Goal: Task Accomplishment & Management: Manage account settings

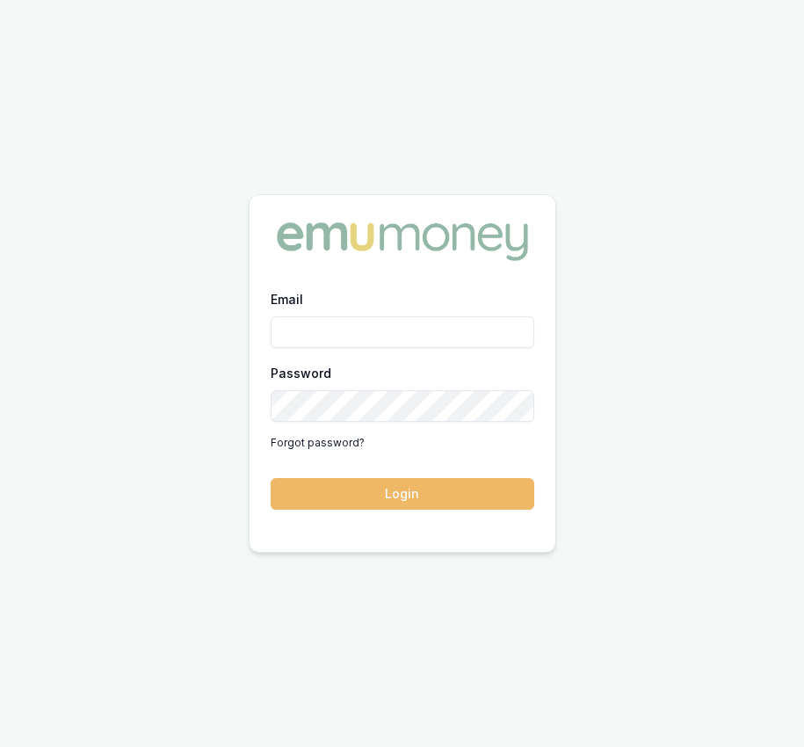
type input "Eujin.ooi@emumoney.com.au"
click at [403, 498] on button "Login" at bounding box center [403, 494] width 264 height 32
click at [403, 498] on form "Email Eujin.ooi@emumoney.com.au Password Forgot password? Login" at bounding box center [403, 398] width 264 height 221
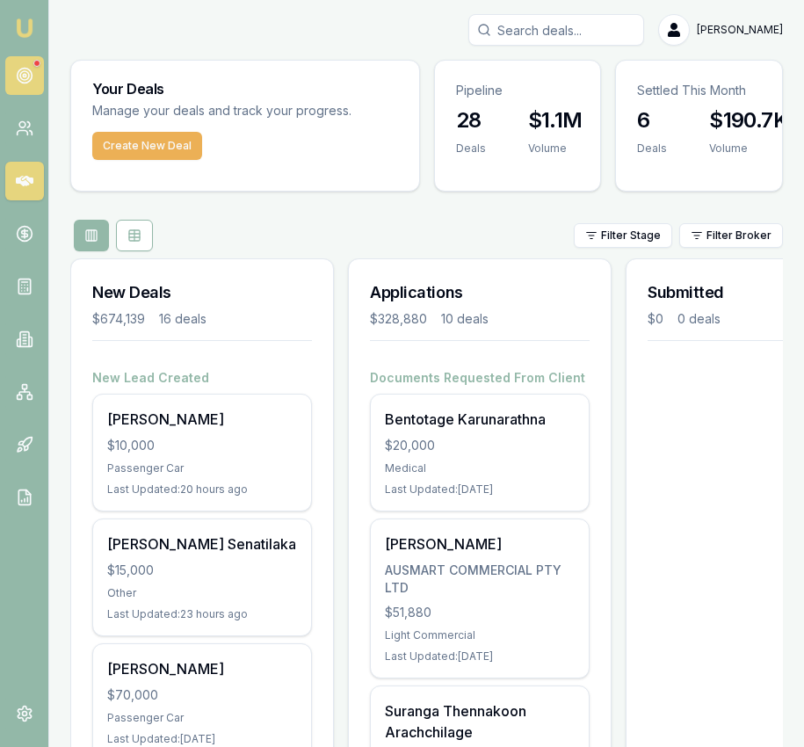
click at [29, 76] on icon at bounding box center [25, 76] width 18 height 18
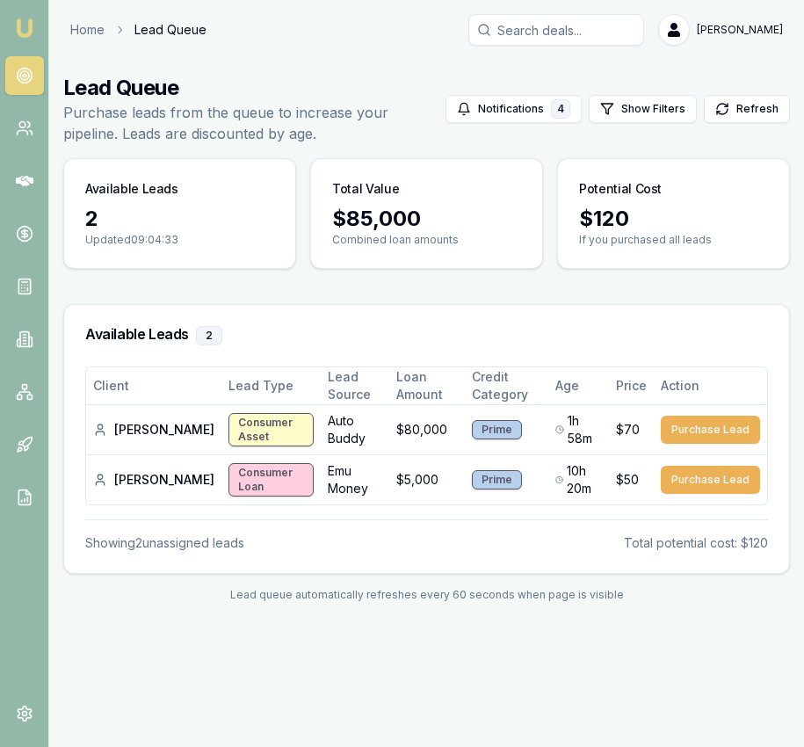
click at [29, 37] on img at bounding box center [24, 28] width 21 height 21
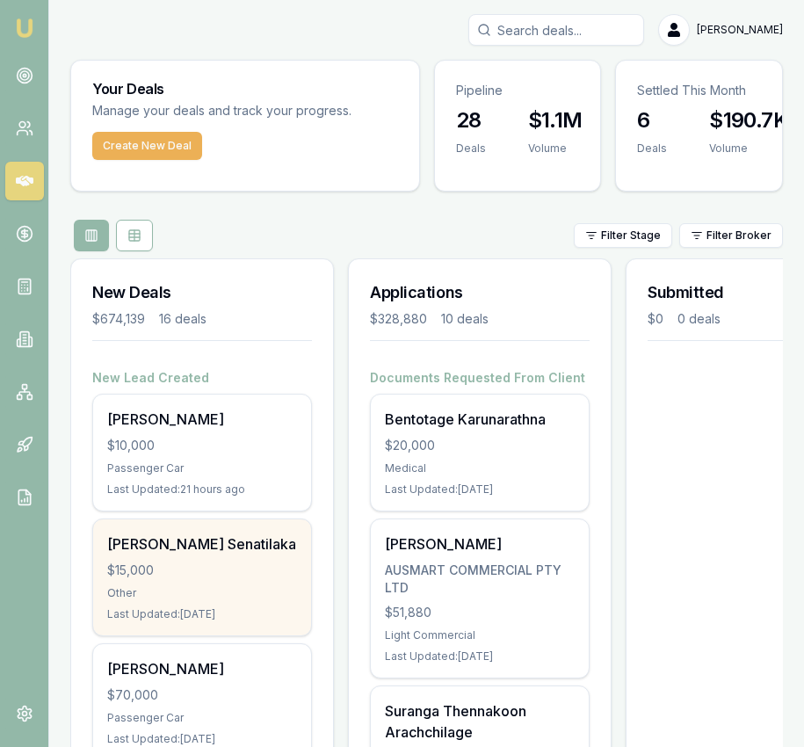
click at [206, 591] on div "Other" at bounding box center [202, 593] width 190 height 14
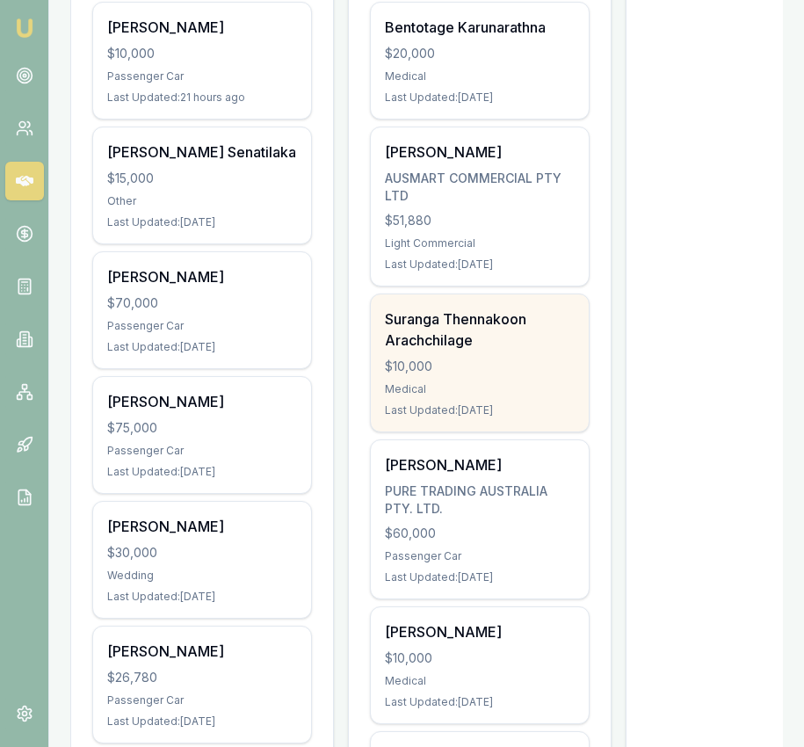
scroll to position [395, 0]
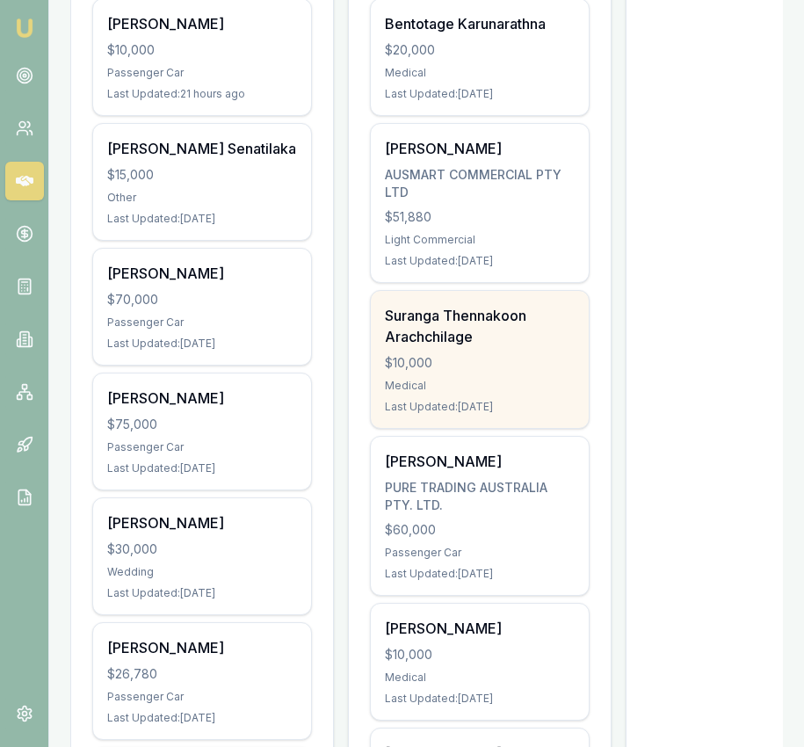
click at [438, 363] on div "$10,000" at bounding box center [480, 363] width 190 height 18
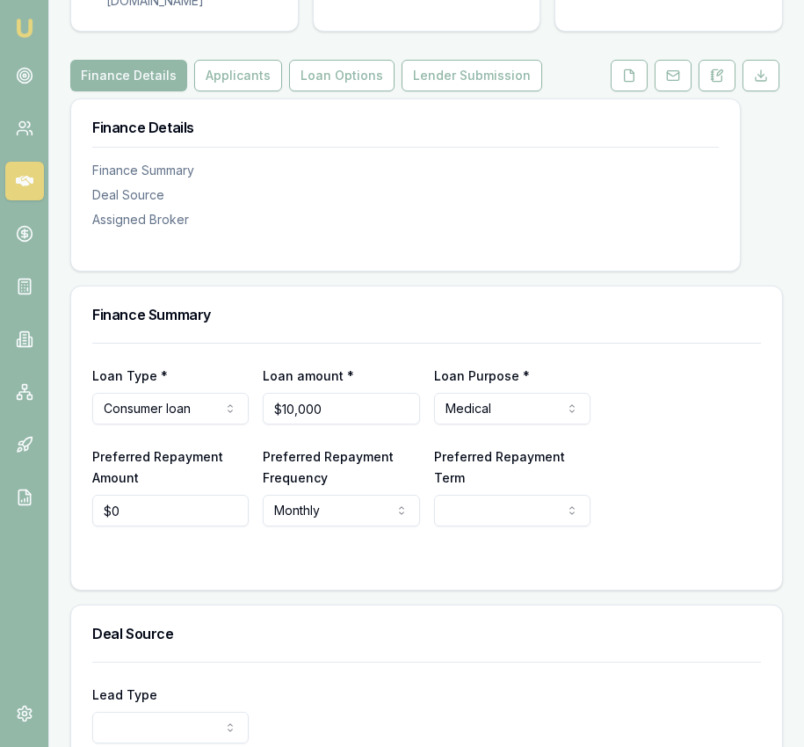
scroll to position [263, 0]
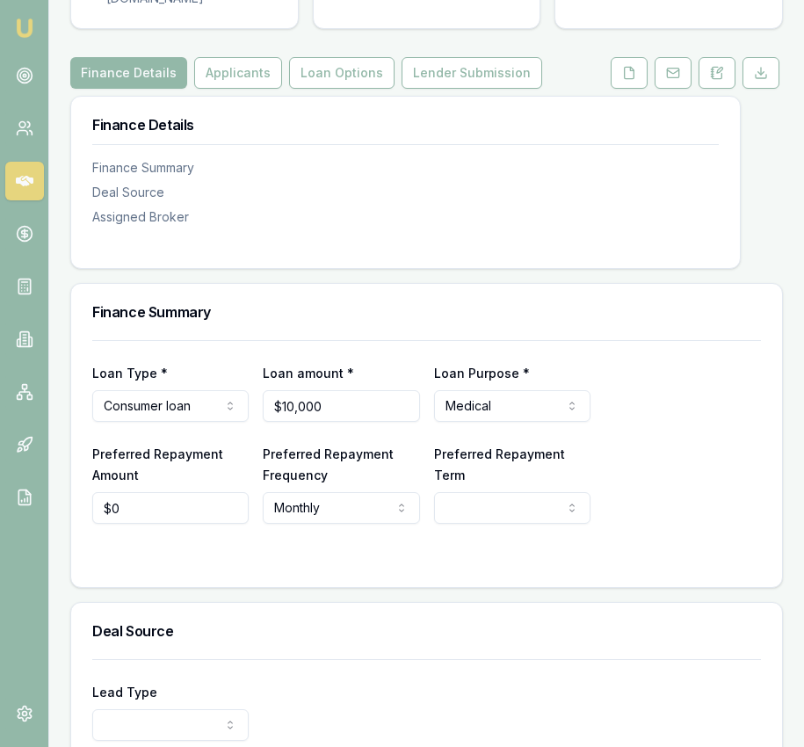
type input "0"
click at [192, 492] on input "0" at bounding box center [170, 508] width 156 height 32
type input "$719"
click at [491, 484] on html "Emu Broker Deals View D-J7Q3OGBKMQ Eujin Ooi Toggle Menu Customer Suranga Thenn…" at bounding box center [402, 110] width 804 height 747
select select "84"
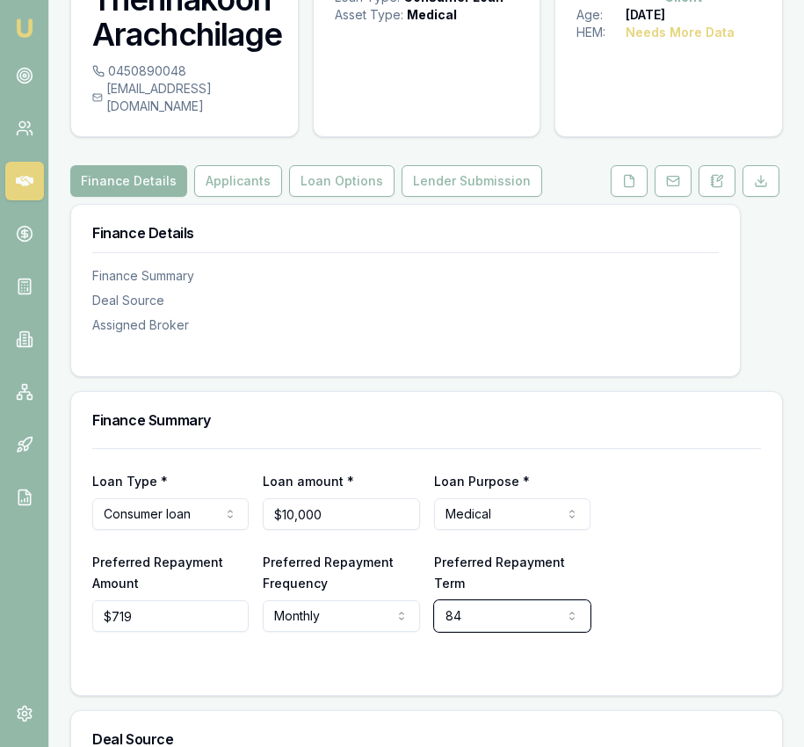
scroll to position [0, 0]
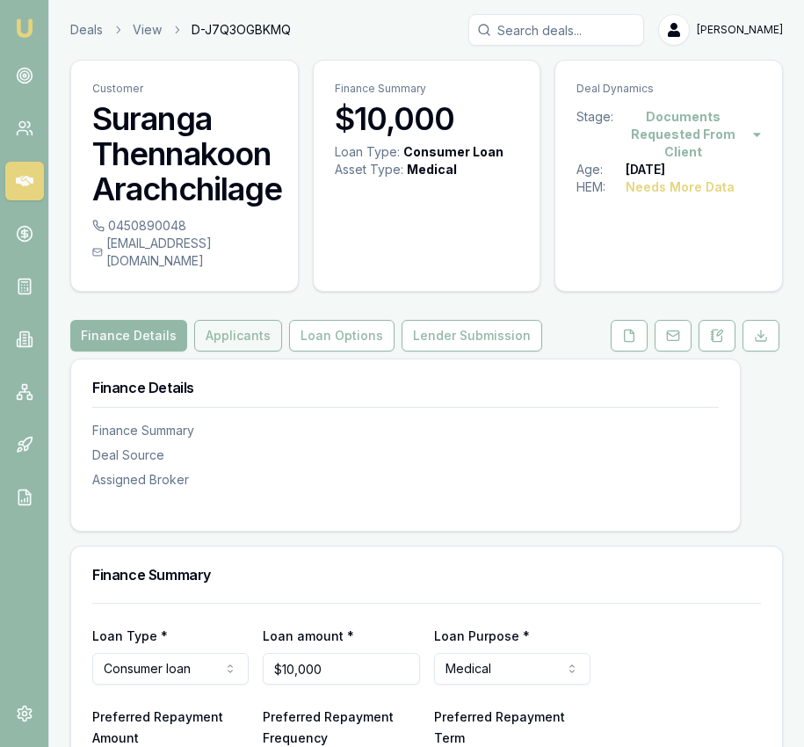
click at [263, 322] on button "Applicants" at bounding box center [238, 336] width 88 height 32
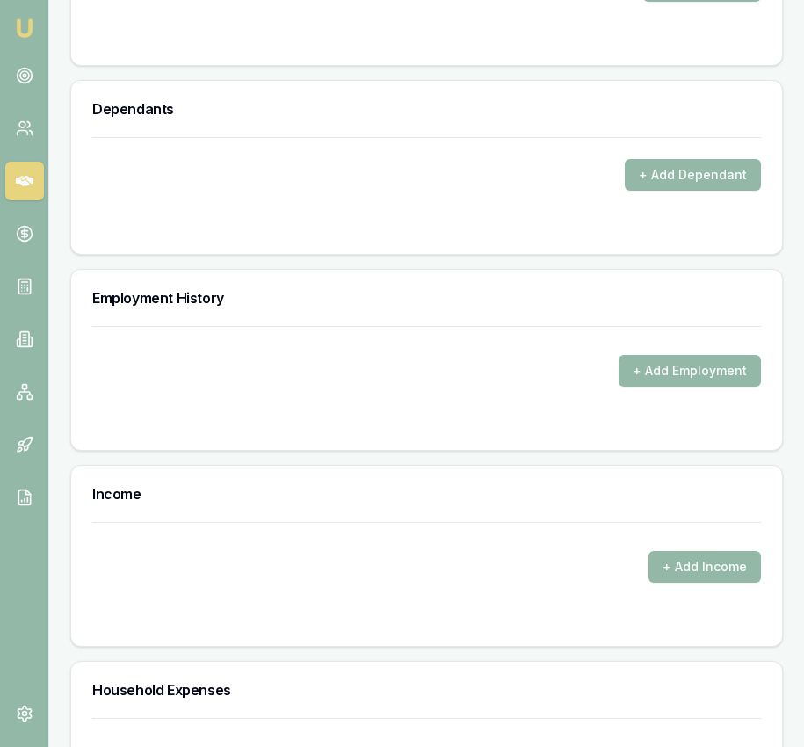
scroll to position [2608, 0]
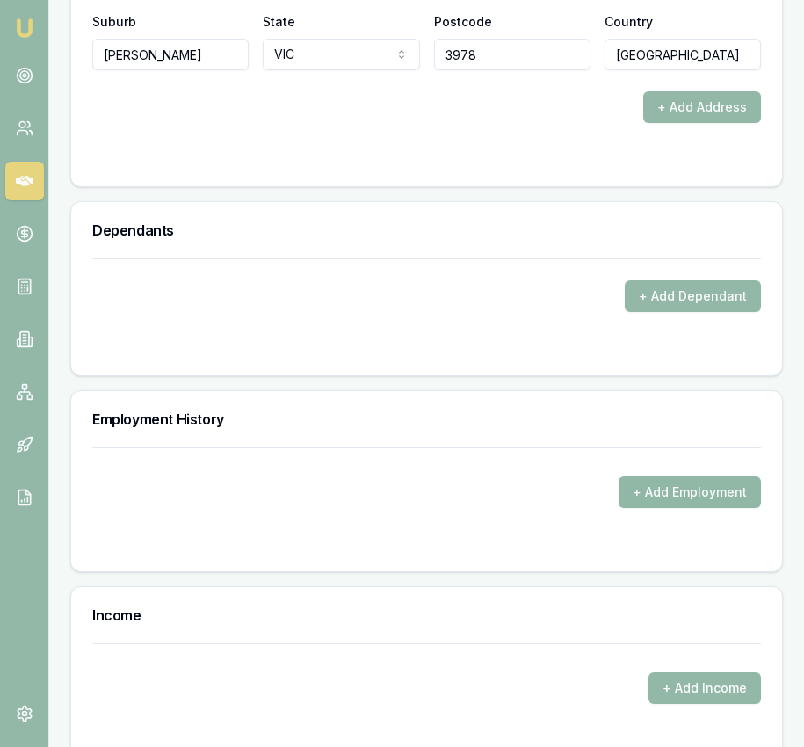
click at [645, 481] on button "+ Add Employment" at bounding box center [690, 492] width 142 height 32
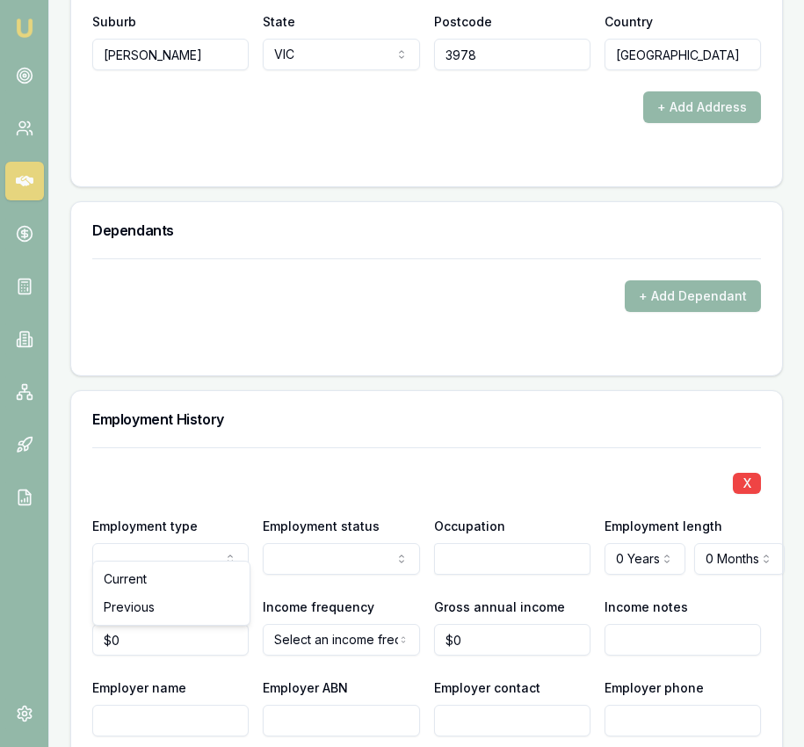
click at [484, 554] on input "text" at bounding box center [512, 559] width 156 height 32
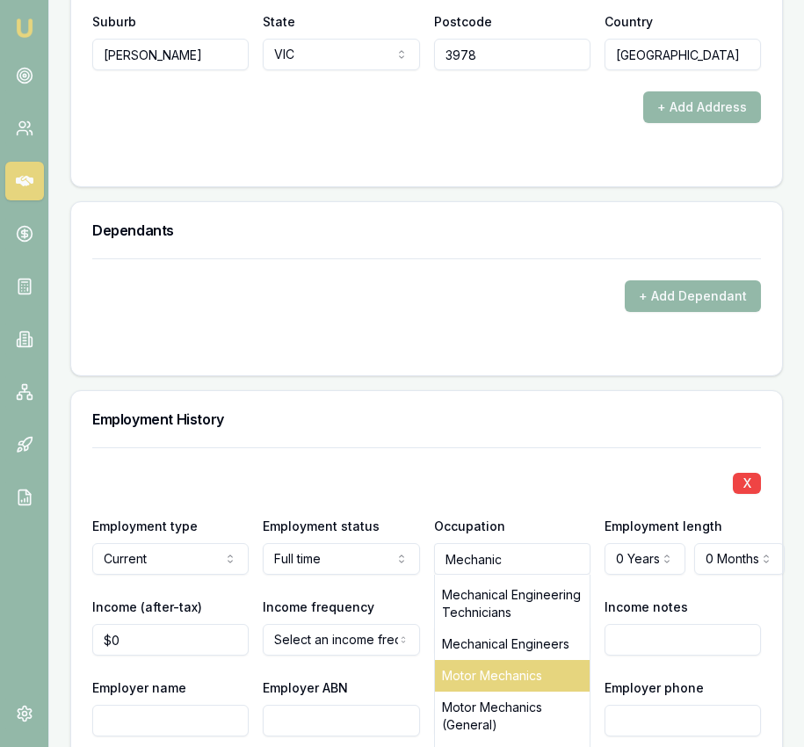
scroll to position [566, 0]
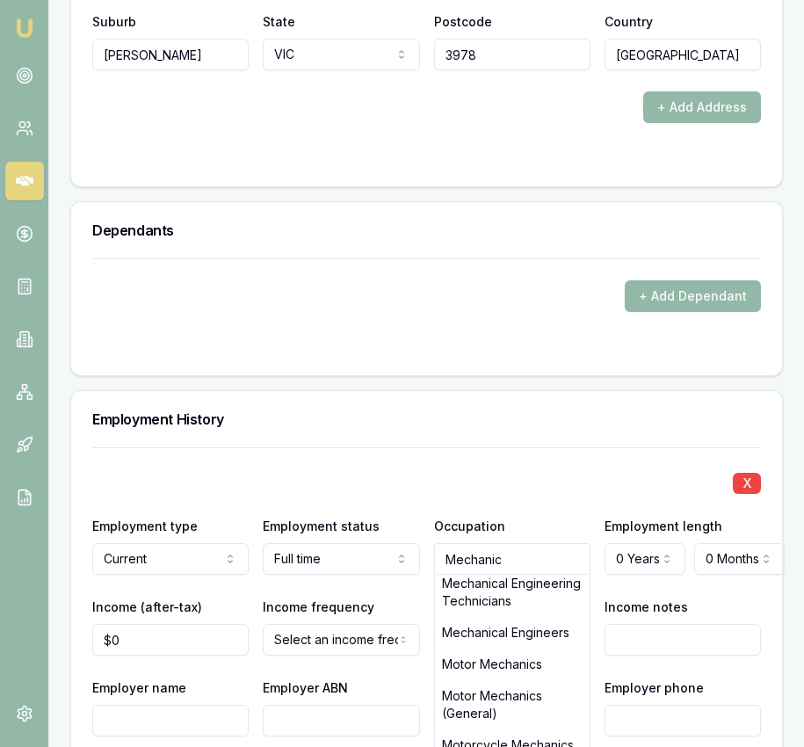
click at [501, 680] on div "Motor Mechanics (General)" at bounding box center [512, 704] width 155 height 49
type input "Motor Mechanics (General)"
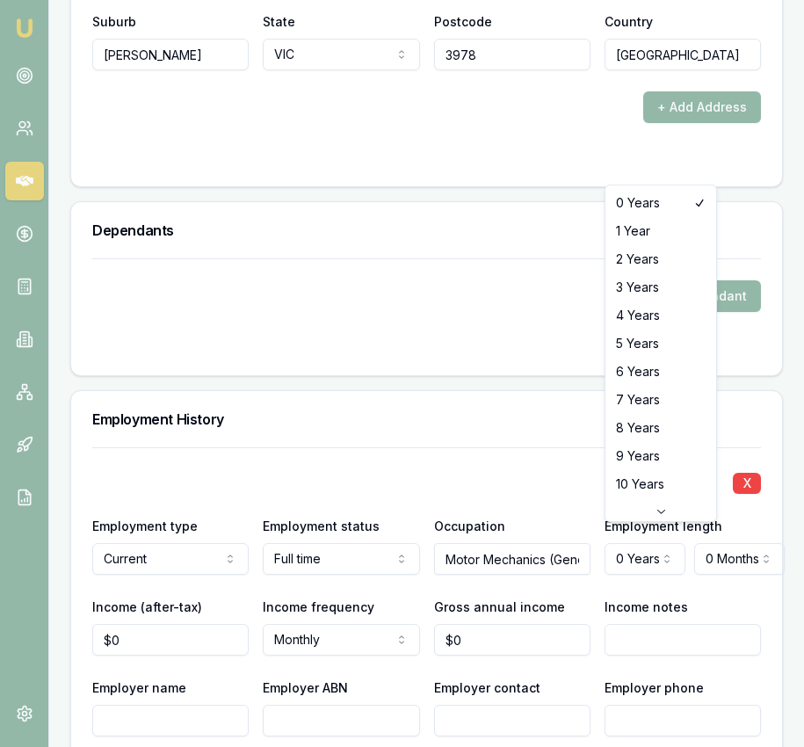
select select "3"
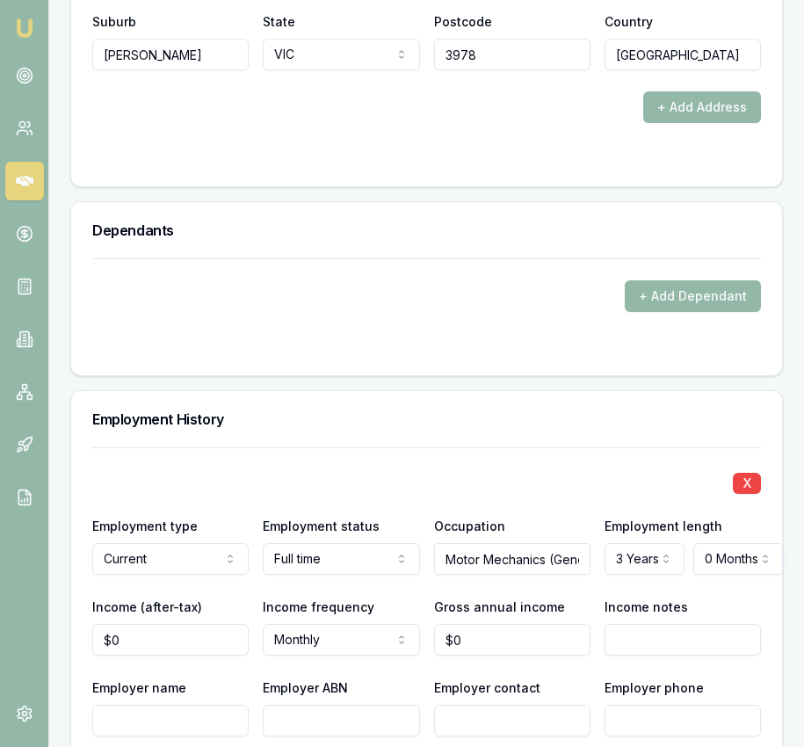
type input "0"
click at [207, 624] on input "0" at bounding box center [170, 640] width 156 height 32
type input "0"
click at [214, 626] on input "0" at bounding box center [170, 640] width 156 height 32
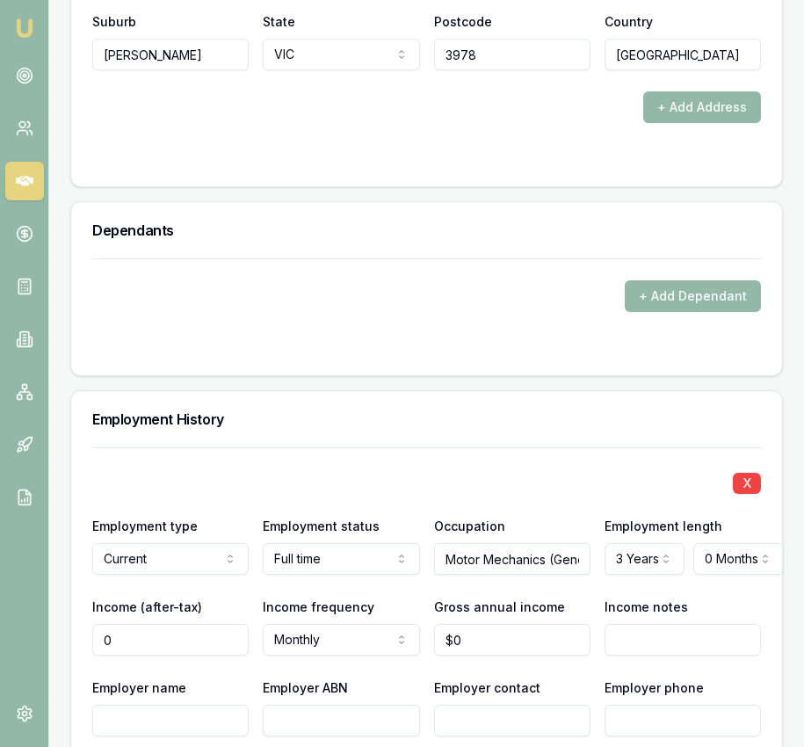
click at [215, 626] on input "0" at bounding box center [170, 640] width 156 height 32
click at [216, 626] on input "0" at bounding box center [170, 640] width 156 height 32
type input "$3,412"
click at [524, 626] on input "0" at bounding box center [512, 640] width 156 height 32
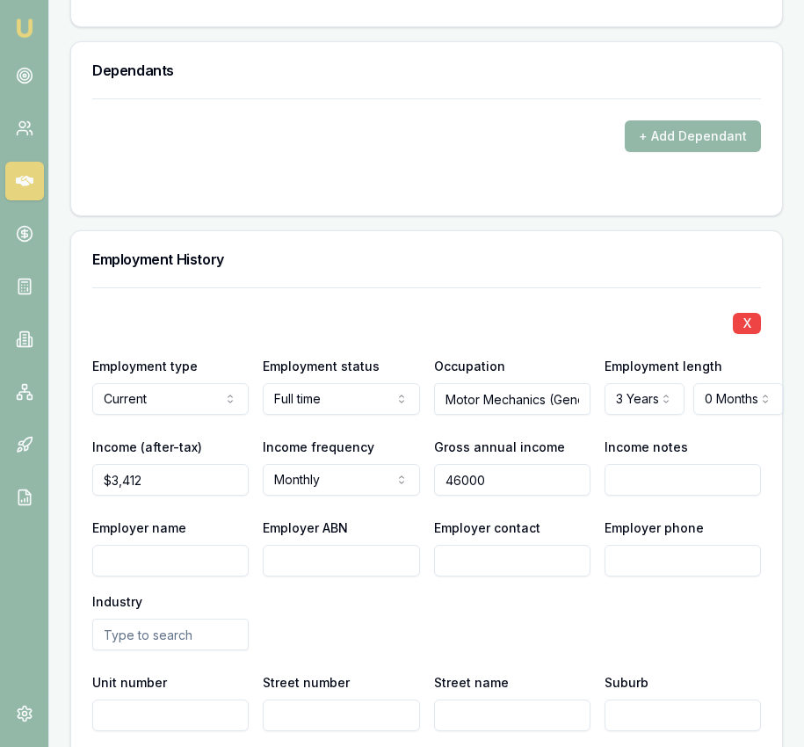
scroll to position [2785, 0]
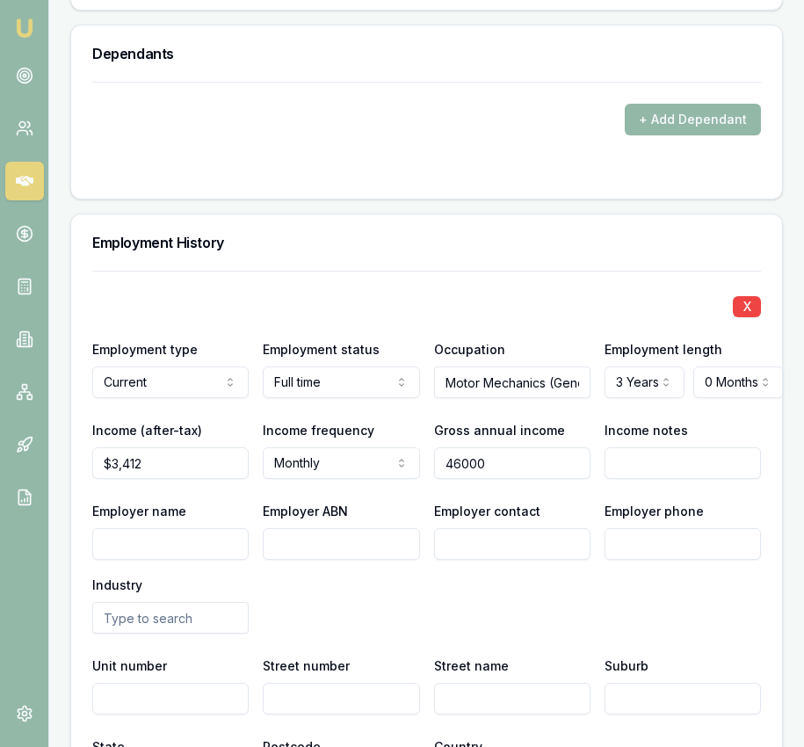
type input "$46,000"
click at [195, 528] on input "Employer name" at bounding box center [170, 544] width 156 height 32
type input "Sj transport services"
type input "95617789714"
click at [513, 538] on input "Employer contact" at bounding box center [512, 544] width 156 height 32
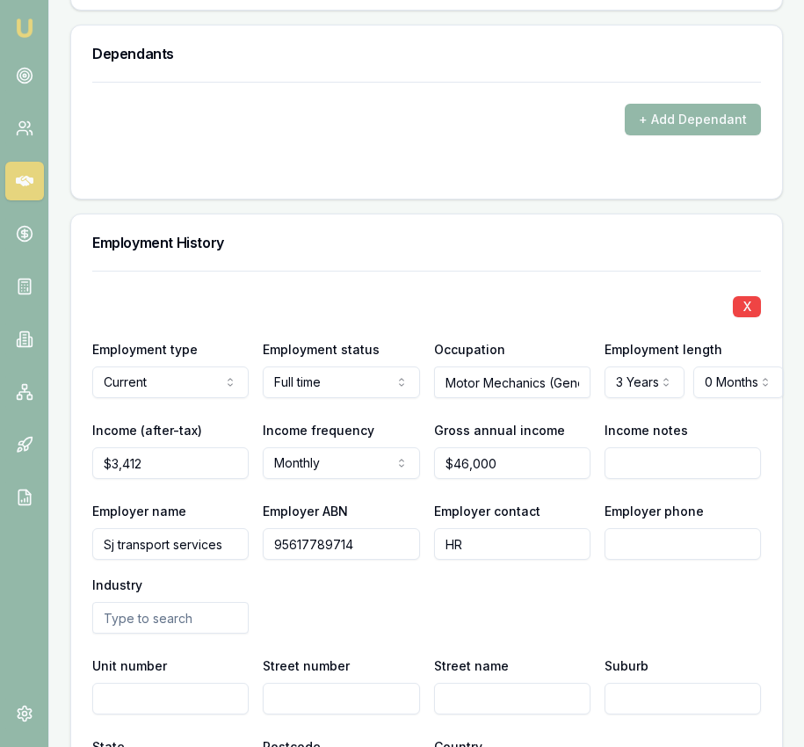
type input "HR"
click at [620, 532] on input "Employer phone" at bounding box center [682, 544] width 156 height 32
paste input "0397 060 006"
type input "0397 060 006"
click at [177, 604] on input "text" at bounding box center [170, 618] width 156 height 32
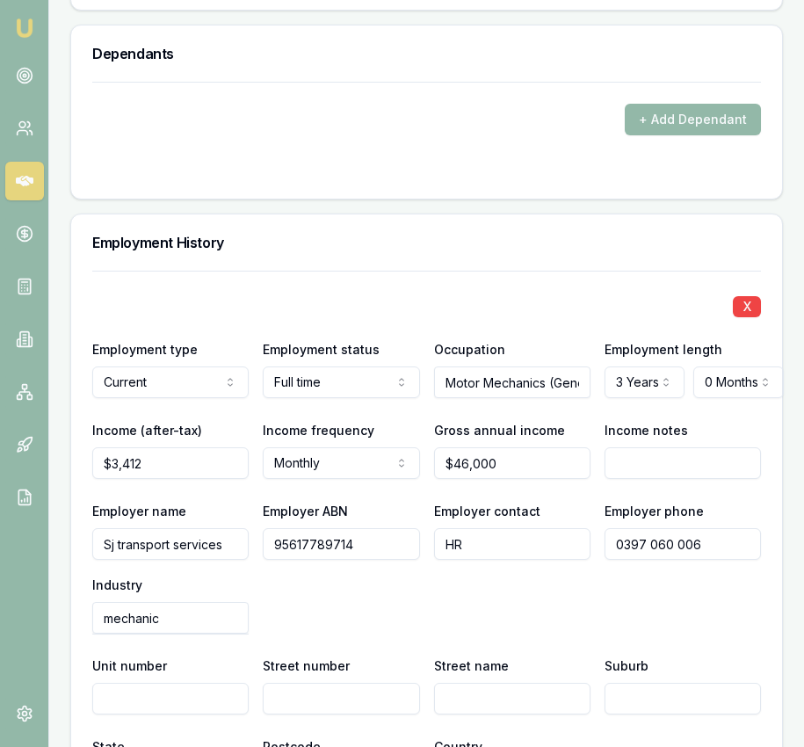
type input "mechanic"
click at [373, 559] on div "Employer name Sj transport services Employer ABN 95617789714 Employer contact H…" at bounding box center [426, 567] width 669 height 134
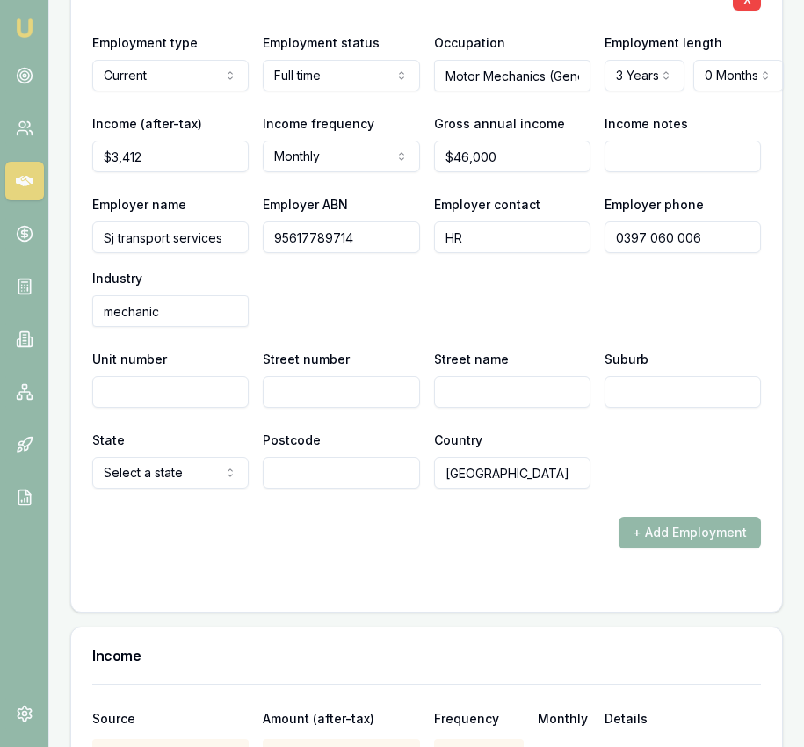
scroll to position [3088, 0]
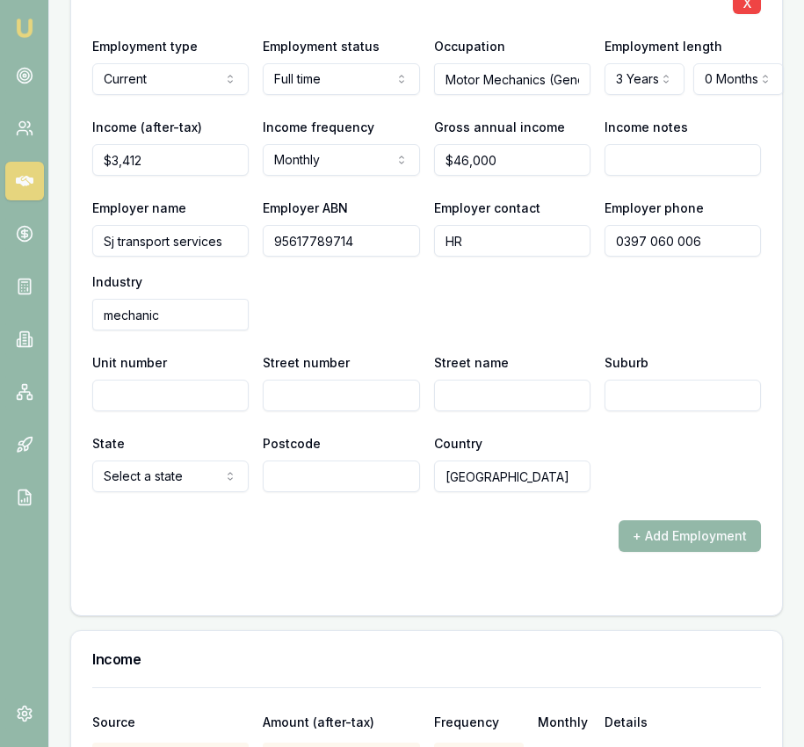
click at [319, 380] on input "Street number" at bounding box center [341, 396] width 156 height 32
type input "3"
click at [444, 380] on input "Street name" at bounding box center [512, 396] width 156 height 32
type input "p"
type input "Plunkett Road"
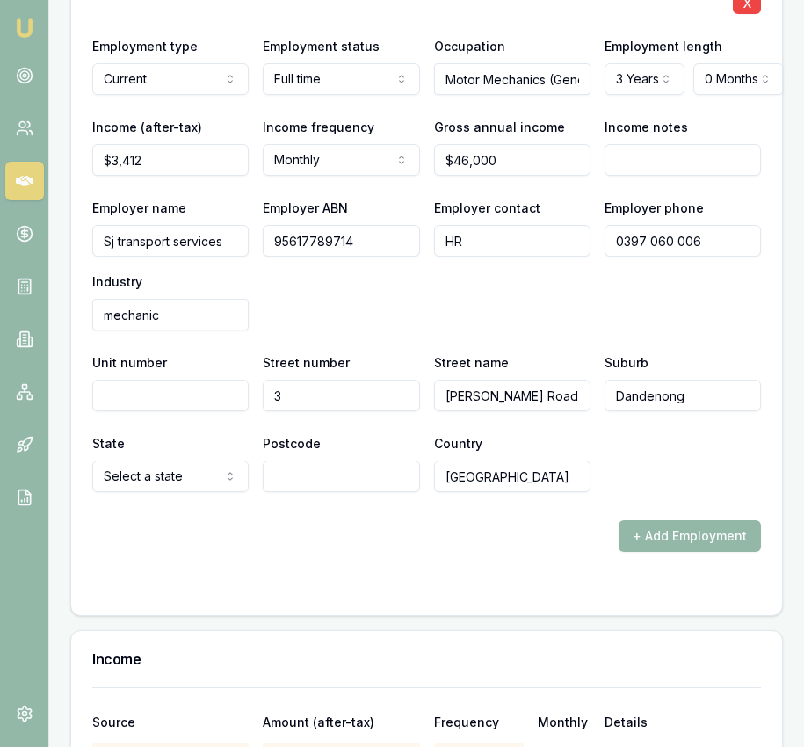
type input "Dandenong"
select select "VIC"
click at [378, 460] on input "Postcode" at bounding box center [341, 476] width 156 height 32
type input "3175"
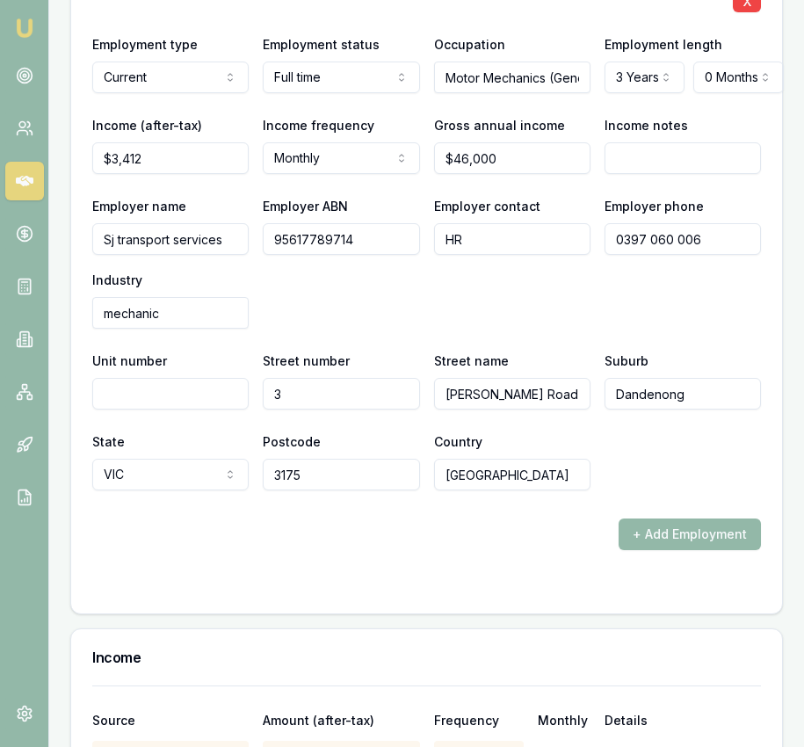
click at [250, 554] on form "X Employment type Current Current Previous Employment status Full time Full tim…" at bounding box center [426, 279] width 669 height 626
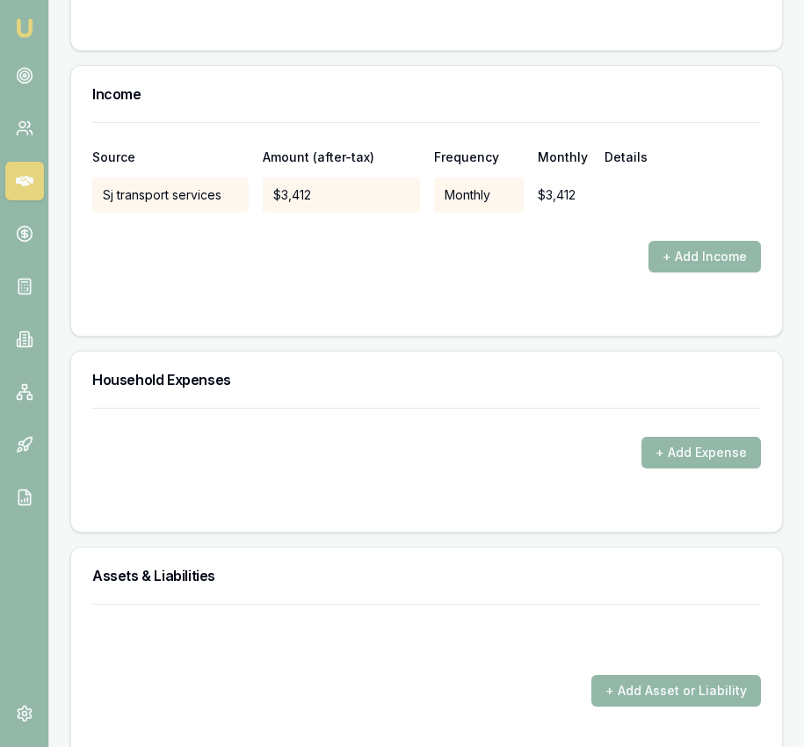
scroll to position [3618, 0]
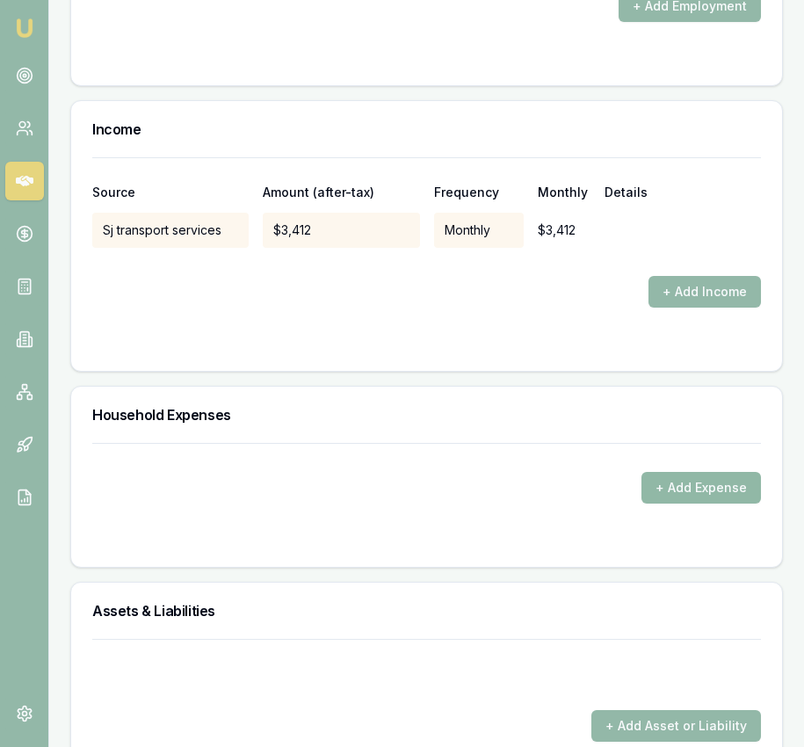
click at [675, 472] on button "+ Add Expense" at bounding box center [700, 488] width 119 height 32
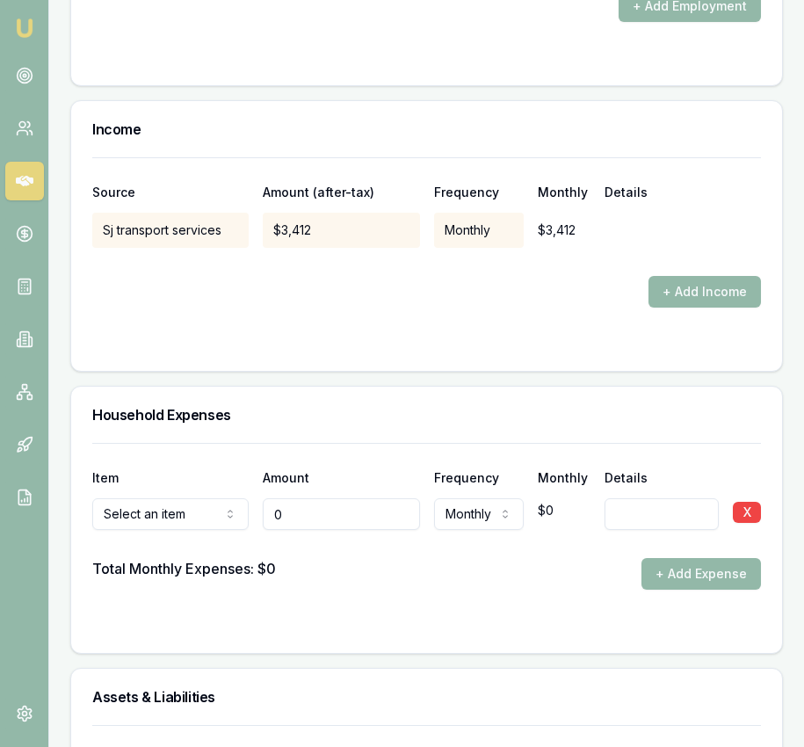
type input "$0"
click at [181, 530] on div at bounding box center [426, 544] width 669 height 28
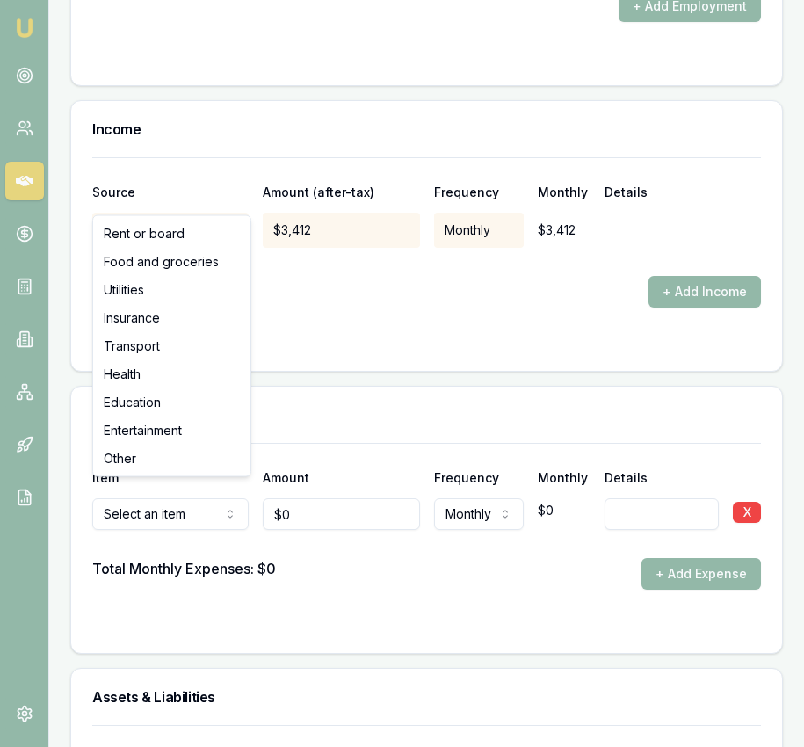
drag, startPoint x: 204, startPoint y: 238, endPoint x: 207, endPoint y: 247, distance: 9.5
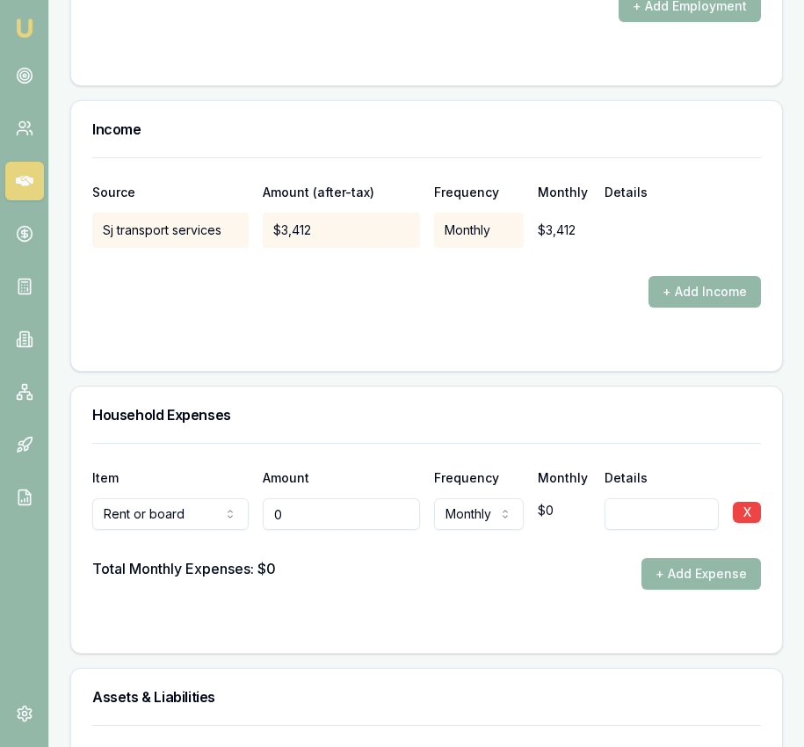
click at [300, 502] on input "0" at bounding box center [341, 514] width 156 height 32
type input "$500"
click at [419, 579] on form "Item Amount Frequency Monthly Details Rent or board Rent or board Food and groc…" at bounding box center [426, 537] width 669 height 189
click at [674, 565] on button "+ Add Expense" at bounding box center [700, 574] width 119 height 32
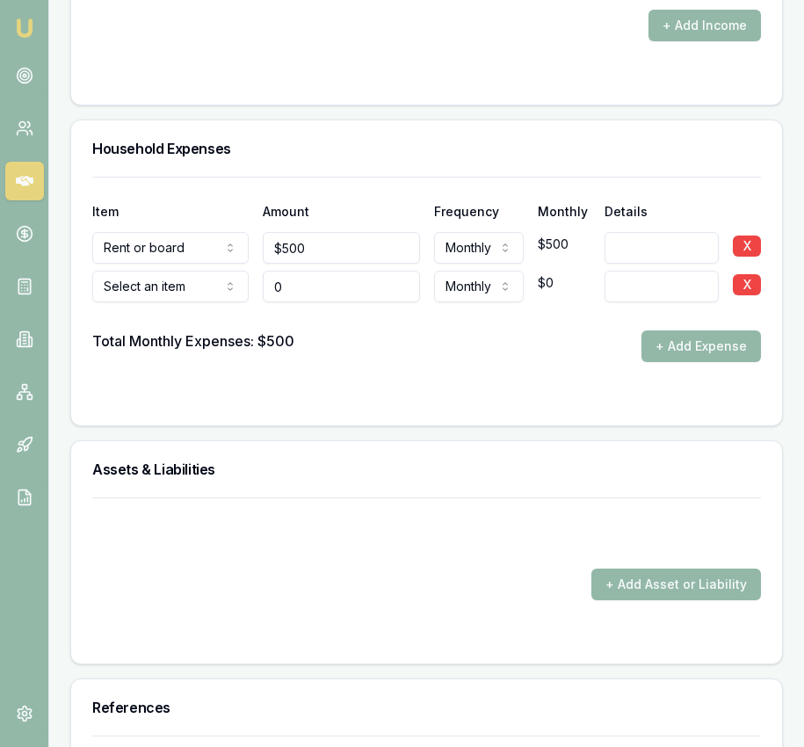
scroll to position [3887, 0]
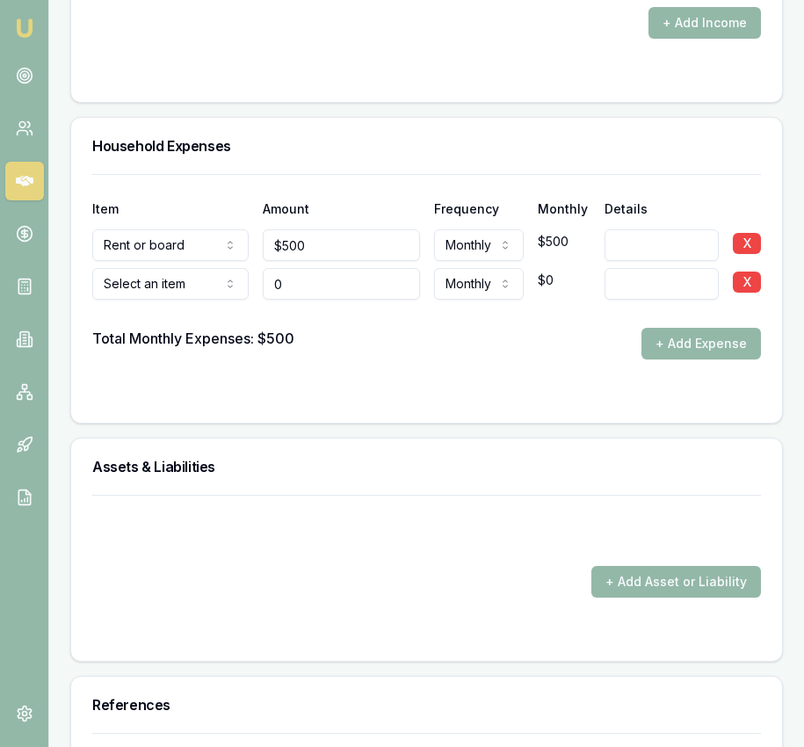
type input "$0"
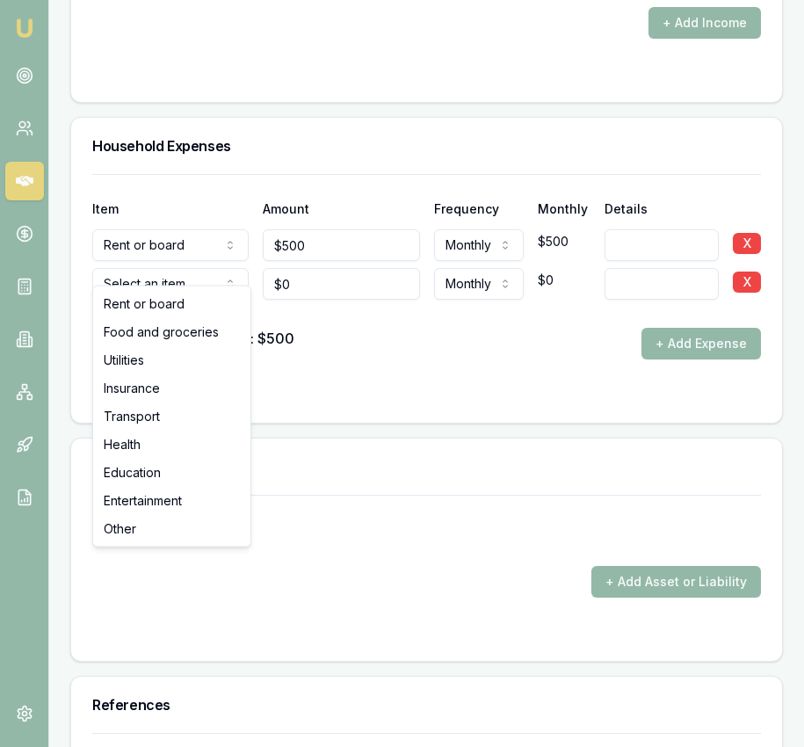
select select "FOOD_AND_GROCERIES"
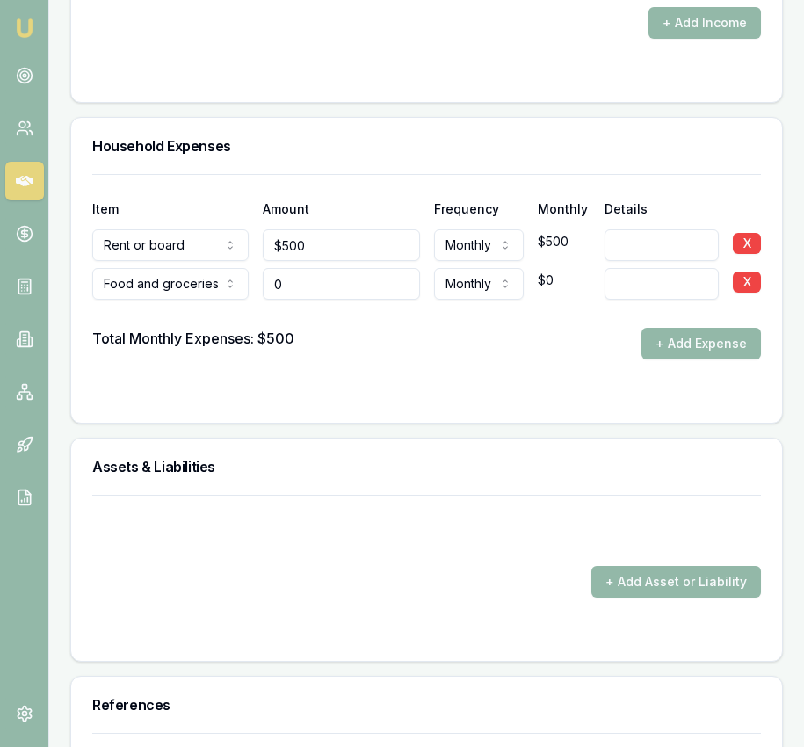
click at [329, 276] on input "0" at bounding box center [341, 284] width 156 height 32
type input "$800"
drag, startPoint x: 441, startPoint y: 403, endPoint x: 646, endPoint y: 359, distance: 209.4
click at [451, 394] on div "Item Amount Frequency Monthly Details Rent or board Rent or board Food and groc…" at bounding box center [426, 298] width 711 height 249
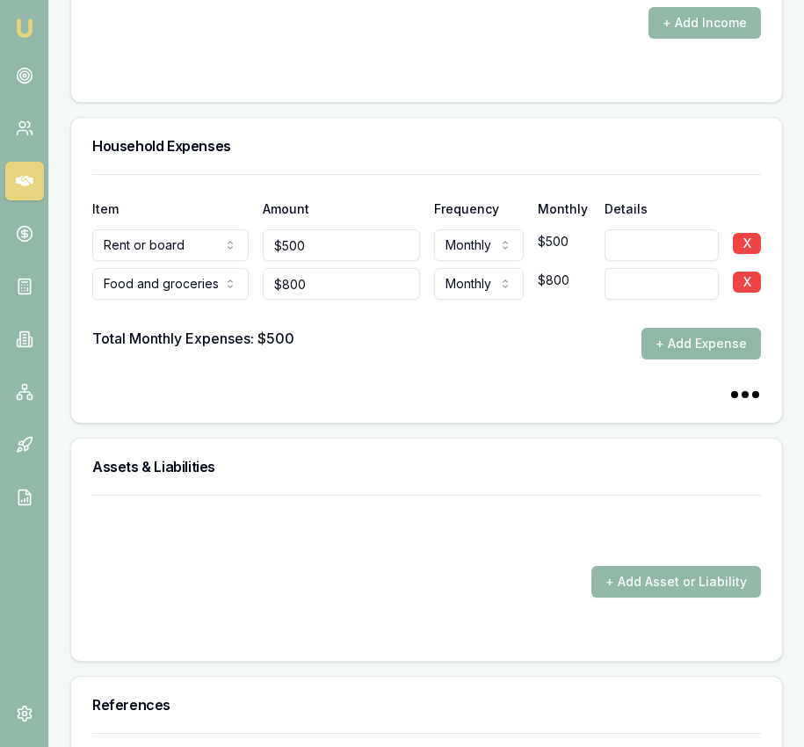
click at [708, 328] on button "+ Add Expense" at bounding box center [700, 344] width 119 height 32
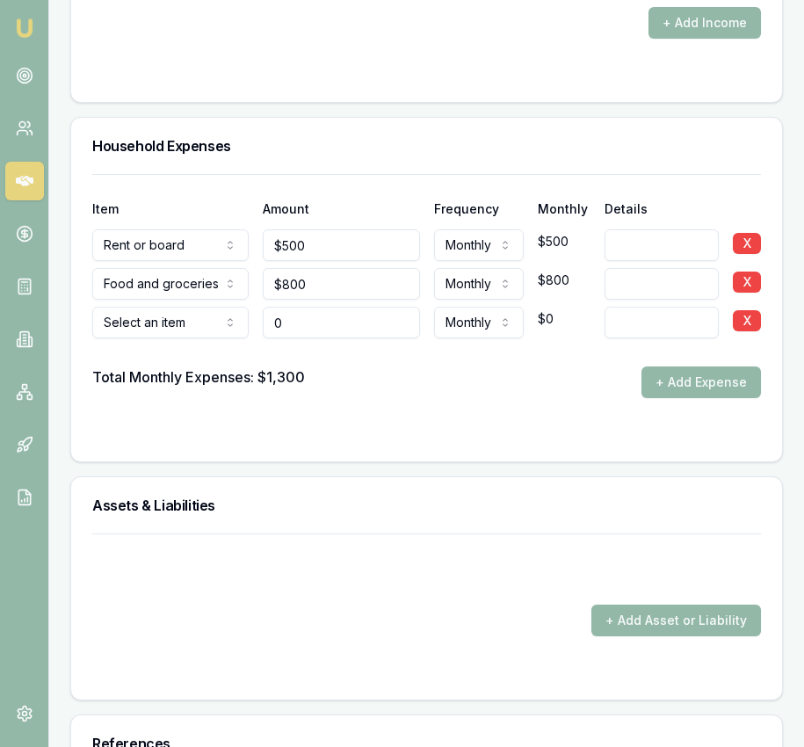
type input "$0"
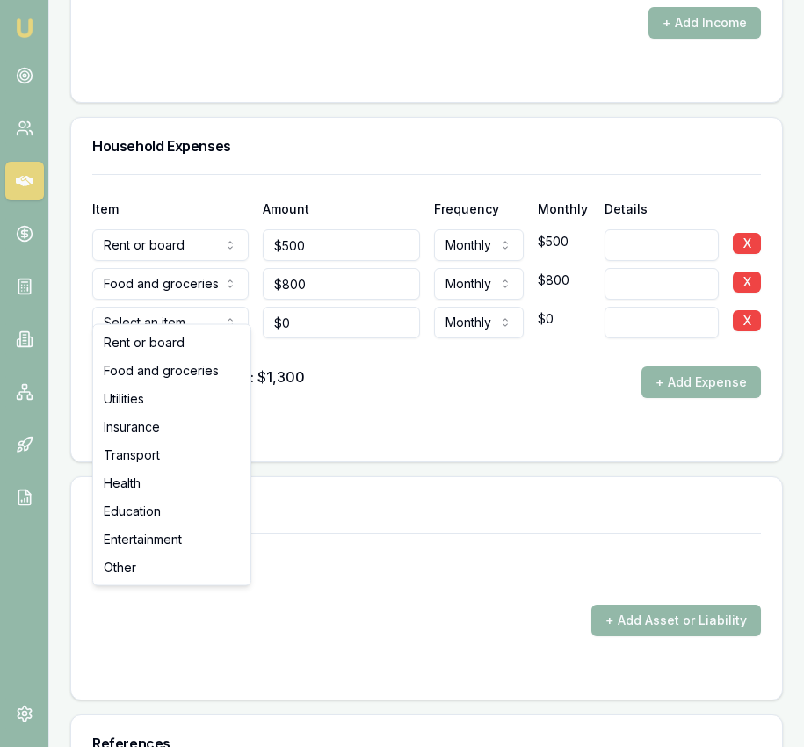
select select "UTILITIES"
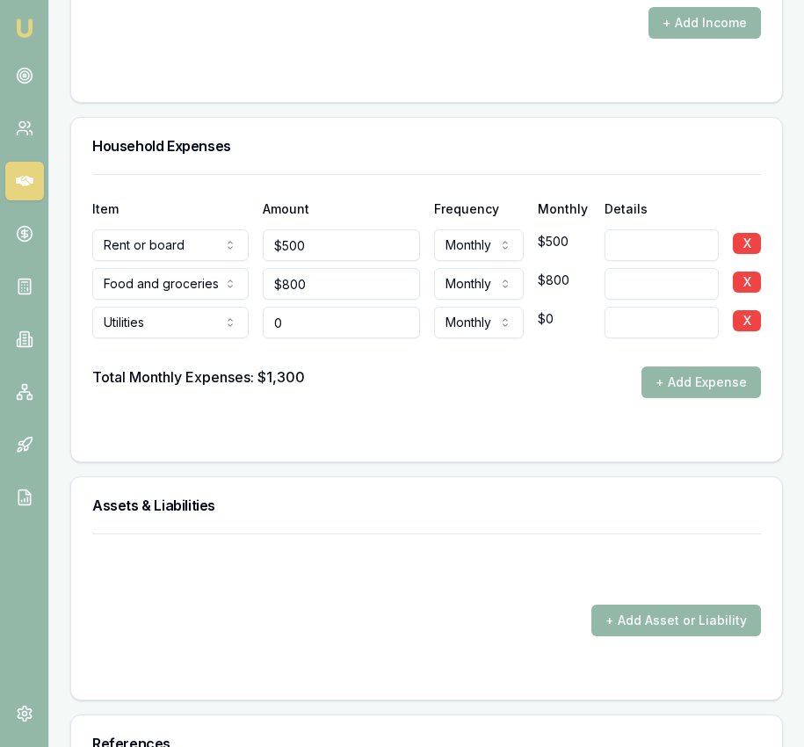
click at [318, 308] on input "0" at bounding box center [341, 323] width 156 height 32
type input "$200"
drag, startPoint x: 397, startPoint y: 425, endPoint x: 416, endPoint y: 418, distance: 20.6
click at [399, 424] on div "Item Amount Frequency Monthly Details Rent or board Rent or board Food and groc…" at bounding box center [426, 317] width 711 height 287
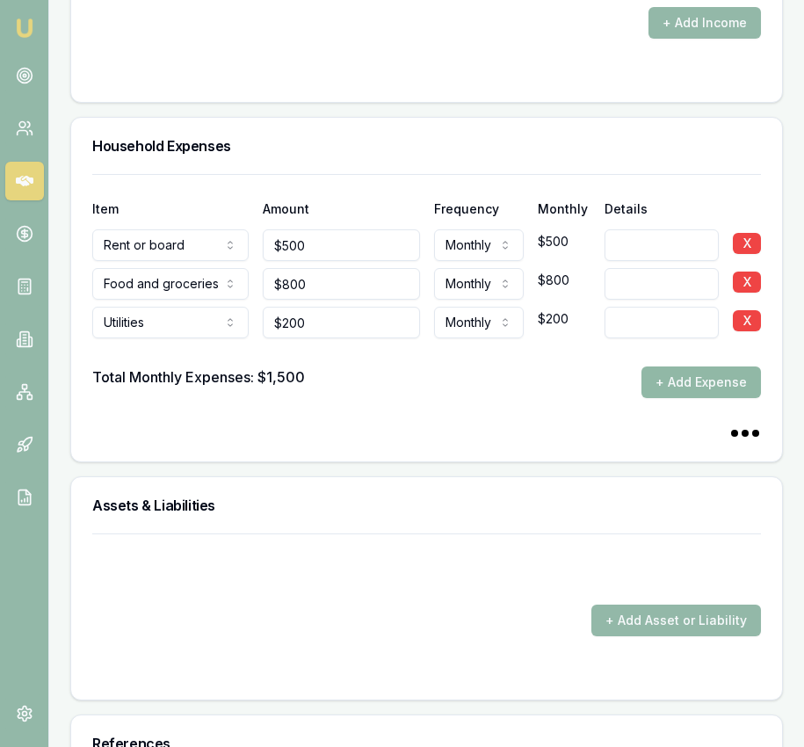
click at [689, 366] on button "+ Add Expense" at bounding box center [700, 382] width 119 height 32
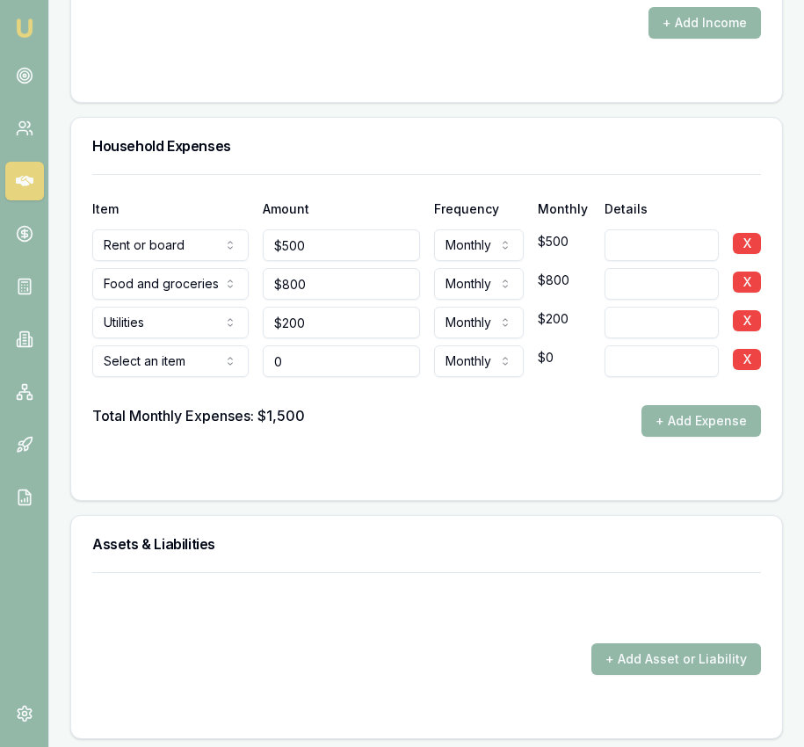
type input "$0"
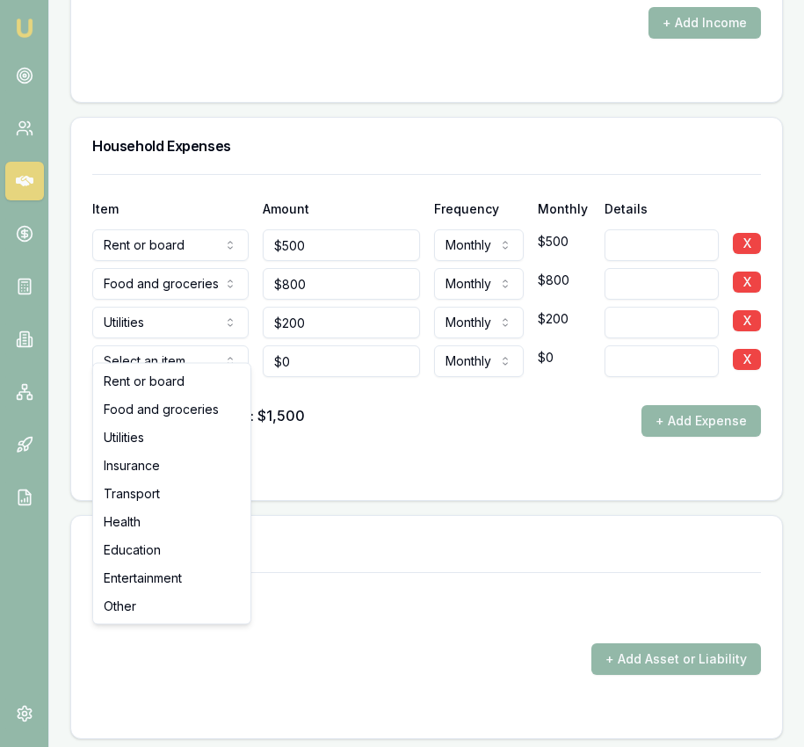
select select "INSURANCE"
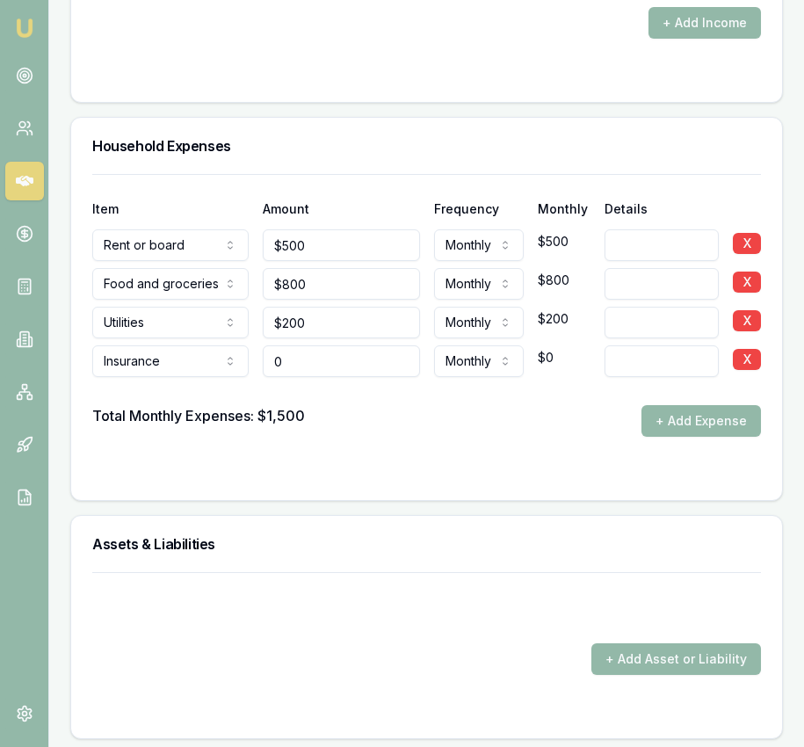
click at [335, 345] on input "0" at bounding box center [341, 361] width 156 height 32
click at [328, 349] on input "0" at bounding box center [341, 361] width 156 height 32
type input "$100"
drag, startPoint x: 402, startPoint y: 439, endPoint x: 517, endPoint y: 436, distance: 115.1
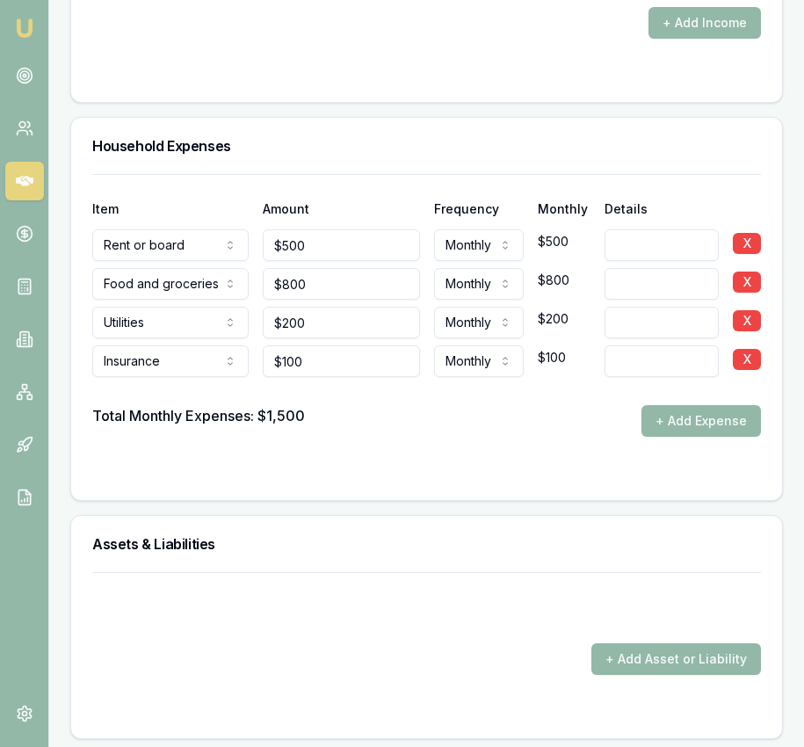
click at [404, 438] on form "Item Amount Frequency Monthly Details Rent or board Rent or board Food and groc…" at bounding box center [426, 326] width 669 height 305
click at [663, 405] on button "+ Add Expense" at bounding box center [700, 421] width 119 height 32
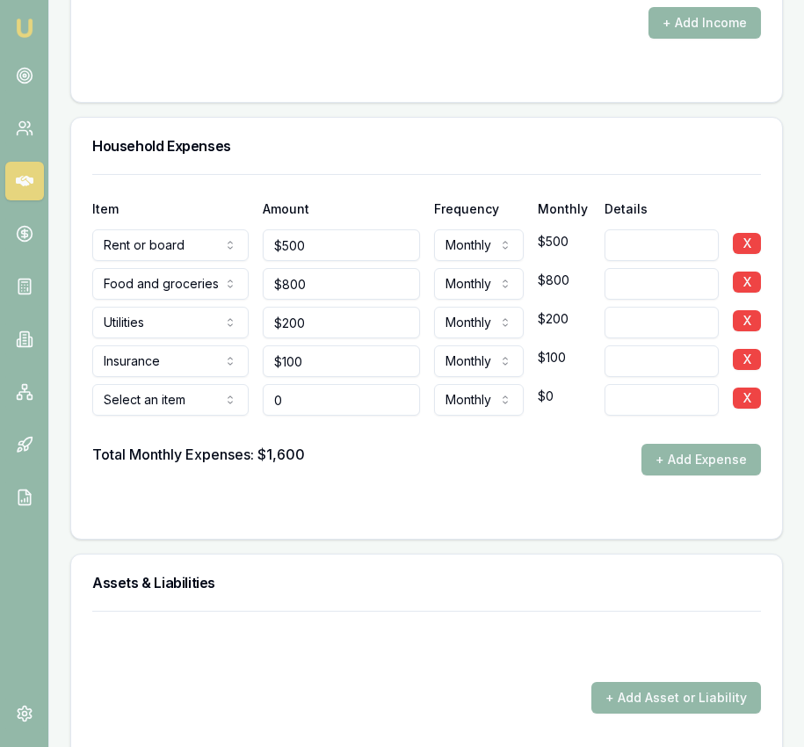
type input "$0"
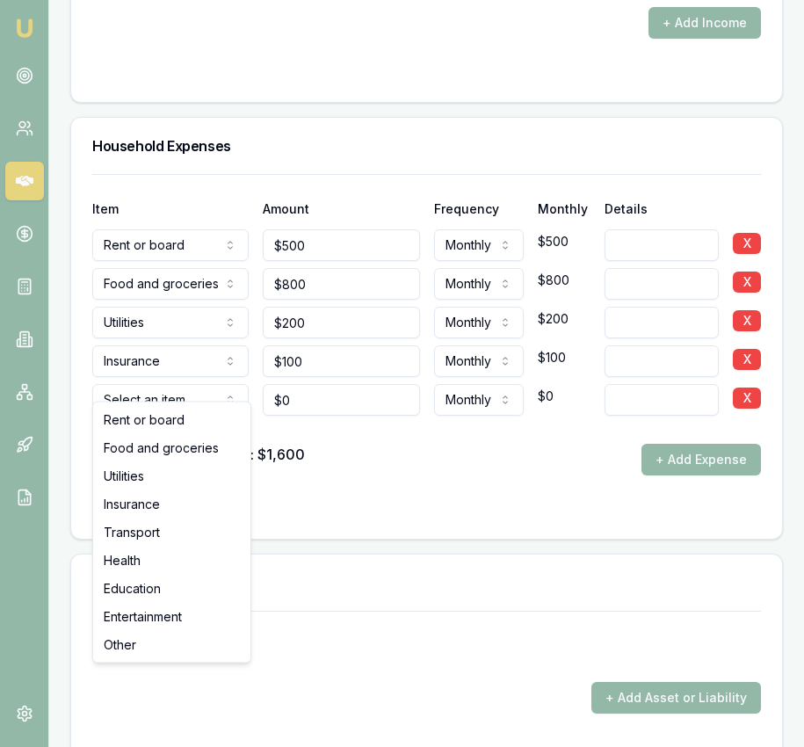
select select "TRANSPORT"
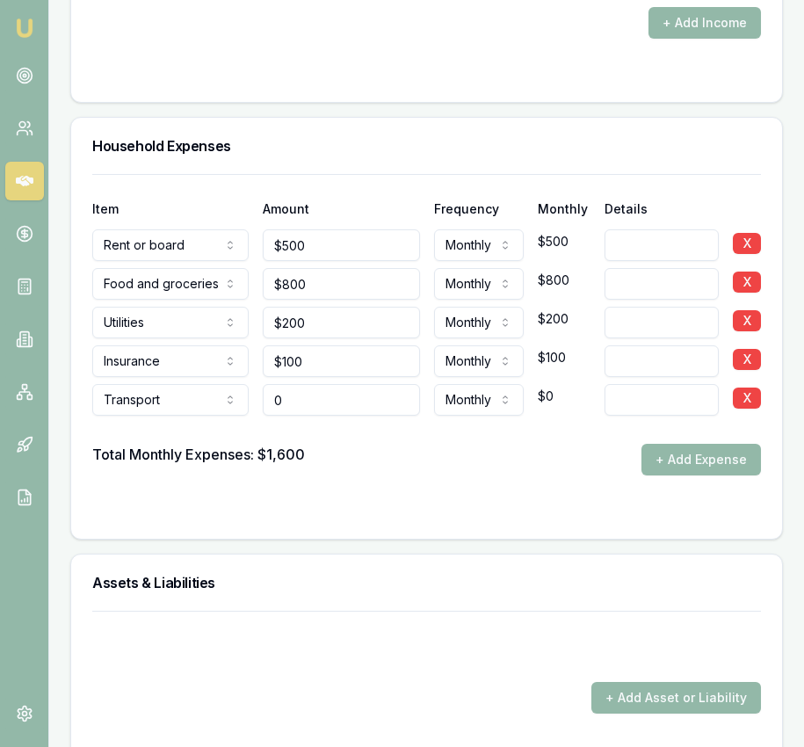
click at [319, 384] on input "0" at bounding box center [341, 400] width 156 height 32
type input "$400"
drag, startPoint x: 413, startPoint y: 443, endPoint x: 500, endPoint y: 440, distance: 87.0
click at [413, 444] on div "Total Monthly Expenses: $1,600 + Add Expense" at bounding box center [426, 460] width 669 height 32
click at [685, 444] on button "+ Add Expense" at bounding box center [700, 460] width 119 height 32
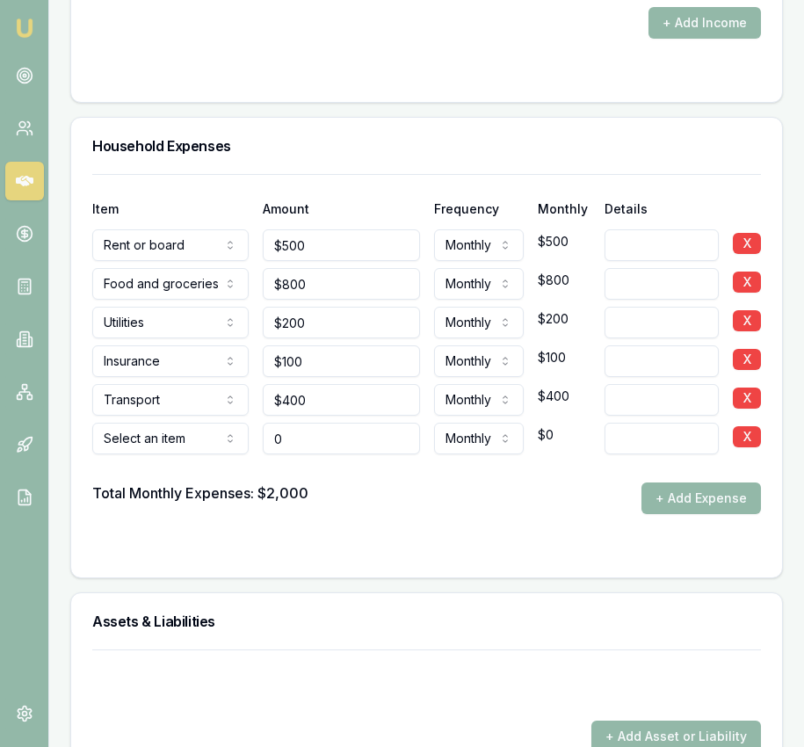
type input "$0"
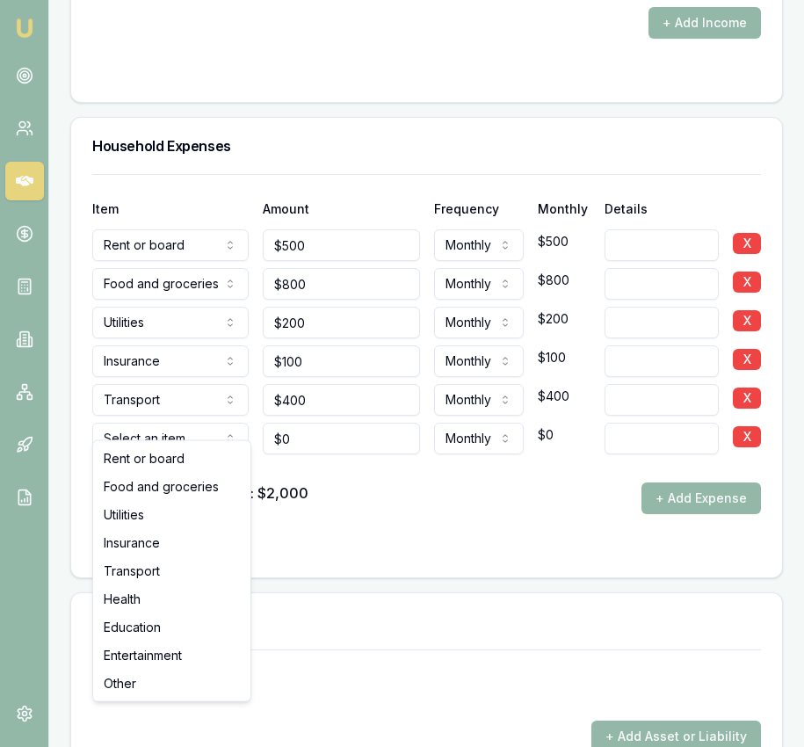
select select "HEALTH"
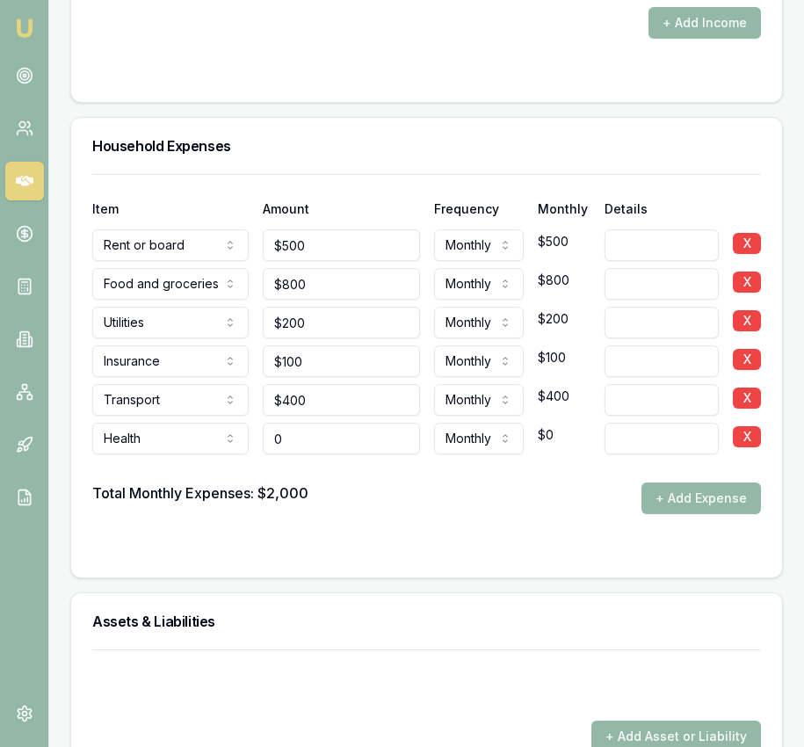
click at [309, 423] on input "0" at bounding box center [341, 439] width 156 height 32
type input "$100"
click at [358, 490] on div "Total Monthly Expenses: $2,000 + Add Expense" at bounding box center [426, 498] width 669 height 32
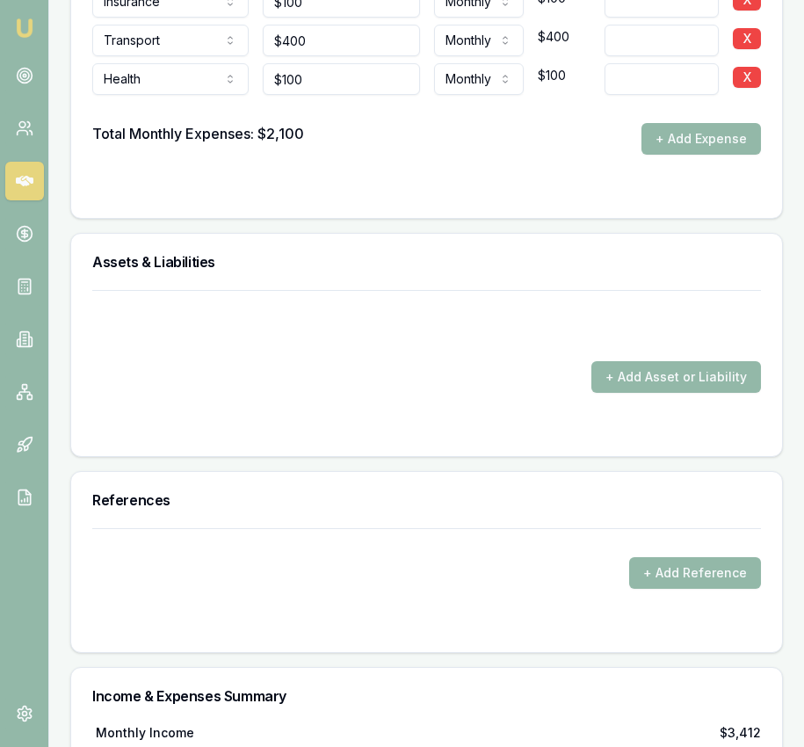
scroll to position [4251, 0]
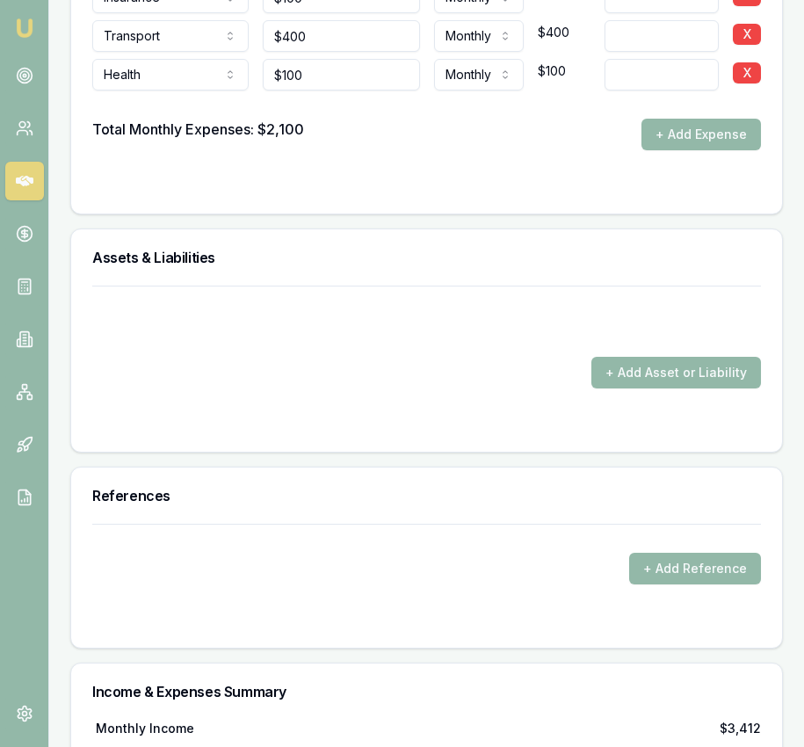
click at [640, 372] on form "+ Add Asset or Liability" at bounding box center [426, 358] width 669 height 145
click at [640, 357] on button "+ Add Asset or Liability" at bounding box center [676, 373] width 170 height 32
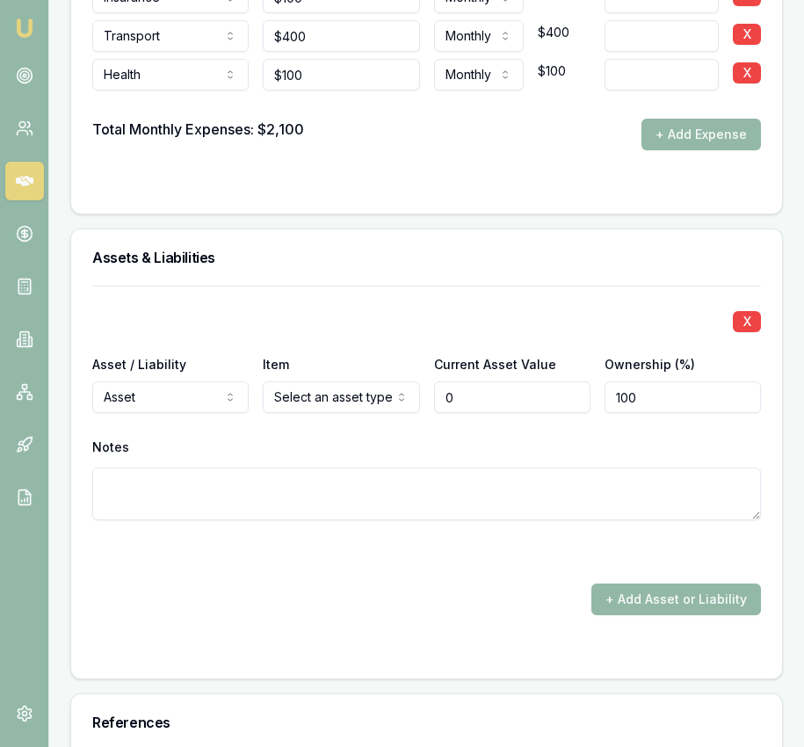
type input "$0"
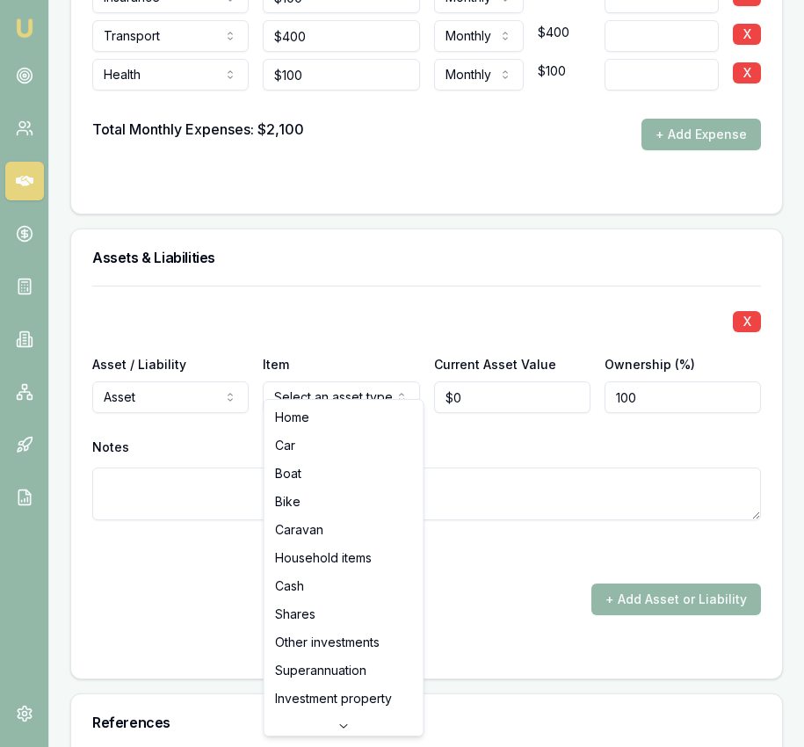
select select "HOUSEHOLD_ITEMS"
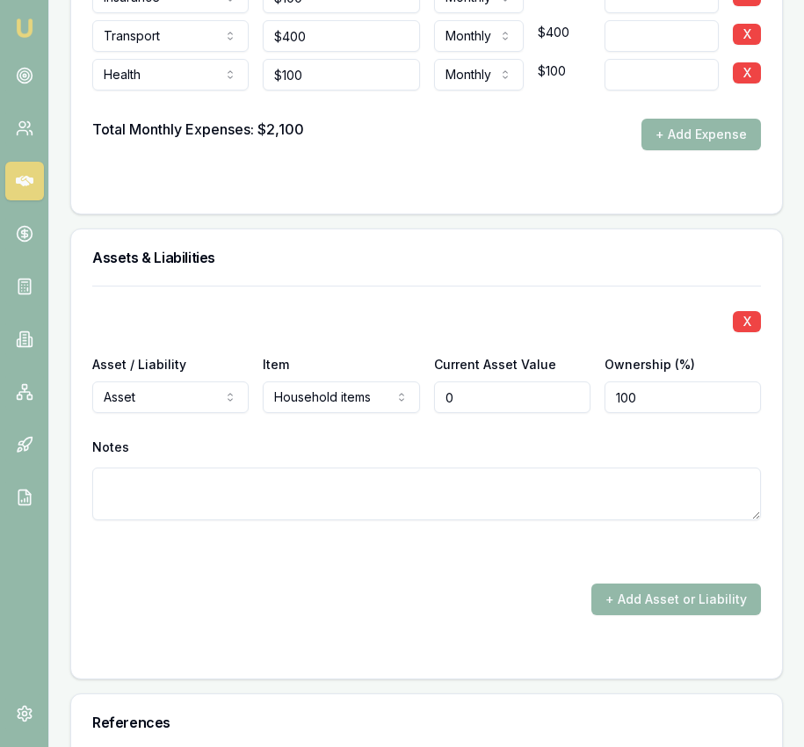
click at [496, 381] on input "0" at bounding box center [512, 397] width 156 height 32
type input "$45,000"
click at [605, 585] on button "+ Add Asset or Liability" at bounding box center [676, 599] width 170 height 32
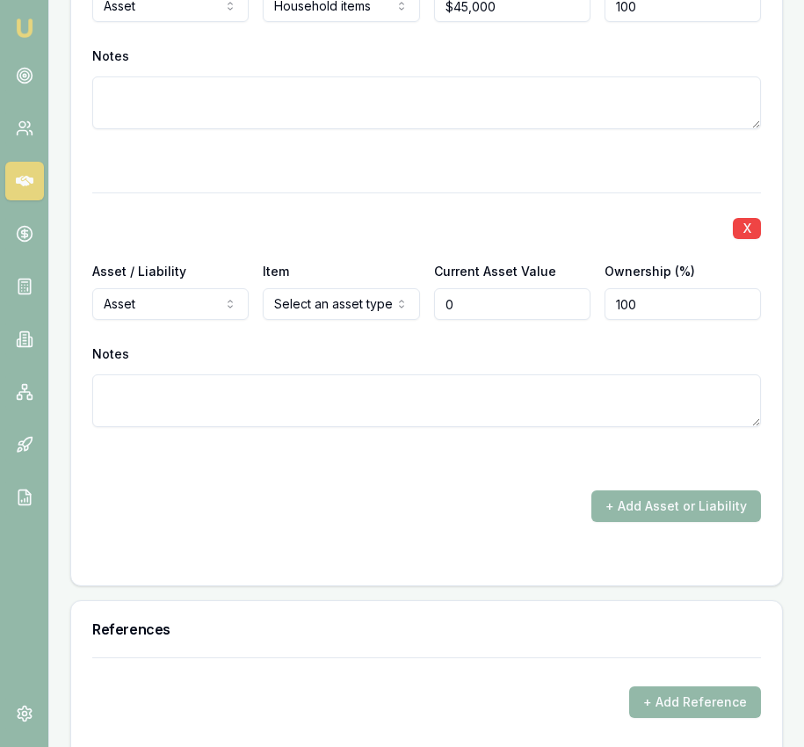
scroll to position [4648, 0]
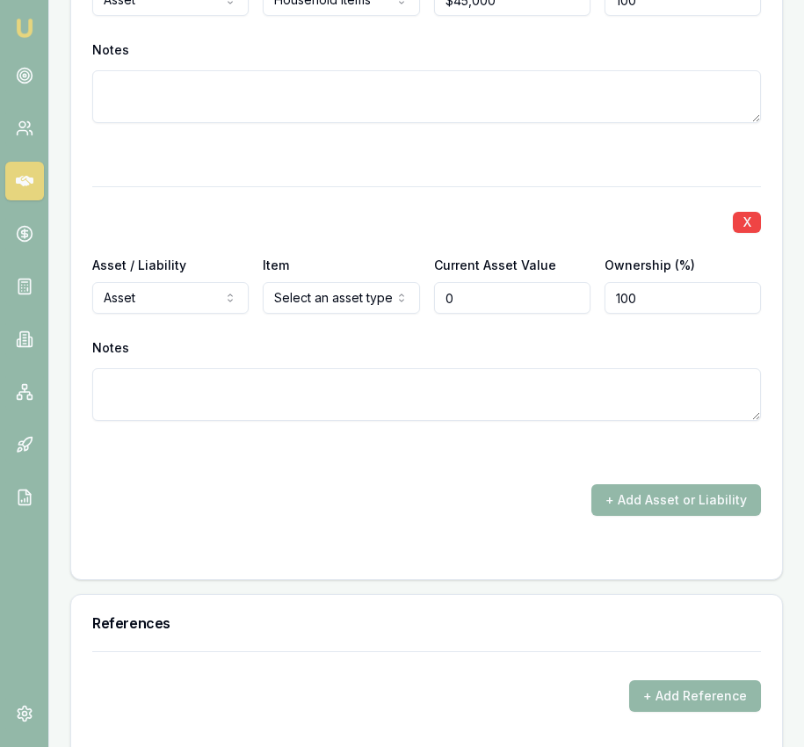
type input "$0"
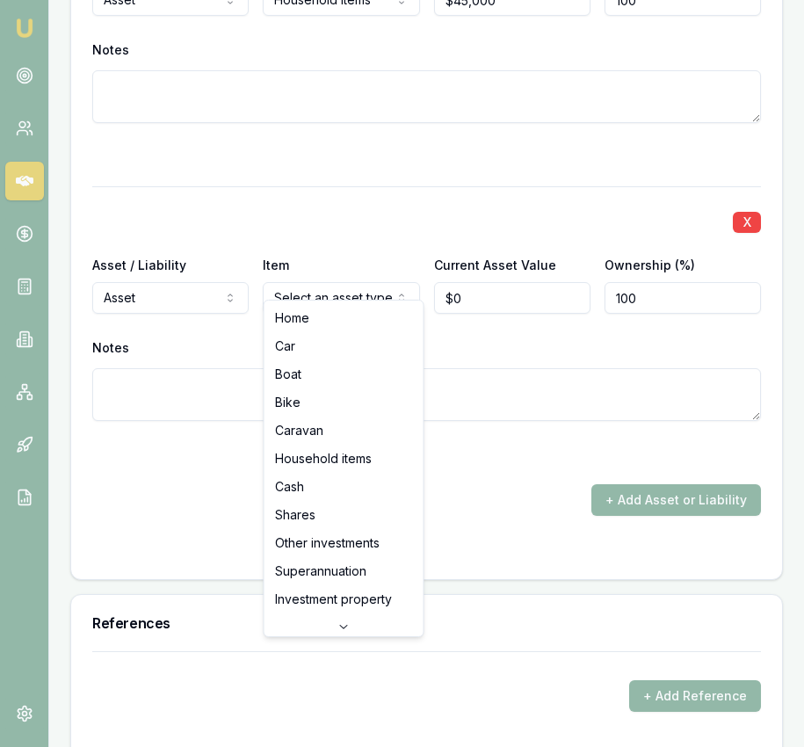
select select "CASH"
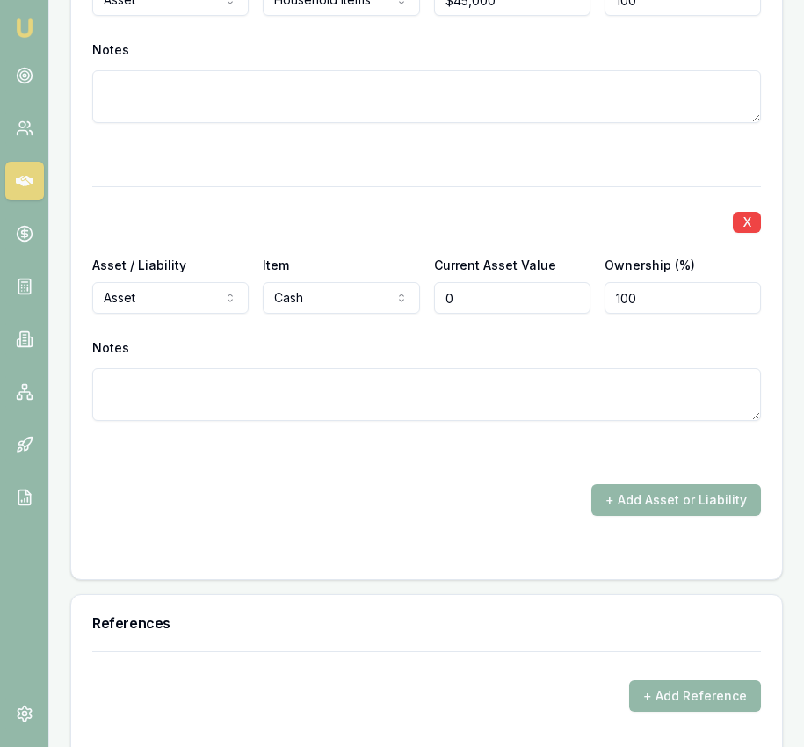
click at [473, 282] on input "0" at bounding box center [512, 298] width 156 height 32
type input "$3,000"
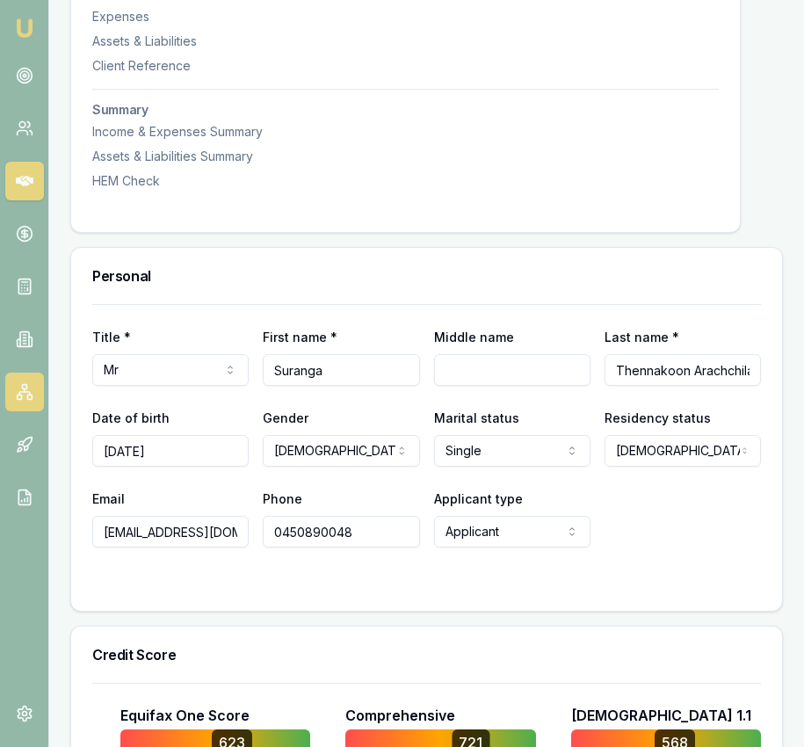
scroll to position [0, 0]
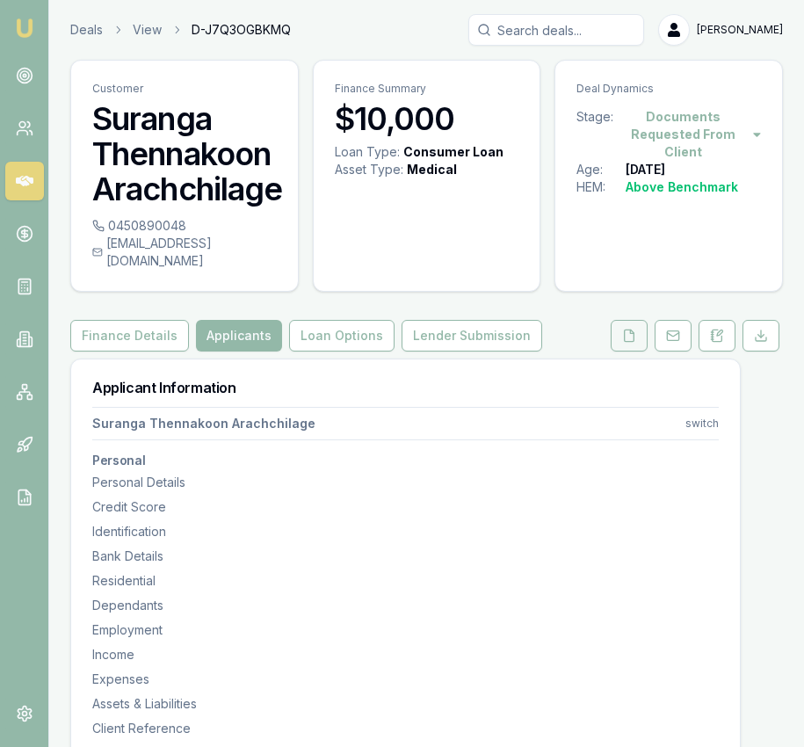
click at [632, 329] on icon at bounding box center [629, 336] width 14 height 14
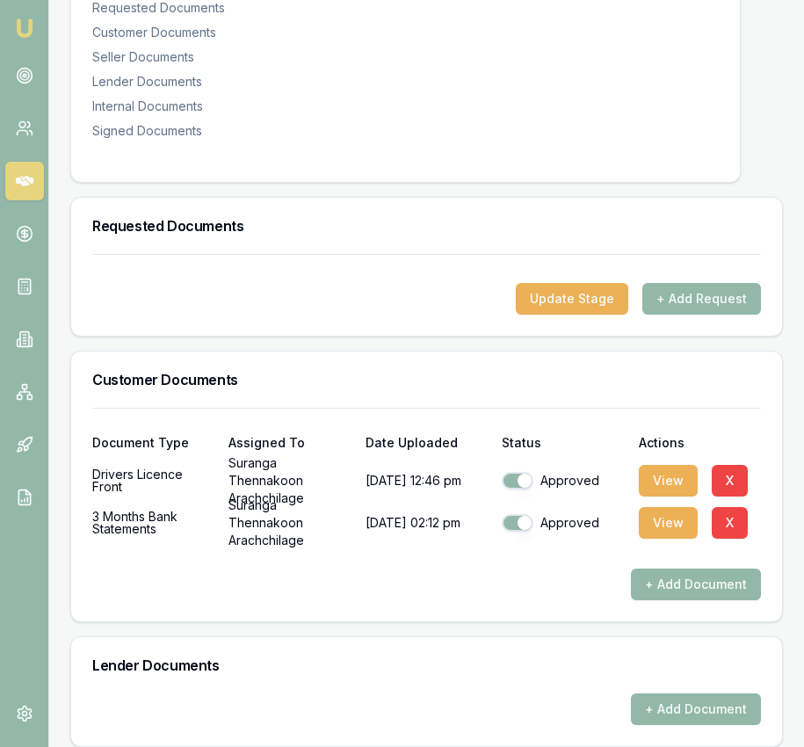
scroll to position [488, 0]
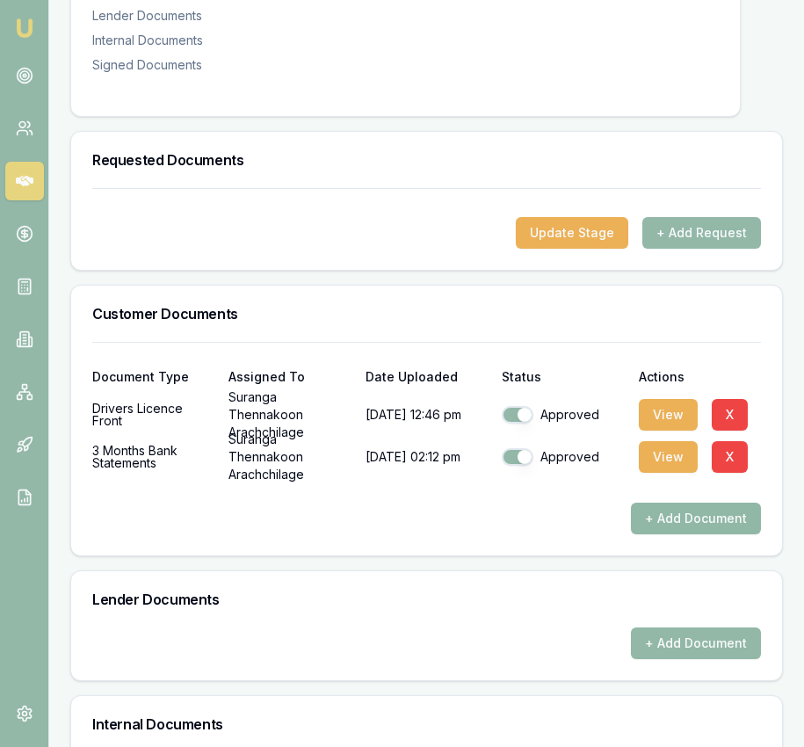
click at [644, 503] on button "+ Add Document" at bounding box center [696, 519] width 130 height 32
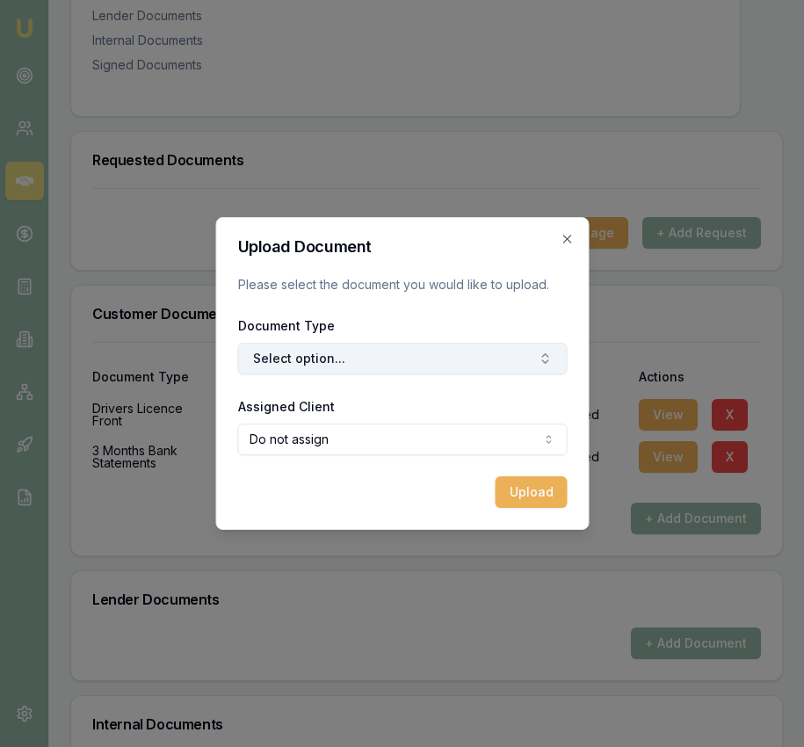
click at [445, 367] on button "Select option..." at bounding box center [401, 359] width 329 height 32
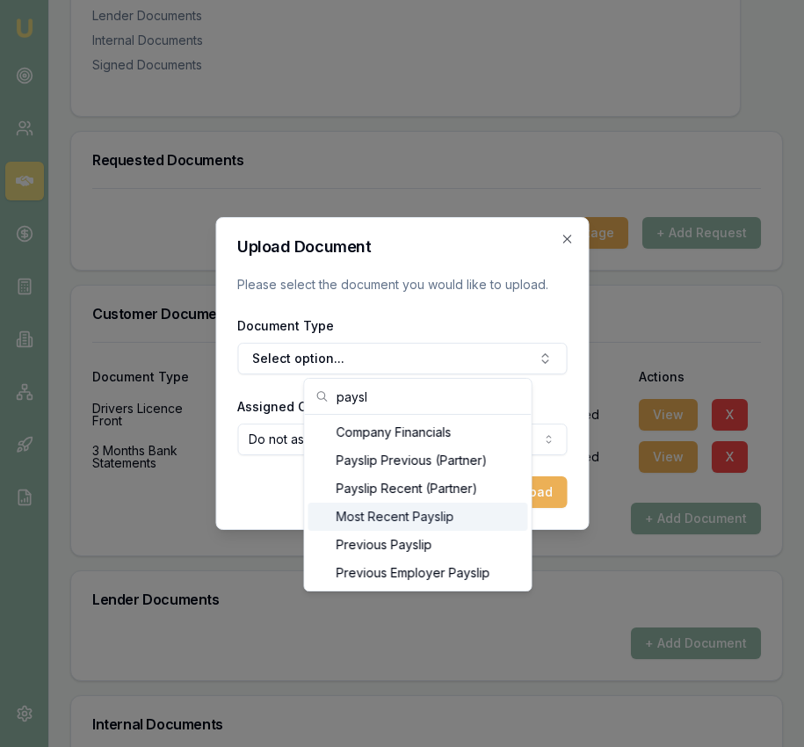
type input "paysl"
click at [437, 524] on div "Most Recent Payslip" at bounding box center [418, 517] width 220 height 28
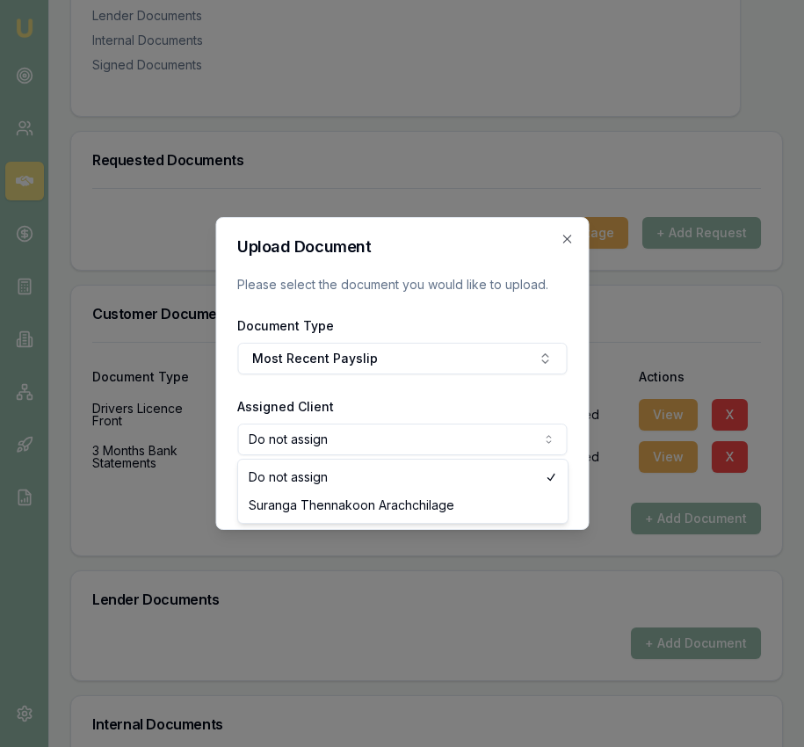
select select "U-HH3O8A6XJ7"
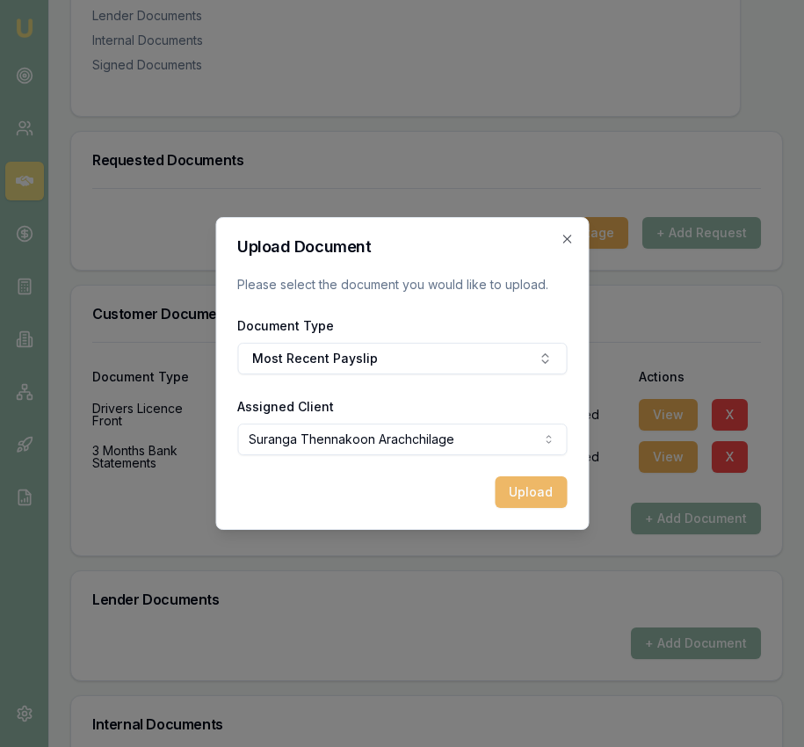
click at [531, 494] on button "Upload" at bounding box center [531, 492] width 72 height 32
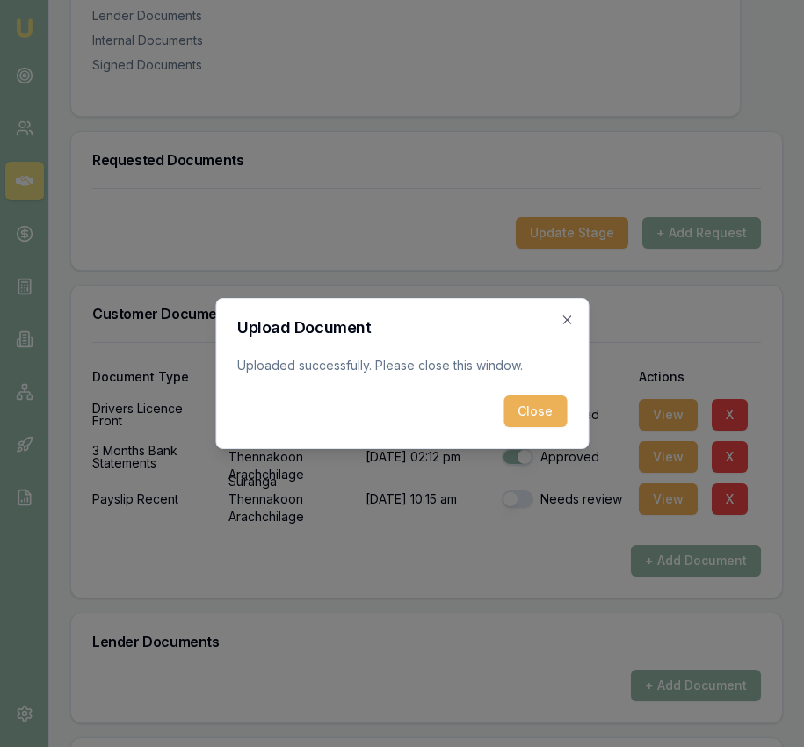
click at [518, 397] on button "Close" at bounding box center [534, 411] width 63 height 32
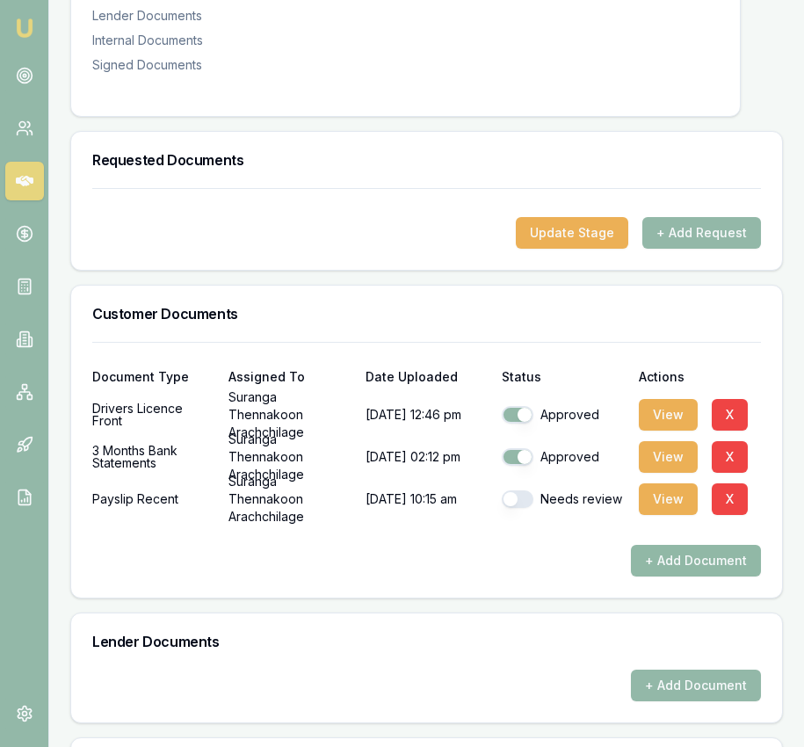
click at [694, 552] on button "+ Add Document" at bounding box center [696, 561] width 130 height 32
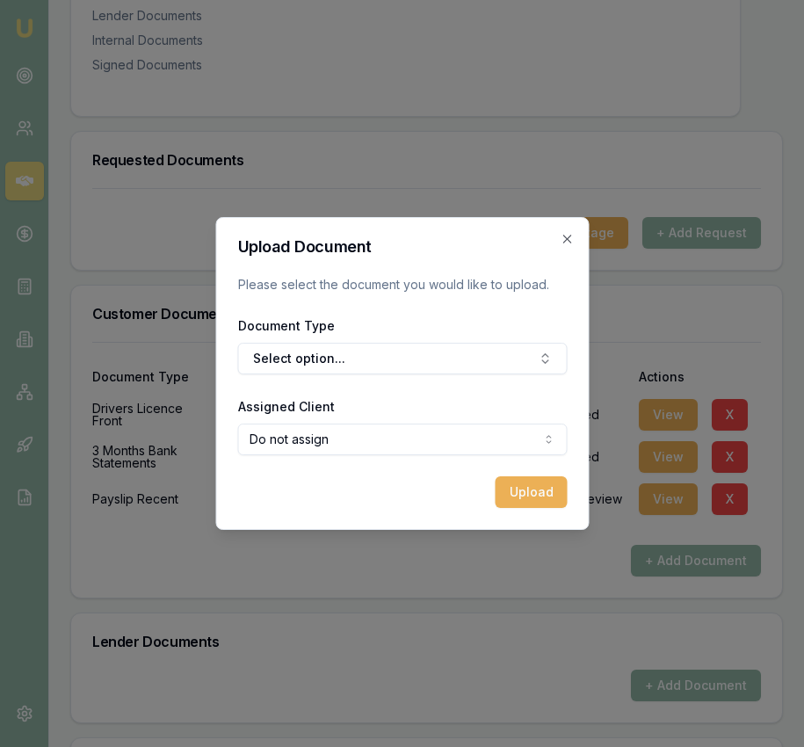
click at [409, 334] on div "Document Type Select option..." at bounding box center [401, 345] width 329 height 60
click at [404, 347] on button "Select option..." at bounding box center [401, 359] width 329 height 32
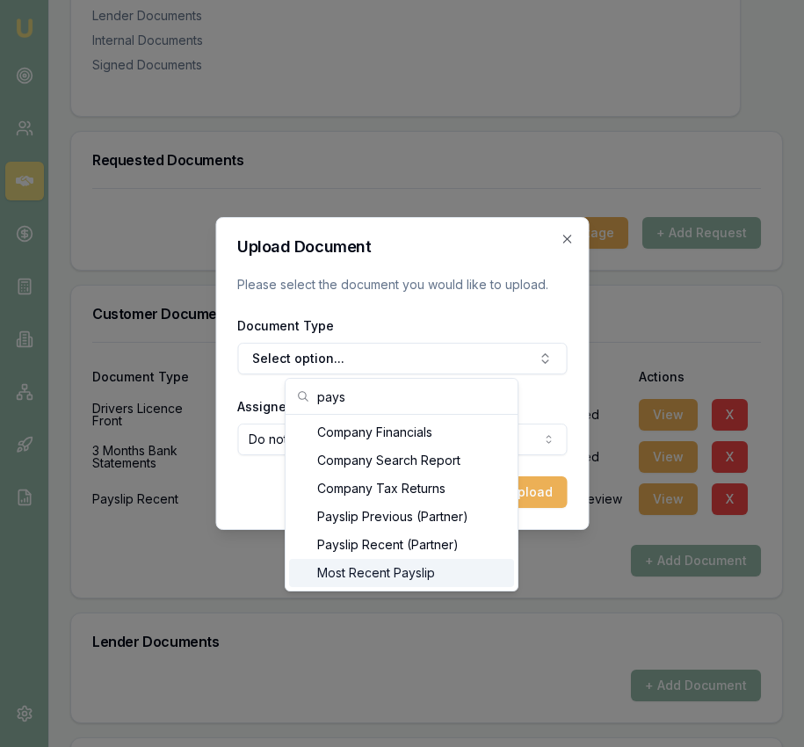
type input "pays"
click at [393, 563] on div "Most Recent Payslip" at bounding box center [401, 573] width 225 height 28
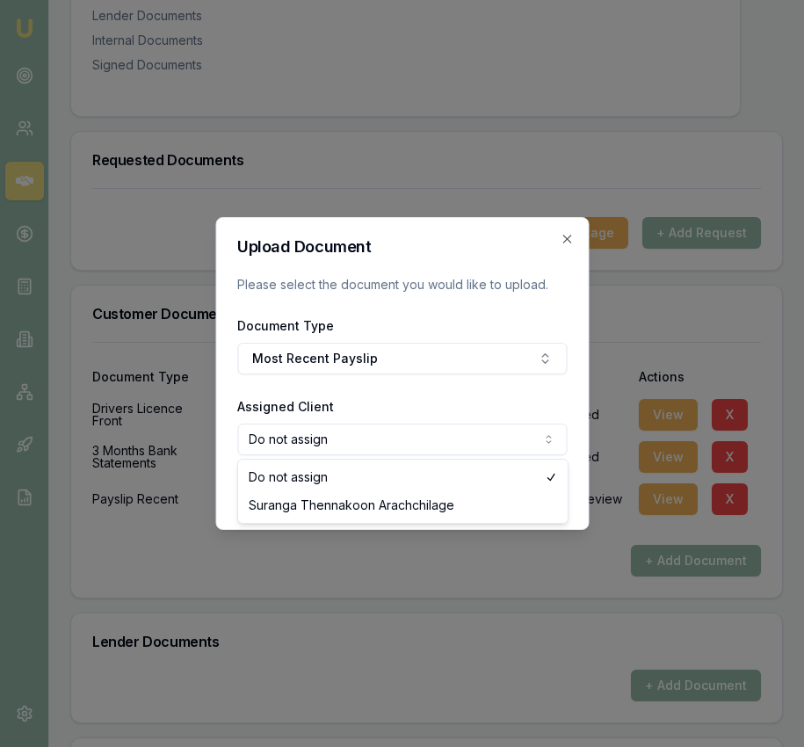
select select "U-HH3O8A6XJ7"
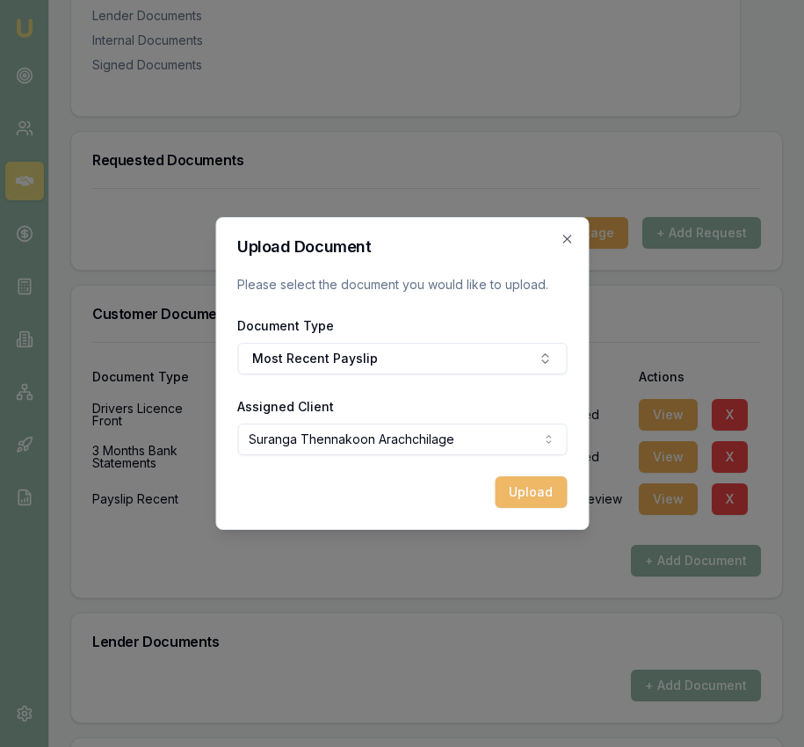
click at [508, 497] on button "Upload" at bounding box center [531, 492] width 72 height 32
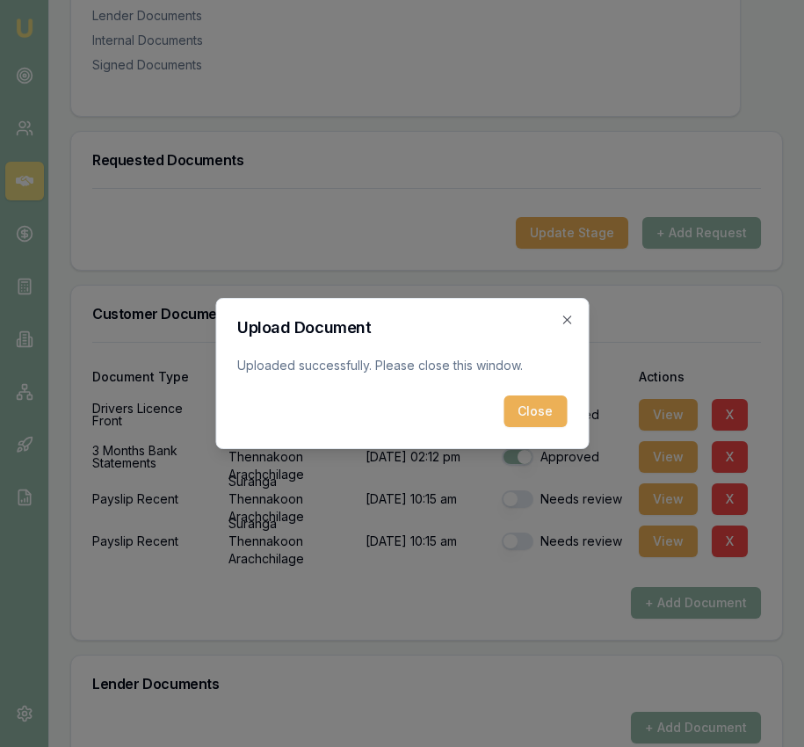
click at [543, 411] on button "Close" at bounding box center [534, 411] width 63 height 32
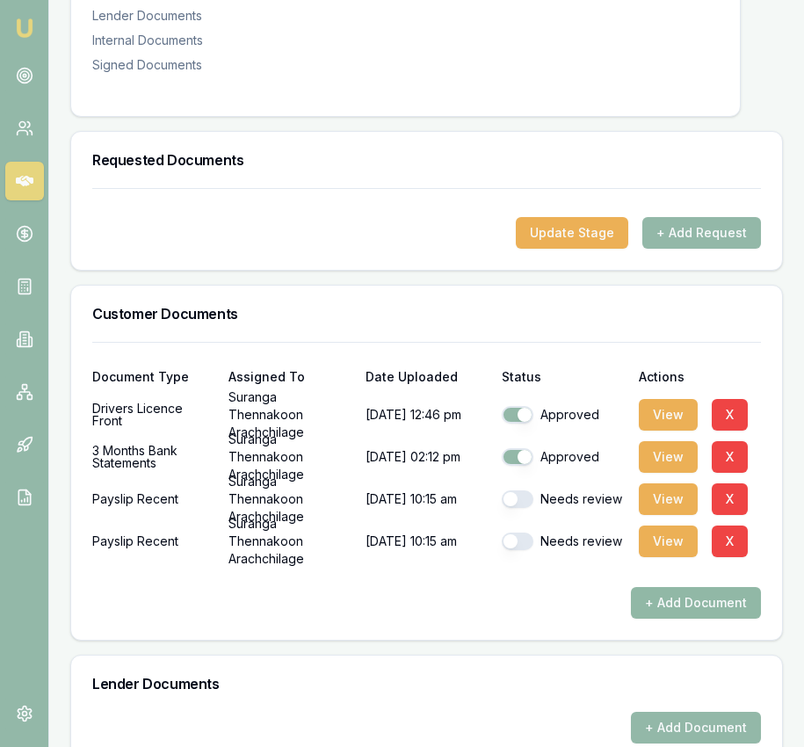
click at [697, 588] on button "+ Add Document" at bounding box center [696, 603] width 130 height 32
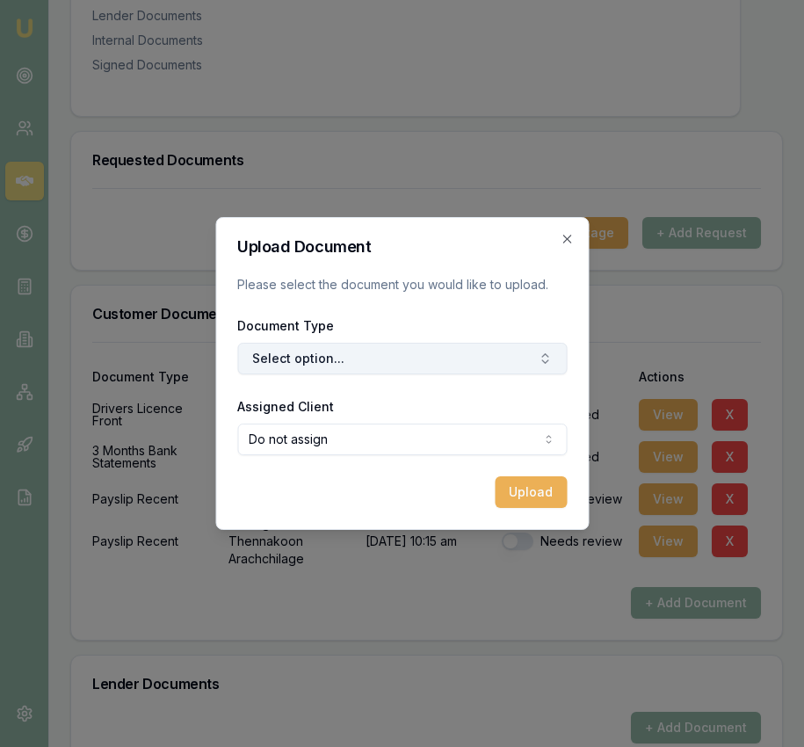
click at [457, 351] on button "Select option..." at bounding box center [401, 359] width 329 height 32
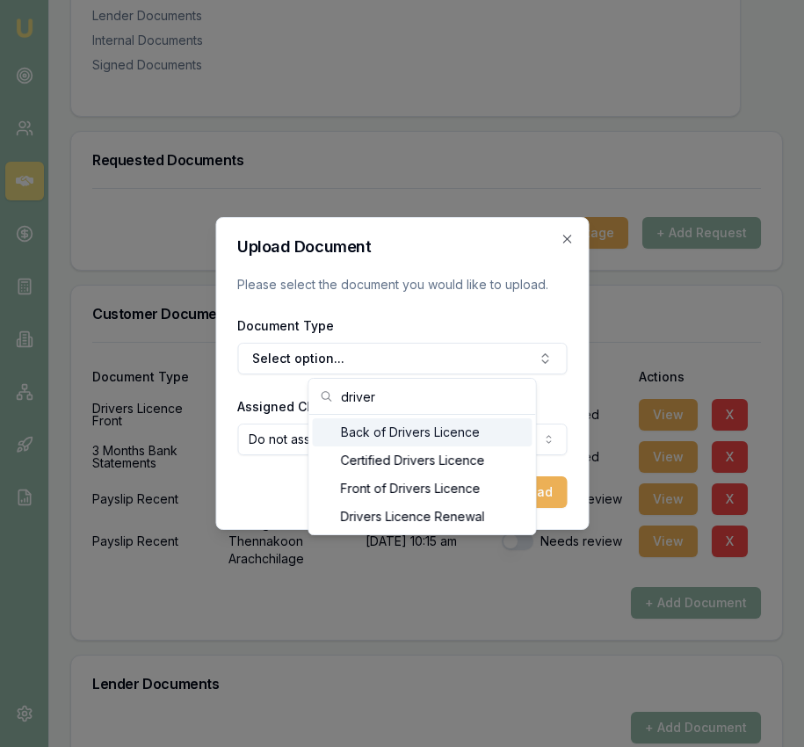
type input "driver"
click at [420, 438] on div "Back of Drivers Licence" at bounding box center [423, 432] width 220 height 28
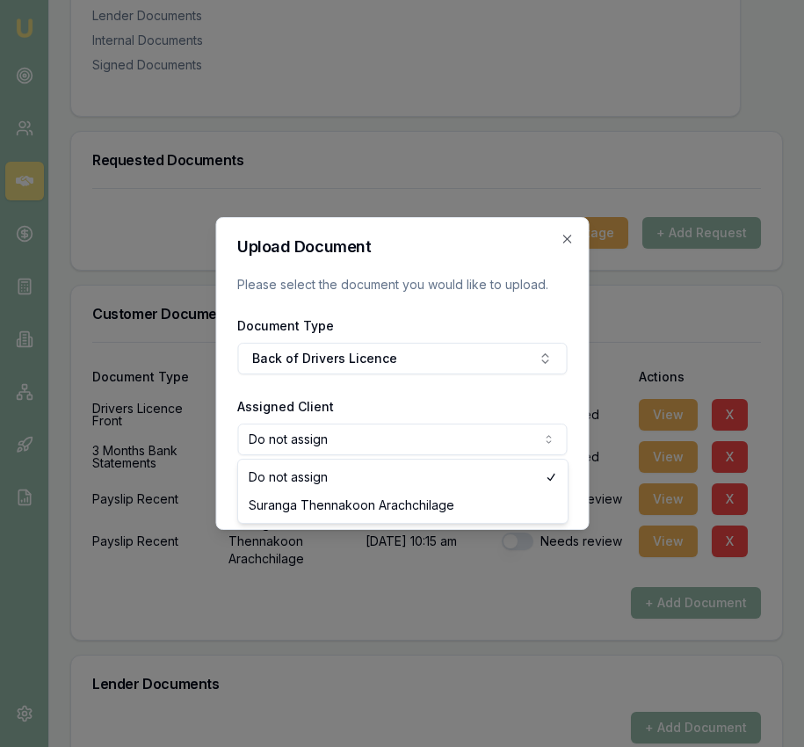
select select "U-HH3O8A6XJ7"
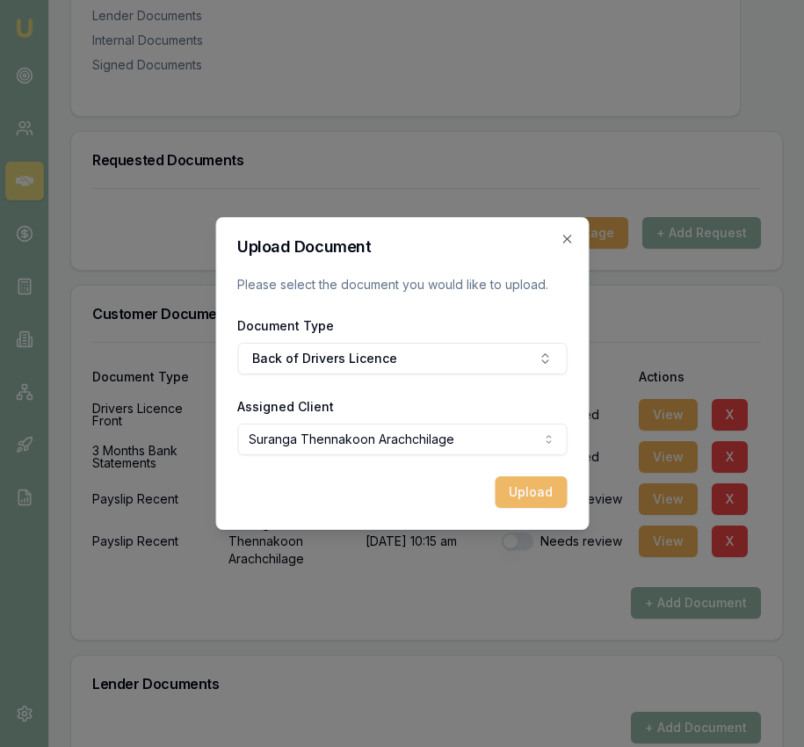
click at [517, 500] on button "Upload" at bounding box center [531, 492] width 72 height 32
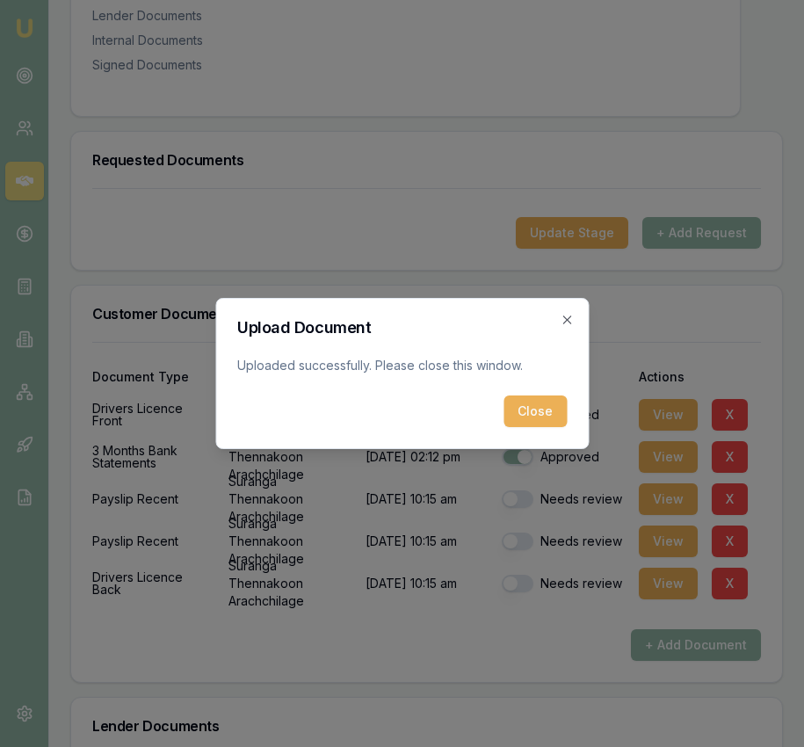
click at [536, 427] on div "Upload Document Uploaded successfully. Please close this window. Close Close" at bounding box center [401, 373] width 373 height 151
drag, startPoint x: 542, startPoint y: 415, endPoint x: 539, endPoint y: 448, distance: 33.5
click at [542, 415] on button "Close" at bounding box center [534, 411] width 63 height 32
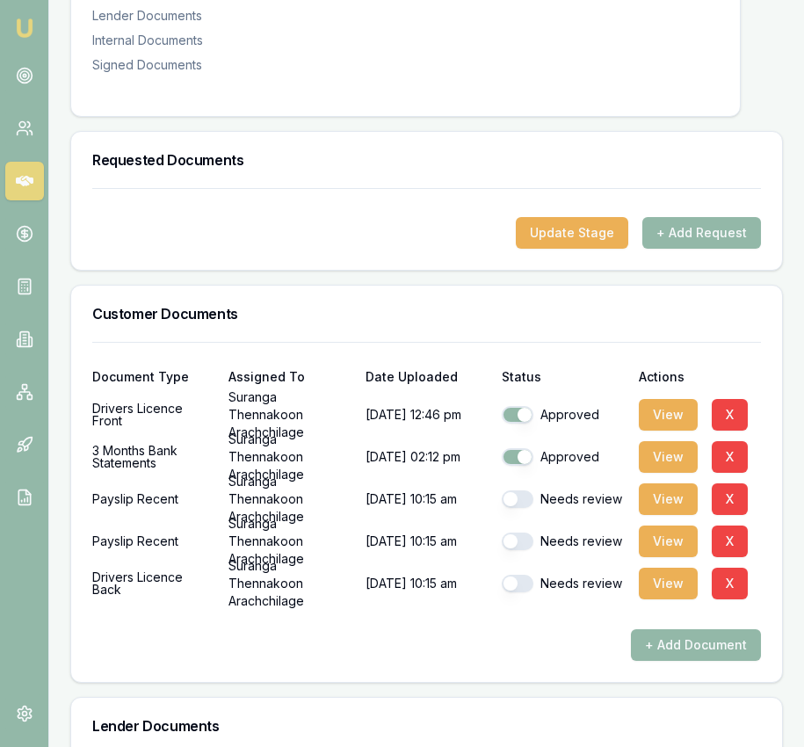
click at [517, 490] on button "button" at bounding box center [518, 499] width 32 height 18
checkbox input "true"
click at [518, 524] on div "Needs review" at bounding box center [563, 541] width 122 height 35
click at [524, 532] on button "button" at bounding box center [518, 541] width 32 height 18
checkbox input "true"
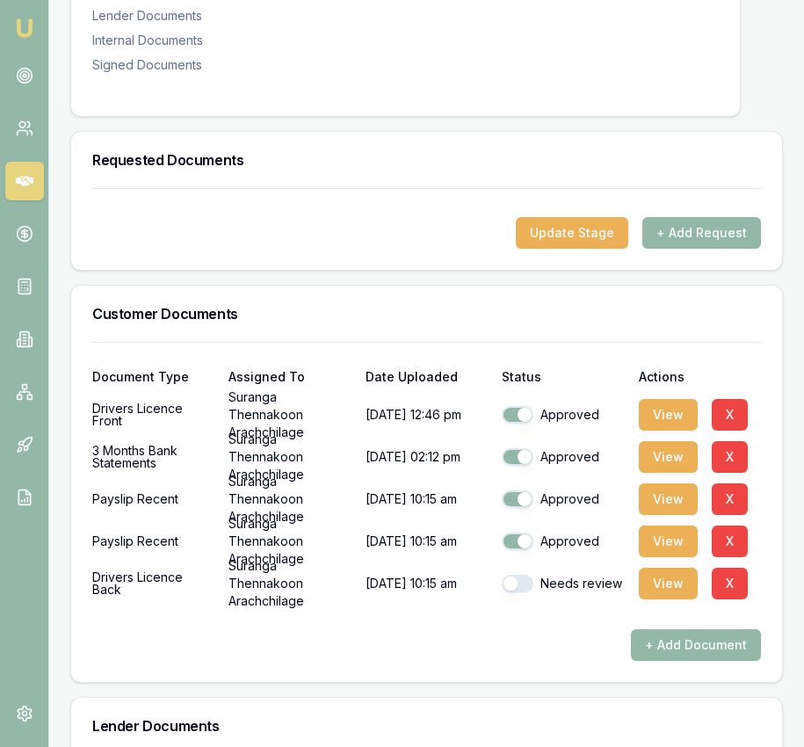
click at [524, 575] on button "button" at bounding box center [518, 584] width 32 height 18
checkbox input "true"
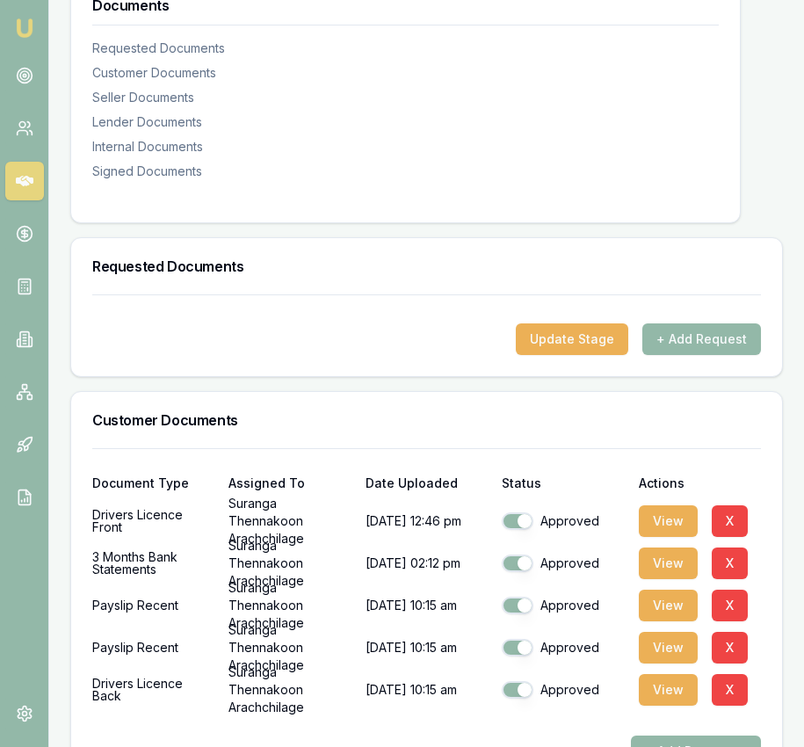
scroll to position [0, 0]
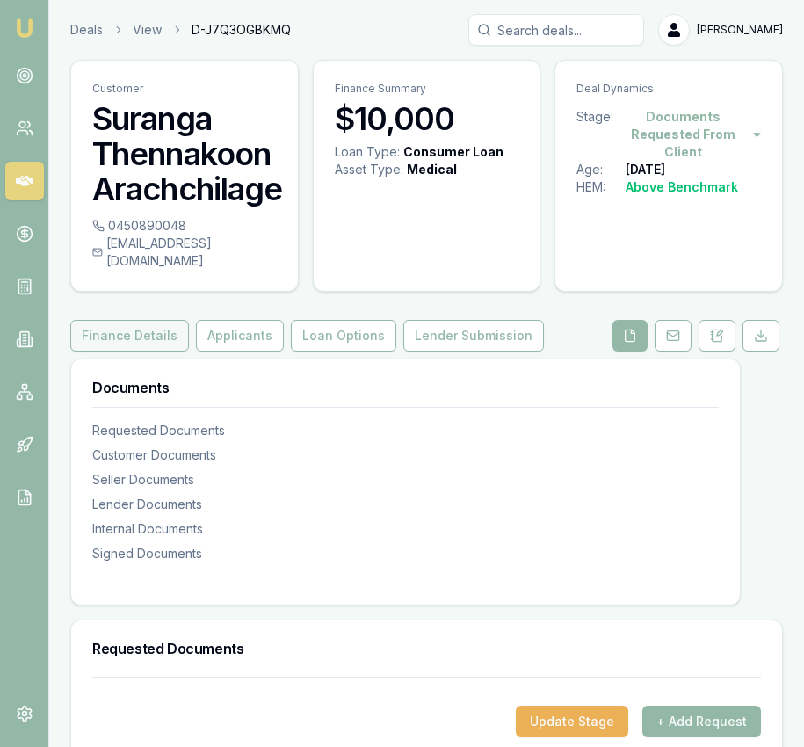
click at [106, 320] on button "Finance Details" at bounding box center [129, 336] width 119 height 32
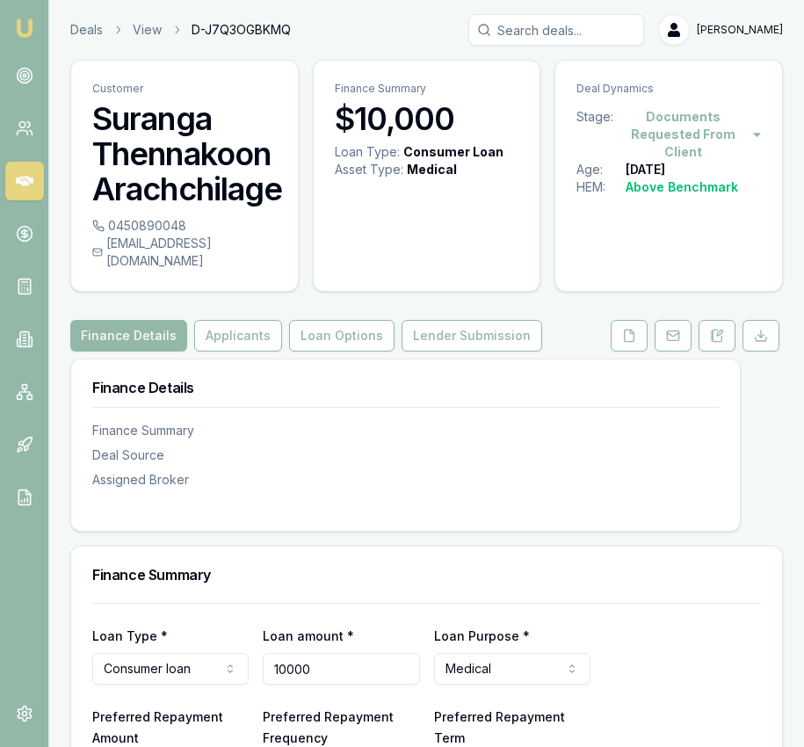
click at [309, 660] on input "10000" at bounding box center [341, 669] width 156 height 32
type input "$25,000"
click at [396, 546] on div "Finance Summary" at bounding box center [426, 574] width 711 height 56
click at [341, 322] on button "Loan Options" at bounding box center [341, 336] width 105 height 32
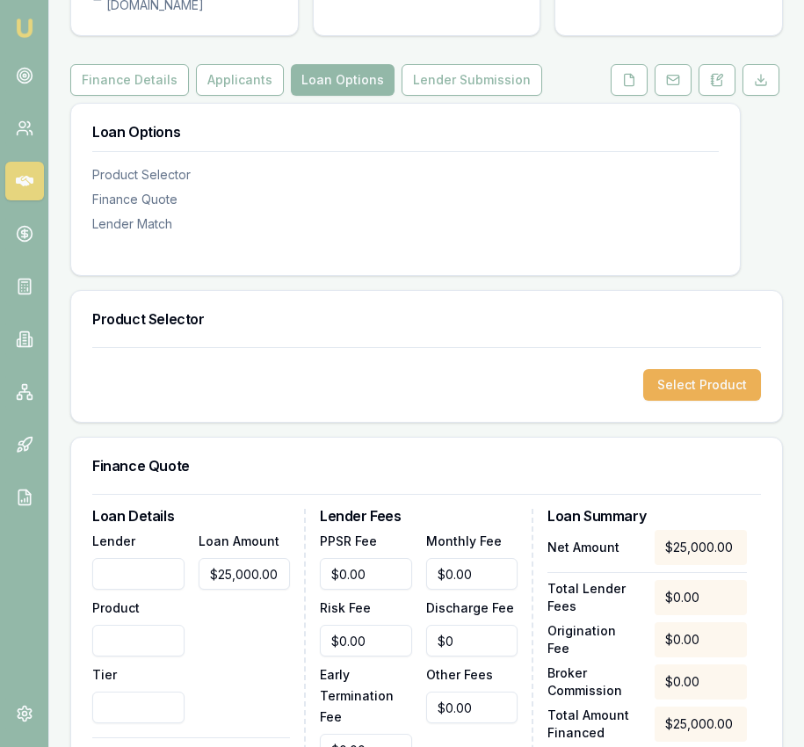
scroll to position [298, 0]
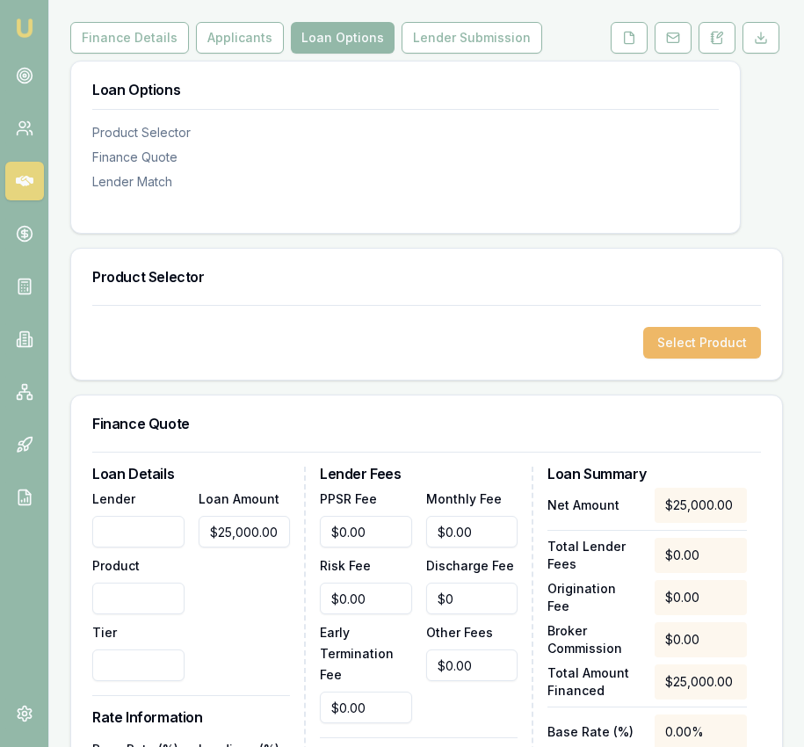
click at [675, 335] on button "Select Product" at bounding box center [702, 343] width 118 height 32
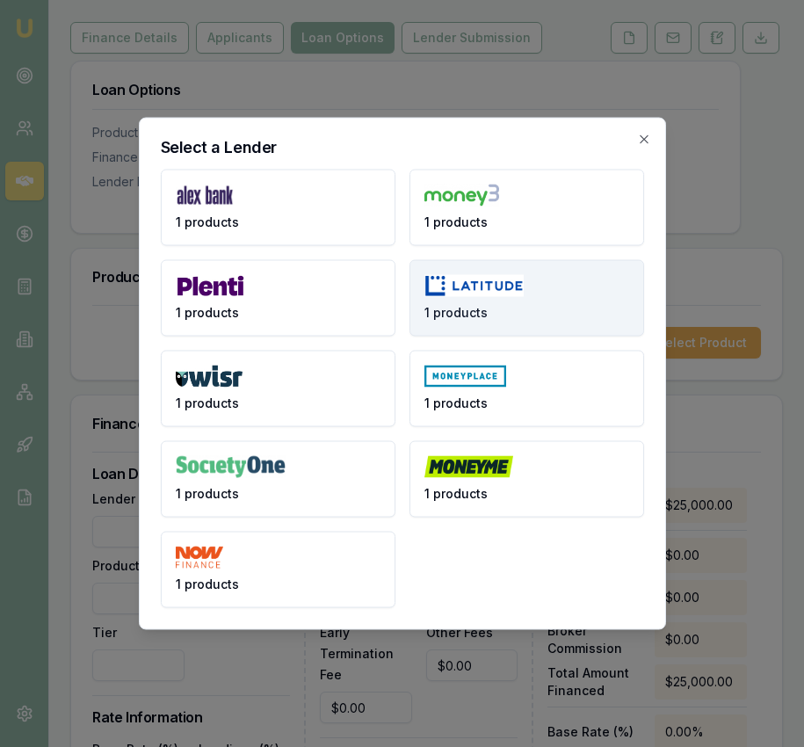
click at [473, 299] on button "1 products" at bounding box center [526, 298] width 235 height 76
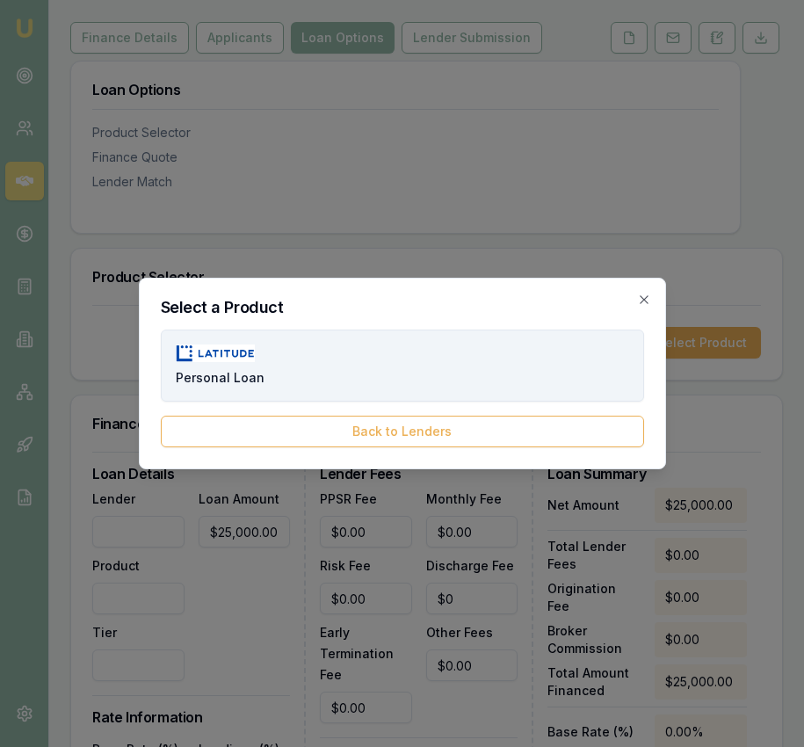
click at [446, 372] on button "Personal Loan" at bounding box center [402, 365] width 483 height 72
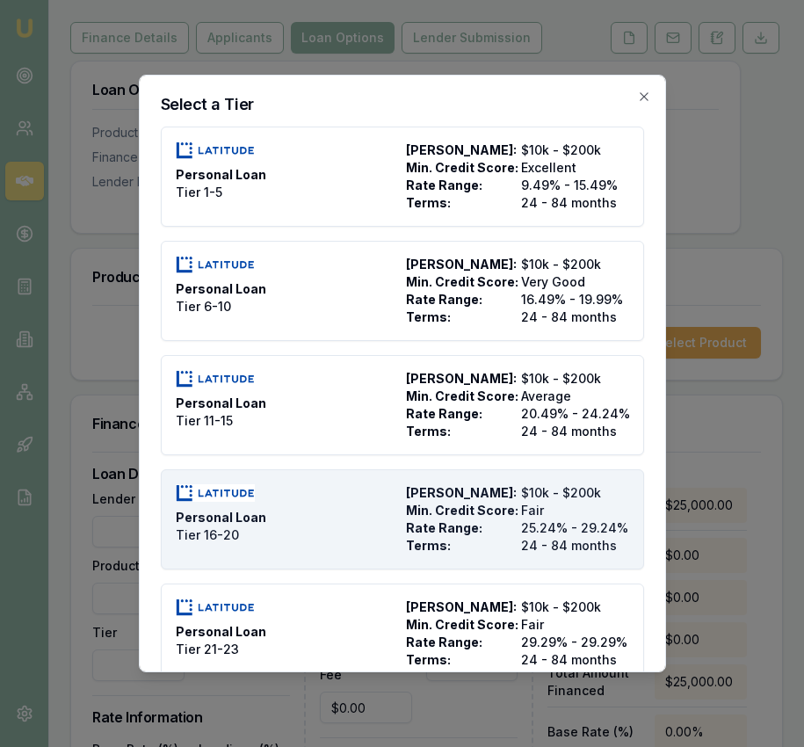
click at [490, 500] on span "Max Loan Amount:" at bounding box center [460, 493] width 108 height 18
type input "Latitude"
type input "Personal Loan"
type input "Tier 16-20"
type input "25.24"
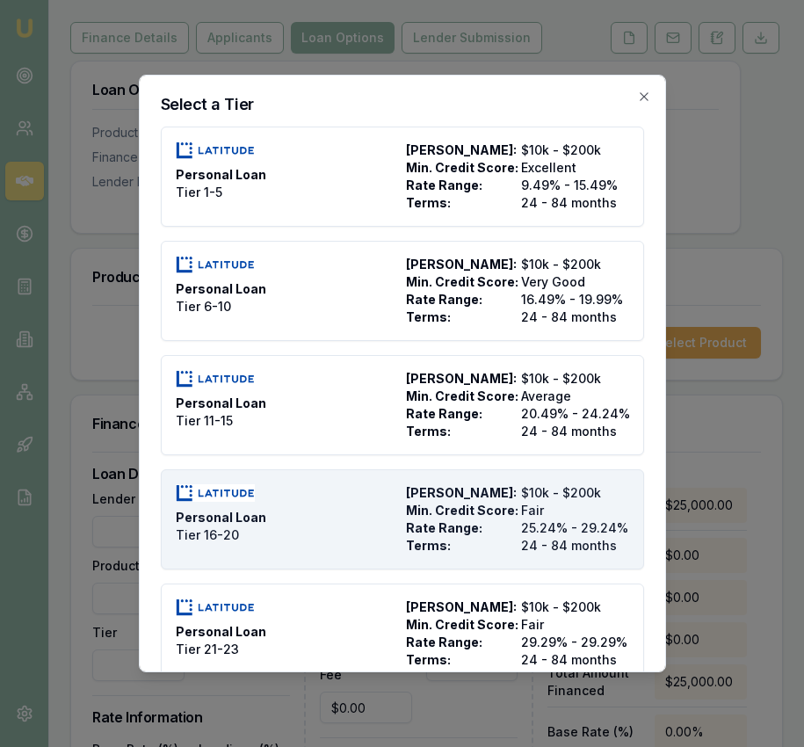
type input "24"
type input "2500"
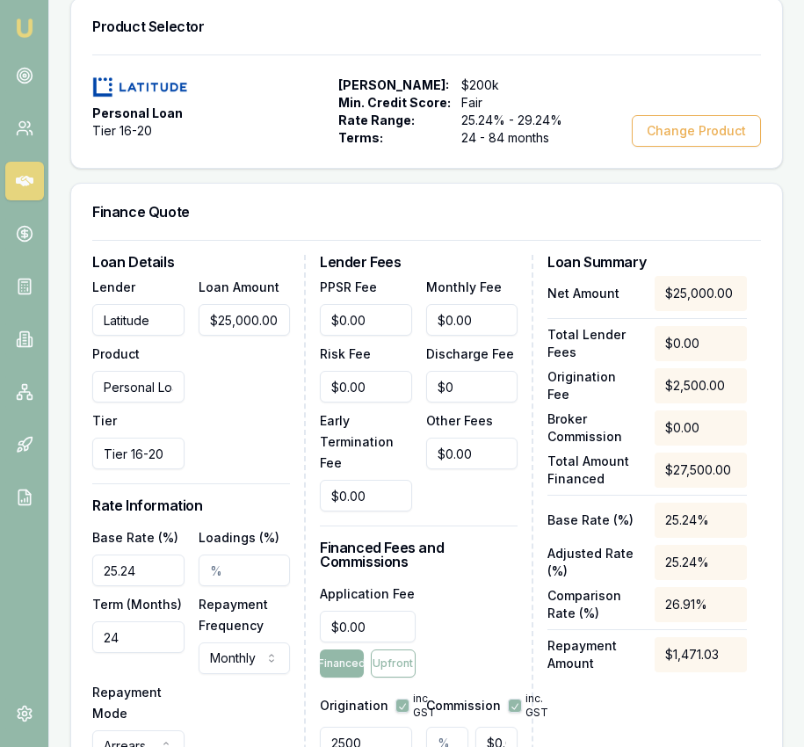
scroll to position [554, 0]
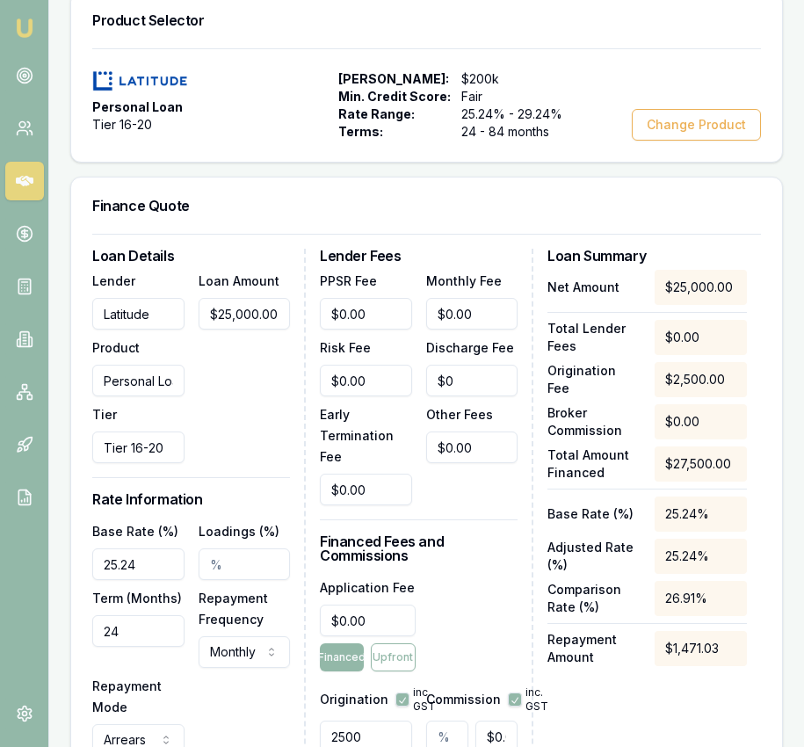
click at [152, 548] on input "25.24" at bounding box center [138, 564] width 92 height 32
click at [151, 548] on input "25.24" at bounding box center [138, 564] width 92 height 32
type input "25.99%"
click at [140, 615] on input "24" at bounding box center [138, 631] width 92 height 32
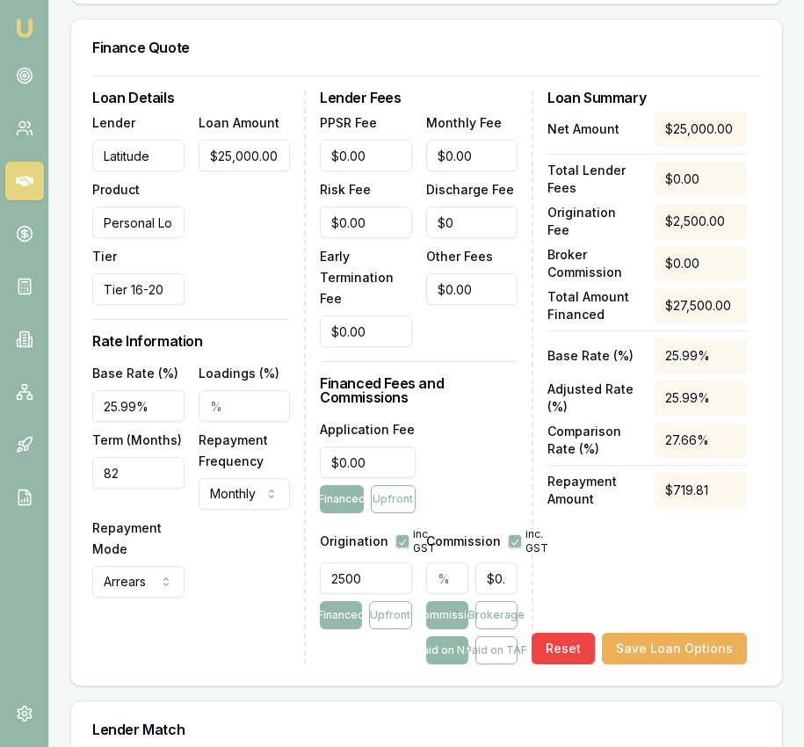
scroll to position [717, 0]
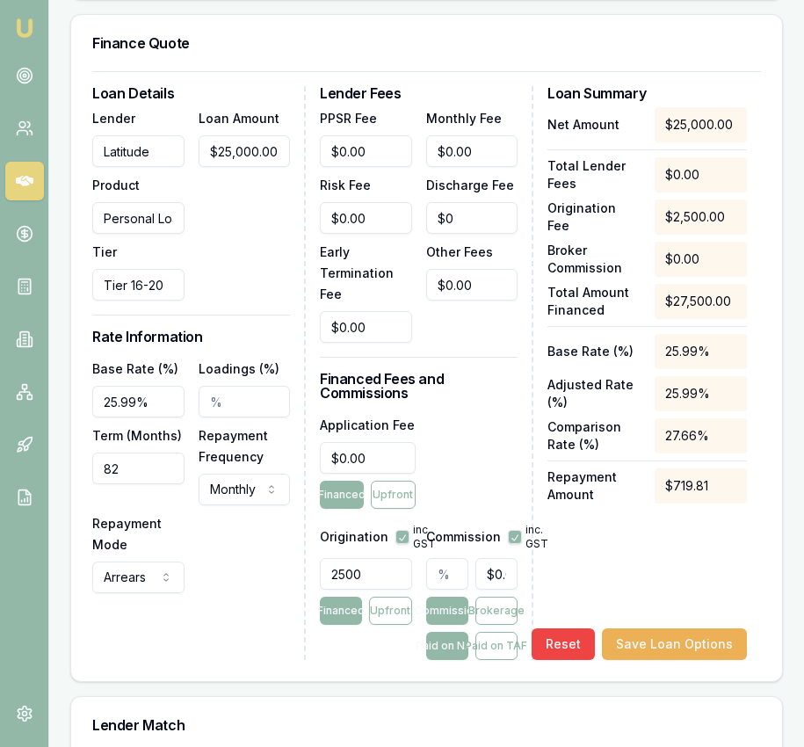
type input "82"
click at [369, 558] on input "2500" at bounding box center [366, 574] width 92 height 32
type input "2200.00"
click at [439, 560] on input "text" at bounding box center [447, 574] width 42 height 32
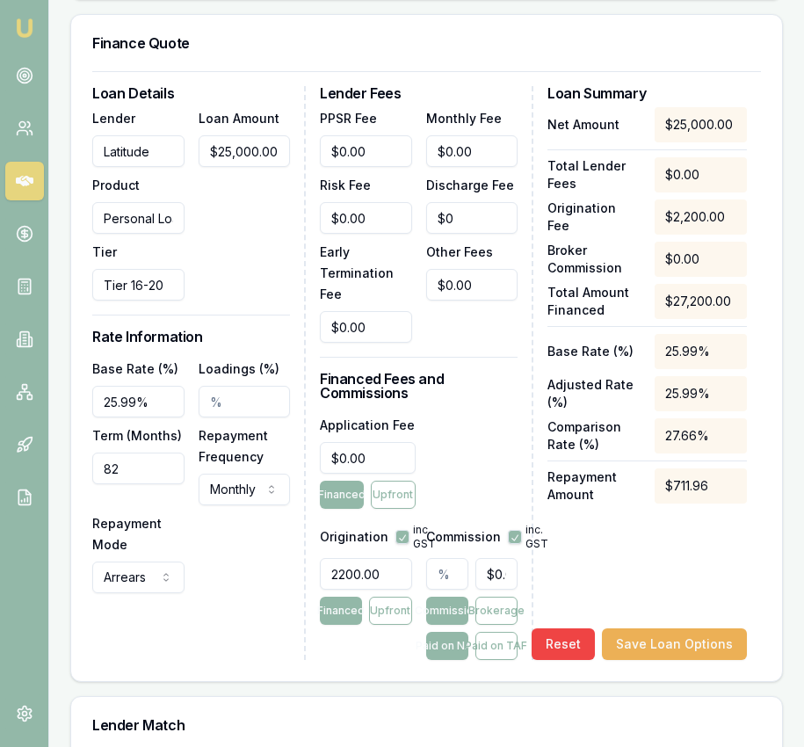
type input "2"
type input "$500.00"
type input "2.4"
type input "$600.00"
type input "2.47"
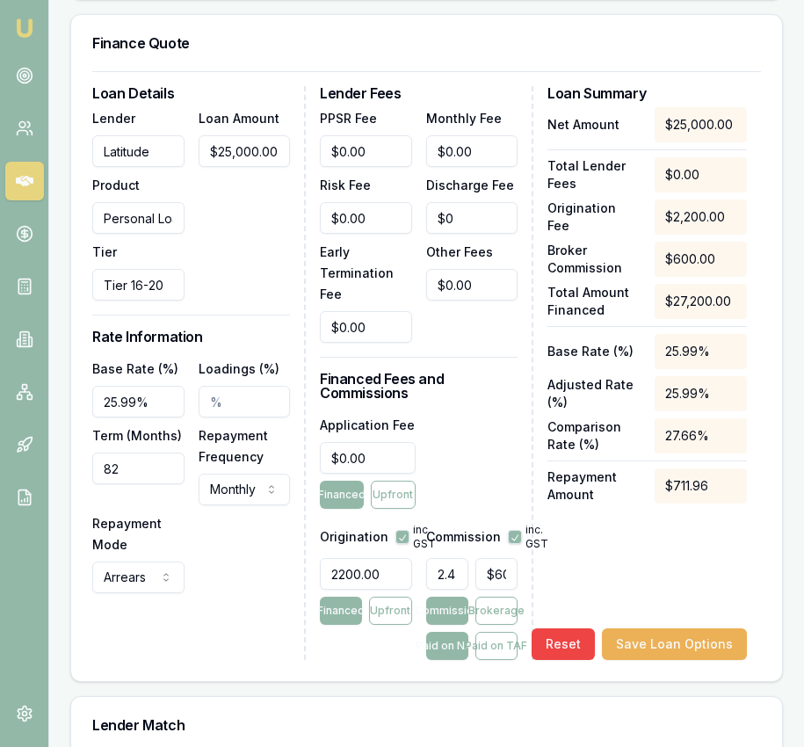
type input "$617.50"
type input "2.475"
type input "$618.75"
type input "2.48%"
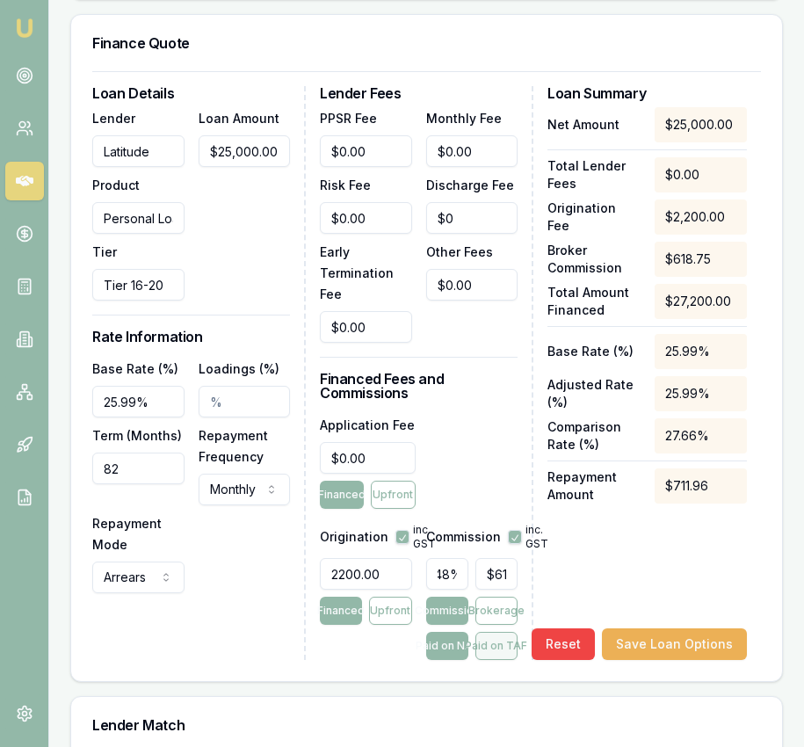
scroll to position [0, 0]
click at [481, 632] on button "Paid on TAF" at bounding box center [496, 646] width 42 height 28
type input "$673.20"
click at [470, 139] on input "0" at bounding box center [472, 151] width 92 height 32
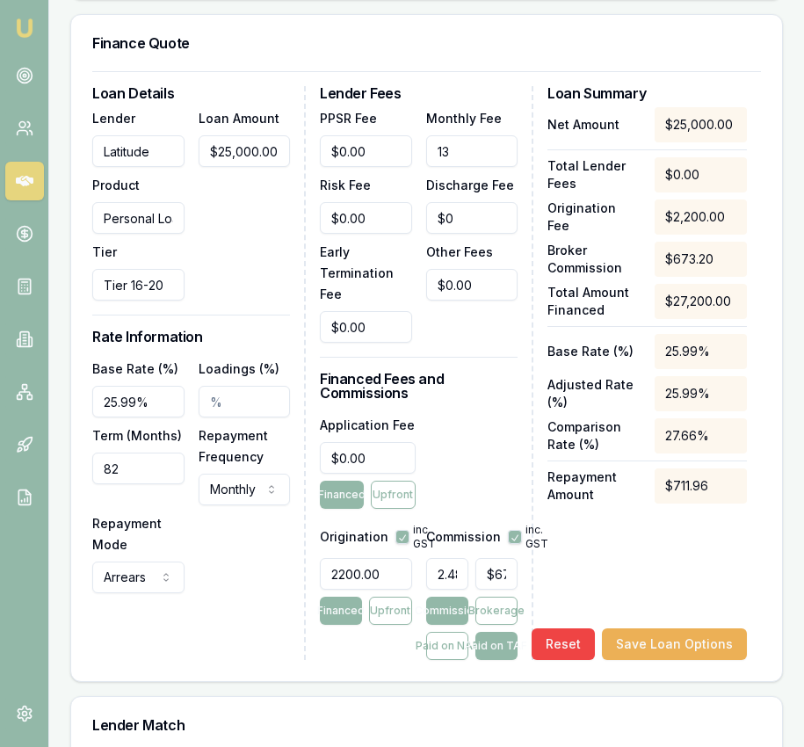
type input "$13.00"
click at [501, 388] on div "Lender Fees PPSR Fee $0.00 Monthly Fee $13.00 Risk Fee $0.00 Discharge Fee $0 E…" at bounding box center [426, 373] width 213 height 574
click at [461, 633] on button "Paid on NAF" at bounding box center [447, 646] width 42 height 28
click at [485, 632] on button "Paid on TAF" at bounding box center [496, 646] width 42 height 28
type input "$673.20"
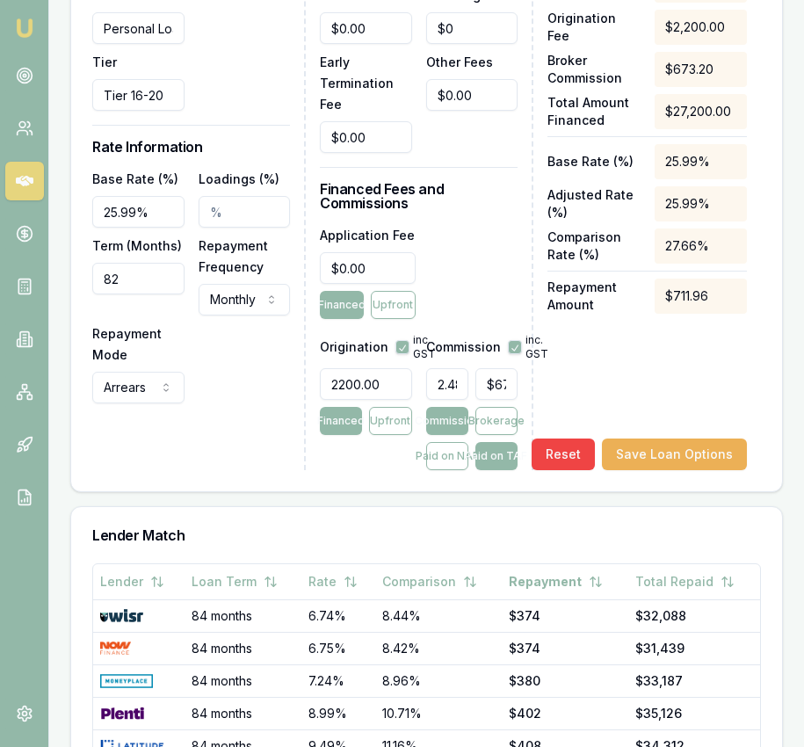
scroll to position [929, 0]
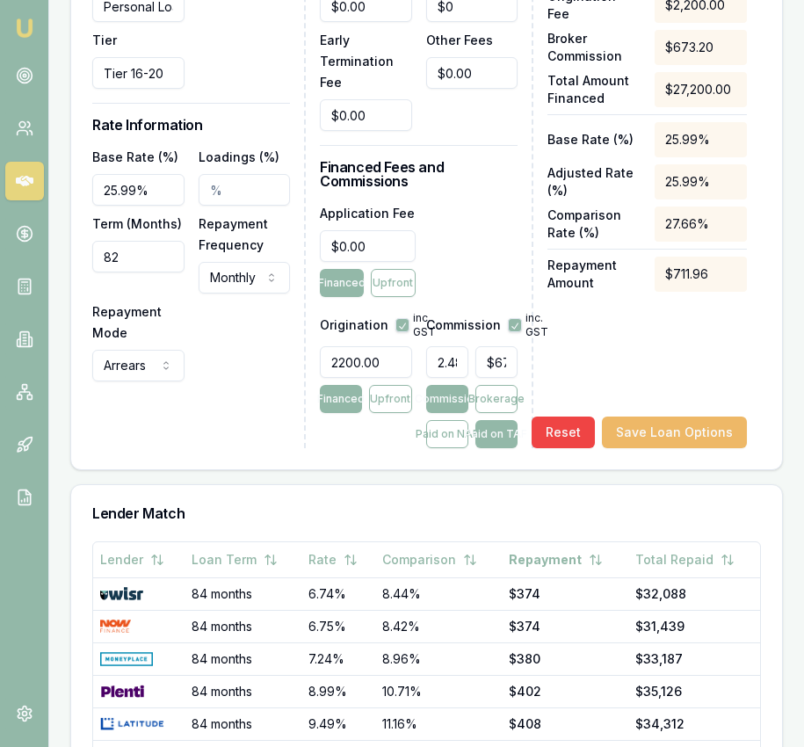
click at [684, 416] on button "Save Loan Options" at bounding box center [674, 432] width 145 height 32
click at [670, 420] on button "Save Loan Options" at bounding box center [674, 432] width 145 height 32
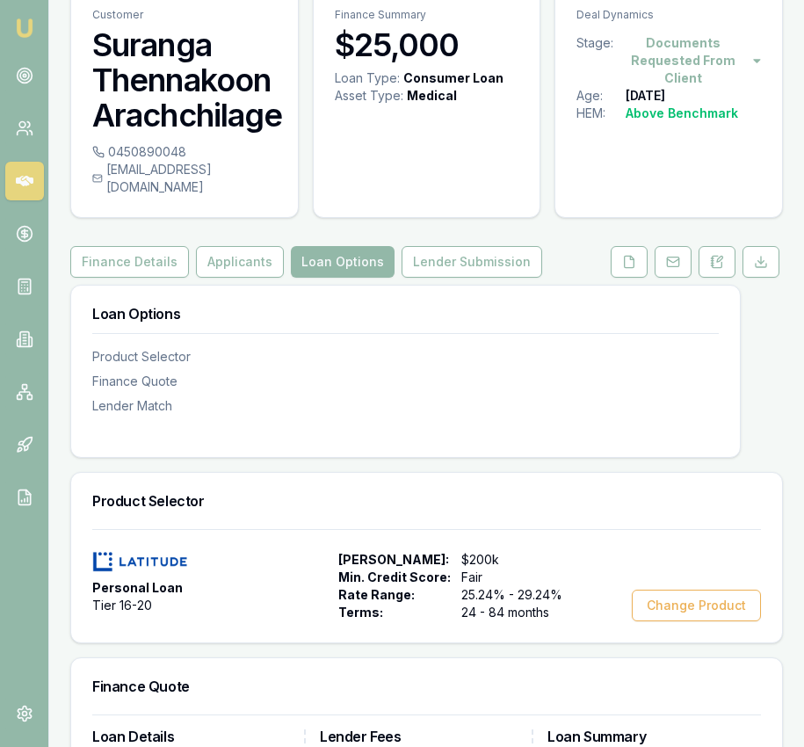
scroll to position [0, 0]
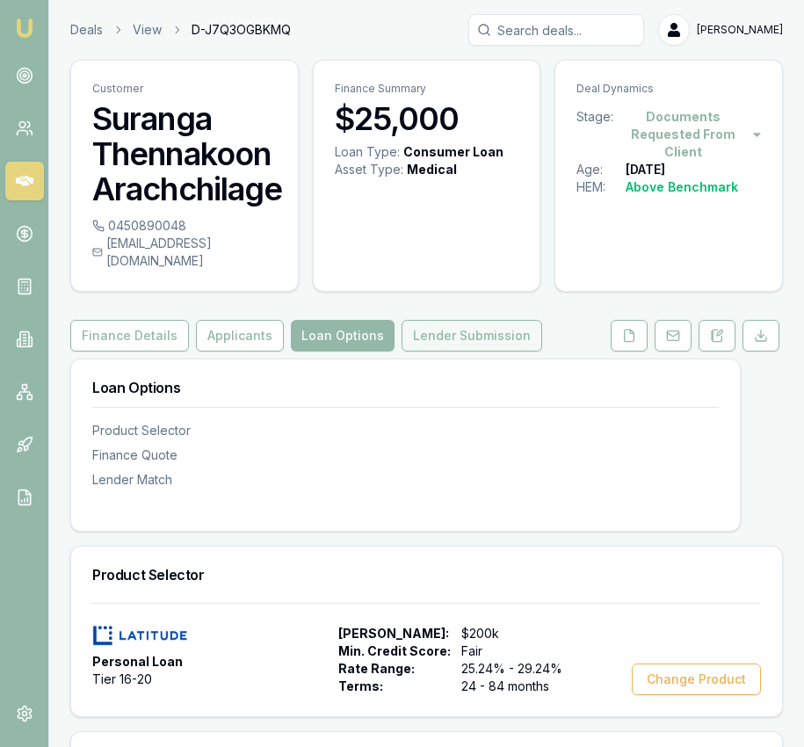
click at [498, 328] on button "Lender Submission" at bounding box center [472, 336] width 141 height 32
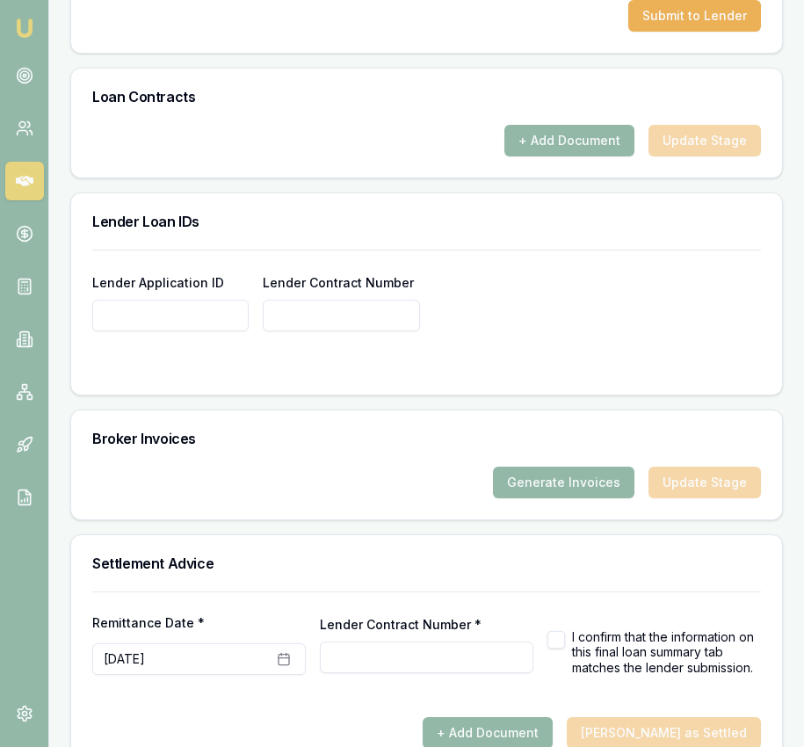
scroll to position [1400, 0]
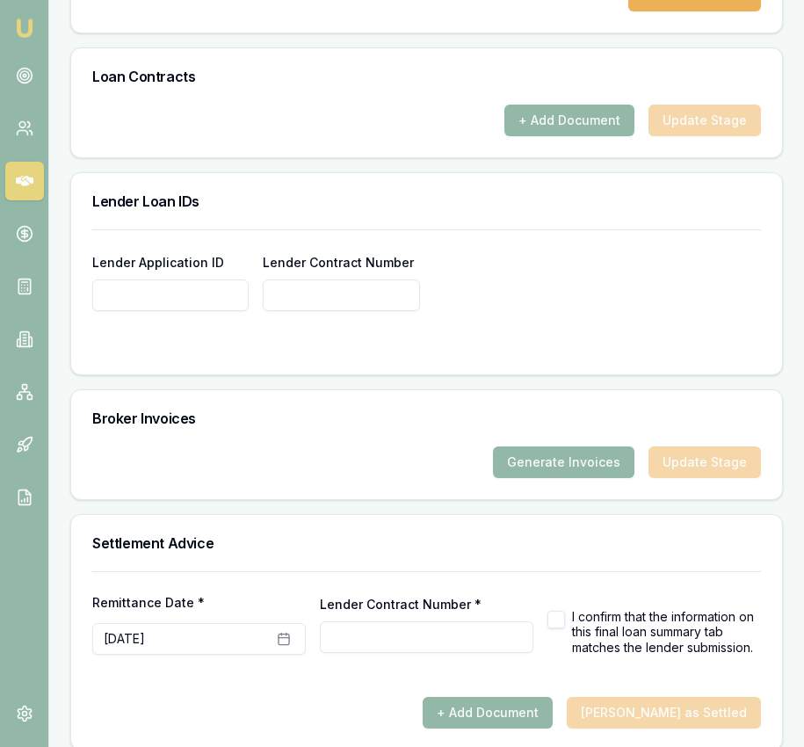
click at [121, 294] on form "Lender Application ID Lender Contract Number" at bounding box center [426, 291] width 669 height 124
click at [121, 281] on input "Lender Application ID" at bounding box center [170, 295] width 156 height 32
drag, startPoint x: 171, startPoint y: 280, endPoint x: 83, endPoint y: 276, distance: 88.8
click at [80, 277] on div "Lender Application ID 000650260 Lender Contract Number" at bounding box center [426, 301] width 711 height 145
type input "000650260"
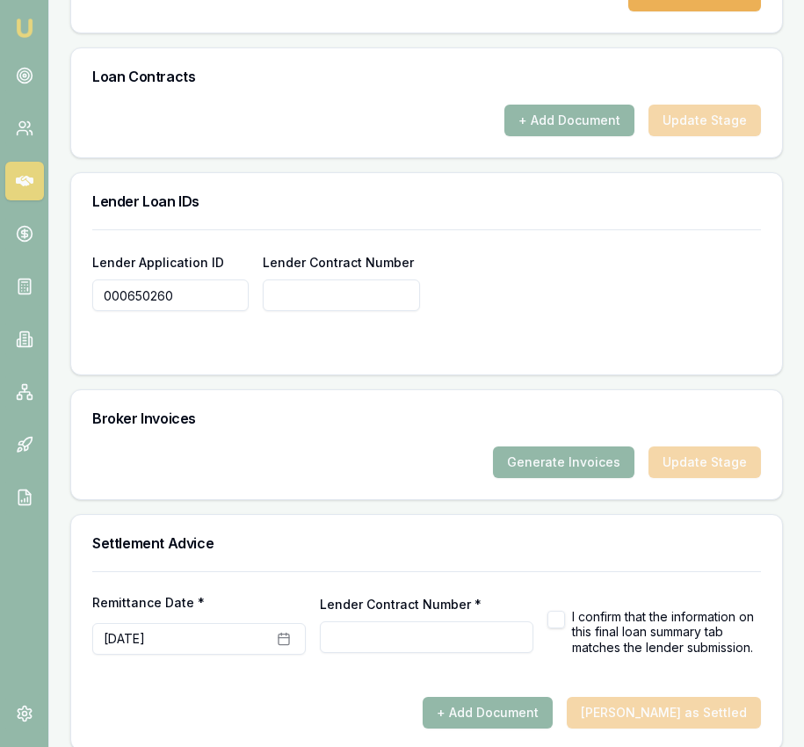
click at [315, 279] on input "Lender Contract Number" at bounding box center [341, 295] width 156 height 32
paste input "000650260"
type input "000650260"
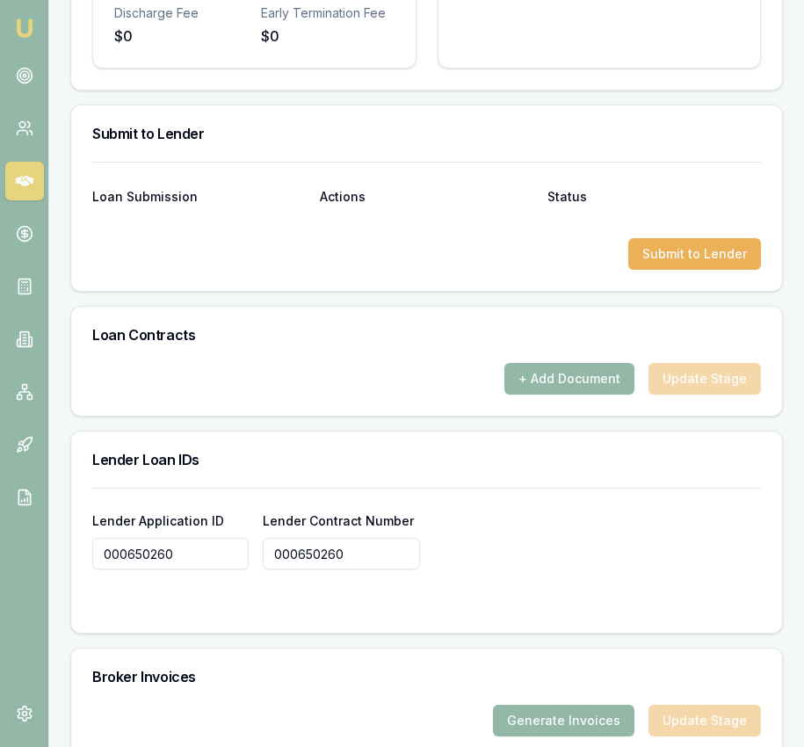
scroll to position [1140, 0]
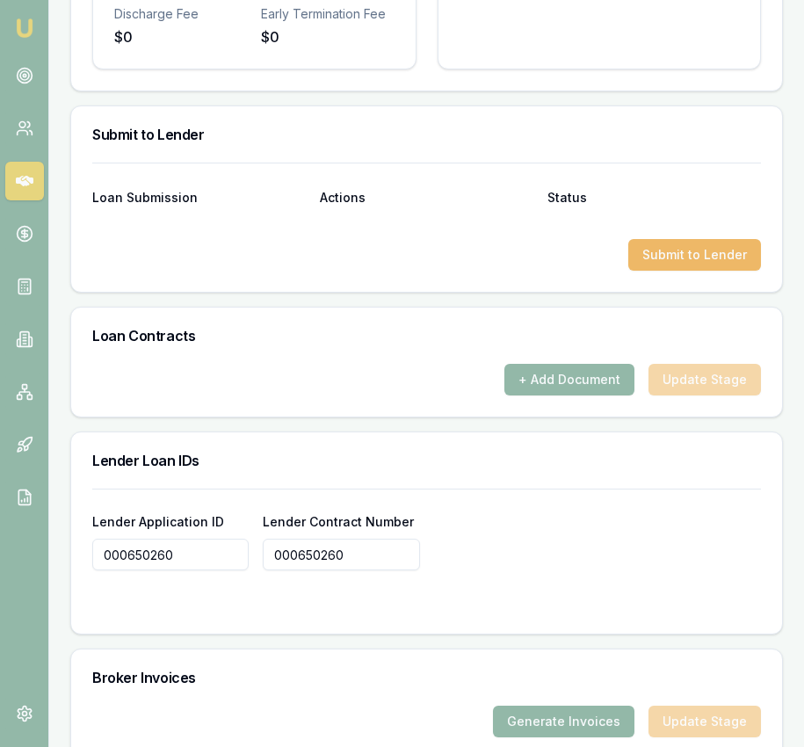
type input "000650260"
click at [678, 239] on button "Submit to Lender" at bounding box center [694, 255] width 133 height 32
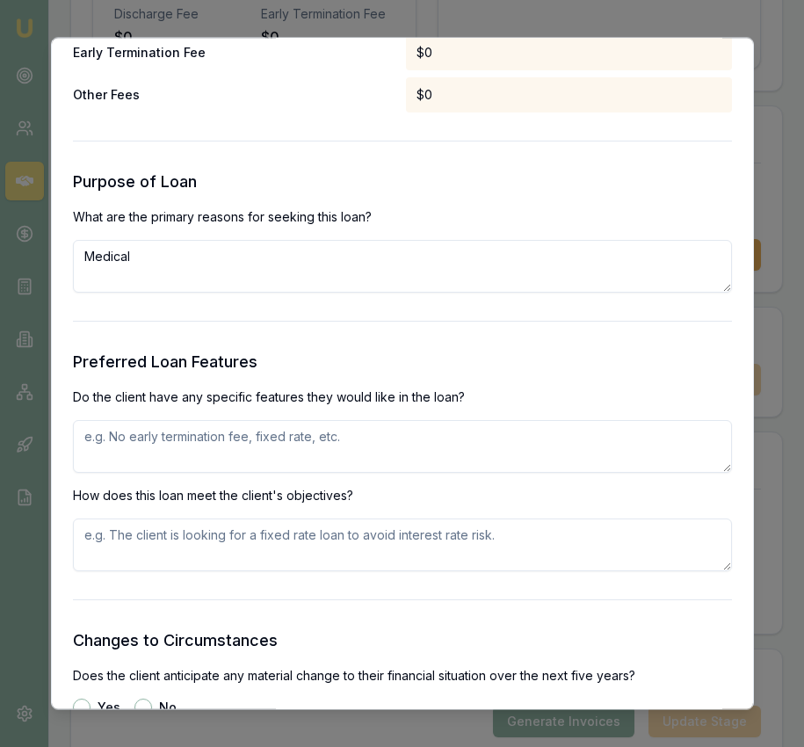
scroll to position [1661, 0]
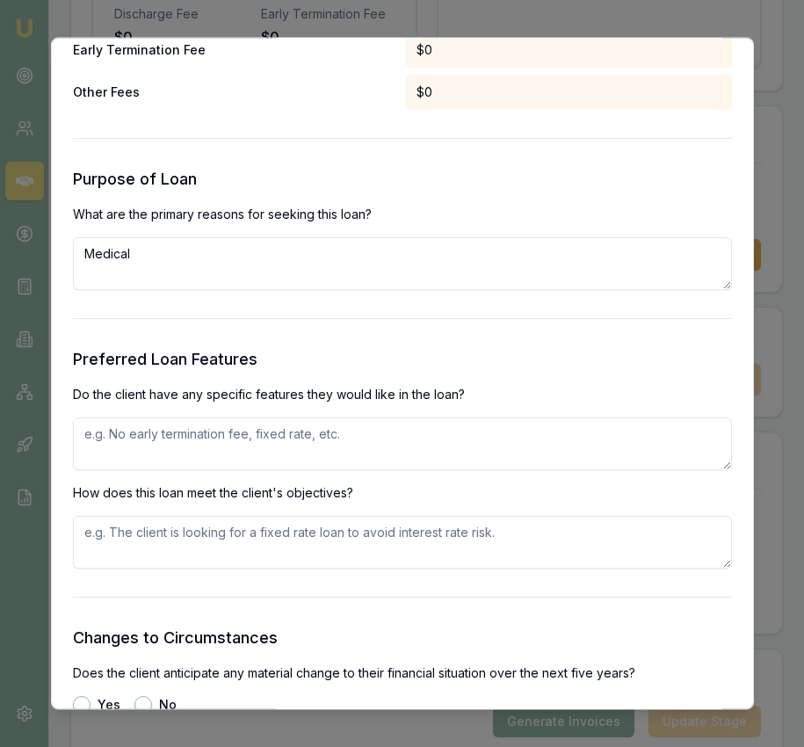
click at [244, 265] on textarea "Medical" at bounding box center [402, 264] width 659 height 53
type textarea "Medical. require for emergency dental cost"
click at [219, 451] on textarea at bounding box center [402, 444] width 659 height 53
type textarea "wants 7 year term with no early repayment fee"
click at [300, 532] on textarea at bounding box center [402, 543] width 659 height 53
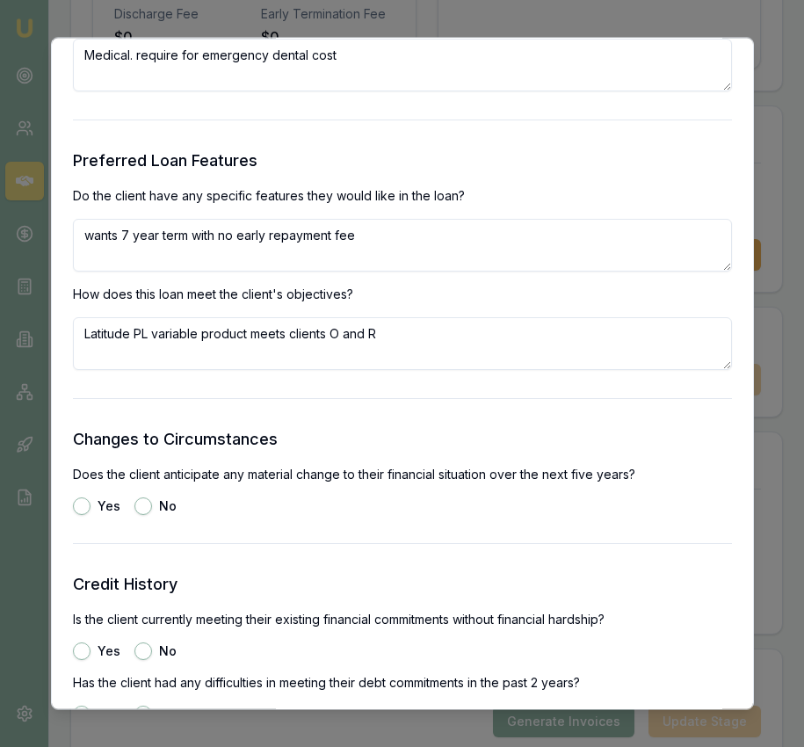
scroll to position [1863, 0]
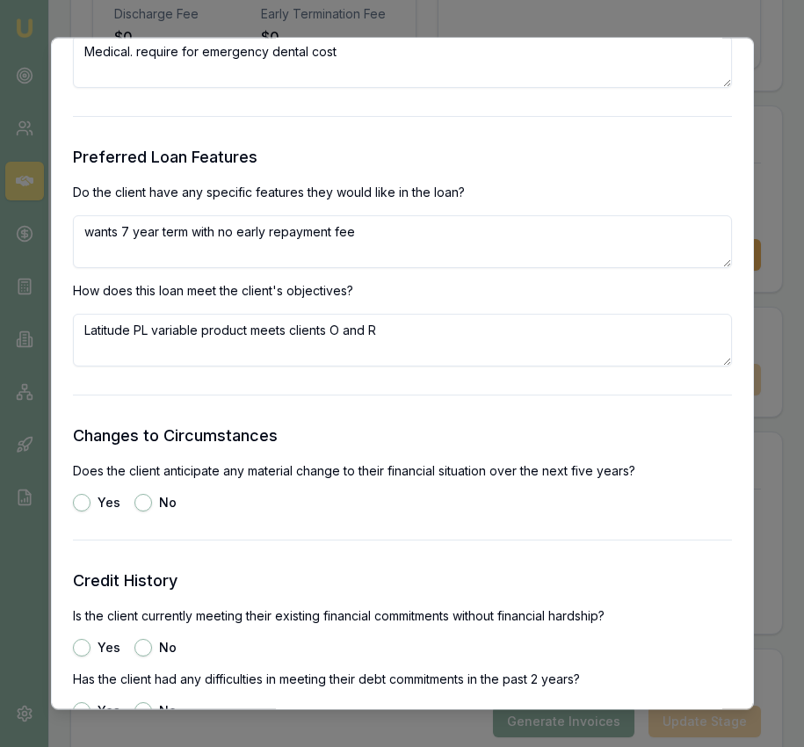
type textarea "Latitude PL variable product meets clients O and R"
drag, startPoint x: 138, startPoint y: 499, endPoint x: 101, endPoint y: 610, distance: 116.7
click at [138, 499] on button "No" at bounding box center [143, 504] width 18 height 18
radio input "true"
click at [83, 653] on button "Yes" at bounding box center [82, 649] width 18 height 18
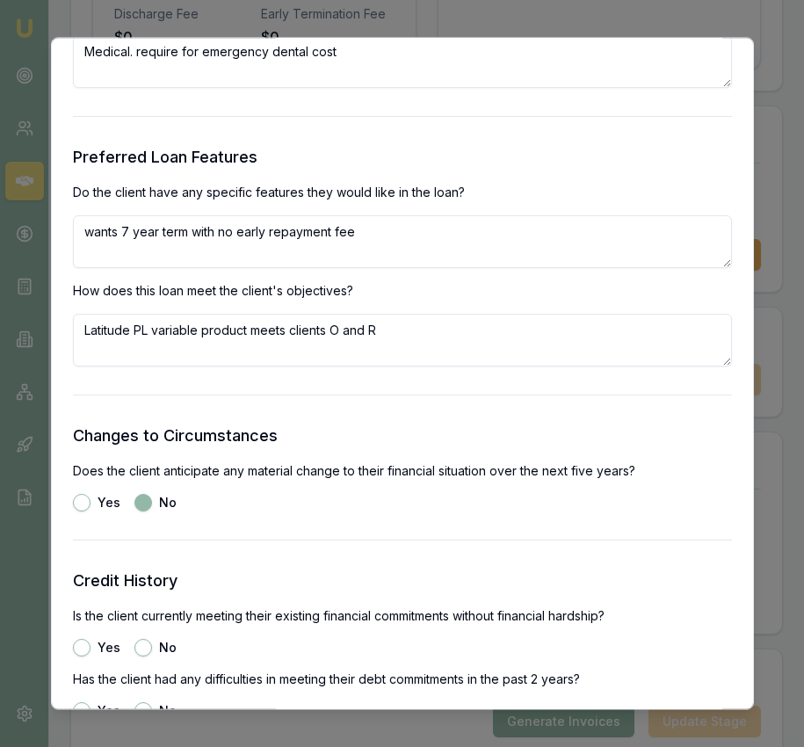
radio input "true"
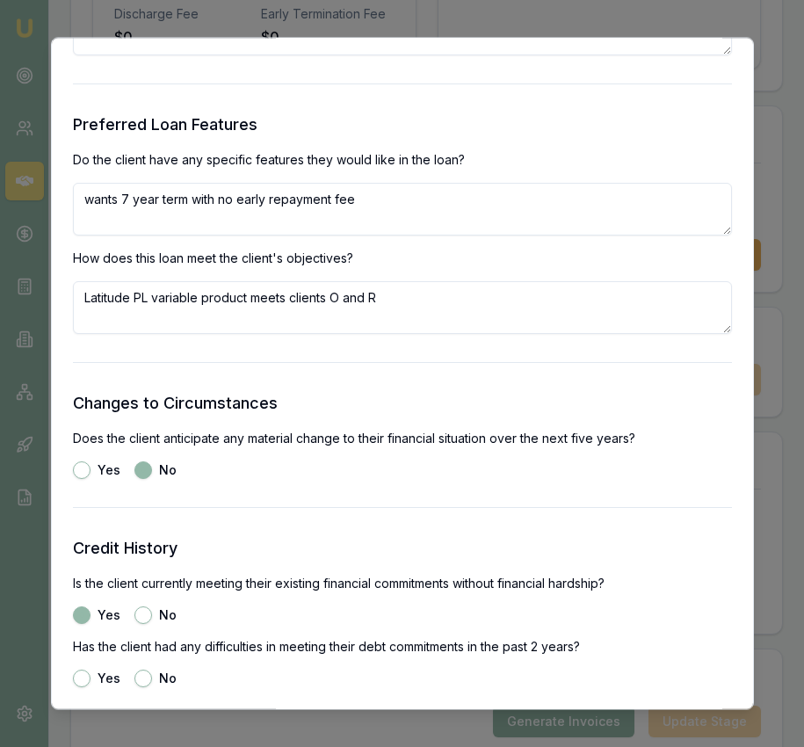
scroll to position [2101, 0]
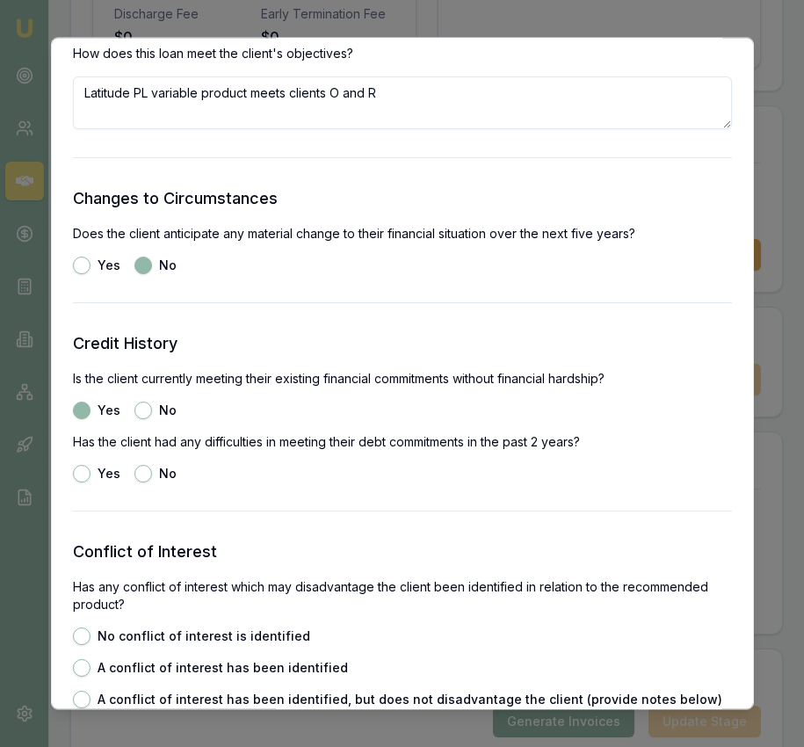
click at [147, 474] on button "No" at bounding box center [143, 475] width 18 height 18
radio input "true"
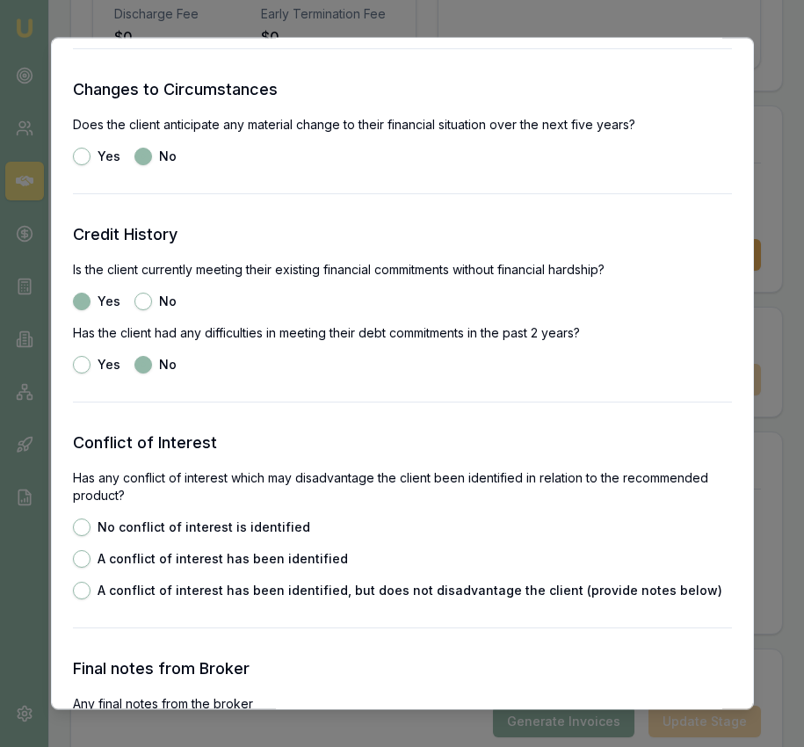
scroll to position [2283, 0]
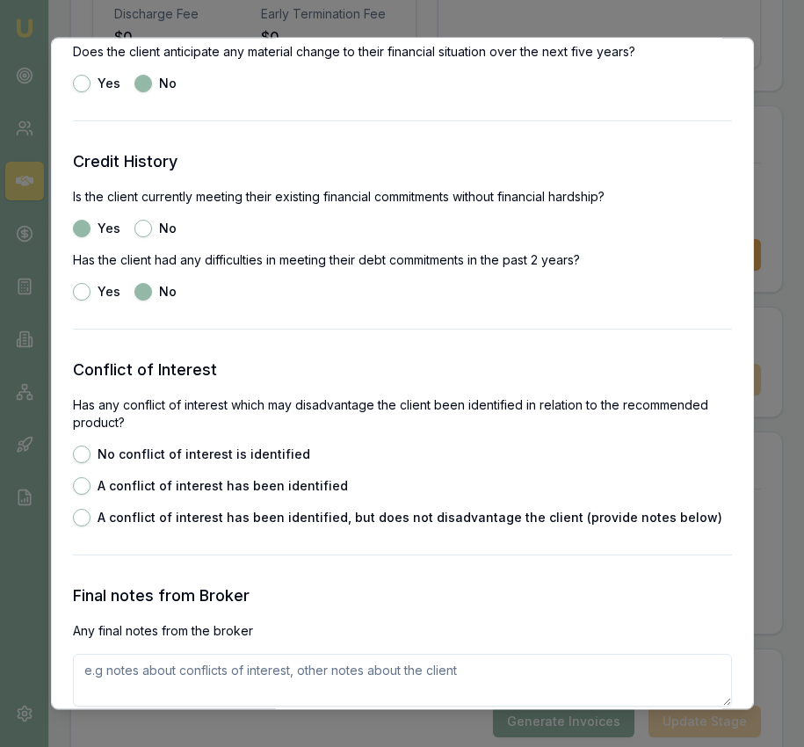
click at [83, 448] on button "No conflict of interest is identified" at bounding box center [82, 455] width 18 height 18
radio input "true"
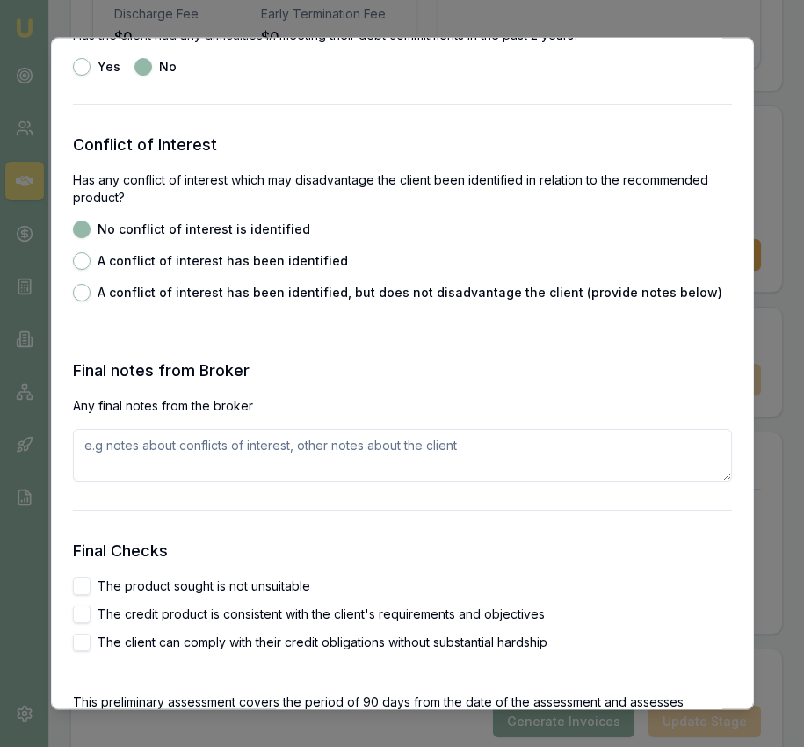
scroll to position [2558, 0]
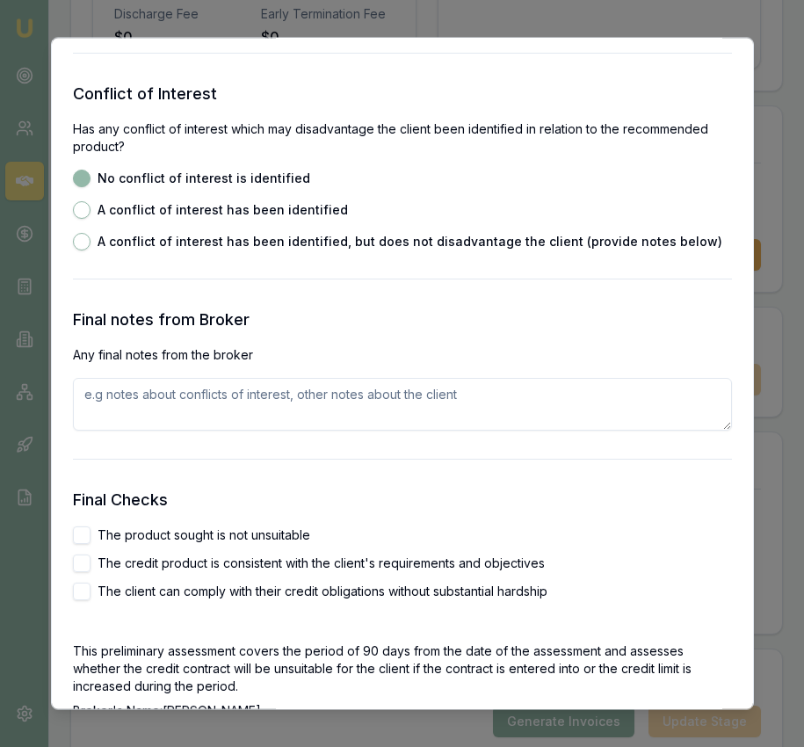
drag, startPoint x: 83, startPoint y: 532, endPoint x: 83, endPoint y: 560, distance: 28.1
click at [83, 532] on button "The product sought is not unsuitable" at bounding box center [82, 536] width 18 height 18
checkbox input "true"
click at [83, 565] on button "The credit product is consistent with the client's requirements and objectives" at bounding box center [82, 564] width 18 height 18
checkbox input "true"
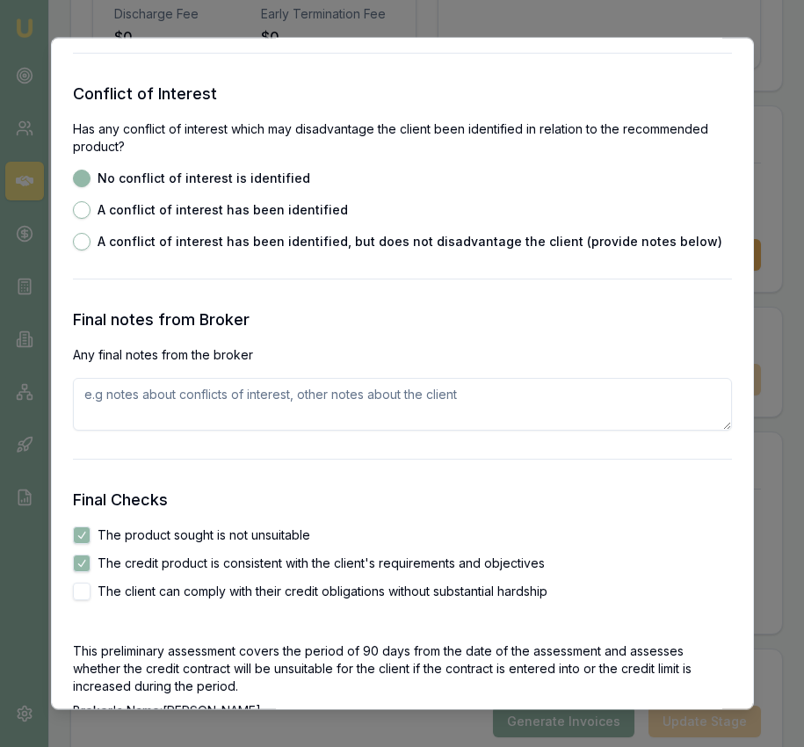
click at [84, 595] on button "The client can comply with their credit obligations without substantial hardship" at bounding box center [82, 592] width 18 height 18
checkbox input "true"
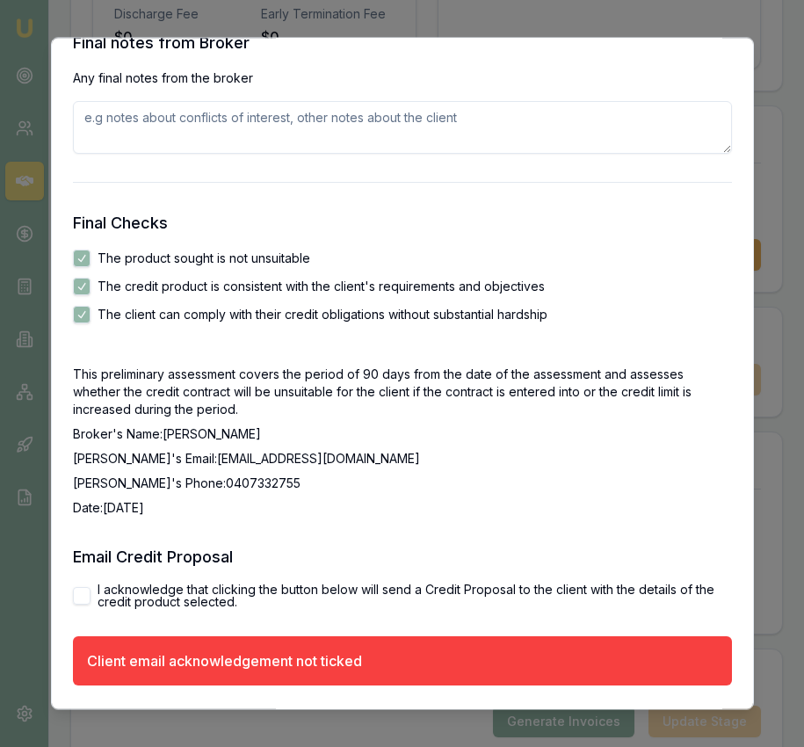
scroll to position [2893, 0]
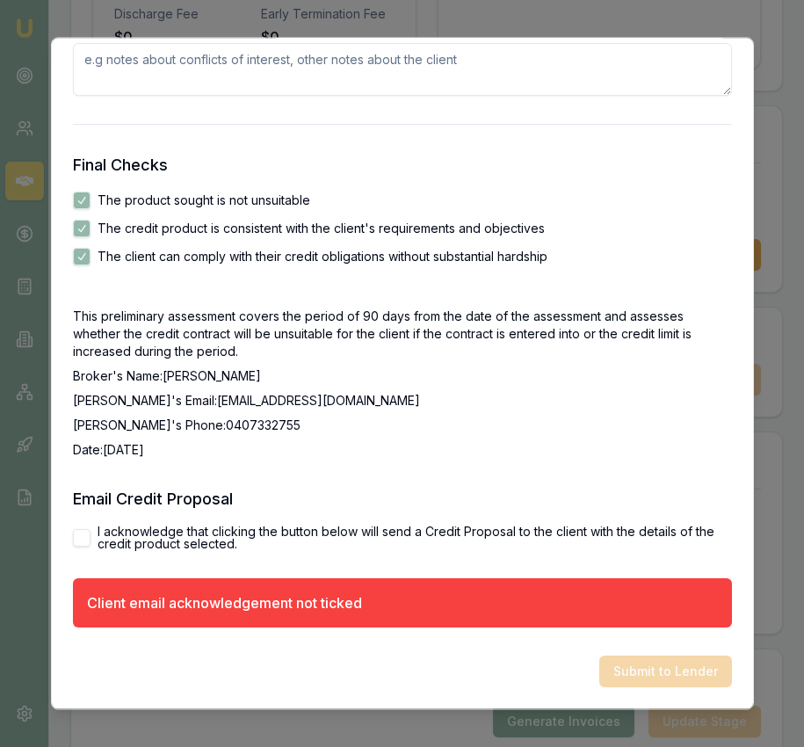
click at [86, 541] on button "I acknowledge that clicking the button below will send a Credit Proposal to the…" at bounding box center [82, 539] width 18 height 18
checkbox input "true"
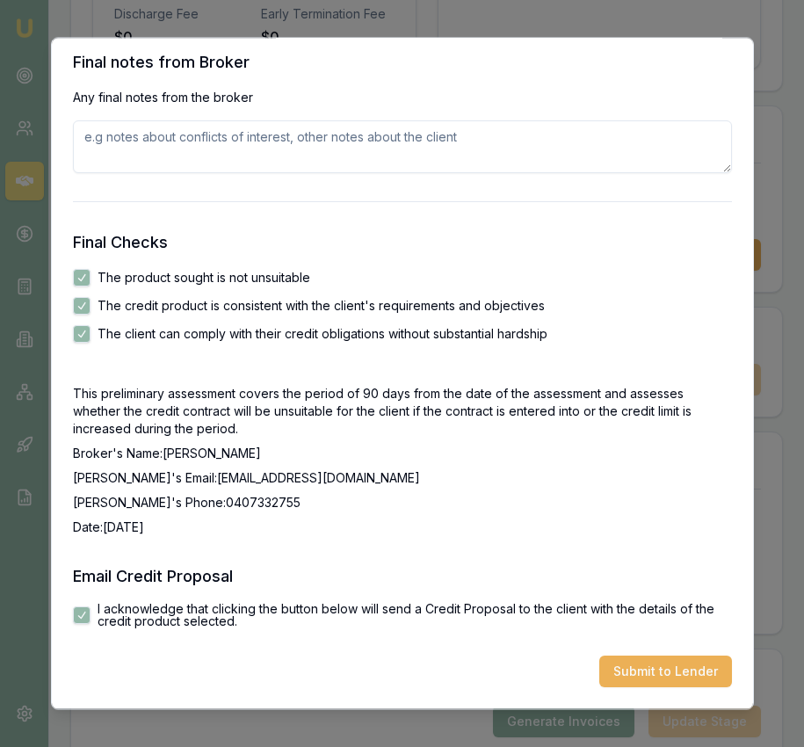
click at [690, 683] on button "Submit to Lender" at bounding box center [665, 672] width 133 height 32
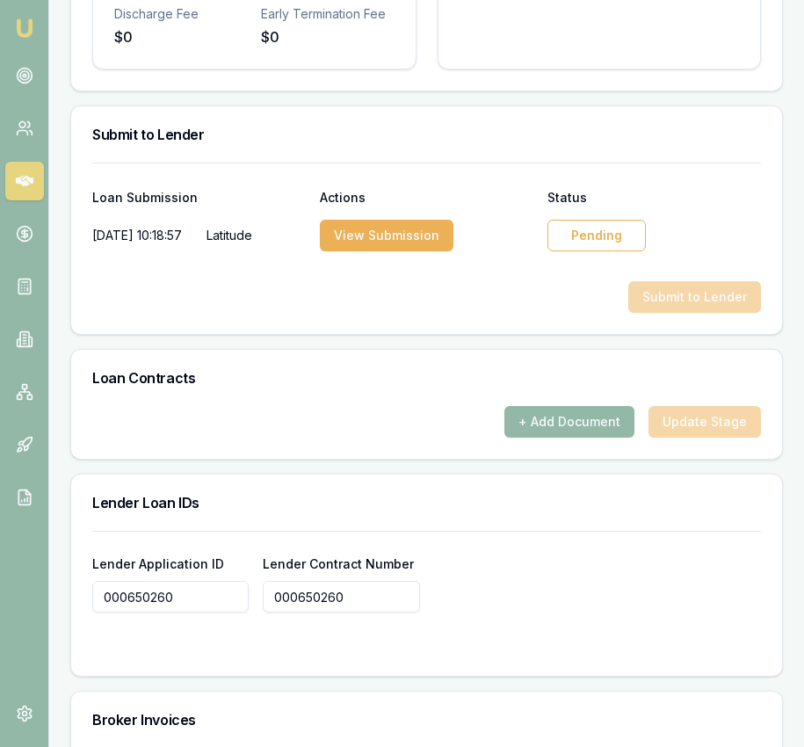
click at [588, 220] on div "Pending" at bounding box center [596, 236] width 98 height 32
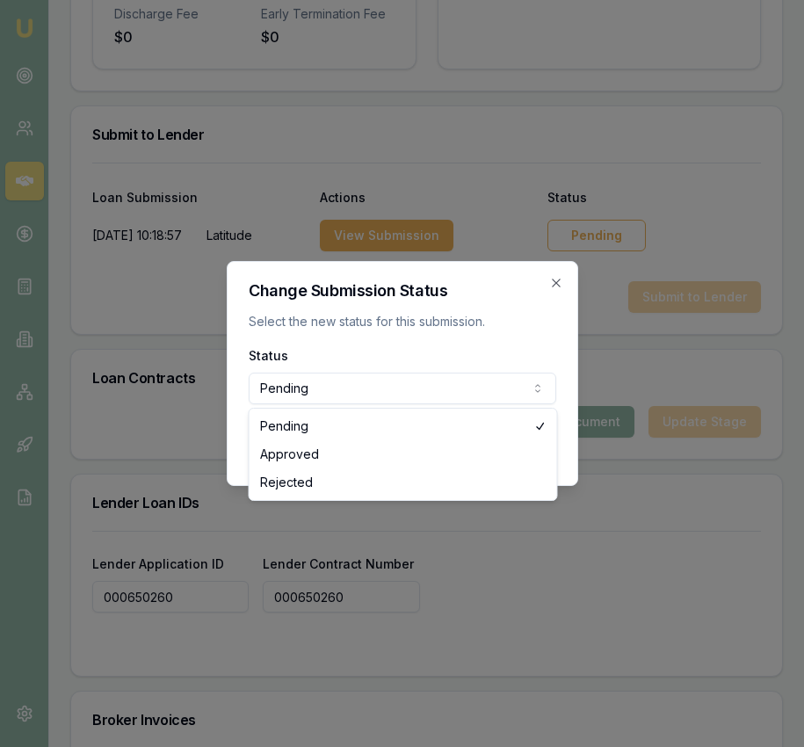
select select "APPROVED"
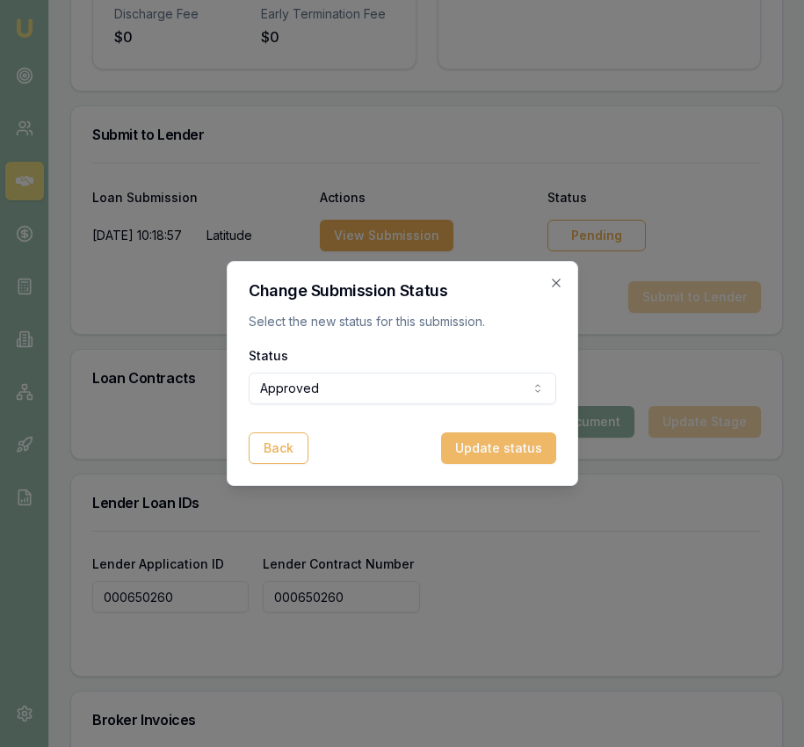
click at [498, 456] on button "Update status" at bounding box center [498, 448] width 115 height 32
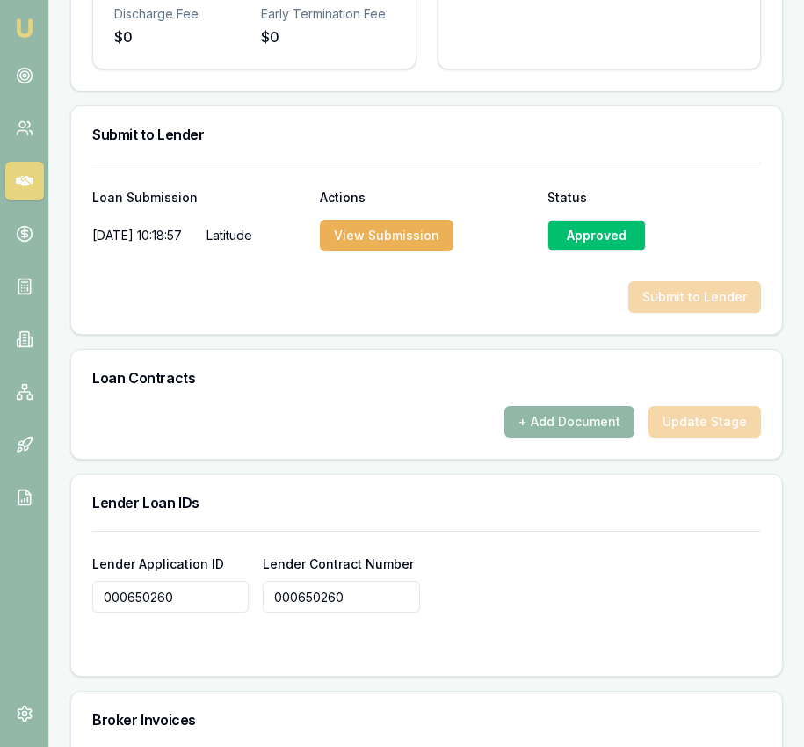
click at [590, 419] on button "+ Add Document" at bounding box center [569, 422] width 130 height 32
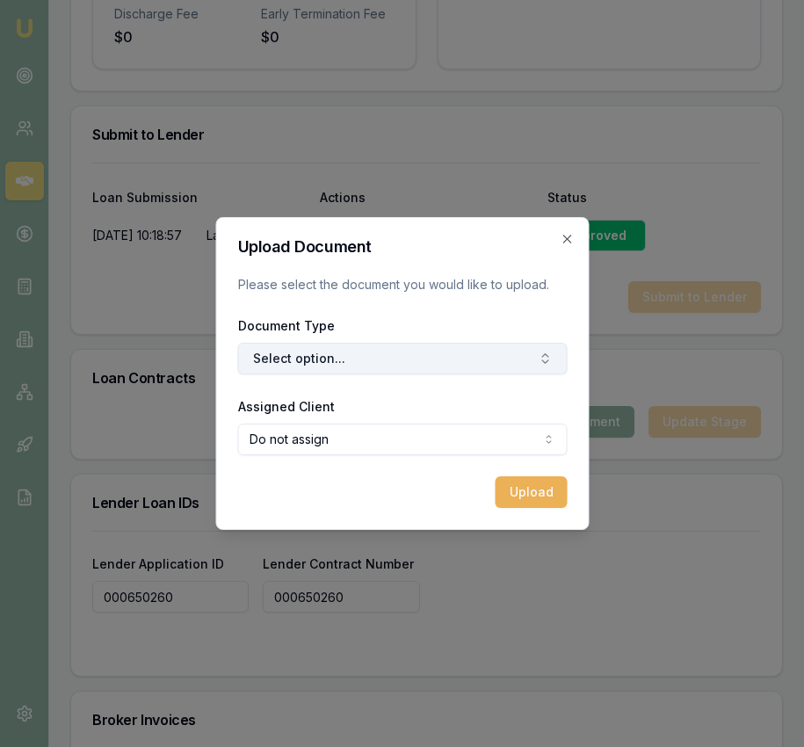
click at [491, 360] on button "Select option..." at bounding box center [401, 359] width 329 height 32
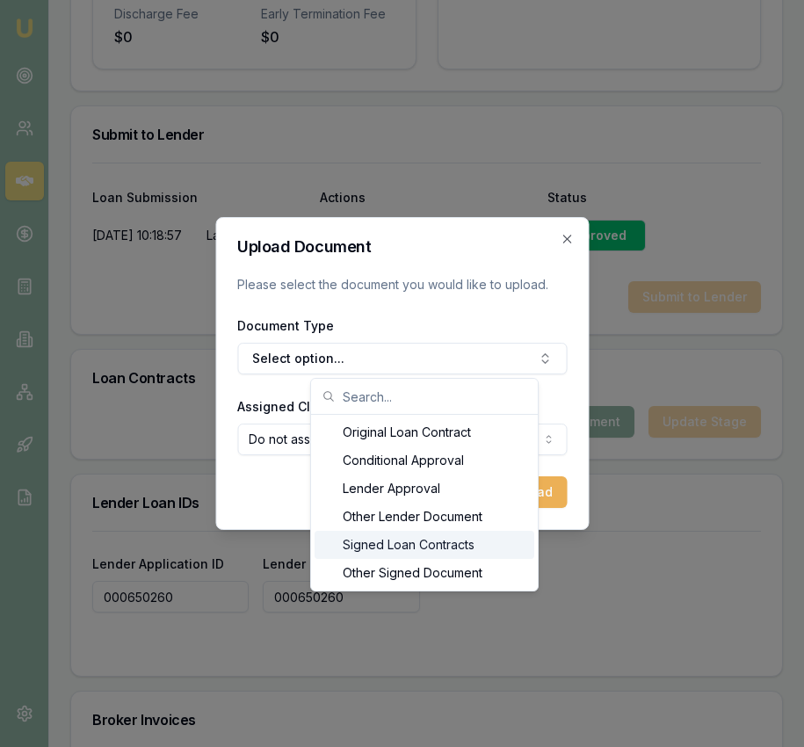
click at [433, 541] on div "Signed Loan Contracts" at bounding box center [425, 545] width 220 height 28
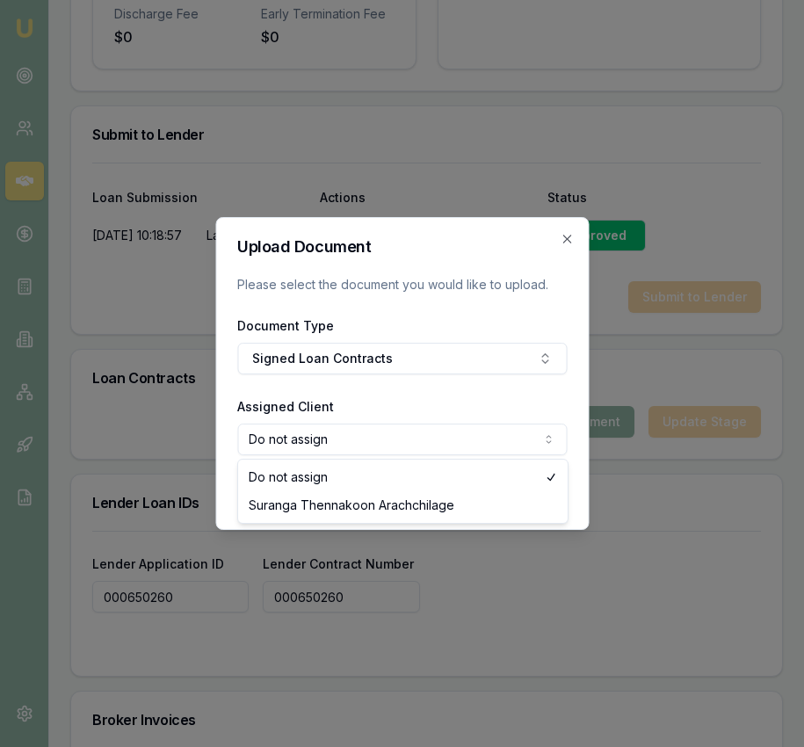
select select "U-HH3O8A6XJ7"
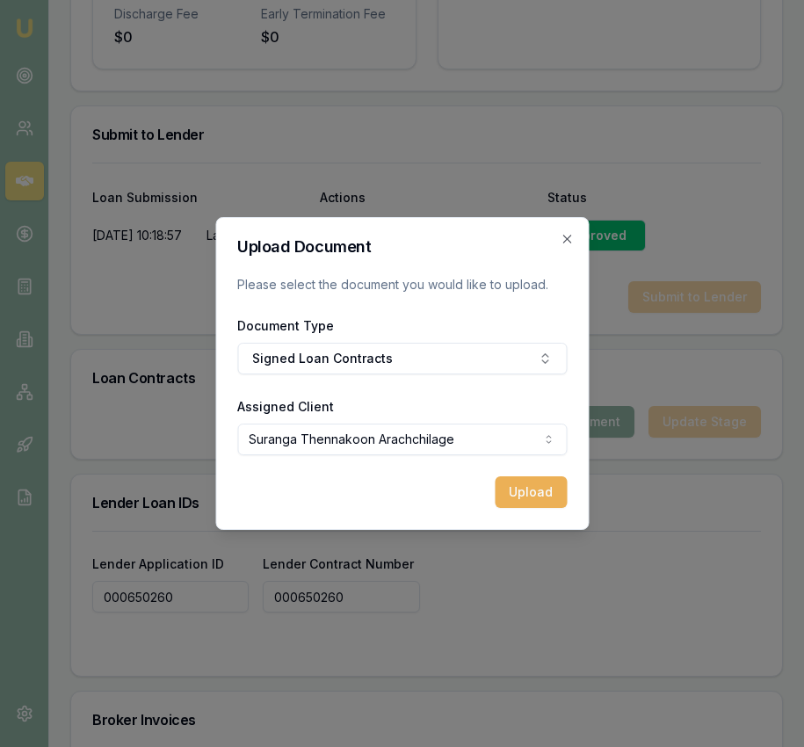
click at [519, 496] on button "Upload" at bounding box center [531, 492] width 72 height 32
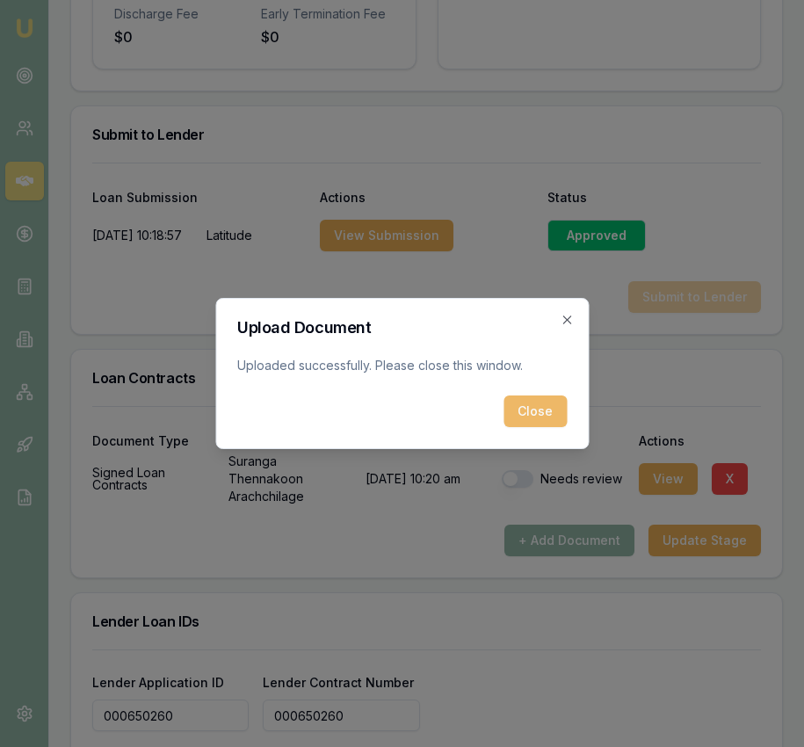
click at [525, 411] on button "Close" at bounding box center [534, 411] width 63 height 32
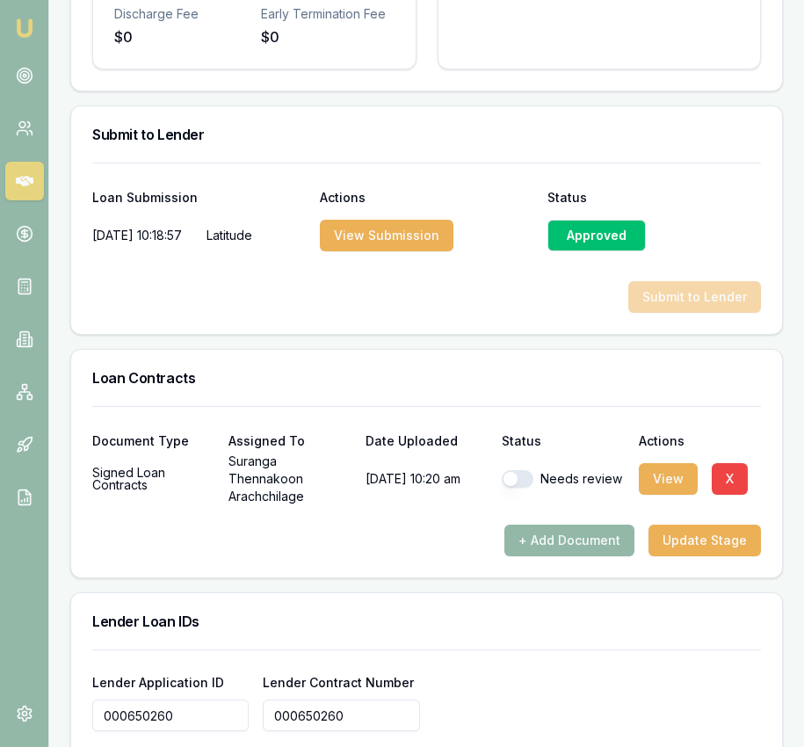
drag, startPoint x: 526, startPoint y: 464, endPoint x: 549, endPoint y: 469, distance: 23.4
click at [525, 470] on button "button" at bounding box center [518, 479] width 32 height 18
checkbox input "true"
click at [692, 535] on button "Update Stage" at bounding box center [704, 541] width 112 height 32
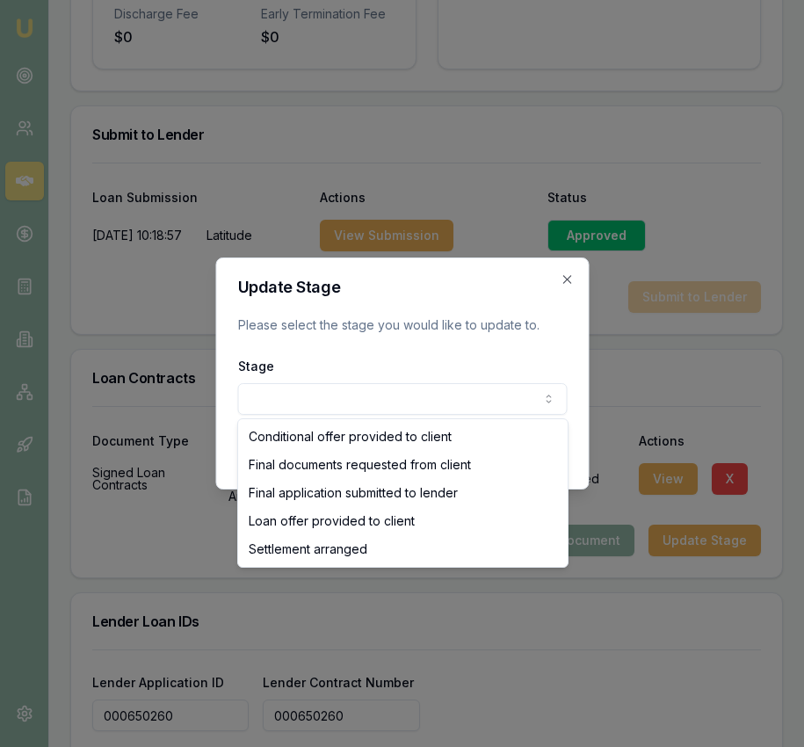
select select "SETTLEMENT_ARRANGED"
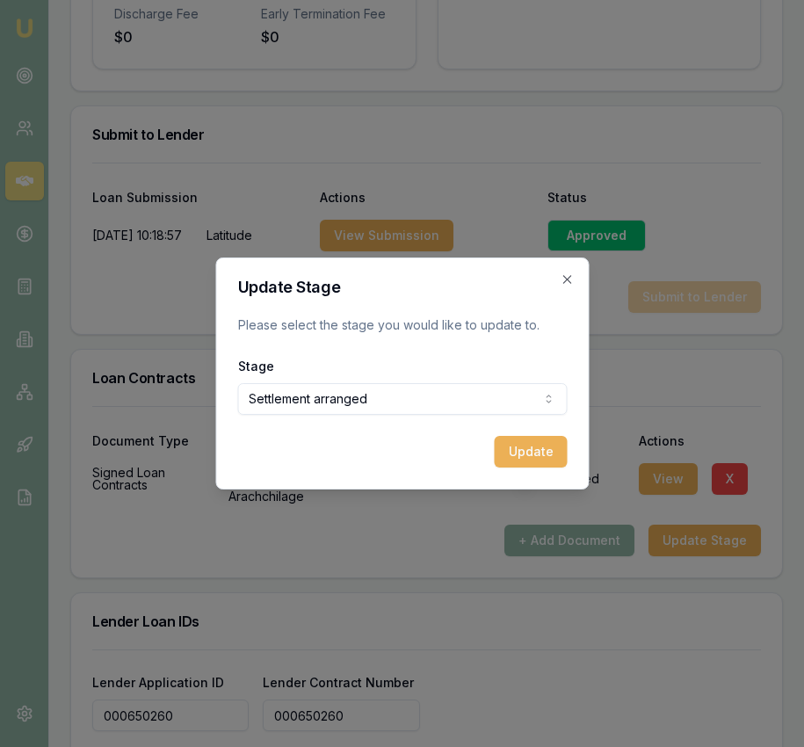
click at [513, 456] on button "Update" at bounding box center [530, 452] width 73 height 32
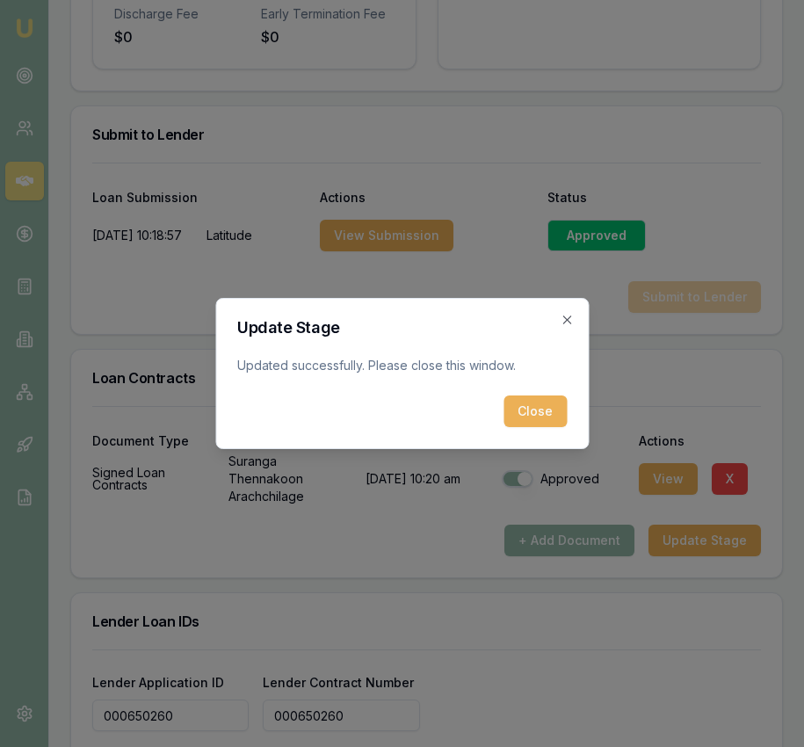
click at [525, 407] on button "Close" at bounding box center [534, 411] width 63 height 32
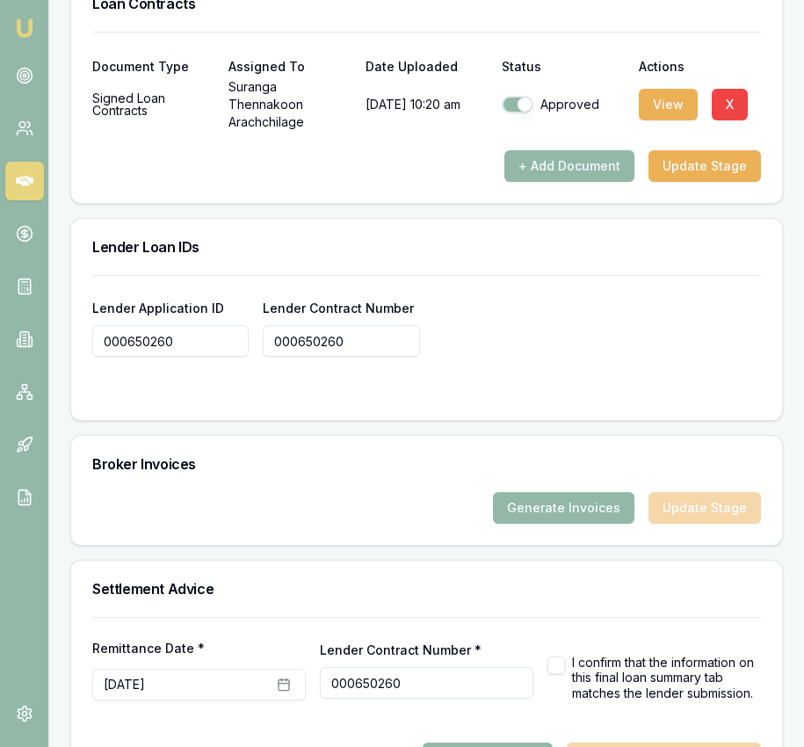
scroll to position [1560, 0]
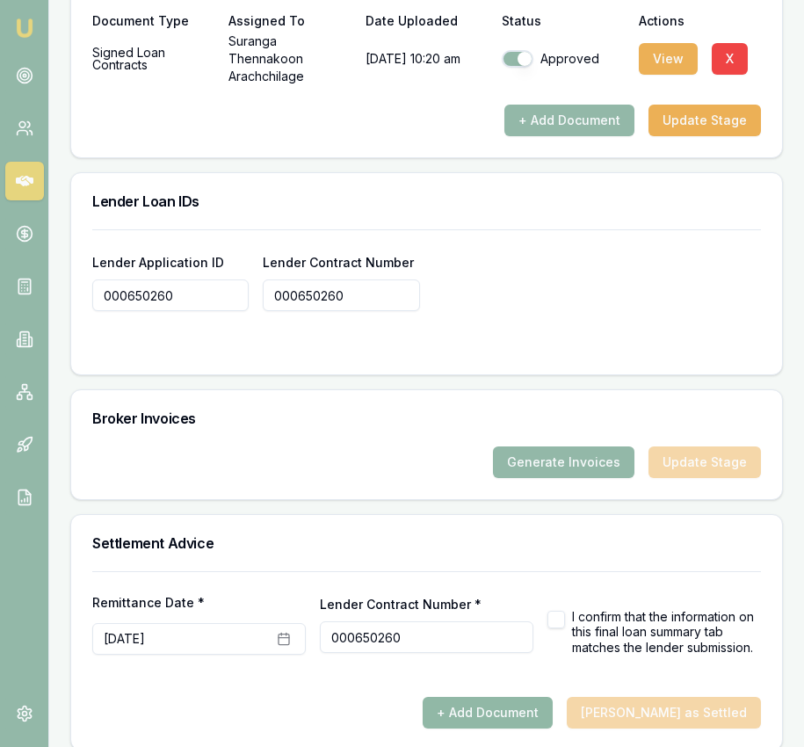
click at [525, 697] on button "+ Add Document" at bounding box center [488, 713] width 130 height 32
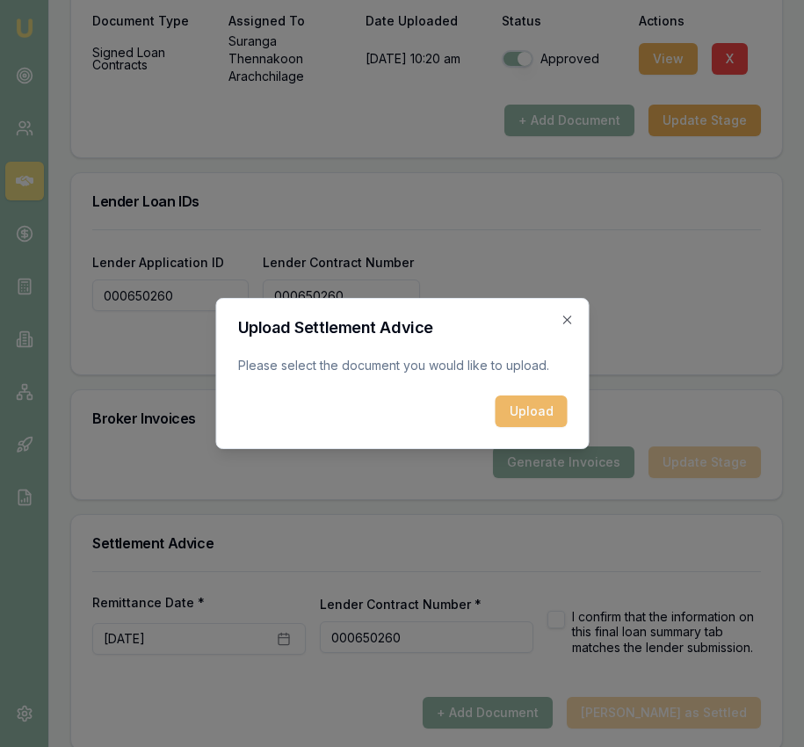
click at [520, 401] on button "Upload" at bounding box center [531, 411] width 72 height 32
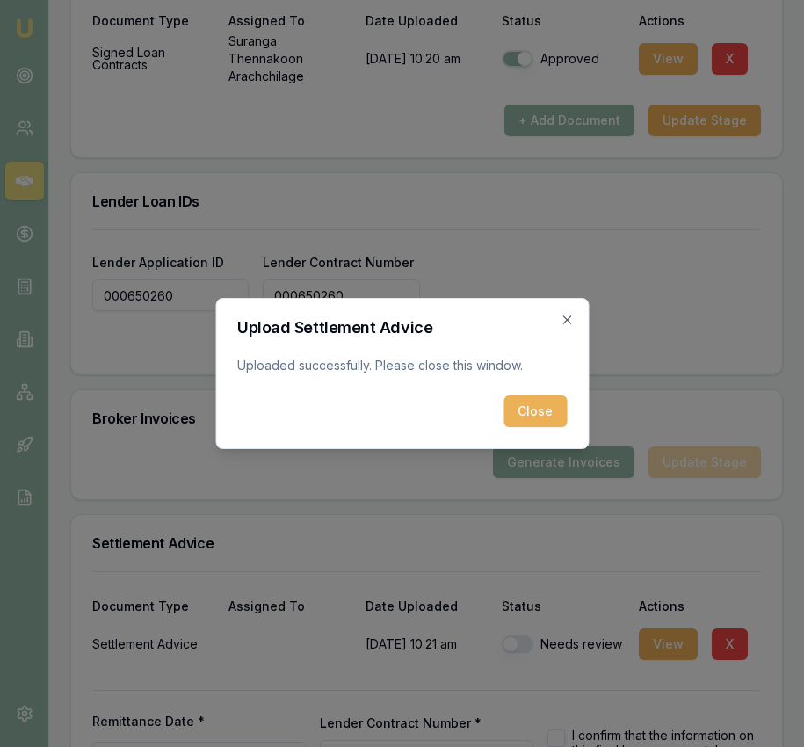
click at [546, 418] on button "Close" at bounding box center [534, 411] width 63 height 32
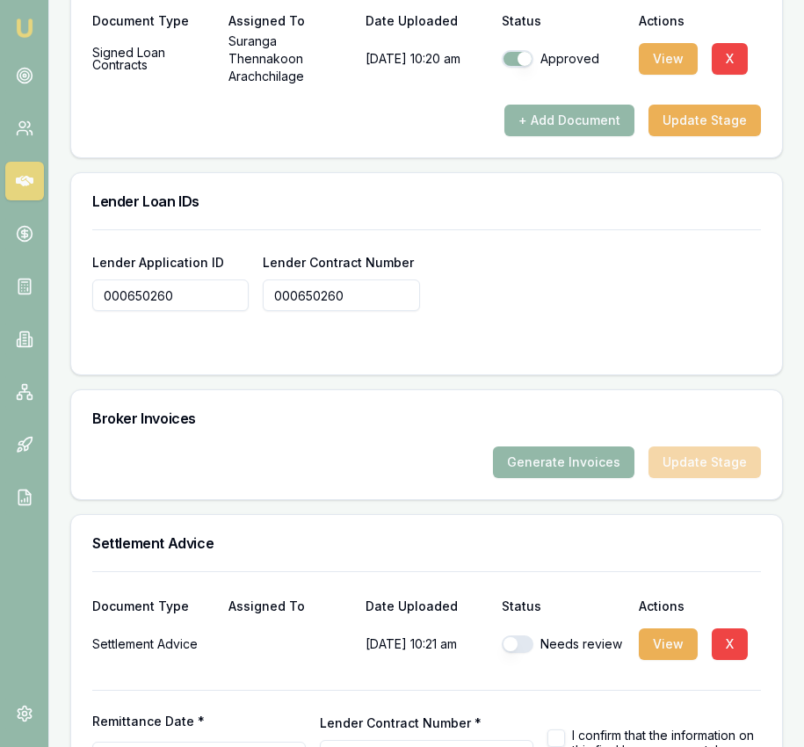
click at [523, 635] on button "button" at bounding box center [518, 644] width 32 height 18
checkbox input "true"
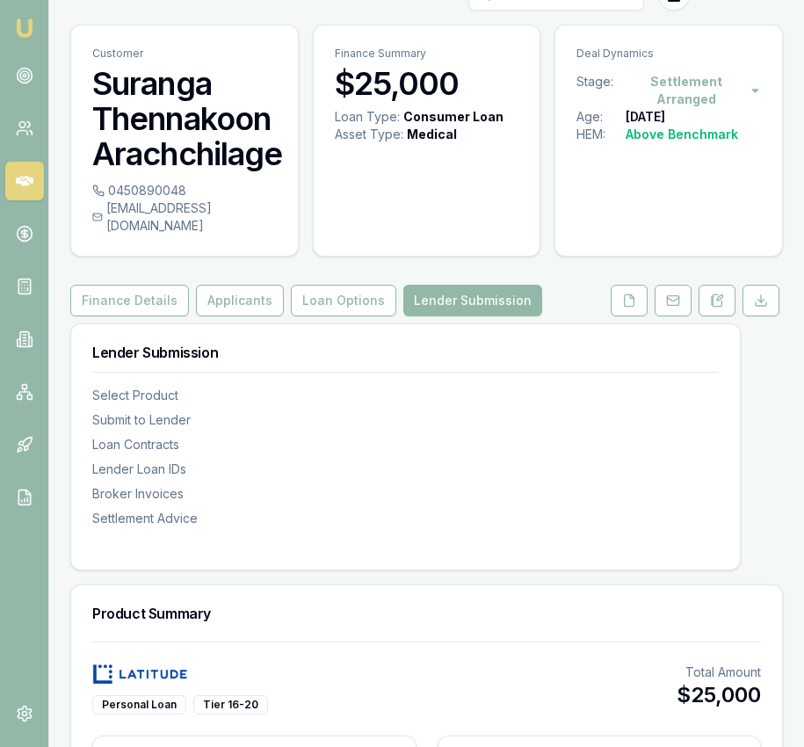
scroll to position [0, 0]
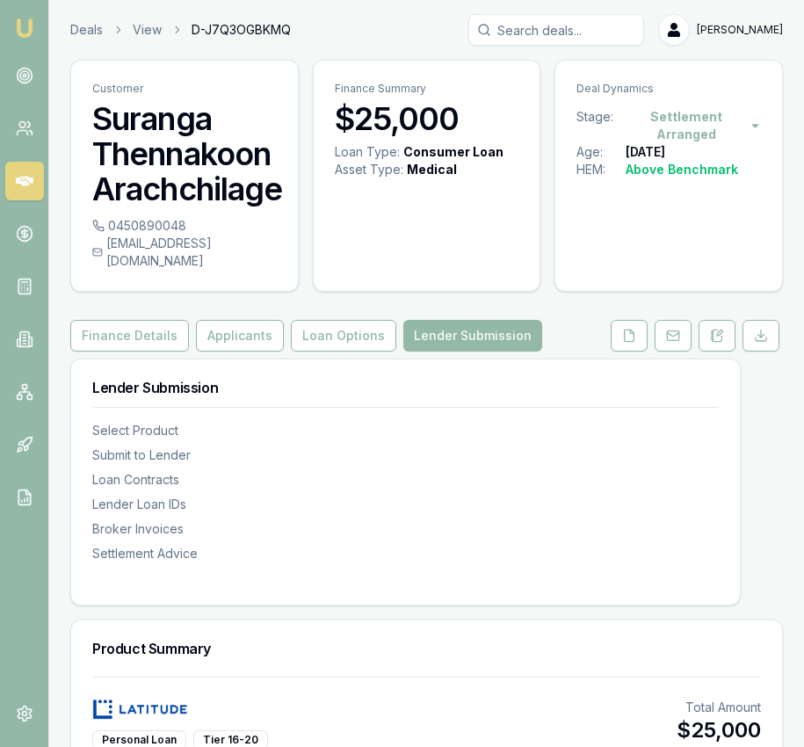
click at [33, 31] on img at bounding box center [24, 28] width 21 height 21
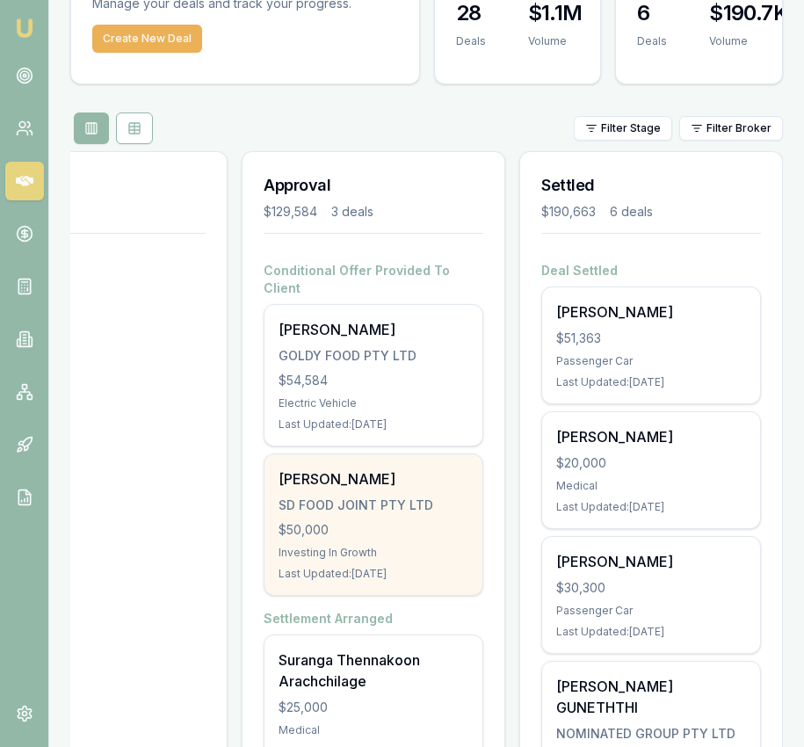
scroll to position [110, 0]
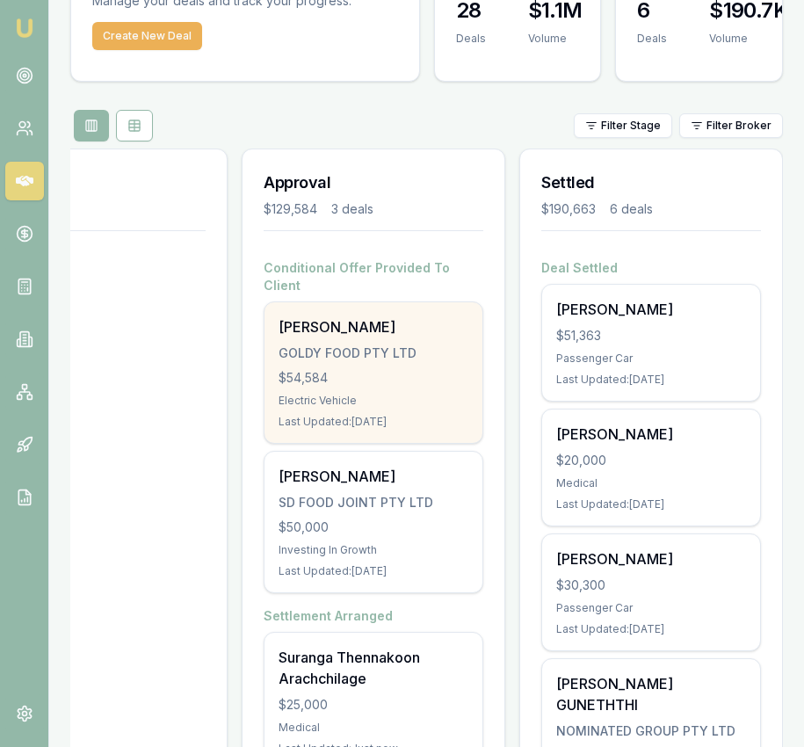
click at [423, 369] on div "$54,584" at bounding box center [374, 378] width 190 height 18
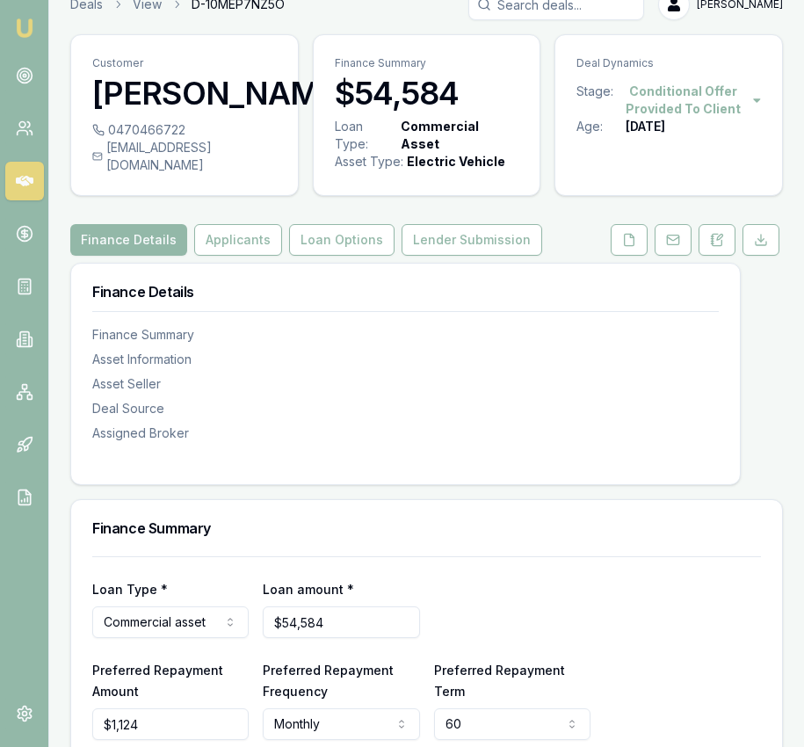
scroll to position [26, 0]
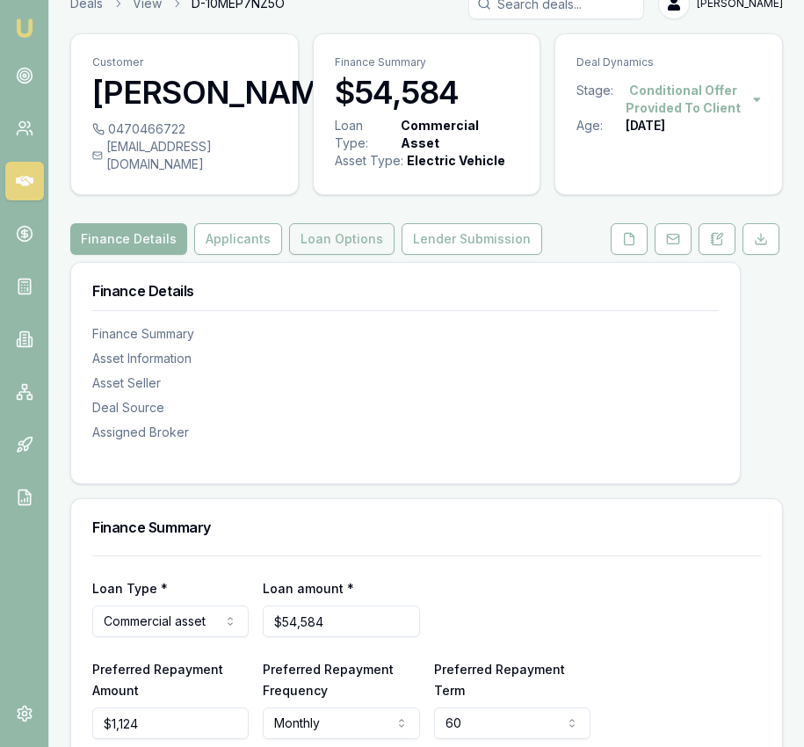
click at [322, 255] on button "Loan Options" at bounding box center [341, 239] width 105 height 32
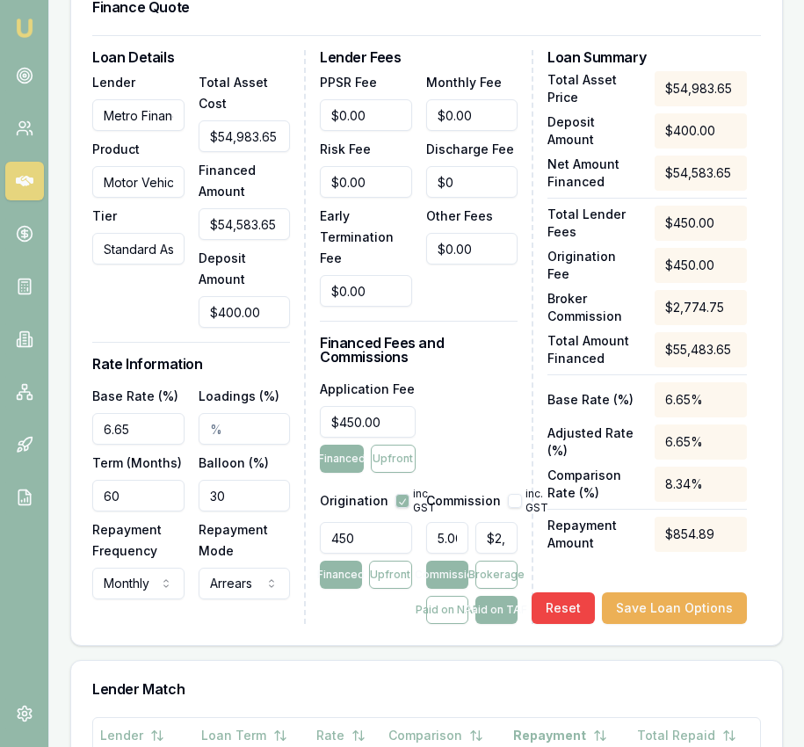
scroll to position [691, 0]
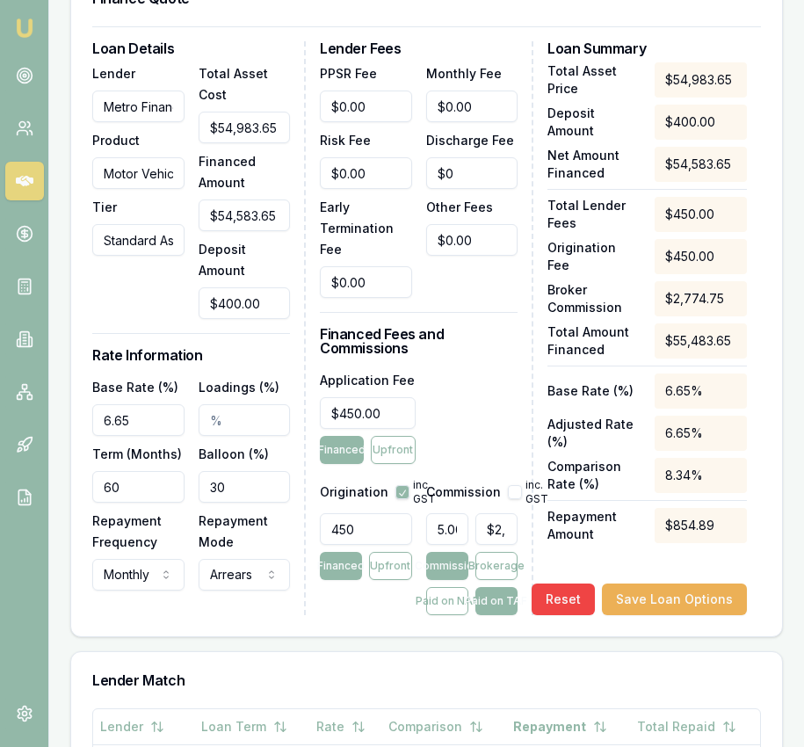
click at [483, 545] on input "$2,774.75" at bounding box center [496, 529] width 42 height 32
click at [483, 545] on input "2774.75" at bounding box center [496, 529] width 42 height 32
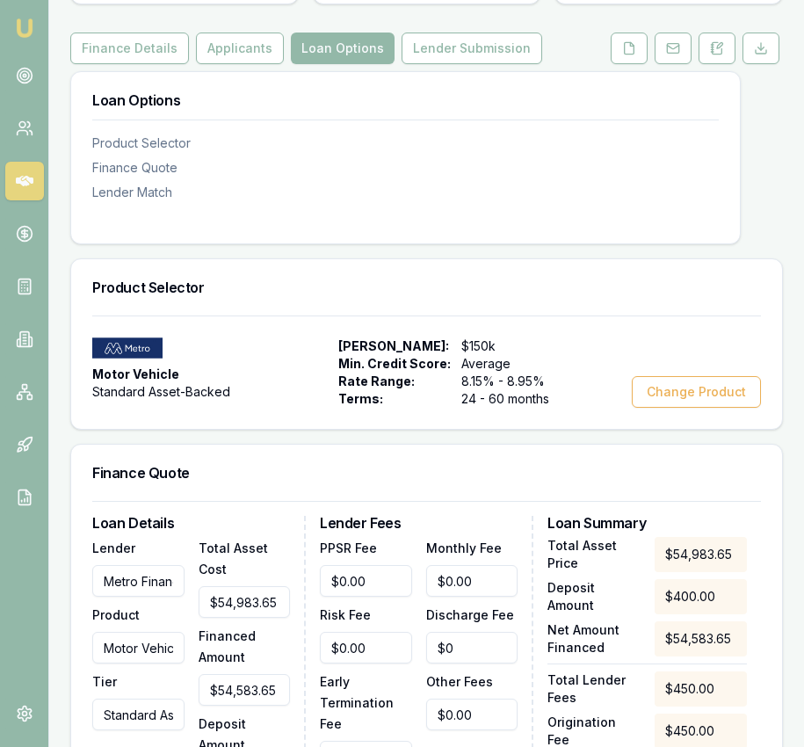
scroll to position [0, 0]
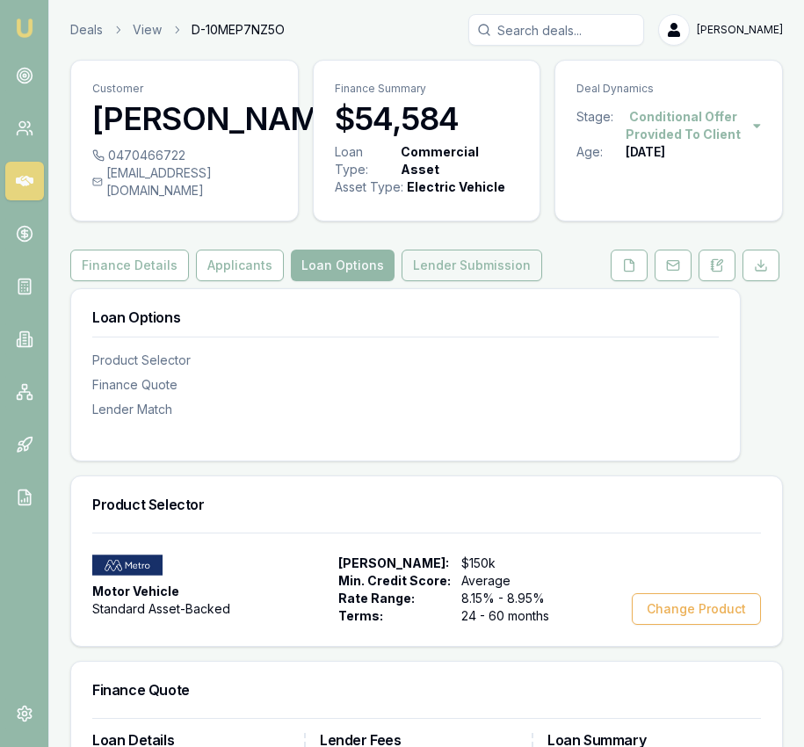
type input "$2,774.75"
click at [490, 277] on button "Lender Submission" at bounding box center [472, 266] width 141 height 32
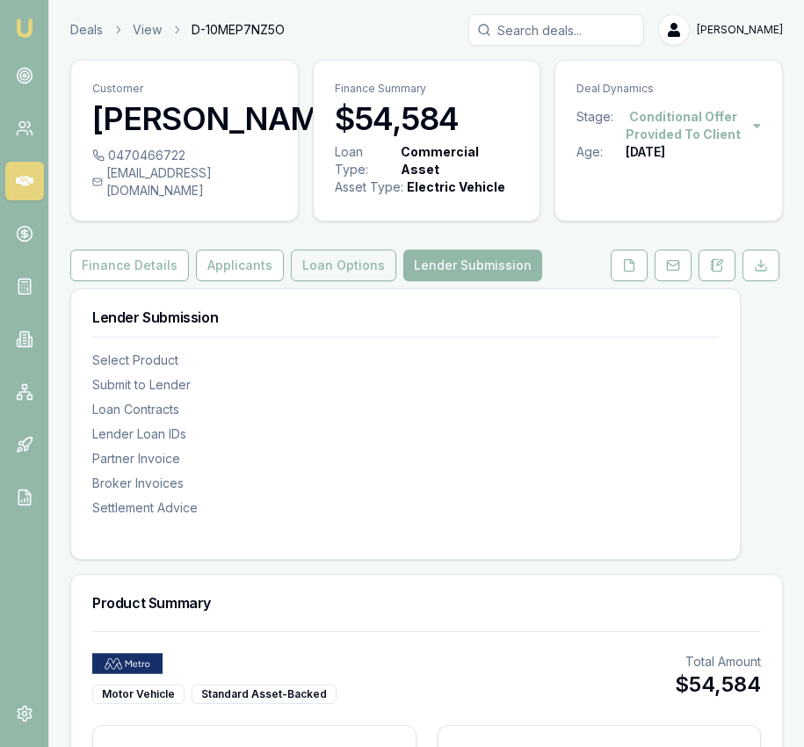
click at [318, 281] on button "Loan Options" at bounding box center [343, 266] width 105 height 32
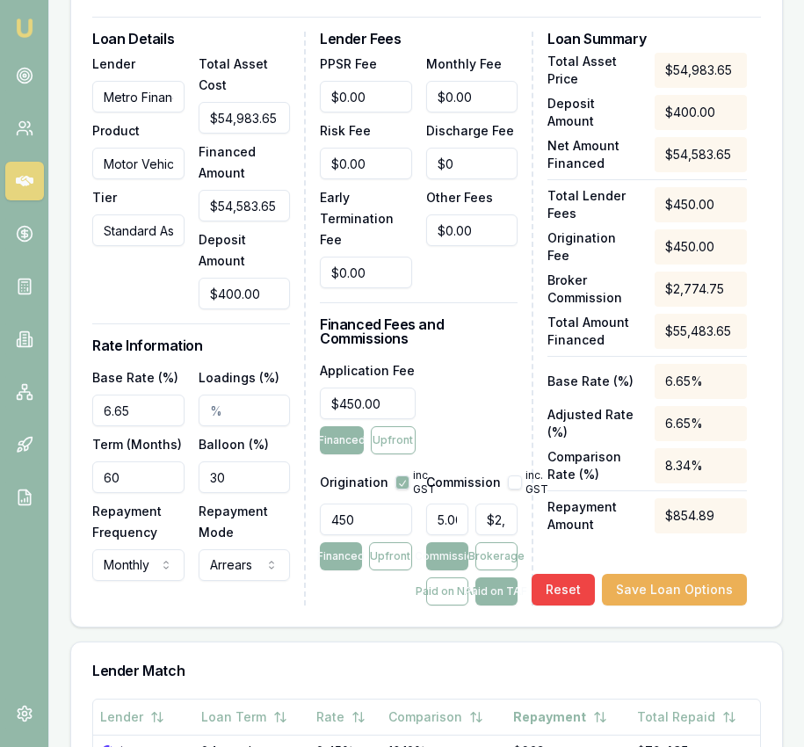
scroll to position [708, 0]
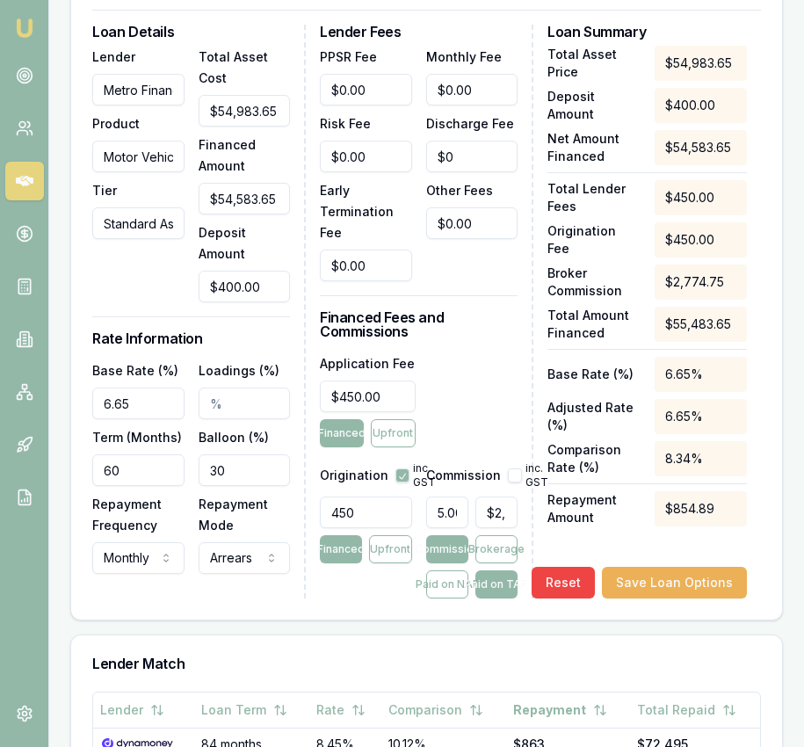
click at [403, 482] on button "button" at bounding box center [402, 475] width 14 height 14
click at [399, 482] on button "button" at bounding box center [402, 475] width 14 height 14
checkbox input "false"
click at [636, 595] on button "Save Loan Options" at bounding box center [674, 583] width 145 height 32
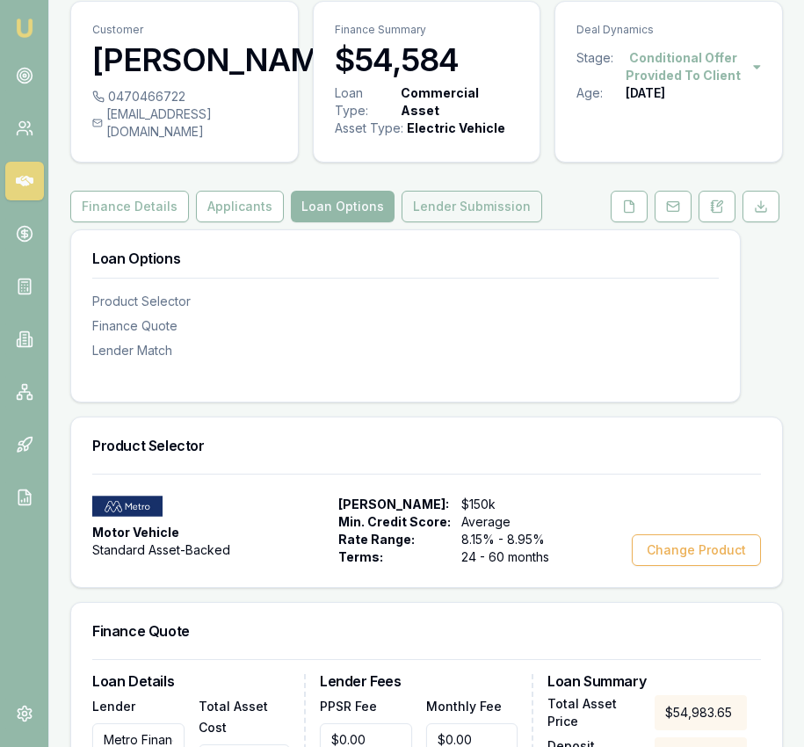
click at [483, 213] on button "Lender Submission" at bounding box center [472, 207] width 141 height 32
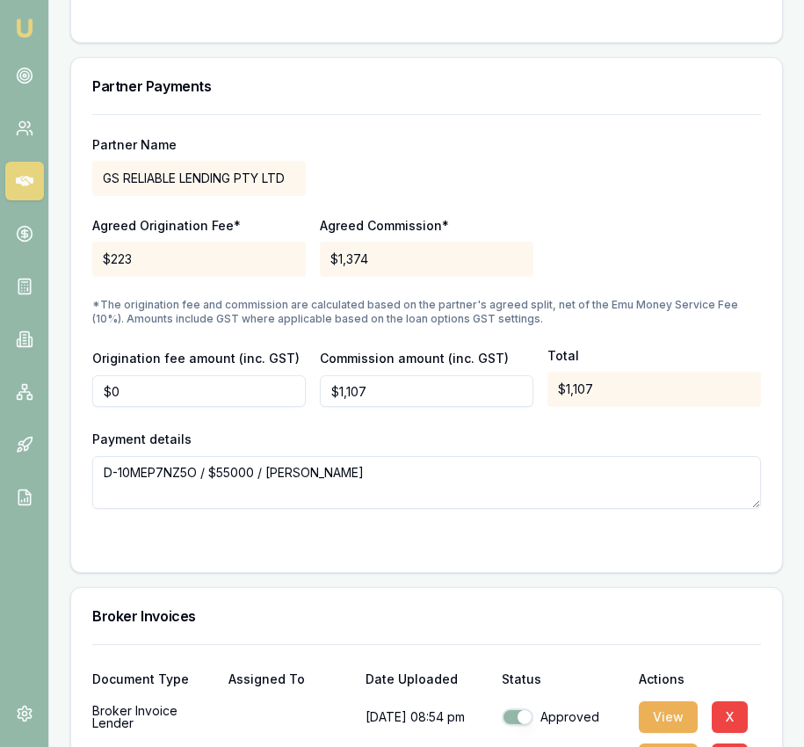
scroll to position [1711, 0]
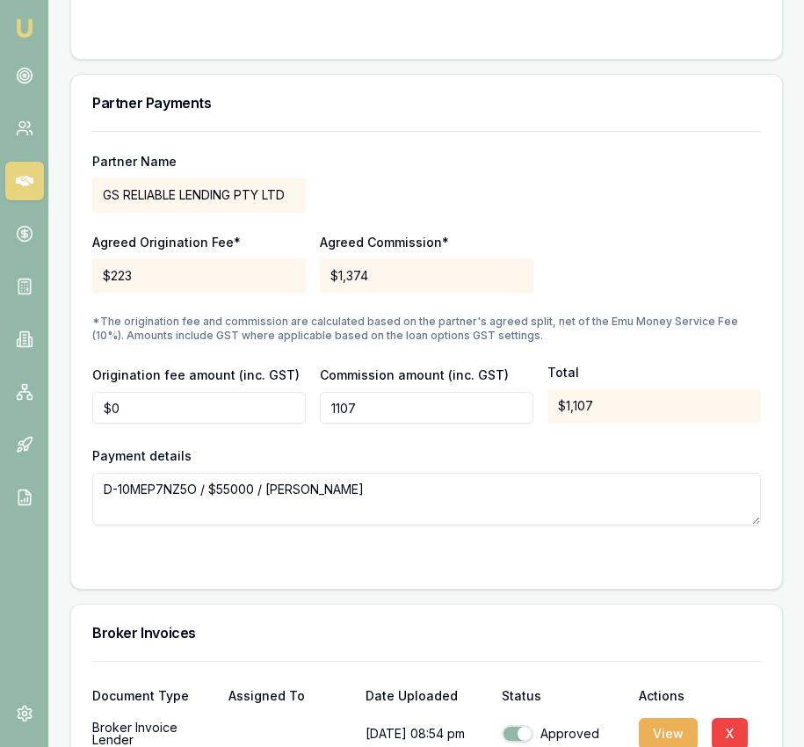
click at [393, 423] on input "1107" at bounding box center [426, 408] width 213 height 32
type input "$1,160"
click at [502, 385] on div "Commission amount (inc. GST) $1,160" at bounding box center [426, 394] width 213 height 60
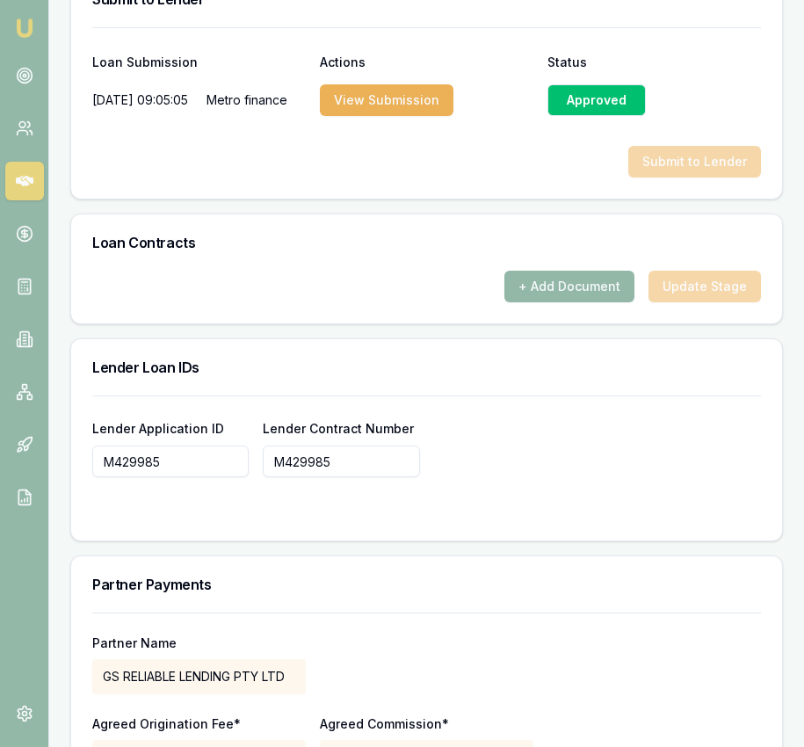
scroll to position [1227, 0]
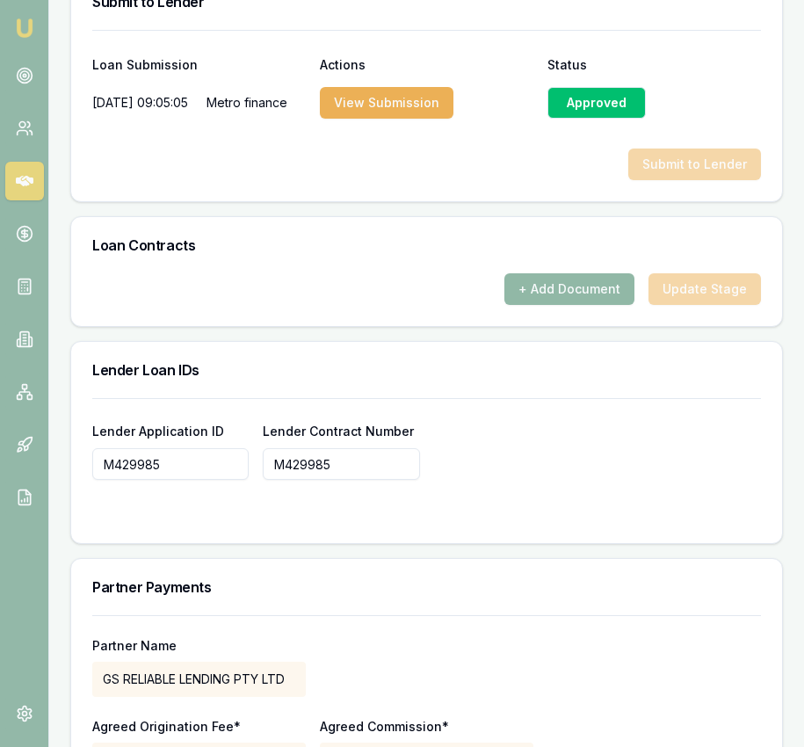
click at [600, 305] on button "+ Add Document" at bounding box center [569, 289] width 130 height 32
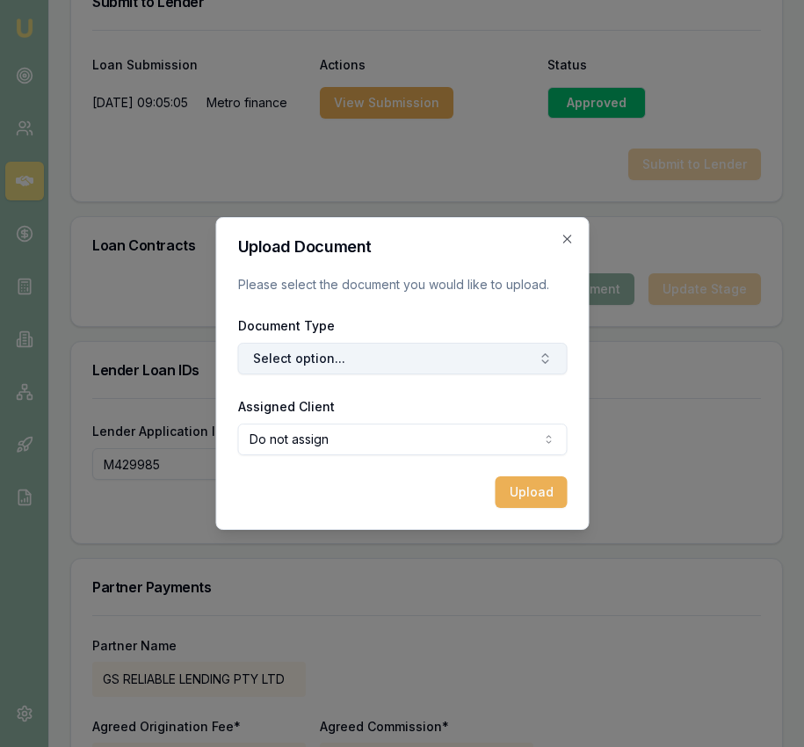
click at [409, 365] on button "Select option..." at bounding box center [401, 359] width 329 height 32
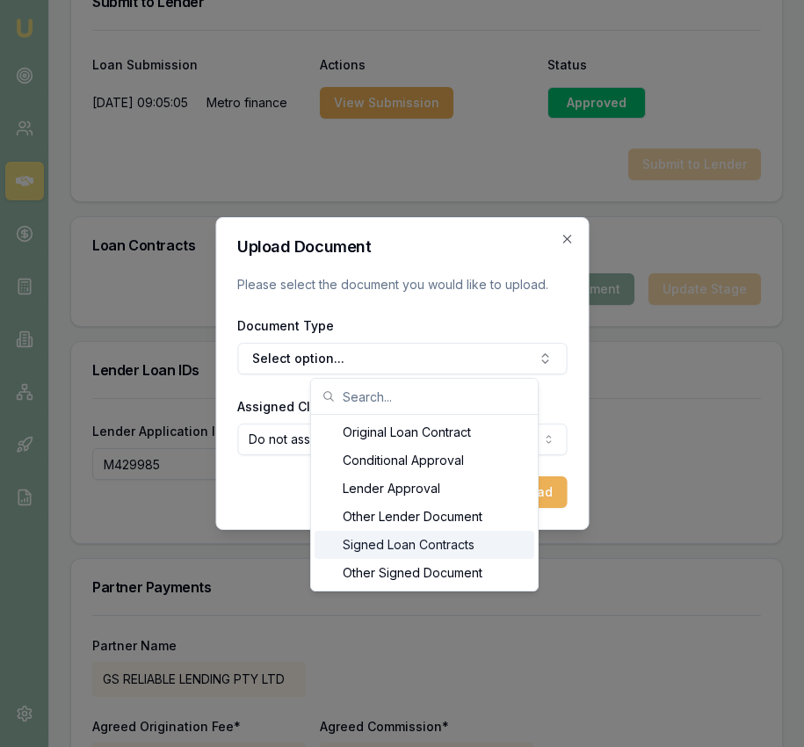
click at [415, 539] on div "Signed Loan Contracts" at bounding box center [425, 545] width 220 height 28
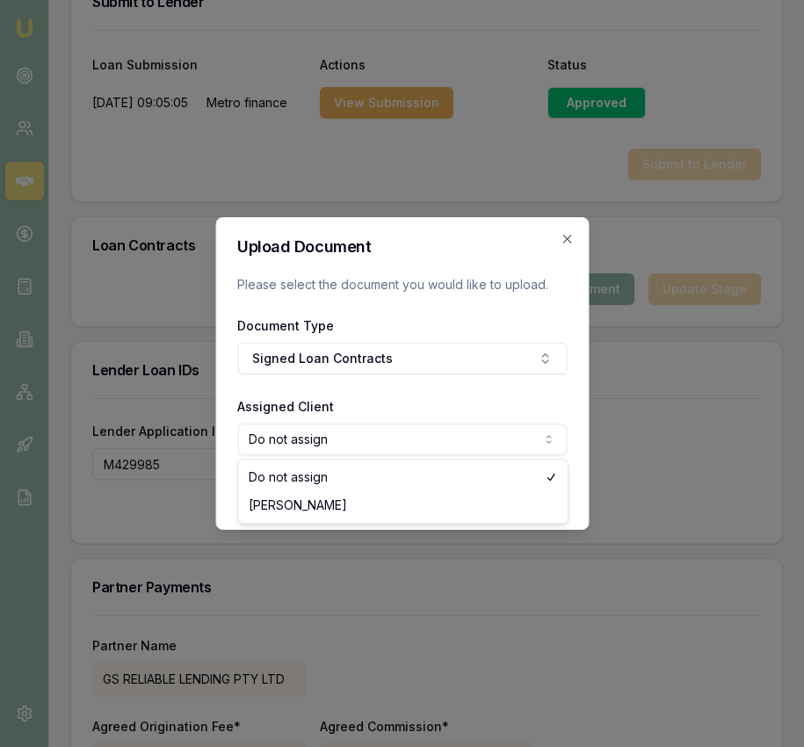
select select "U-SCQMLH2UTP"
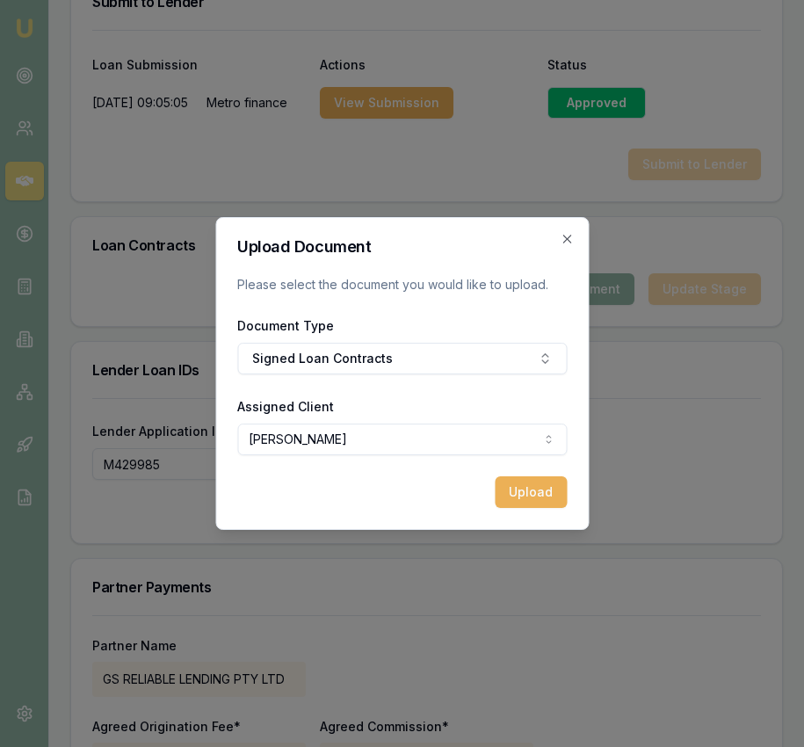
click at [515, 482] on button "Upload" at bounding box center [531, 492] width 72 height 32
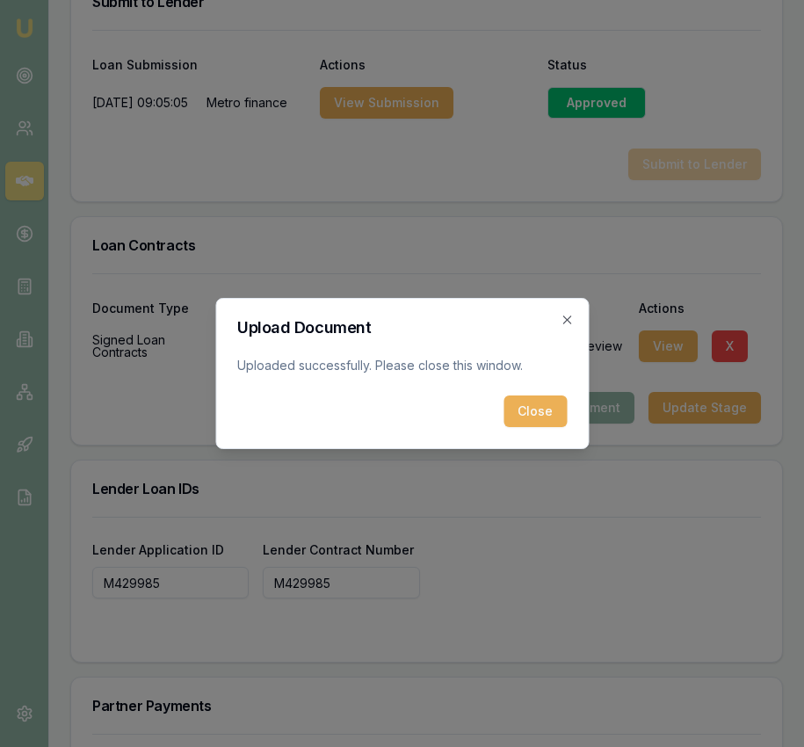
click at [539, 428] on div "Upload Document Uploaded successfully. Please close this window. Close Close" at bounding box center [401, 373] width 373 height 151
click at [556, 422] on button "Close" at bounding box center [534, 411] width 63 height 32
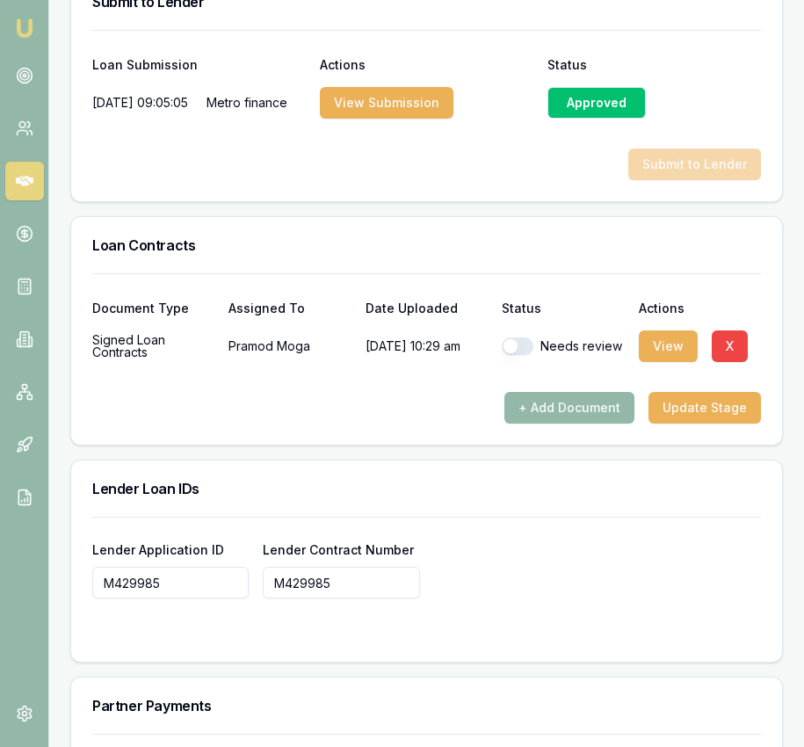
click at [514, 355] on button "button" at bounding box center [518, 346] width 32 height 18
checkbox input "true"
click at [709, 423] on button "Update Stage" at bounding box center [704, 408] width 112 height 32
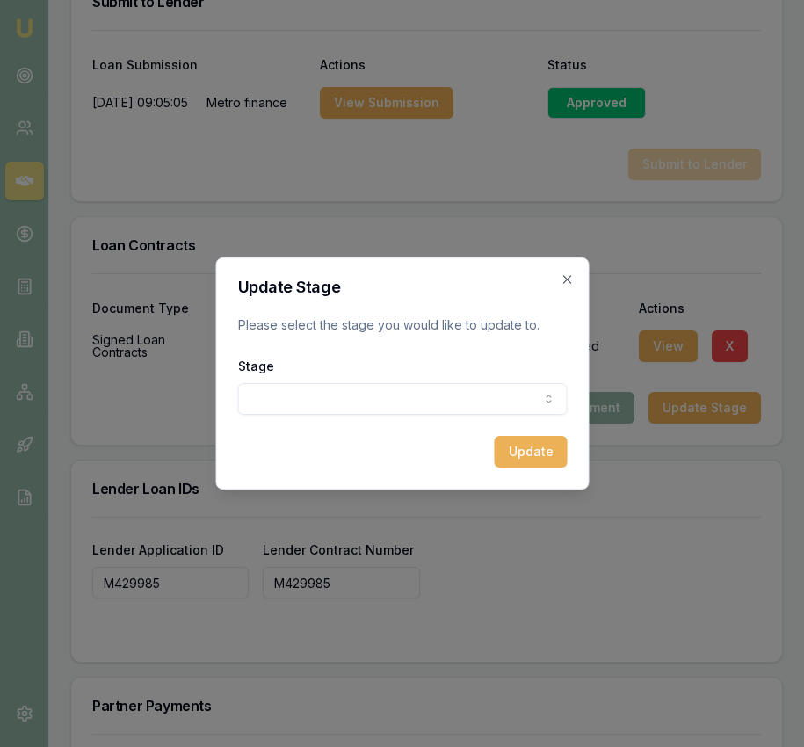
click at [517, 417] on form "Update Stage Please select the stage you would like to update to. Stage Conditi…" at bounding box center [401, 373] width 329 height 188
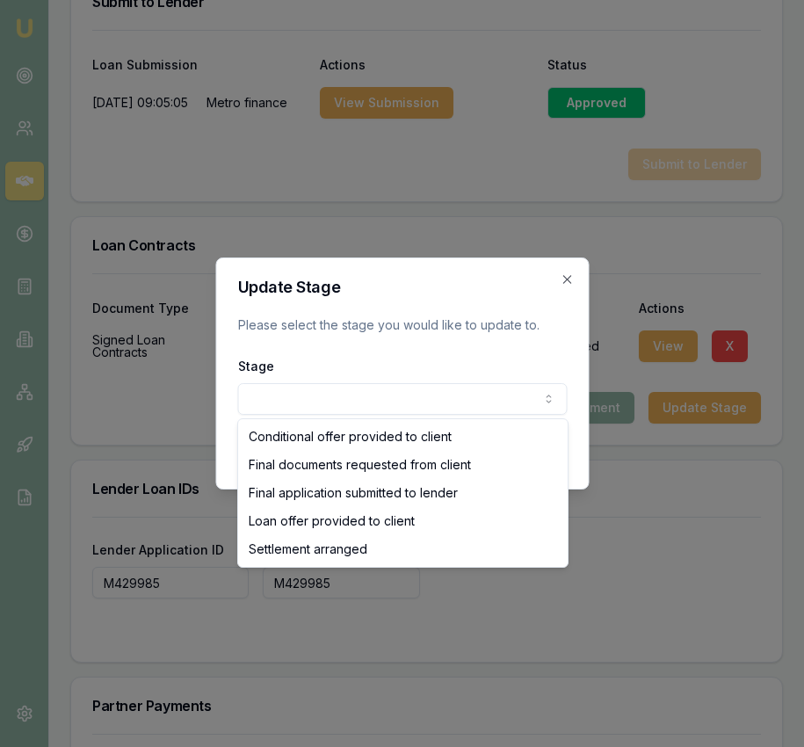
select select "SETTLEMENT_ARRANGED"
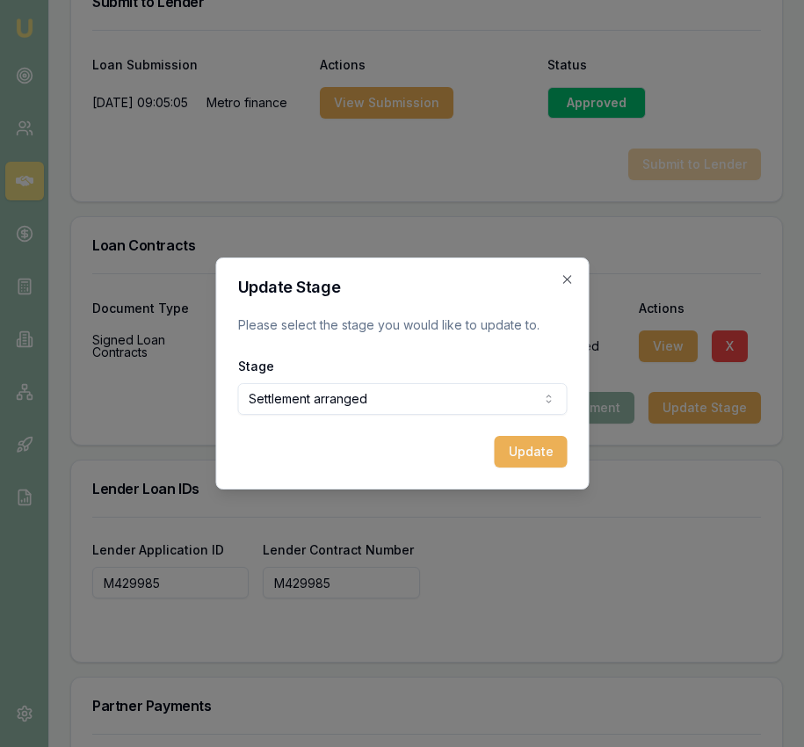
click at [534, 450] on button "Update" at bounding box center [530, 452] width 73 height 32
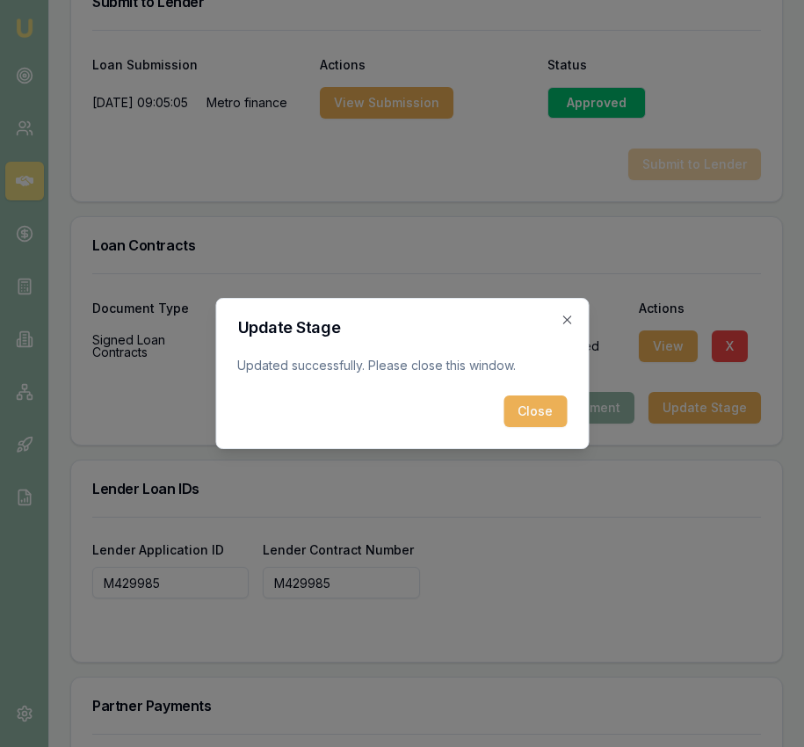
click at [525, 402] on button "Close" at bounding box center [534, 411] width 63 height 32
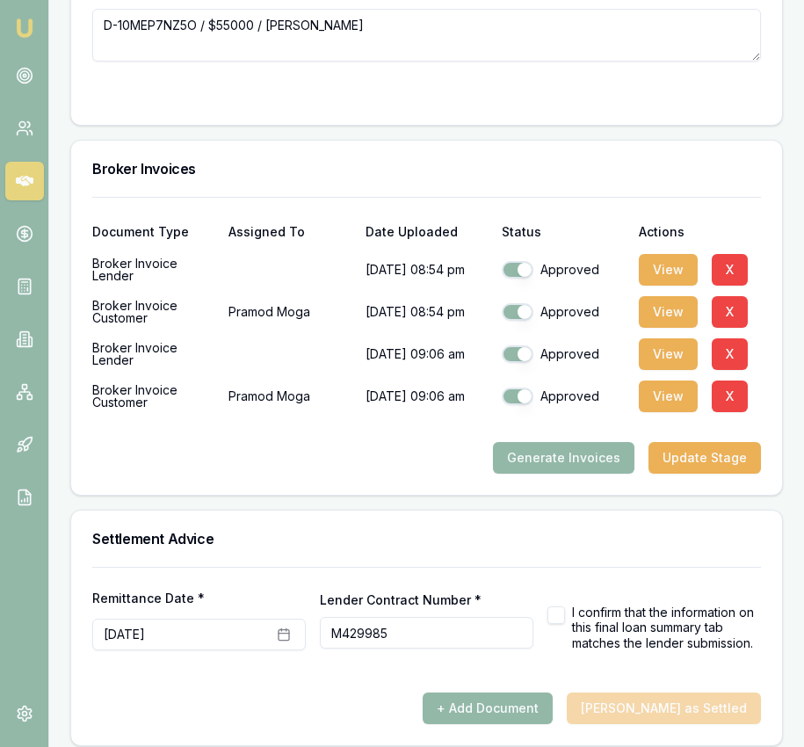
scroll to position [2325, 0]
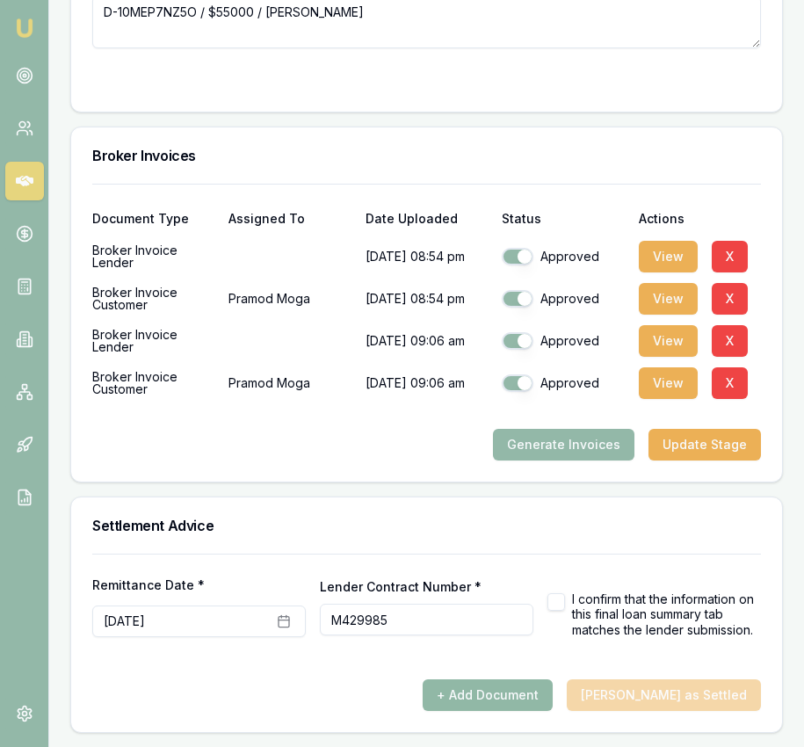
click at [553, 691] on button "+ Add Document" at bounding box center [488, 695] width 130 height 32
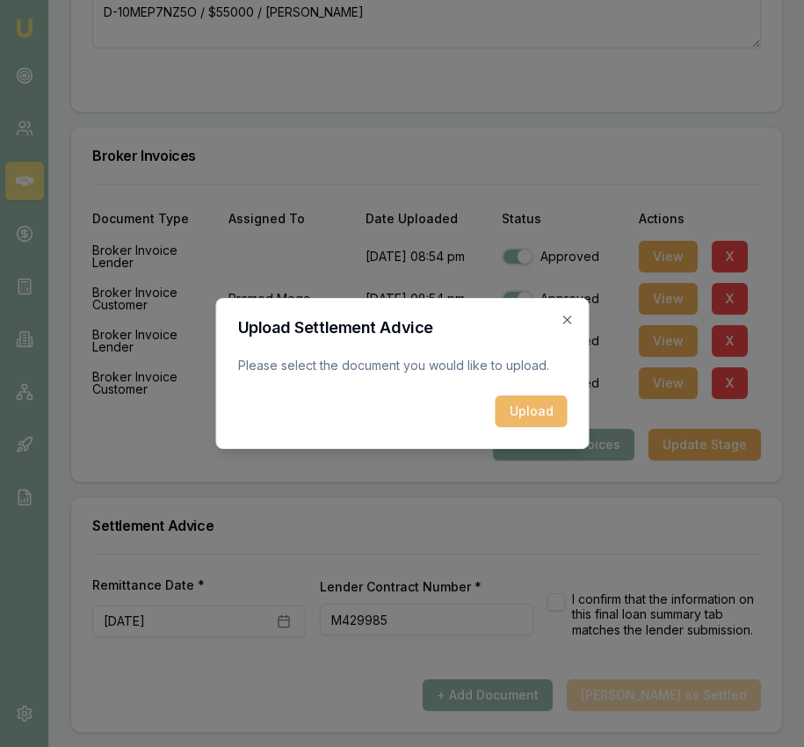
click at [517, 399] on button "Upload" at bounding box center [531, 411] width 72 height 32
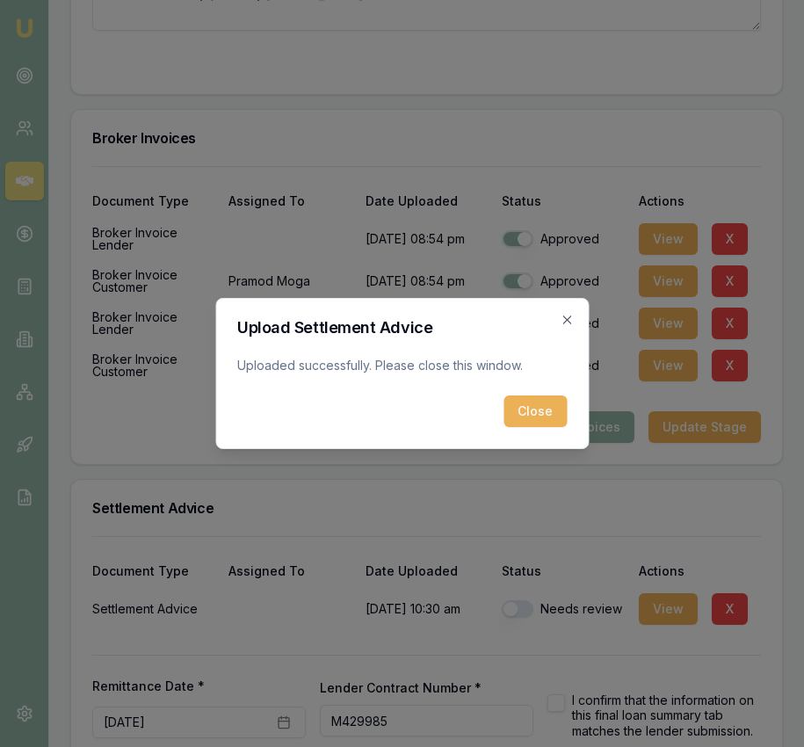
click at [527, 403] on button "Close" at bounding box center [534, 411] width 63 height 32
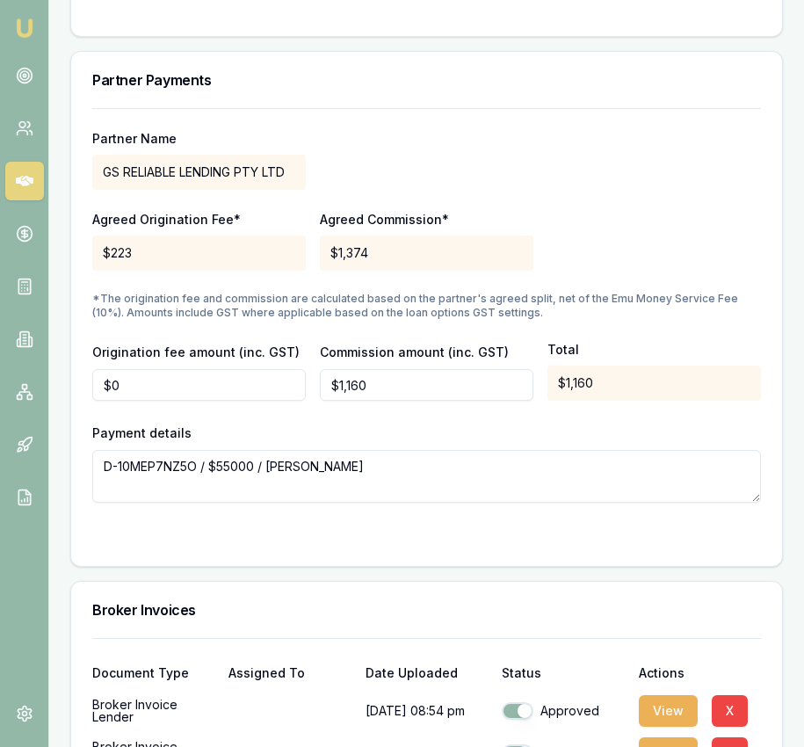
scroll to position [2443, 0]
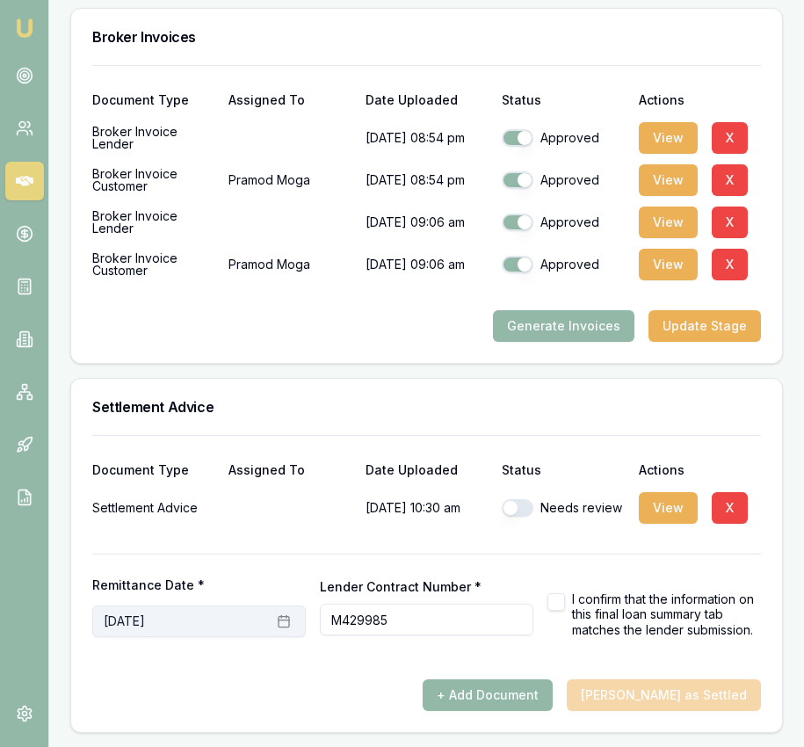
click at [291, 622] on button "September 4th, 2025" at bounding box center [198, 621] width 213 height 32
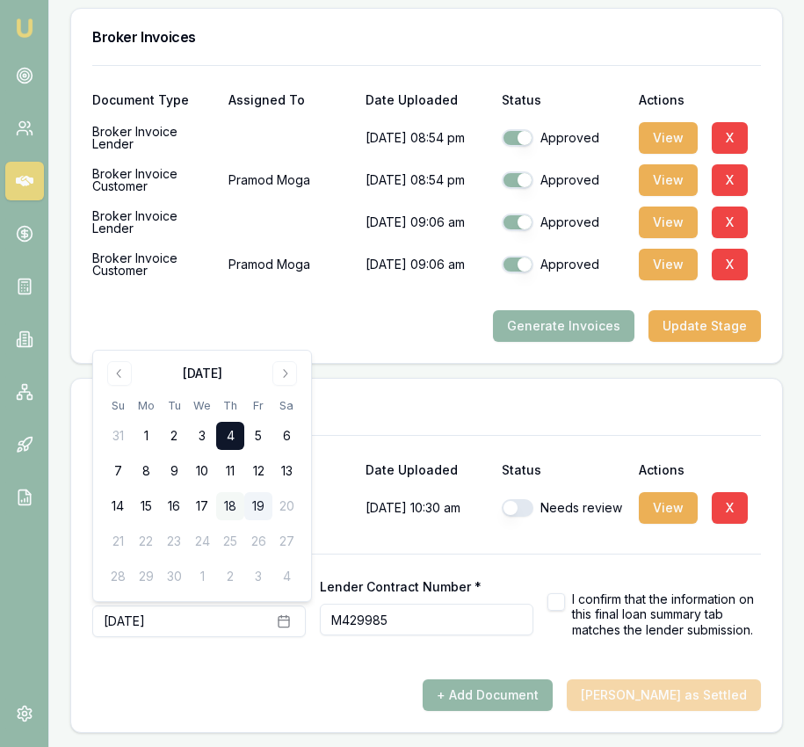
click at [232, 513] on button "18" at bounding box center [230, 506] width 28 height 28
click at [395, 439] on div "Document Type Assigned To Date Uploaded Status Actions" at bounding box center [426, 459] width 669 height 47
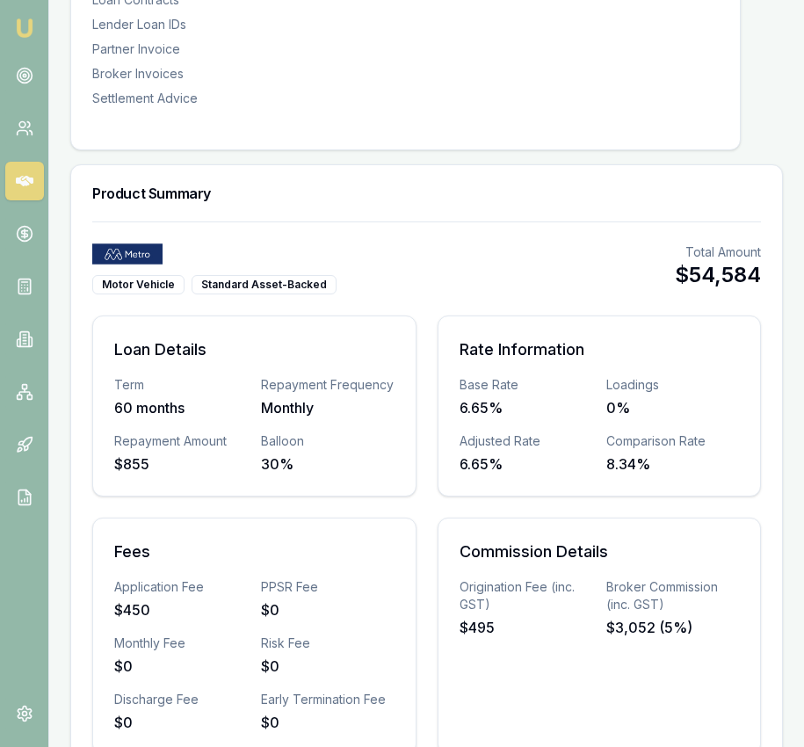
scroll to position [0, 0]
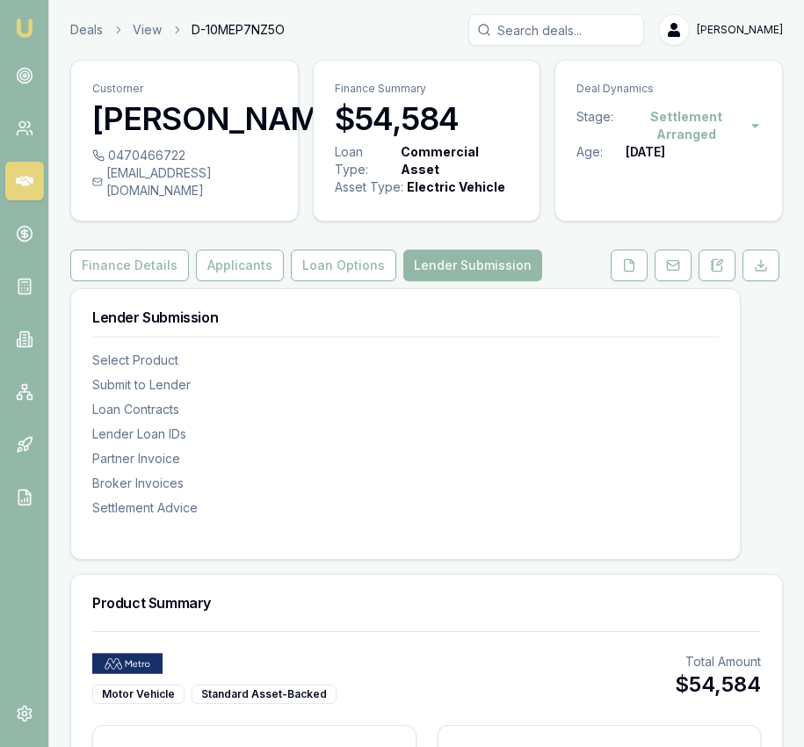
click at [25, 37] on img at bounding box center [24, 28] width 21 height 21
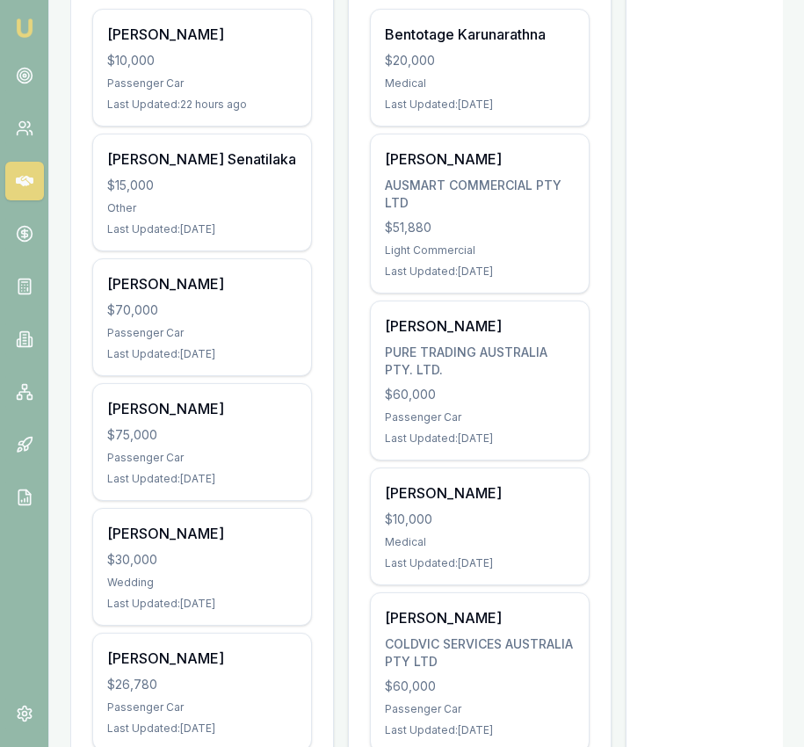
scroll to position [403, 0]
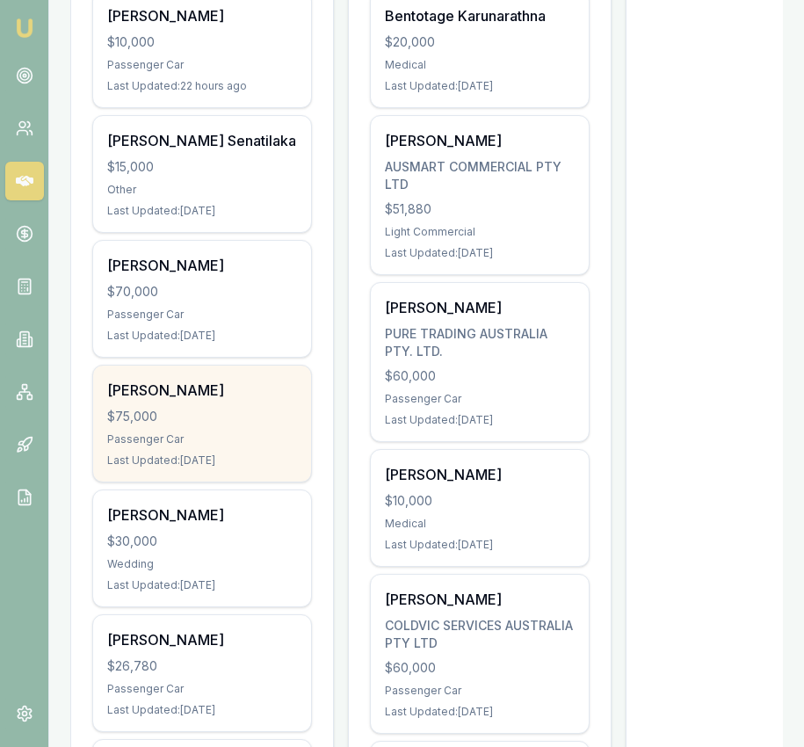
click at [211, 414] on div "$75,000" at bounding box center [202, 417] width 190 height 18
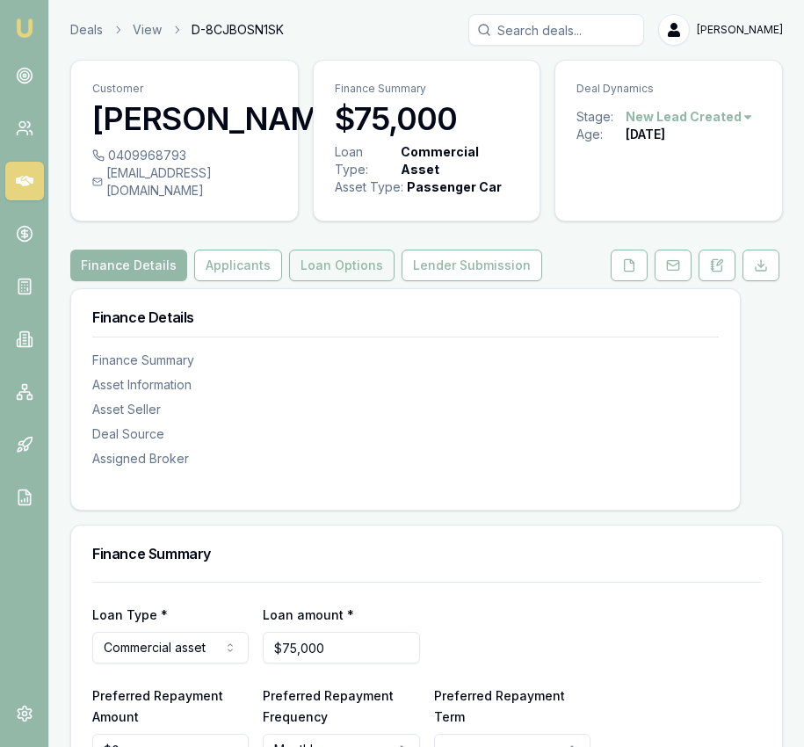
click at [317, 277] on button "Loan Options" at bounding box center [341, 266] width 105 height 32
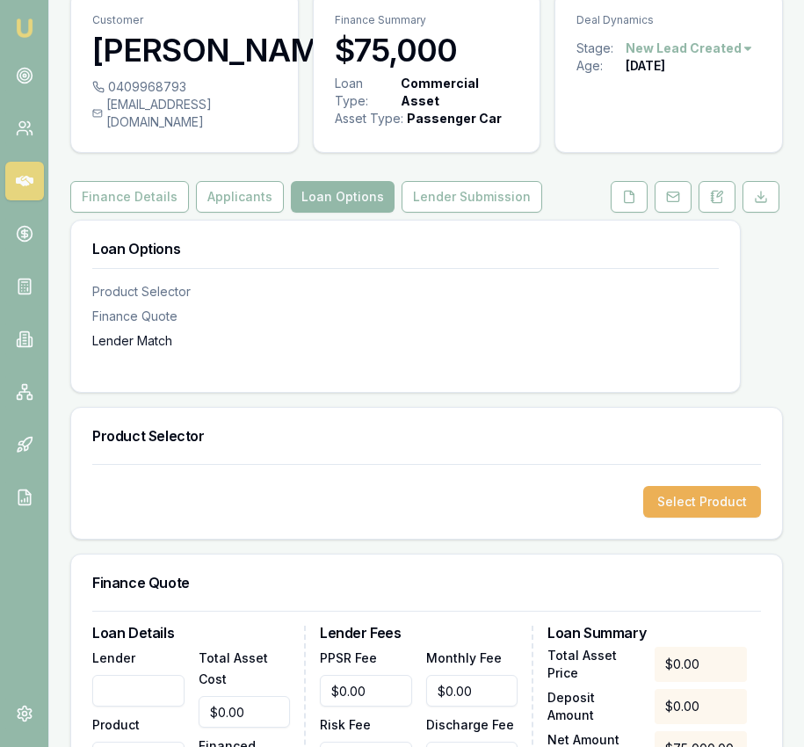
scroll to position [73, 0]
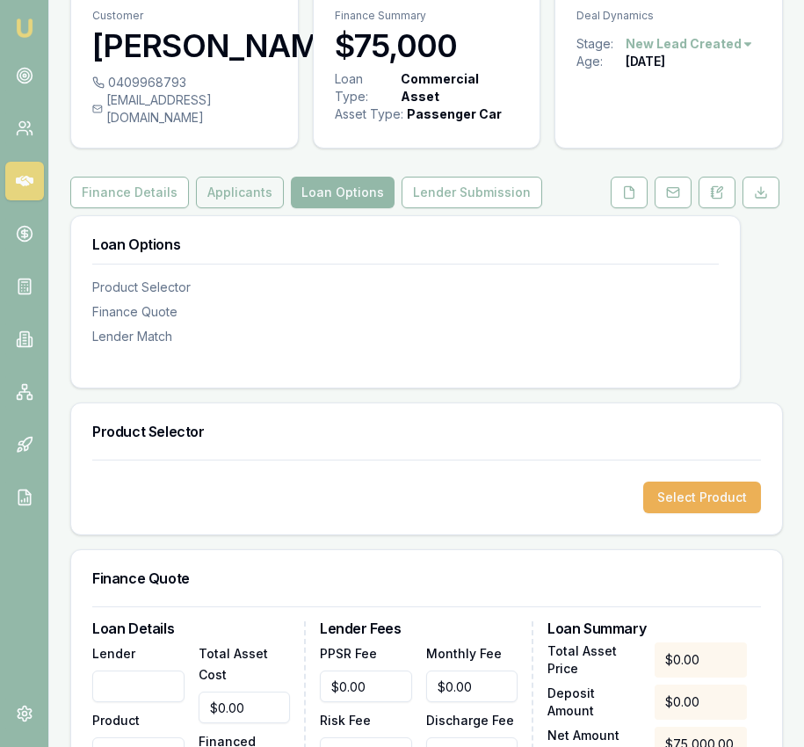
click at [229, 208] on button "Applicants" at bounding box center [240, 193] width 88 height 32
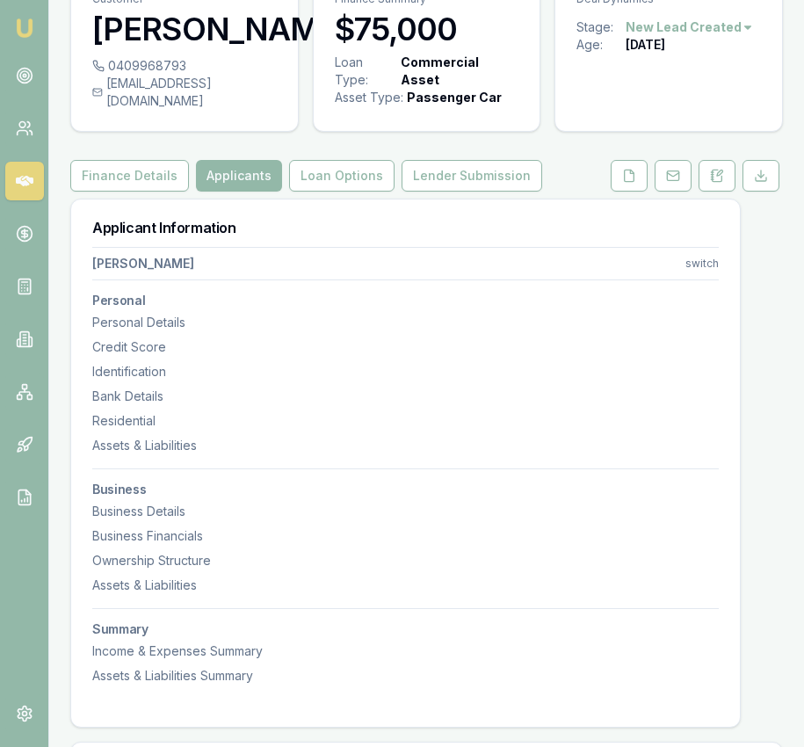
scroll to position [93, 0]
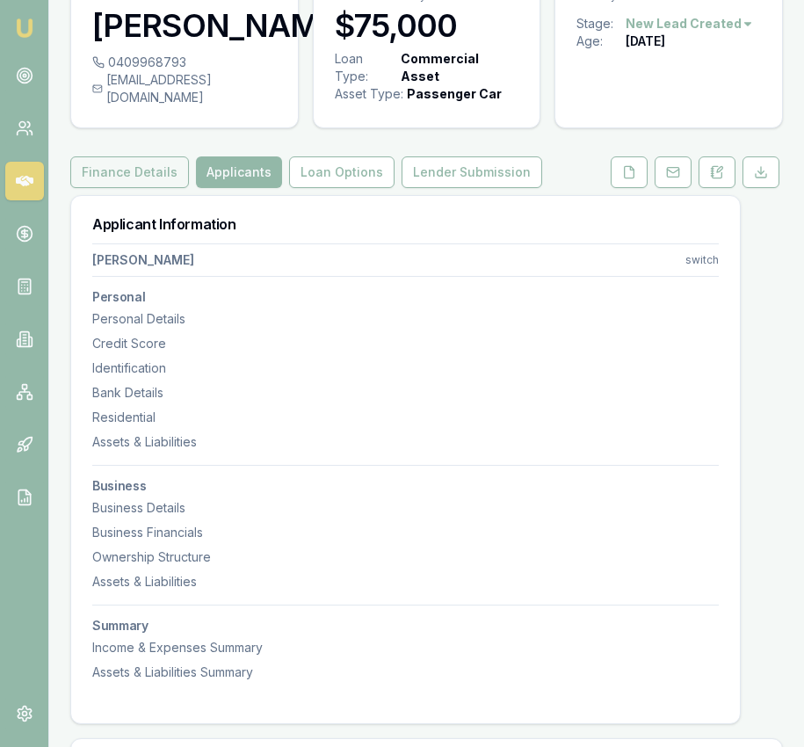
click at [145, 188] on button "Finance Details" at bounding box center [129, 172] width 119 height 32
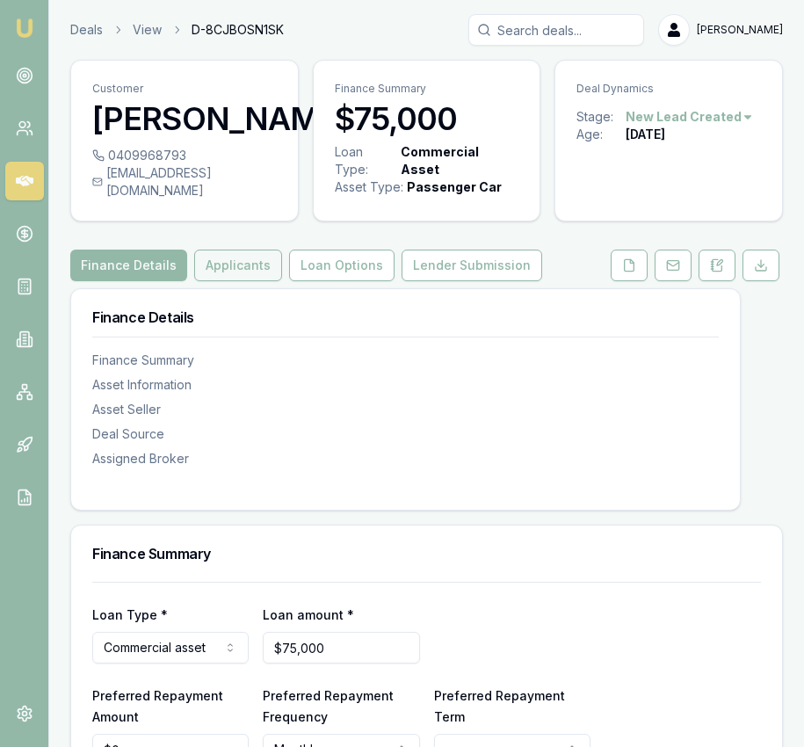
click at [252, 281] on button "Applicants" at bounding box center [238, 266] width 88 height 32
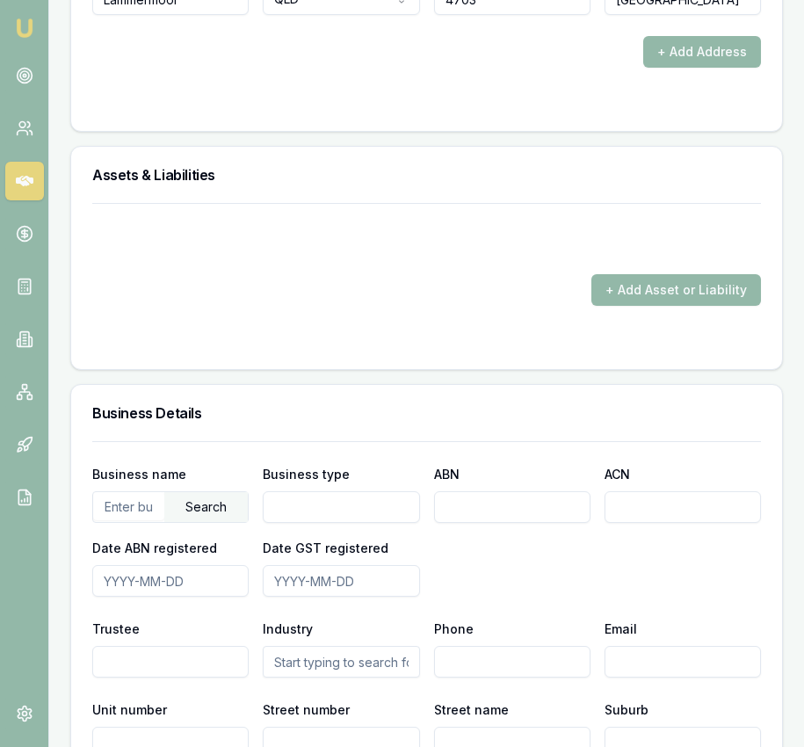
scroll to position [2601, 0]
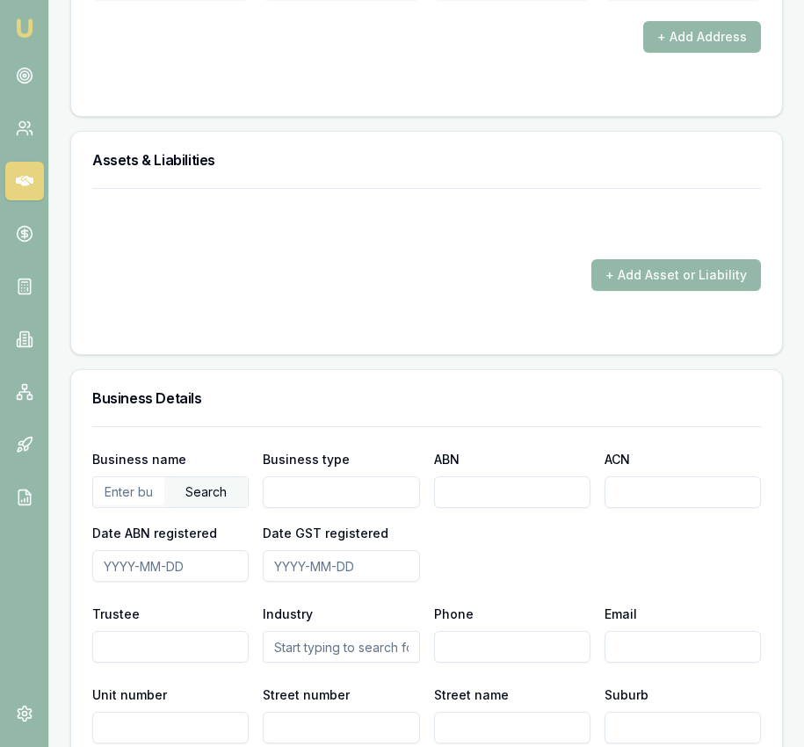
click at [137, 497] on input "text" at bounding box center [128, 491] width 71 height 28
click at [185, 507] on div "Search" at bounding box center [205, 492] width 83 height 30
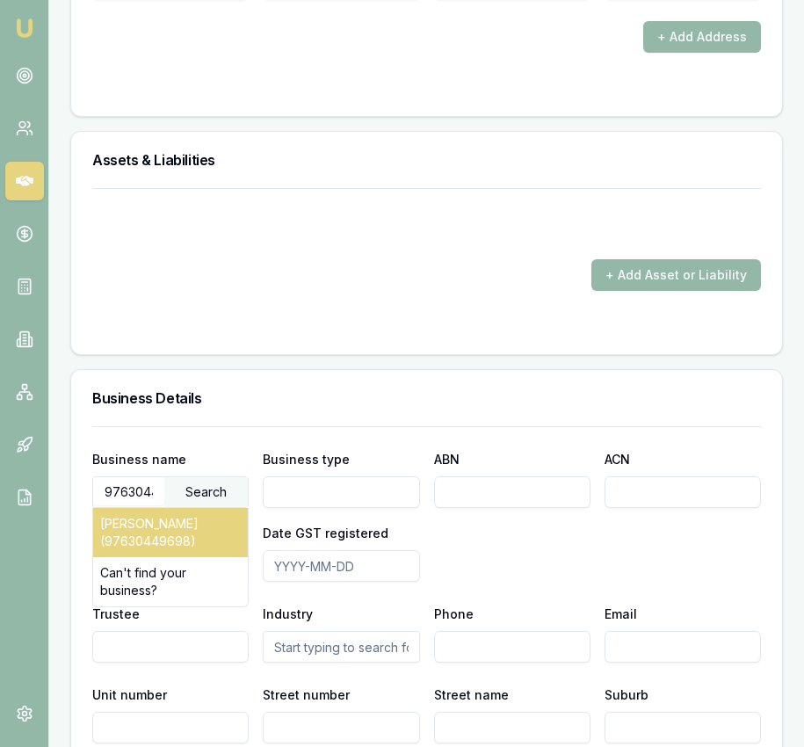
click at [175, 546] on div "[PERSON_NAME] (97630449698)" at bounding box center [170, 532] width 155 height 49
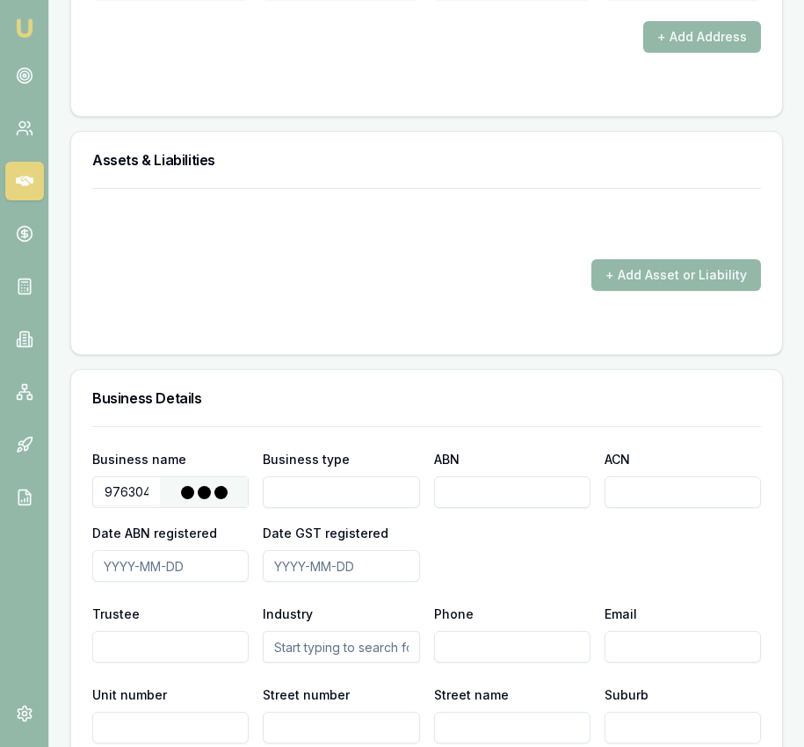
type input "SCHULZE, FRANZ LESLIE"
type input "Individual/Sole Trader"
type input "97630449698"
type input "2024-12-09"
type input "2025-07-01"
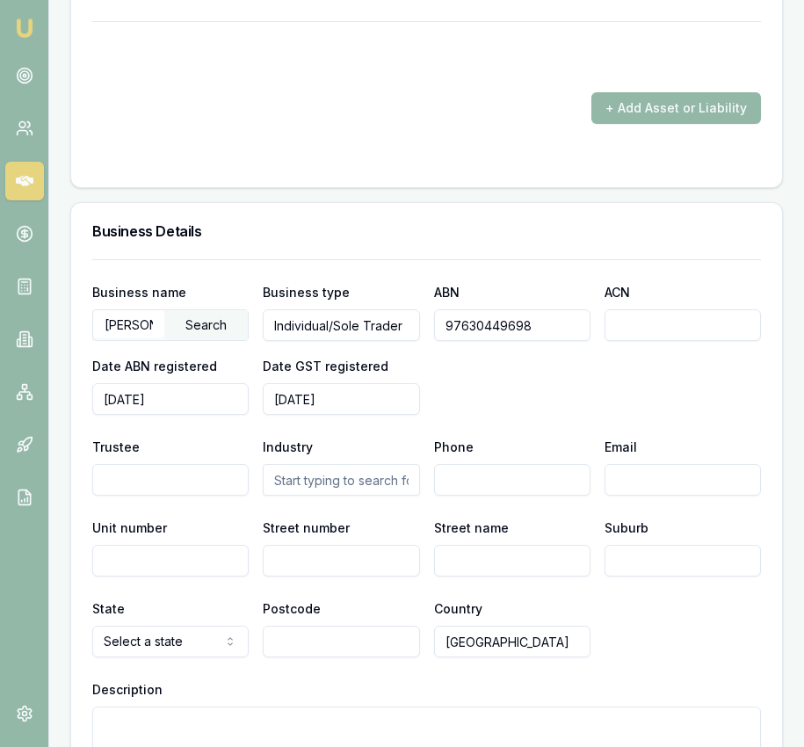
scroll to position [2835, 0]
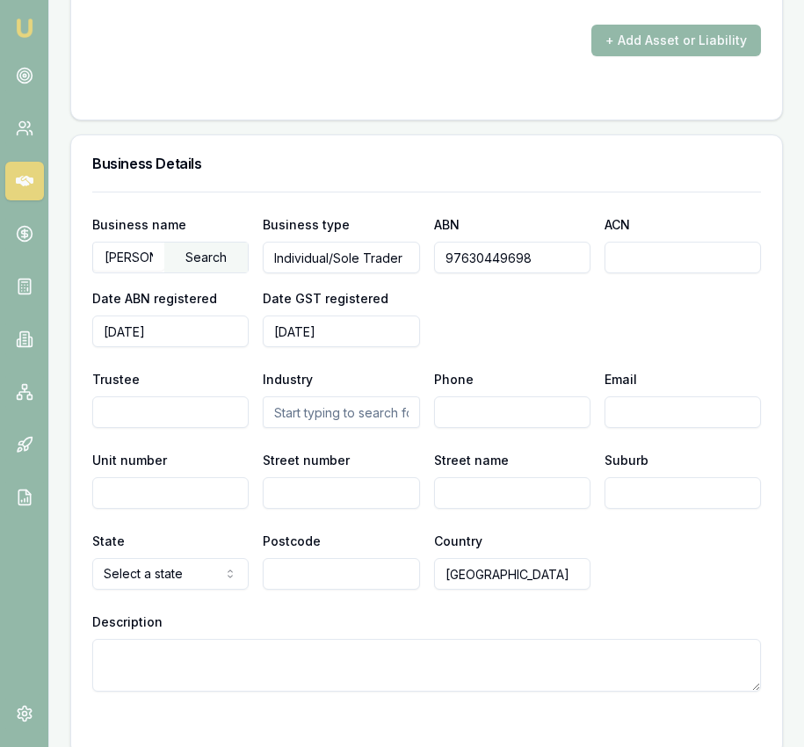
click at [312, 428] on input "text" at bounding box center [341, 412] width 156 height 32
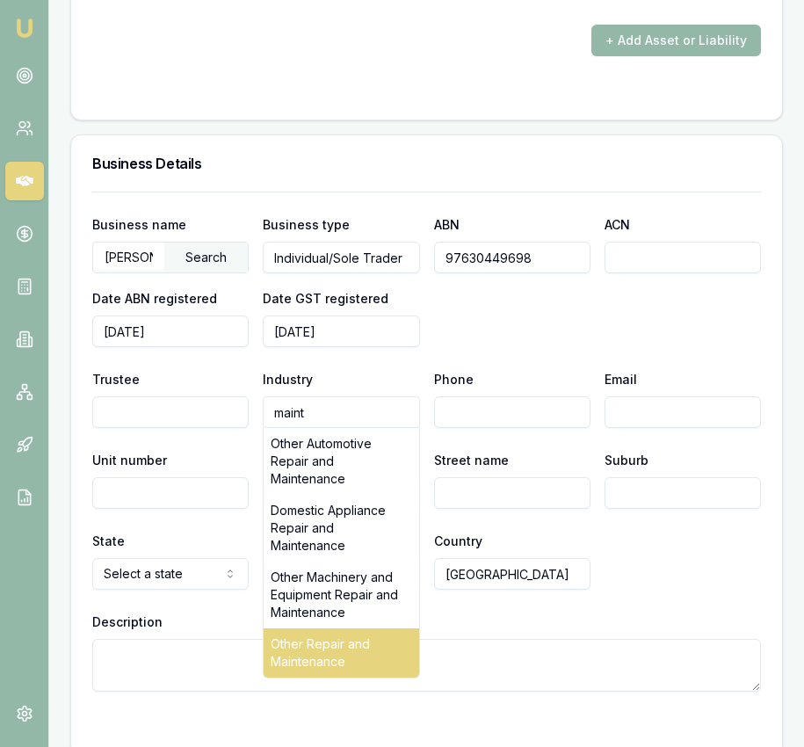
click at [358, 641] on div "Other Repair and Maintenance" at bounding box center [341, 652] width 155 height 49
type input "Other Repair and Maintenance"
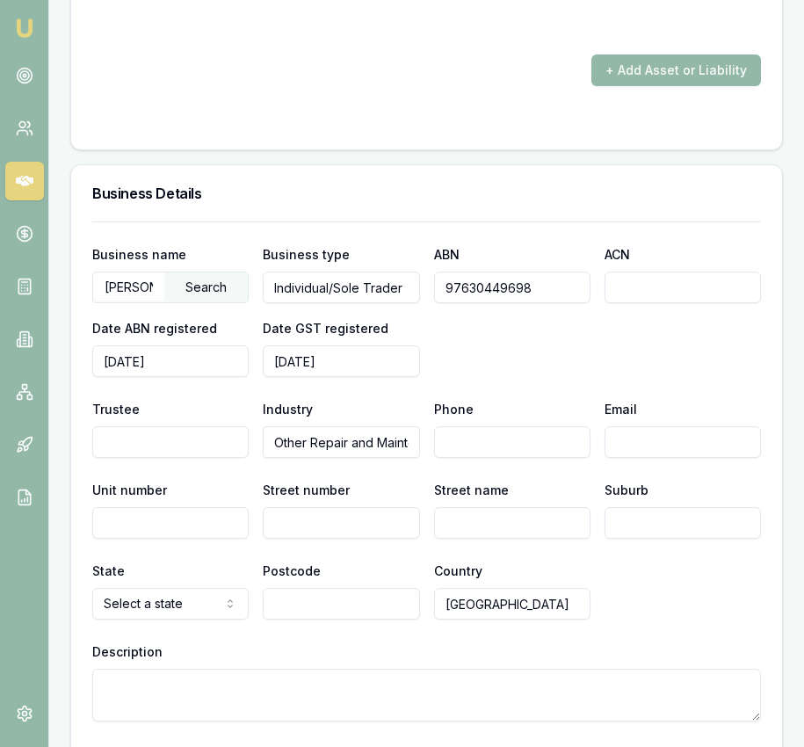
scroll to position [0, 0]
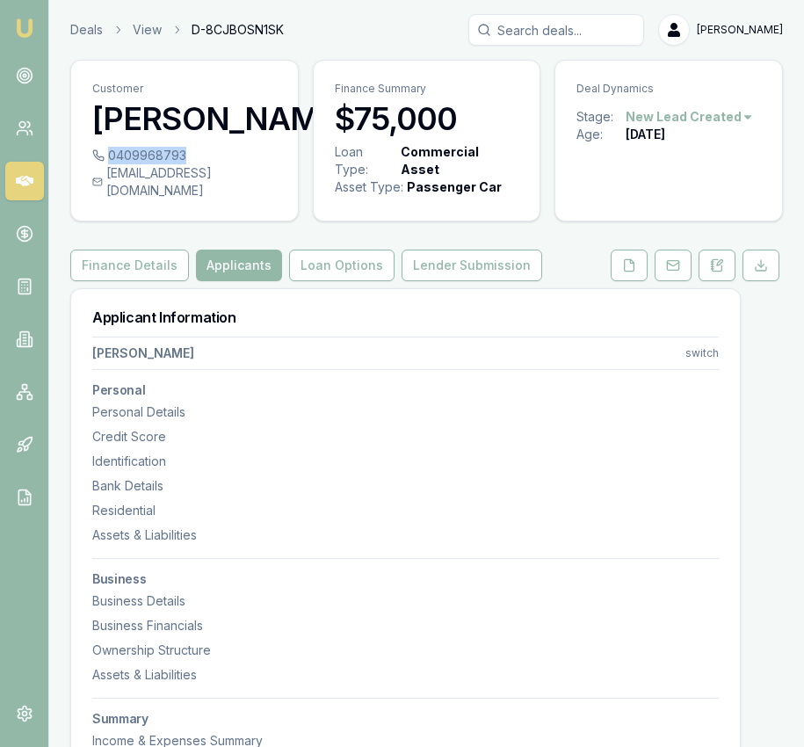
drag, startPoint x: 189, startPoint y: 189, endPoint x: 180, endPoint y: 192, distance: 9.5
click at [180, 164] on div "0409968793" at bounding box center [184, 156] width 185 height 18
copy div "0409968793"
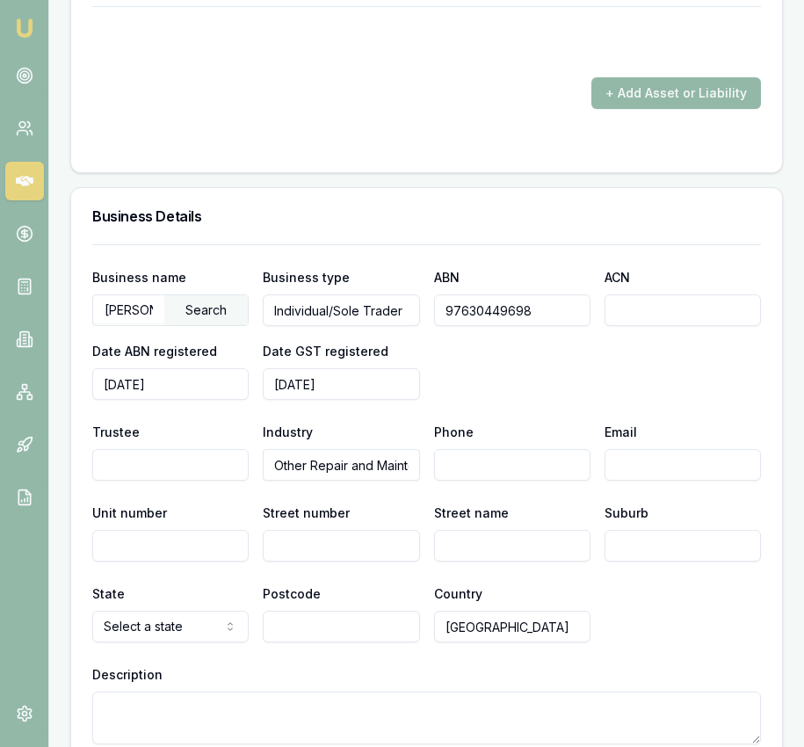
scroll to position [2787, 0]
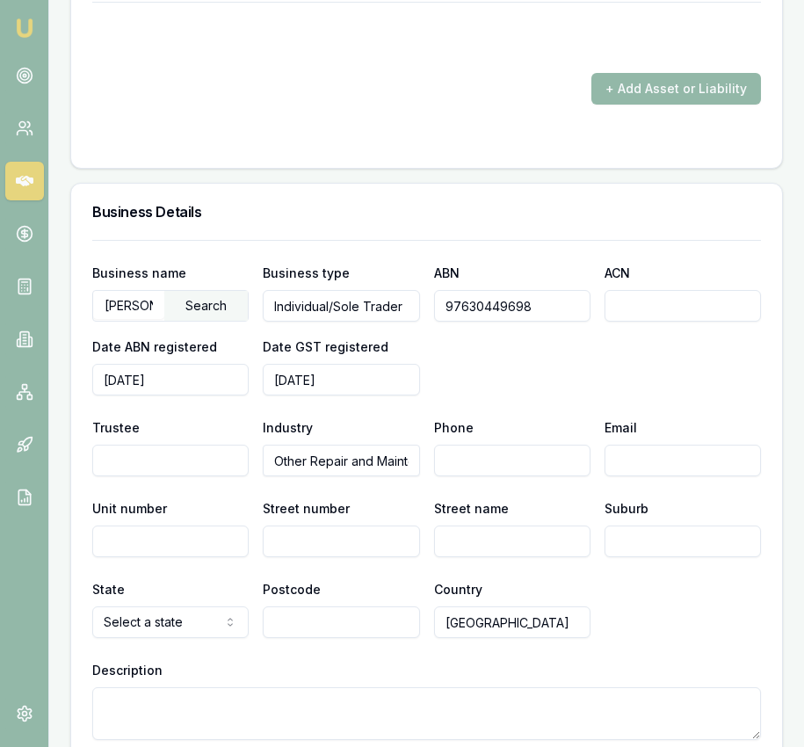
click at [466, 476] on input "Phone" at bounding box center [512, 461] width 156 height 32
paste input "0409 968 793"
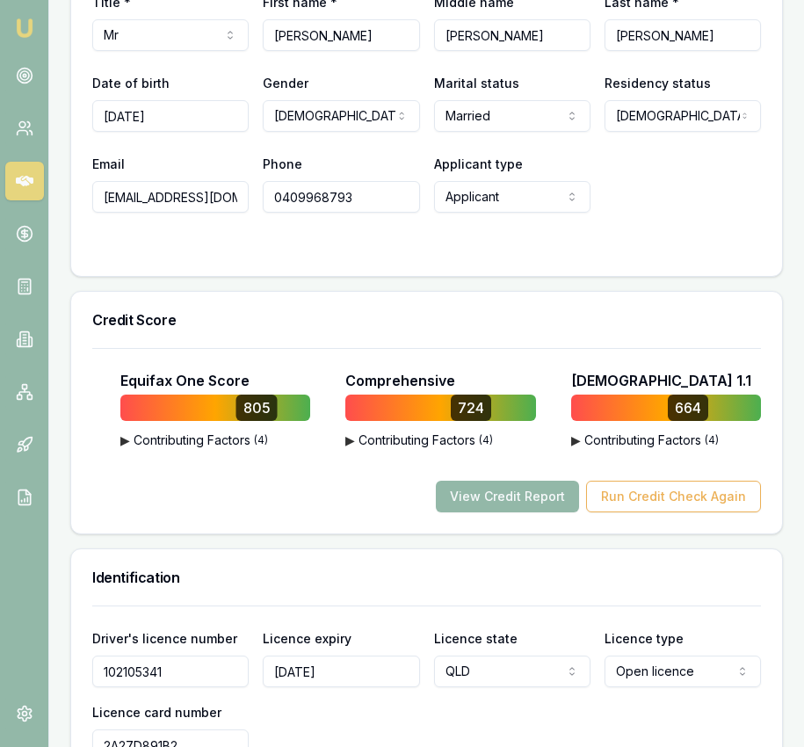
scroll to position [0, 0]
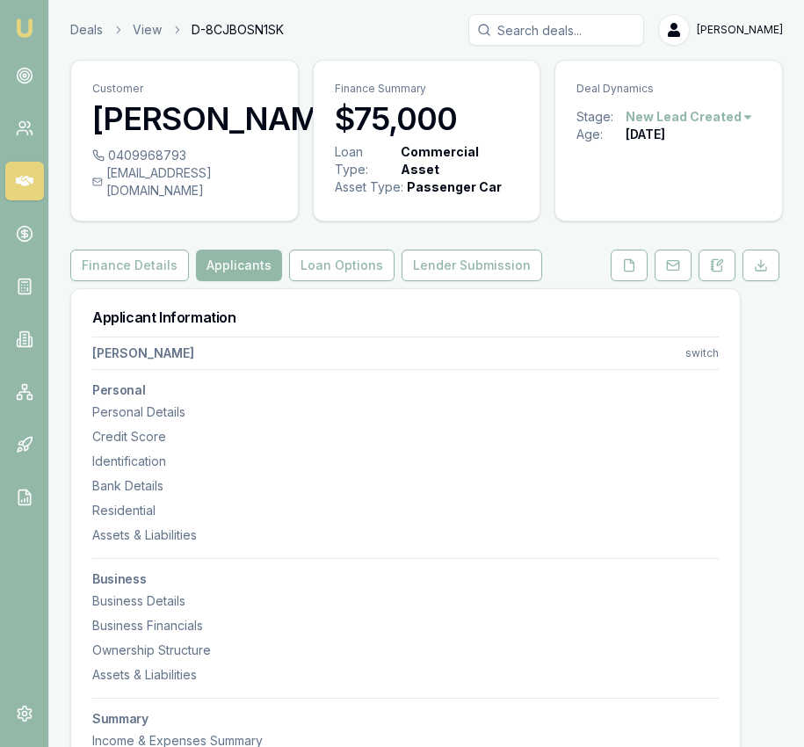
type input "0409 968 793"
click at [253, 199] on div "[EMAIL_ADDRESS][DOMAIN_NAME]" at bounding box center [184, 181] width 185 height 35
copy div "[EMAIL_ADDRESS][DOMAIN_NAME]"
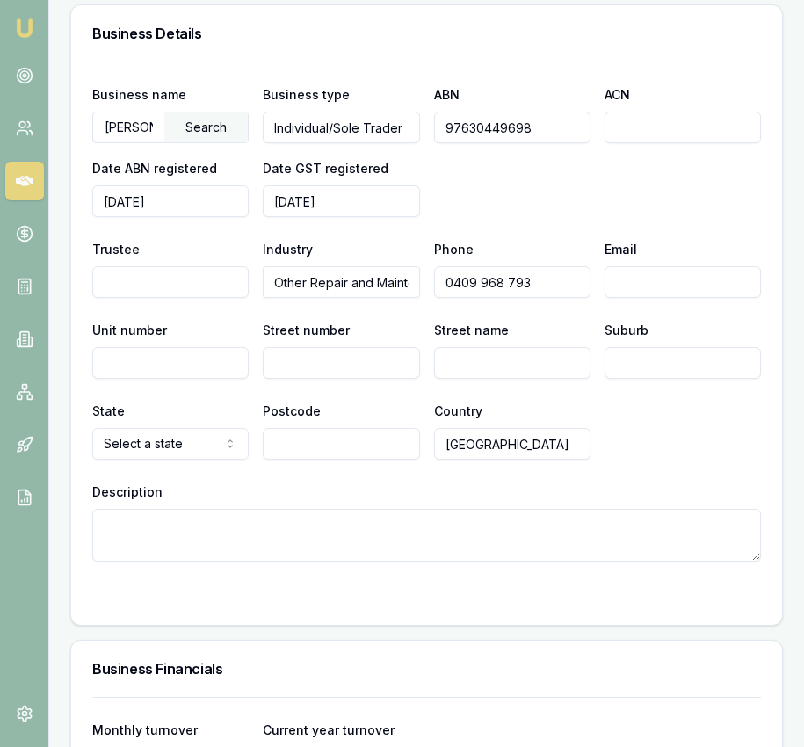
scroll to position [2963, 0]
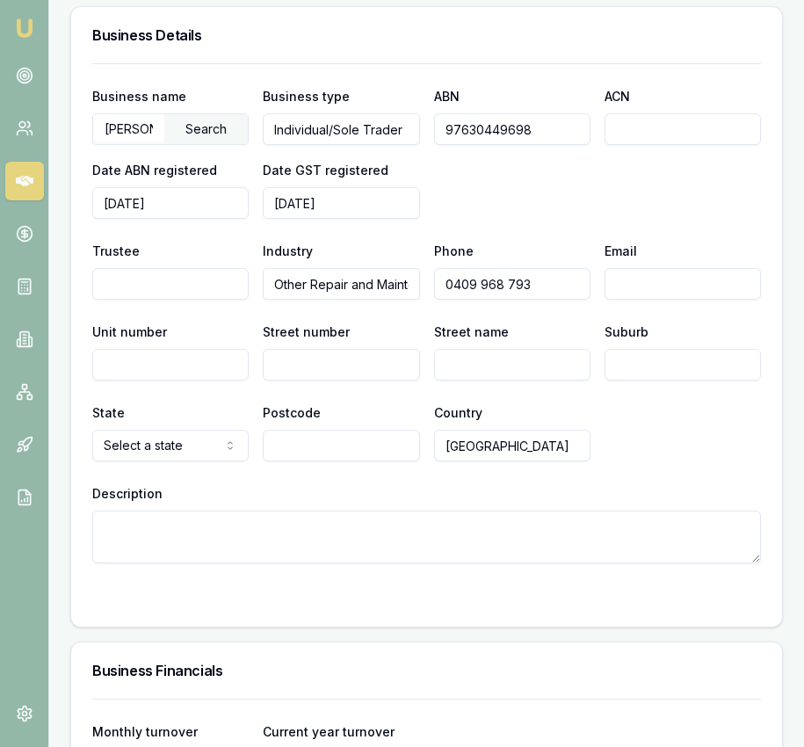
click at [672, 299] on input "Email" at bounding box center [682, 284] width 156 height 32
paste input "[EMAIL_ADDRESS][DOMAIN_NAME]"
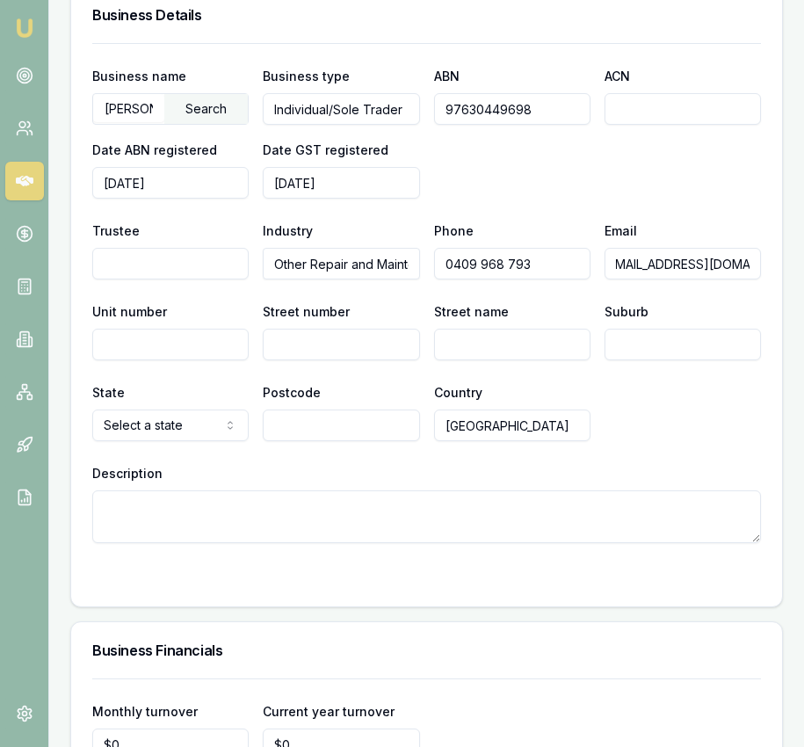
scroll to position [2989, 0]
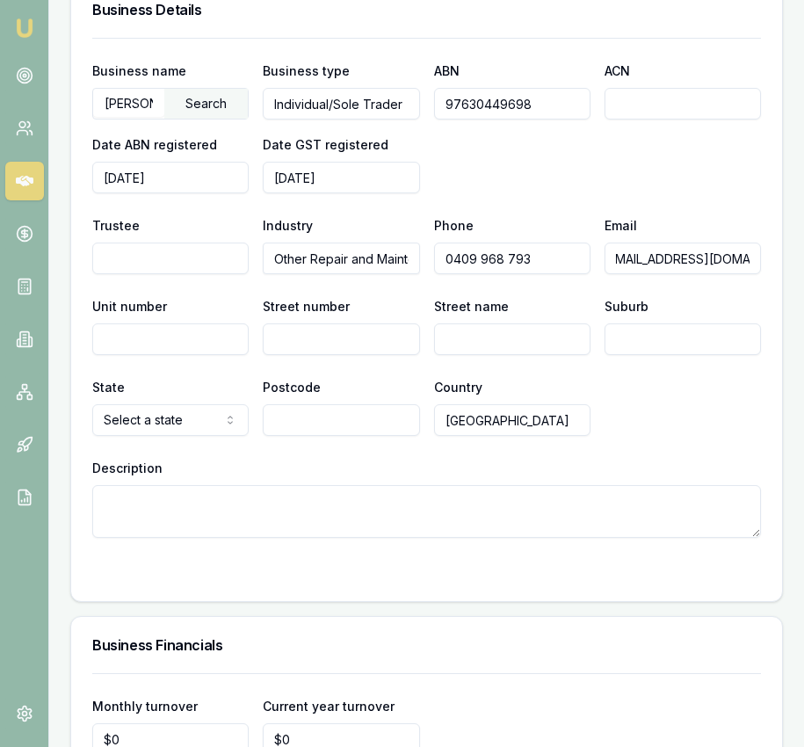
type input "[EMAIL_ADDRESS][DOMAIN_NAME]"
click at [391, 355] on input "Street number" at bounding box center [341, 339] width 156 height 32
type input "20"
type input "Lexington"
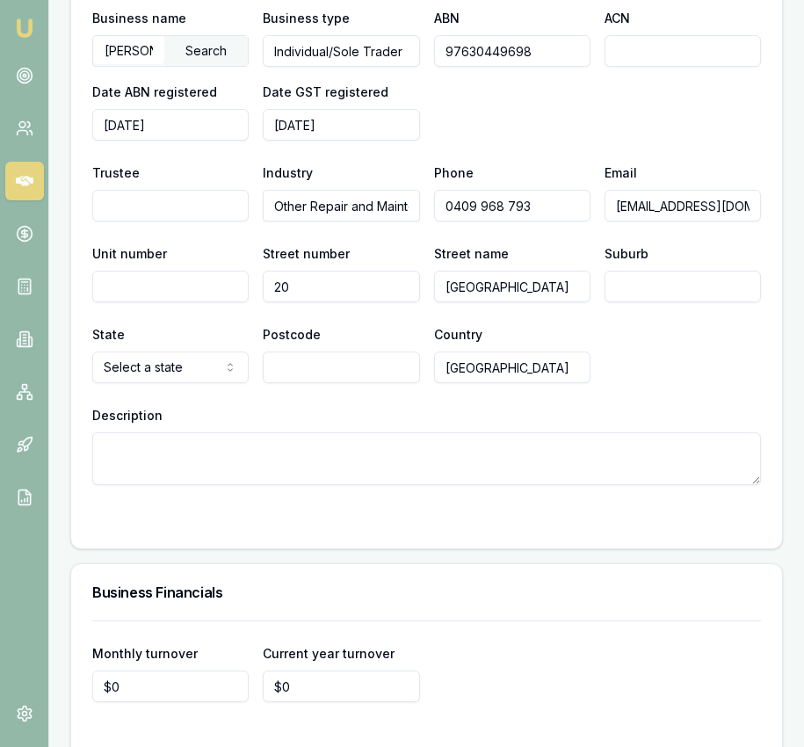
scroll to position [2993, 0]
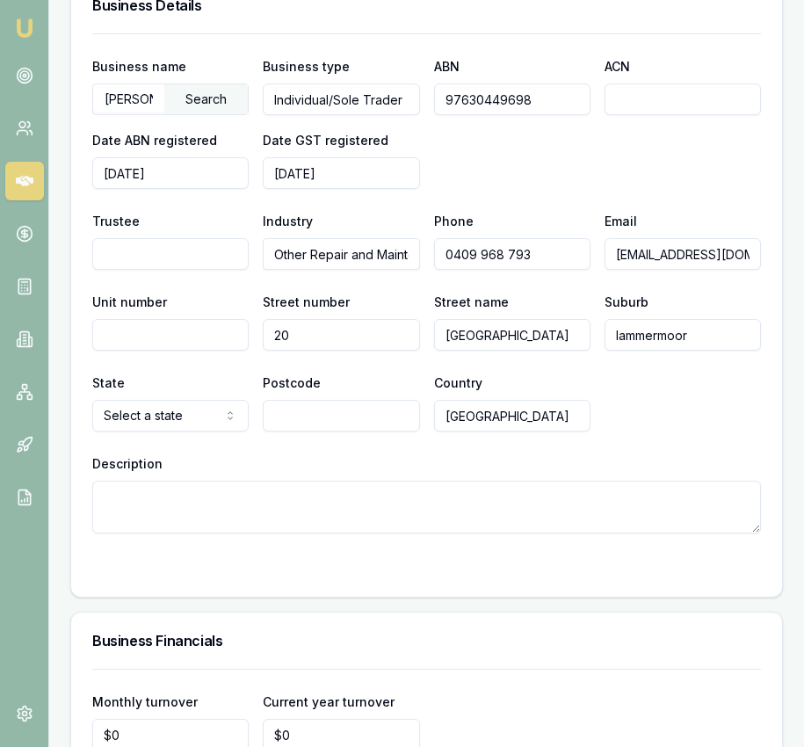
type input "lammermoor"
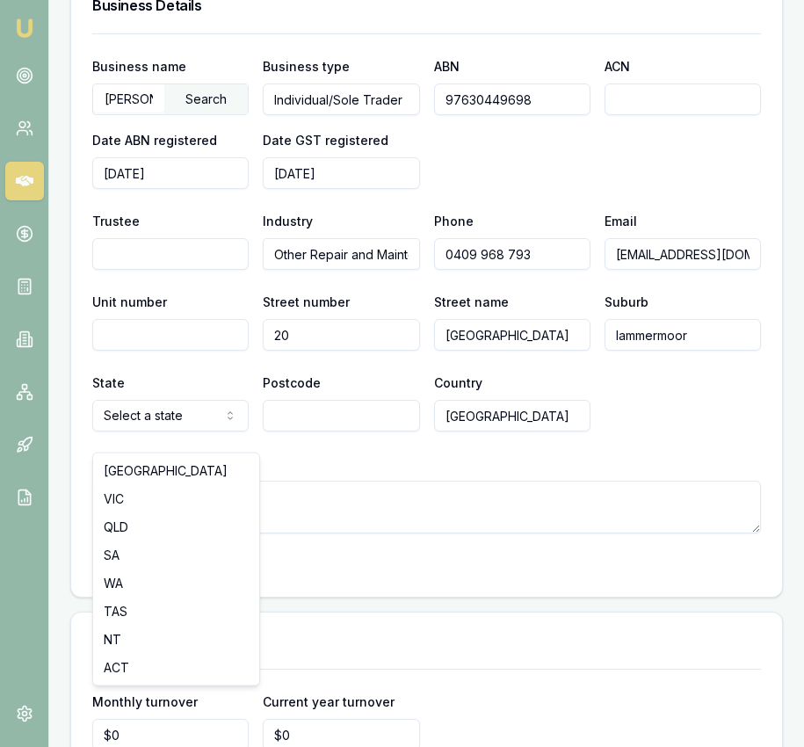
select select "QLD"
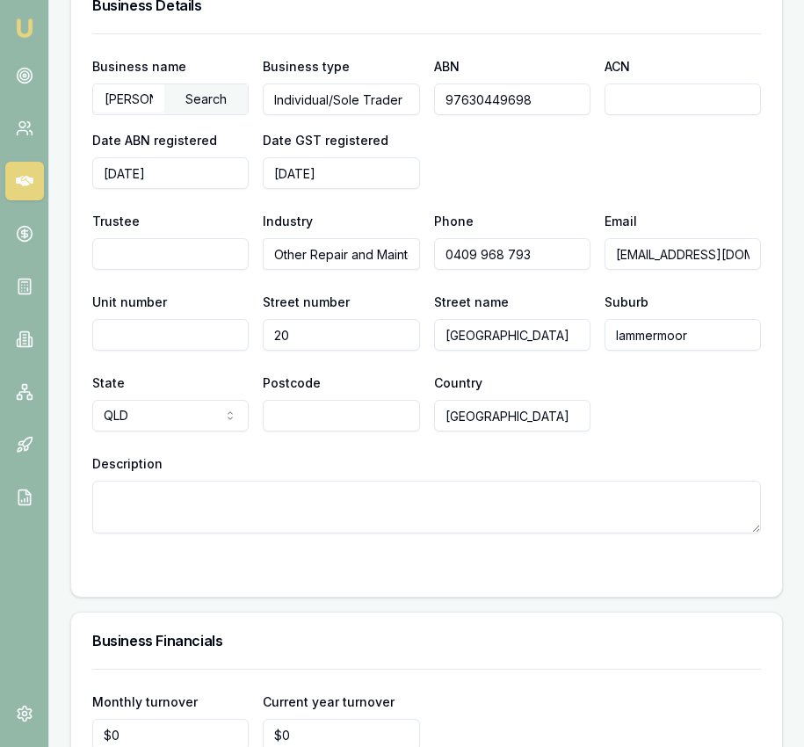
click at [312, 420] on input "Postcode" at bounding box center [341, 416] width 156 height 32
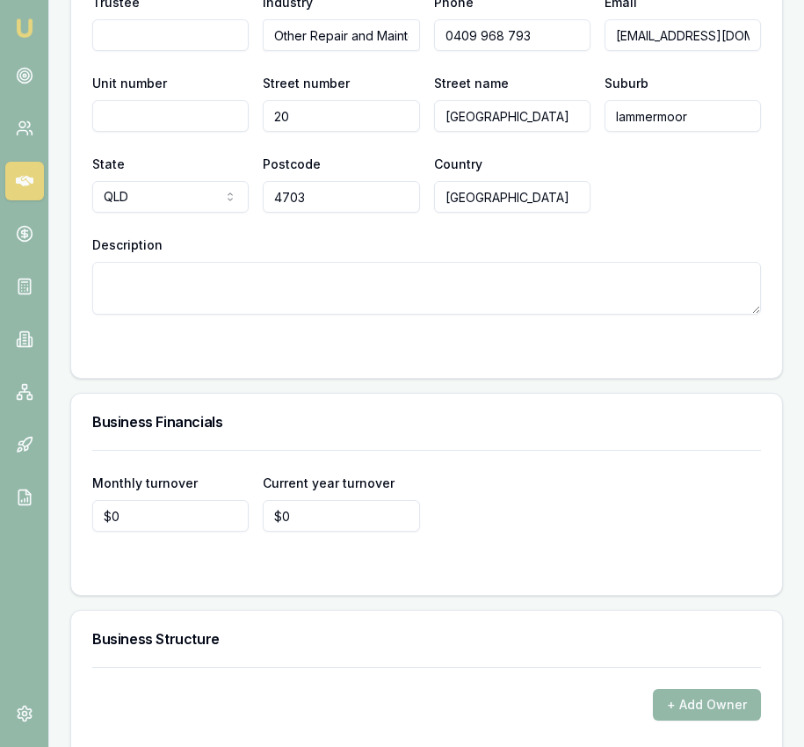
scroll to position [3292, 0]
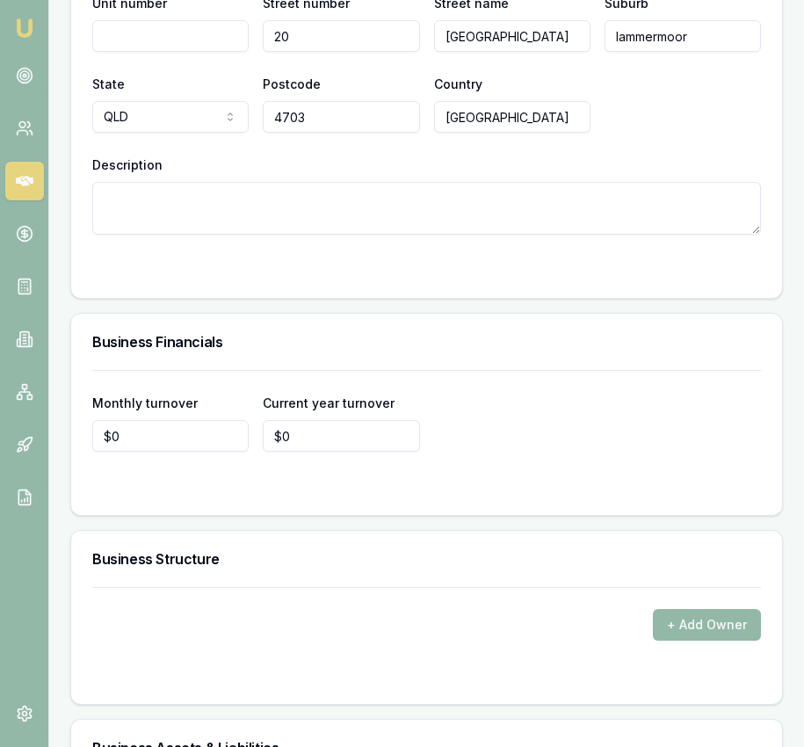
type input "4703"
drag, startPoint x: 164, startPoint y: 425, endPoint x: 157, endPoint y: 449, distance: 24.7
click at [164, 410] on label "Monthly turnover" at bounding box center [144, 402] width 105 height 15
click at [164, 425] on input "$0" at bounding box center [170, 436] width 156 height 32
type input "0"
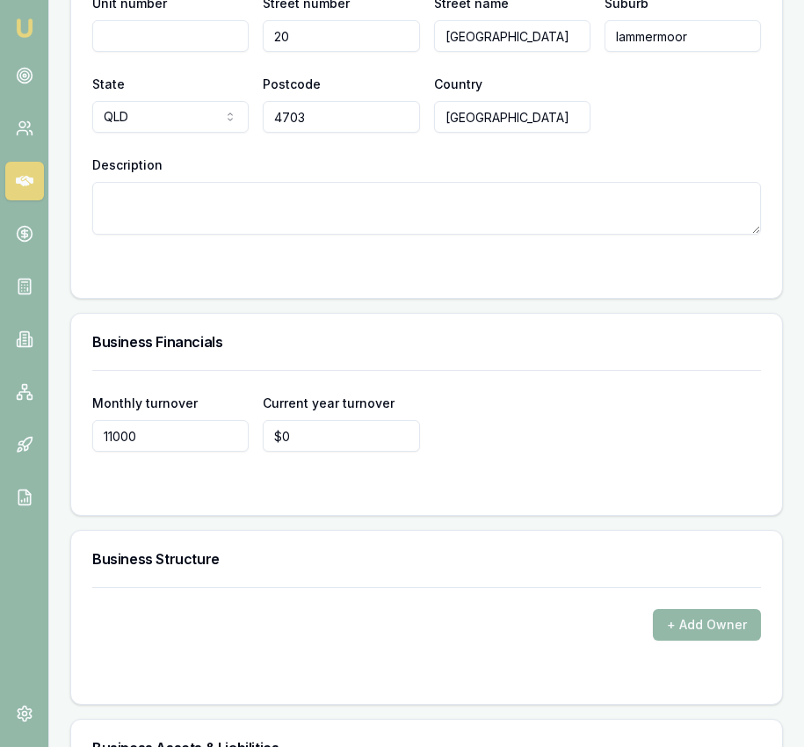
type input "$11,000"
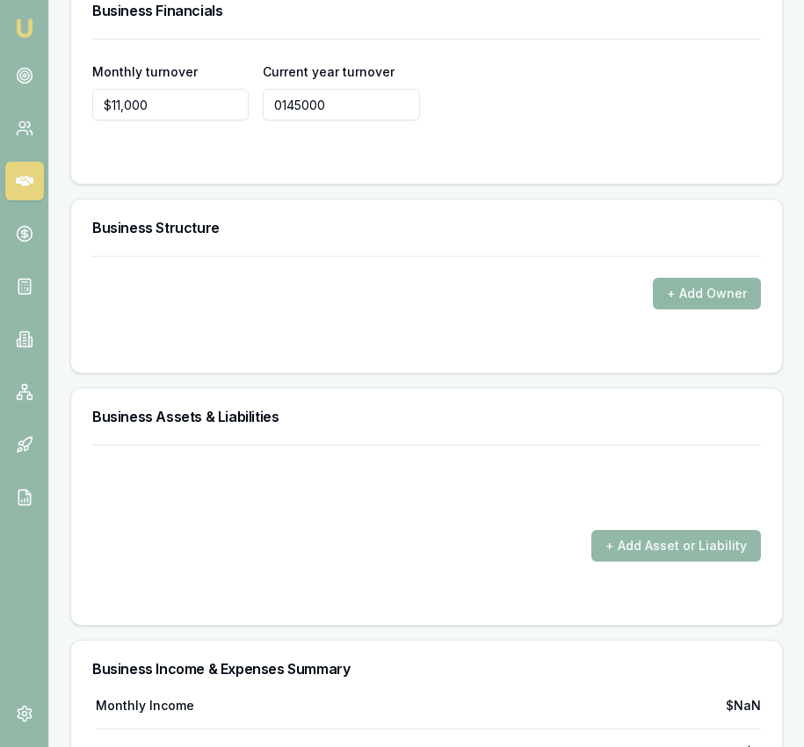
scroll to position [3622, 0]
type input "$145,000"
click at [697, 306] on button "+ Add Owner" at bounding box center [707, 295] width 108 height 32
click at [189, 342] on form "+ Add Owner" at bounding box center [426, 305] width 669 height 96
click at [741, 310] on button "+ Add Owner" at bounding box center [707, 295] width 108 height 32
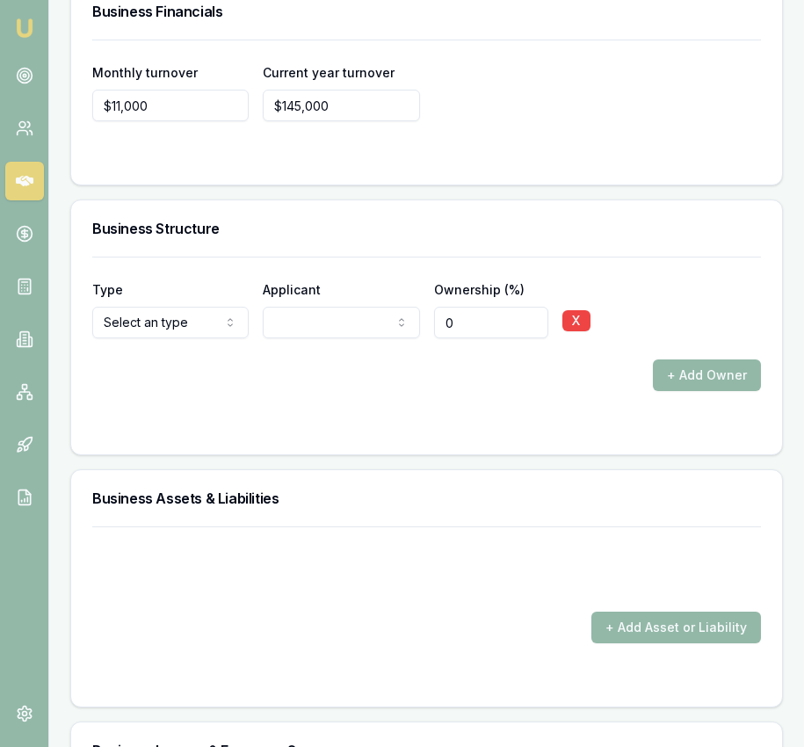
click at [247, 338] on div "Type Select an type Director Shareholder Company Trust Other Applicant Franz Sc…" at bounding box center [426, 309] width 669 height 60
drag, startPoint x: 586, startPoint y: 338, endPoint x: 588, endPoint y: 355, distance: 16.8
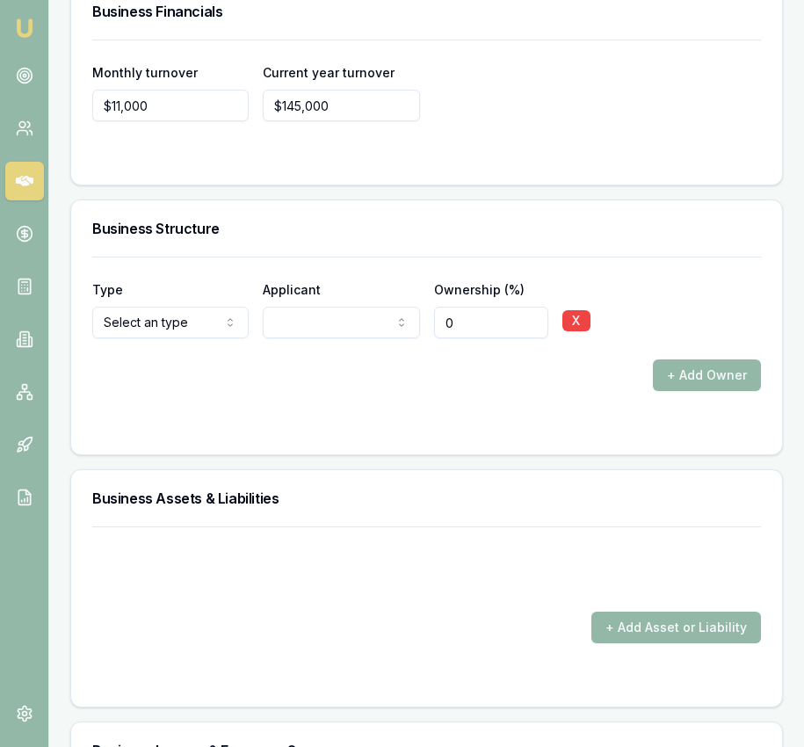
click at [585, 331] on button "X" at bounding box center [576, 320] width 28 height 21
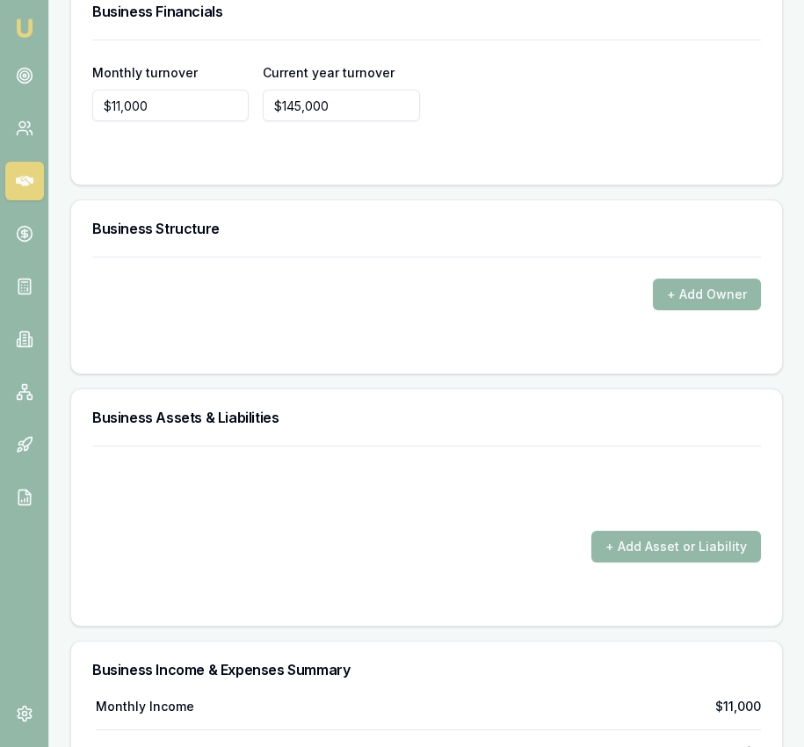
click at [684, 546] on form "+ Add Asset or Liability" at bounding box center [426, 524] width 669 height 159
click at [677, 559] on button "+ Add Asset or Liability" at bounding box center [676, 547] width 170 height 32
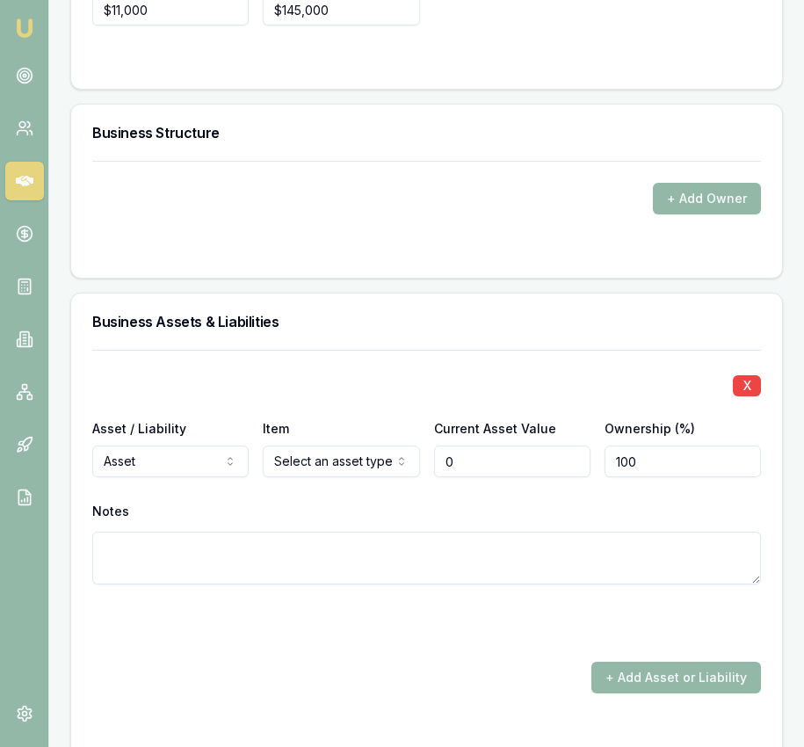
scroll to position [3780, 0]
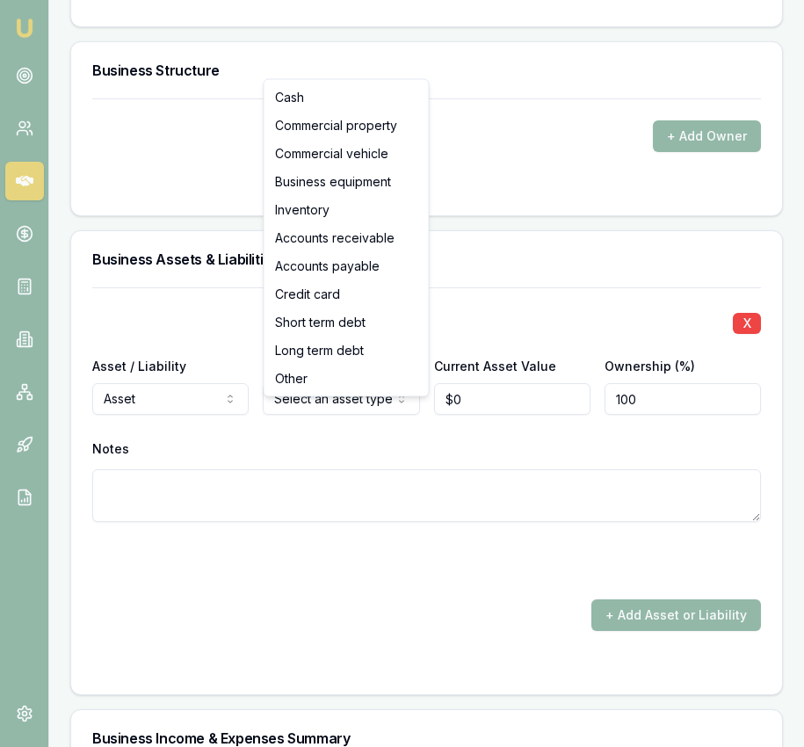
drag, startPoint x: 380, startPoint y: 103, endPoint x: 459, endPoint y: 235, distance: 153.7
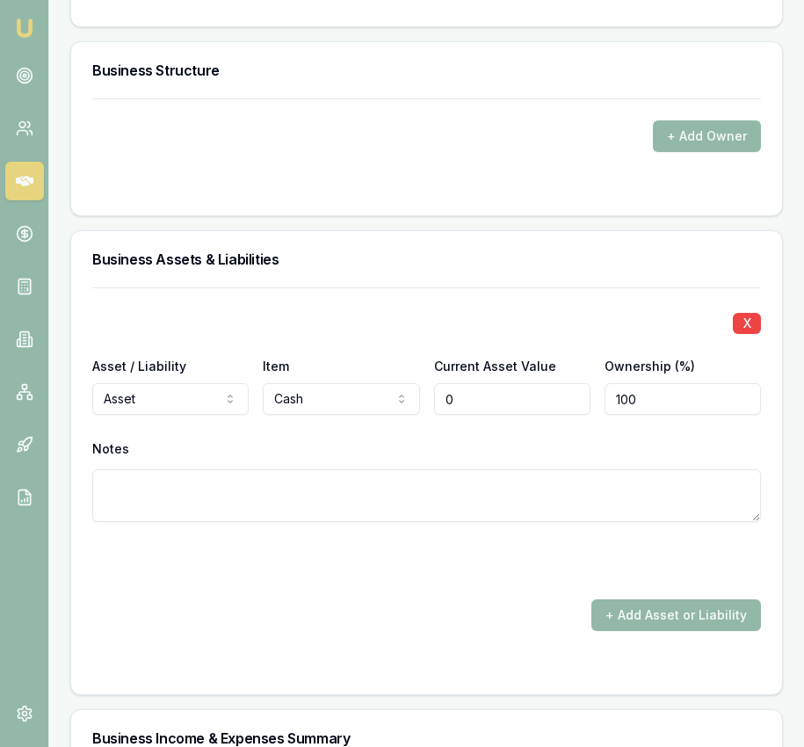
click at [512, 415] on input "0" at bounding box center [512, 399] width 156 height 32
type input "$5,000"
click at [643, 631] on button "+ Add Asset or Liability" at bounding box center [676, 615] width 170 height 32
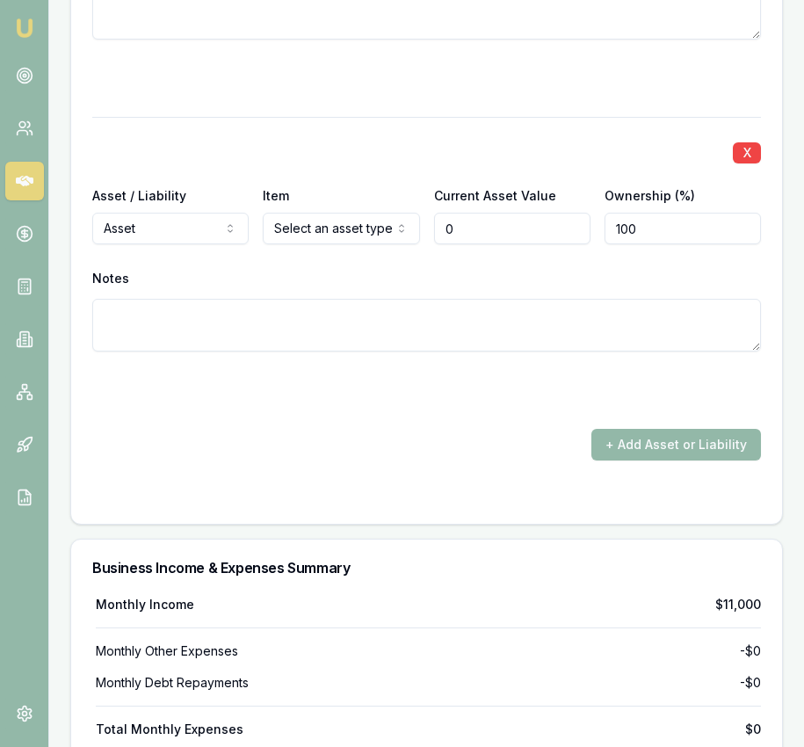
scroll to position [4320, 0]
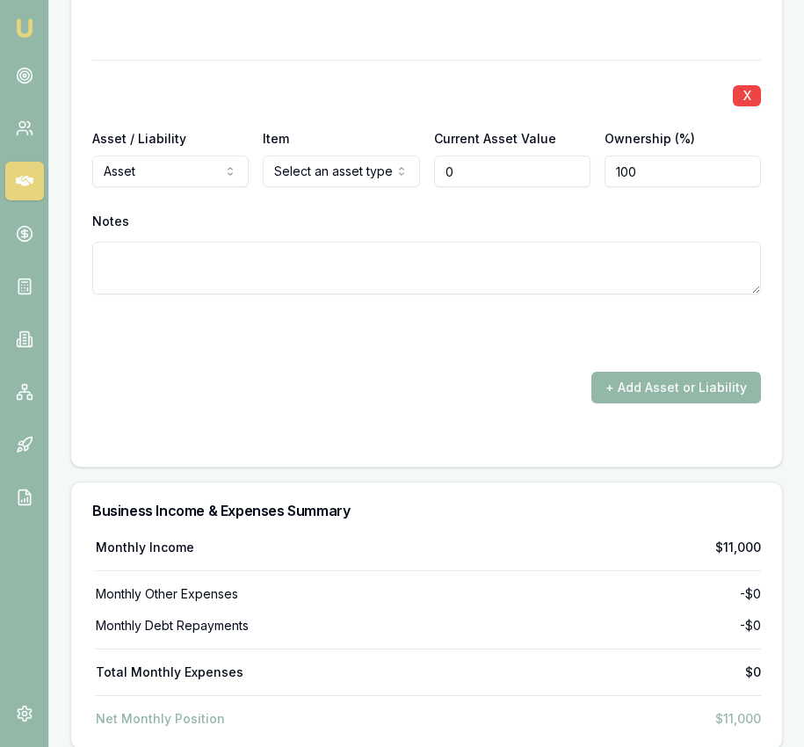
type input "$0"
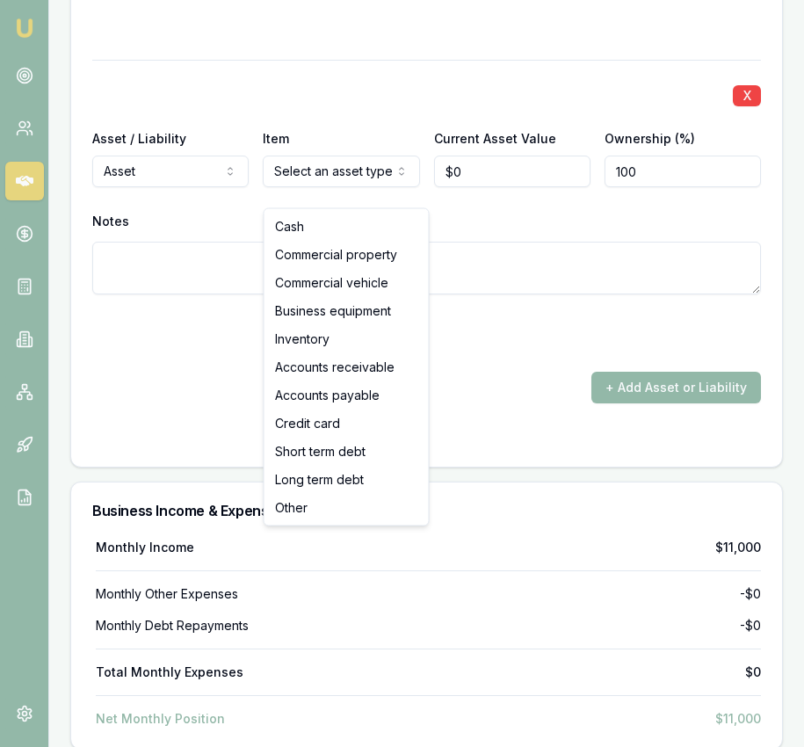
select select "BUSINESS_EQUIPMENT"
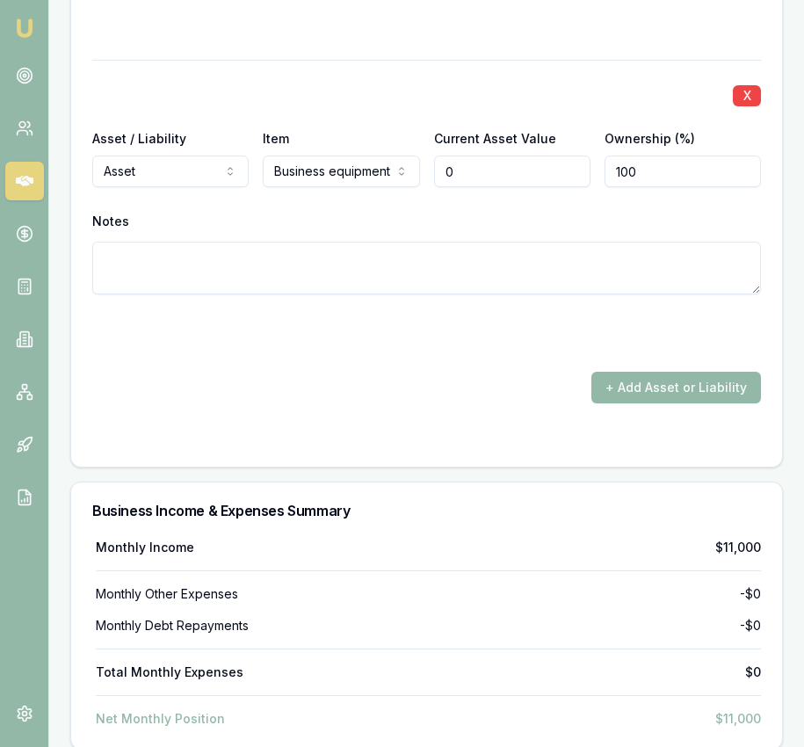
click at [466, 187] on input "0" at bounding box center [512, 172] width 156 height 32
type input "$45,000"
click at [617, 395] on button "+ Add Asset or Liability" at bounding box center [676, 388] width 170 height 32
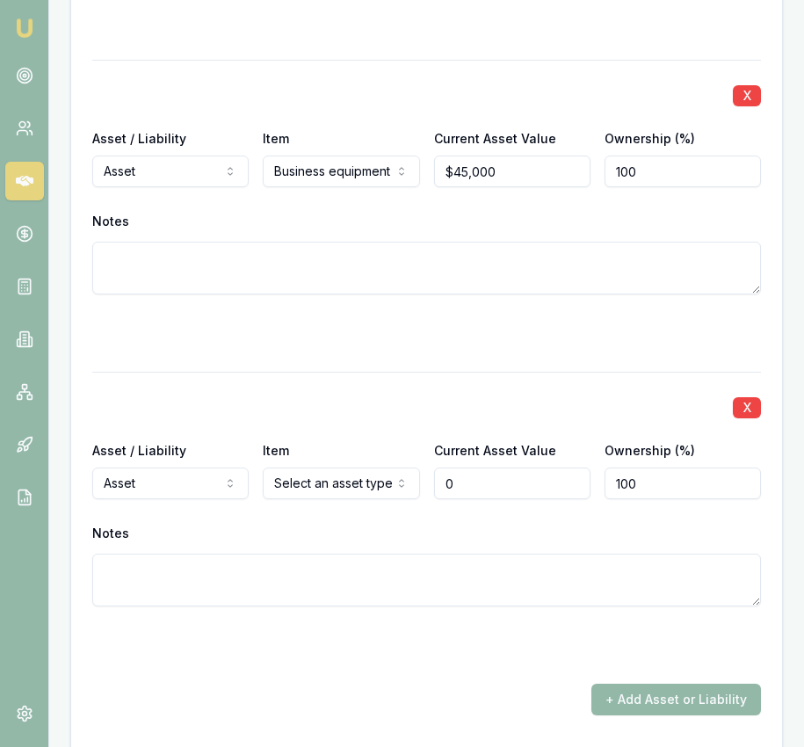
type input "$0"
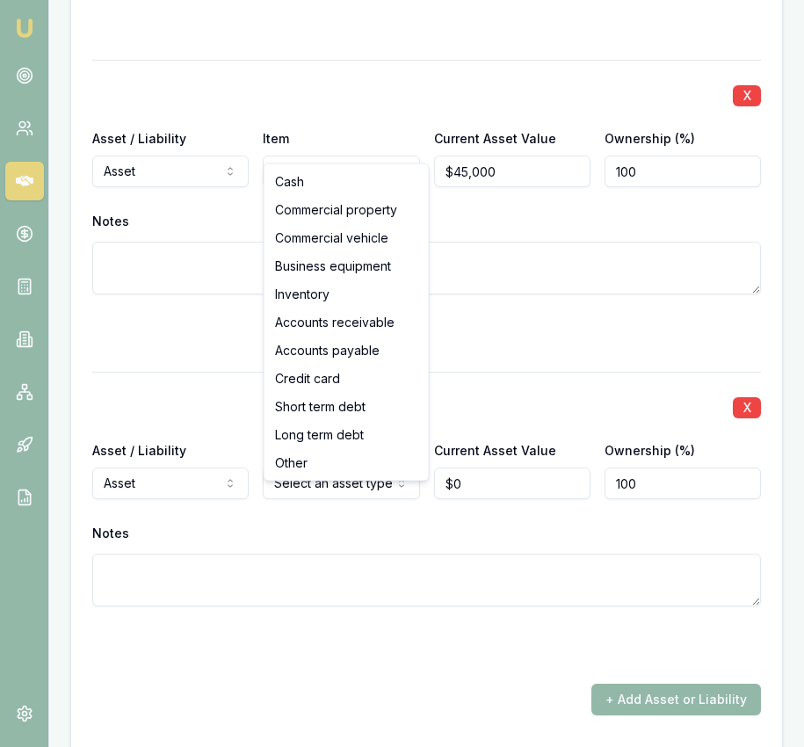
select select "INVENTORY"
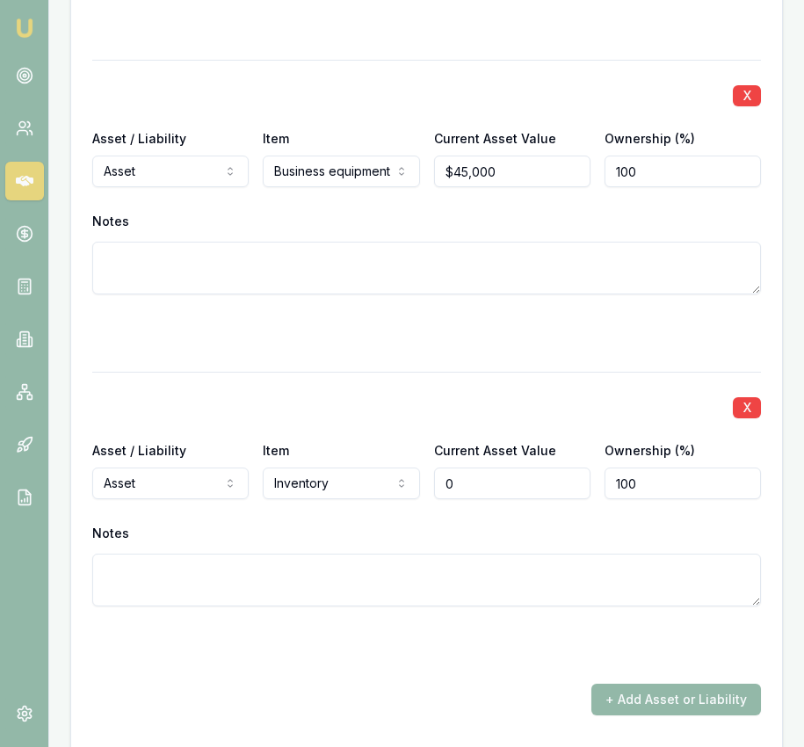
click at [502, 499] on input "0" at bounding box center [512, 483] width 156 height 32
type input "$20,000"
click at [481, 453] on div "X Asset / Liability Asset Asset Liability Item Inventory Cash Commercial proper…" at bounding box center [426, 514] width 669 height 284
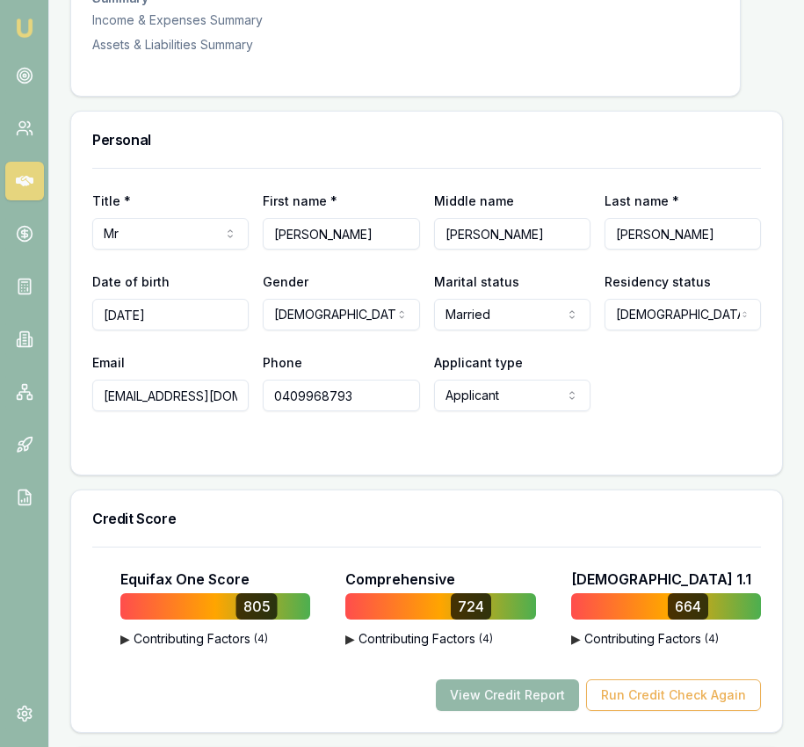
scroll to position [0, 0]
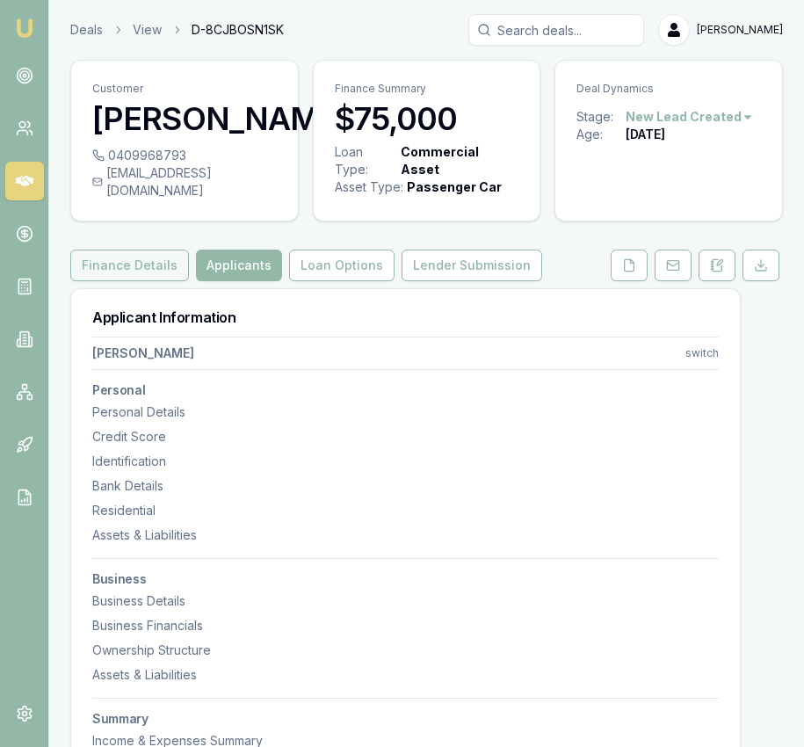
click at [105, 281] on button "Finance Details" at bounding box center [129, 266] width 119 height 32
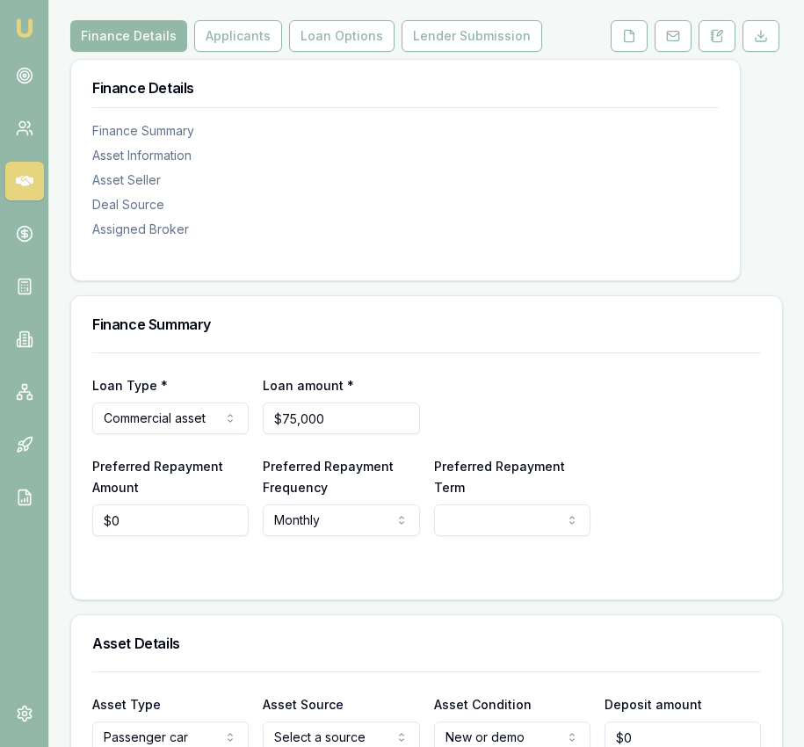
scroll to position [254, 0]
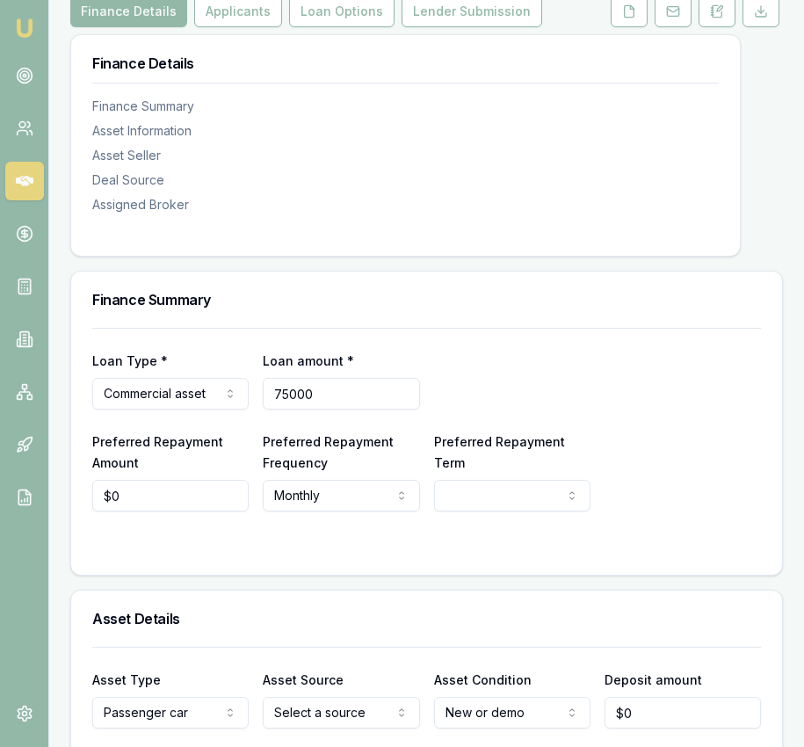
click at [349, 409] on input "75000" at bounding box center [341, 394] width 156 height 32
type input "$49,990"
click at [525, 528] on form "Loan Type * Commercial asset Consumer loan Consumer asset Commercial loan Comme…" at bounding box center [426, 441] width 669 height 226
click at [524, 493] on html "Emu Broker Deals View D-8CJBOSN1SK Eujin Ooi Toggle Menu Customer Franz Schulze…" at bounding box center [402, 119] width 804 height 747
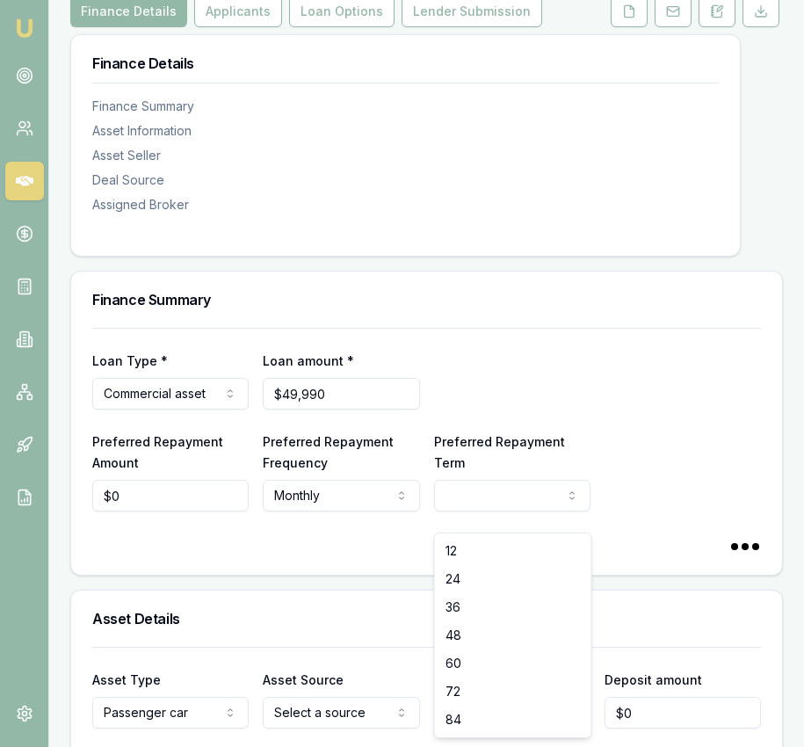
select select "60"
drag, startPoint x: 498, startPoint y: 671, endPoint x: 478, endPoint y: 655, distance: 25.7
click at [336, 409] on input "49990" at bounding box center [341, 394] width 156 height 32
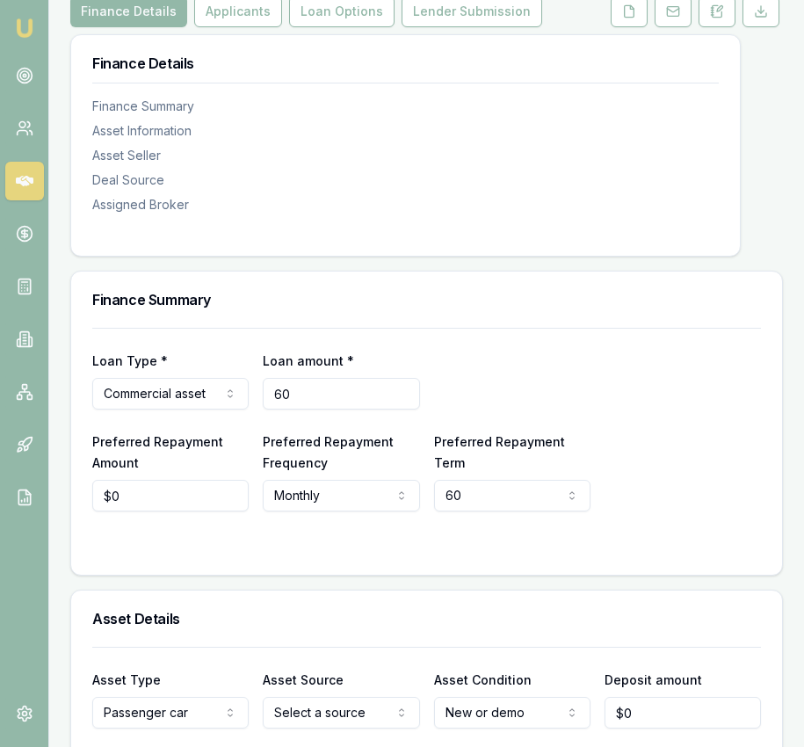
type input "6"
click at [142, 511] on input "$0" at bounding box center [170, 496] width 156 height 32
type input "$50,000"
click at [142, 511] on input "0" at bounding box center [170, 496] width 156 height 32
type input "$872"
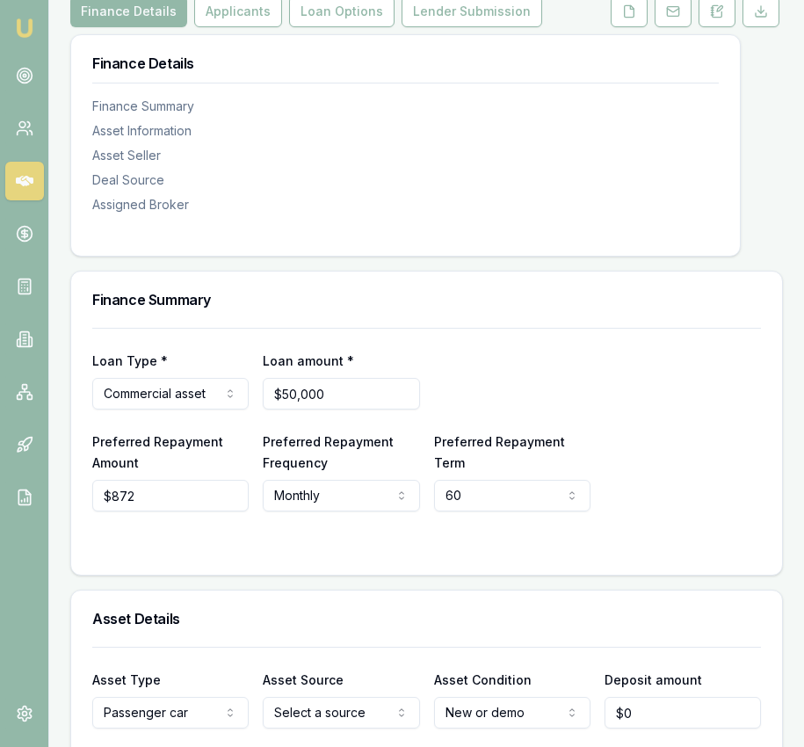
click at [262, 554] on div at bounding box center [426, 546] width 669 height 14
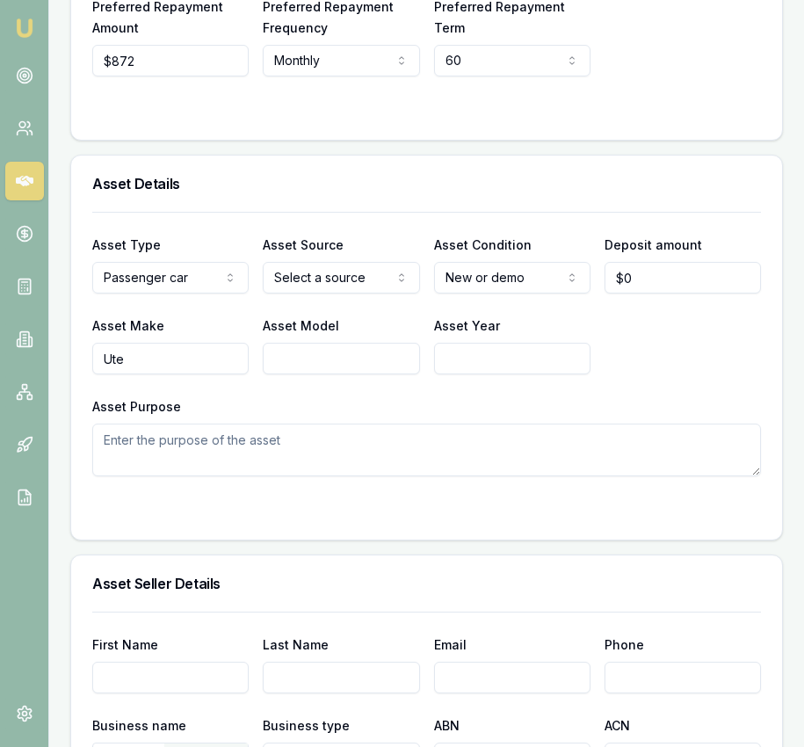
scroll to position [732, 0]
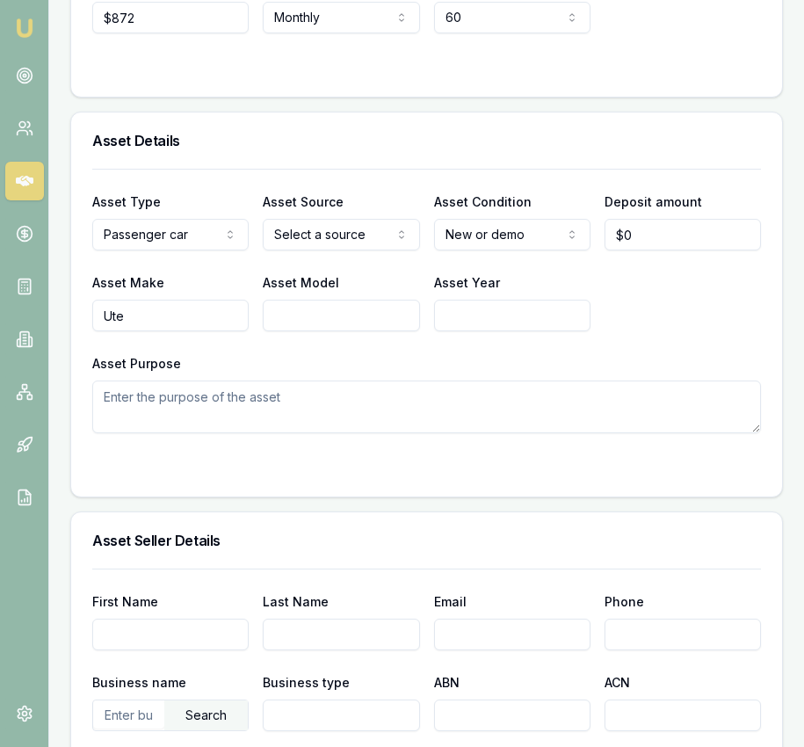
drag, startPoint x: 348, startPoint y: 300, endPoint x: 430, endPoint y: 271, distance: 86.7
select select "USED"
click at [639, 250] on input "0" at bounding box center [682, 235] width 156 height 32
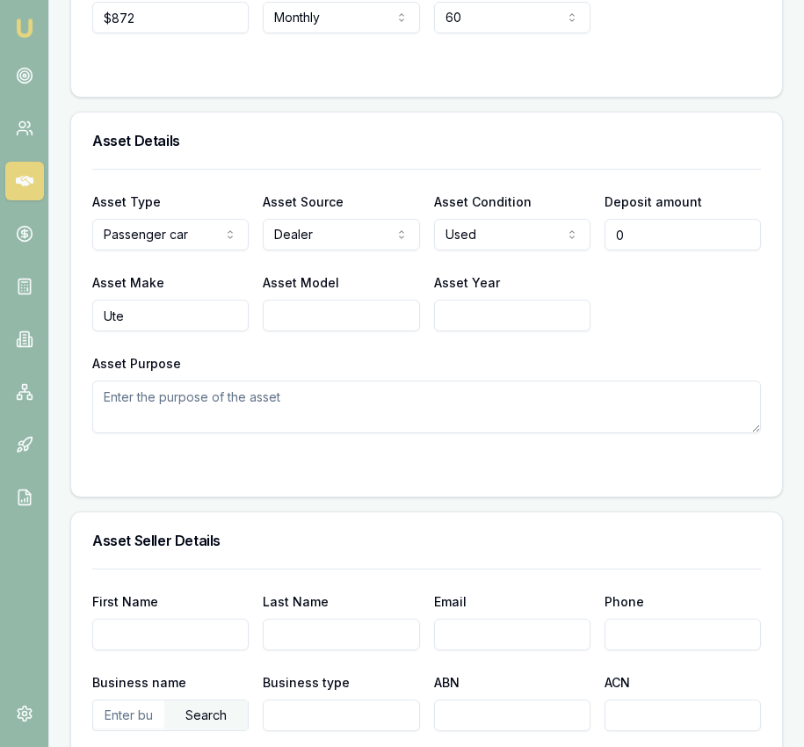
click at [639, 250] on input "0" at bounding box center [682, 235] width 156 height 32
type input "$500"
click at [184, 331] on input "Ute" at bounding box center [170, 316] width 156 height 32
type input "Mazda"
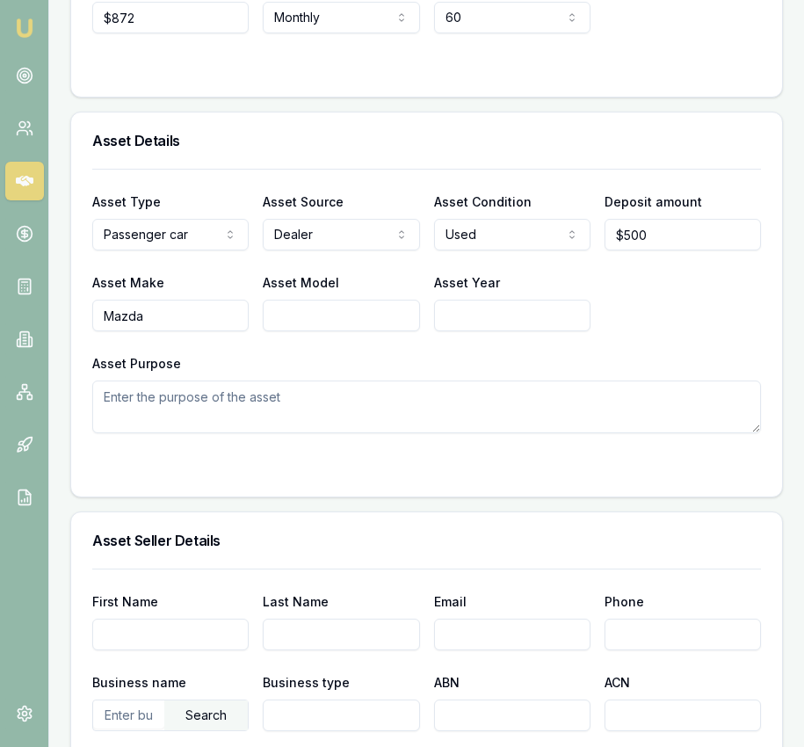
click at [337, 331] on input "Asset Model" at bounding box center [341, 316] width 156 height 32
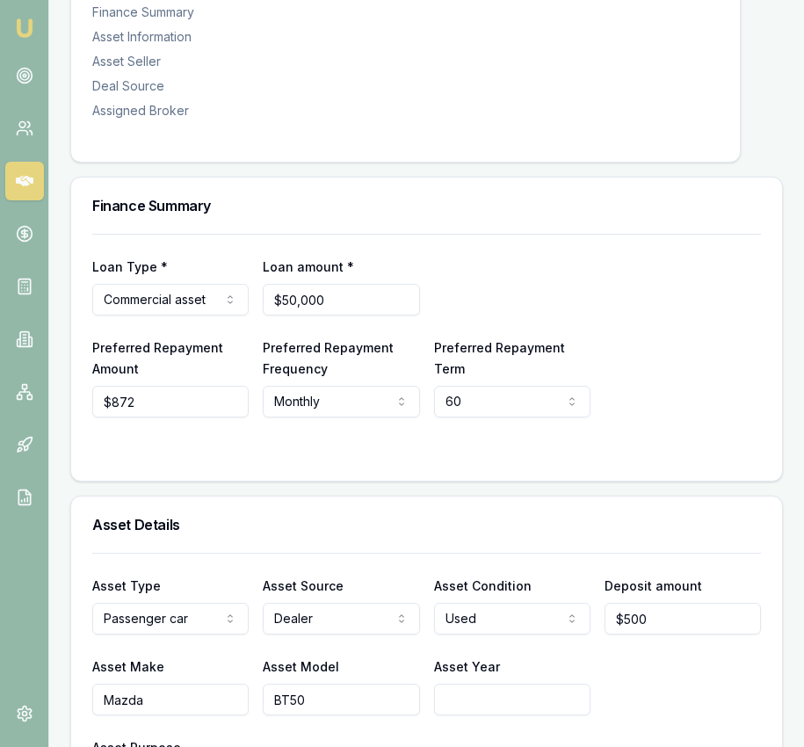
scroll to position [0, 0]
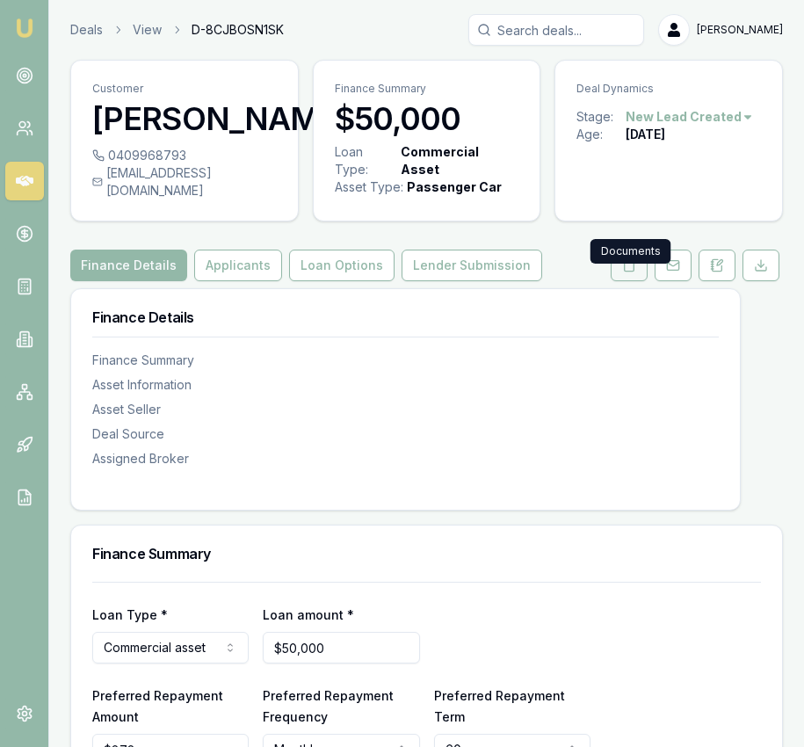
type input "BT50"
click at [630, 263] on polyline at bounding box center [632, 261] width 4 height 4
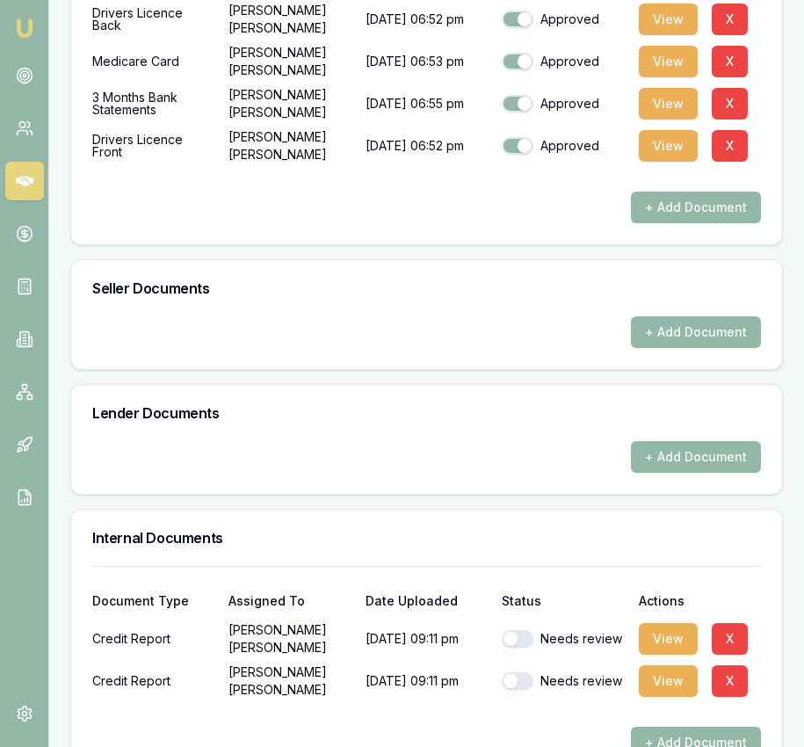
scroll to position [1122, 0]
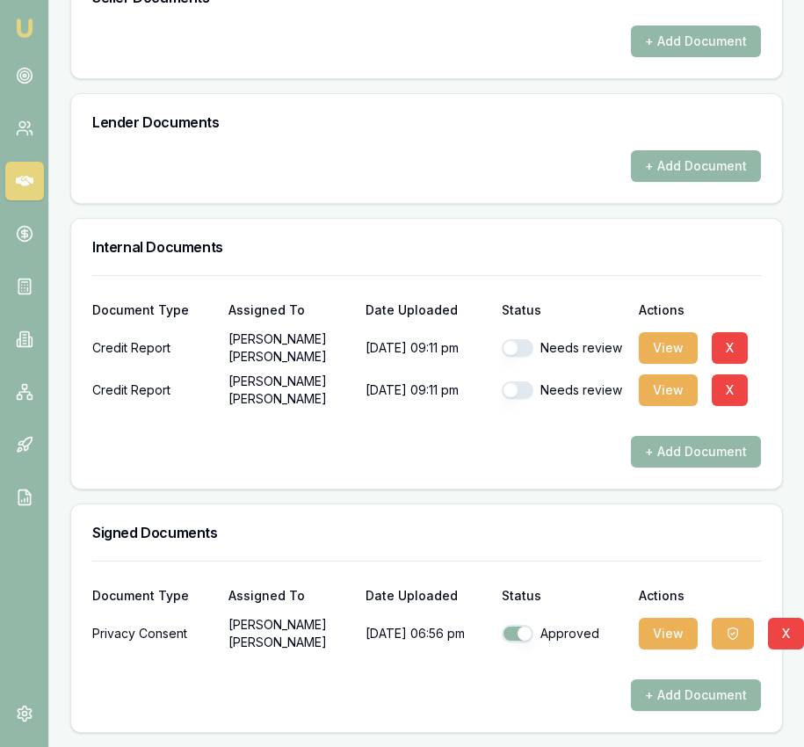
drag, startPoint x: 531, startPoint y: 345, endPoint x: 532, endPoint y: 354, distance: 8.8
click at [531, 345] on button "button" at bounding box center [518, 348] width 32 height 18
checkbox input "true"
click at [526, 397] on button "button" at bounding box center [518, 390] width 32 height 18
checkbox input "true"
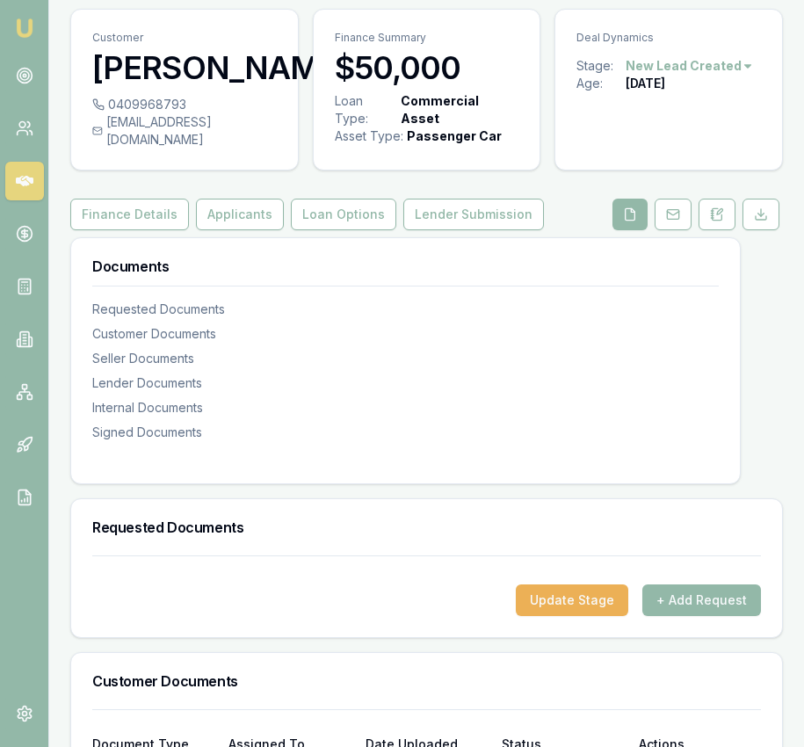
scroll to position [63, 0]
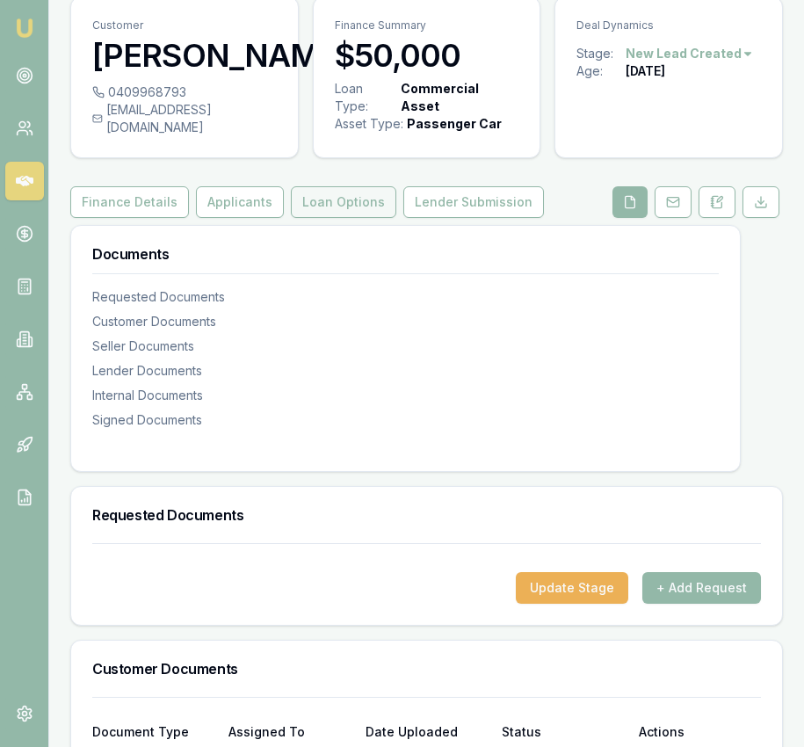
click at [311, 218] on button "Loan Options" at bounding box center [343, 202] width 105 height 32
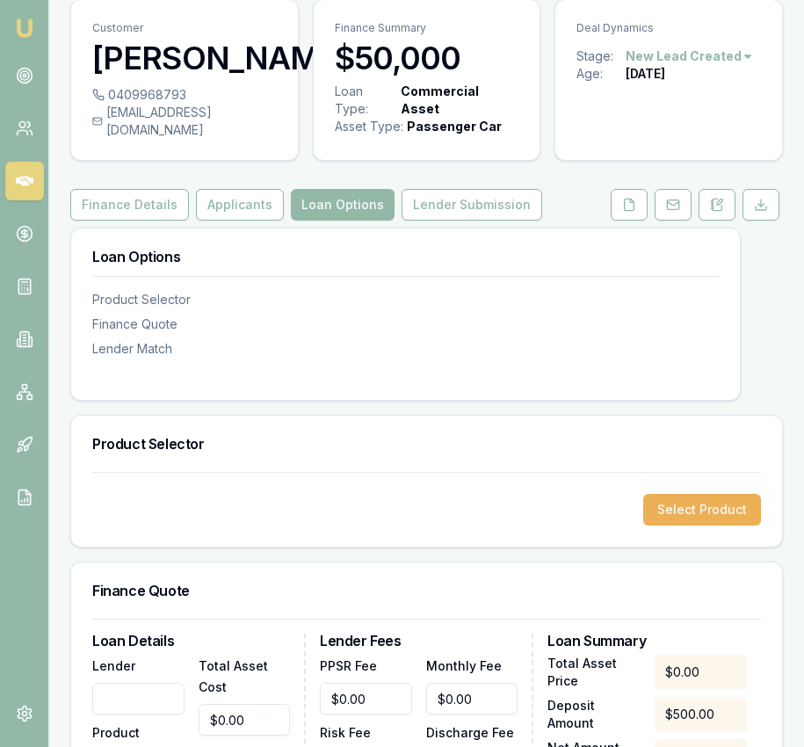
scroll to position [95, 0]
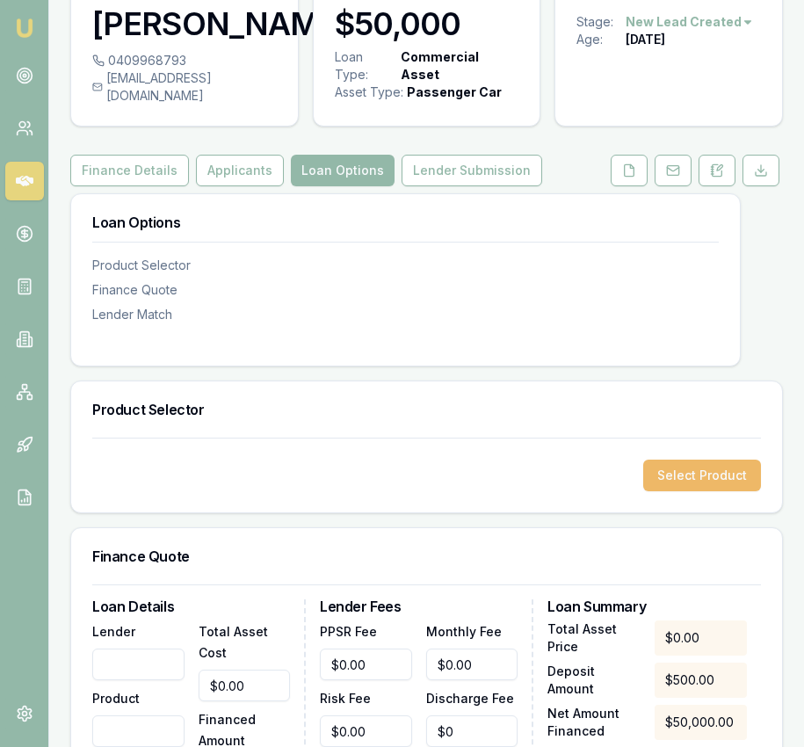
click at [710, 487] on button "Select Product" at bounding box center [702, 475] width 118 height 32
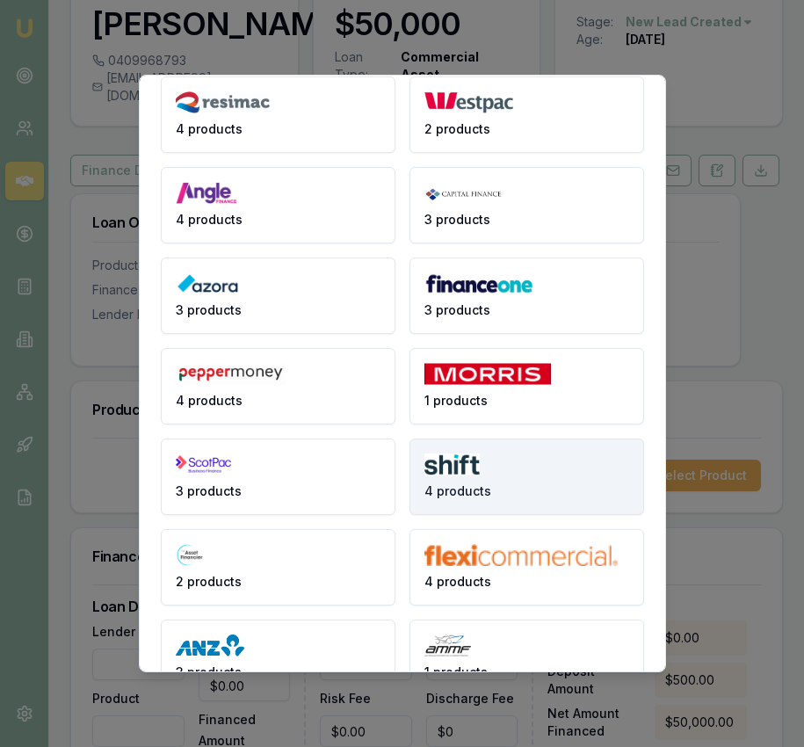
scroll to position [0, 0]
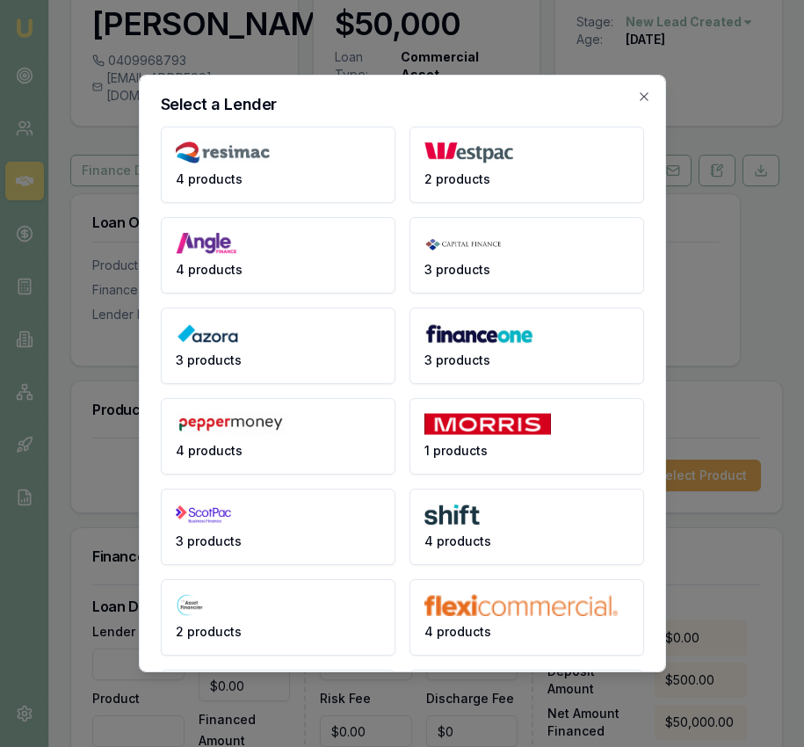
click at [633, 100] on h2 "Select a Lender" at bounding box center [402, 105] width 483 height 16
click at [644, 91] on icon "button" at bounding box center [644, 97] width 14 height 14
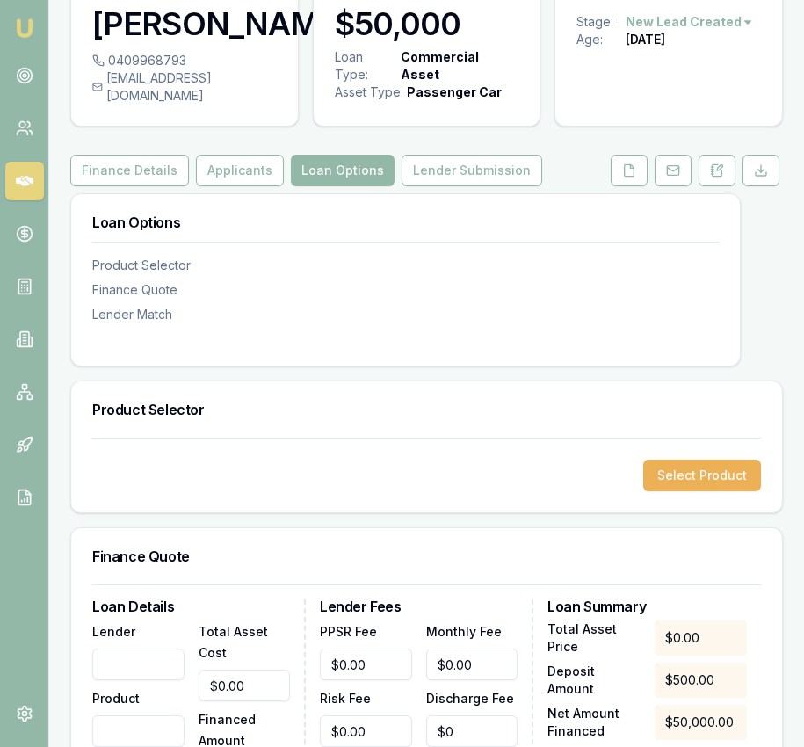
scroll to position [258, 0]
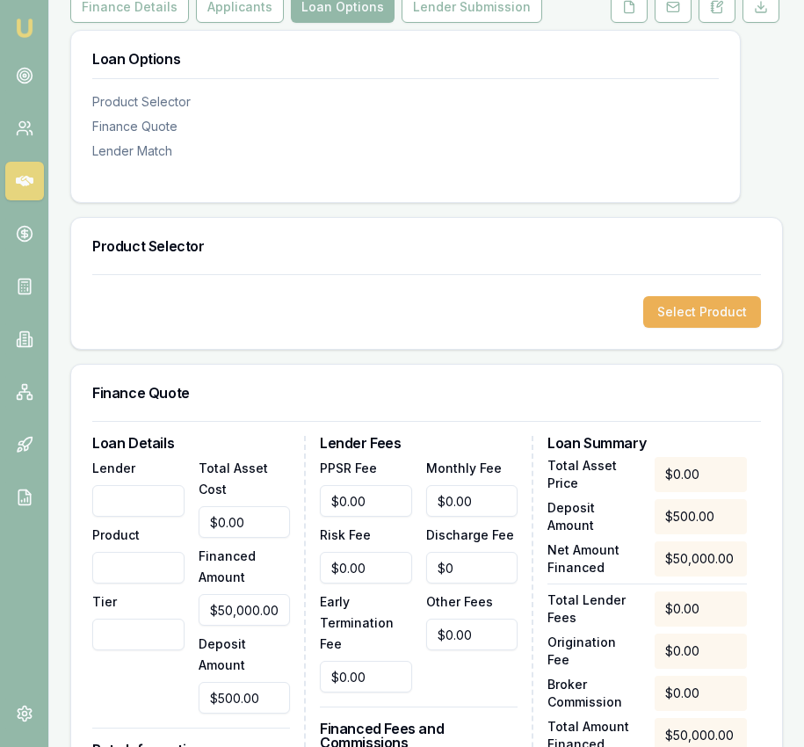
click at [143, 517] on input "Lender" at bounding box center [138, 501] width 92 height 32
type input "Autopay"
click at [226, 584] on label "Financed Amount" at bounding box center [227, 566] width 57 height 36
click at [226, 594] on input "$50,000.00" at bounding box center [245, 610] width 92 height 32
type input "$50,000.00"
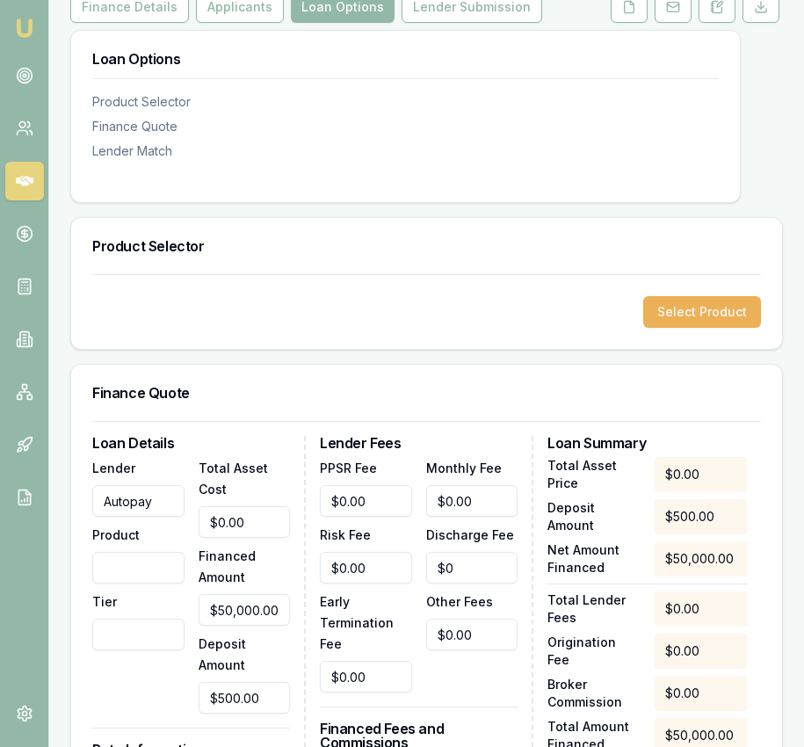
click at [169, 583] on input "Product" at bounding box center [138, 568] width 92 height 32
type input "Commercial"
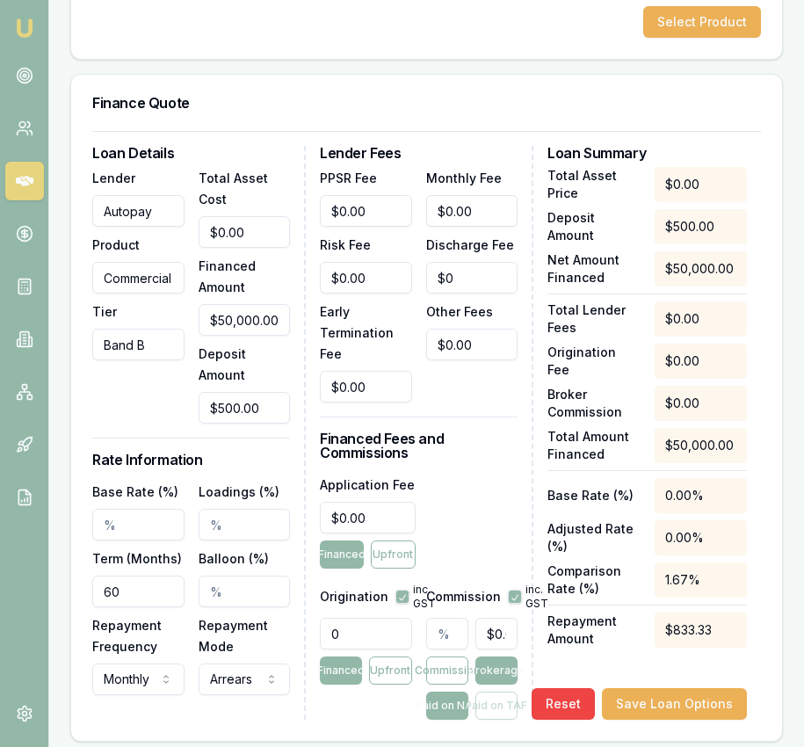
scroll to position [552, 0]
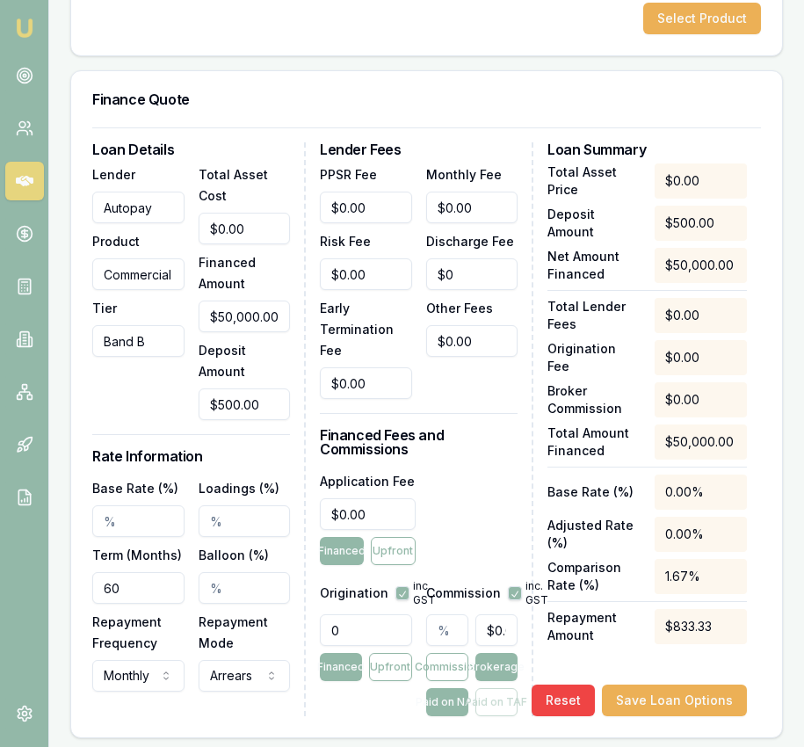
type input "Band B"
click at [112, 534] on input "Base Rate (%)" at bounding box center [138, 521] width 92 height 32
type input "9.95%"
click at [172, 716] on div "Loan Details Lender Autopay Product Commercial Tier Band B Total Asset Cost $0.…" at bounding box center [198, 429] width 213 height 574
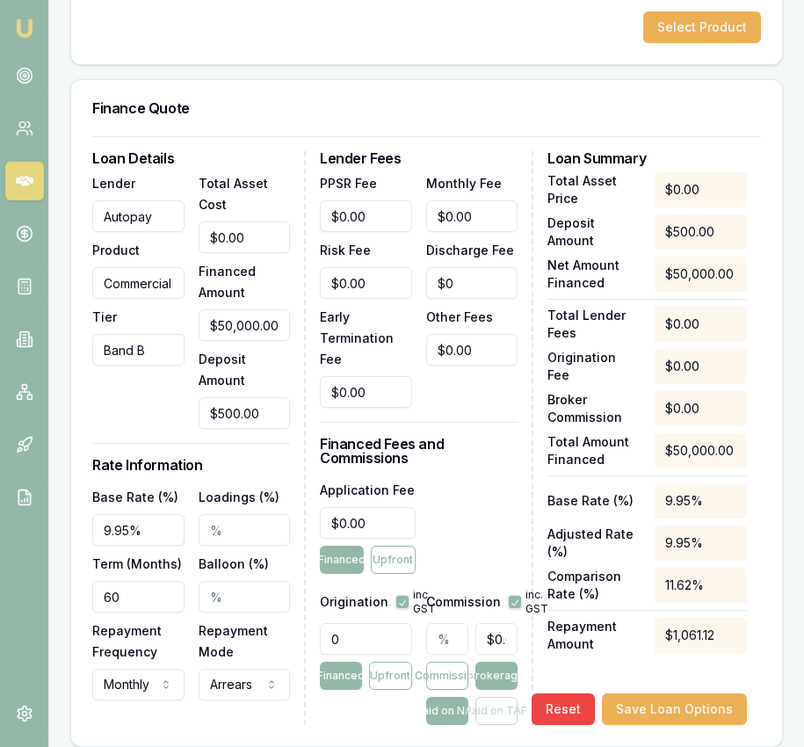
scroll to position [544, 0]
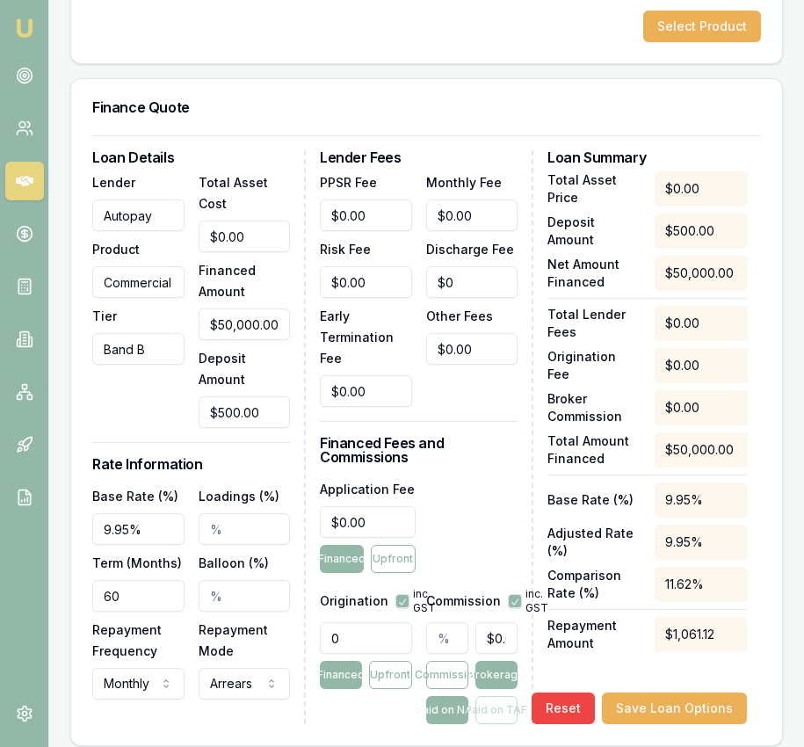
click at [362, 654] on input "0" at bounding box center [366, 638] width 92 height 32
type input "990.00"
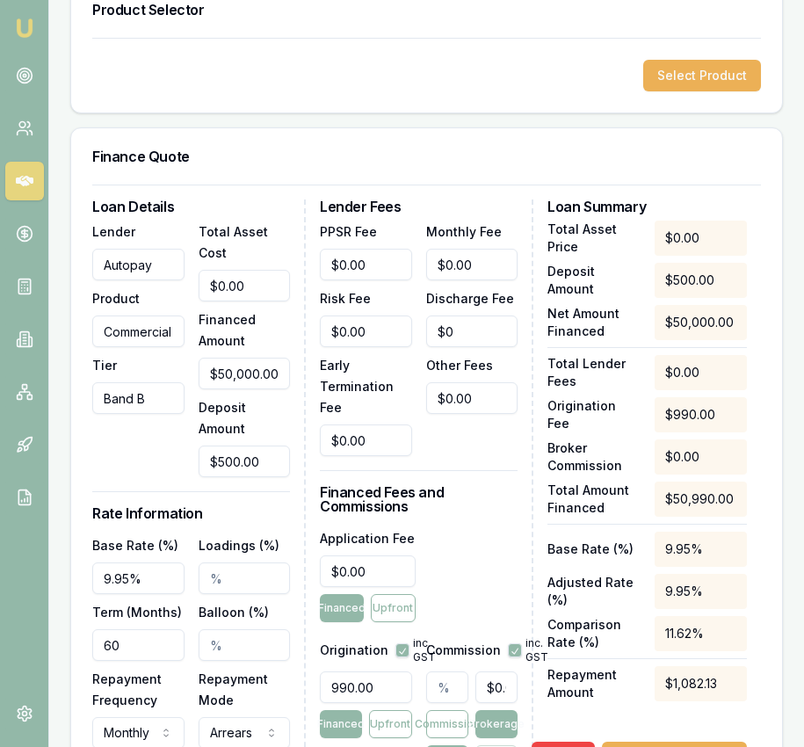
scroll to position [717, 0]
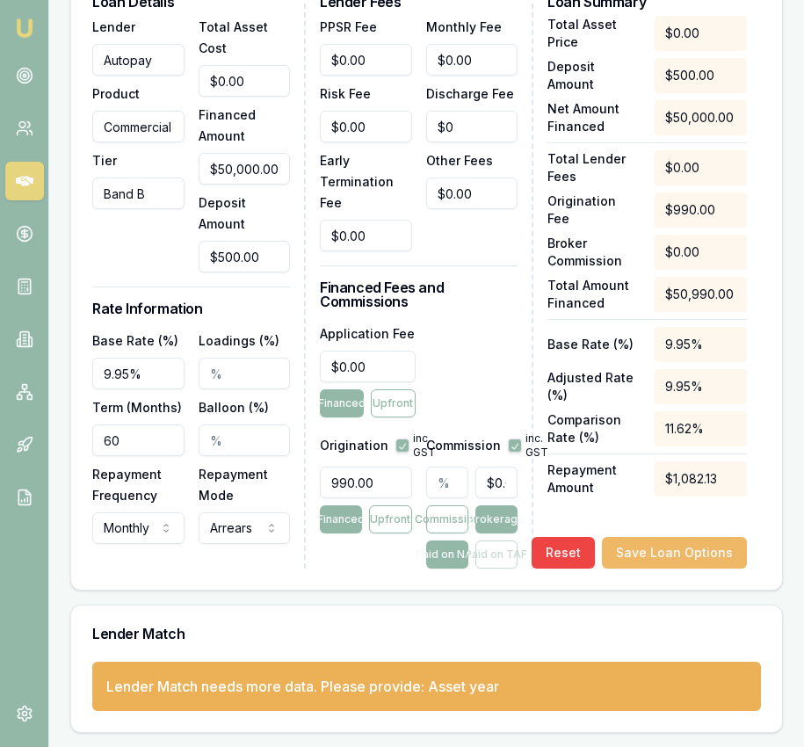
click at [672, 561] on button "Save Loan Options" at bounding box center [674, 553] width 145 height 32
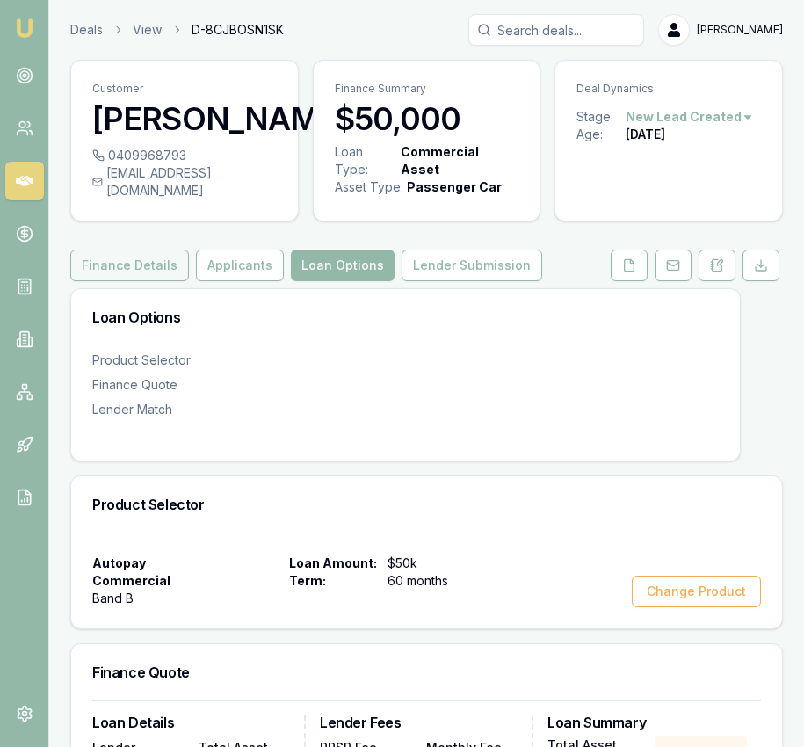
click at [153, 281] on button "Finance Details" at bounding box center [129, 266] width 119 height 32
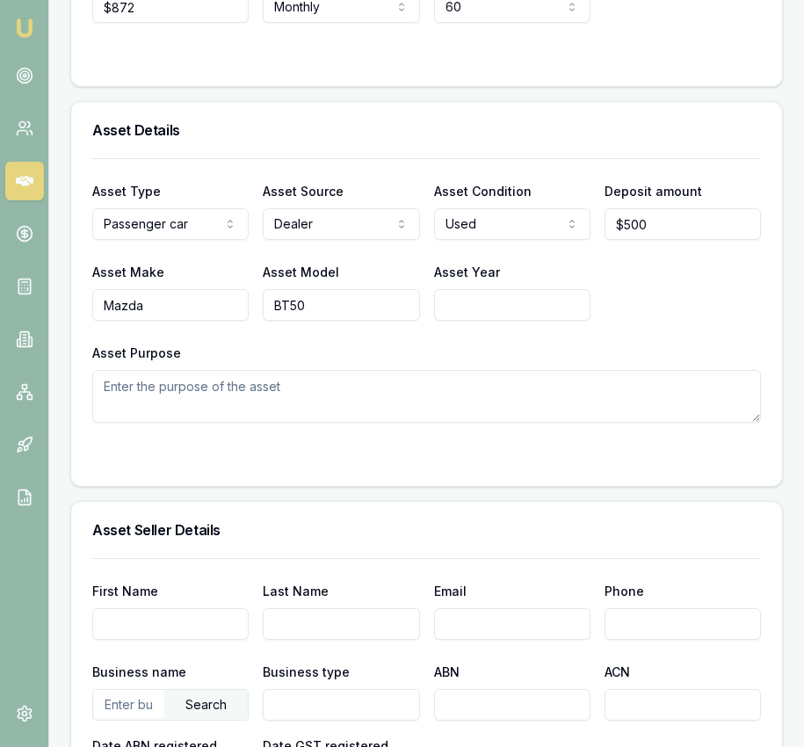
scroll to position [727, 0]
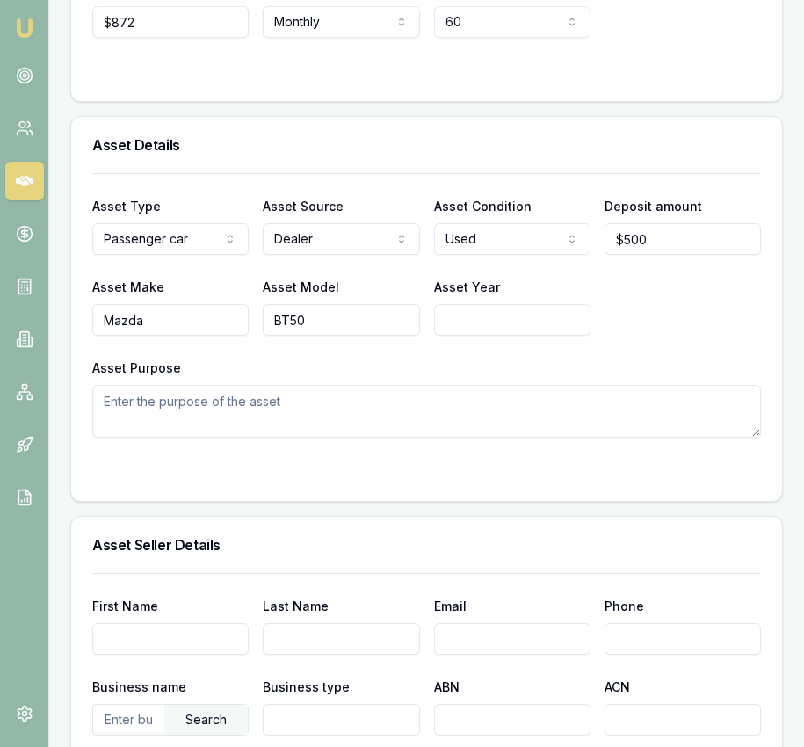
click at [469, 332] on input "Asset Year" at bounding box center [512, 320] width 156 height 32
type input "2023"
click at [756, 372] on div "Asset Type Passenger car Passenger car Electric vehicle Light commercial Other …" at bounding box center [426, 305] width 669 height 264
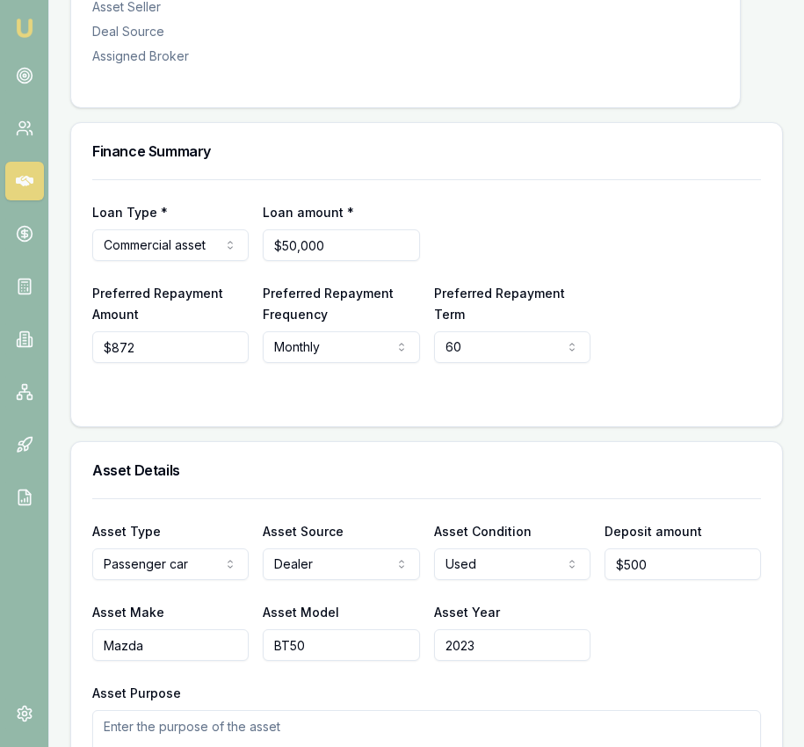
scroll to position [0, 0]
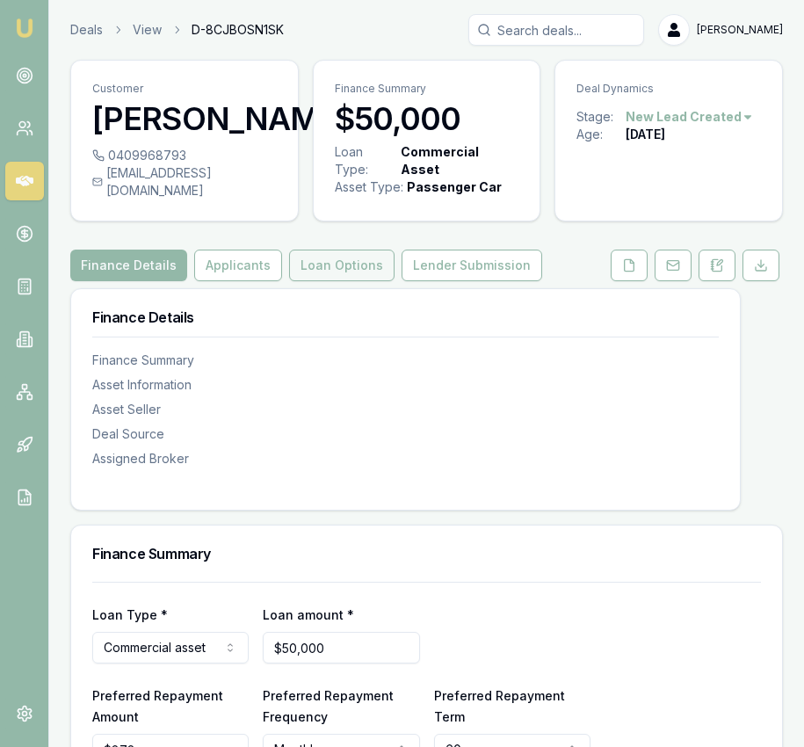
click at [360, 281] on button "Loan Options" at bounding box center [341, 266] width 105 height 32
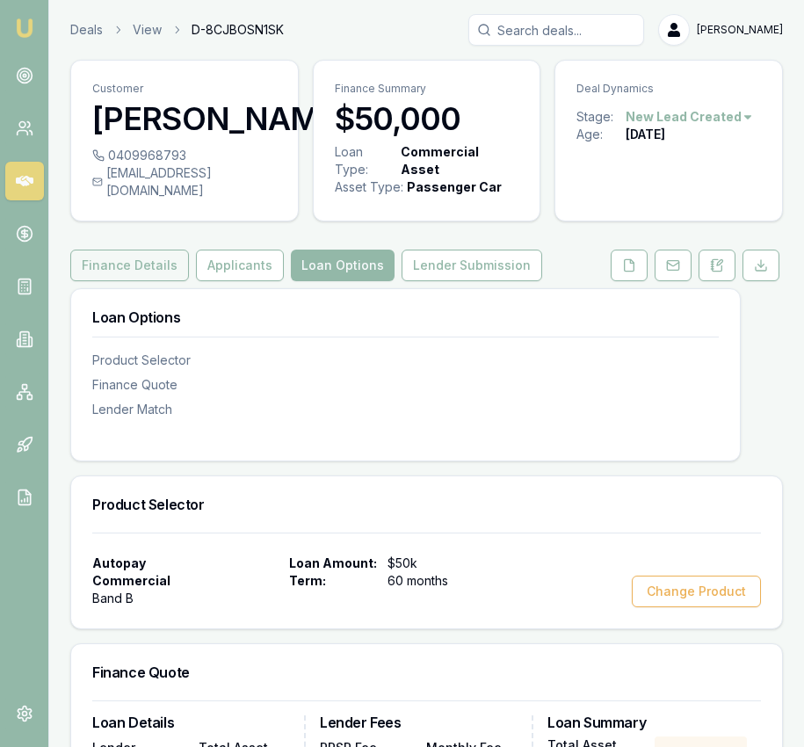
click at [160, 281] on button "Finance Details" at bounding box center [129, 266] width 119 height 32
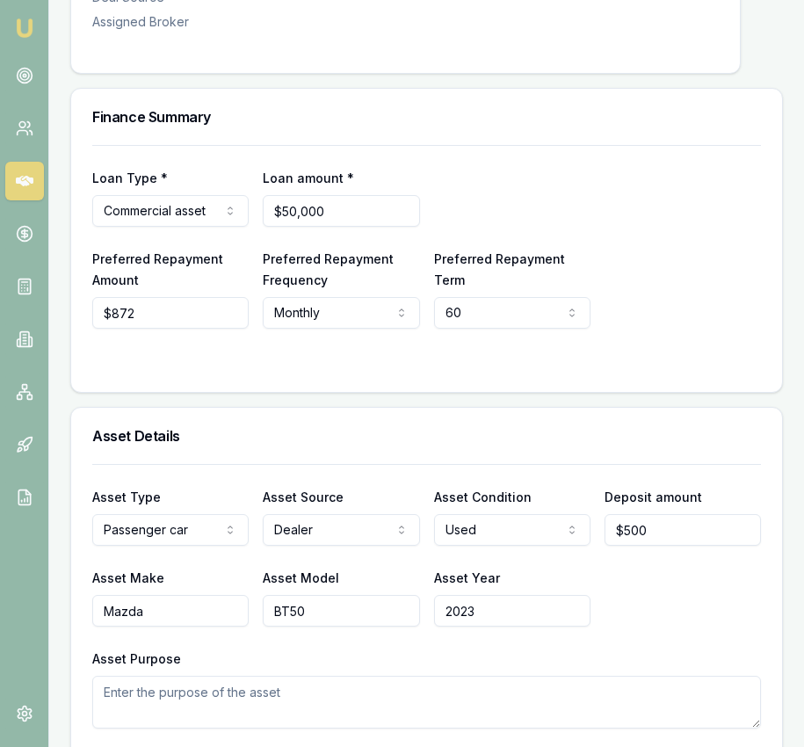
scroll to position [438, 0]
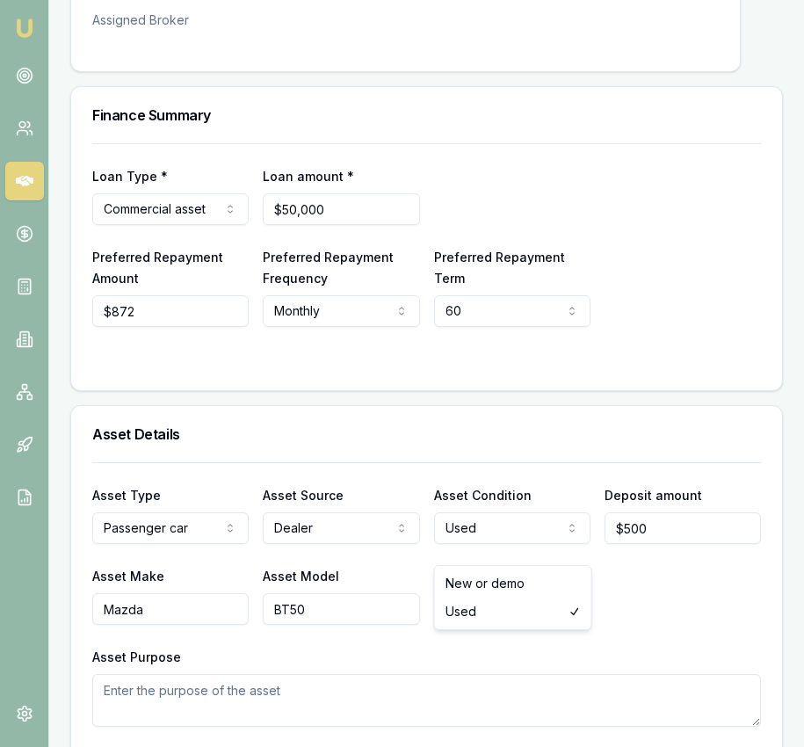
select select "NEW_OR_DEMO"
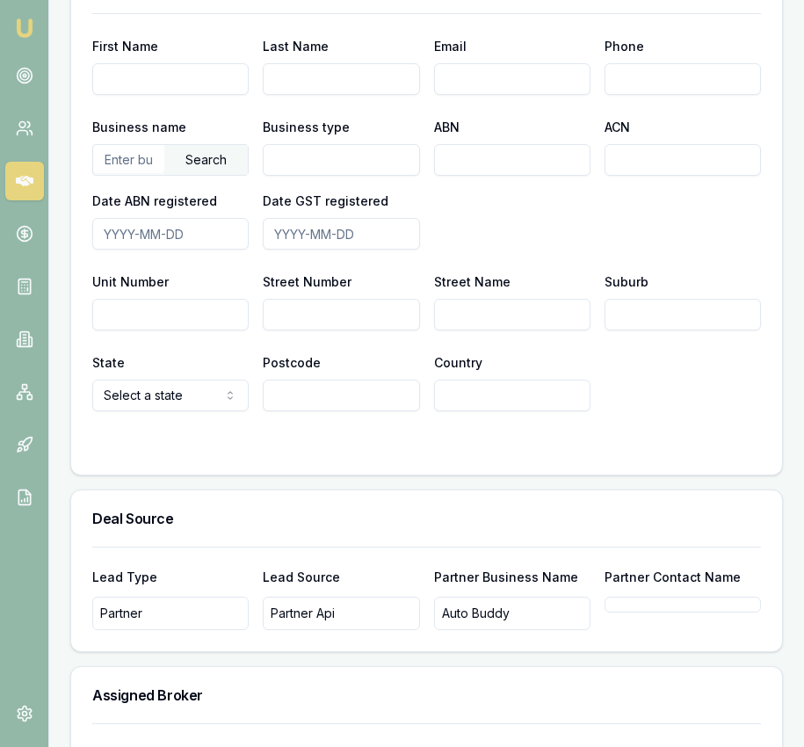
scroll to position [1282, 0]
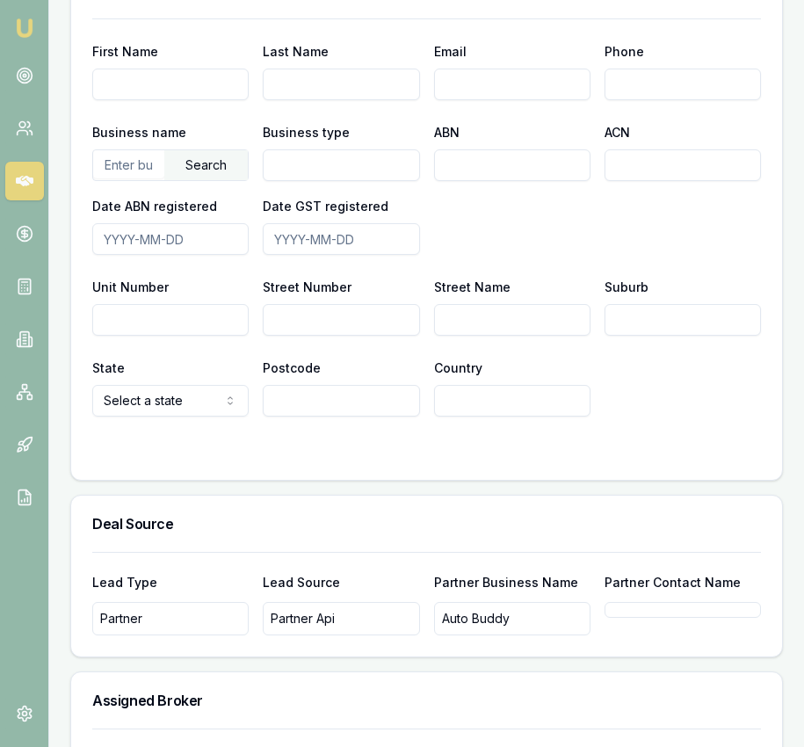
click at [131, 178] on input "text" at bounding box center [128, 164] width 71 height 28
type input "t"
type input "r"
click at [230, 174] on div "Search" at bounding box center [205, 165] width 83 height 30
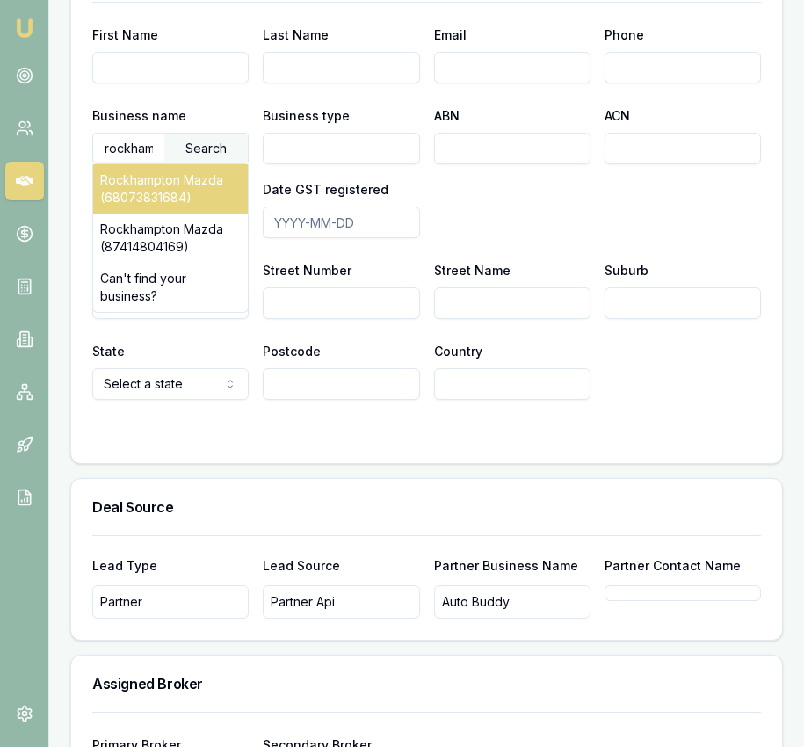
scroll to position [1299, 0]
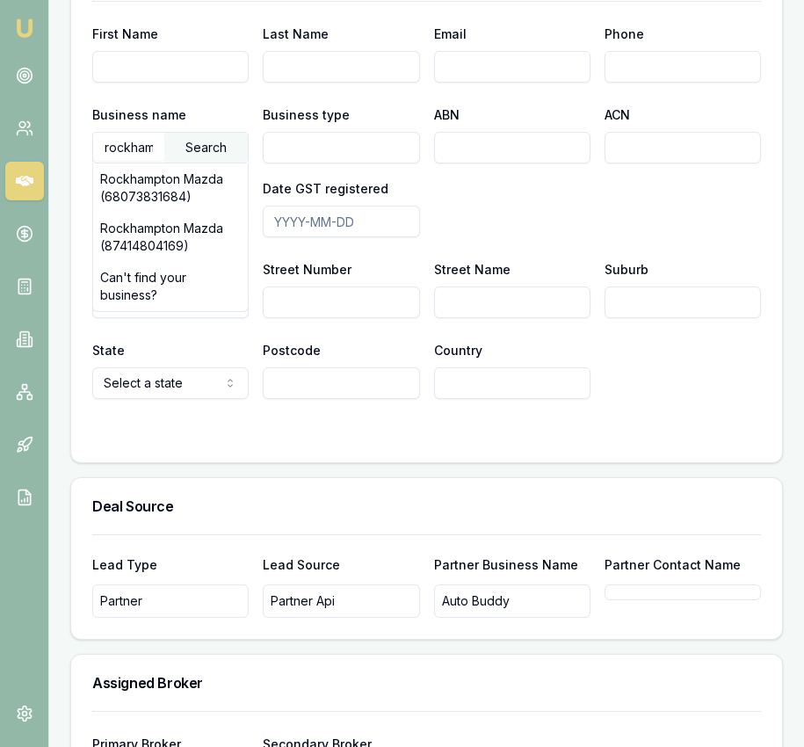
click at [190, 245] on div "Rockhampton Mazda (87414804169)" at bounding box center [170, 237] width 155 height 49
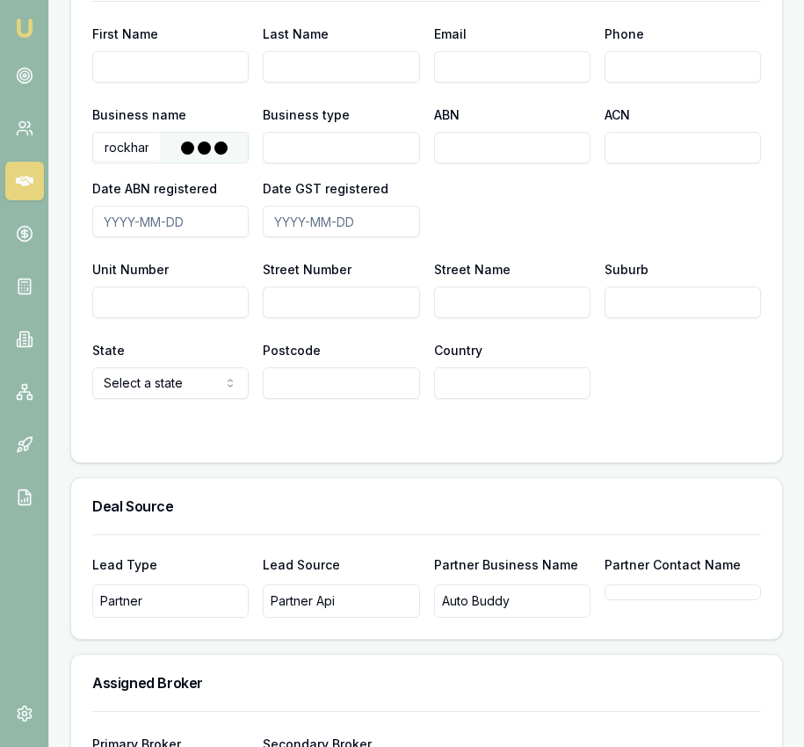
type input "THE TRUSTEE FOR ROCKY MOTORS UNIT TRUST"
type input "Fixed Unit Trust"
type input "87414804169"
type input "2006-04-15"
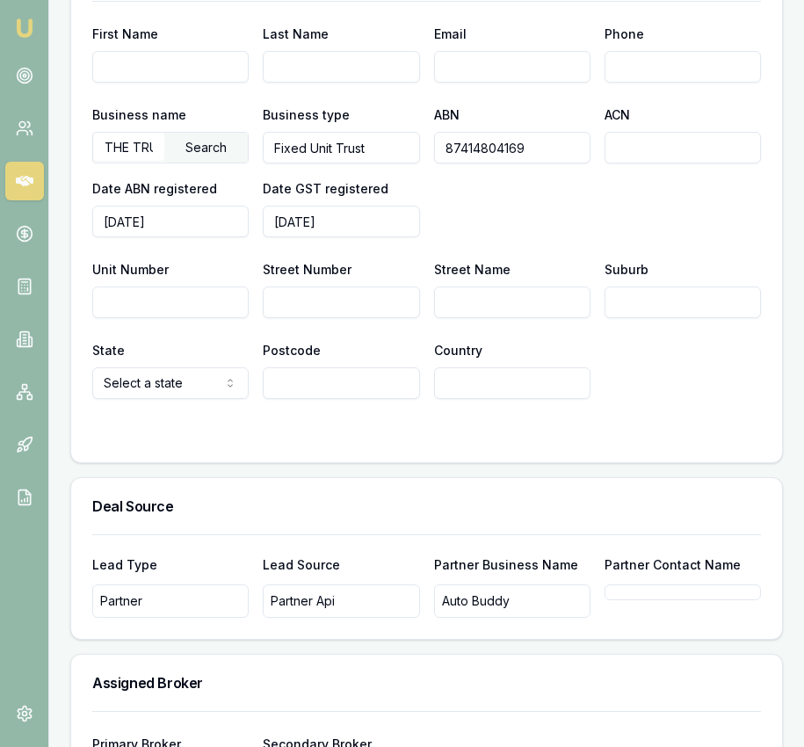
click at [362, 318] on input "Street Number" at bounding box center [341, 302] width 156 height 32
type input "210"
type input "N"
type input "Musgrave Street"
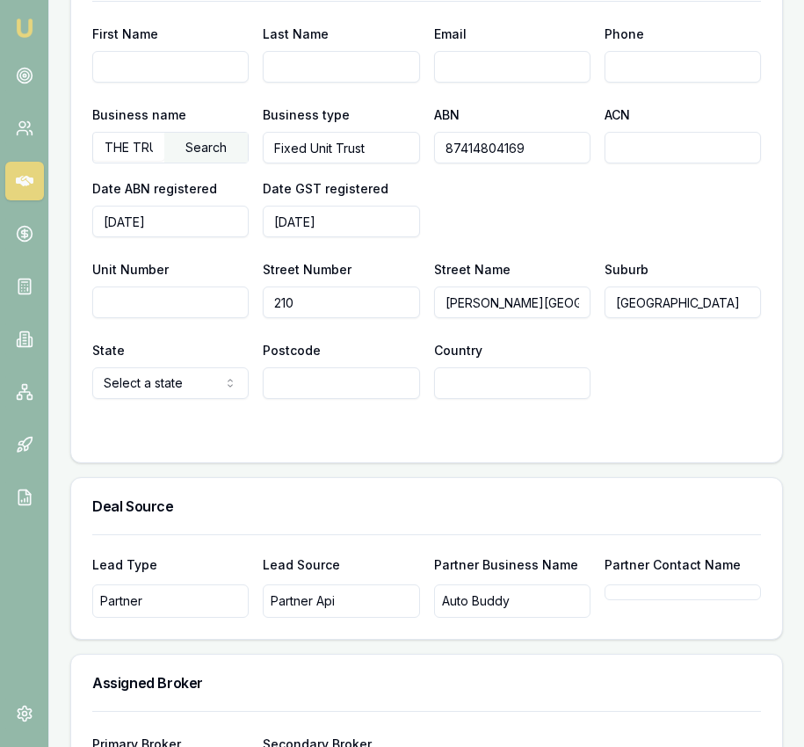
type input "North Rockhampton"
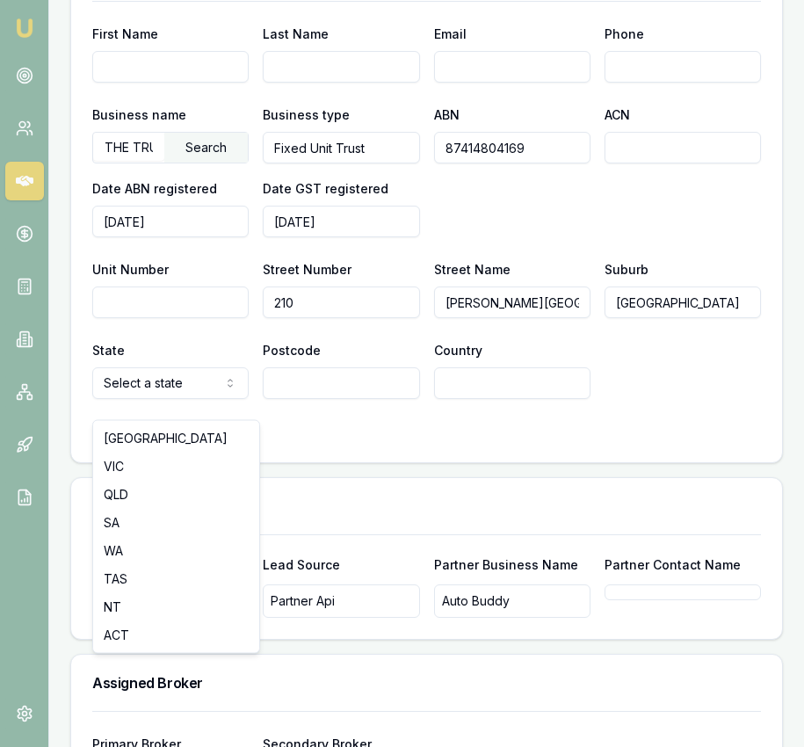
select select "QLD"
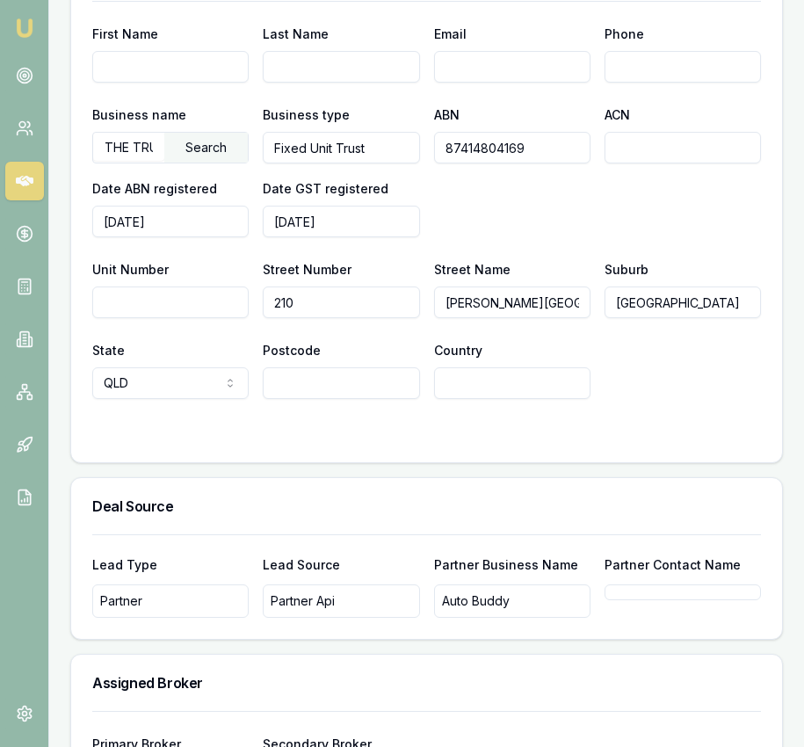
click at [304, 399] on input "Postcode" at bounding box center [341, 383] width 156 height 32
type input "4701"
click at [442, 399] on input "Country" at bounding box center [512, 383] width 156 height 32
type input "Australia"
click at [655, 375] on div "State QLD NSW VIC QLD SA WA TAS NT ACT Postcode 4701 Country Australia" at bounding box center [426, 369] width 669 height 60
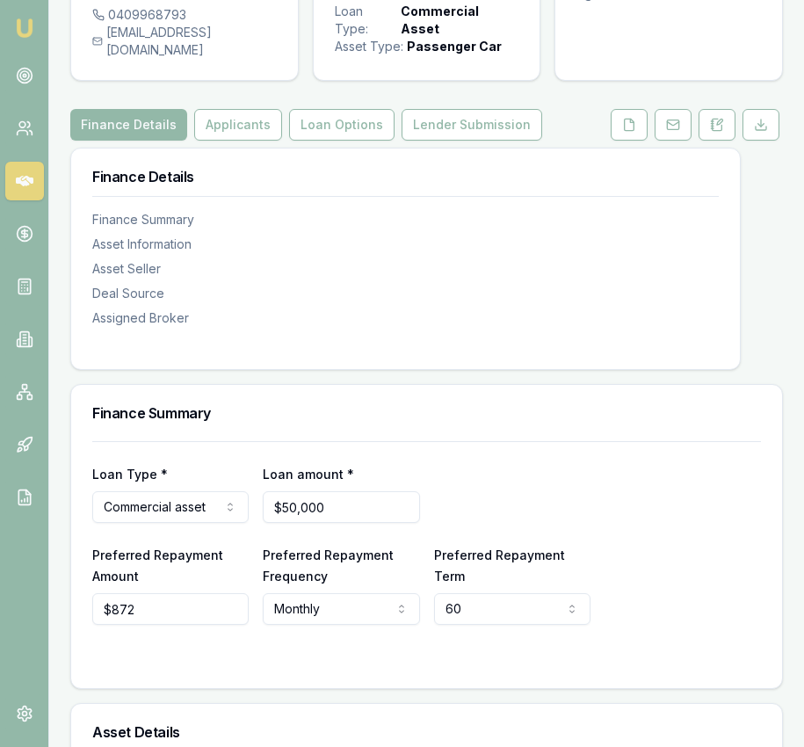
scroll to position [0, 0]
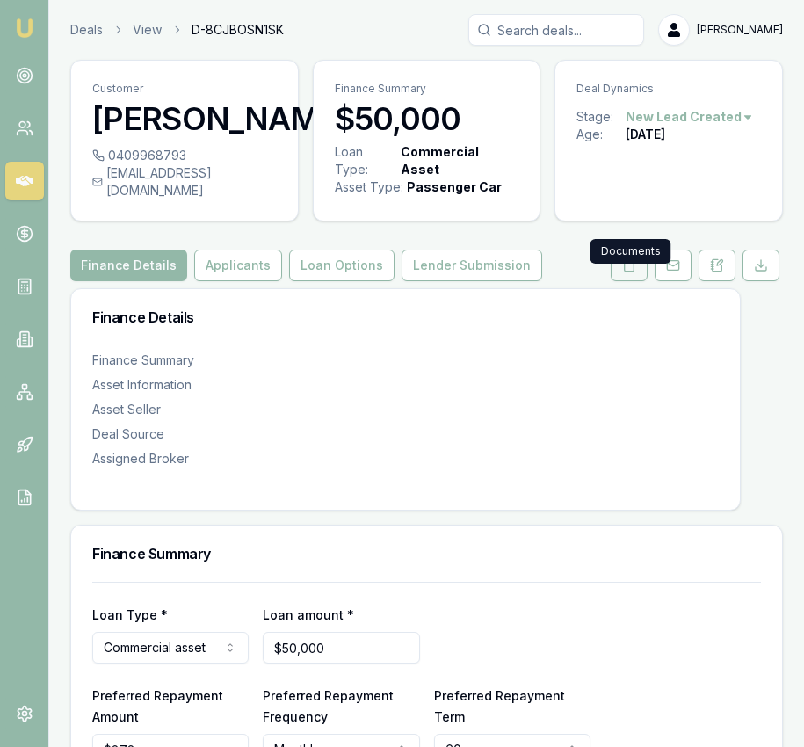
click at [624, 281] on button at bounding box center [629, 266] width 37 height 32
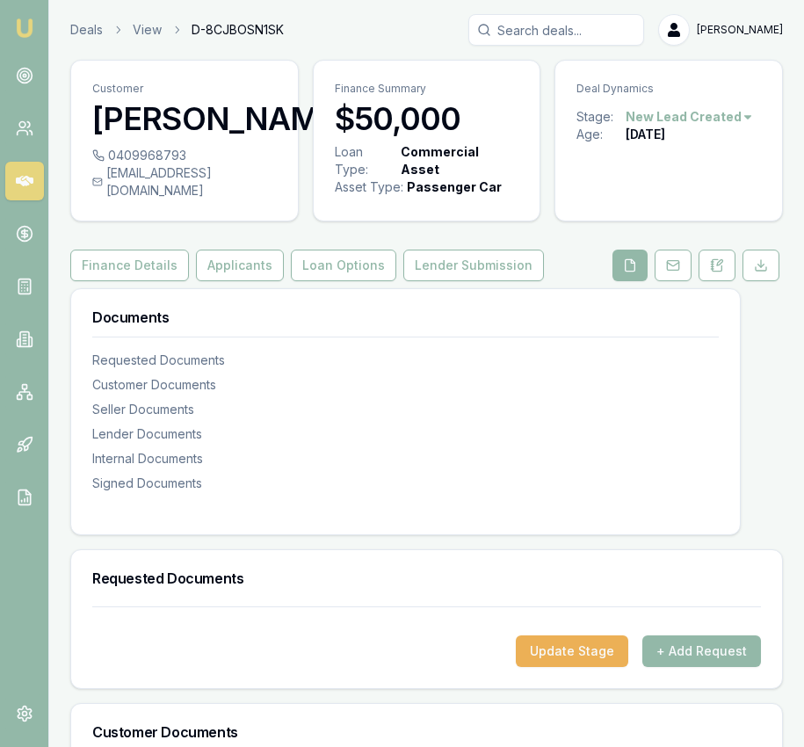
click at [354, 281] on button "Loan Options" at bounding box center [343, 266] width 105 height 32
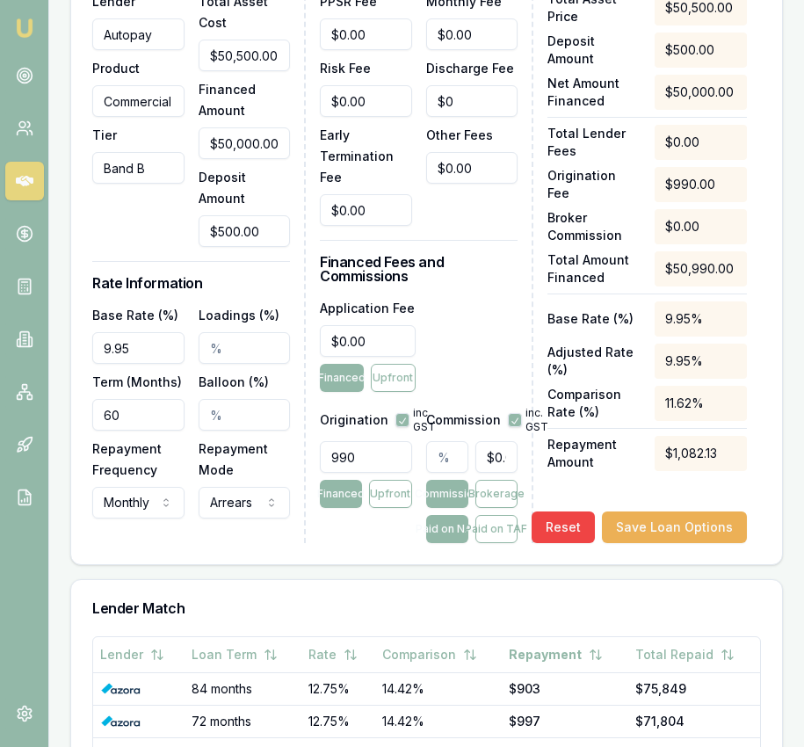
scroll to position [735, 0]
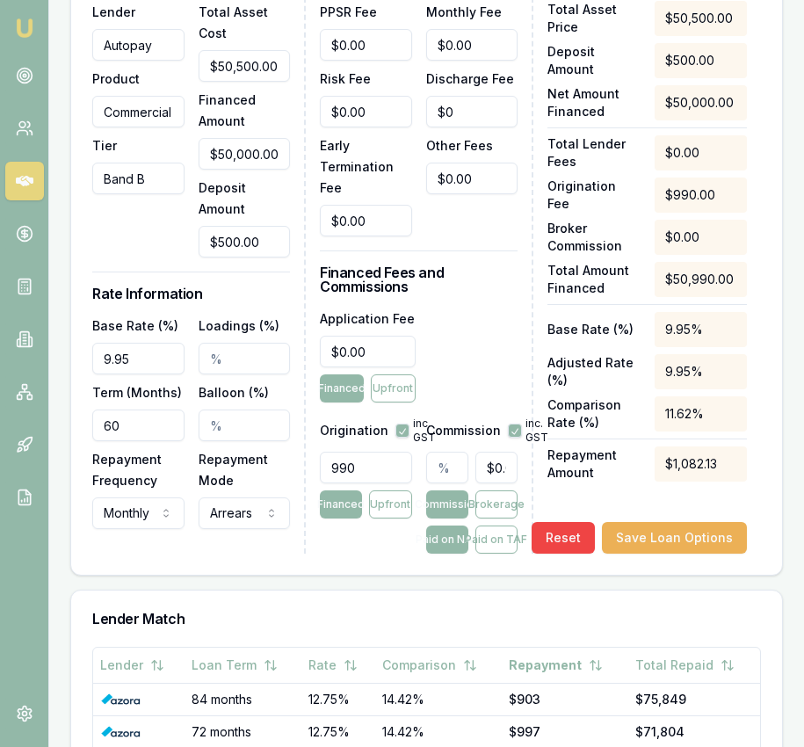
click at [438, 479] on input "text" at bounding box center [447, 468] width 42 height 32
type input "5"
type input "$2,500.00"
click at [493, 401] on div "Application Fee $0.00 Financed Upfront" at bounding box center [419, 355] width 198 height 95
click at [440, 481] on input "5.00%" at bounding box center [447, 468] width 42 height 32
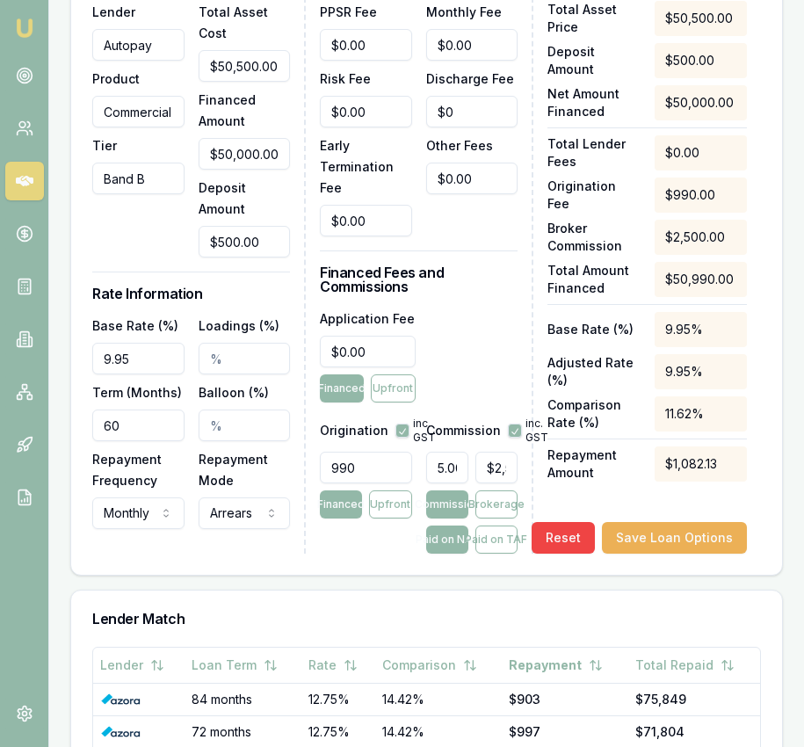
click at [440, 481] on input "5.00%" at bounding box center [447, 468] width 42 height 32
type input "4"
type input "$2,000.00"
type input "4.00%"
click at [472, 394] on div "Application Fee $0.00 Financed Upfront" at bounding box center [419, 355] width 198 height 95
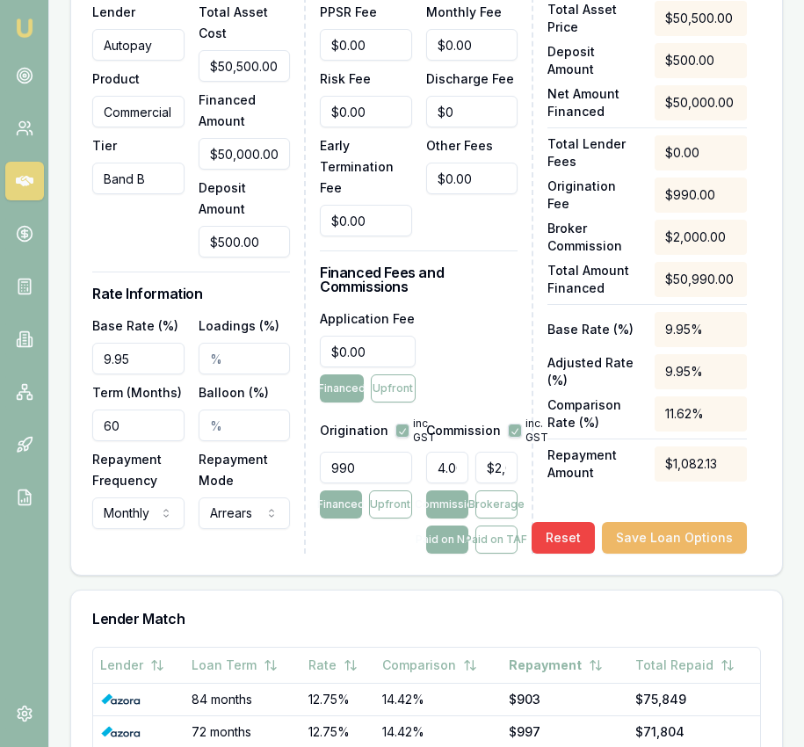
drag, startPoint x: 640, startPoint y: 538, endPoint x: 644, endPoint y: 549, distance: 11.9
click at [640, 538] on div "Total Asset Price $50,500.00 Deposit Amount $500.00 Net Amount Financed $50,000…" at bounding box center [646, 277] width 199 height 553
click at [645, 550] on button "Save Loan Options" at bounding box center [674, 538] width 145 height 32
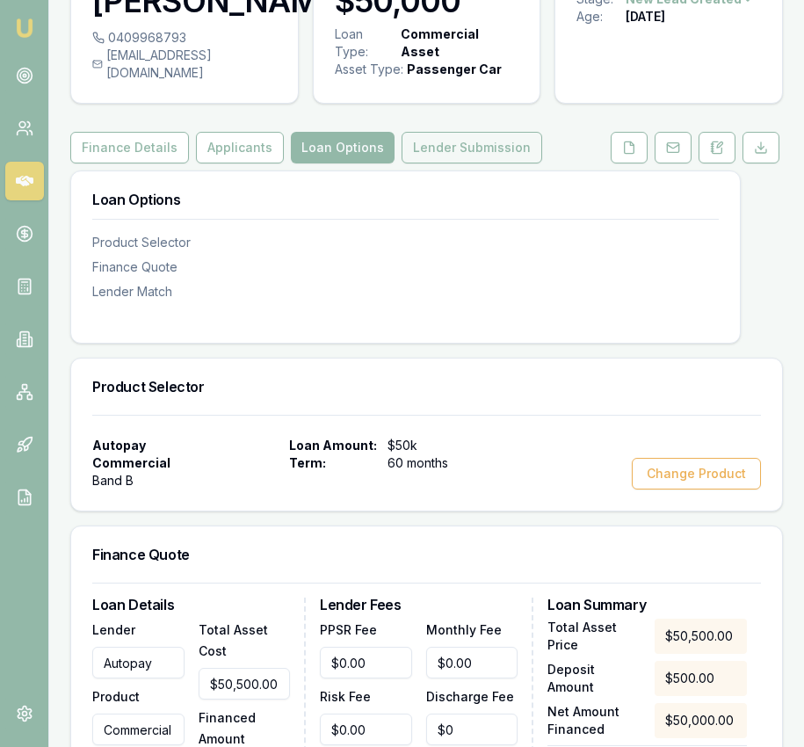
scroll to position [116, 0]
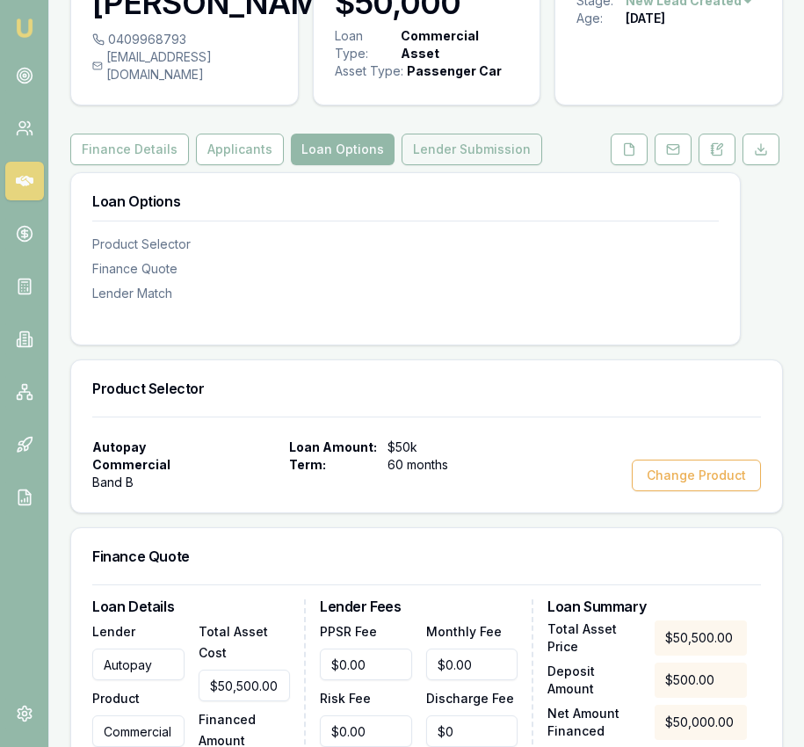
click at [506, 165] on button "Lender Submission" at bounding box center [472, 150] width 141 height 32
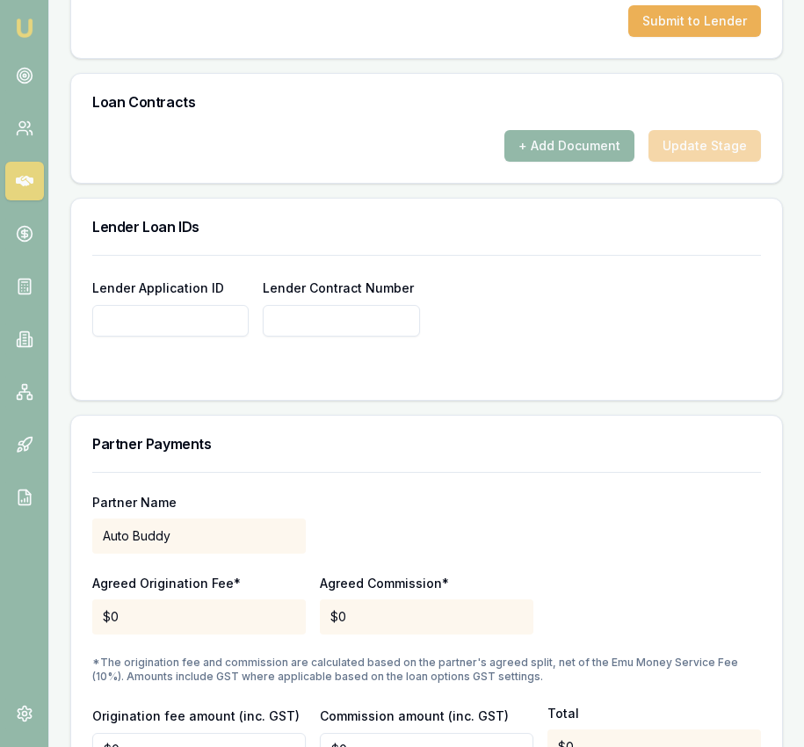
scroll to position [1332, 0]
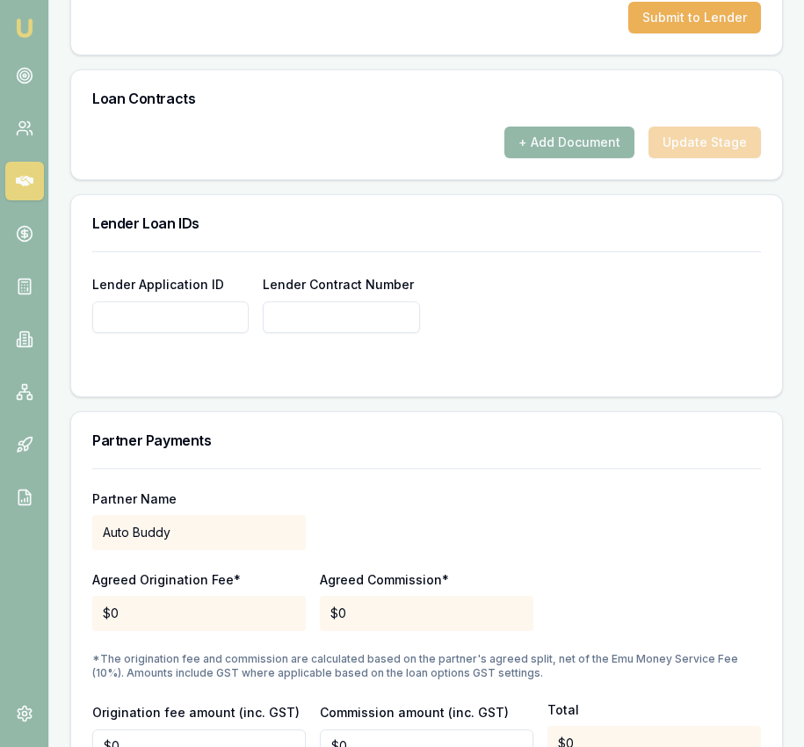
paste input "10002594236"
type input "10002594236"
click at [303, 327] on input "Lender Contract Number" at bounding box center [341, 317] width 156 height 32
paste input "10002594236"
type input "10002594236"
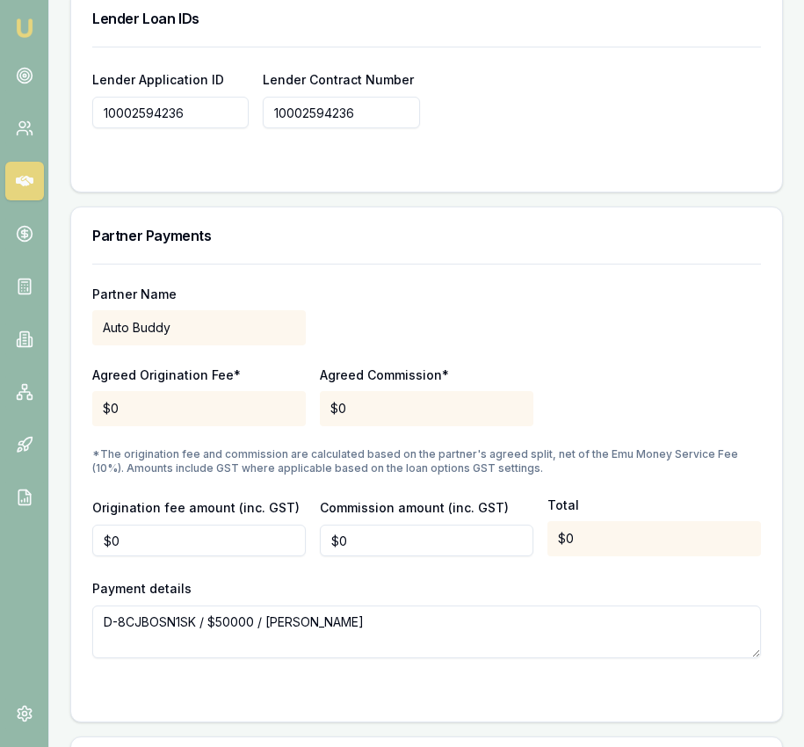
scroll to position [1559, 0]
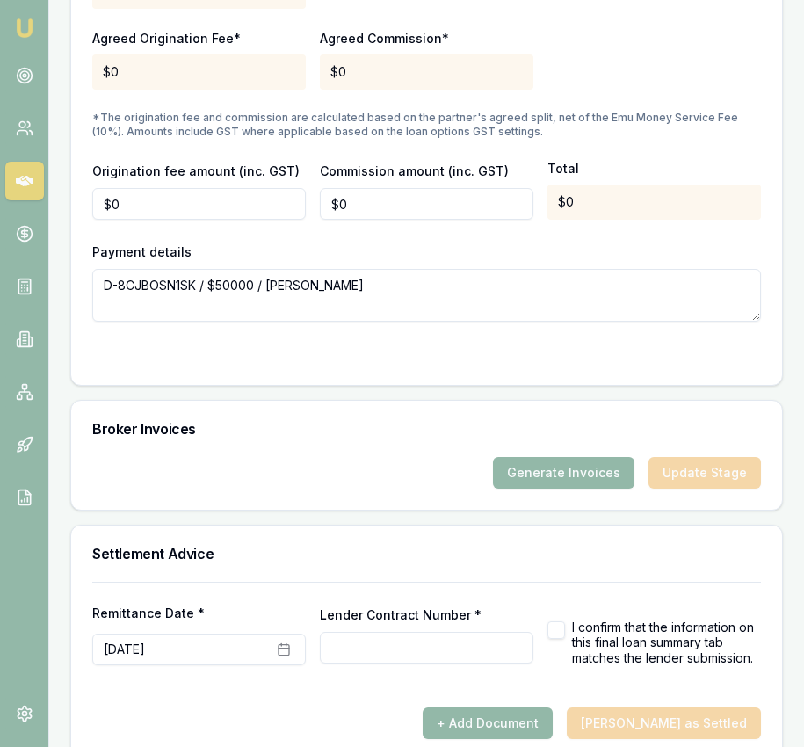
type input "10002594236"
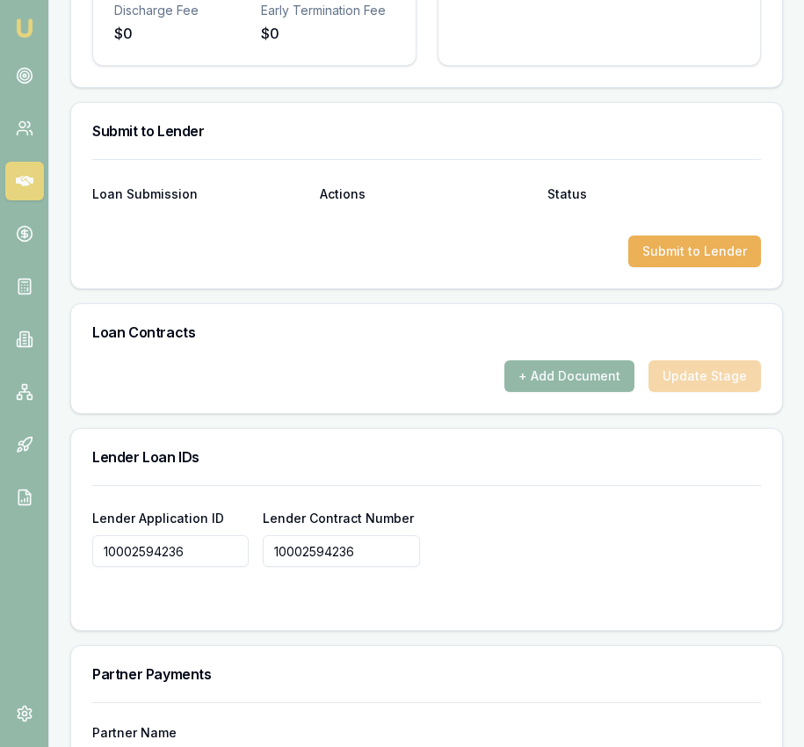
scroll to position [1092, 0]
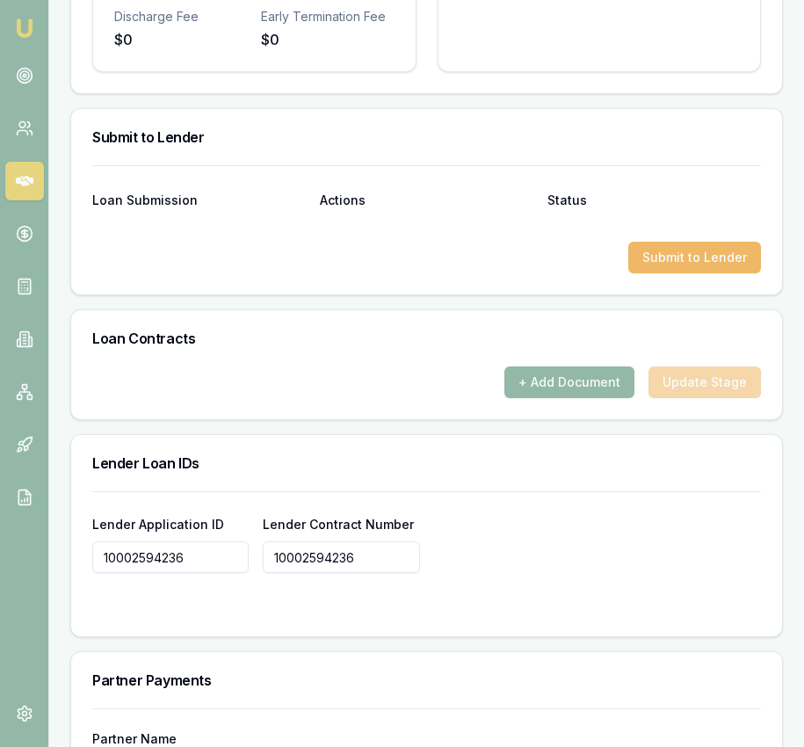
type input "10002594236"
click at [661, 266] on button "Submit to Lender" at bounding box center [694, 258] width 133 height 32
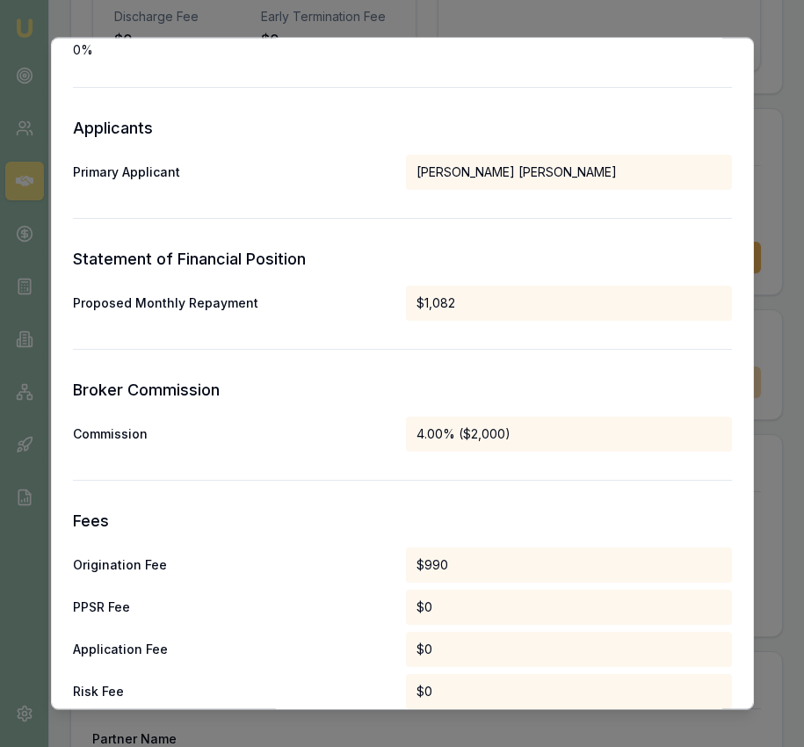
scroll to position [870, 0]
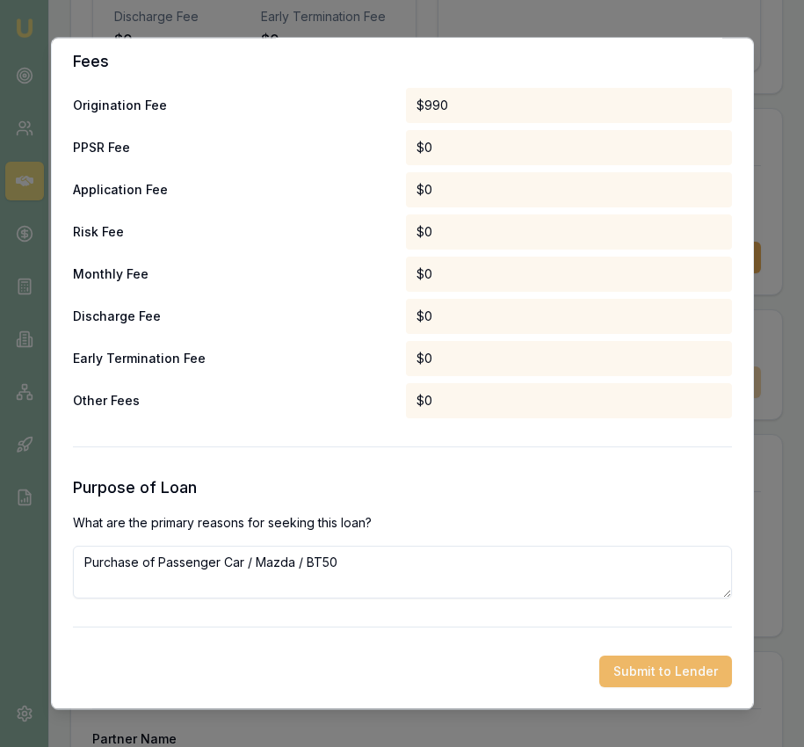
click at [709, 678] on button "Submit to Lender" at bounding box center [665, 672] width 133 height 32
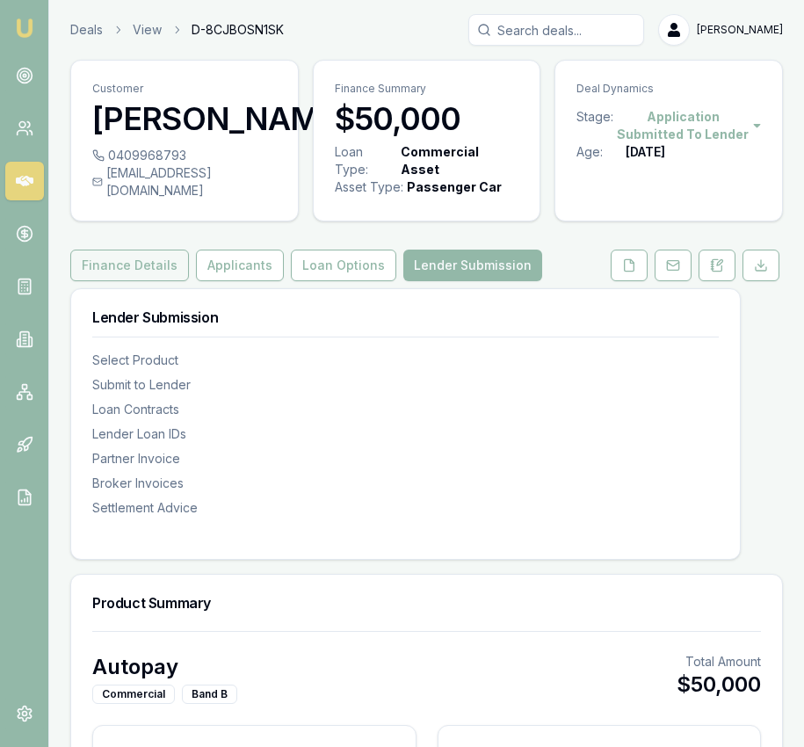
drag, startPoint x: 150, startPoint y: 300, endPoint x: 149, endPoint y: 291, distance: 9.7
click at [149, 281] on button "Finance Details" at bounding box center [129, 266] width 119 height 32
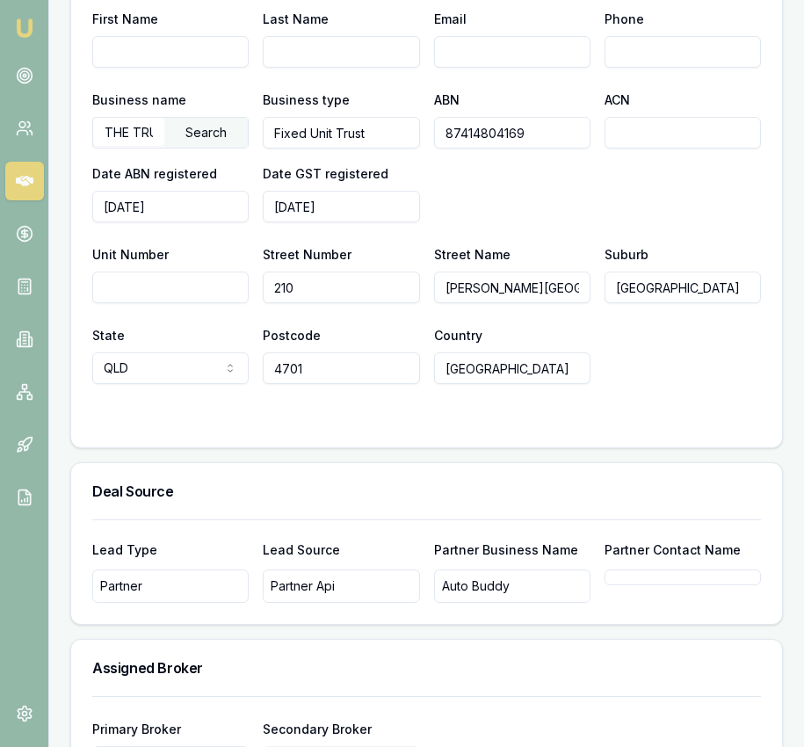
scroll to position [1248, 0]
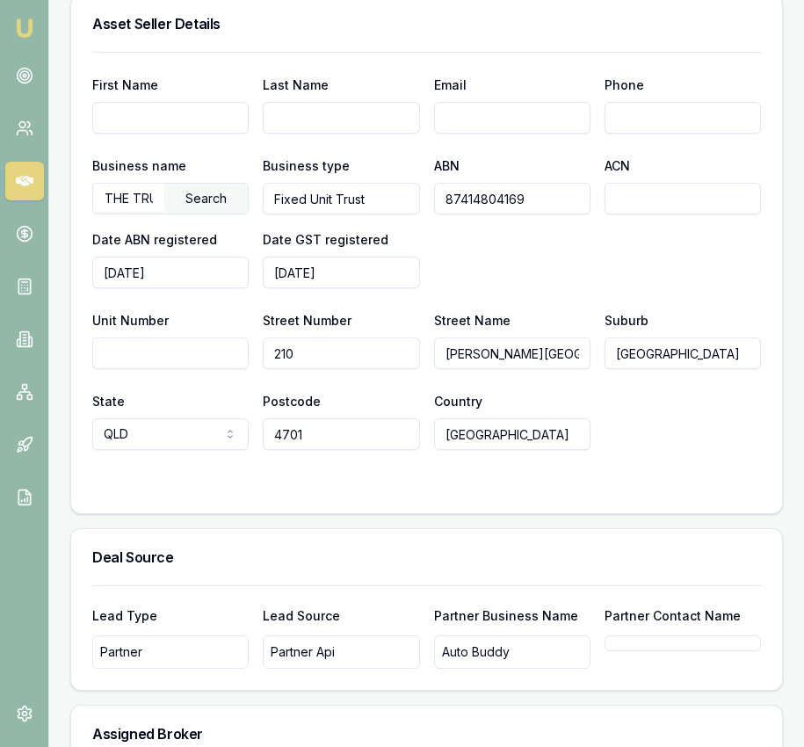
drag, startPoint x: 644, startPoint y: 199, endPoint x: 632, endPoint y: 225, distance: 28.3
click at [644, 200] on input "ACN" at bounding box center [682, 199] width 156 height 32
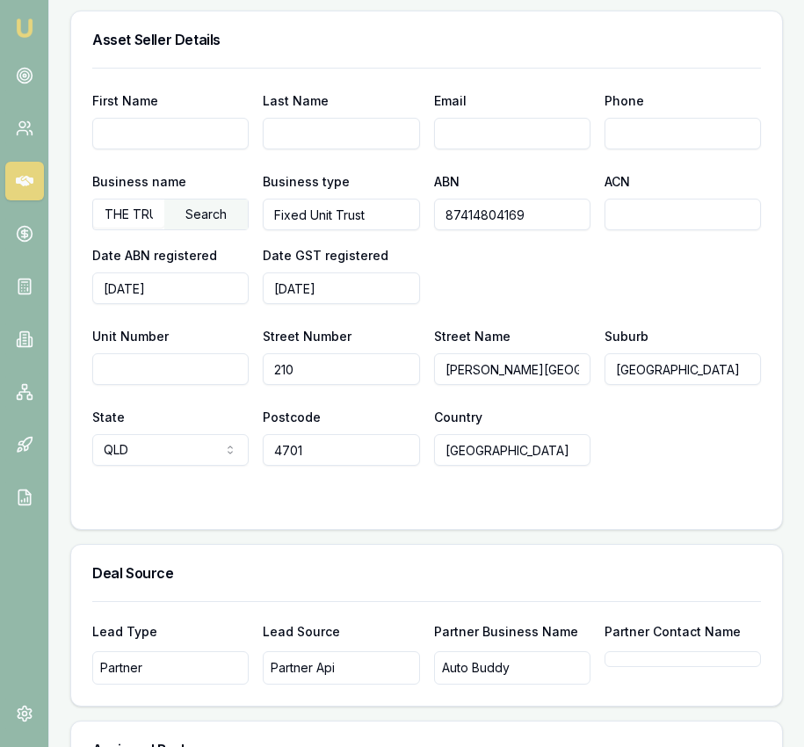
click at [171, 149] on input "First Name" at bounding box center [170, 134] width 156 height 32
type input "Suzy"
type input "[PERSON_NAME]"
type input "[EMAIL_ADDRESS][PERSON_NAME][DOMAIN_NAME]"
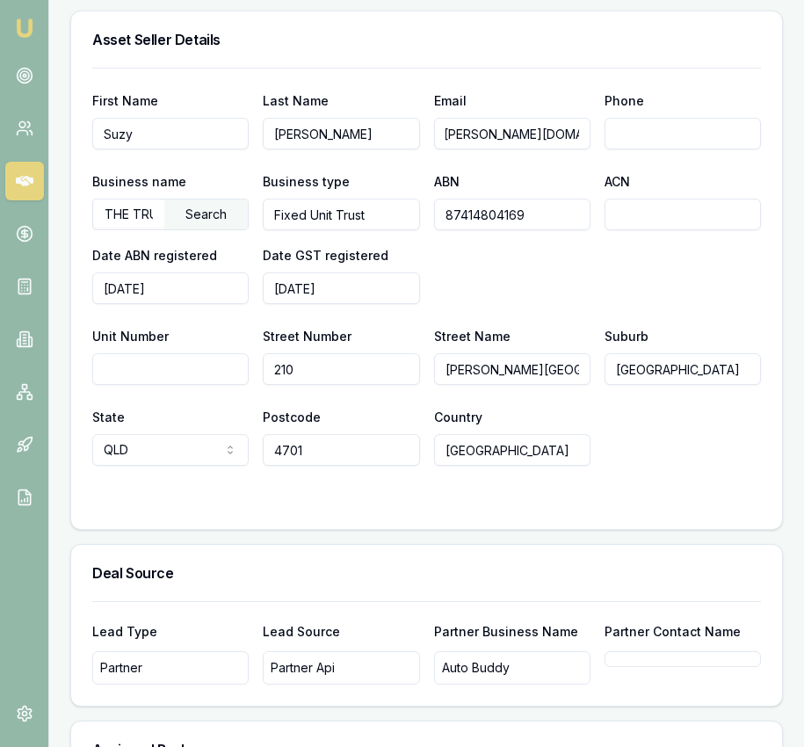
scroll to position [0, 0]
type input "0749 912 36"
click at [635, 230] on input "ACN" at bounding box center [682, 215] width 156 height 32
type input "065519244"
click at [618, 283] on div "Business name THE TRUSTEE FOR ROCKY MOTORS UNIT TRUST Search Business type Fixe…" at bounding box center [426, 237] width 669 height 134
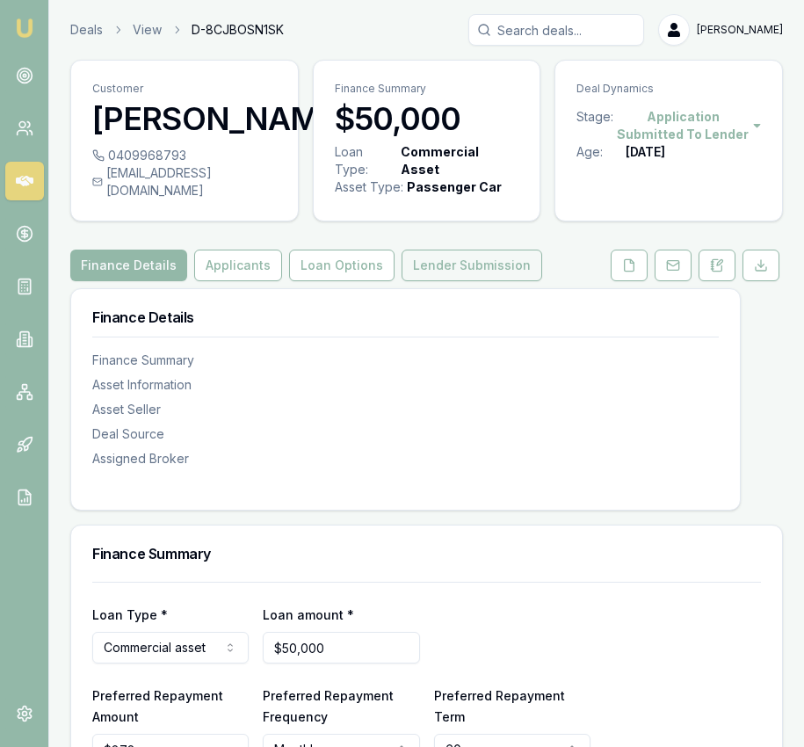
click at [446, 281] on button "Lender Submission" at bounding box center [472, 266] width 141 height 32
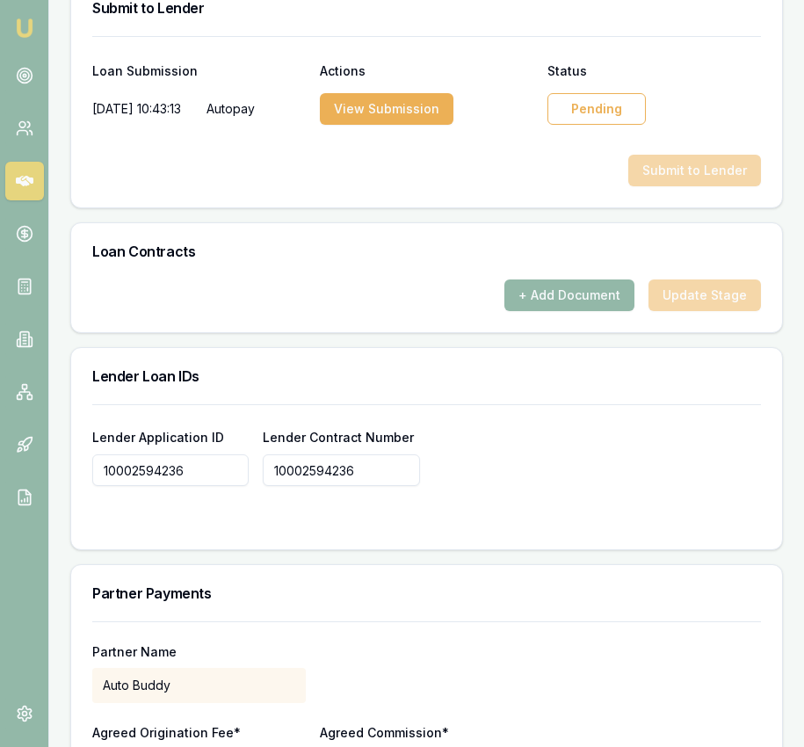
scroll to position [1160, 0]
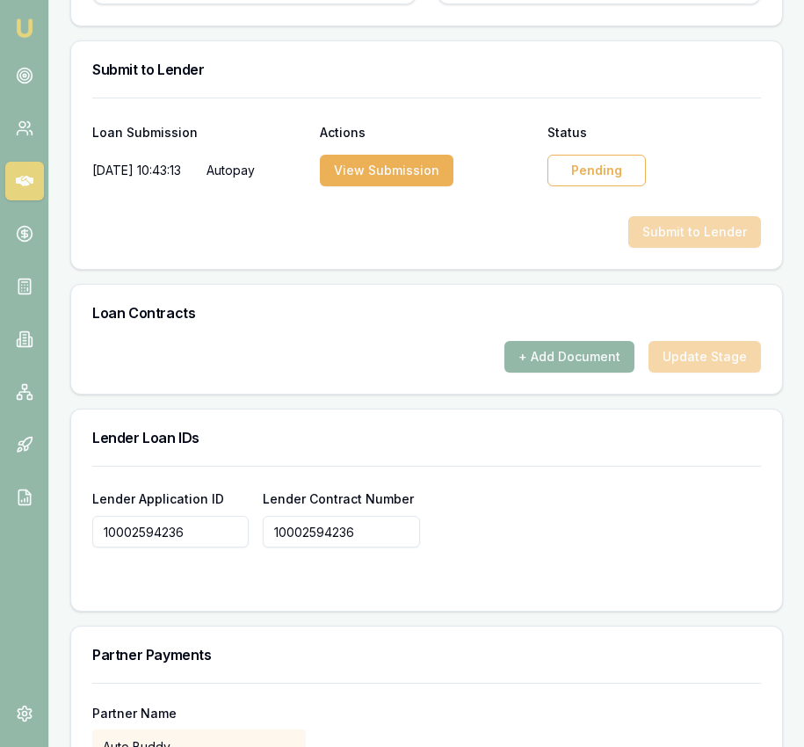
click at [592, 186] on div "Pending" at bounding box center [596, 171] width 98 height 32
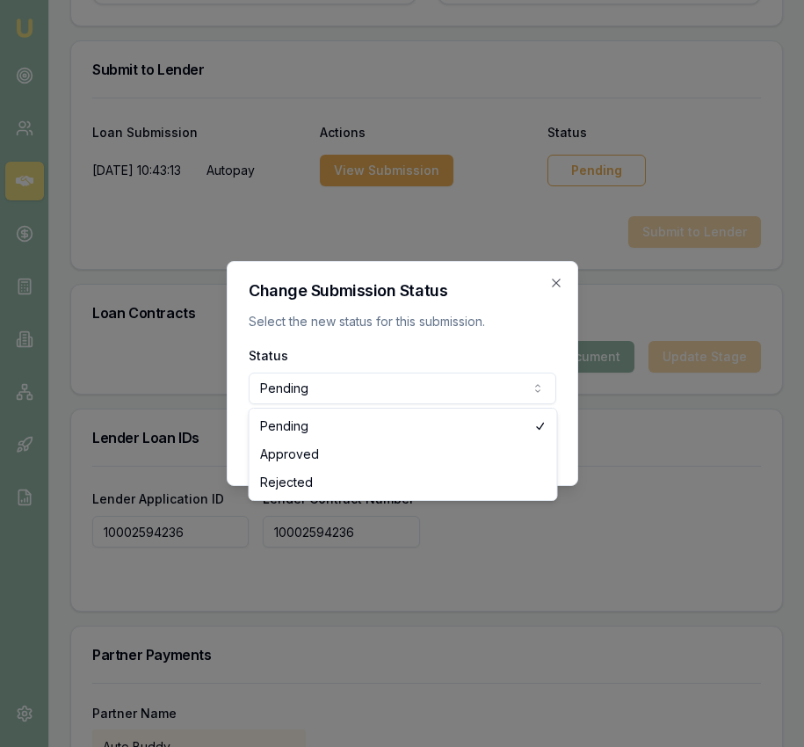
select select "APPROVED"
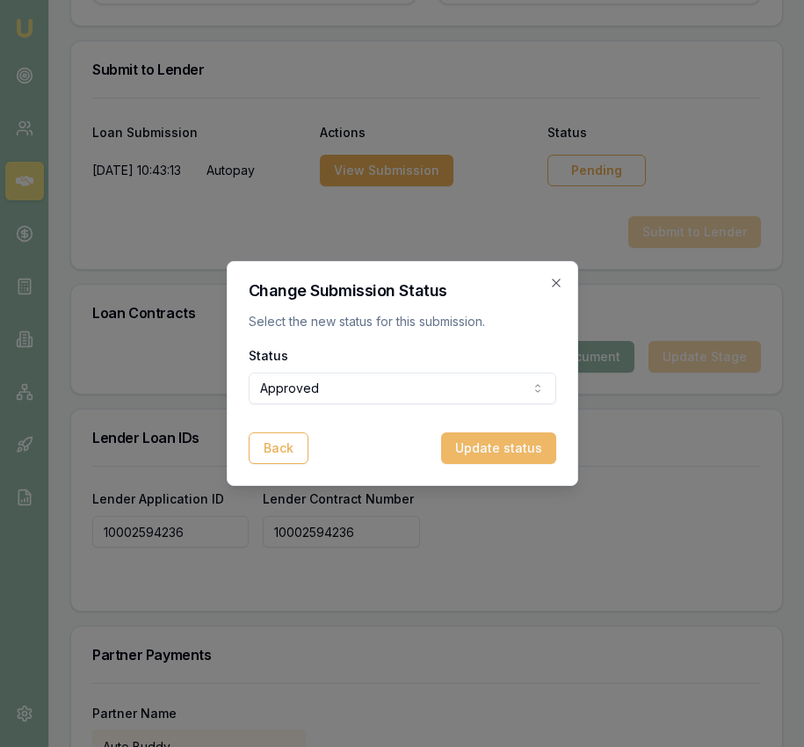
click at [495, 458] on button "Update status" at bounding box center [498, 448] width 115 height 32
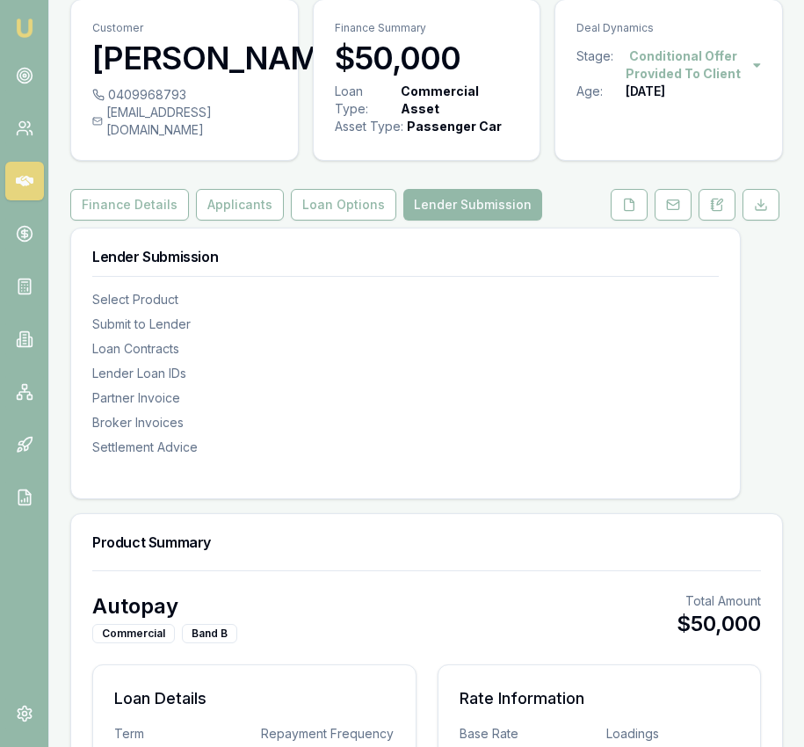
scroll to position [0, 0]
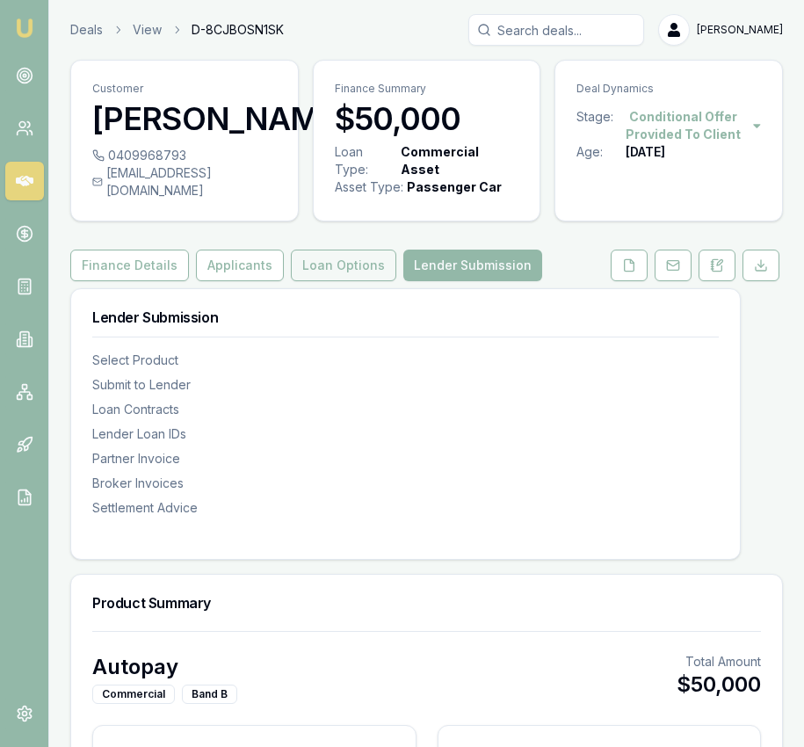
click at [344, 281] on button "Loan Options" at bounding box center [343, 266] width 105 height 32
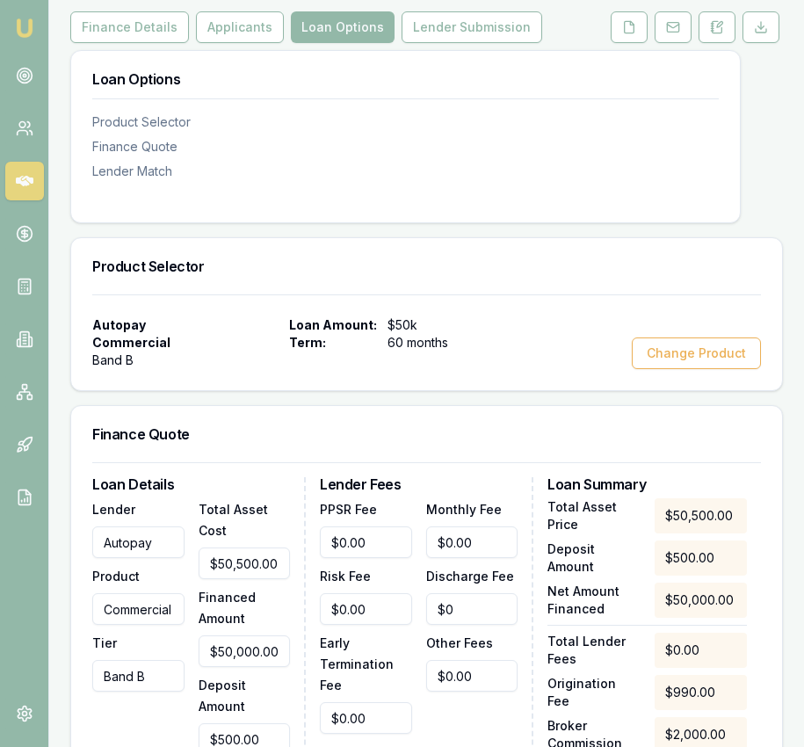
scroll to position [258, 0]
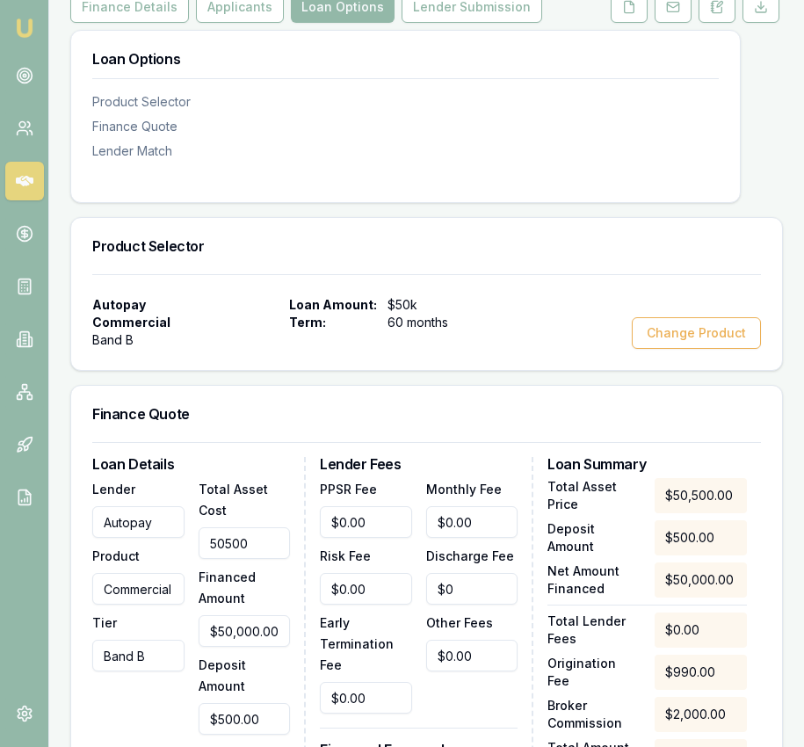
click at [206, 559] on input "50500" at bounding box center [245, 543] width 92 height 32
type input "4"
type input "$0.00"
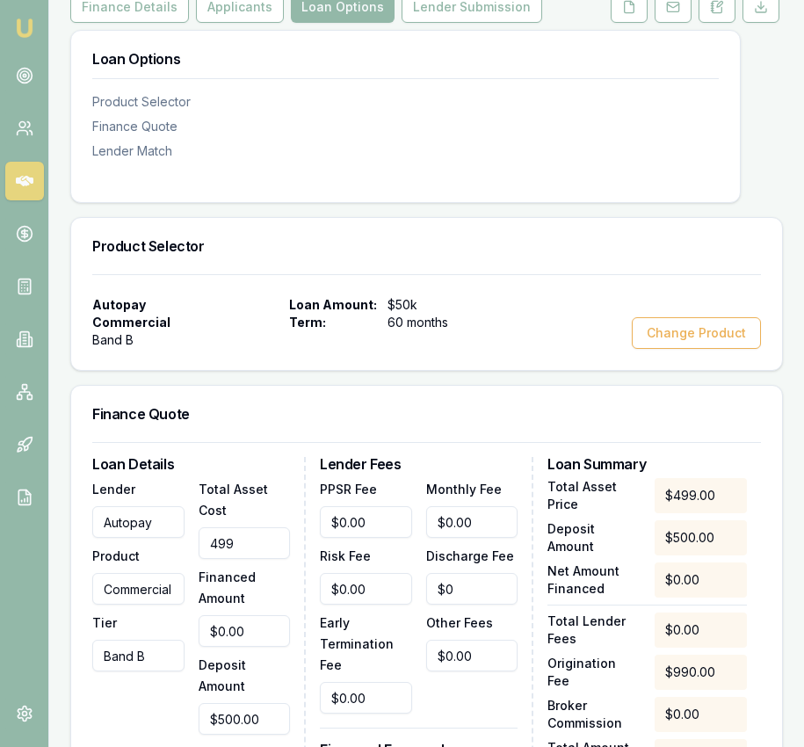
type input "4990"
type input "$4,490.00"
type input "$179.60"
type input "49900"
type input "$49,400.00"
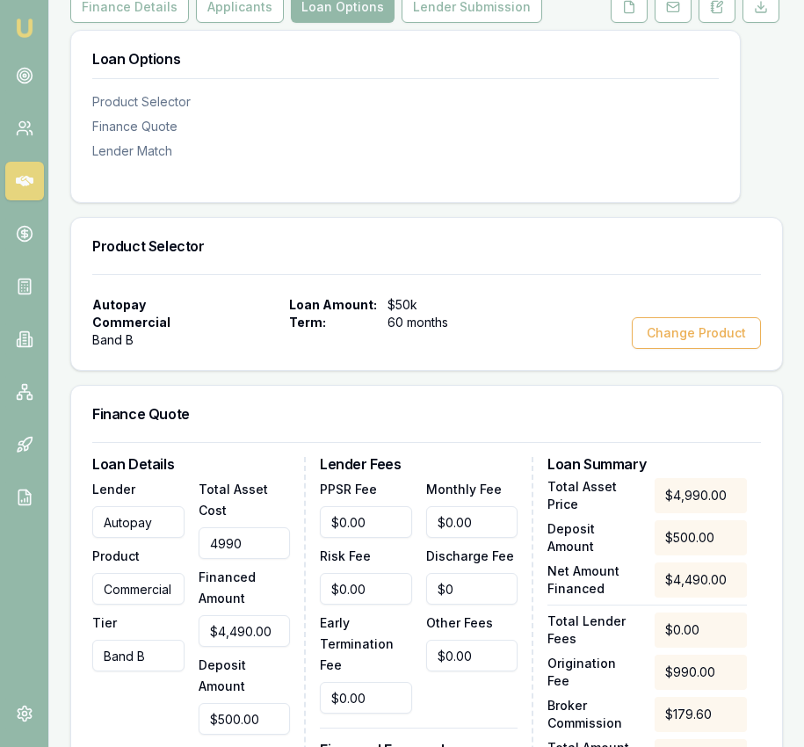
type input "$1,976.00"
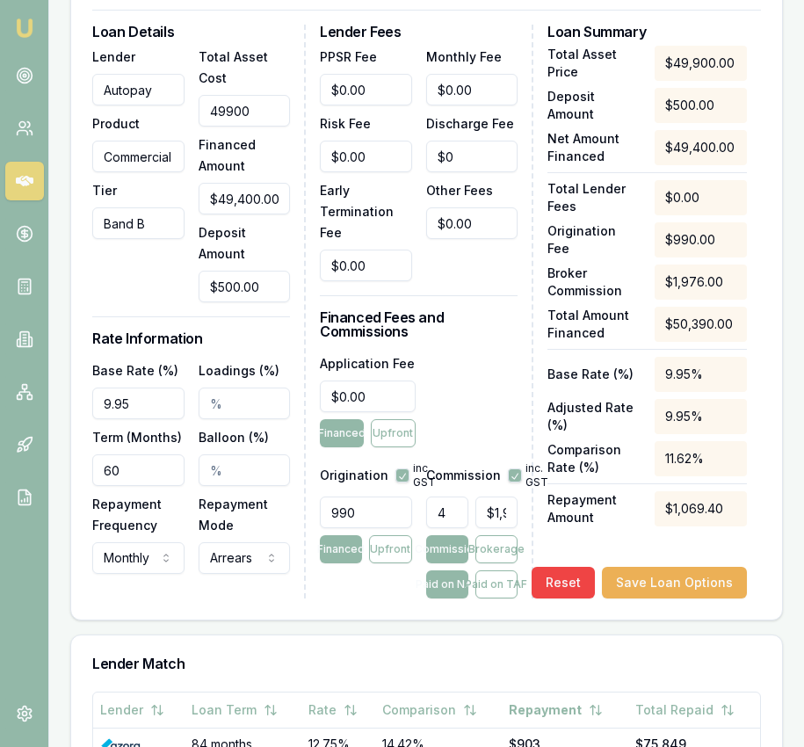
scroll to position [723, 0]
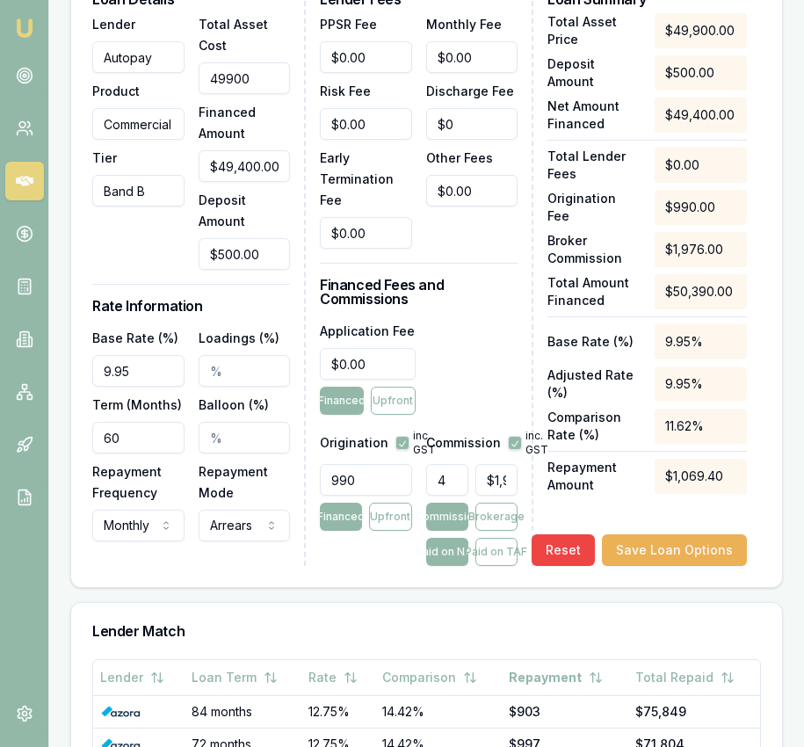
type input "$49,900.00"
type input "500"
click at [264, 270] on input "500" at bounding box center [245, 254] width 92 height 32
click at [263, 270] on input "500" at bounding box center [245, 254] width 92 height 32
type input "$49,900.00"
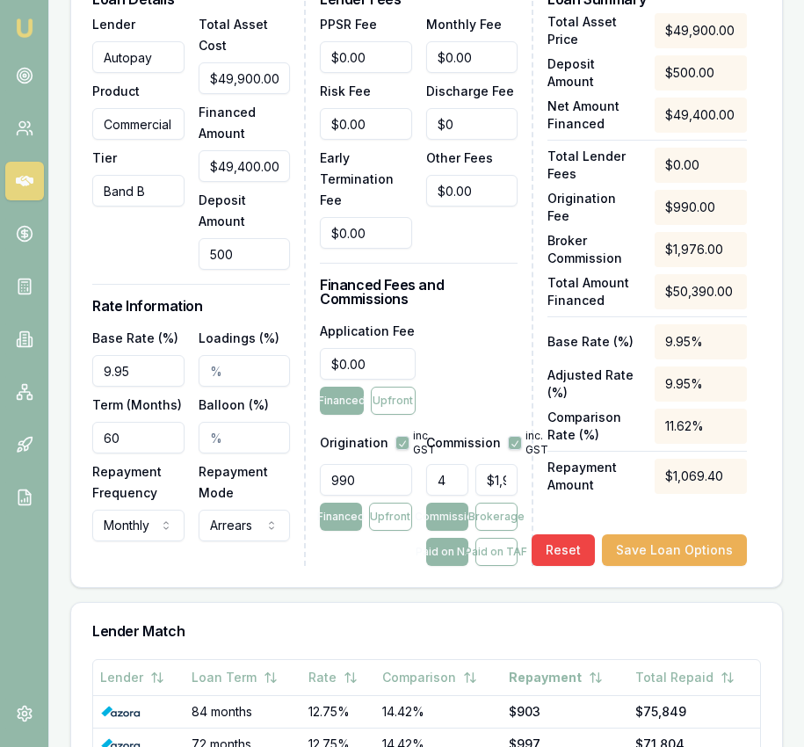
type input "0"
type input "$1,996.00"
type input "$0.00"
click at [255, 304] on div "Loan Details Lender Autopay Product Commercial Tier Band B Total Asset Cost $49…" at bounding box center [198, 279] width 213 height 574
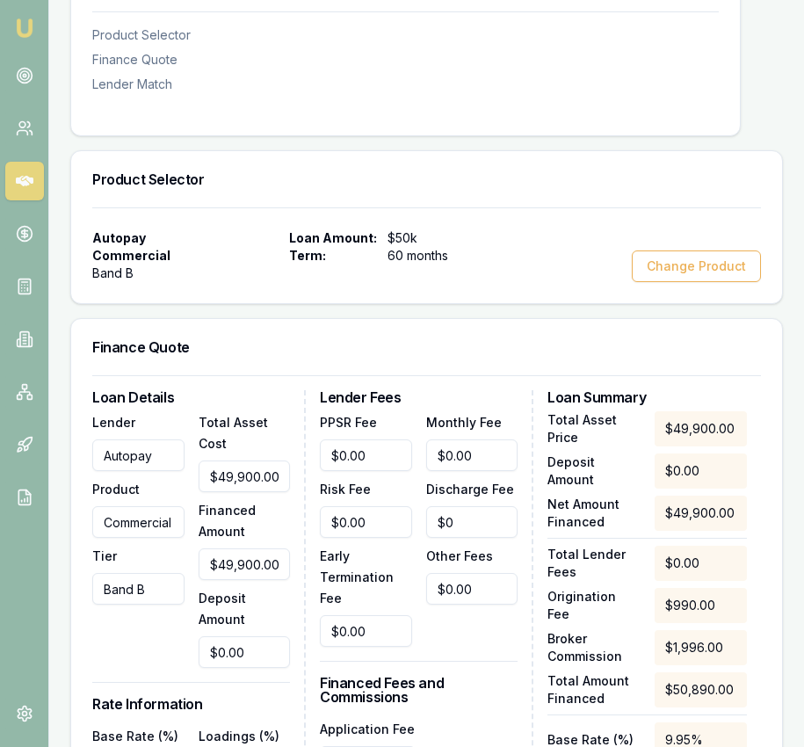
scroll to position [0, 0]
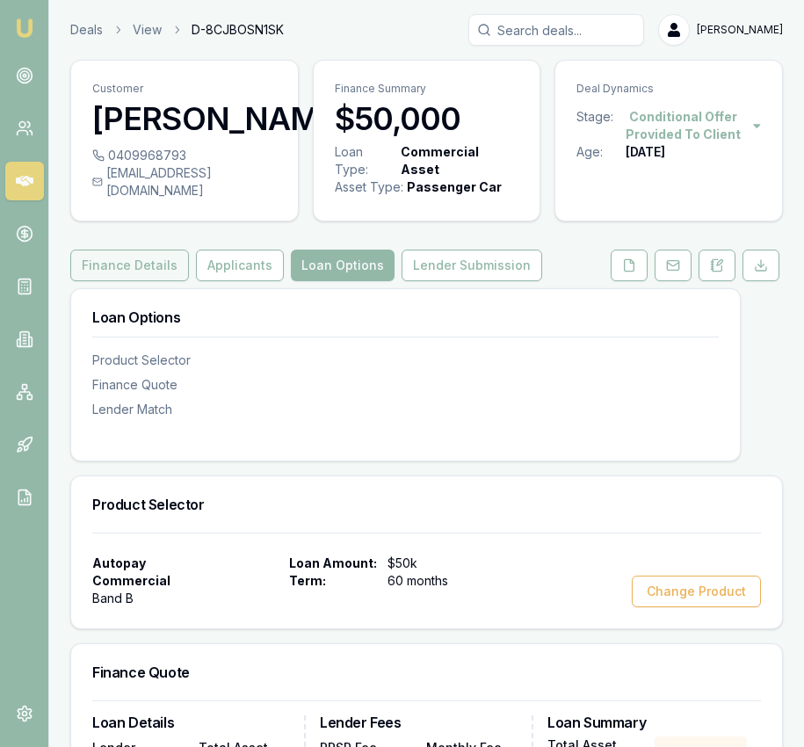
click at [134, 281] on button "Finance Details" at bounding box center [129, 266] width 119 height 32
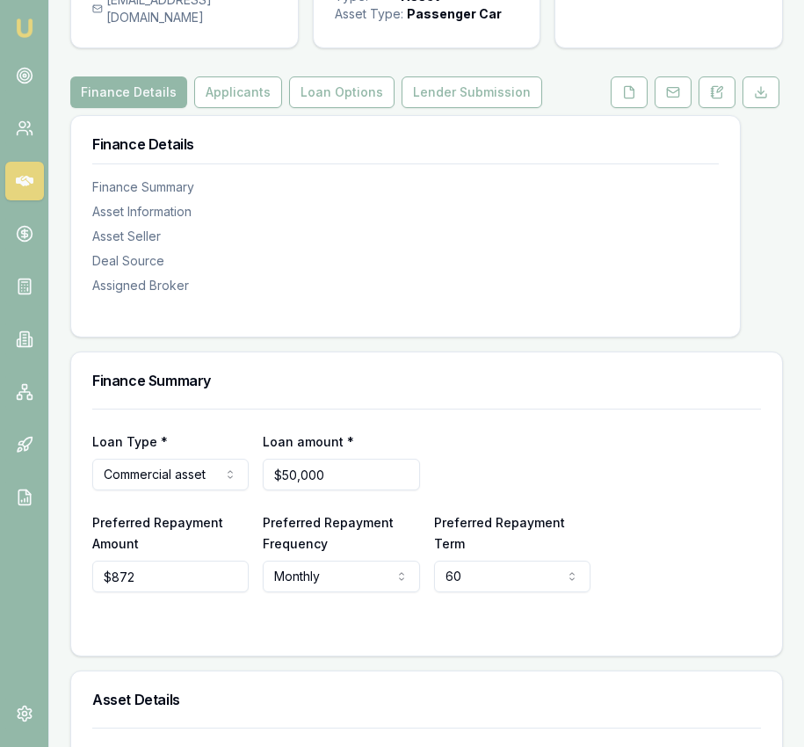
scroll to position [200, 0]
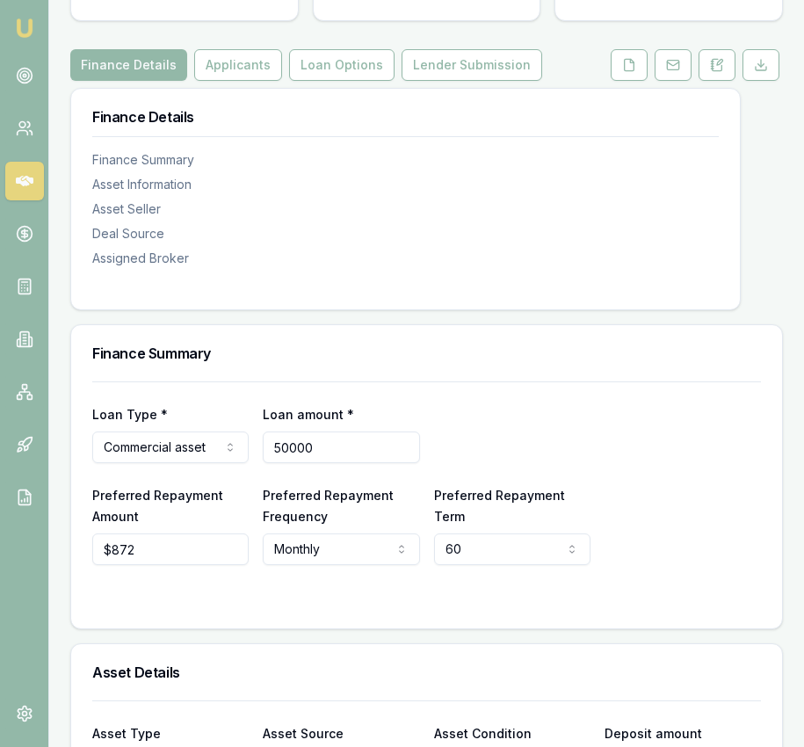
click at [329, 459] on input "50000" at bounding box center [341, 447] width 156 height 32
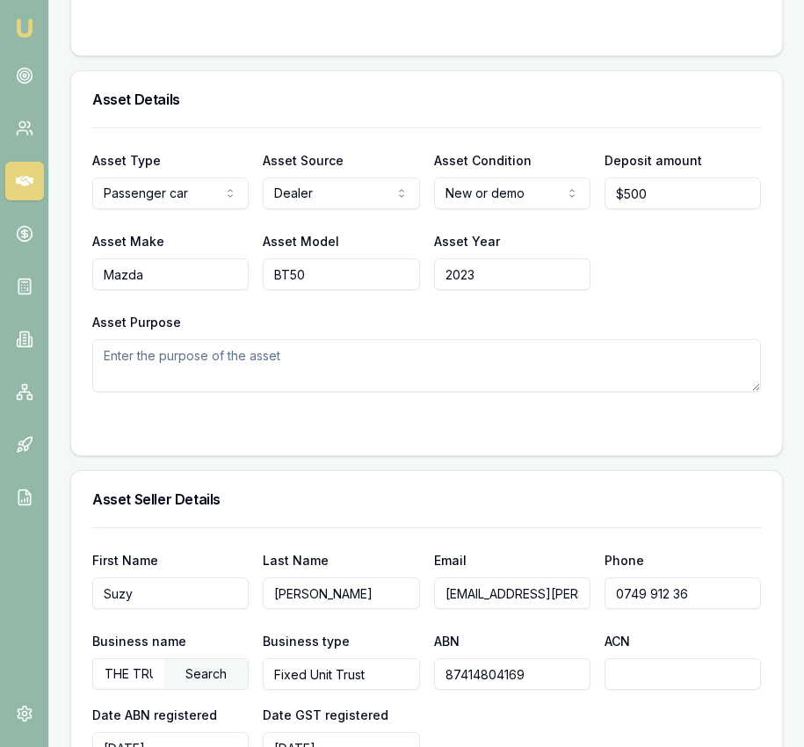
scroll to position [775, 0]
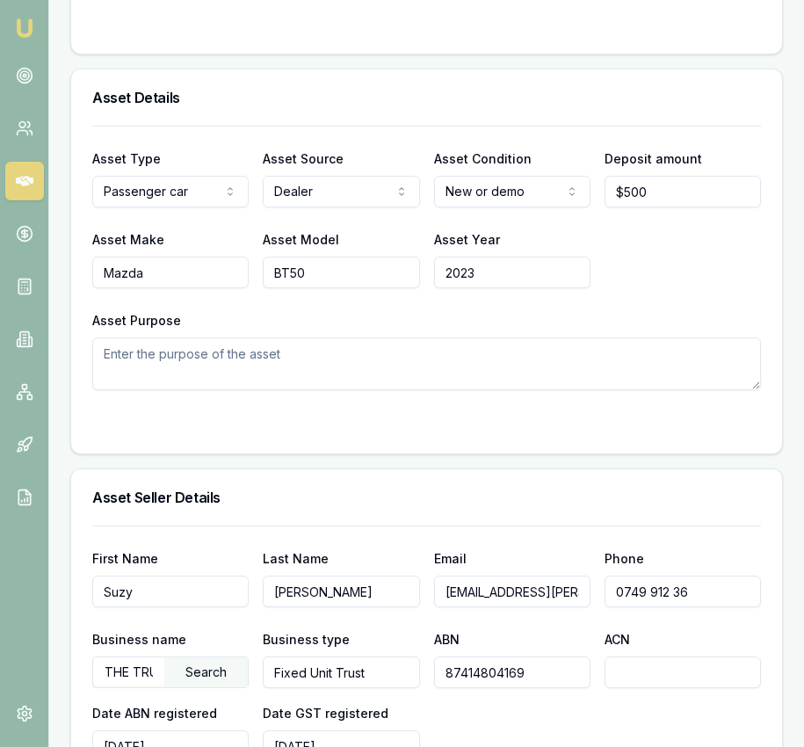
type input "$49,990"
click at [489, 288] on input "2023" at bounding box center [512, 273] width 156 height 32
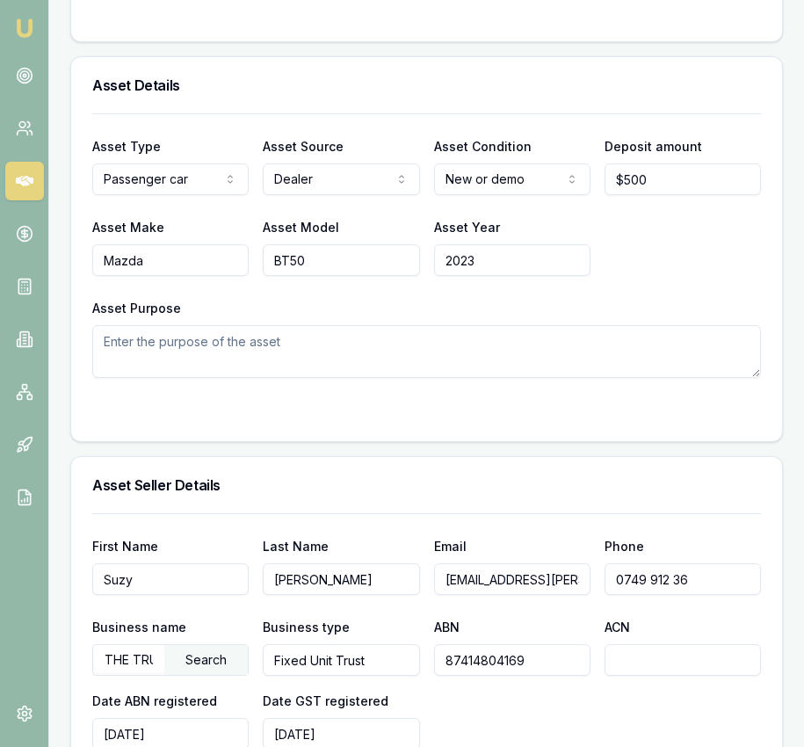
scroll to position [788, 0]
type input "2025"
click at [429, 419] on div at bounding box center [426, 412] width 669 height 14
click at [285, 461] on div "Finance Summary Loan Type * Commercial asset Consumer loan Consumer asset Comme…" at bounding box center [426, 560] width 713 height 1649
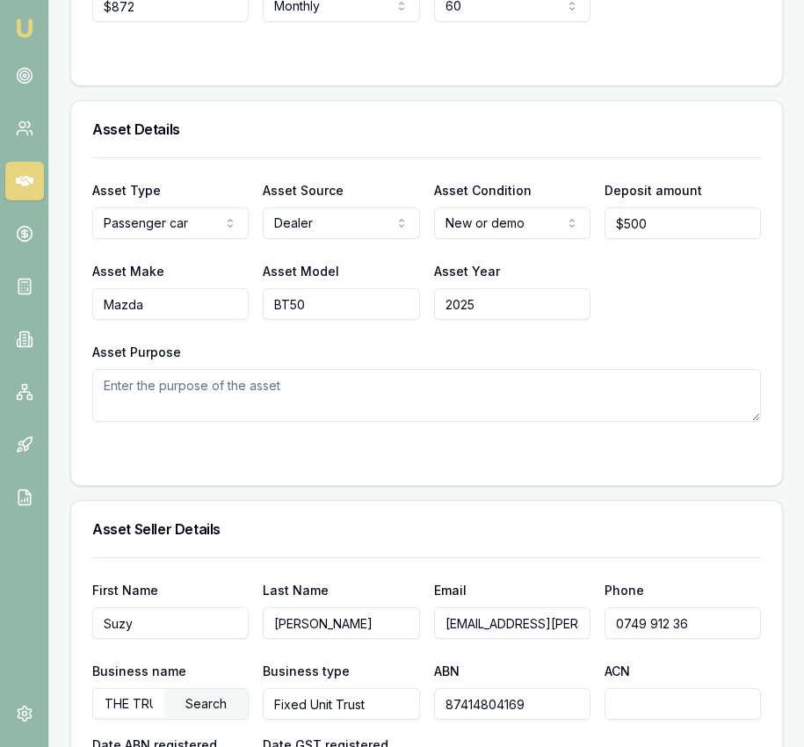
scroll to position [0, 0]
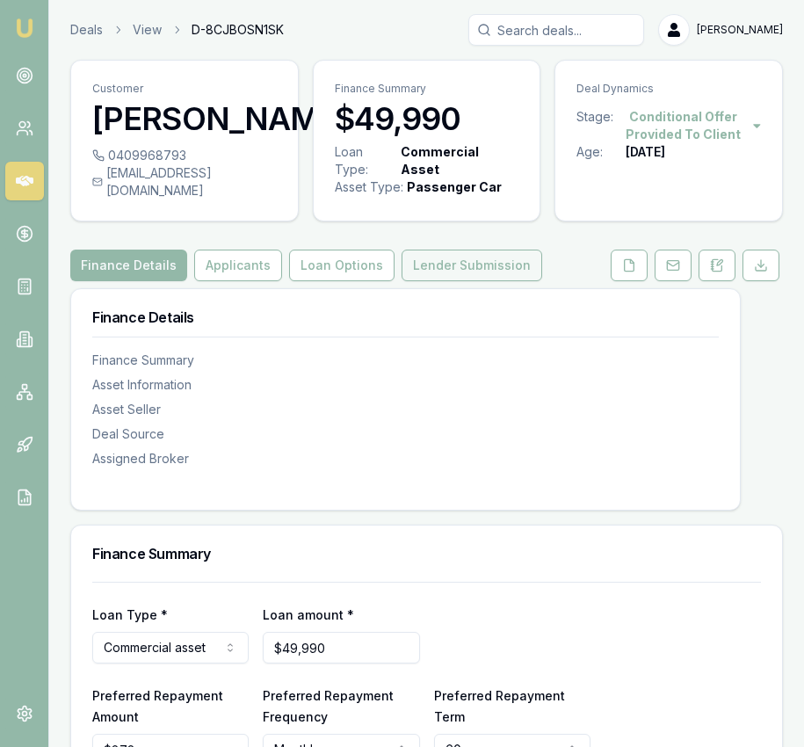
click at [501, 281] on button "Lender Submission" at bounding box center [472, 266] width 141 height 32
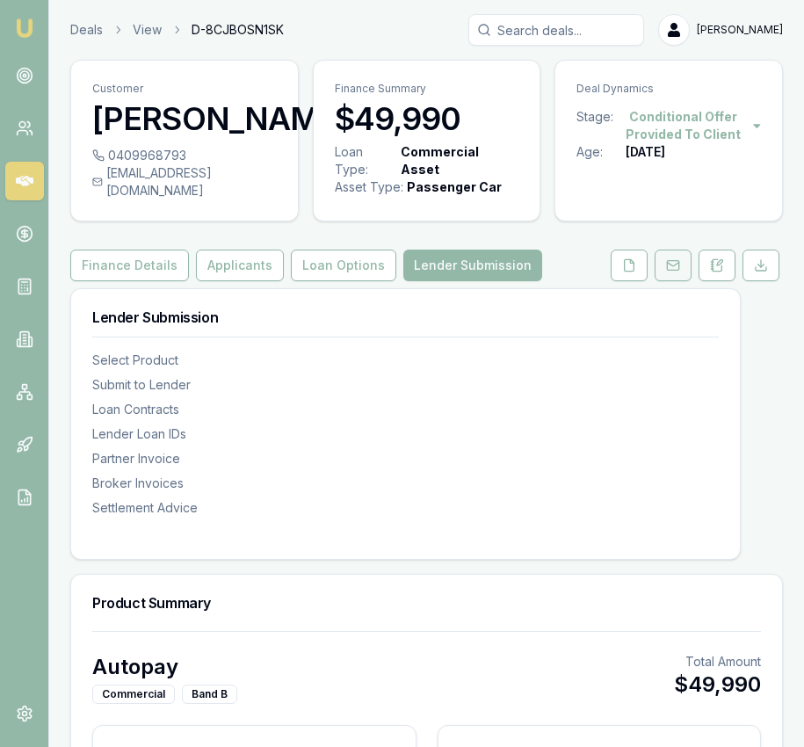
click at [674, 272] on icon at bounding box center [673, 265] width 14 height 14
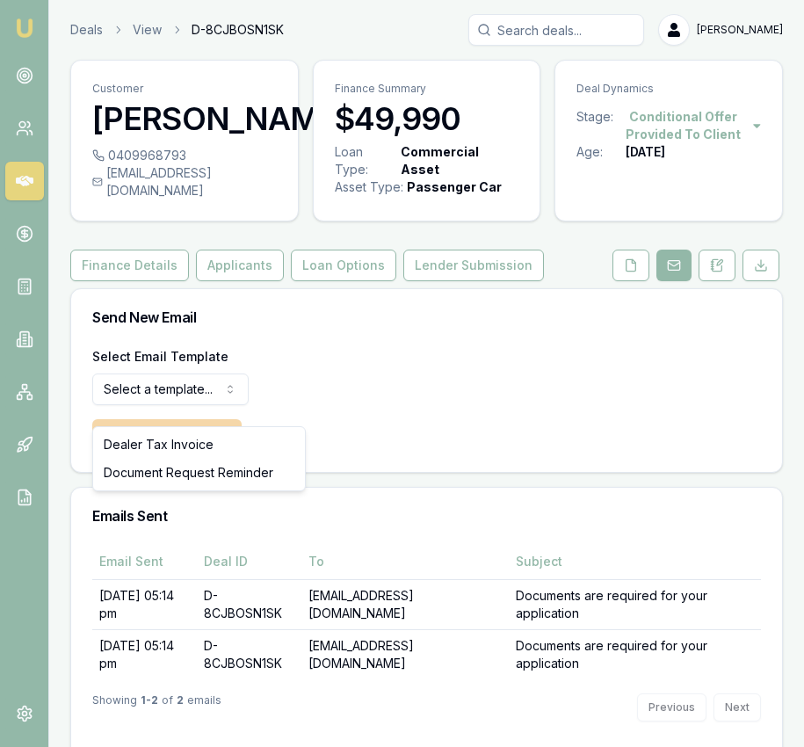
click at [208, 410] on html "Emu Broker Deals View D-8CJBOSN1SK [PERSON_NAME] Toggle Menu Customer [PERSON_N…" at bounding box center [402, 373] width 804 height 747
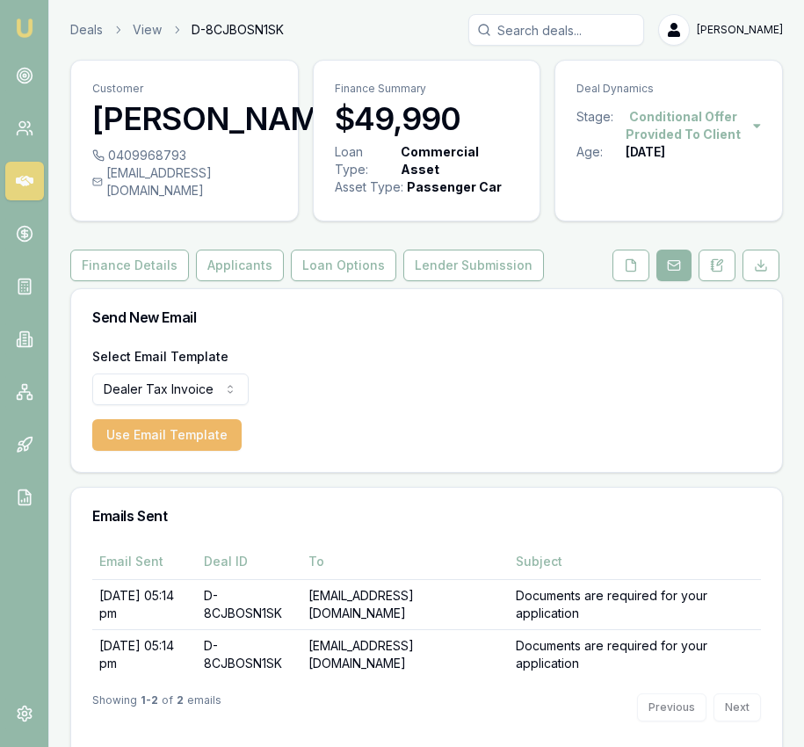
click at [202, 451] on button "Use Email Template" at bounding box center [166, 435] width 149 height 32
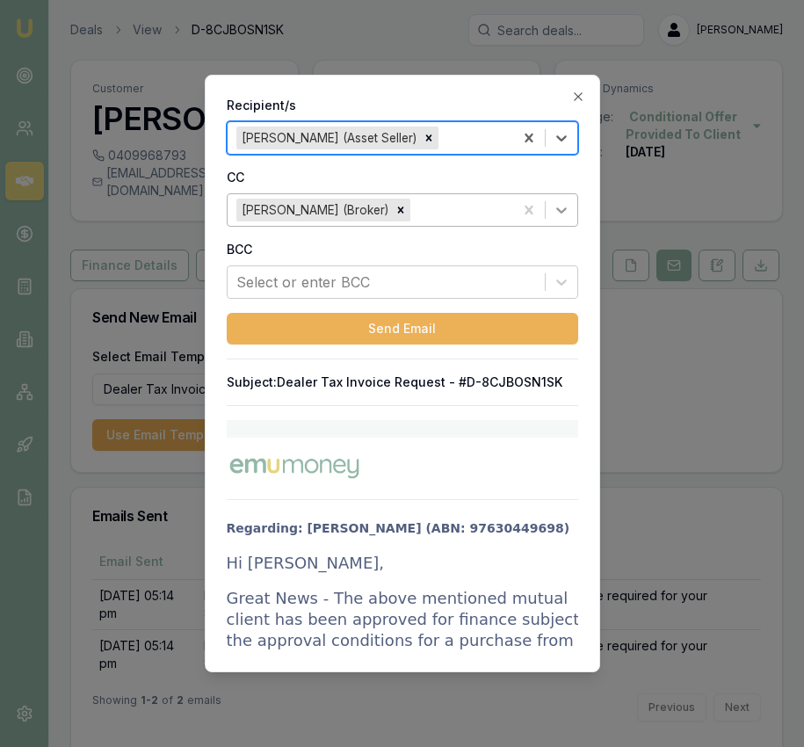
click at [563, 213] on icon at bounding box center [562, 210] width 18 height 18
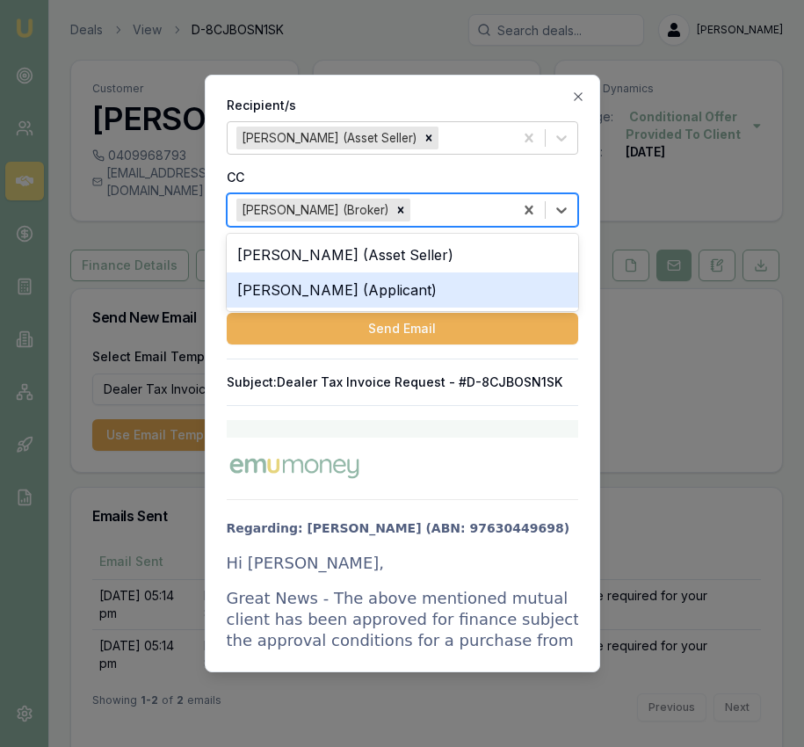
click at [538, 278] on div "[PERSON_NAME] (Applicant)" at bounding box center [402, 289] width 351 height 35
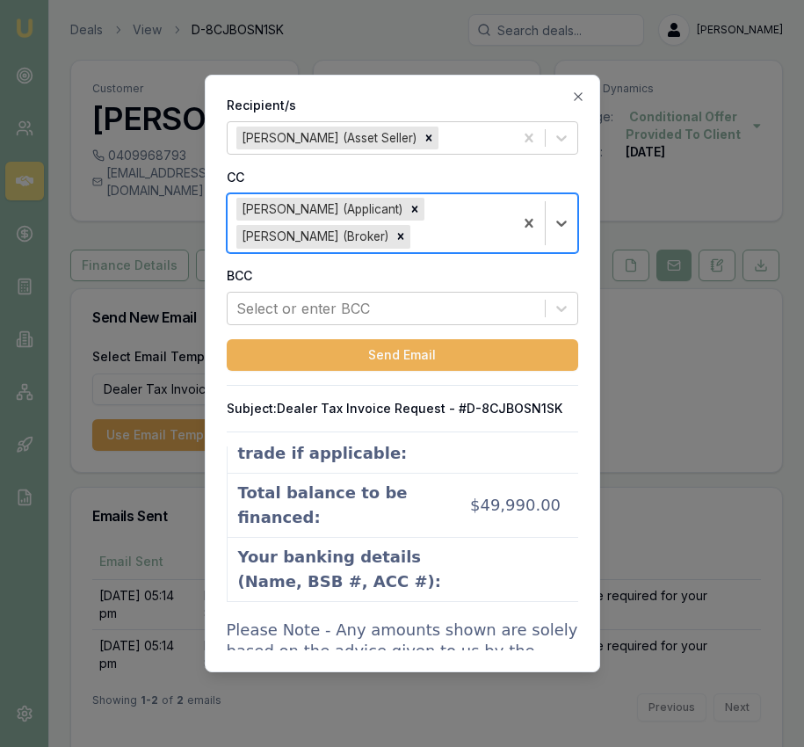
scroll to position [2165, 0]
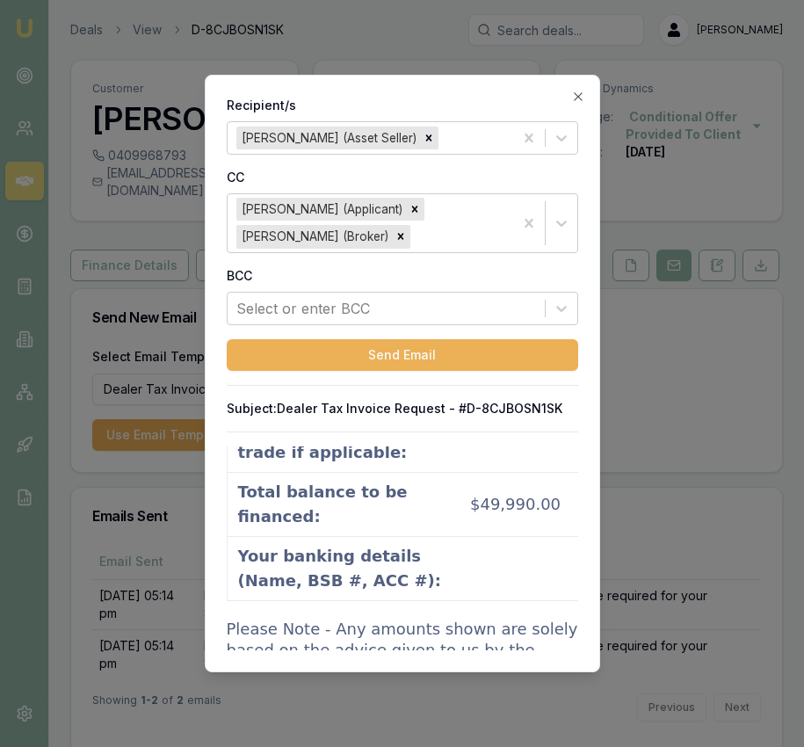
drag, startPoint x: 447, startPoint y: 515, endPoint x: 429, endPoint y: 477, distance: 42.0
click at [469, 329] on td "$50,500.00" at bounding box center [540, 297] width 143 height 64
click at [582, 98] on icon "button" at bounding box center [578, 97] width 14 height 14
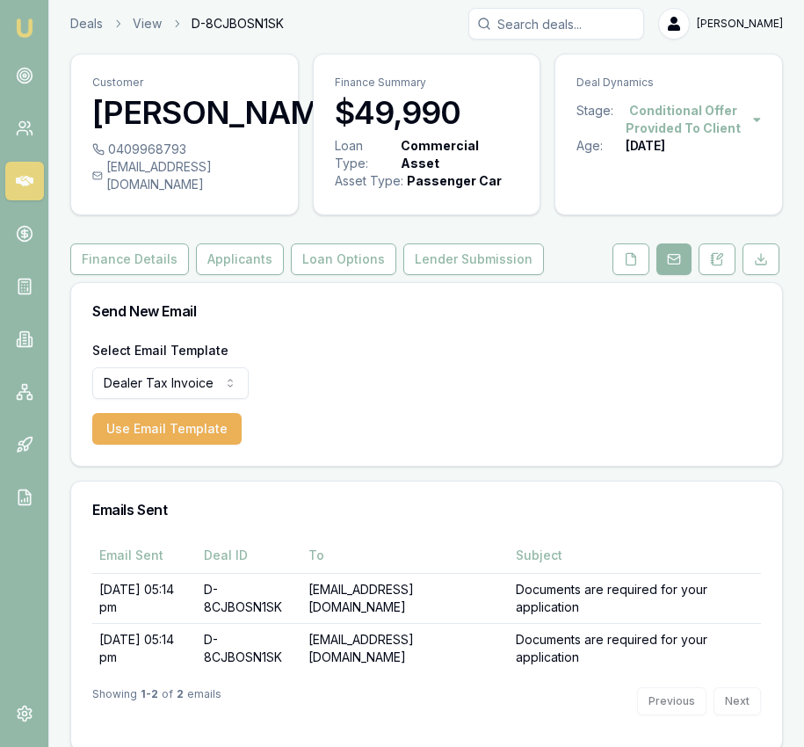
scroll to position [6, 0]
click at [349, 275] on button "Loan Options" at bounding box center [343, 259] width 105 height 32
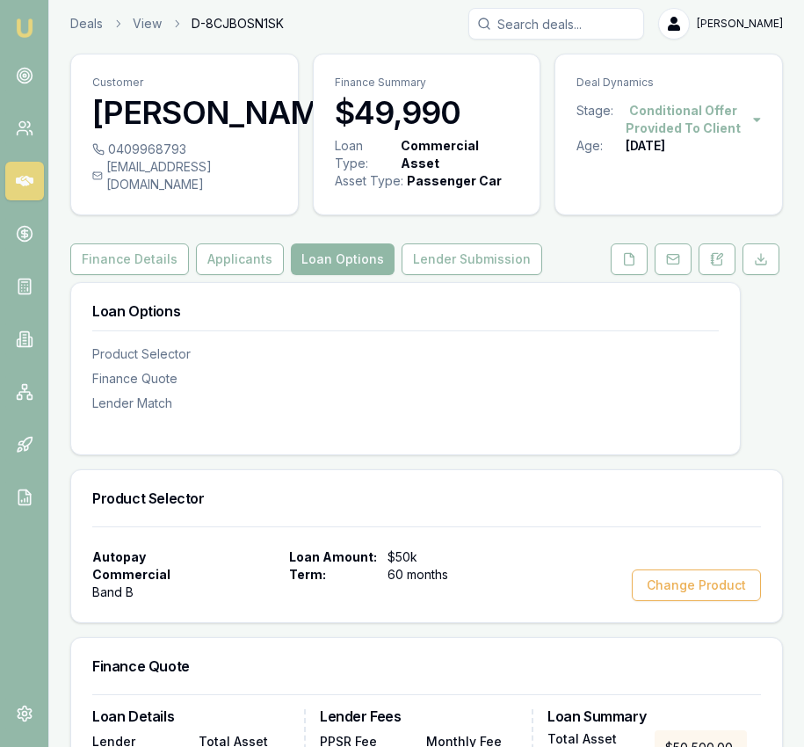
click at [348, 275] on button "Loan Options" at bounding box center [343, 259] width 104 height 32
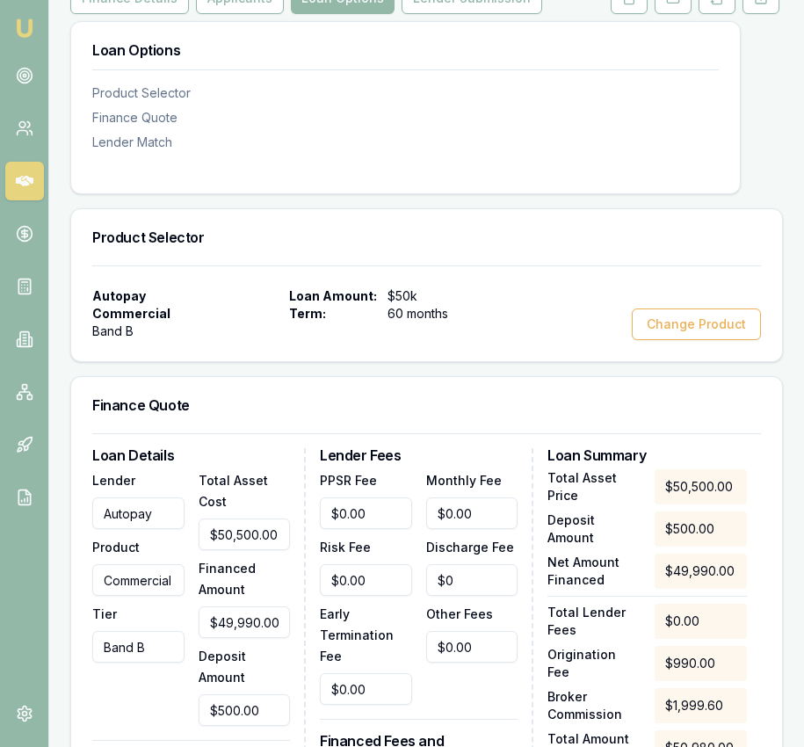
scroll to position [268, 0]
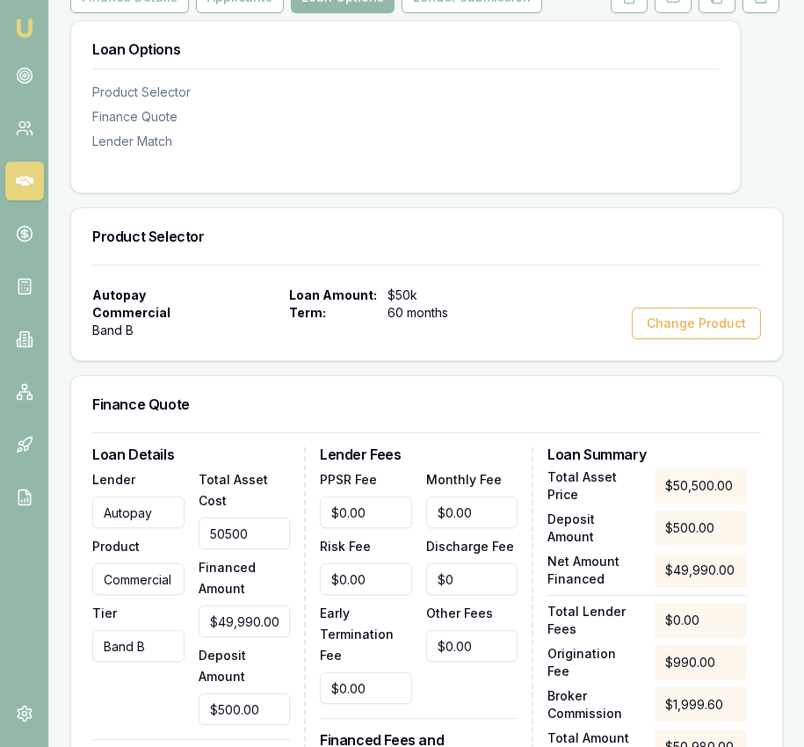
click at [235, 543] on input "50500" at bounding box center [245, 533] width 92 height 32
click at [235, 544] on input "50500" at bounding box center [245, 533] width 92 height 32
type input "4"
type input "$0.00"
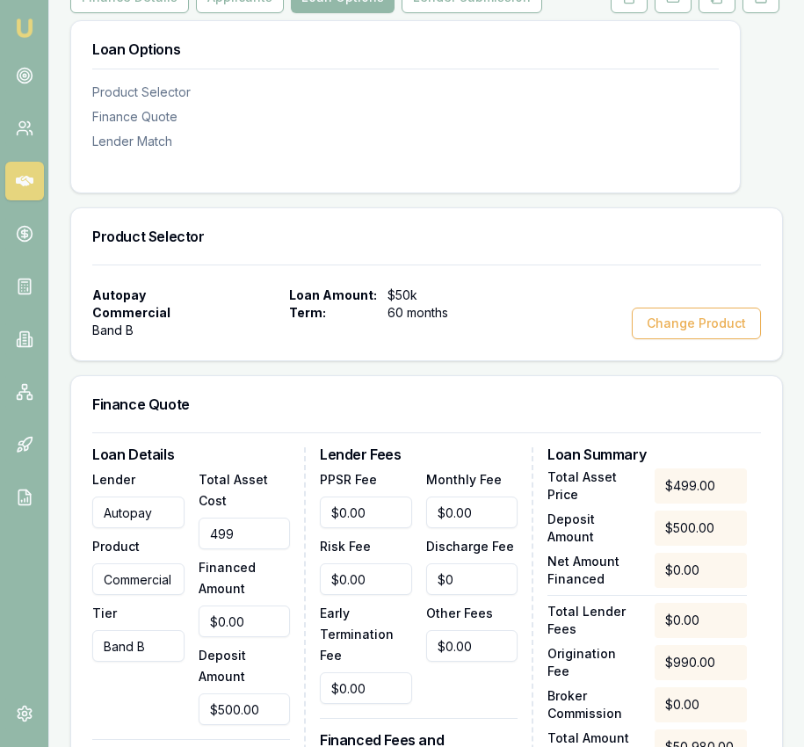
type input "4999"
type input "$4,499.00"
type input "$179.96"
type input "49990"
type input "$49,490.00"
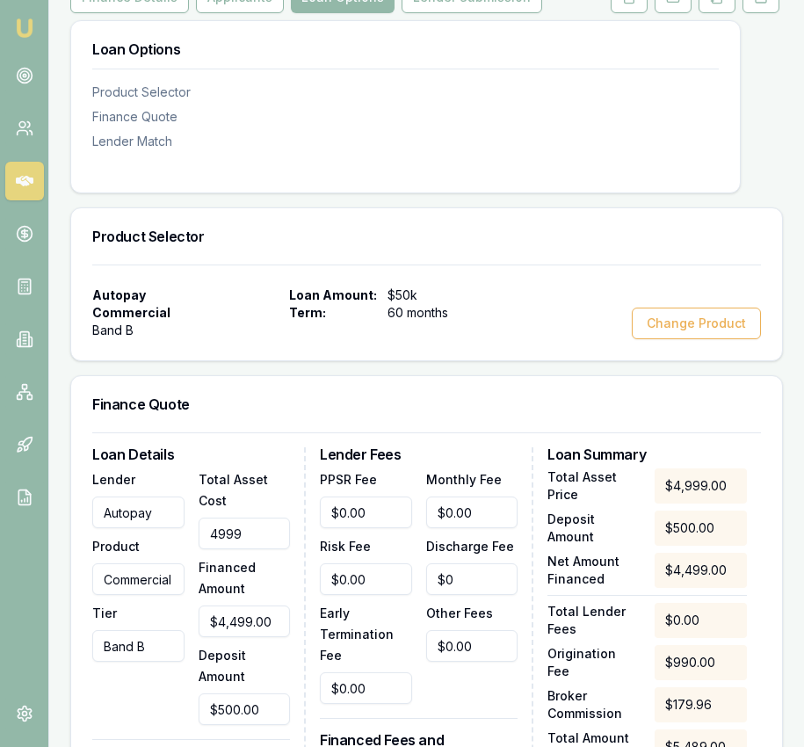
type input "$1,979.60"
type input "$49,990.00"
click at [282, 461] on h3 "Loan Details" at bounding box center [191, 454] width 198 height 14
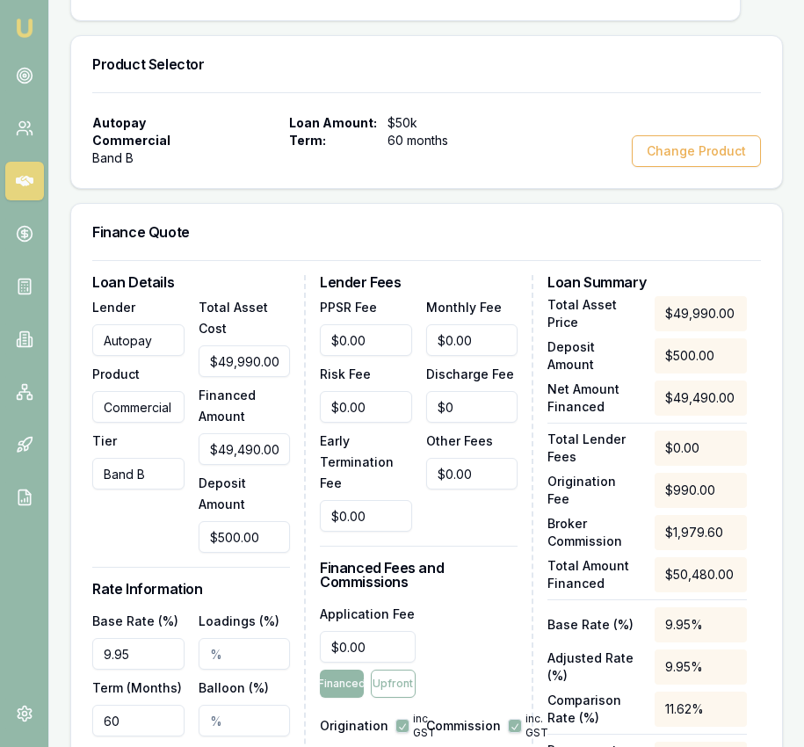
scroll to position [506, 0]
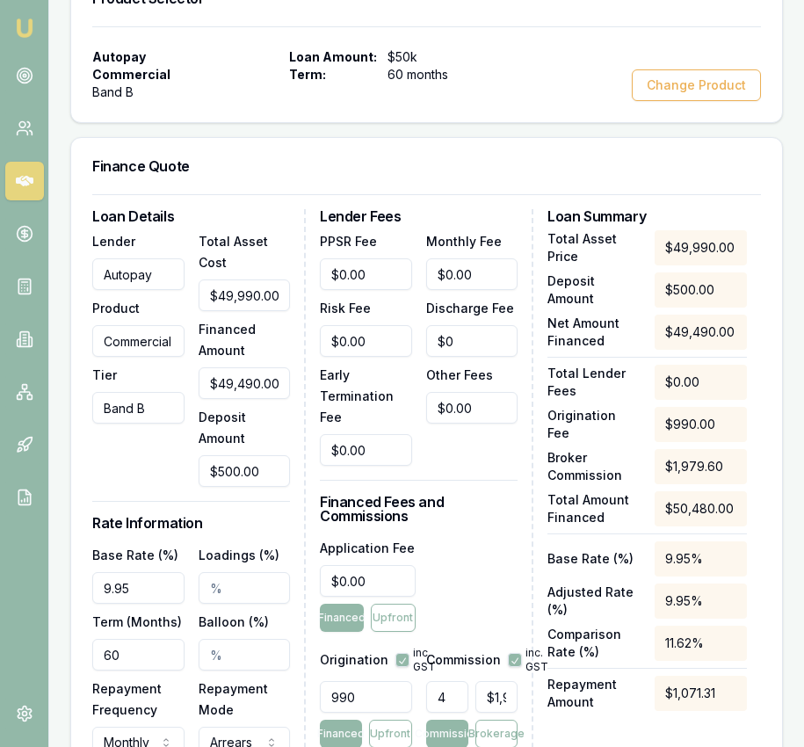
type input "500"
click at [253, 487] on input "500" at bounding box center [245, 471] width 92 height 32
type input "$49,990.00"
type input "0"
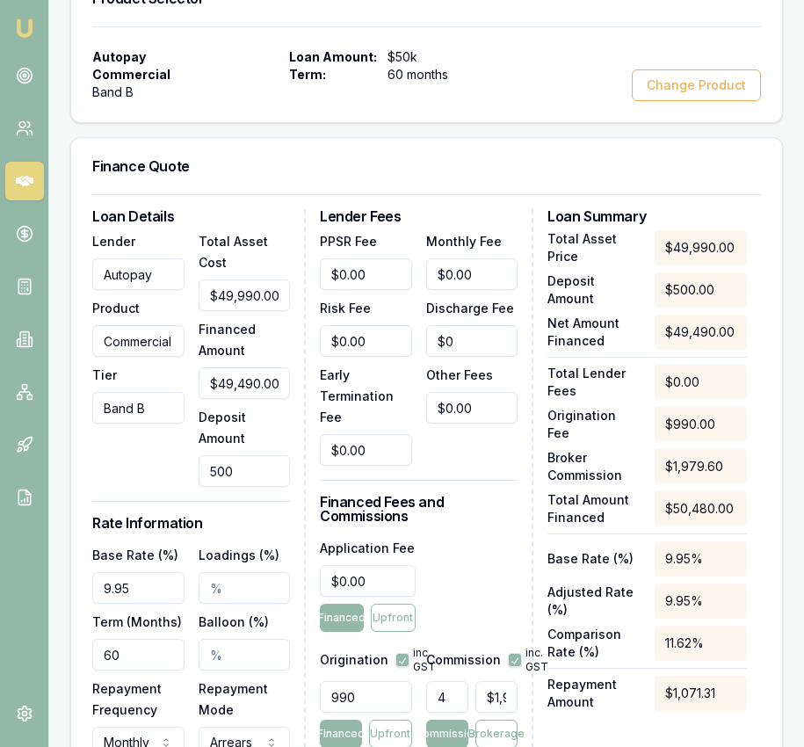
type input "$1,999.60"
type input "$0.00"
click at [264, 441] on div "Deposit Amount $0.00" at bounding box center [245, 446] width 92 height 81
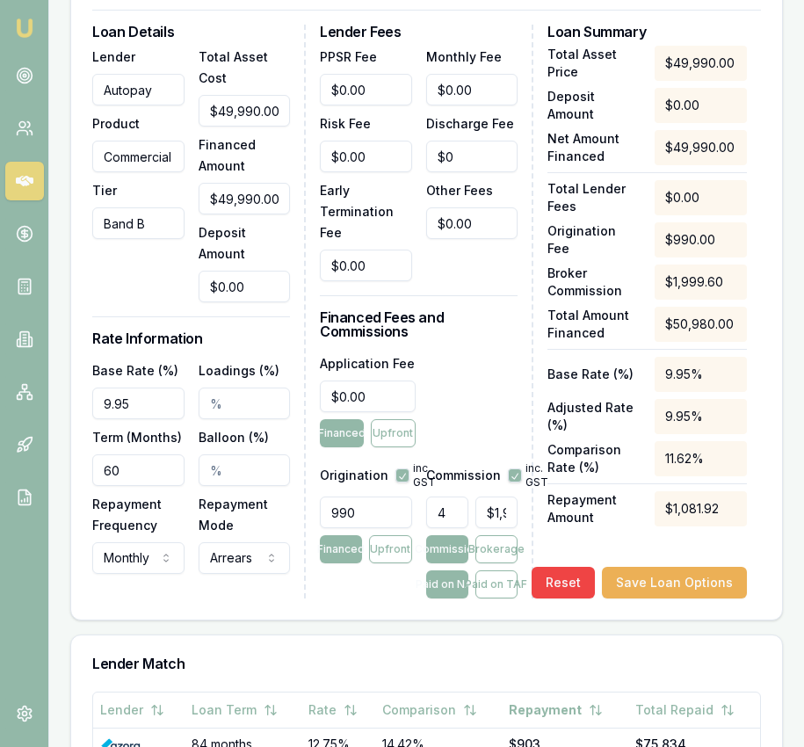
scroll to position [695, 0]
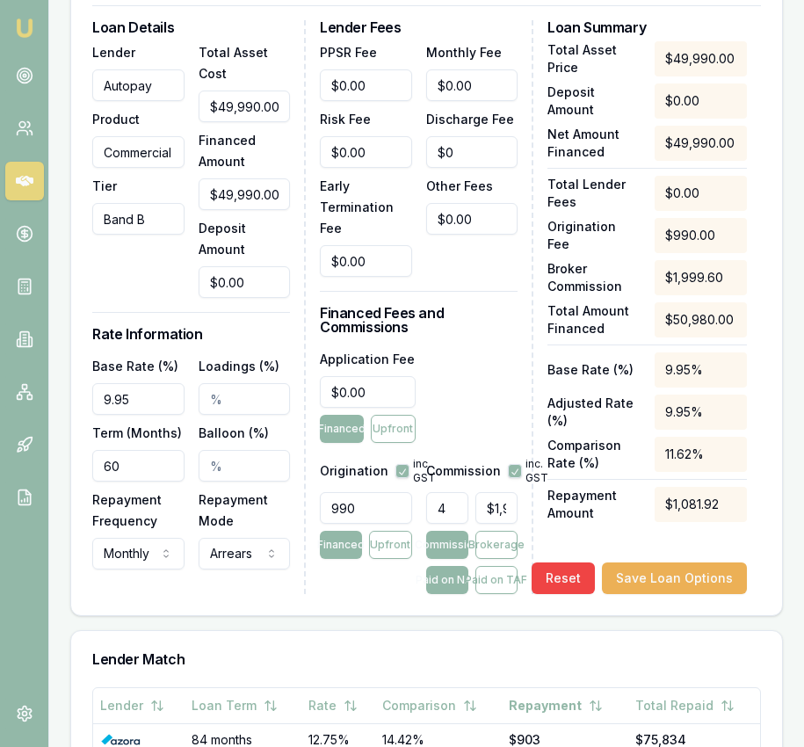
click at [435, 524] on input "4" at bounding box center [447, 508] width 42 height 32
type input "4.00%"
click at [649, 594] on button "Save Loan Options" at bounding box center [674, 578] width 145 height 32
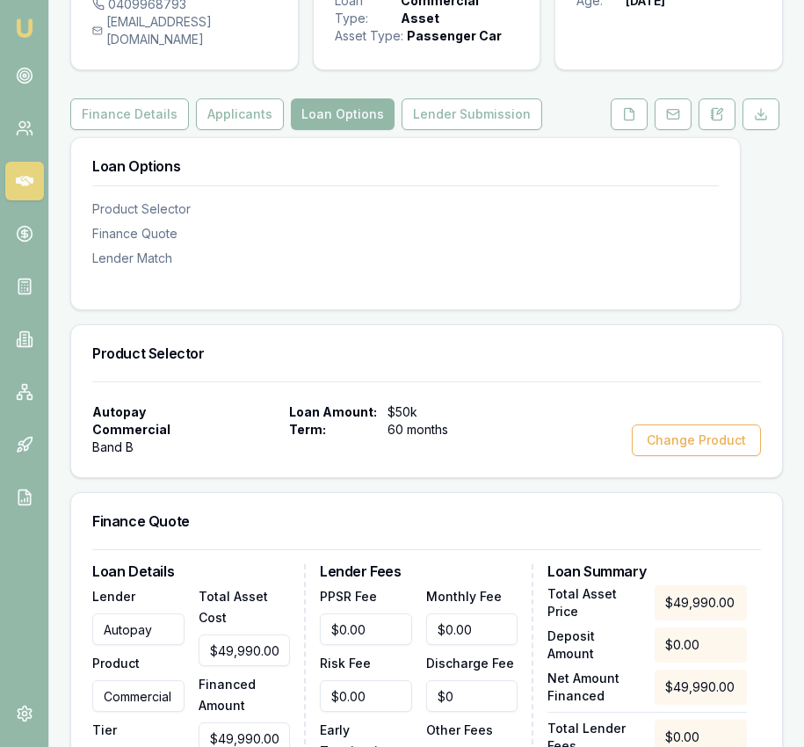
scroll to position [0, 0]
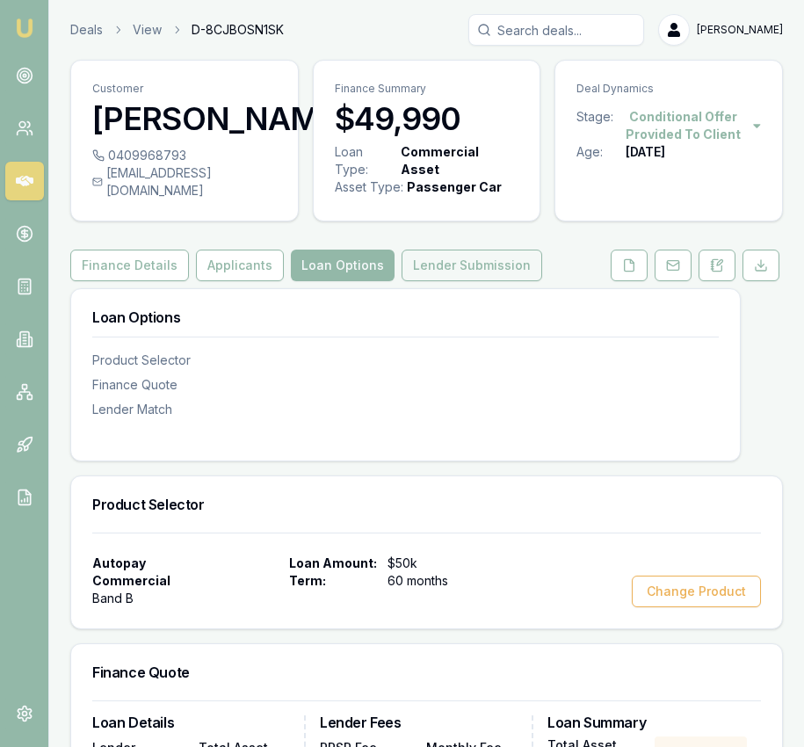
click at [466, 281] on button "Lender Submission" at bounding box center [472, 266] width 141 height 32
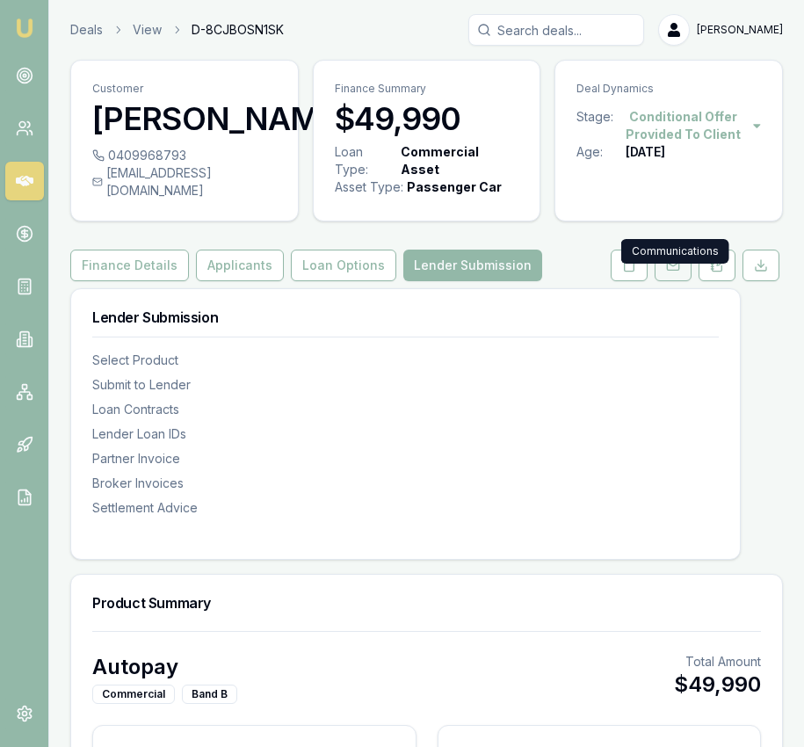
click at [668, 281] on button at bounding box center [673, 266] width 37 height 32
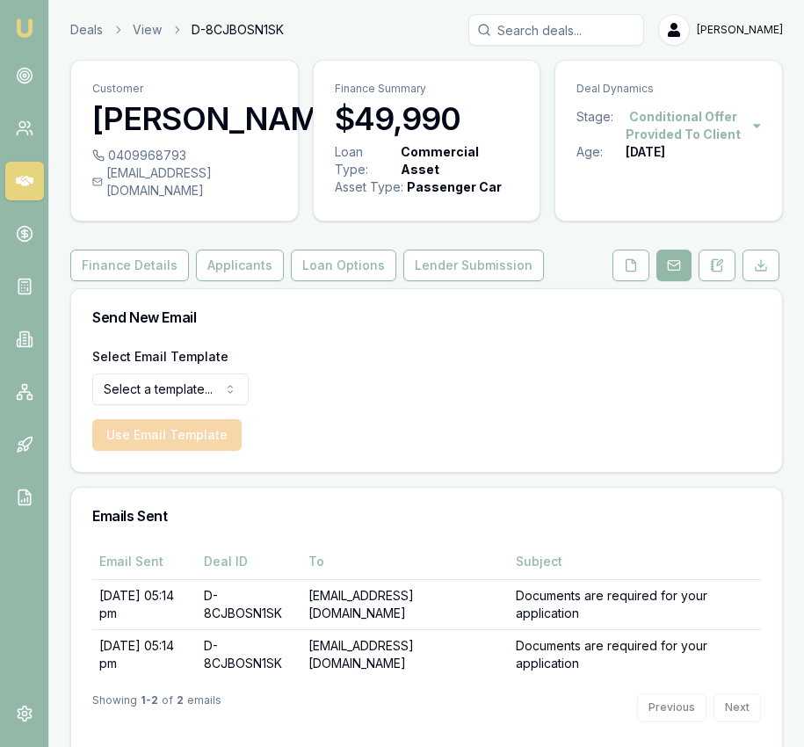
scroll to position [6, 0]
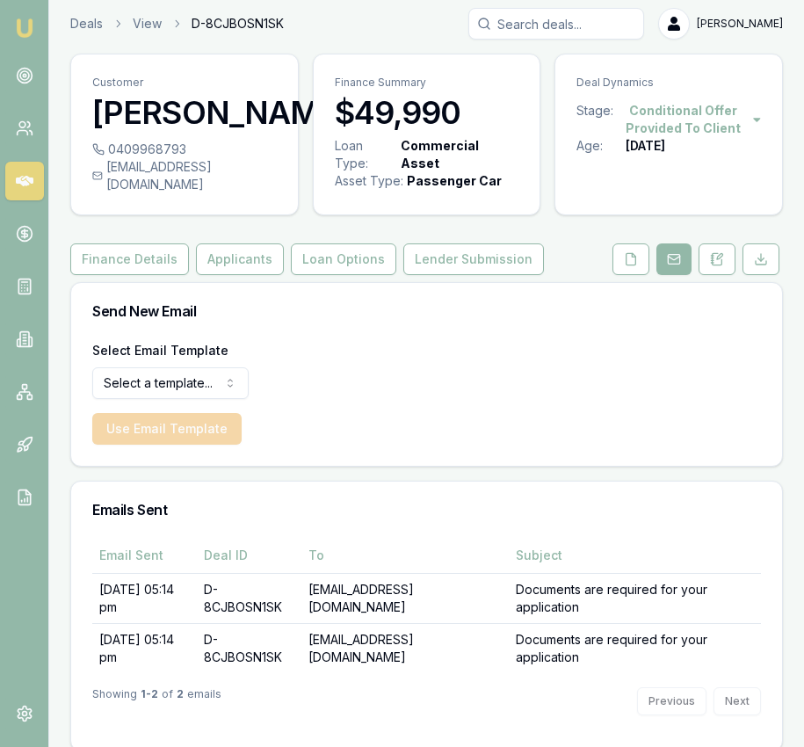
click at [222, 379] on div "Select Email Template Select a template... Dealer Tax Invoice Document Request …" at bounding box center [170, 369] width 156 height 60
click at [217, 395] on html "Emu Broker Deals View D-8CJBOSN1SK Eujin Ooi Toggle Menu Customer Franz Schulze…" at bounding box center [402, 367] width 804 height 747
click at [189, 445] on button "Use Email Template" at bounding box center [166, 429] width 149 height 32
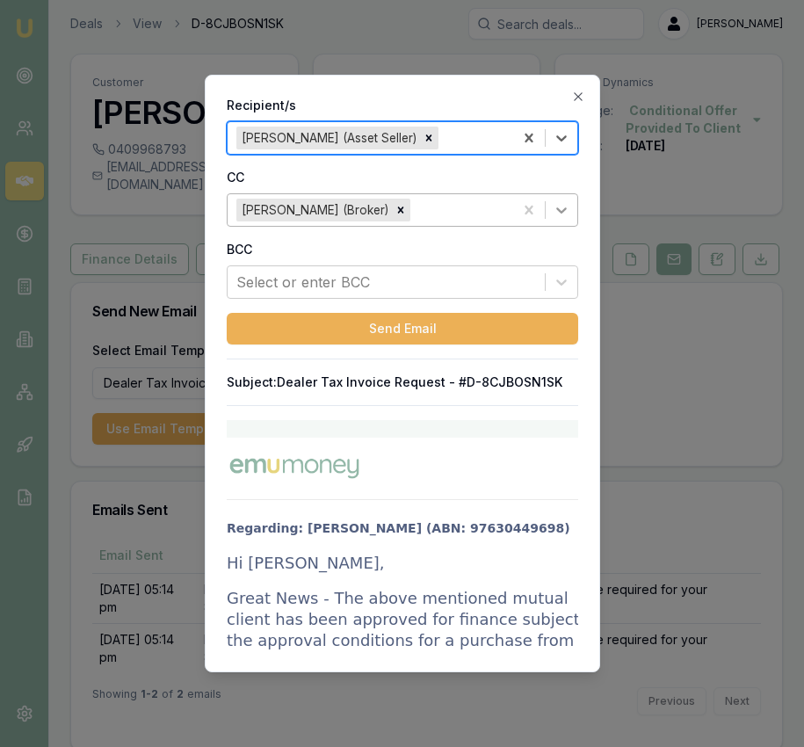
click at [566, 213] on icon at bounding box center [562, 210] width 18 height 18
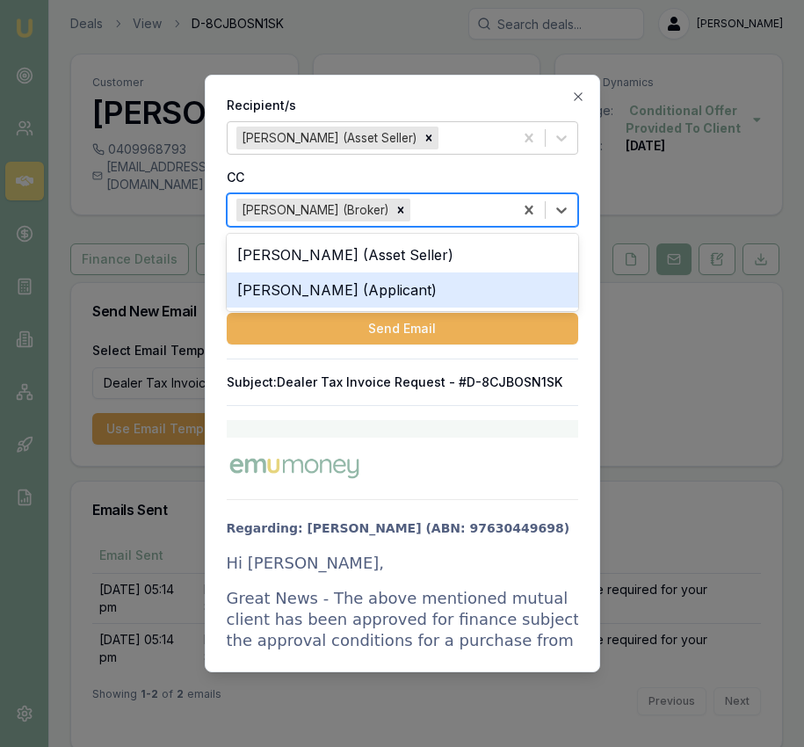
click at [513, 279] on div "Franz Schulze (Applicant)" at bounding box center [402, 289] width 351 height 35
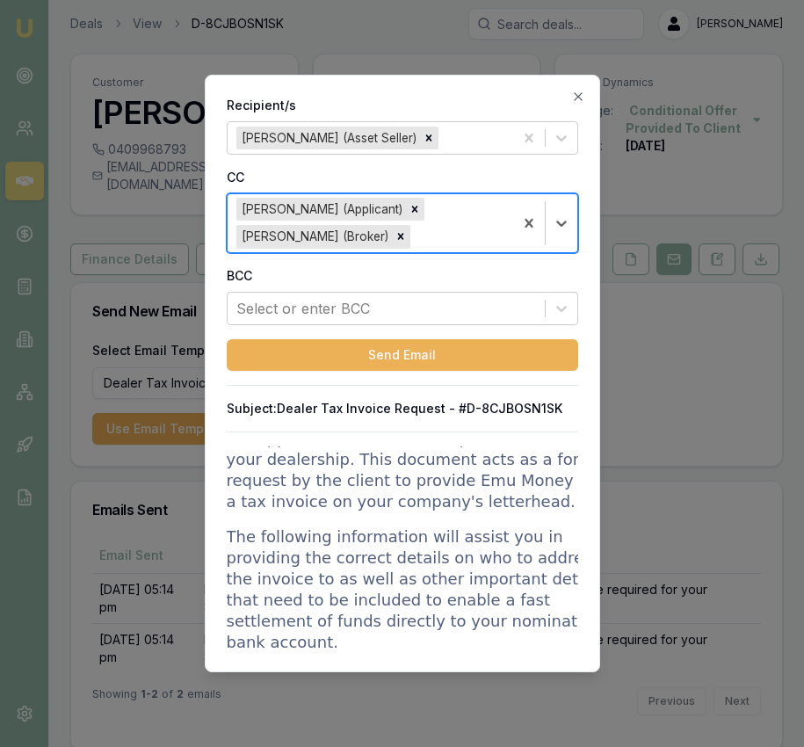
scroll to position [0, 0]
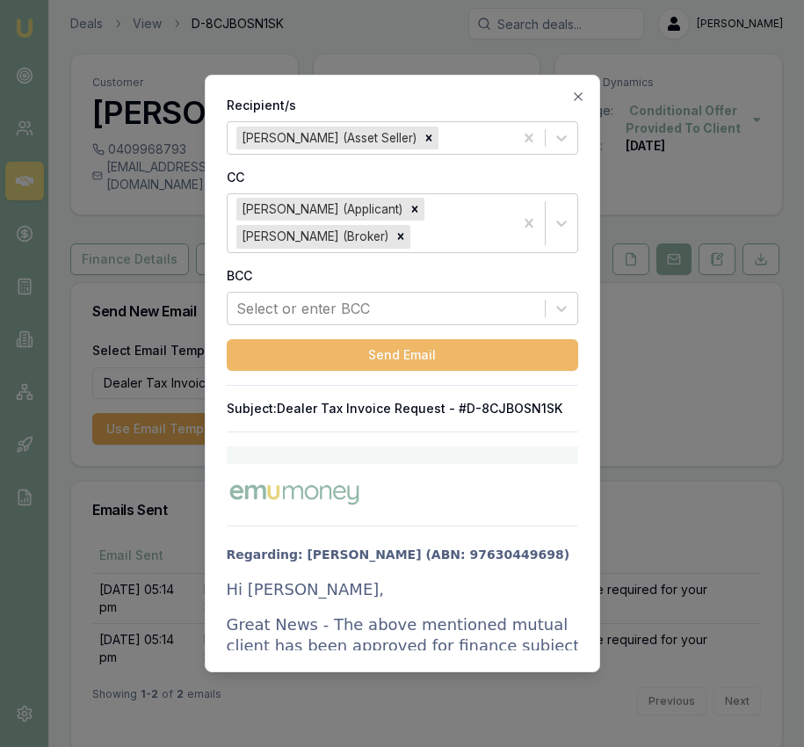
click at [418, 351] on button "Send Email" at bounding box center [402, 355] width 351 height 32
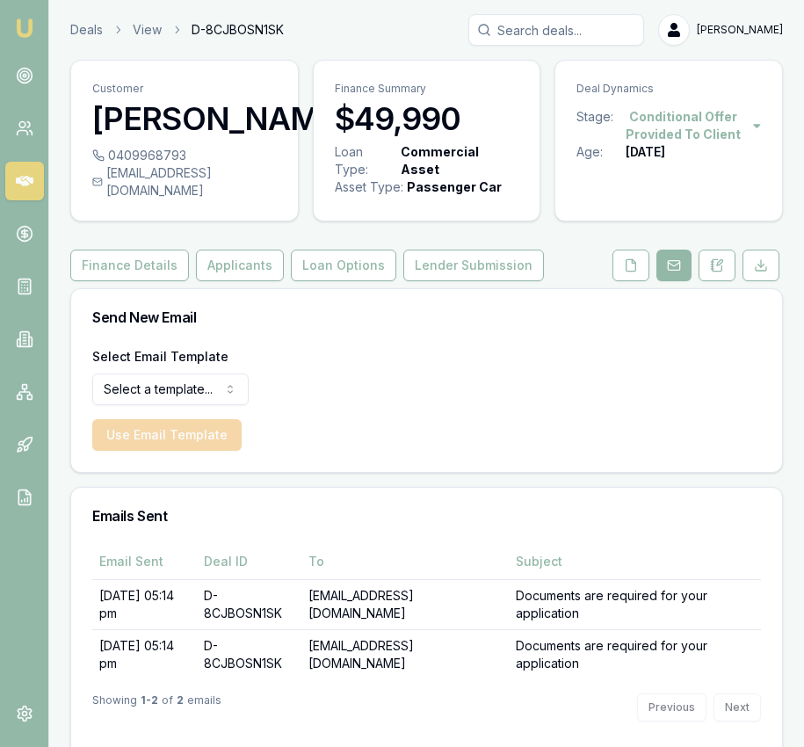
scroll to position [6, 0]
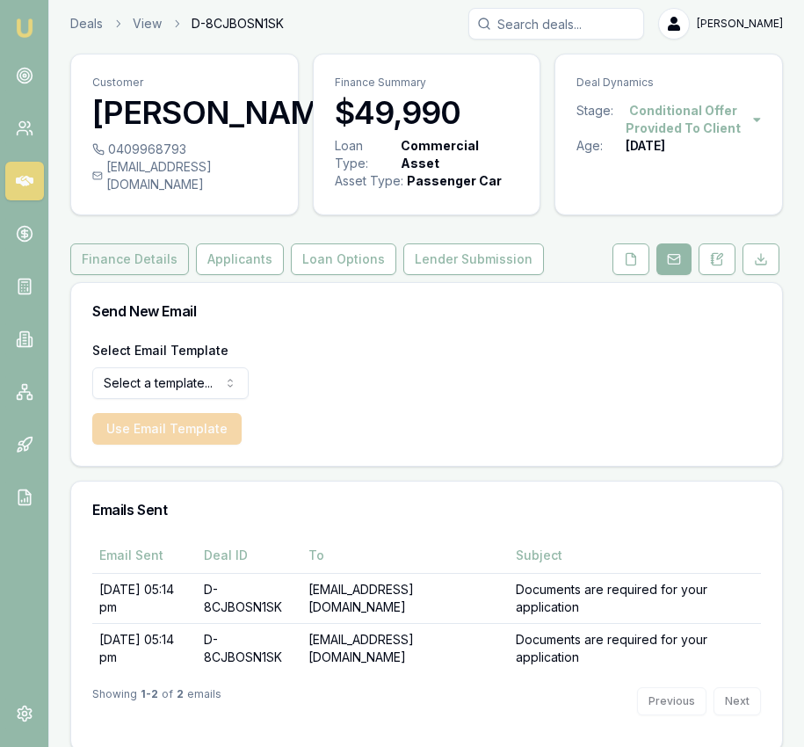
click at [163, 275] on button "Finance Details" at bounding box center [129, 259] width 119 height 32
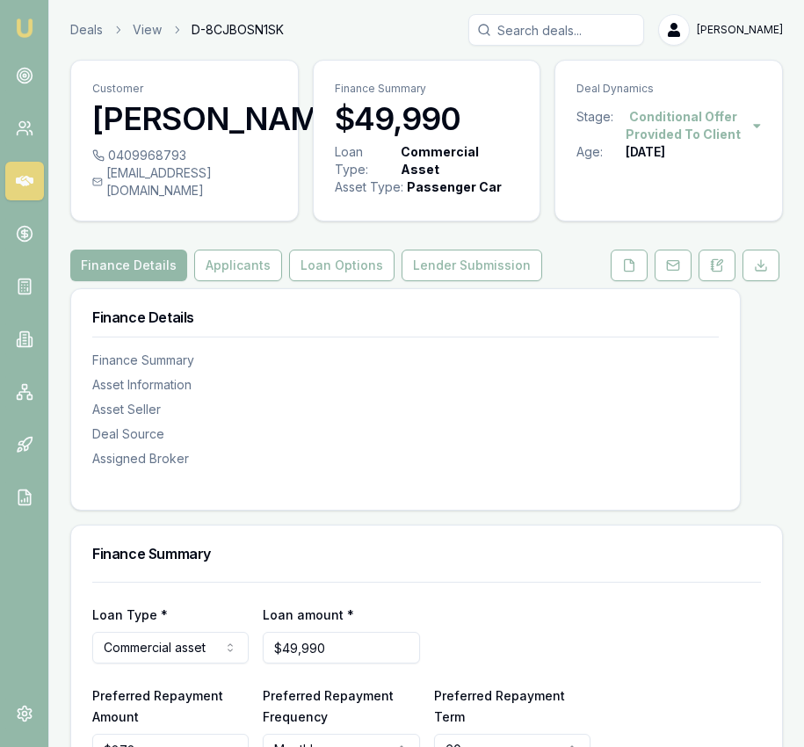
click at [405, 552] on div "Finance Summary" at bounding box center [426, 553] width 711 height 56
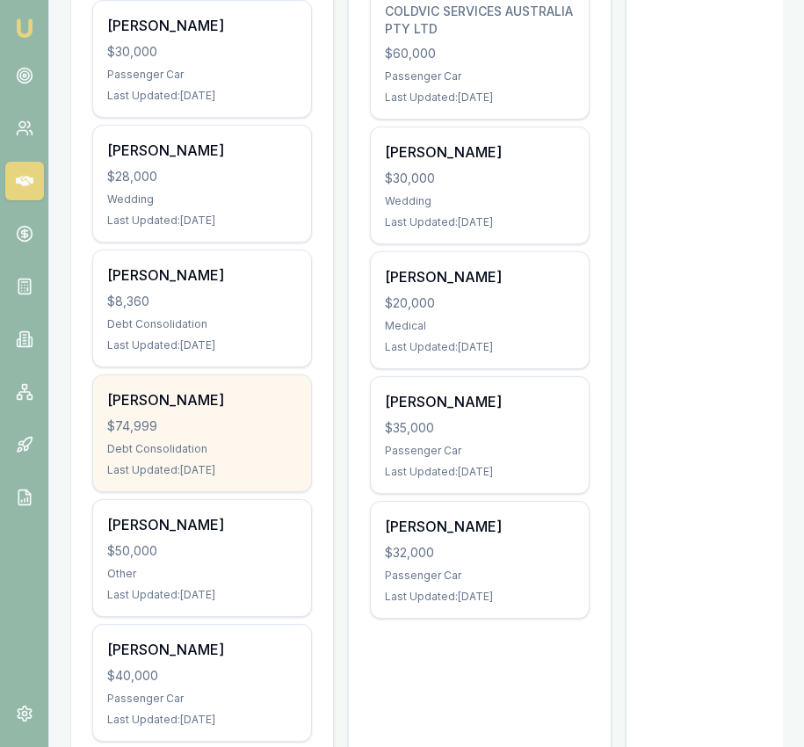
scroll to position [1046, 0]
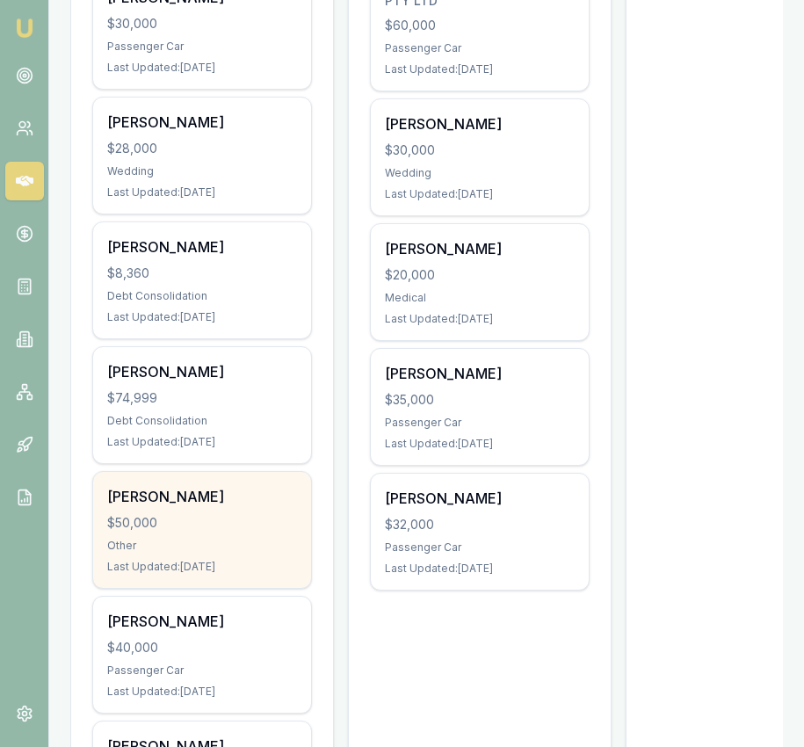
click at [207, 510] on div "SARBJEET KAUR $50,000 Other Last Updated: 4 days ago" at bounding box center [202, 530] width 218 height 116
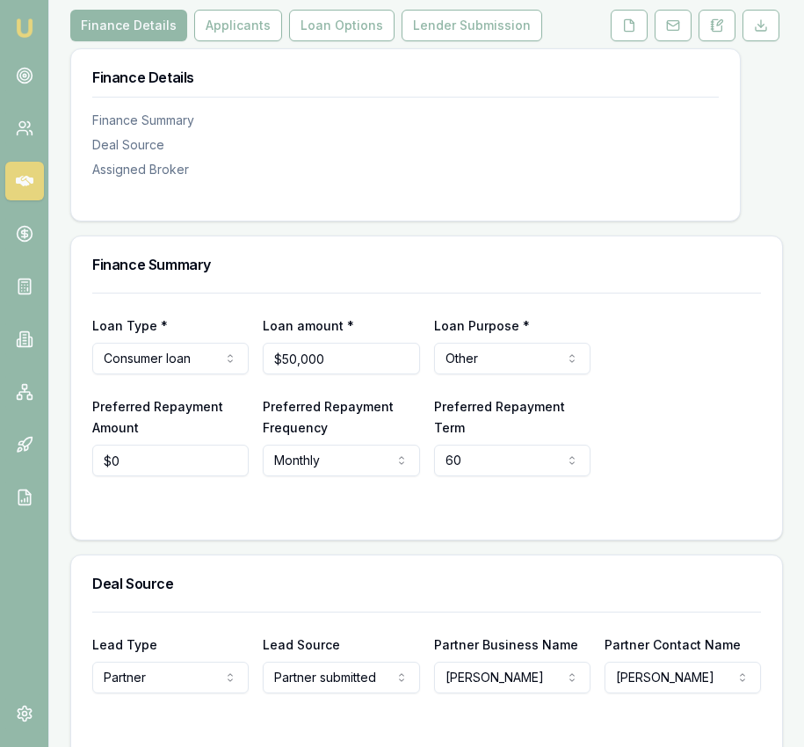
scroll to position [244, 0]
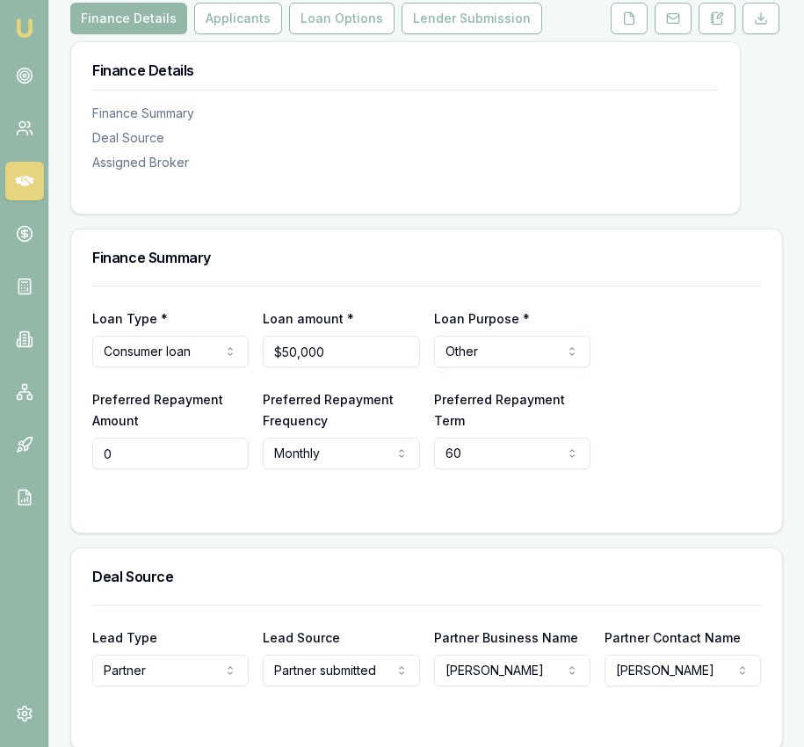
click at [136, 469] on input "0" at bounding box center [170, 454] width 156 height 32
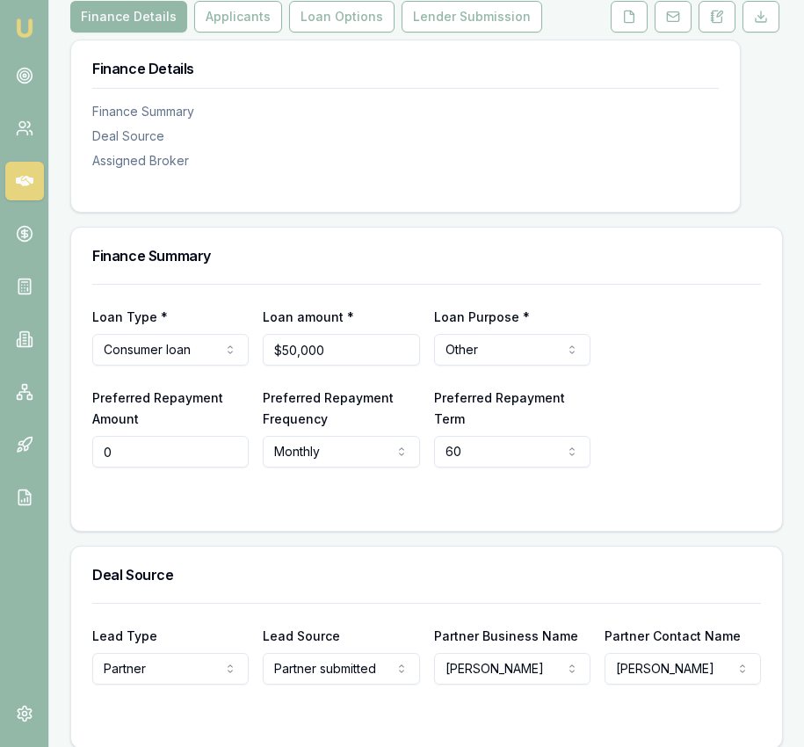
scroll to position [253, 0]
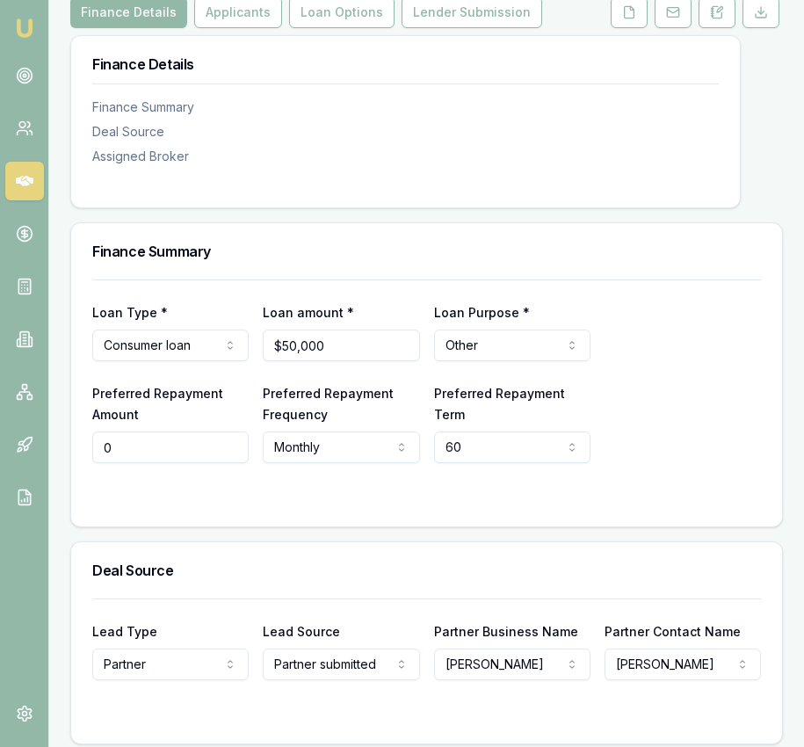
click at [136, 463] on input "0" at bounding box center [170, 447] width 156 height 32
type input "$1,146"
click at [239, 28] on button "Applicants" at bounding box center [238, 12] width 88 height 32
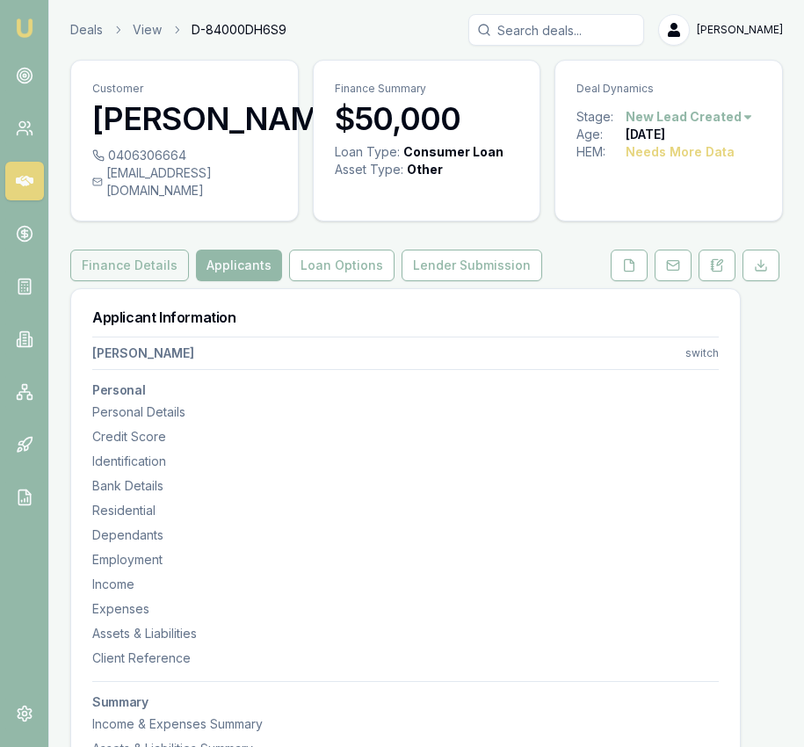
click at [124, 281] on button "Finance Details" at bounding box center [129, 266] width 119 height 32
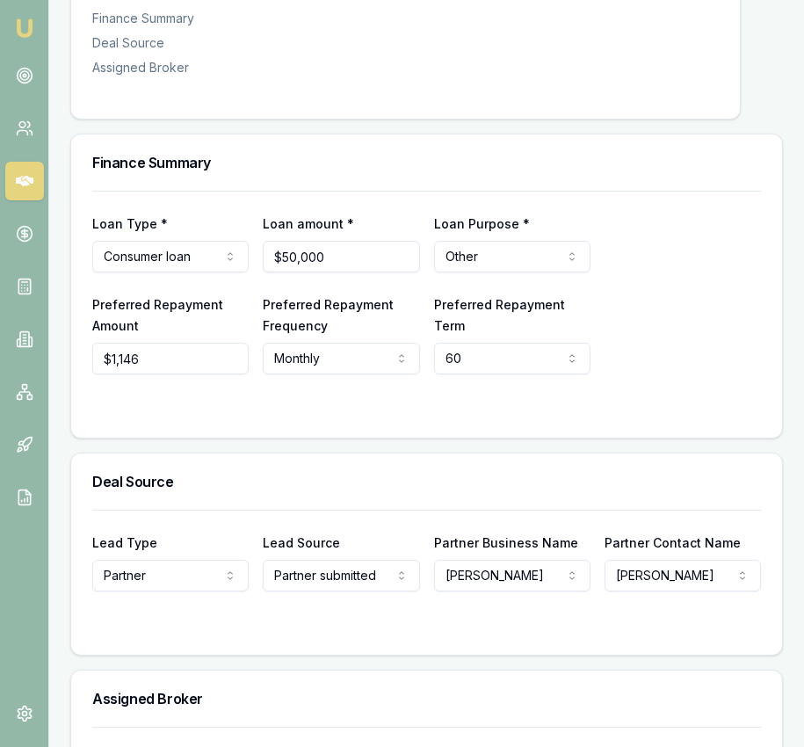
click at [525, 393] on form "Loan Type * Consumer loan Consumer loan Consumer asset Commercial loan Commerci…" at bounding box center [426, 304] width 669 height 226
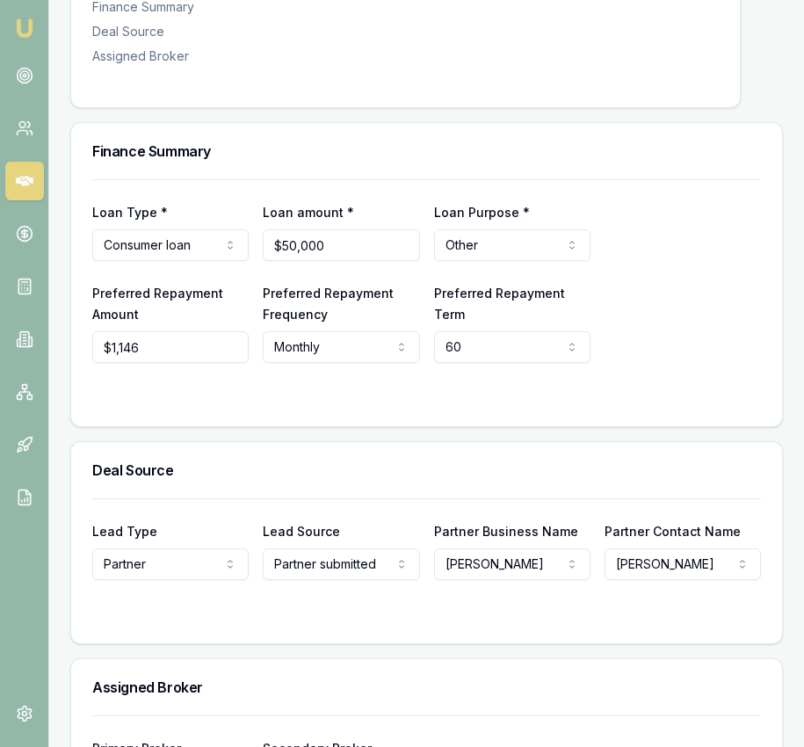
scroll to position [357, 0]
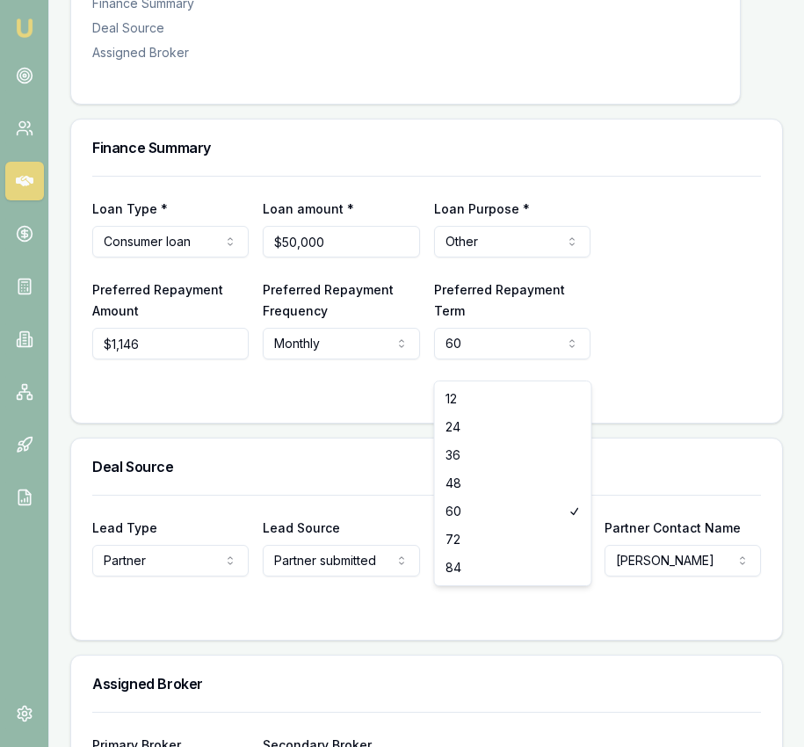
click at [518, 361] on html "Emu Broker Deals View D-84000DH6S9 [PERSON_NAME] Toggle Menu Customer [PERSON_N…" at bounding box center [402, 16] width 804 height 747
select select "84"
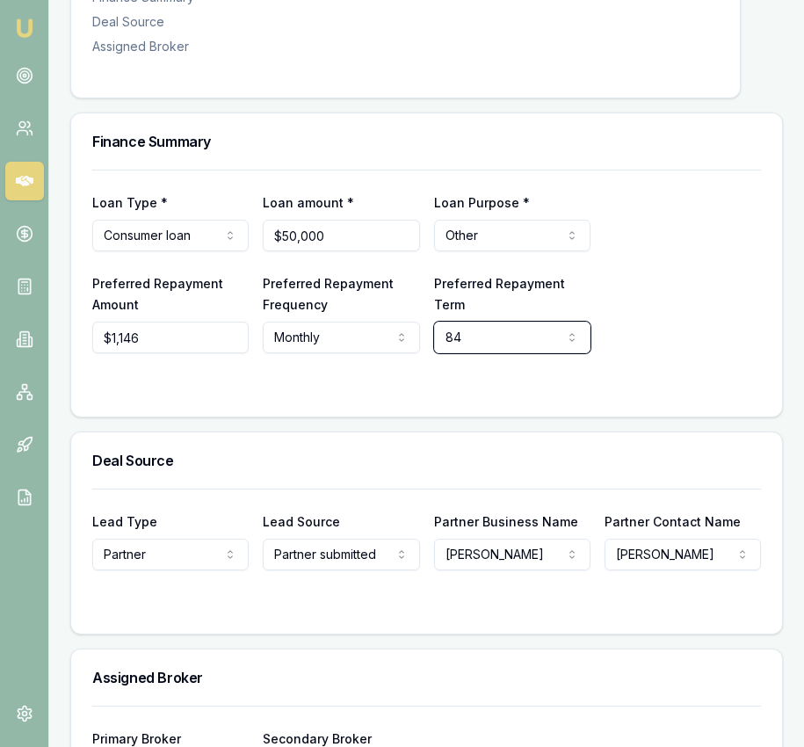
scroll to position [365, 0]
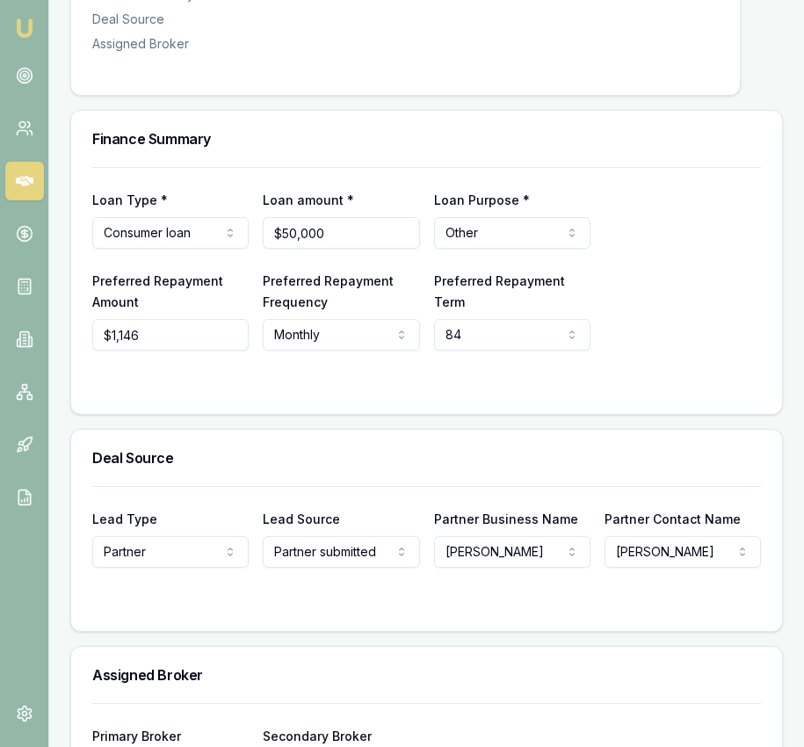
click at [520, 414] on div "Loan Type * Consumer loan Consumer loan Consumer asset Commercial loan Commerci…" at bounding box center [426, 290] width 711 height 247
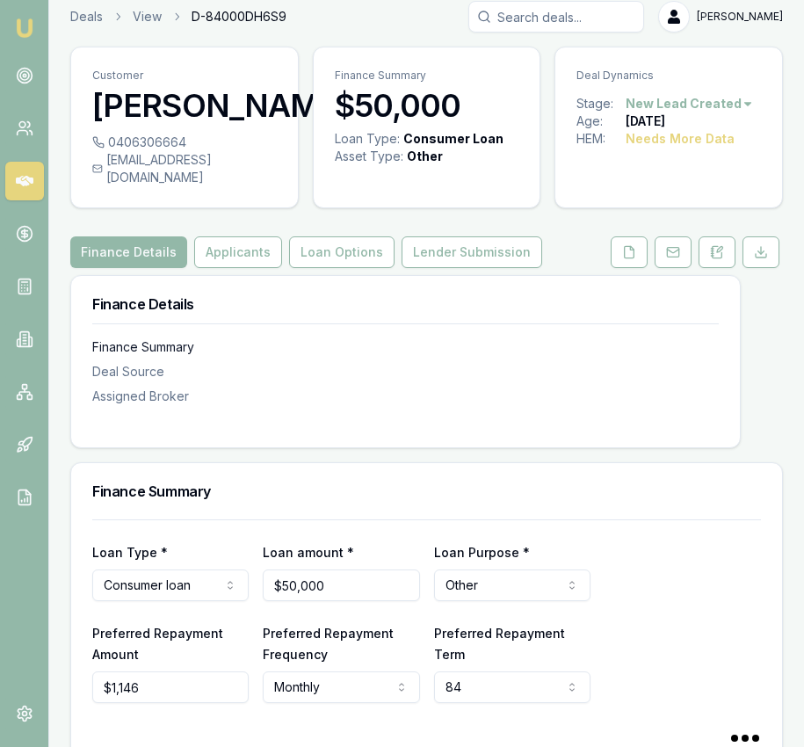
scroll to position [0, 0]
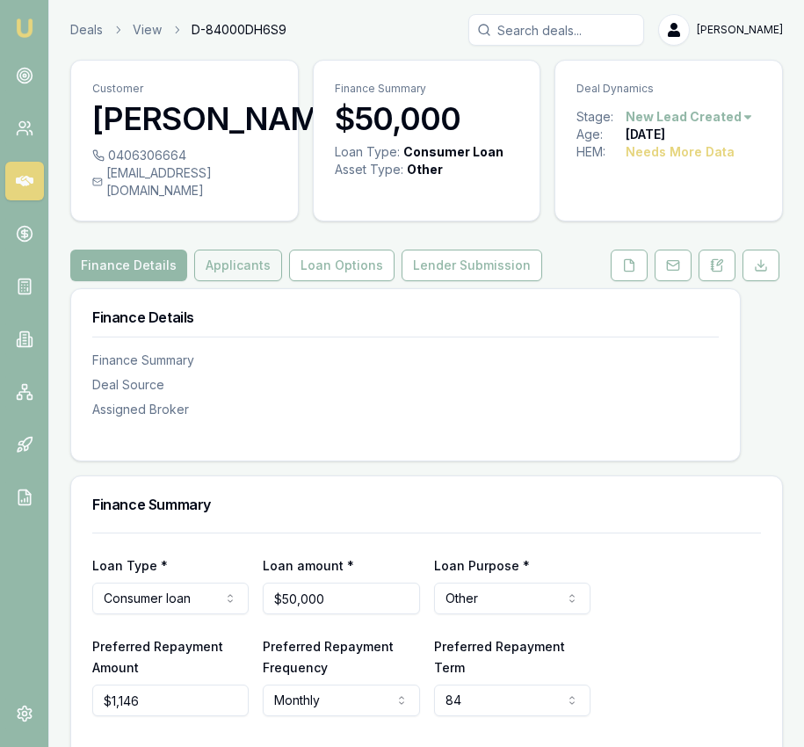
click at [225, 277] on button "Applicants" at bounding box center [238, 266] width 88 height 32
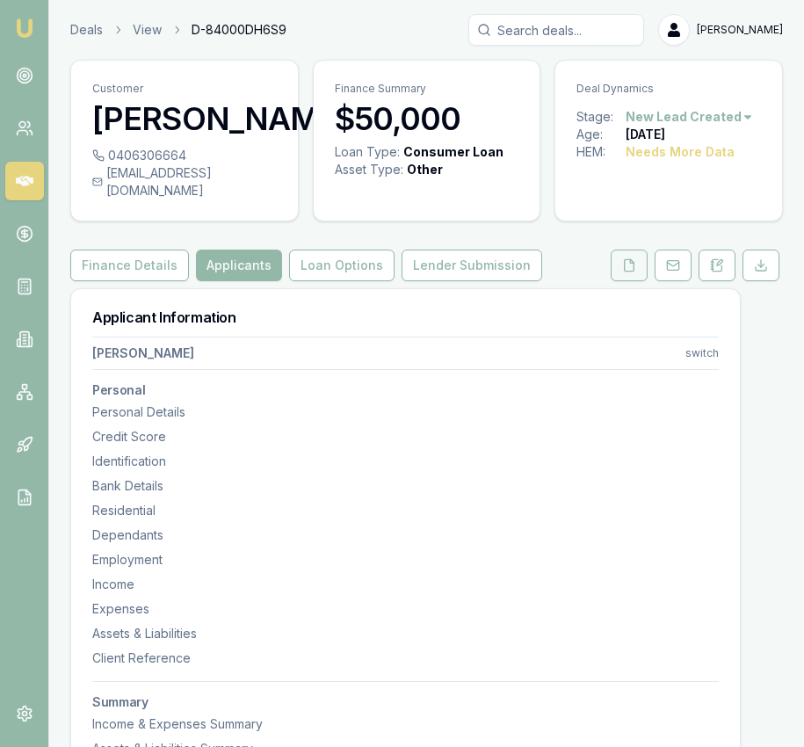
click at [637, 276] on button at bounding box center [629, 266] width 37 height 32
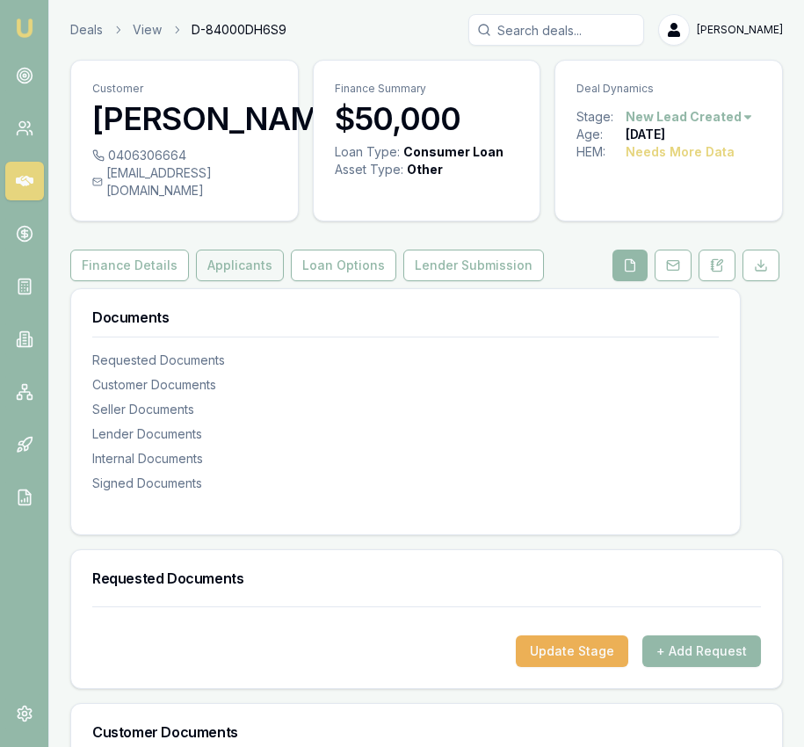
click at [238, 281] on button "Applicants" at bounding box center [240, 266] width 88 height 32
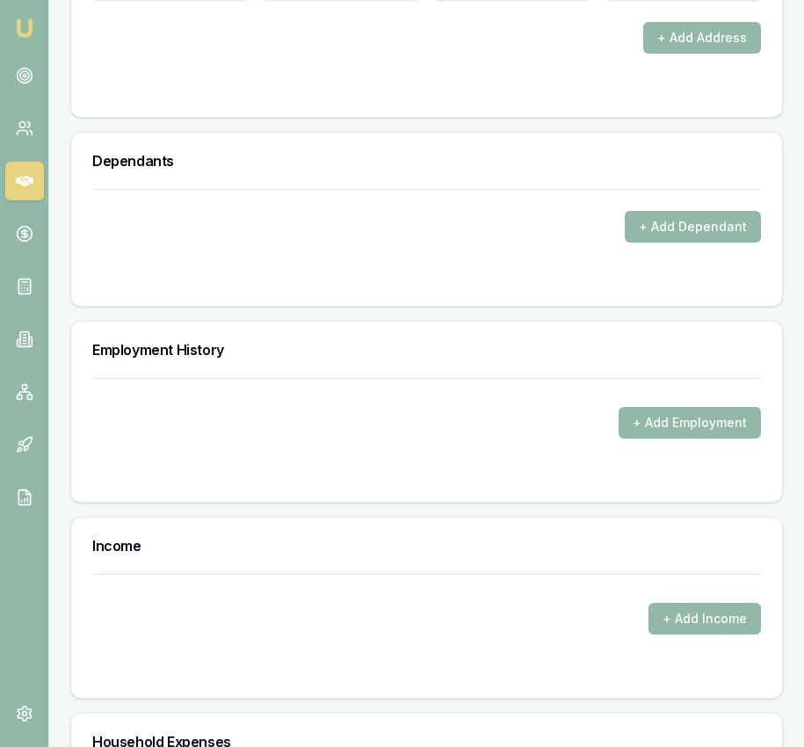
scroll to position [2616, 0]
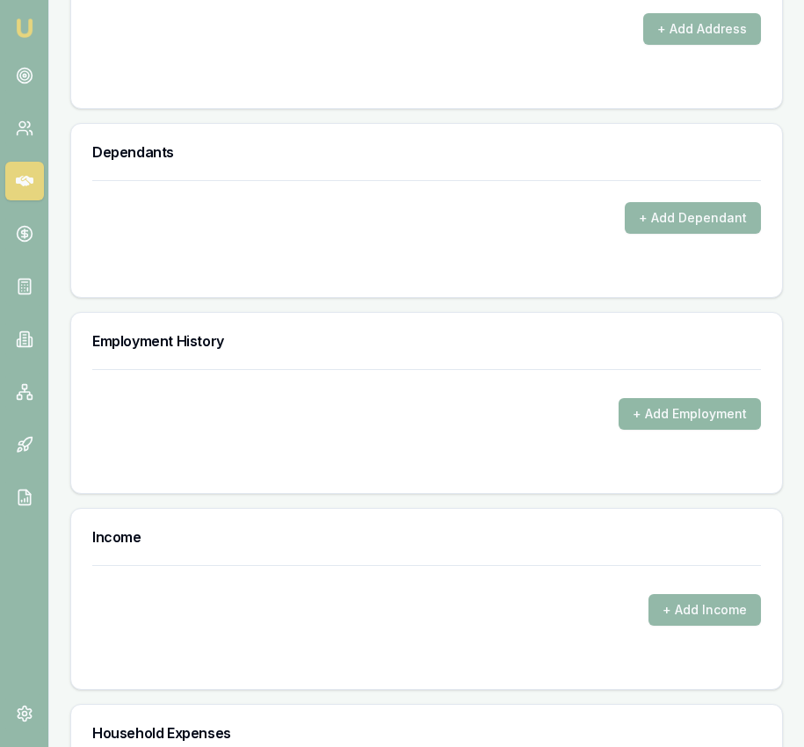
click at [677, 426] on button "+ Add Employment" at bounding box center [690, 414] width 142 height 32
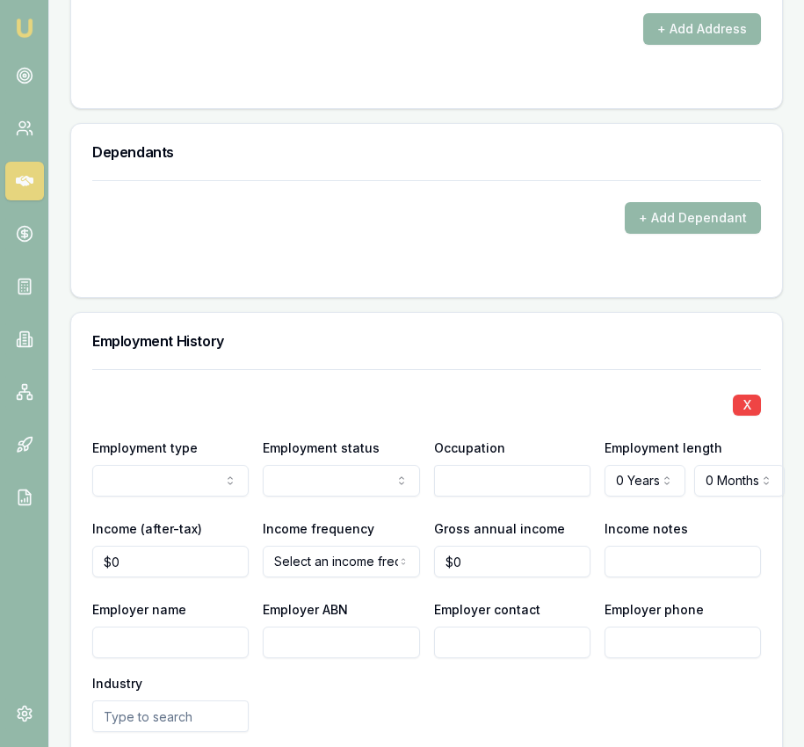
drag, startPoint x: 154, startPoint y: 538, endPoint x: 187, endPoint y: 531, distance: 34.1
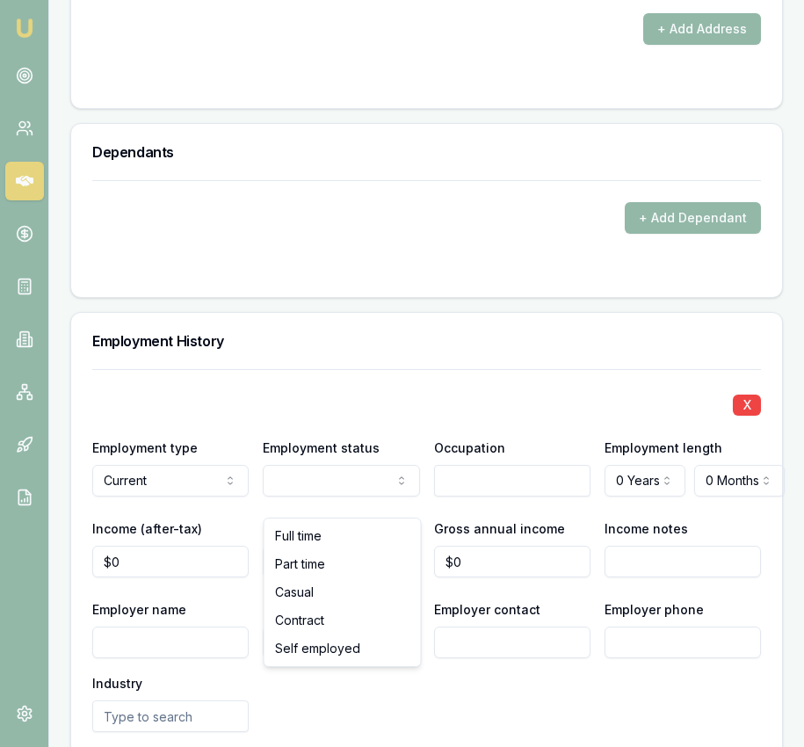
select select "CASUAL"
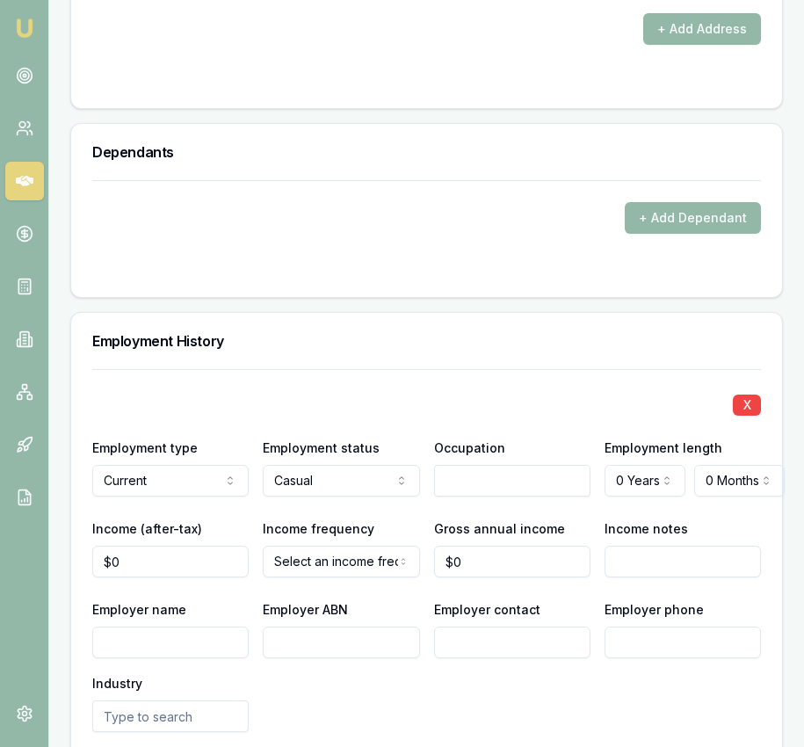
click at [494, 496] on input "text" at bounding box center [512, 481] width 156 height 32
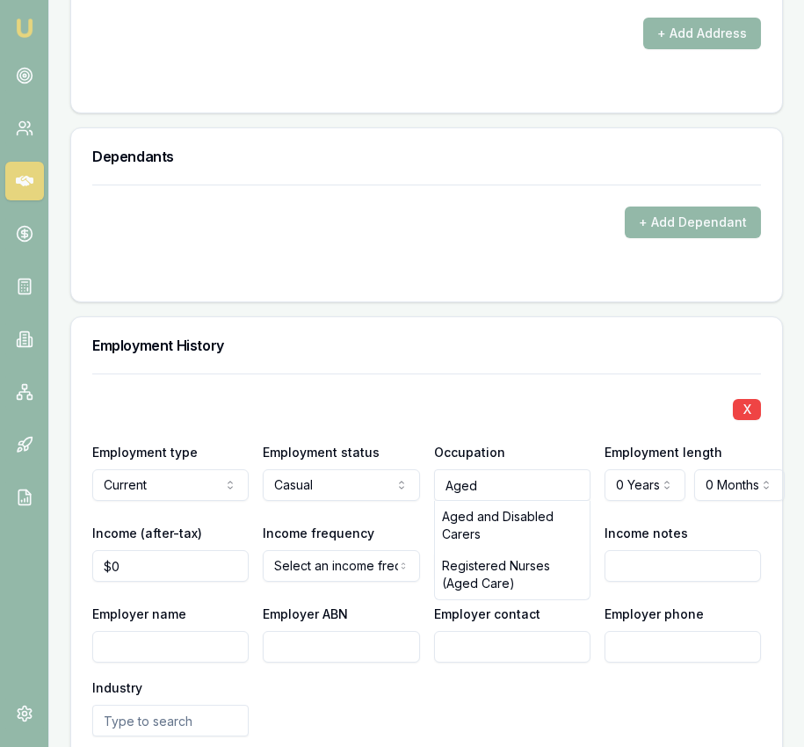
click at [543, 527] on div "Aged and Disabled Carers" at bounding box center [512, 525] width 155 height 49
type input "Aged and Disabled Carers"
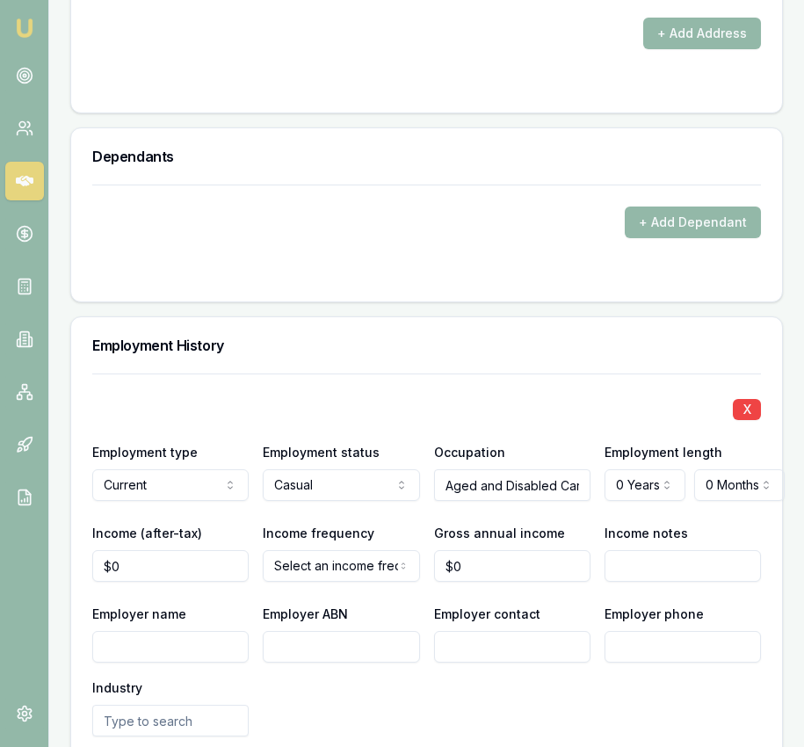
scroll to position [2615, 0]
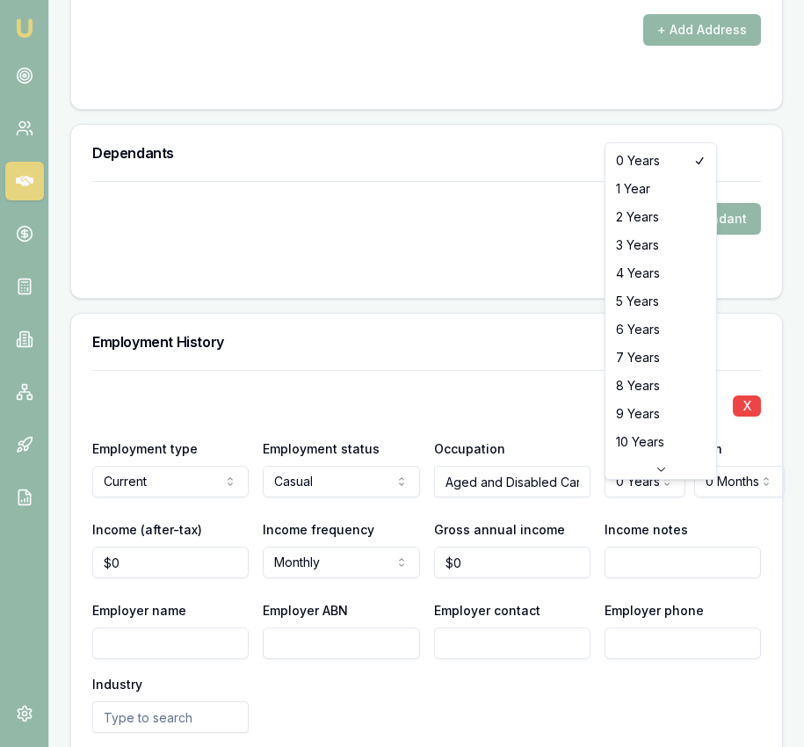
select select "4"
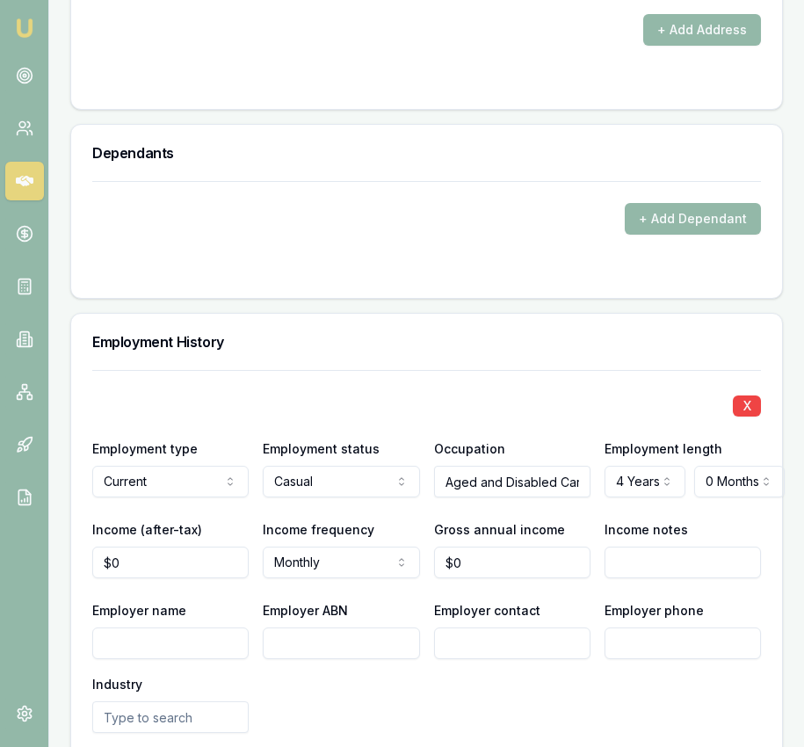
type input "0"
click at [194, 578] on input "0" at bounding box center [170, 562] width 156 height 32
type input "$5,918"
click at [519, 615] on div "X Employment type Current Current Previous Employment status Casual Full time P…" at bounding box center [426, 632] width 669 height 525
click at [466, 578] on input "0" at bounding box center [512, 562] width 156 height 32
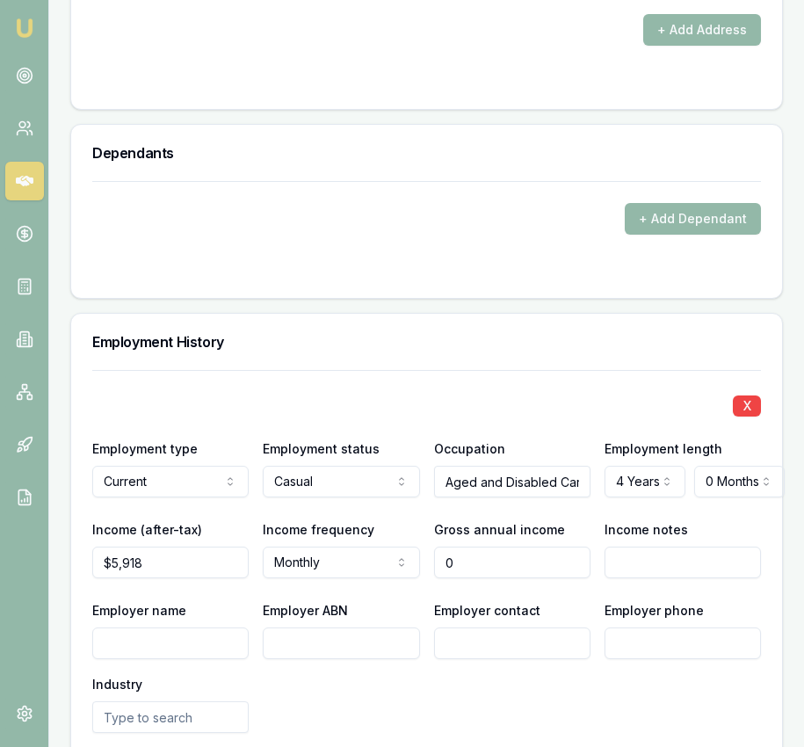
click at [466, 578] on input "0" at bounding box center [512, 562] width 156 height 32
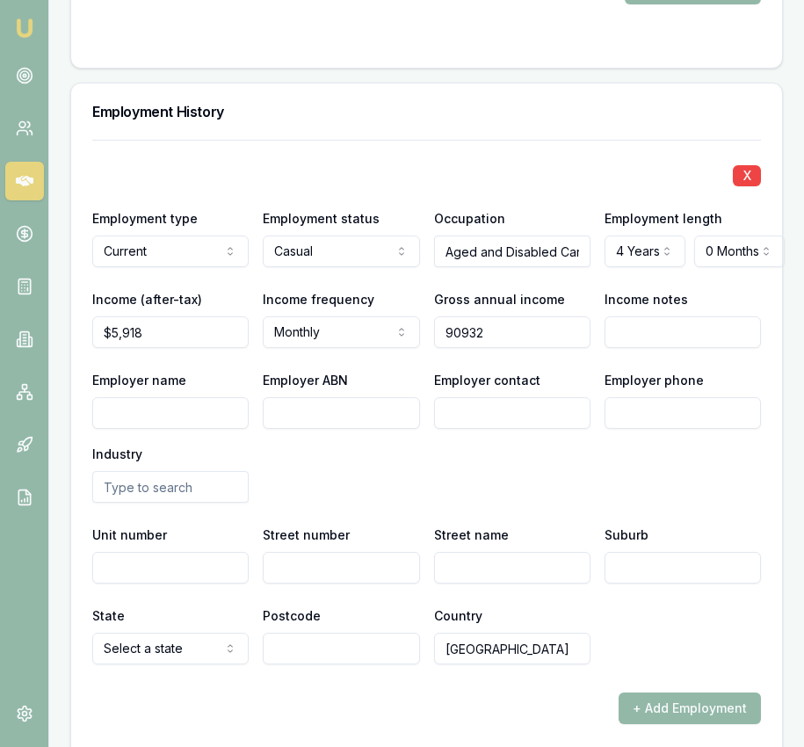
scroll to position [2850, 0]
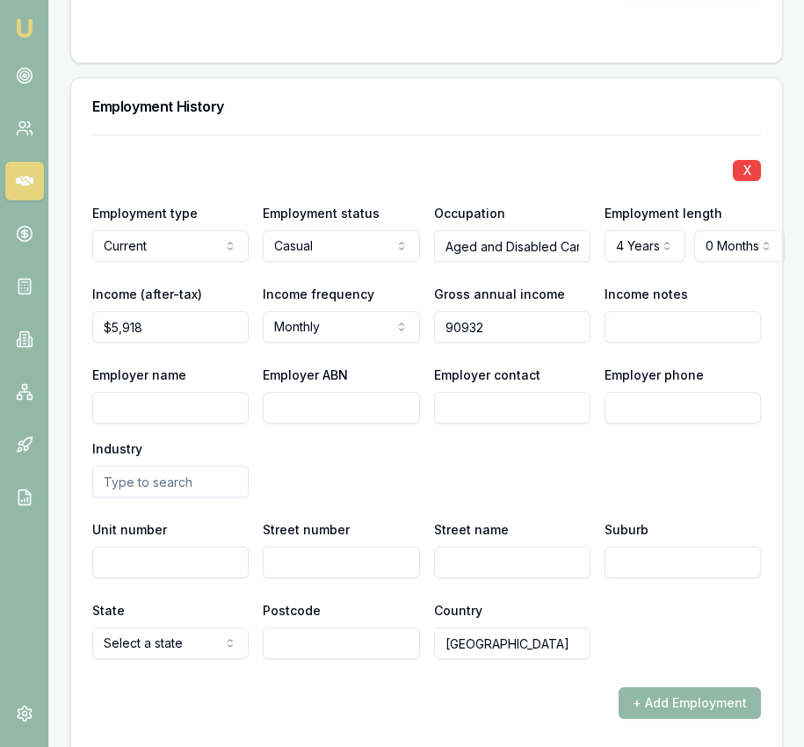
type input "$90,932"
click at [132, 421] on input "Employer name" at bounding box center [170, 408] width 156 height 32
click at [132, 422] on input "Employer name" at bounding box center [170, 408] width 156 height 32
type input "Bupa Aged care"
click at [314, 423] on input "Employer ABN" at bounding box center [341, 408] width 156 height 32
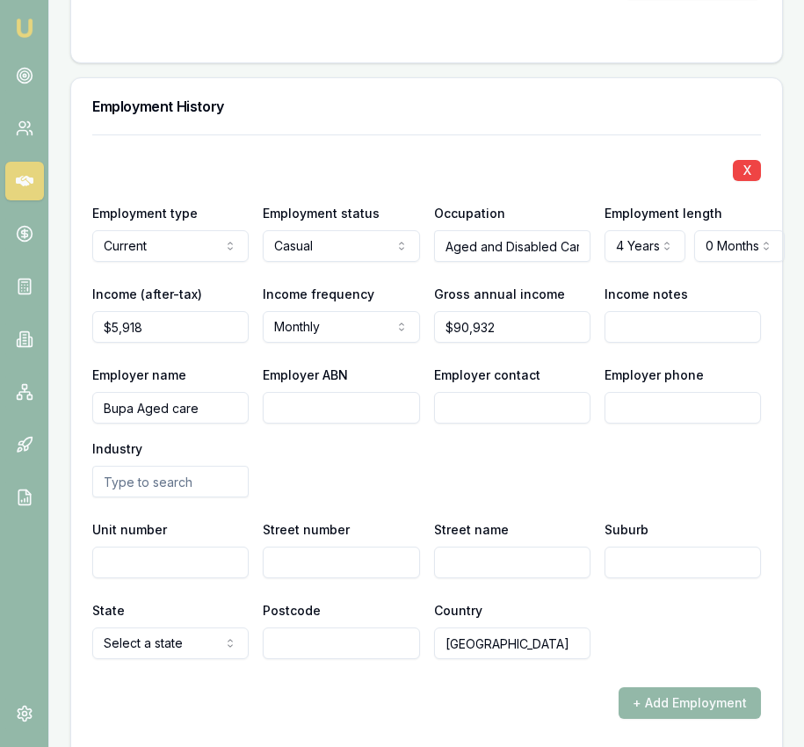
paste input "74082931575"
type input "74082931575"
click at [490, 423] on input "Employer contact" at bounding box center [512, 408] width 156 height 32
type input "HR"
click at [669, 423] on input "Employer phone" at bounding box center [682, 408] width 156 height 32
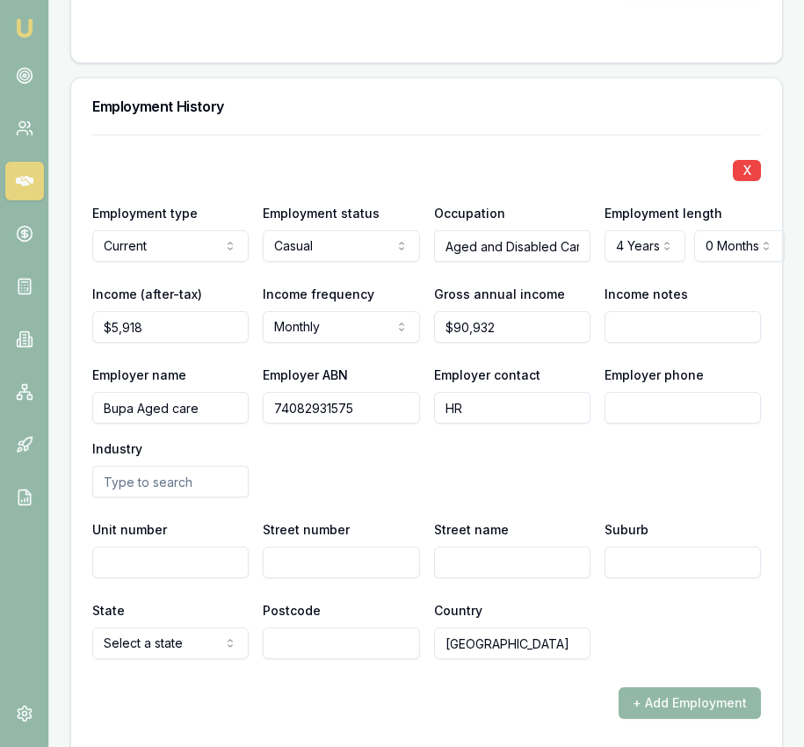
scroll to position [2853, 0]
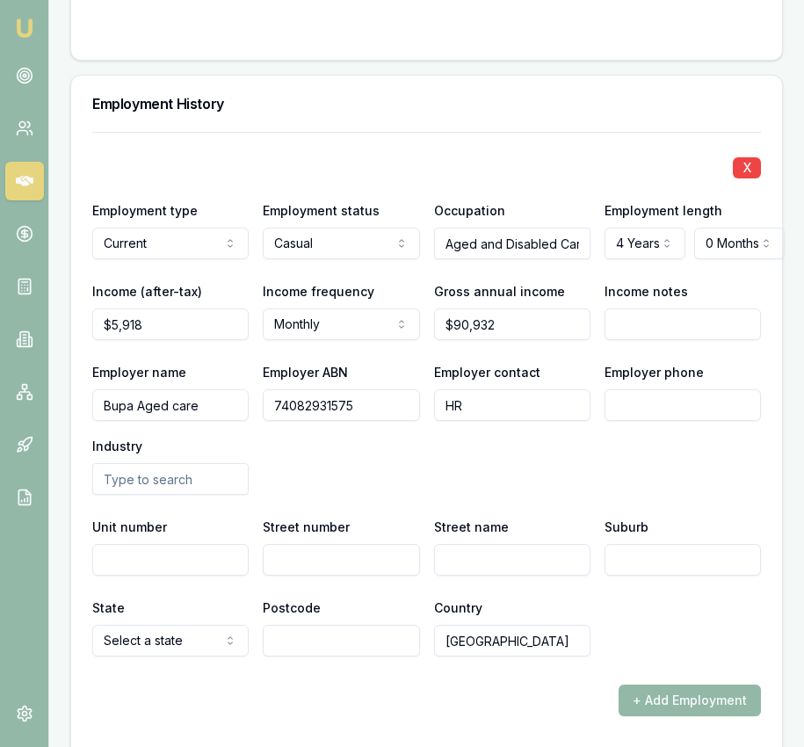
paste input "0385 823 046"
type input "0385 823 046"
click at [158, 495] on input "text" at bounding box center [170, 479] width 156 height 32
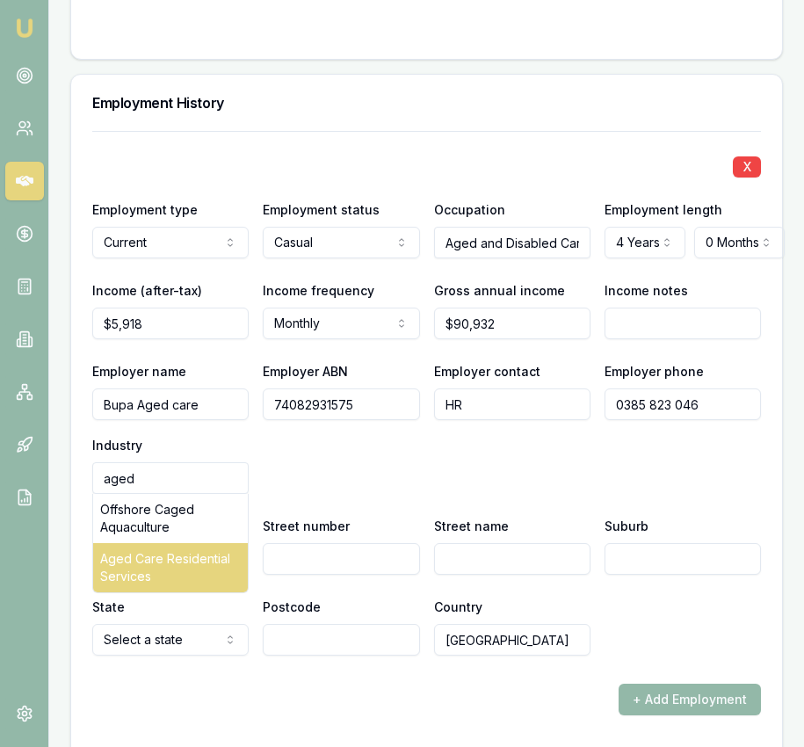
click at [163, 575] on div "Aged Care Residential Services" at bounding box center [170, 567] width 155 height 49
type input "Aged Care Residential Services"
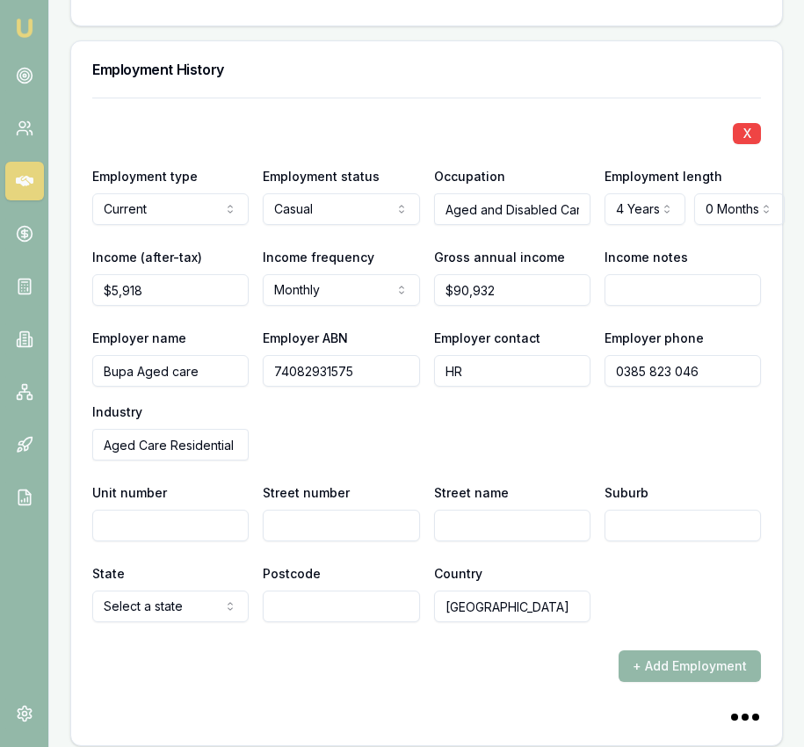
scroll to position [2888, 0]
click at [305, 533] on input "Street number" at bounding box center [341, 525] width 156 height 32
click at [155, 539] on input "Unit number" at bounding box center [170, 525] width 156 height 32
type input "349"
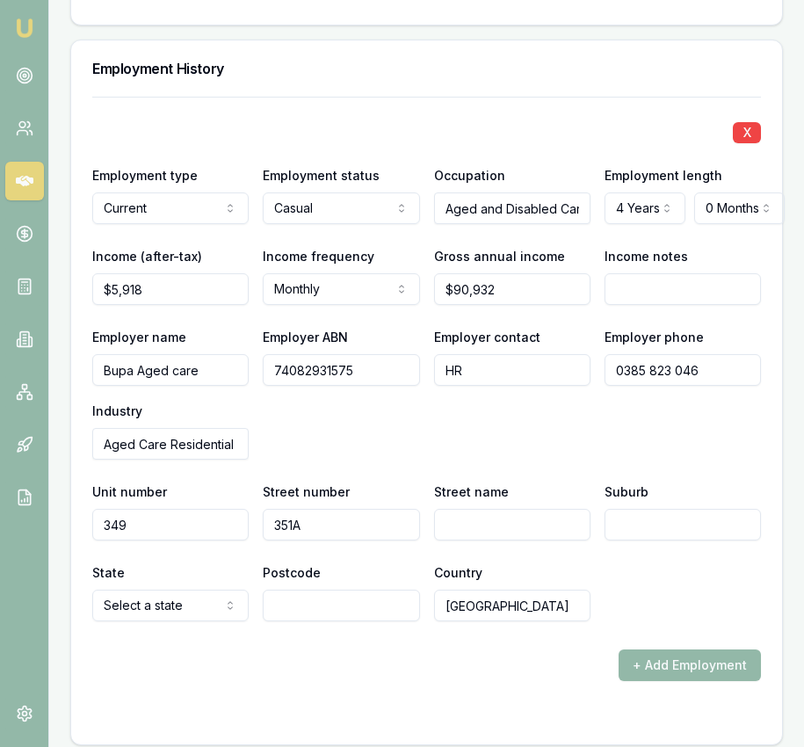
type input "351A"
type input "North Road"
type input "Caulfield SOuth"
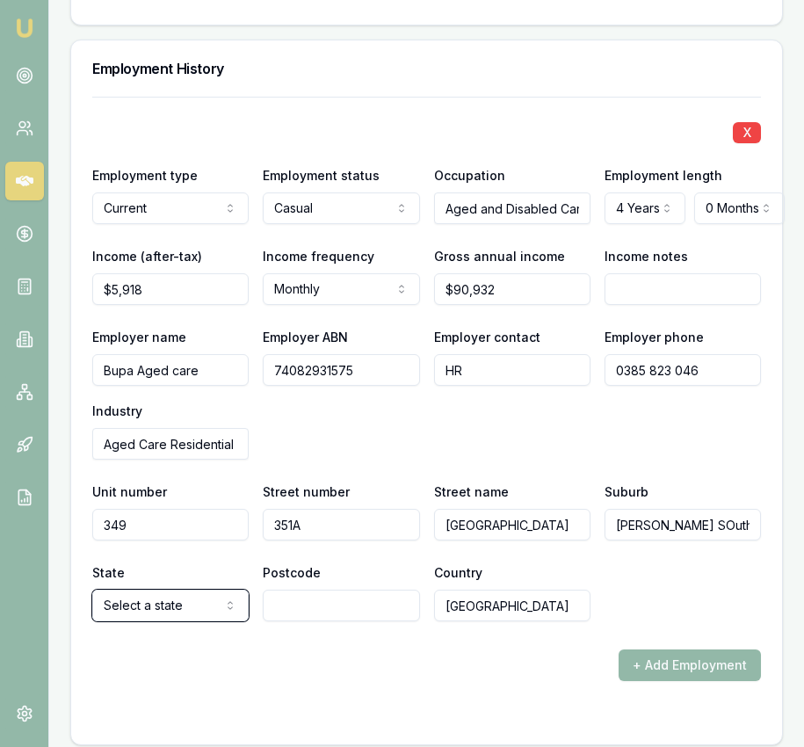
select select "VIC"
type input "3162"
click at [401, 671] on div "+ Add Employment" at bounding box center [426, 665] width 669 height 32
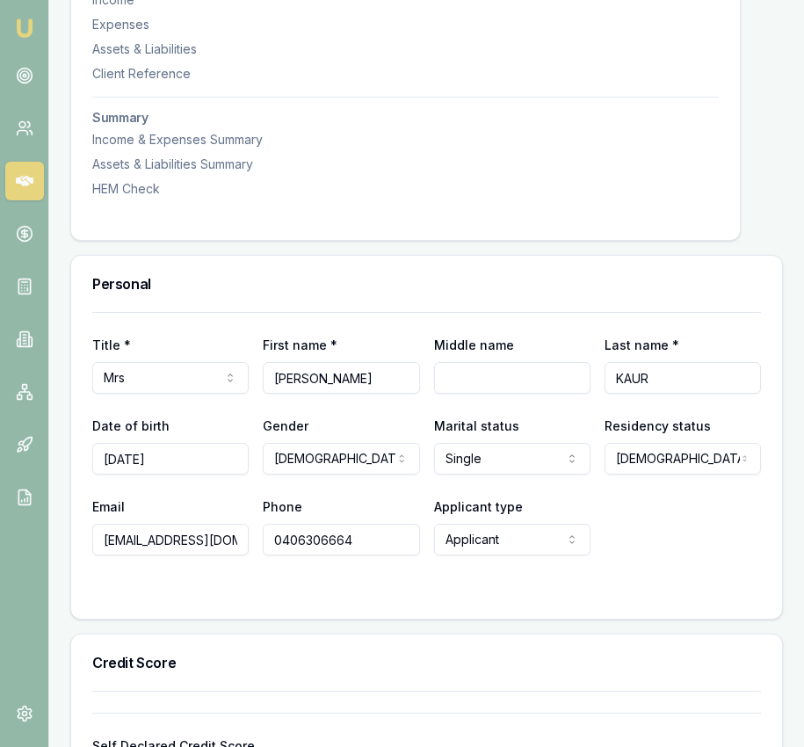
scroll to position [589, 0]
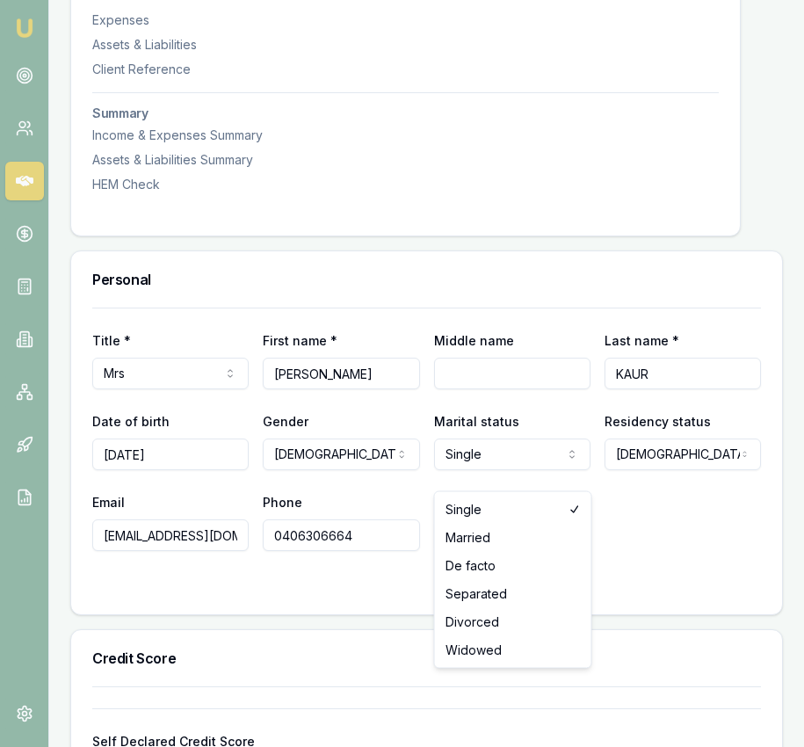
select select "MARRIED"
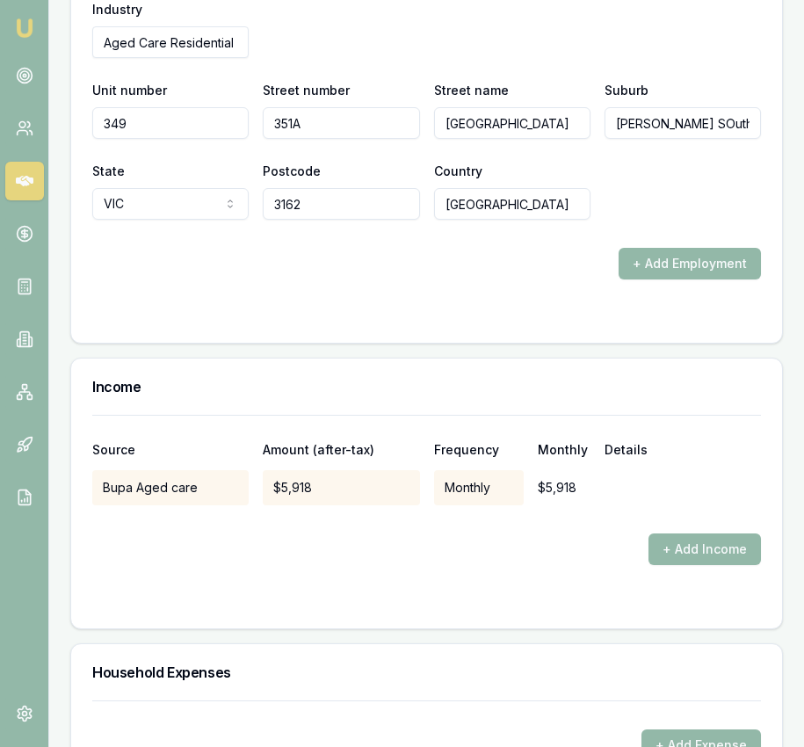
scroll to position [3337, 0]
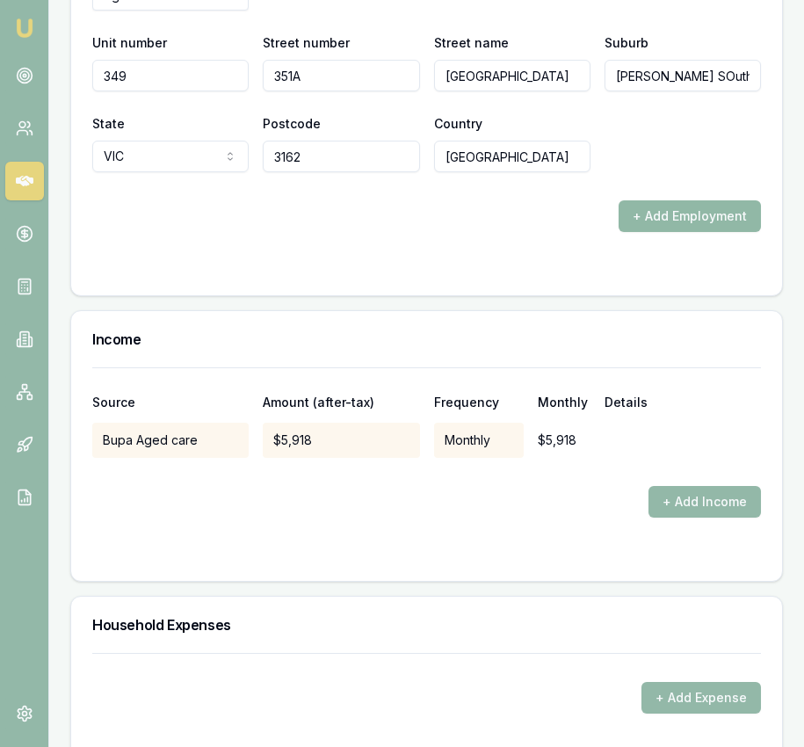
click at [683, 232] on button "+ Add Employment" at bounding box center [690, 216] width 142 height 32
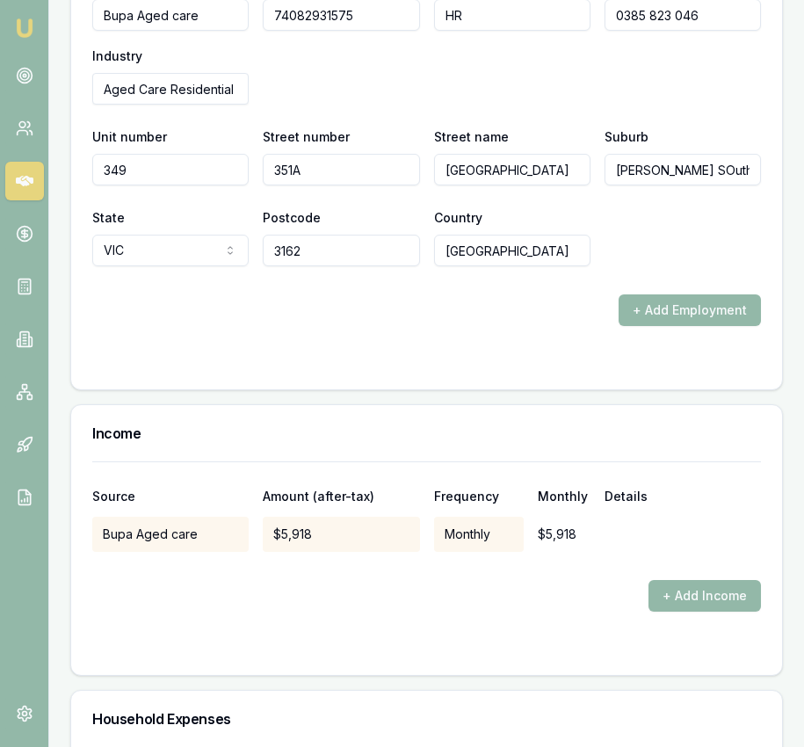
scroll to position [3246, 0]
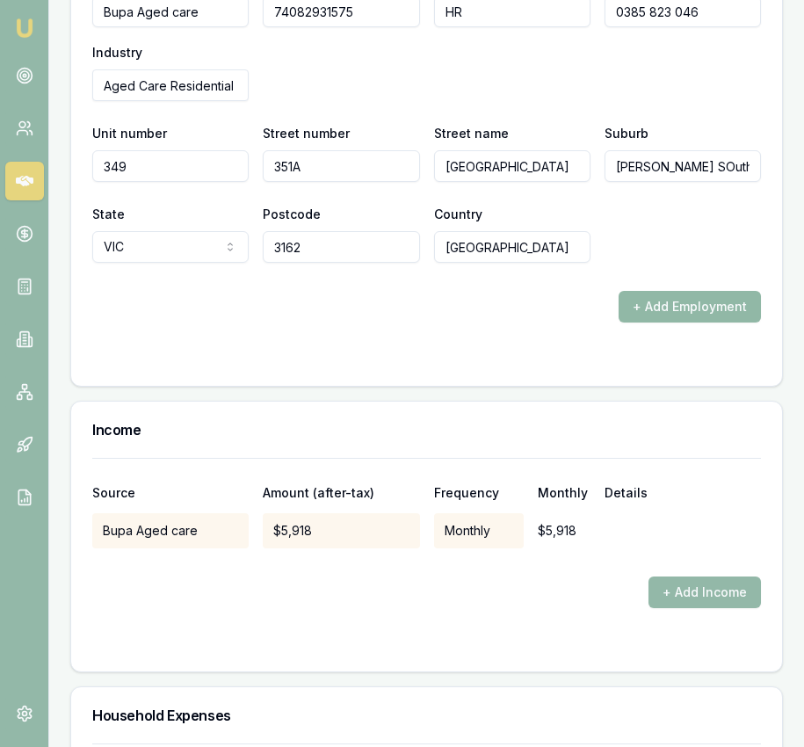
click at [678, 322] on button "+ Add Employment" at bounding box center [690, 307] width 142 height 32
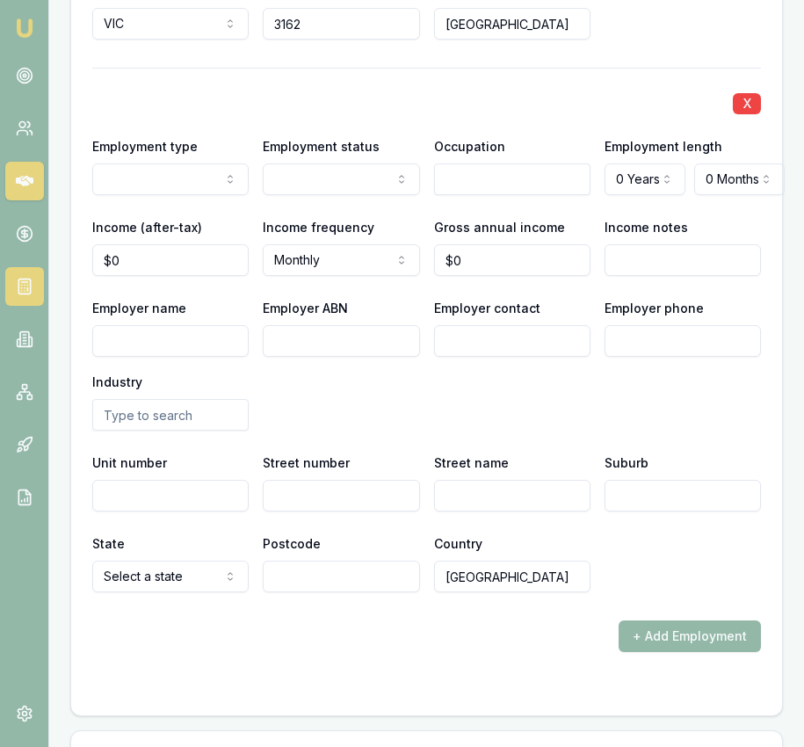
scroll to position [3456, 0]
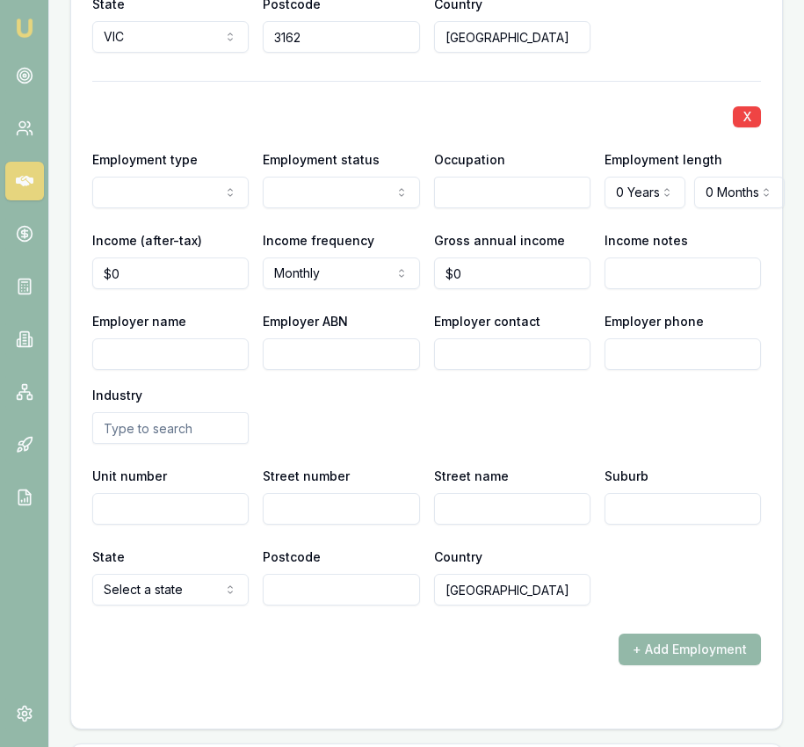
drag, startPoint x: 201, startPoint y: 244, endPoint x: 331, endPoint y: 217, distance: 132.9
click at [489, 205] on input "text" at bounding box center [512, 193] width 156 height 32
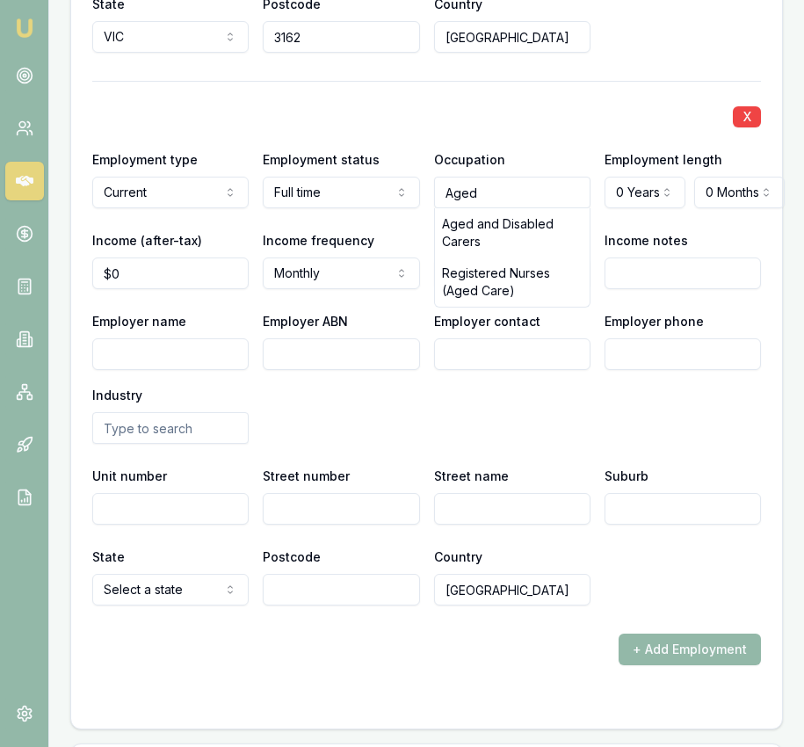
click at [498, 257] on div "Aged and Disabled Carers" at bounding box center [512, 232] width 155 height 49
type input "Aged and Disabled Carers"
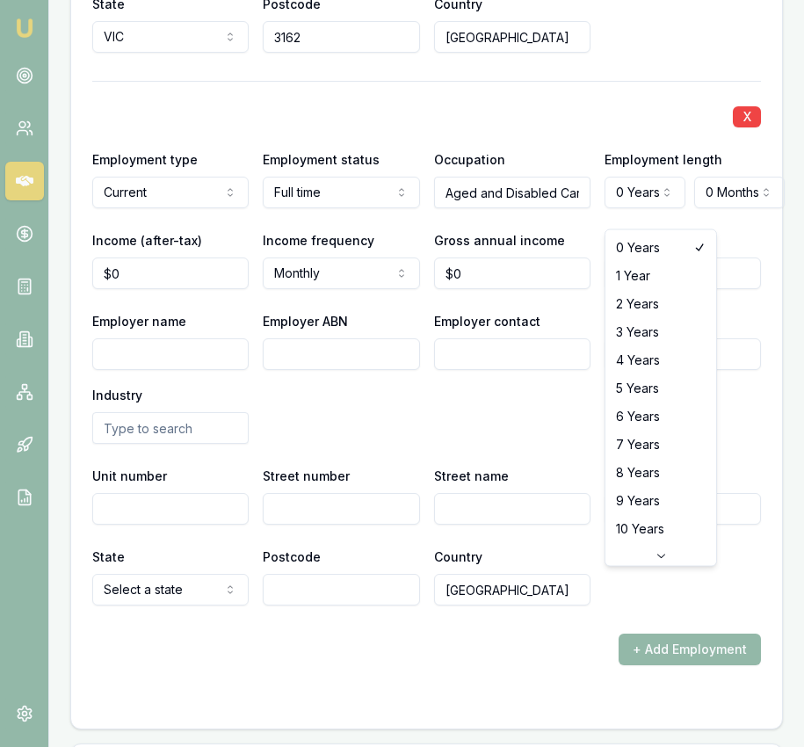
select select "4"
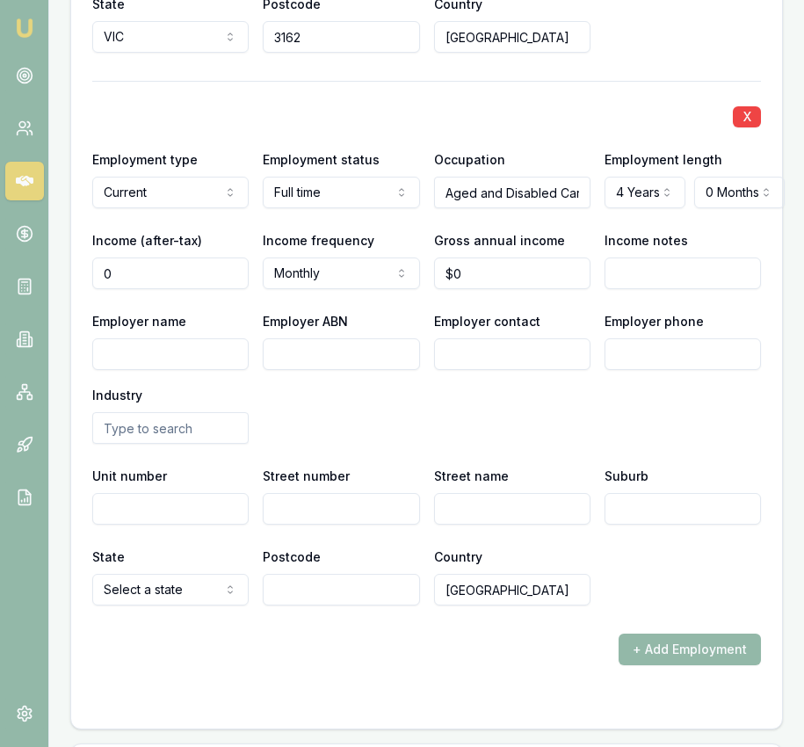
click at [192, 289] on input "0" at bounding box center [170, 273] width 156 height 32
type input "$0"
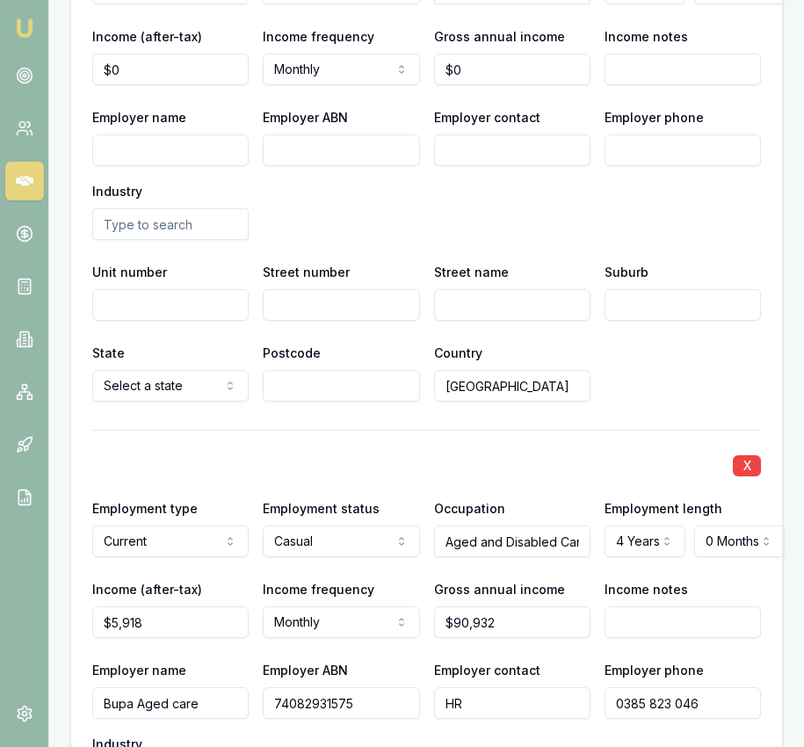
scroll to position [3112, 0]
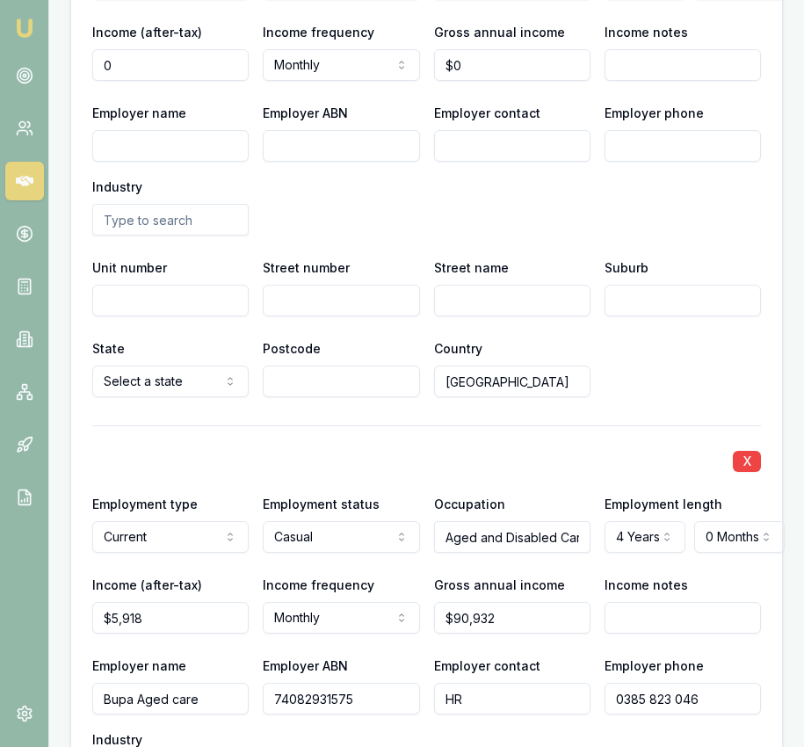
click at [177, 81] on input "0" at bounding box center [170, 65] width 156 height 32
type input "4020"
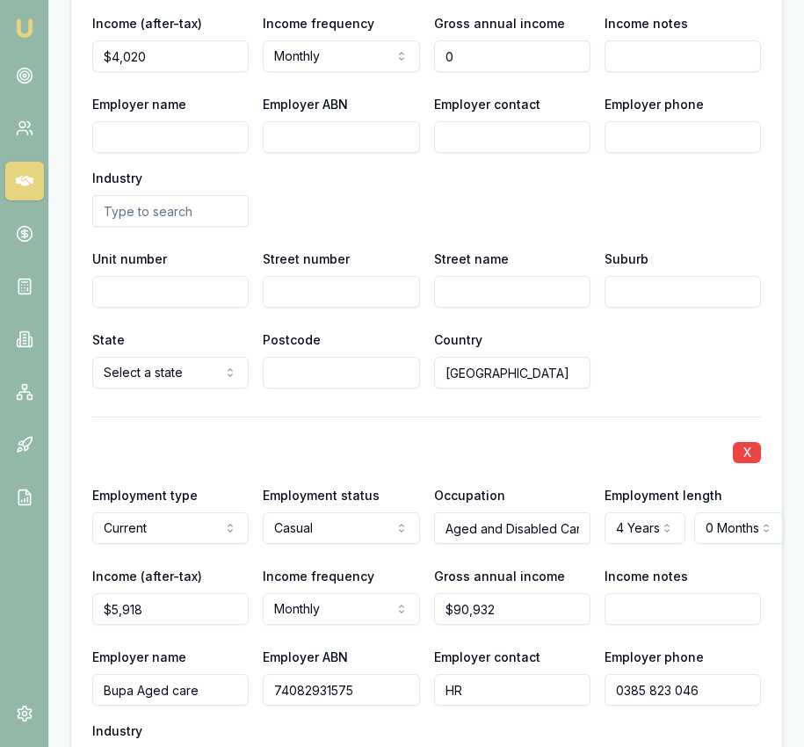
click at [498, 71] on input "0" at bounding box center [512, 56] width 156 height 32
click at [498, 70] on input "0" at bounding box center [512, 56] width 156 height 32
type input "$57,000"
click at [215, 143] on input "Employer name" at bounding box center [170, 137] width 156 height 32
type input "y"
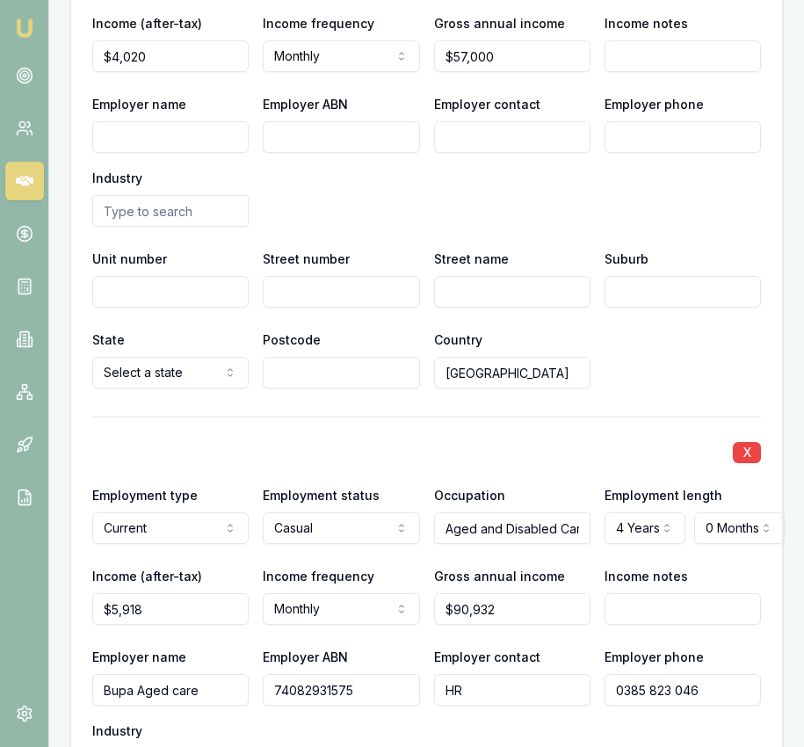
type input "m"
type input "Mayflower"
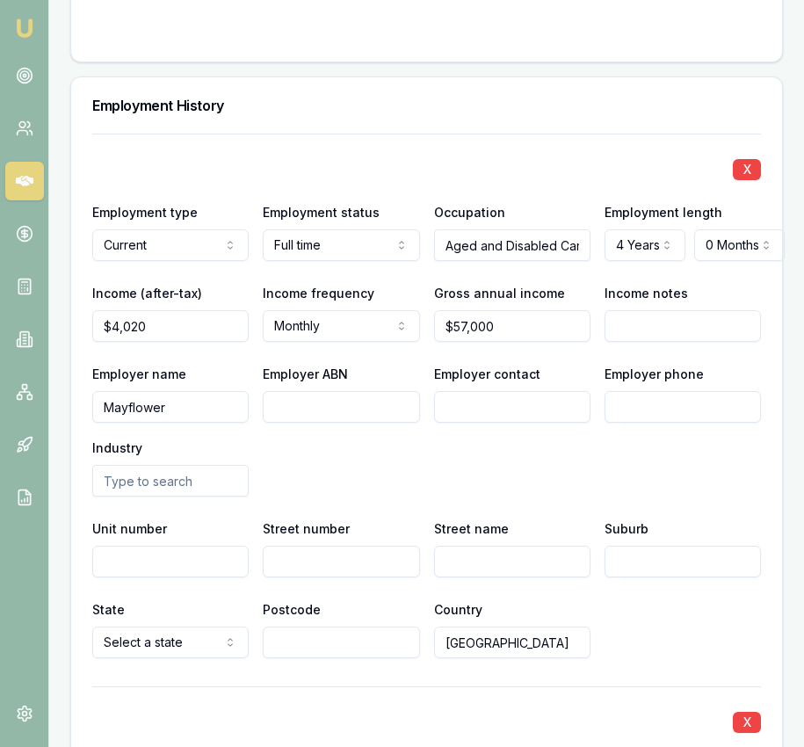
scroll to position [2850, 0]
click at [281, 421] on input "Employer ABN" at bounding box center [341, 408] width 156 height 32
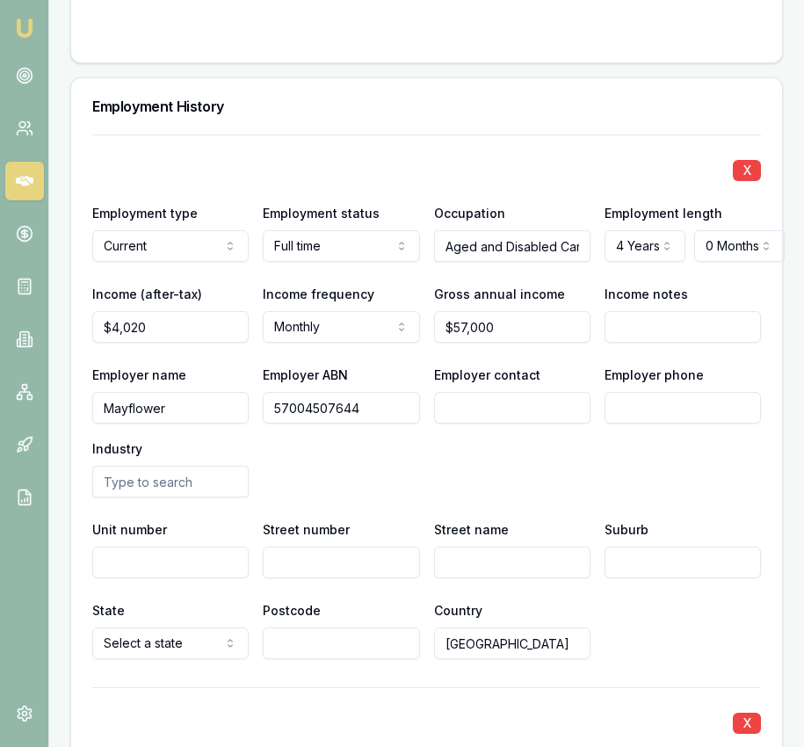
type input "57004507644"
click at [472, 423] on input "Employer contact" at bounding box center [512, 408] width 156 height 32
type input "HR"
click at [643, 421] on input "Employer phone" at bounding box center [682, 408] width 156 height 32
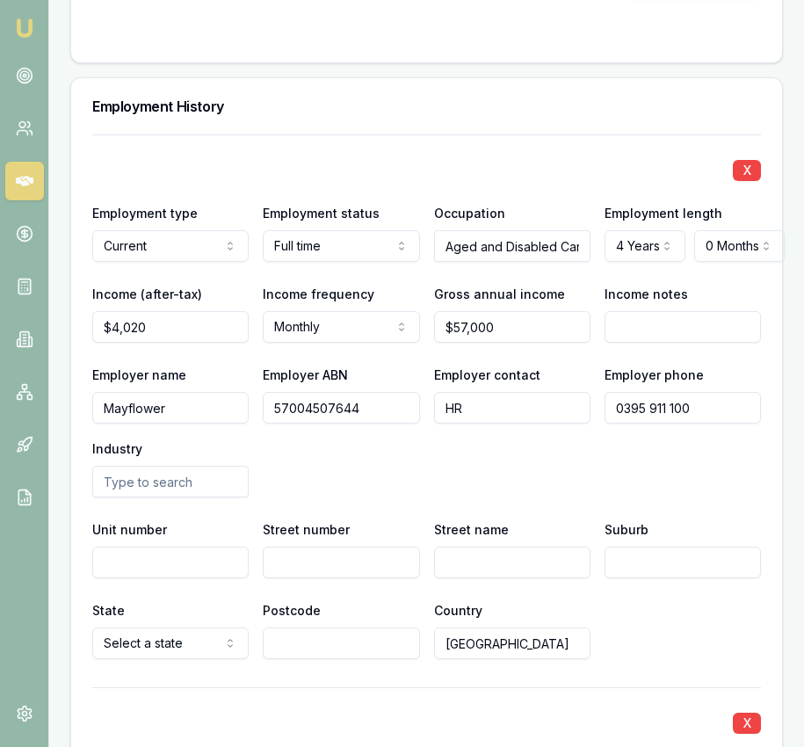
type input "0395 911 100"
click at [179, 497] on input "text" at bounding box center [170, 482] width 156 height 32
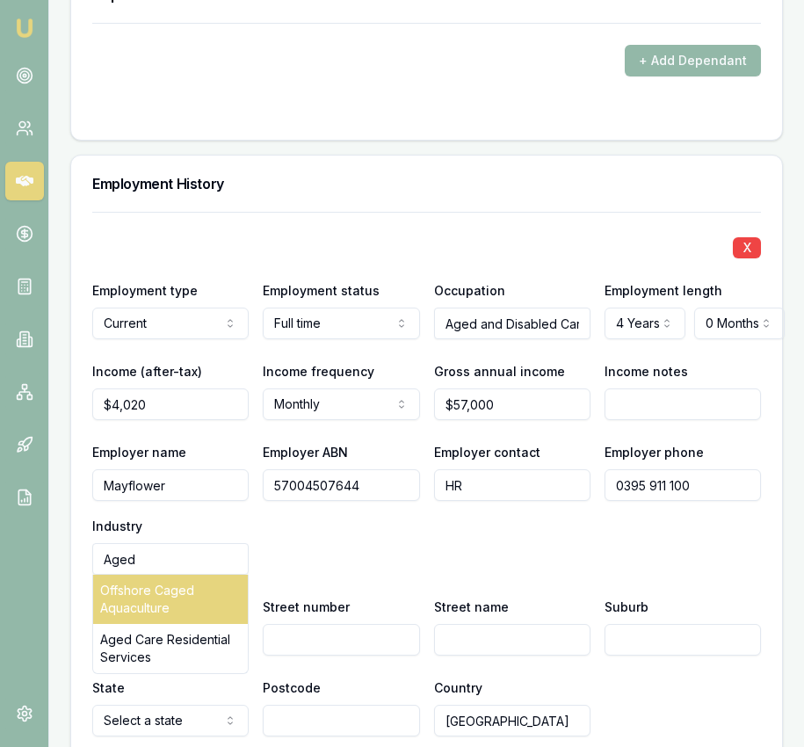
scroll to position [2771, 0]
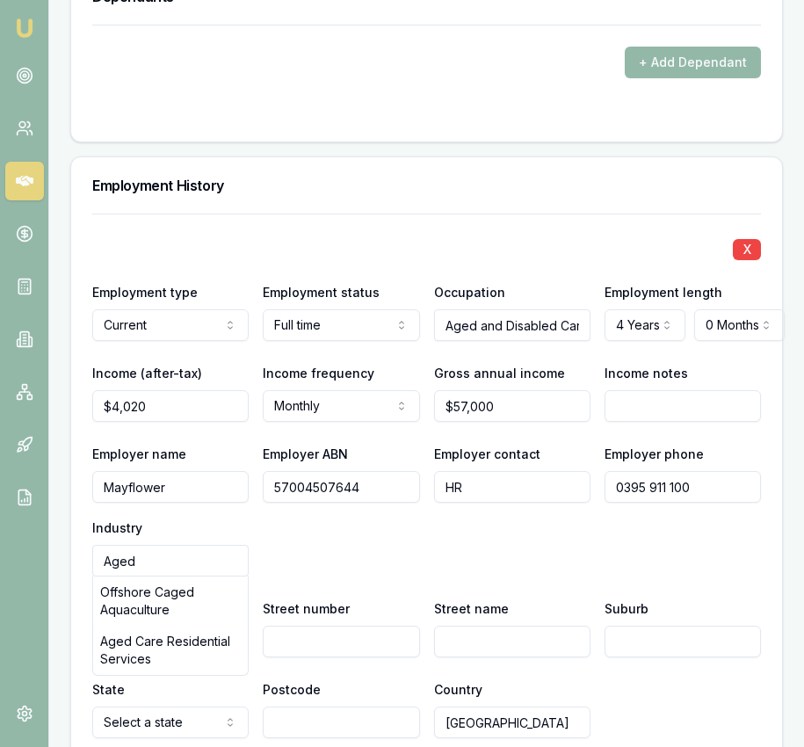
click at [175, 662] on div "Aged Care Residential Services" at bounding box center [170, 650] width 155 height 49
type input "Aged Care Residential Services"
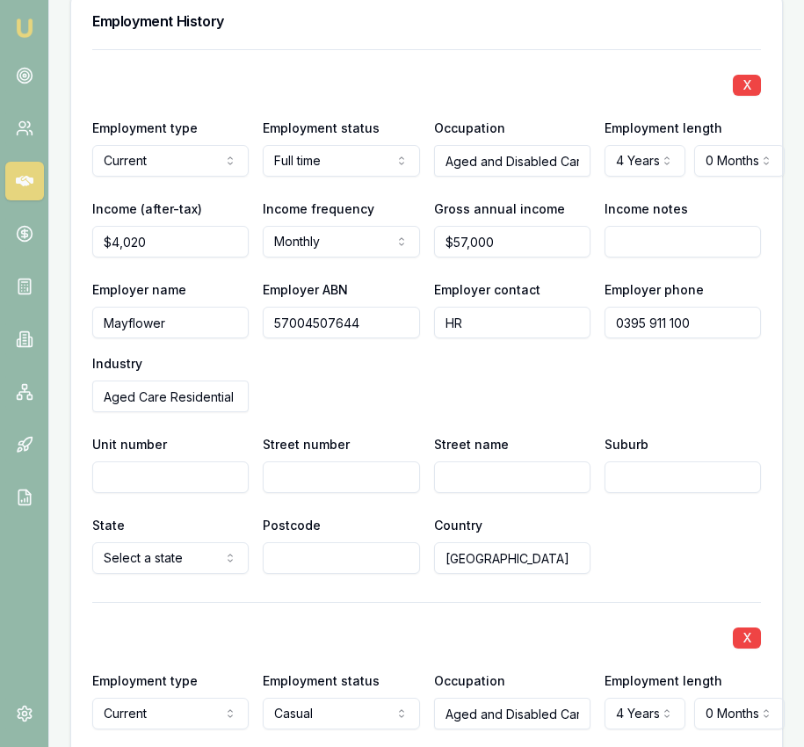
scroll to position [2943, 0]
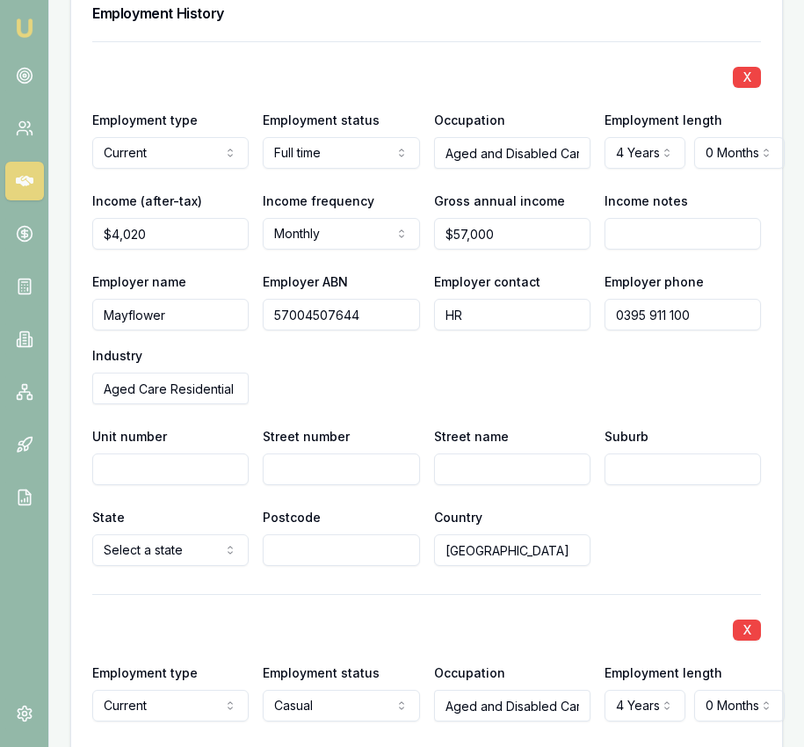
click at [341, 485] on input "Street number" at bounding box center [341, 469] width 156 height 32
type input "7"
type input "Centre Road"
type input "Brighton"
select select "VIC"
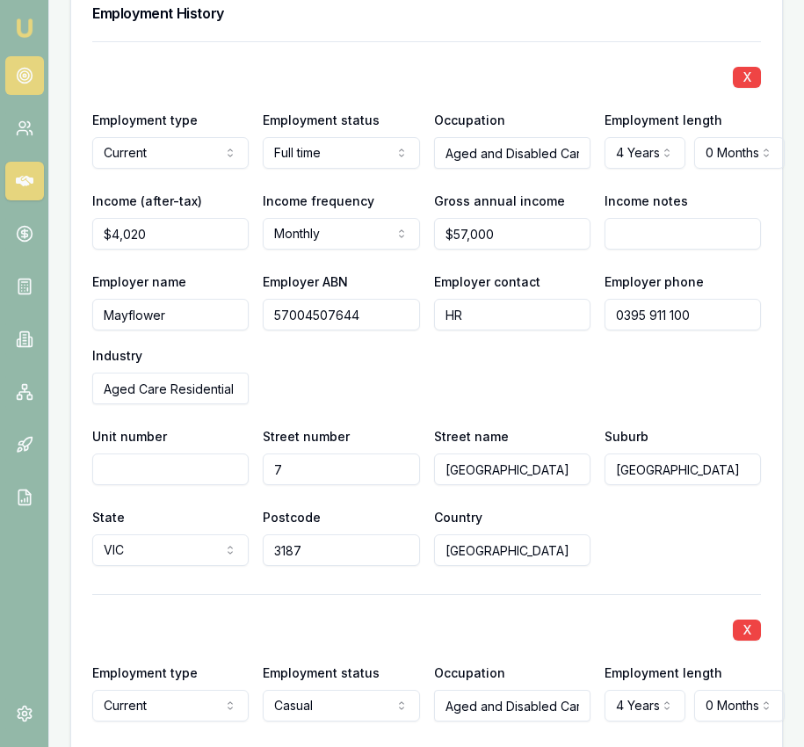
type input "3187"
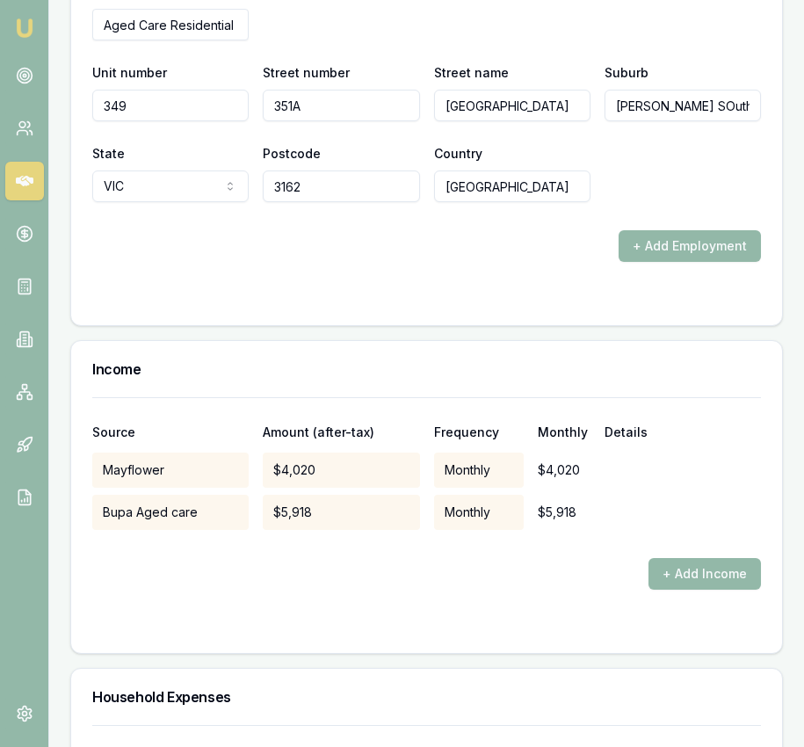
scroll to position [3861, 0]
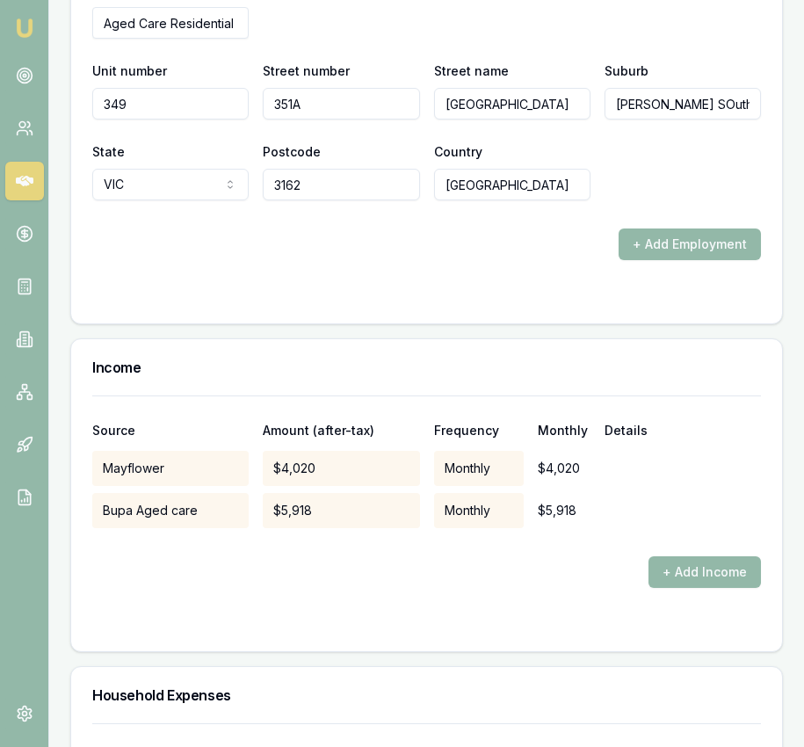
click at [667, 588] on button "+ Add Income" at bounding box center [704, 572] width 112 height 32
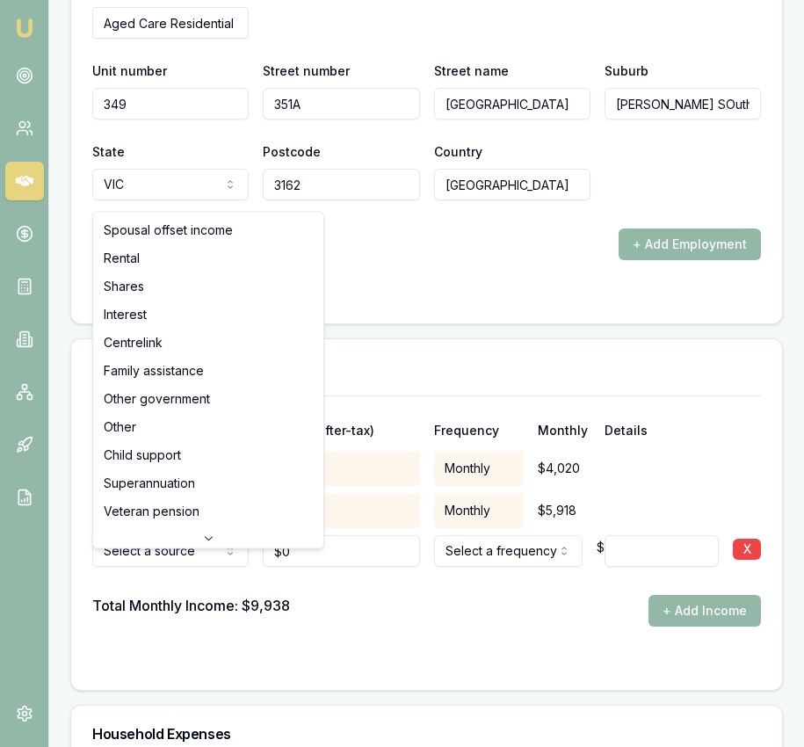
drag, startPoint x: 199, startPoint y: 229, endPoint x: 200, endPoint y: 248, distance: 18.5
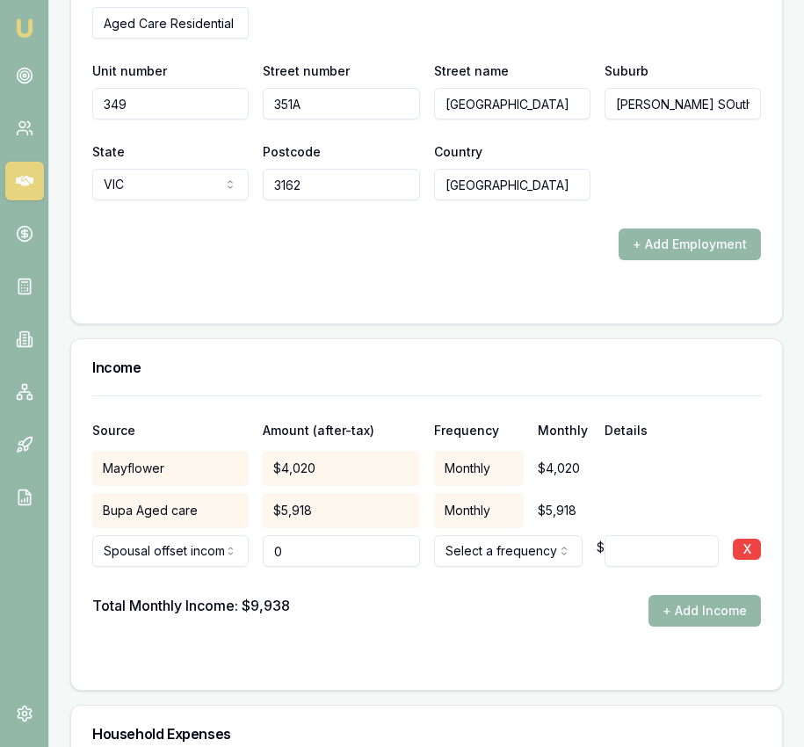
click at [294, 564] on input "0" at bounding box center [341, 551] width 156 height 32
type input "$3,500"
click at [483, 584] on div at bounding box center [426, 581] width 669 height 28
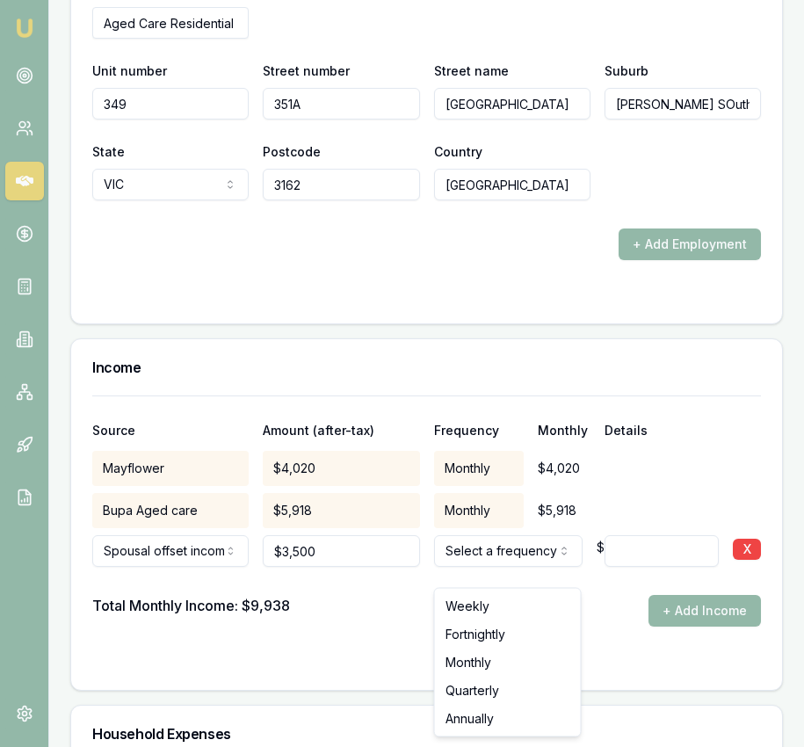
select select "MONTHLY"
click at [504, 659] on form "Source Amount (after-tax) Frequency Monthly Details Mayflower $4,020 Monthly $4…" at bounding box center [426, 531] width 669 height 273
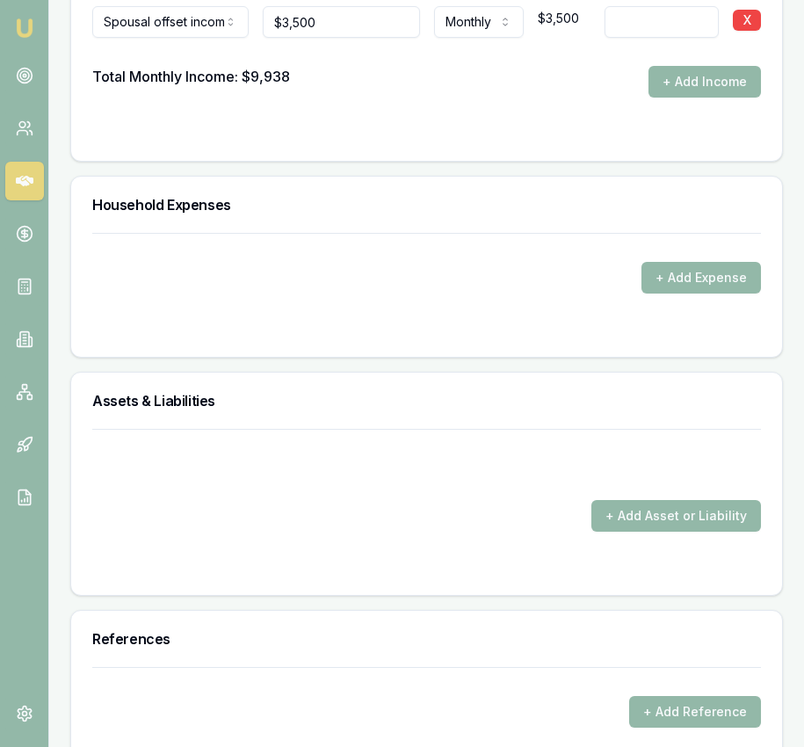
scroll to position [4391, 0]
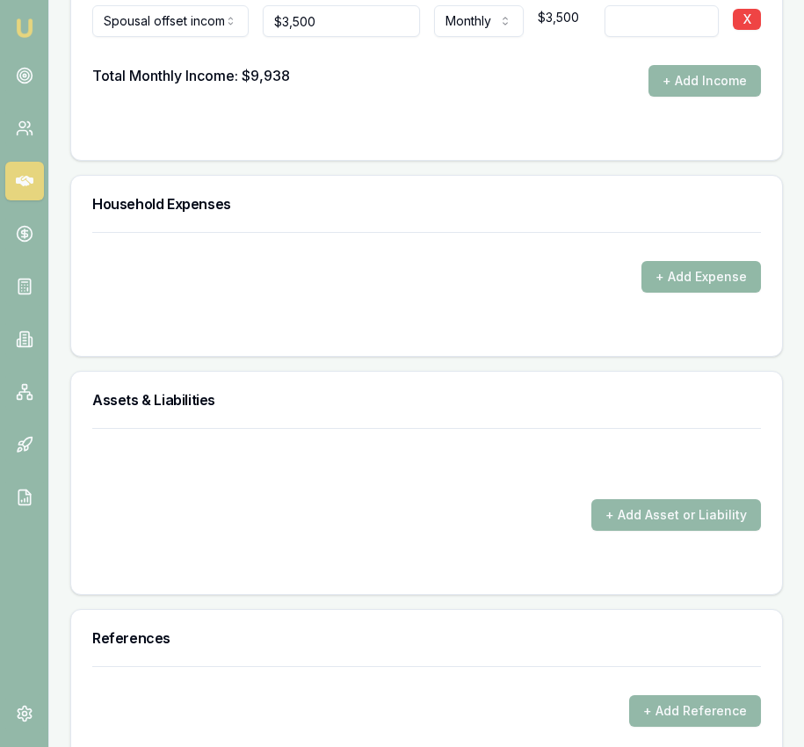
click at [699, 293] on button "+ Add Expense" at bounding box center [700, 277] width 119 height 32
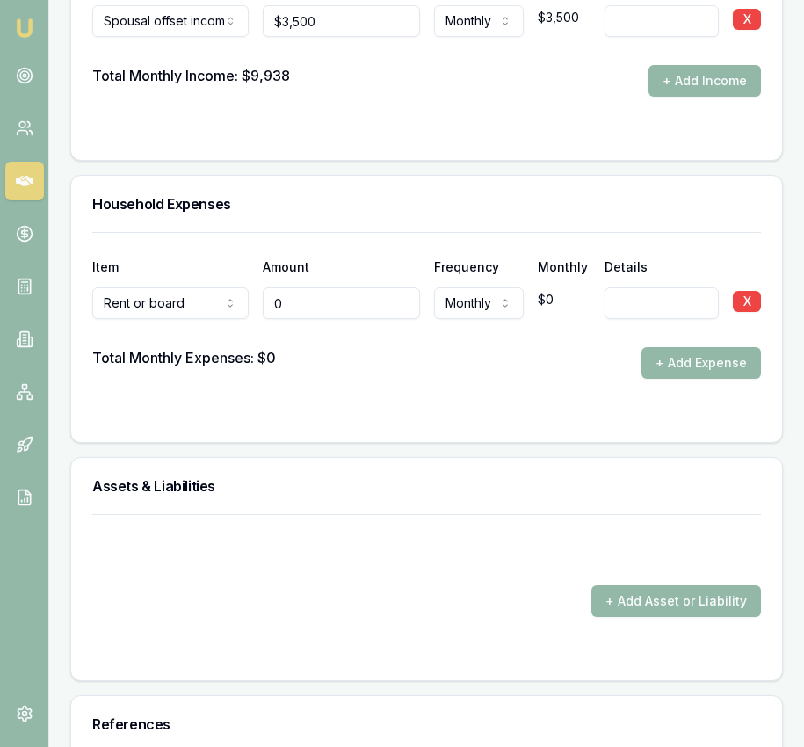
click at [299, 319] on input "0" at bounding box center [341, 303] width 156 height 32
type input "$2,400"
drag, startPoint x: 510, startPoint y: 384, endPoint x: 579, endPoint y: 381, distance: 68.6
click at [510, 379] on div "Total Monthly Expenses: $0 + Add Expense" at bounding box center [426, 363] width 669 height 32
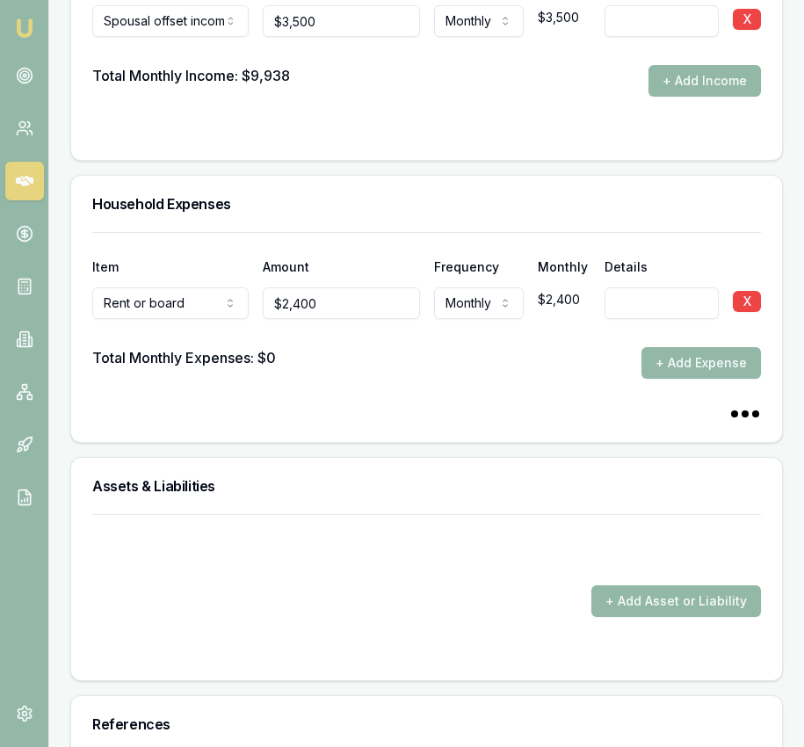
click at [682, 379] on button "+ Add Expense" at bounding box center [700, 363] width 119 height 32
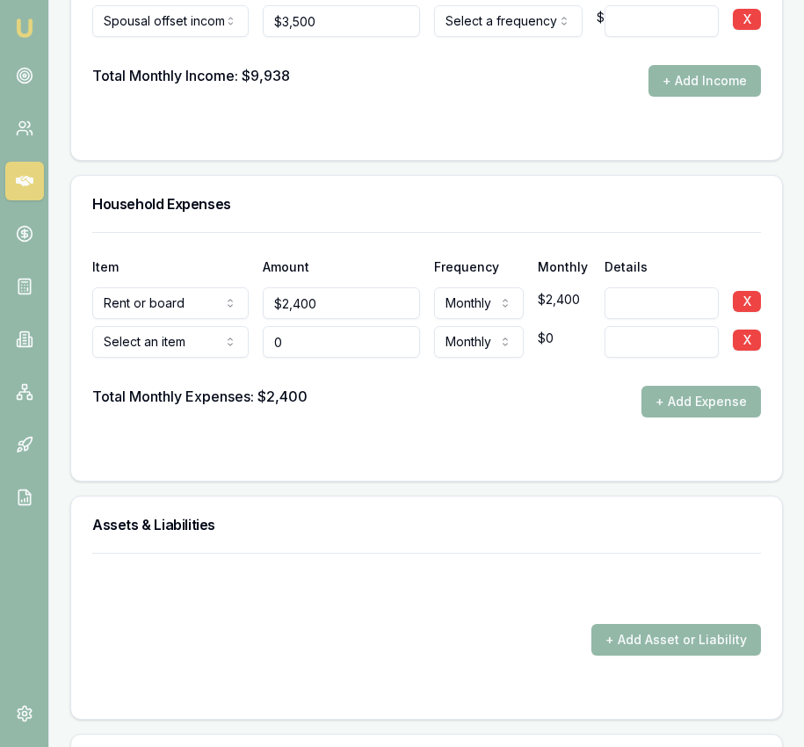
type input "$0"
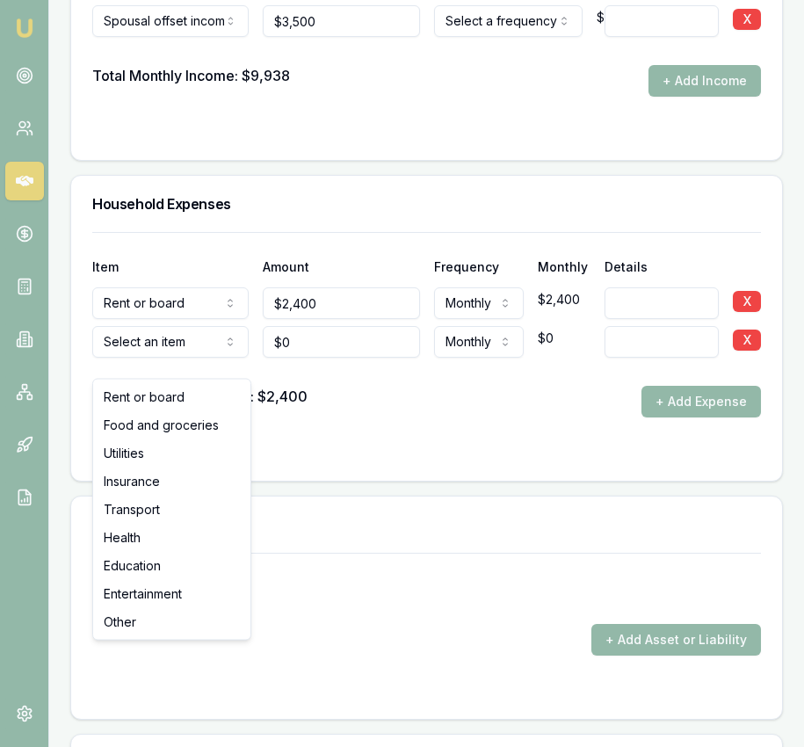
select select "FOOD_AND_GROCERIES"
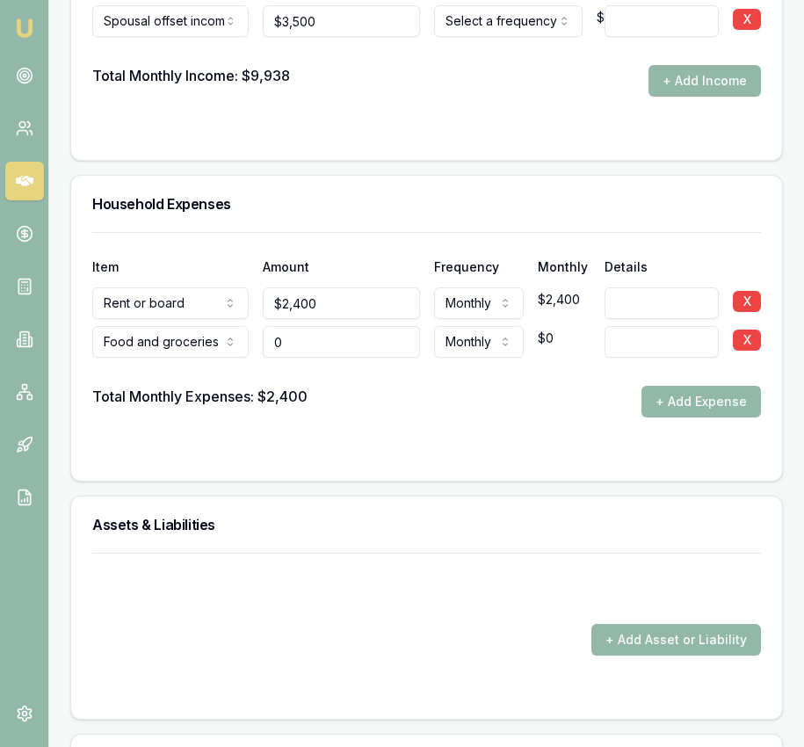
click at [308, 358] on input "0" at bounding box center [341, 342] width 156 height 32
type input "$2,000"
click at [516, 459] on div at bounding box center [426, 452] width 669 height 14
click at [689, 417] on button "+ Add Expense" at bounding box center [700, 402] width 119 height 32
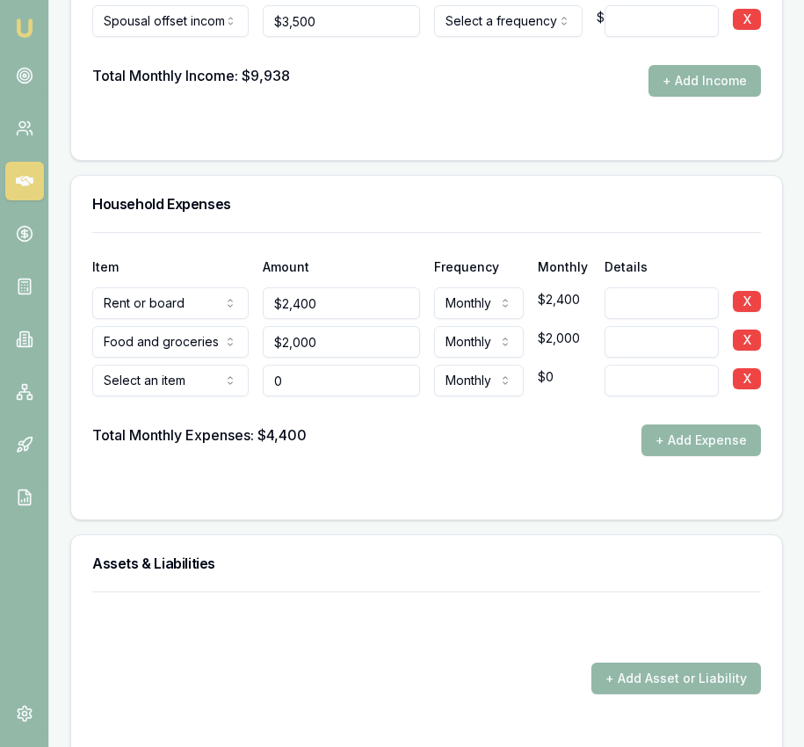
type input "$0"
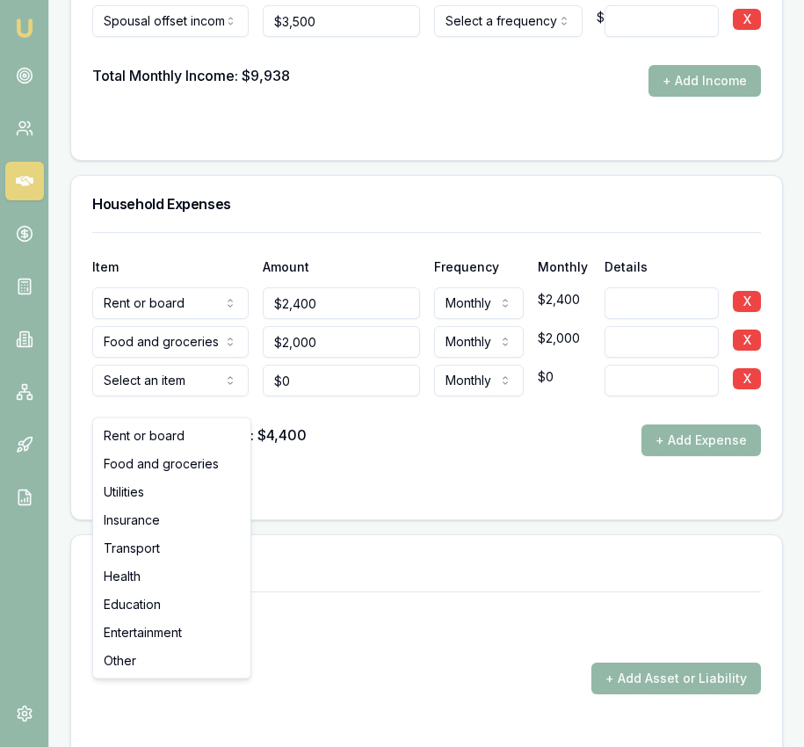
select select "UTILITIES"
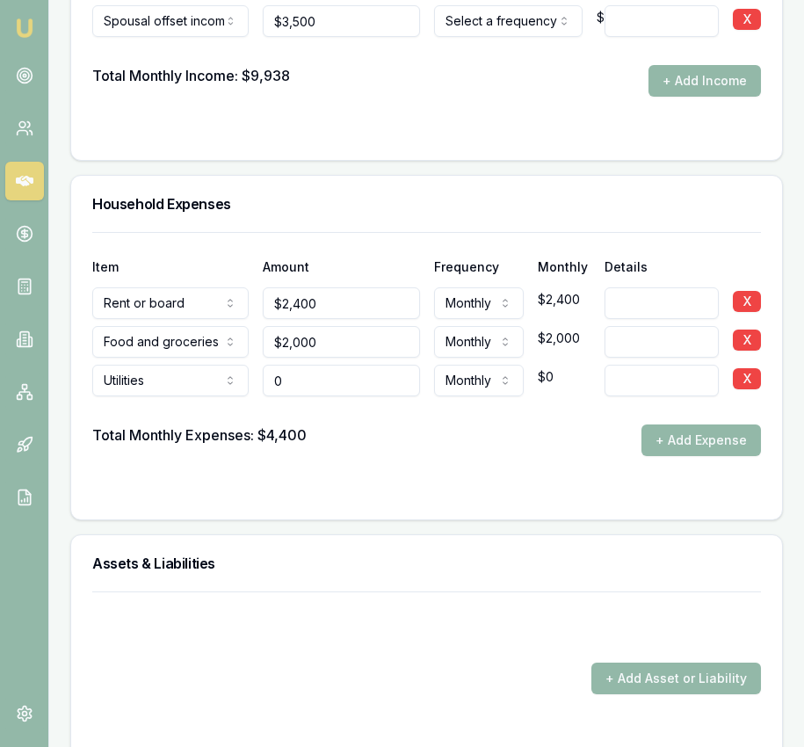
click at [329, 396] on input "0" at bounding box center [341, 381] width 156 height 32
type input "$400"
click at [404, 480] on form "Item Amount Frequency Monthly Details Rent or board Rent or board Food and groc…" at bounding box center [426, 365] width 669 height 266
click at [666, 456] on button "+ Add Expense" at bounding box center [700, 440] width 119 height 32
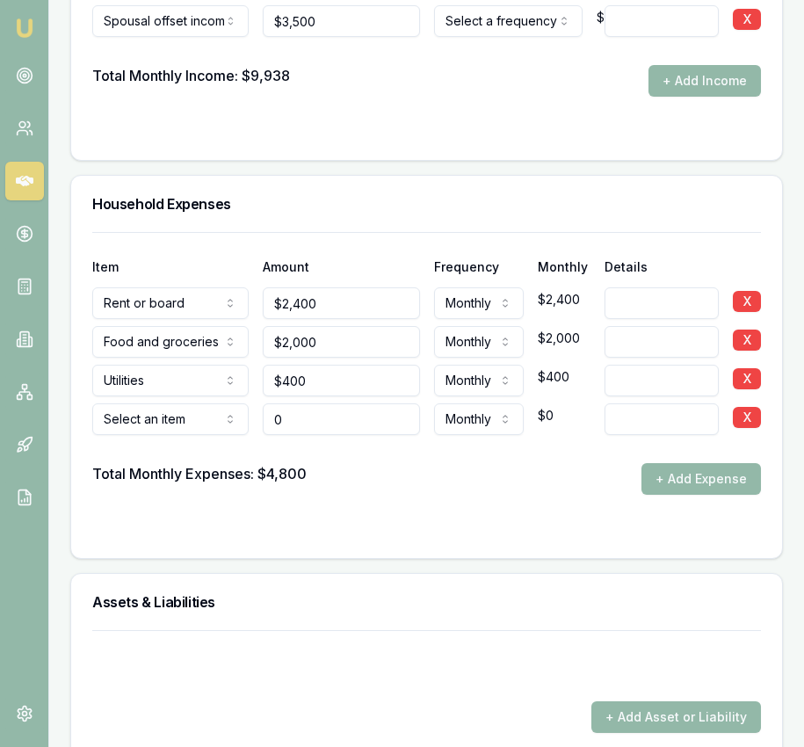
type input "$0"
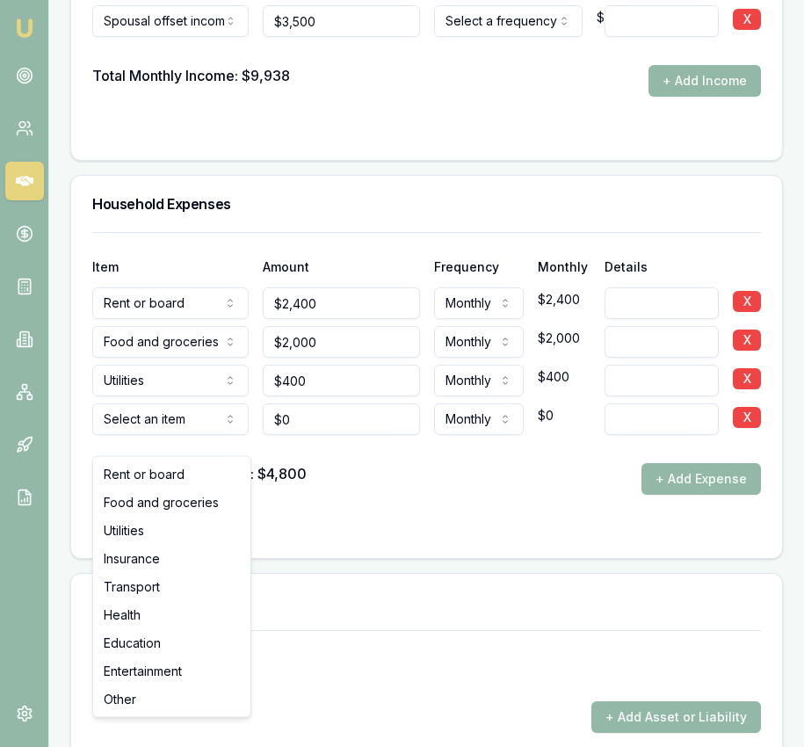
select select "INSURANCE"
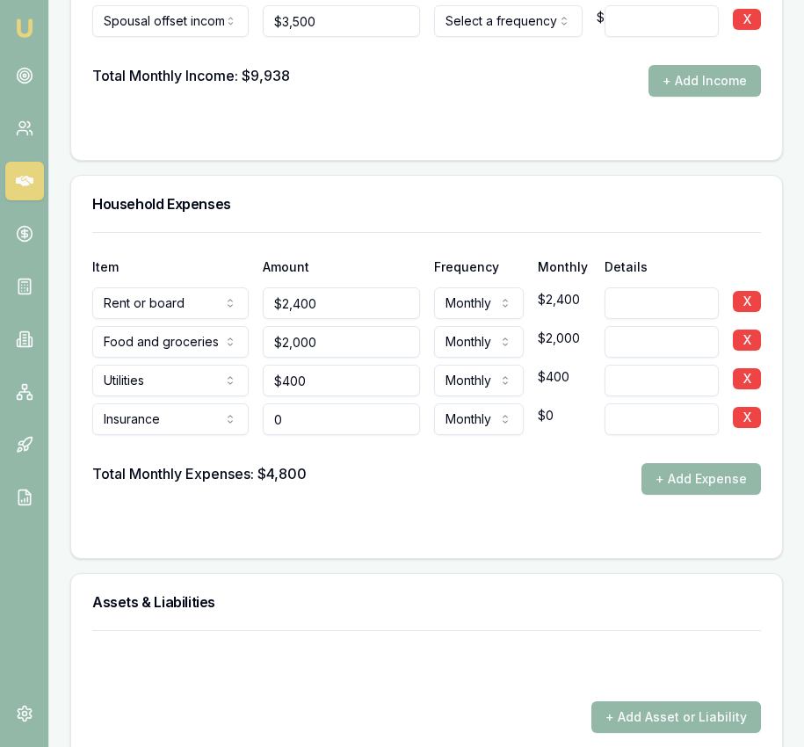
click at [315, 433] on input "0" at bounding box center [341, 419] width 156 height 32
type input "$200"
click at [495, 537] on div at bounding box center [426, 530] width 669 height 14
click at [667, 486] on button "+ Add Expense" at bounding box center [700, 479] width 119 height 32
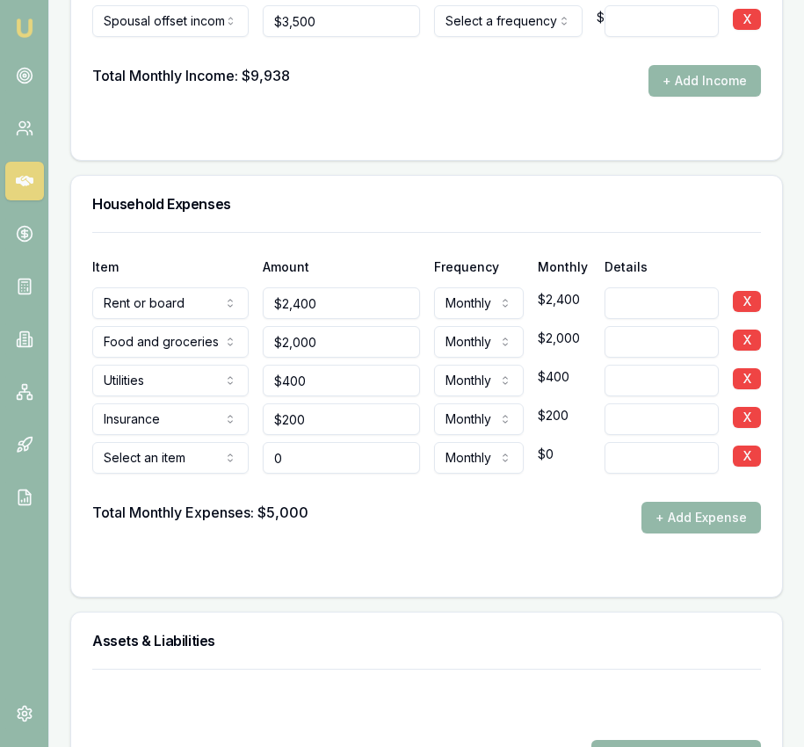
type input "$0"
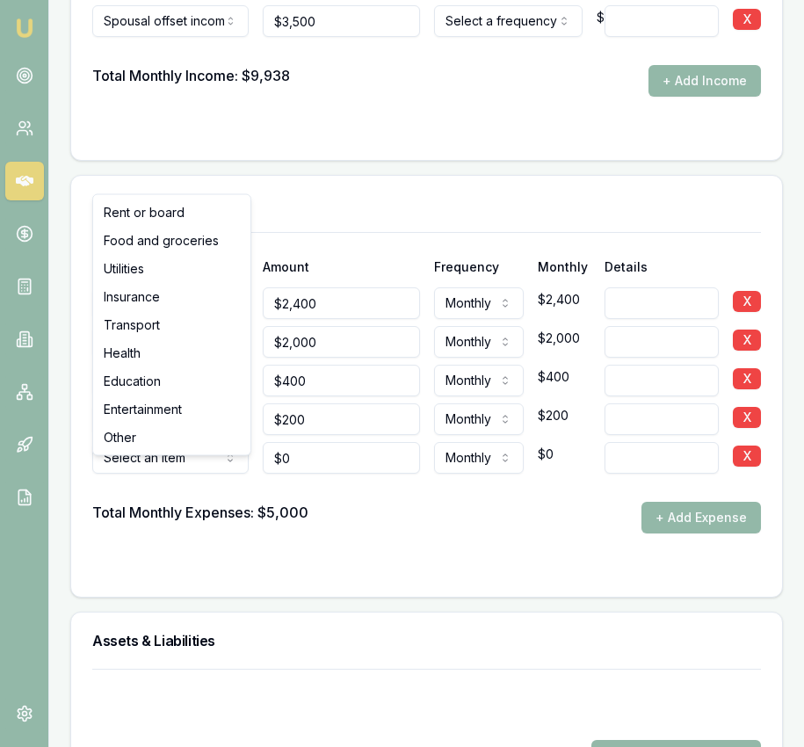
select select "TRANSPORT"
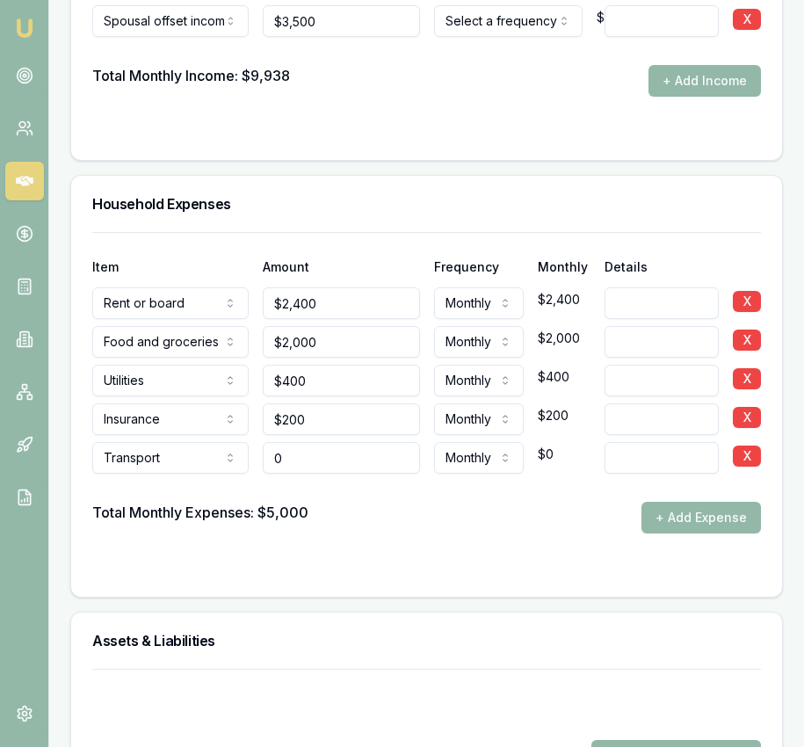
click at [305, 474] on input "0" at bounding box center [341, 458] width 156 height 32
type input "$400"
click at [386, 525] on div "Total Monthly Expenses: $5,000 + Add Expense" at bounding box center [426, 518] width 669 height 32
click at [700, 533] on button "+ Add Expense" at bounding box center [700, 518] width 119 height 32
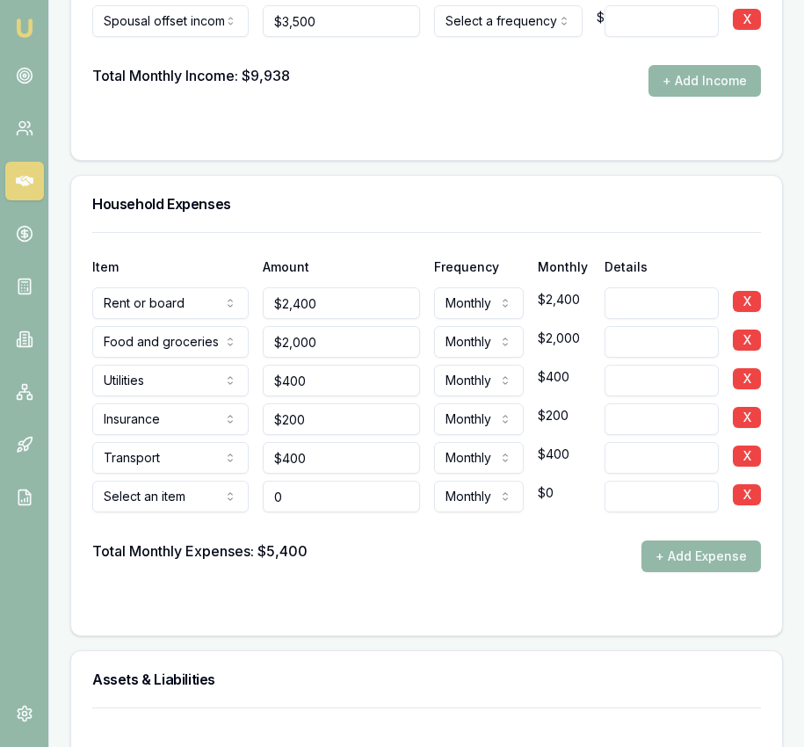
type input "$0"
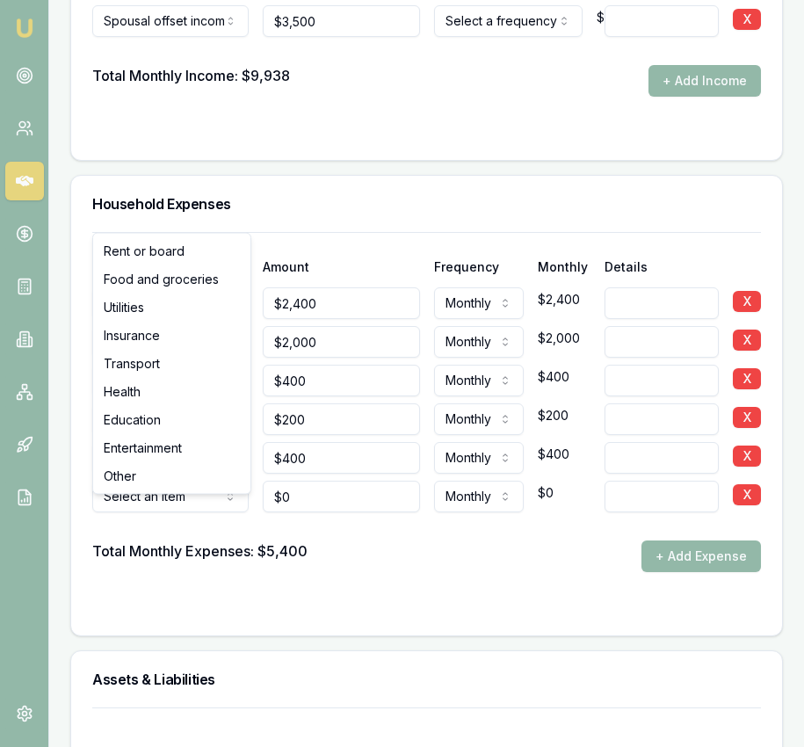
select select "HEALTH"
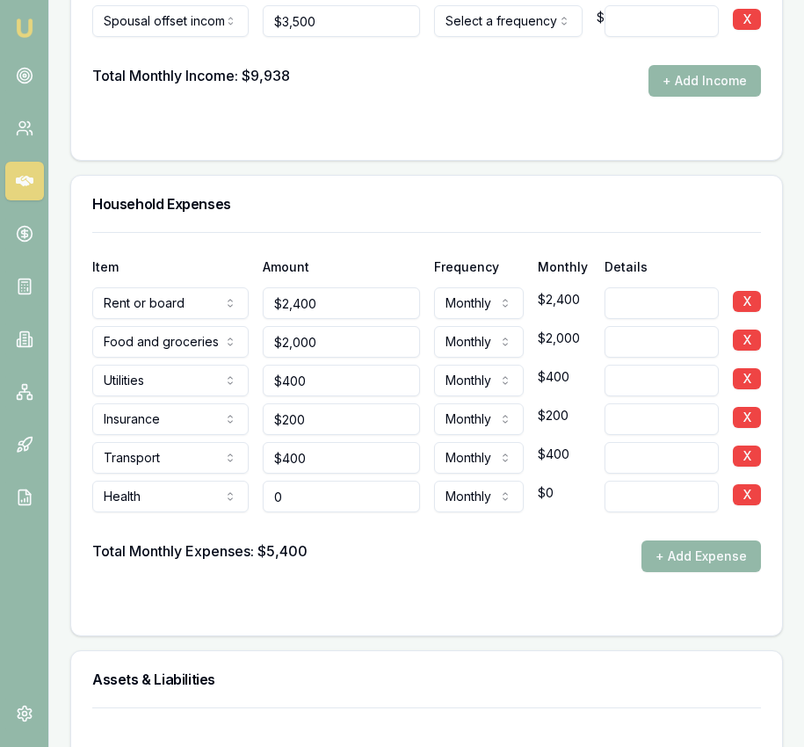
click at [320, 510] on input "0" at bounding box center [341, 497] width 156 height 32
type input "$100"
click at [394, 572] on div "Total Monthly Expenses: $5,400 + Add Expense" at bounding box center [426, 556] width 669 height 32
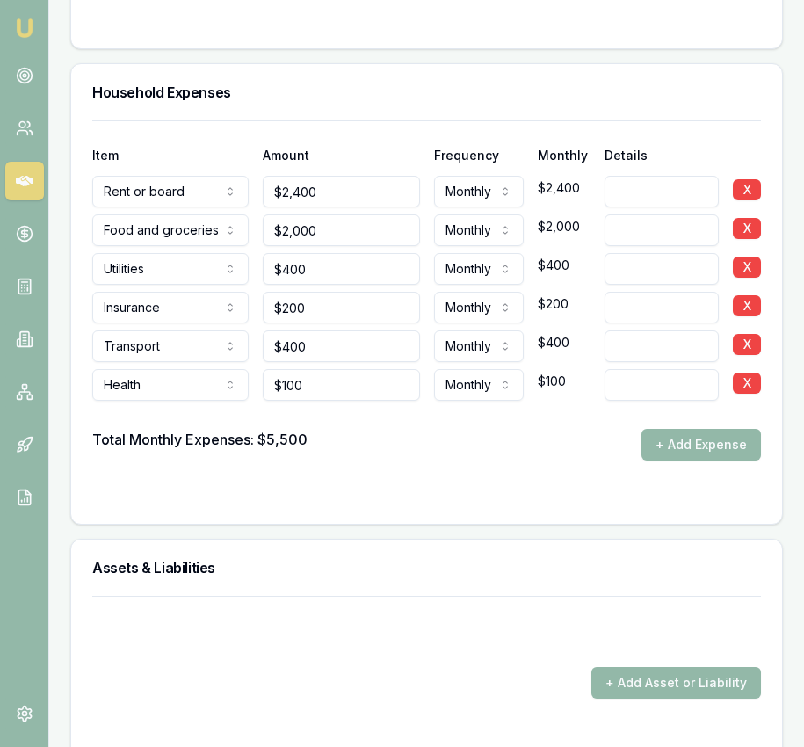
scroll to position [4499, 0]
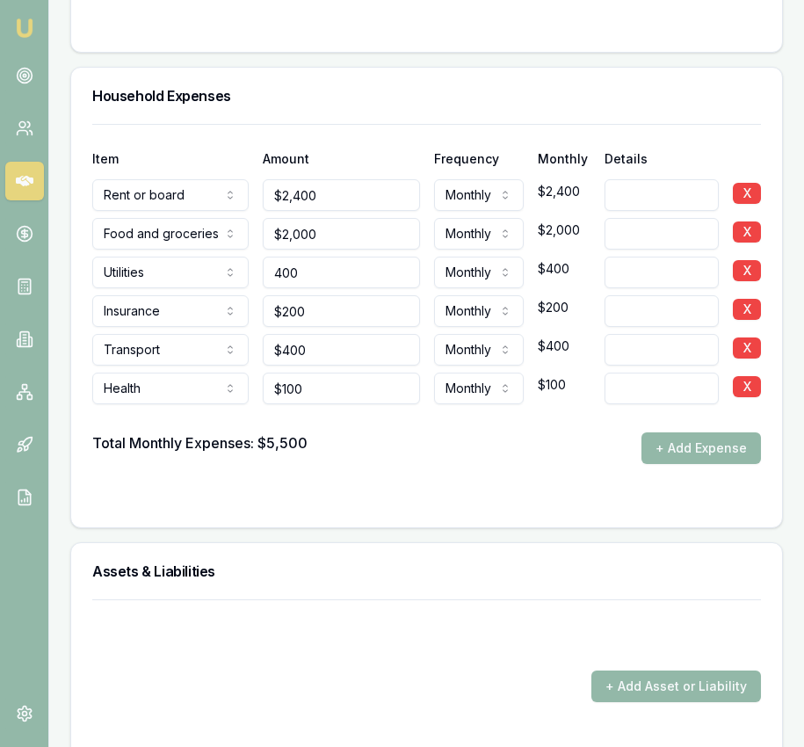
click at [333, 288] on input "400" at bounding box center [341, 273] width 156 height 32
type input "$600"
click at [328, 365] on input "400" at bounding box center [341, 350] width 156 height 32
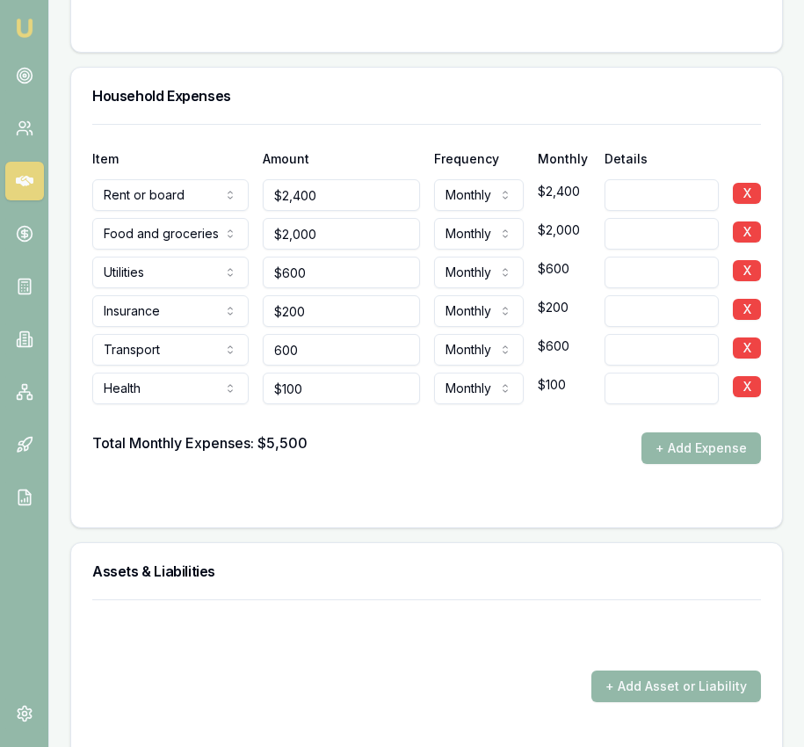
type input "600"
type input "2000"
type input "$600"
click at [358, 243] on input "2000" at bounding box center [341, 234] width 156 height 32
click at [355, 250] on input "2000" at bounding box center [341, 234] width 156 height 32
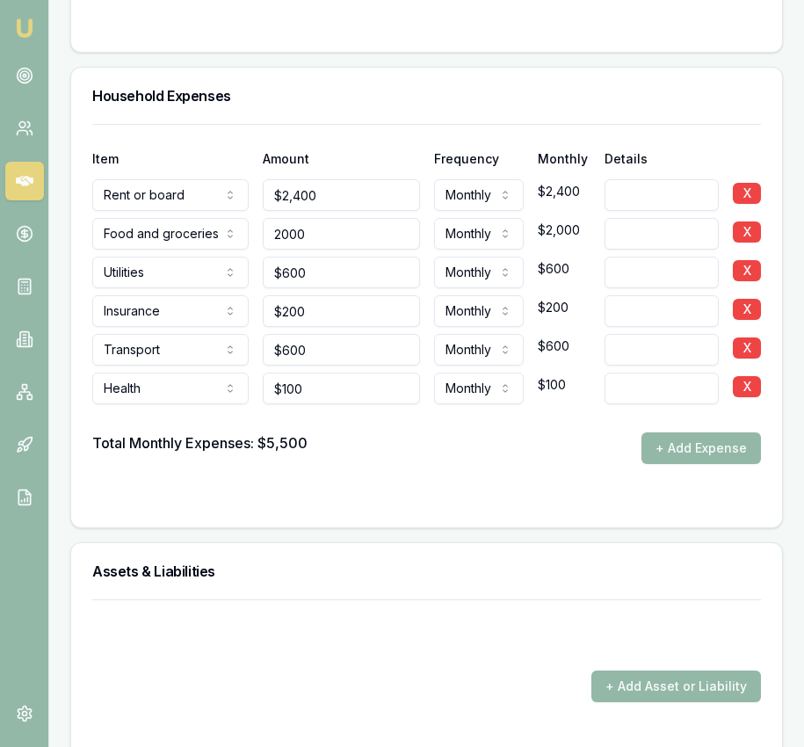
click at [355, 250] on input "2000" at bounding box center [341, 234] width 156 height 32
type input "$2,400"
click at [446, 499] on form "Item Amount Frequency Monthly Details Rent or board Rent or board Food and groc…" at bounding box center [426, 315] width 669 height 382
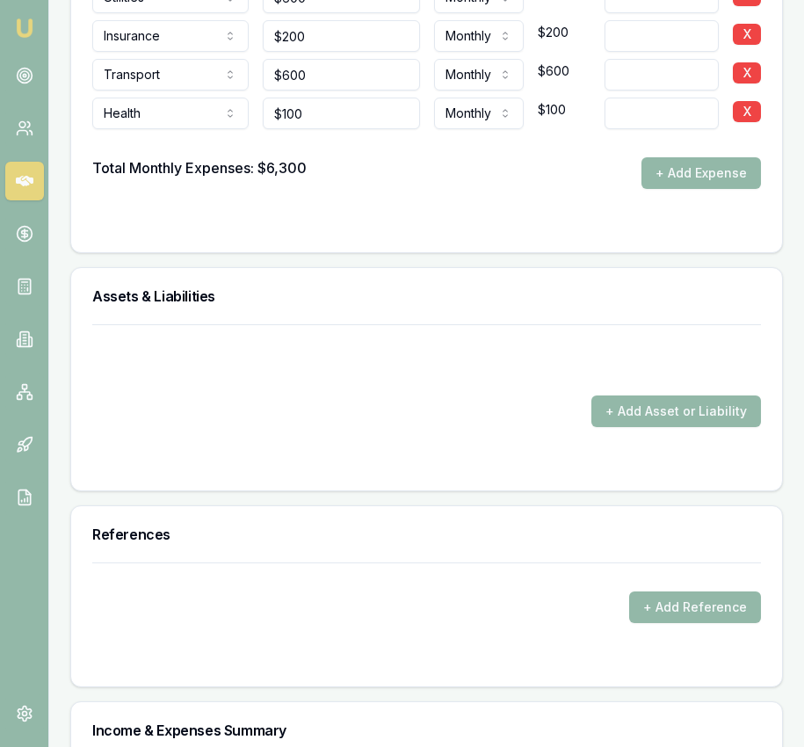
scroll to position [4784, 0]
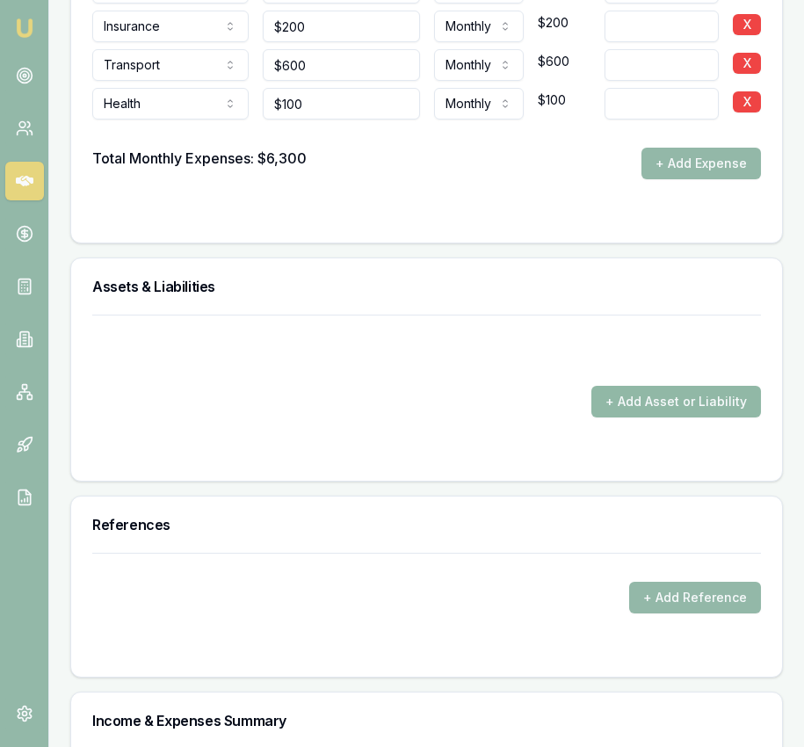
click at [624, 417] on button "+ Add Asset or Liability" at bounding box center [676, 402] width 170 height 32
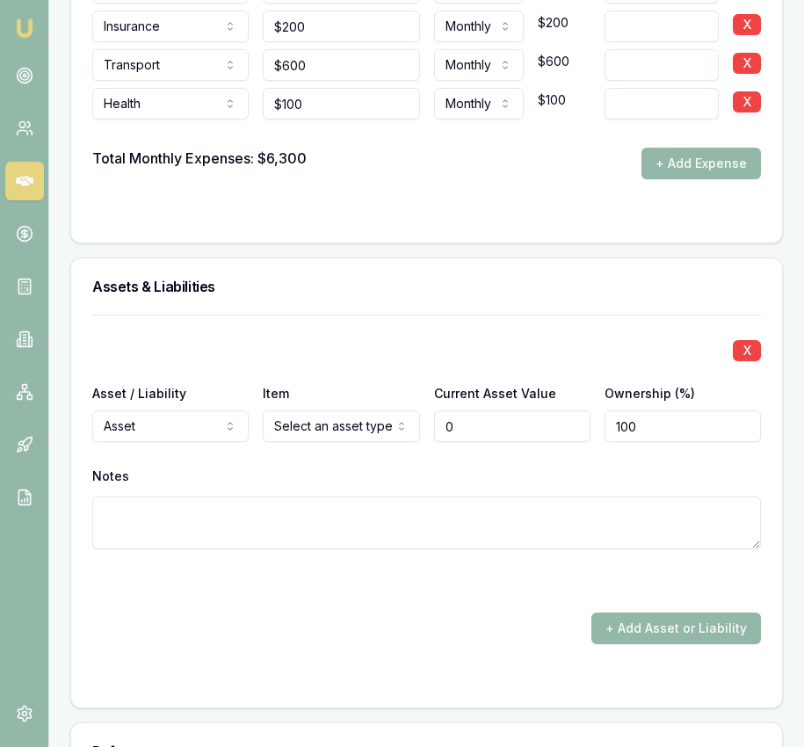
type input "$0"
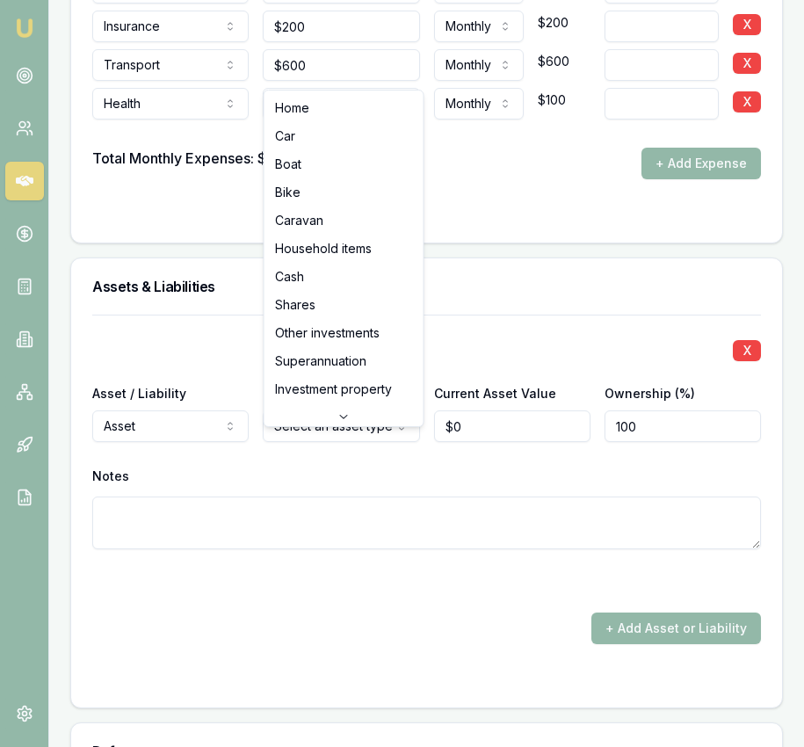
scroll to position [4781, 0]
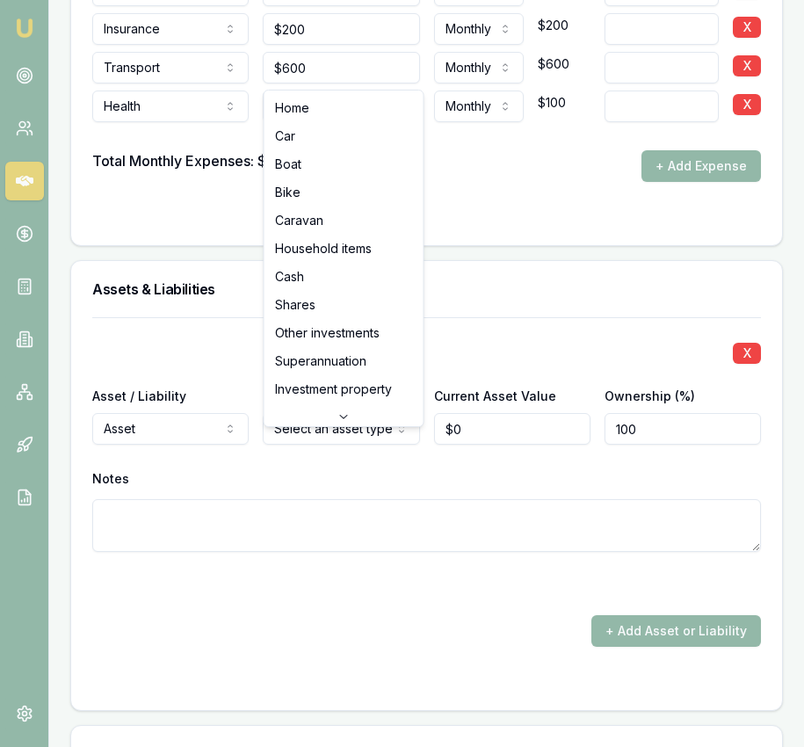
select select "CASH"
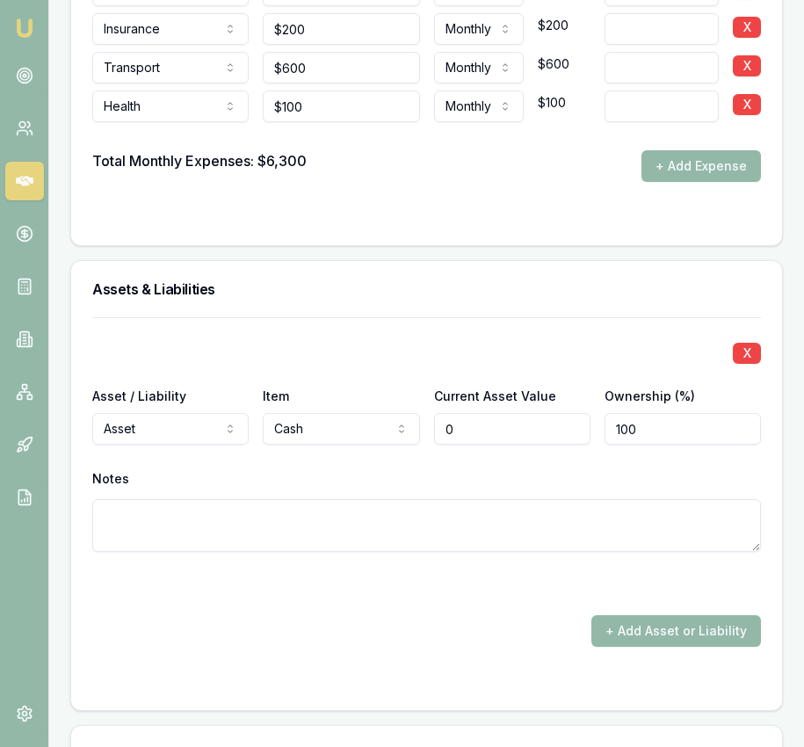
click at [469, 445] on input "0" at bounding box center [512, 429] width 156 height 32
type input "$0"
paste input "385823046"
type input "$5,000"
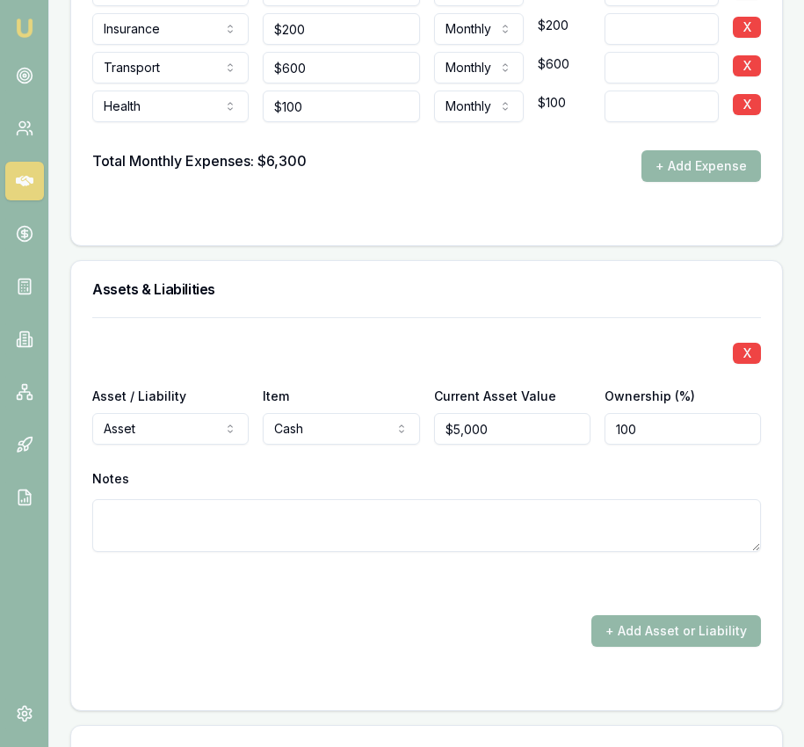
click at [535, 593] on div "X Asset / Liability Asset Asset Liability Item Cash Home Car Boat Bike Caravan …" at bounding box center [426, 455] width 669 height 277
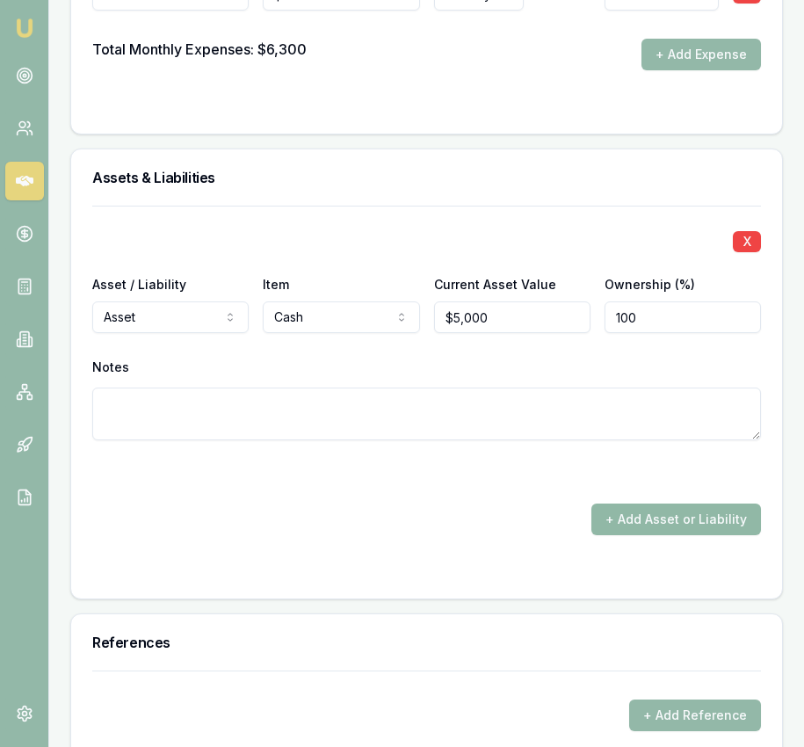
click at [619, 525] on button "+ Add Asset or Liability" at bounding box center [676, 519] width 170 height 32
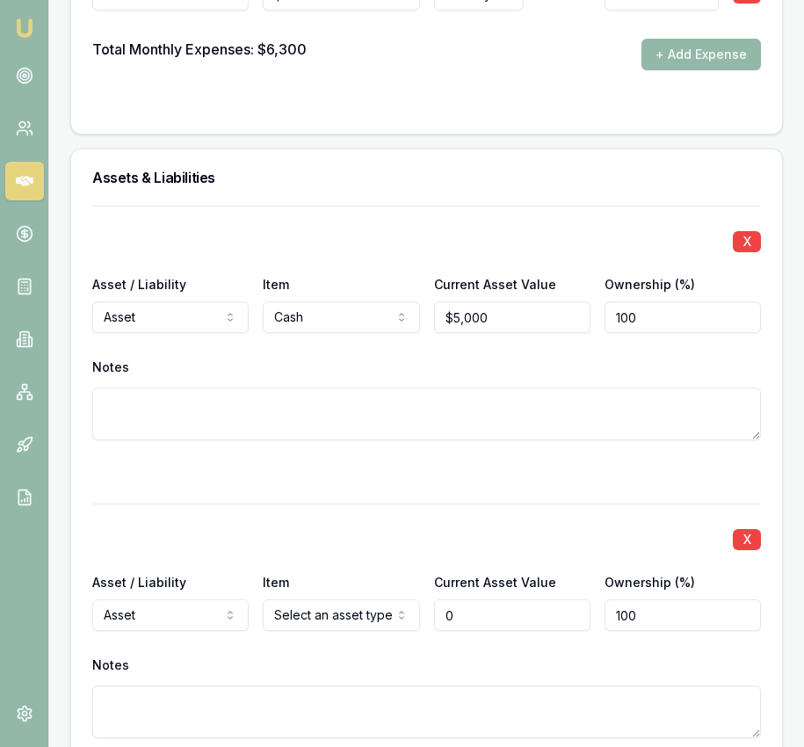
type input "$0"
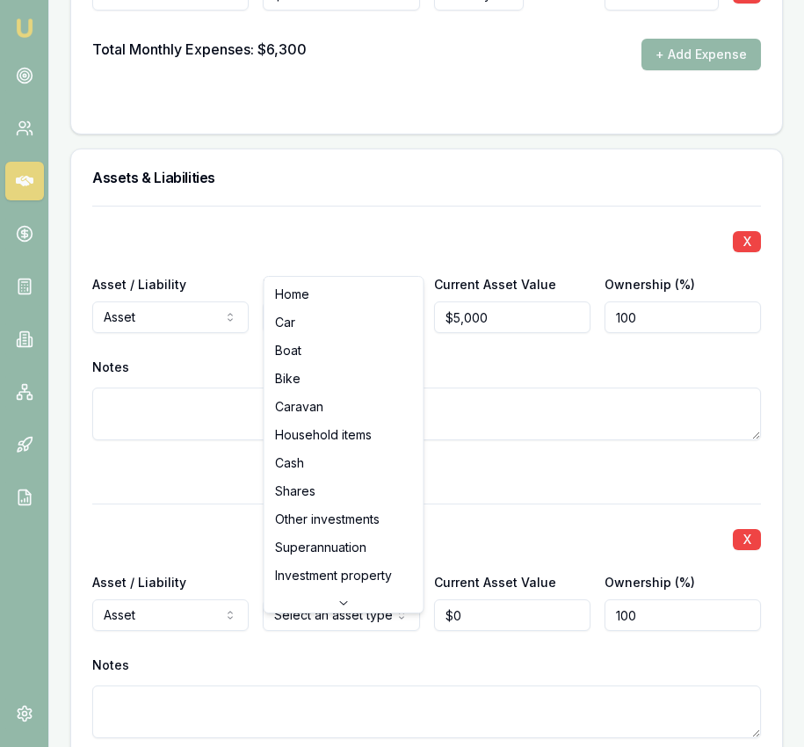
select select "INVESTMENT_PROPERTY"
drag, startPoint x: 351, startPoint y: 571, endPoint x: 368, endPoint y: 570, distance: 16.7
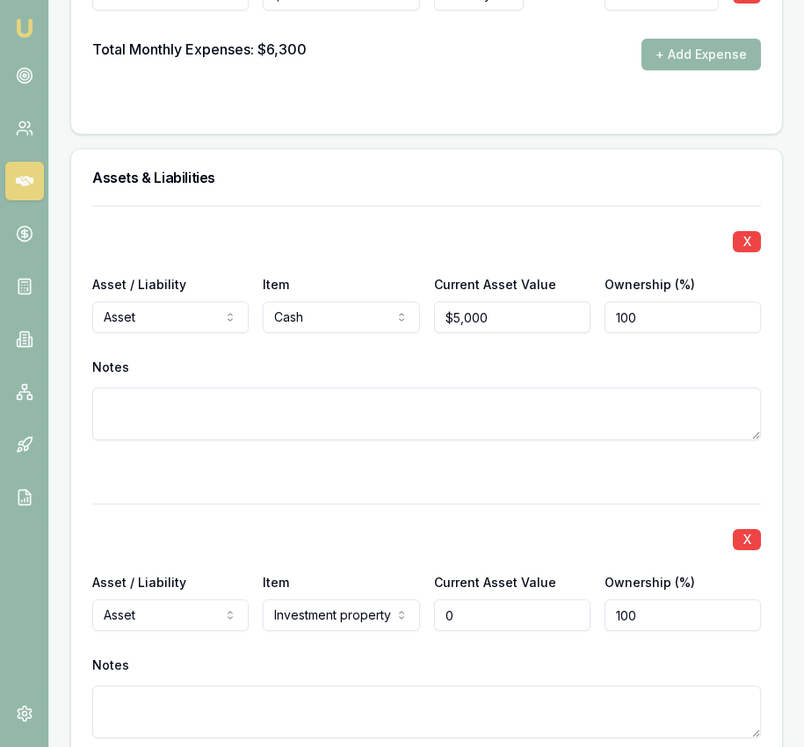
click at [471, 629] on input "0" at bounding box center [512, 615] width 156 height 32
type input "$600,000"
click at [419, 581] on div "X Asset / Liability Asset Asset Liability Item Investment property Home Car Boa…" at bounding box center [426, 641] width 669 height 277
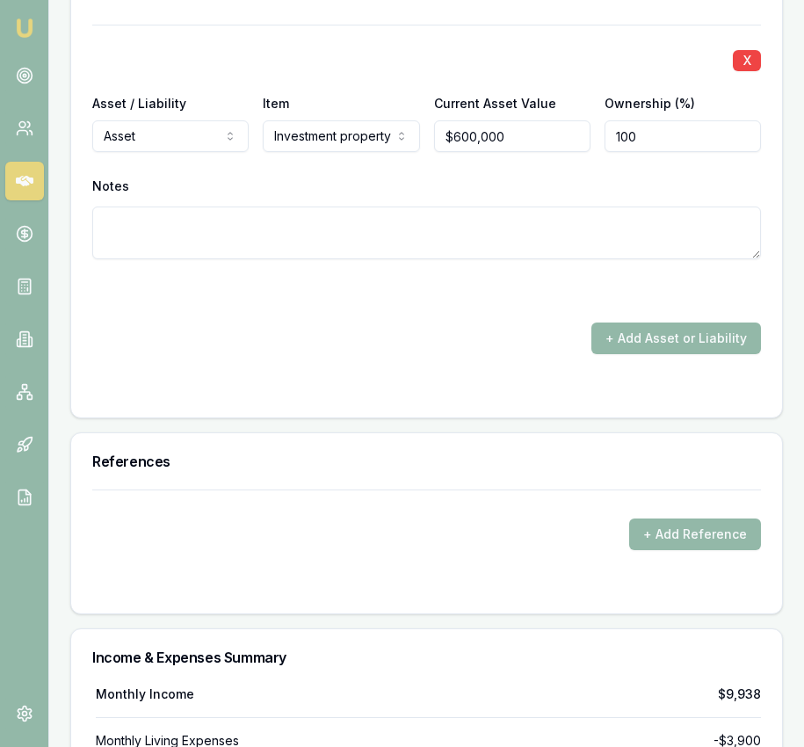
scroll to position [5413, 0]
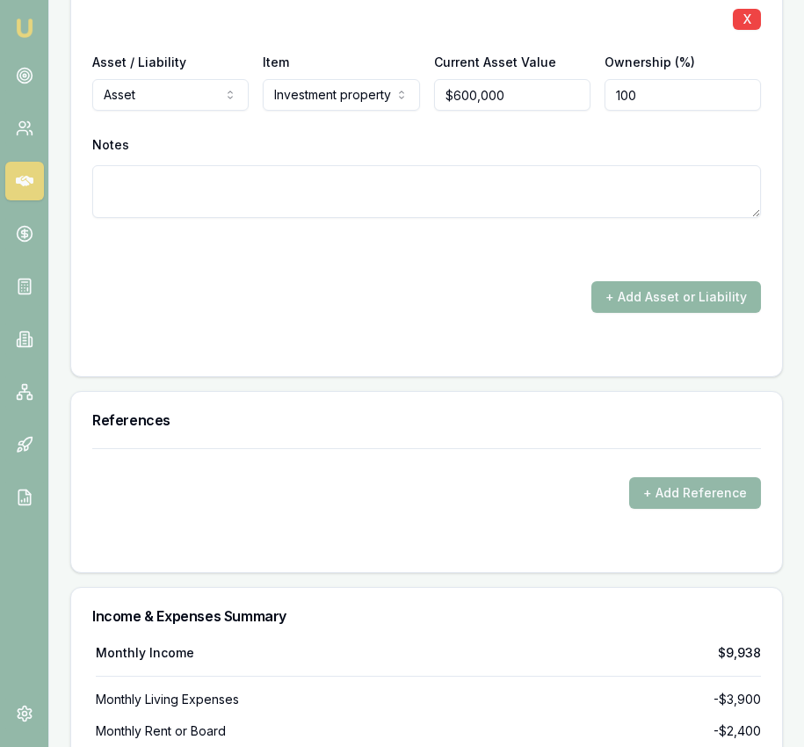
click at [625, 313] on button "+ Add Asset or Liability" at bounding box center [676, 297] width 170 height 32
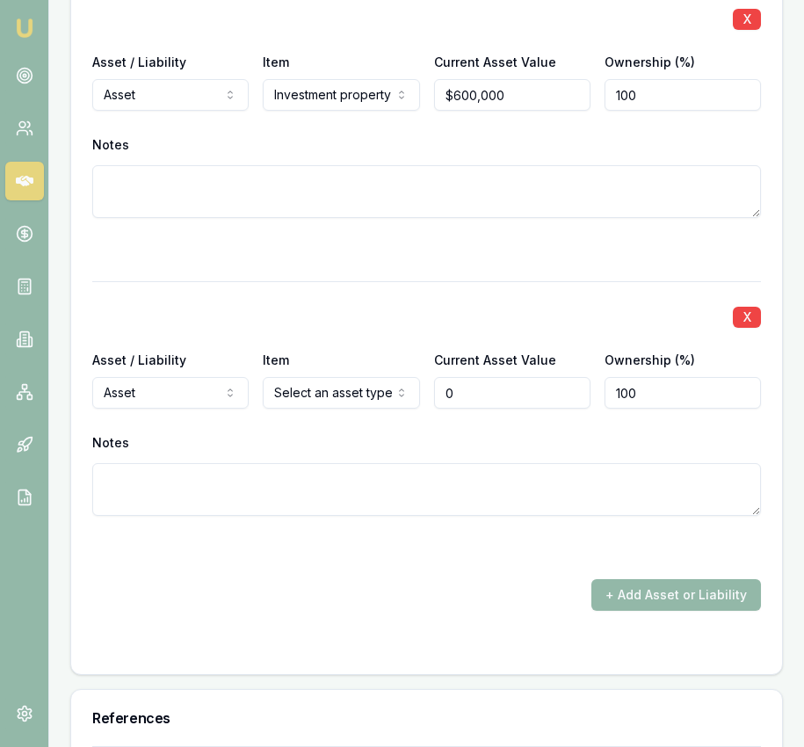
type input "$0"
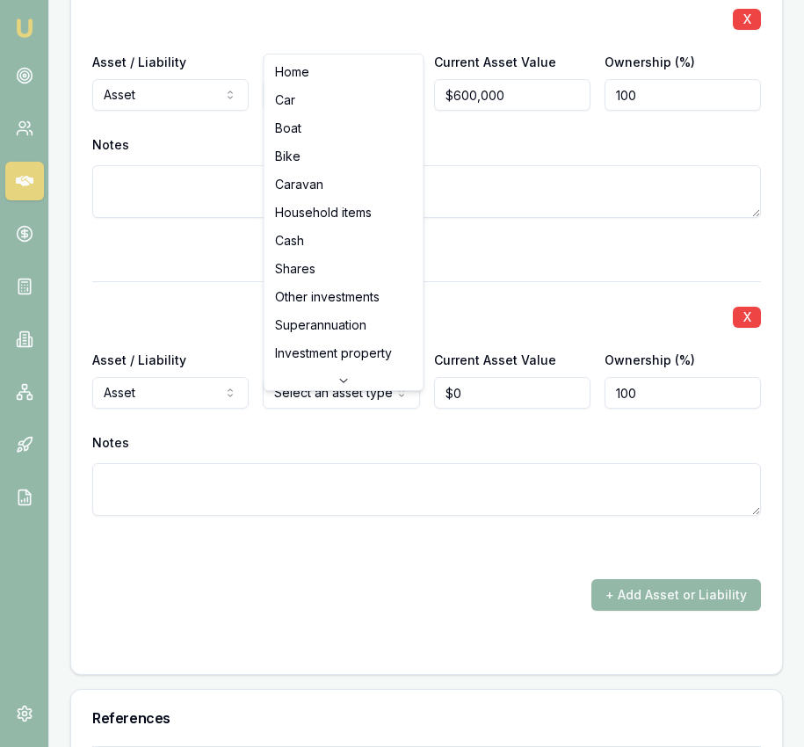
select select "HOUSEHOLD_ITEMS"
drag, startPoint x: 325, startPoint y: 208, endPoint x: 358, endPoint y: 270, distance: 70.0
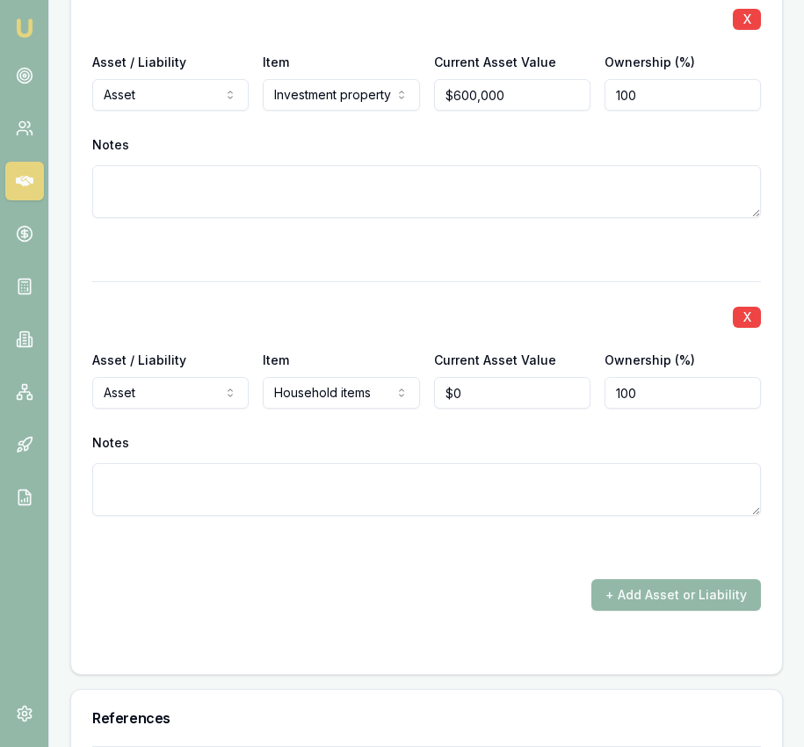
type input "0"
click at [459, 403] on input "0" at bounding box center [512, 393] width 156 height 32
click at [462, 409] on input "0" at bounding box center [512, 393] width 156 height 32
type input "$100,000"
drag, startPoint x: 382, startPoint y: 648, endPoint x: 260, endPoint y: 618, distance: 125.7
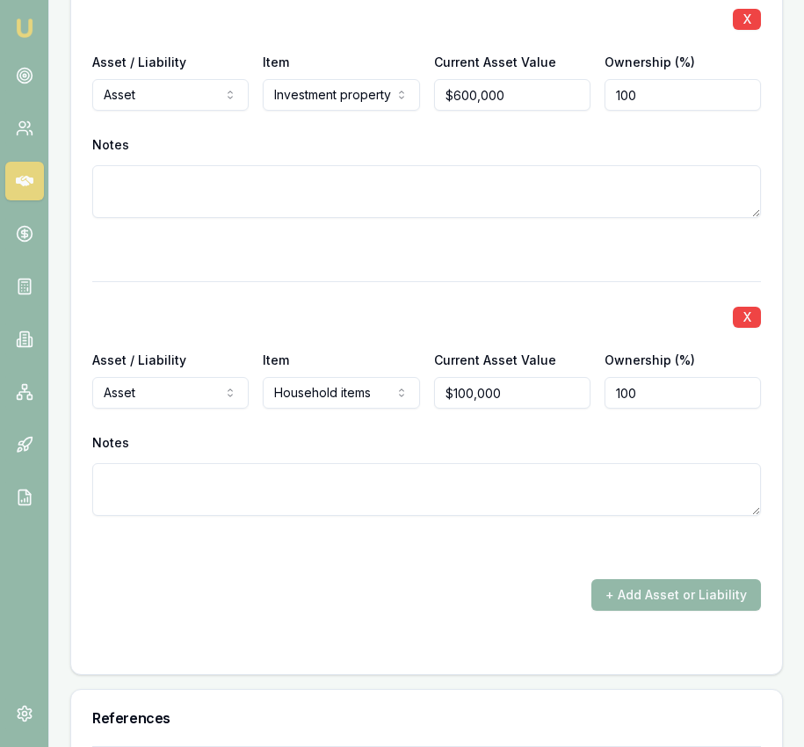
click at [371, 642] on form "X Asset / Liability Asset Asset Liability Item Cash Home Car Boat Bike Caravan …" at bounding box center [426, 168] width 669 height 967
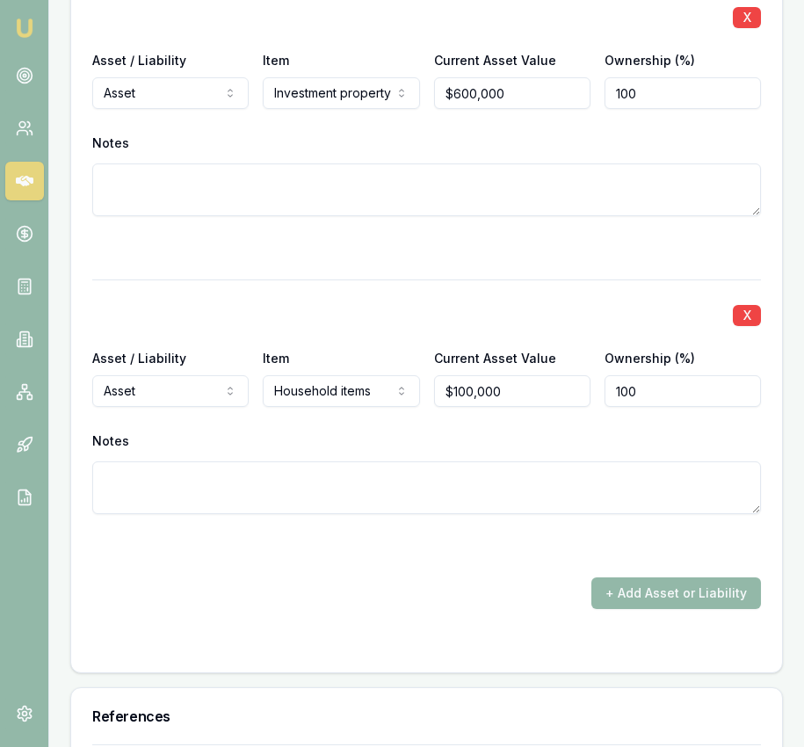
scroll to position [5416, 0]
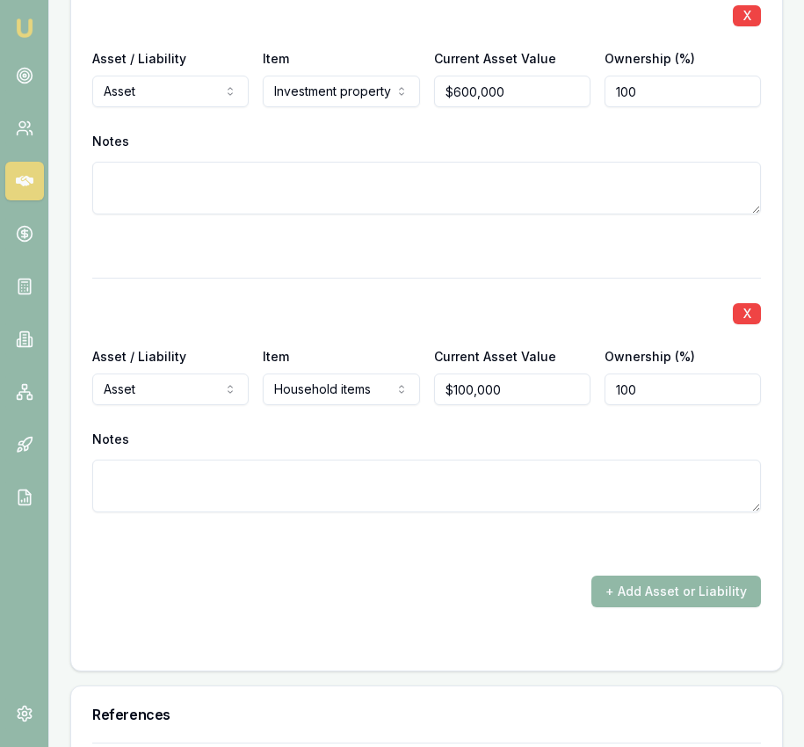
click at [636, 597] on button "+ Add Asset or Liability" at bounding box center [676, 591] width 170 height 32
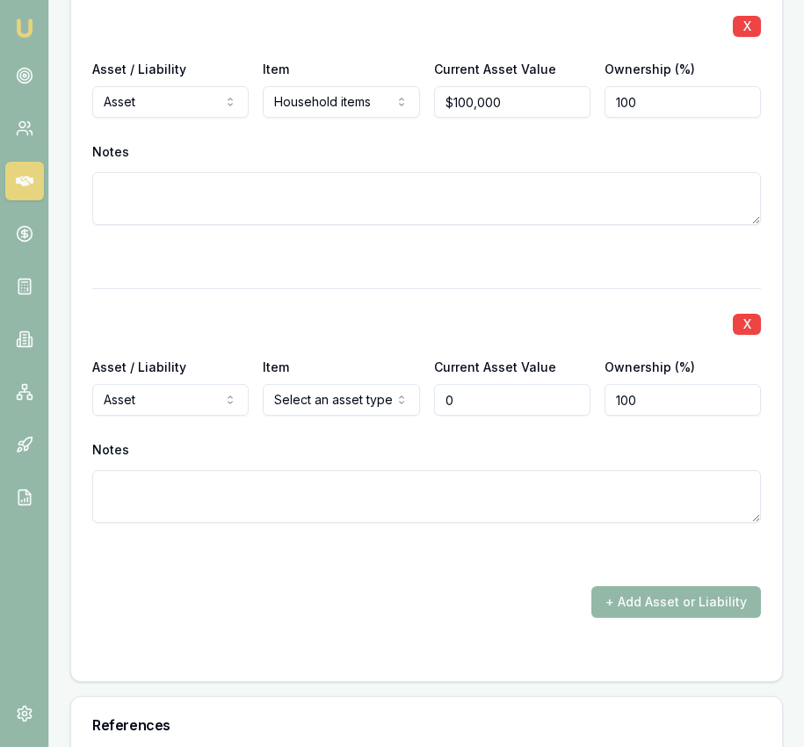
scroll to position [5736, 0]
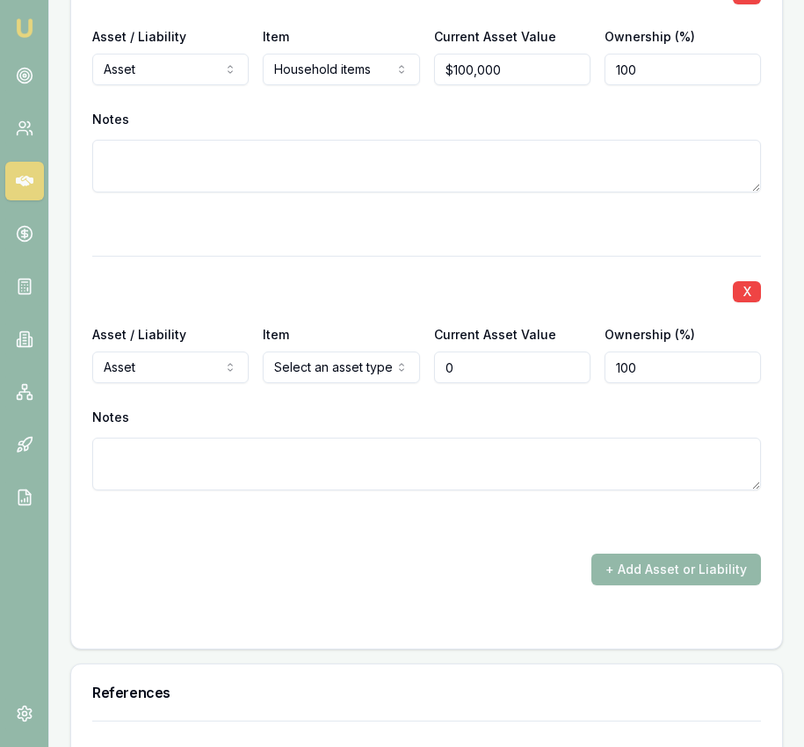
type input "$0"
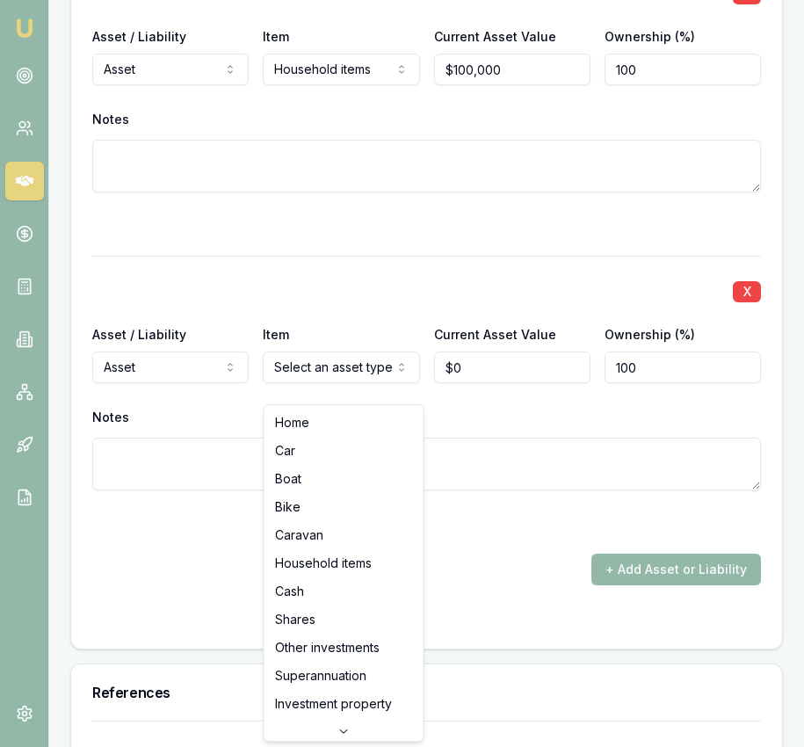
select select "SUPERANNUATION"
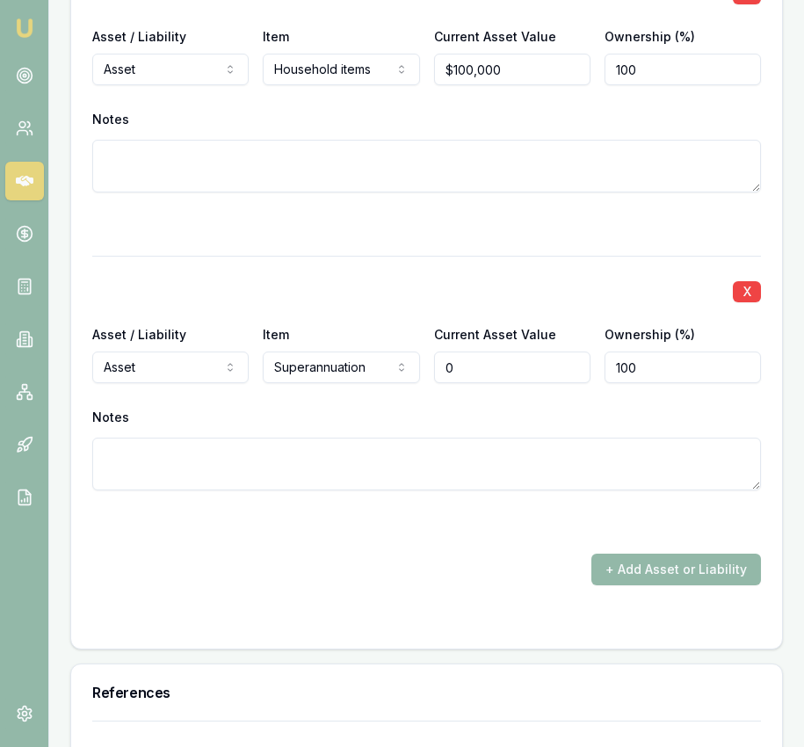
click at [496, 383] on input "0" at bounding box center [512, 367] width 156 height 32
type input "$55,000"
click at [585, 257] on div at bounding box center [426, 256] width 669 height 1
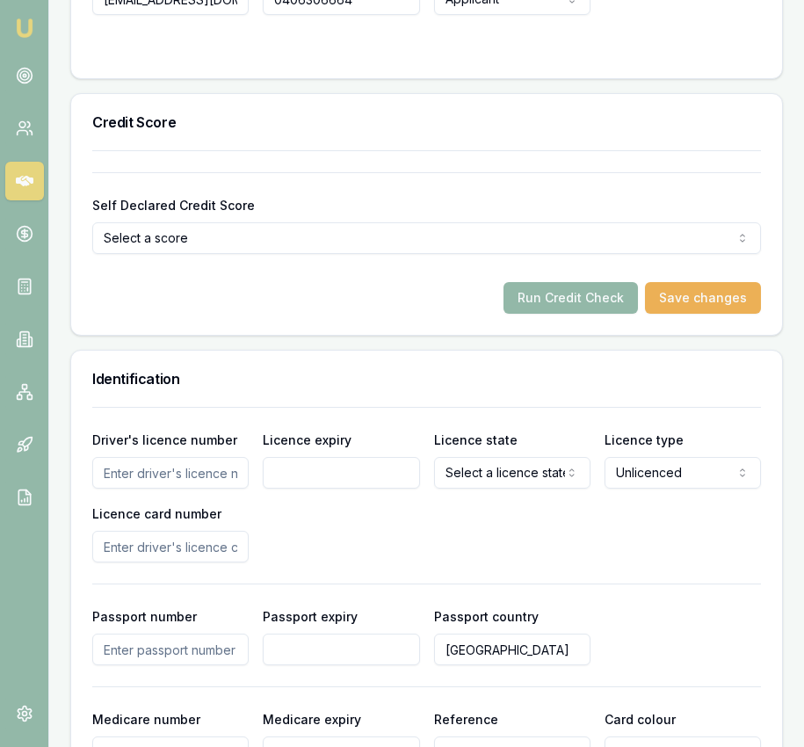
scroll to position [0, 0]
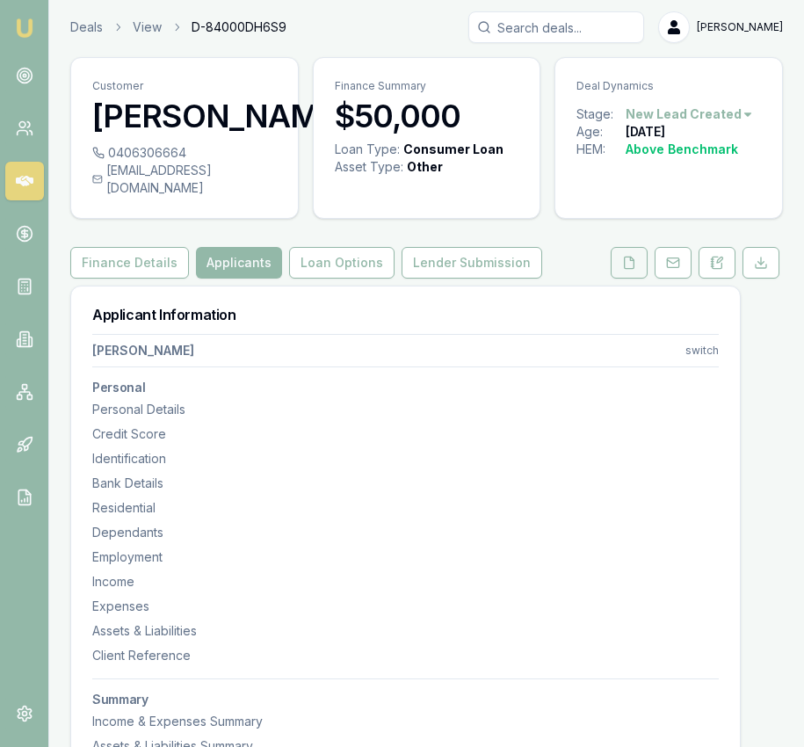
click at [622, 270] on icon at bounding box center [629, 263] width 14 height 14
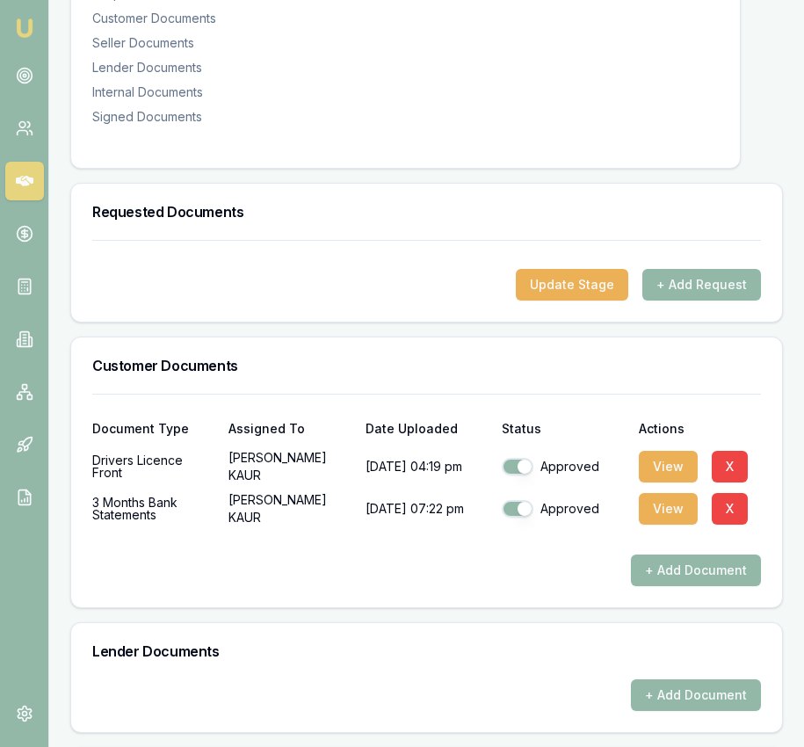
scroll to position [913, 0]
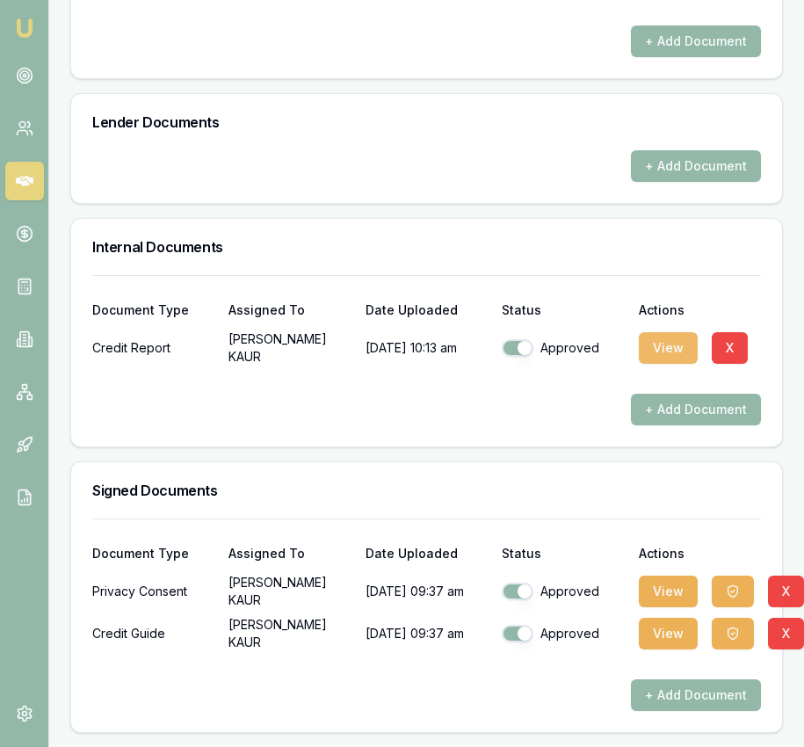
click at [669, 360] on button "View" at bounding box center [668, 348] width 59 height 32
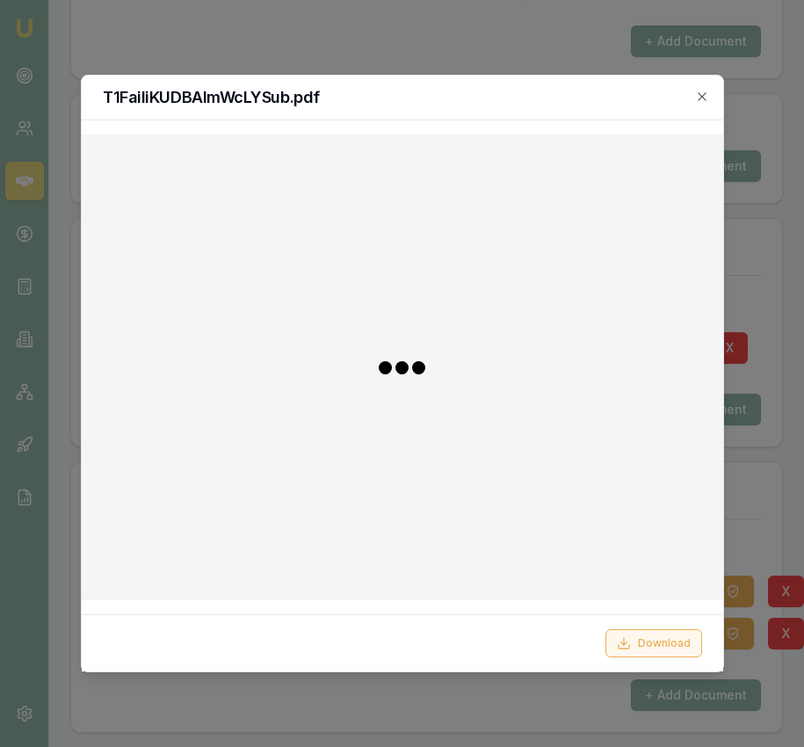
click at [638, 644] on button "Download" at bounding box center [653, 643] width 97 height 28
click at [785, 395] on div at bounding box center [402, 373] width 804 height 747
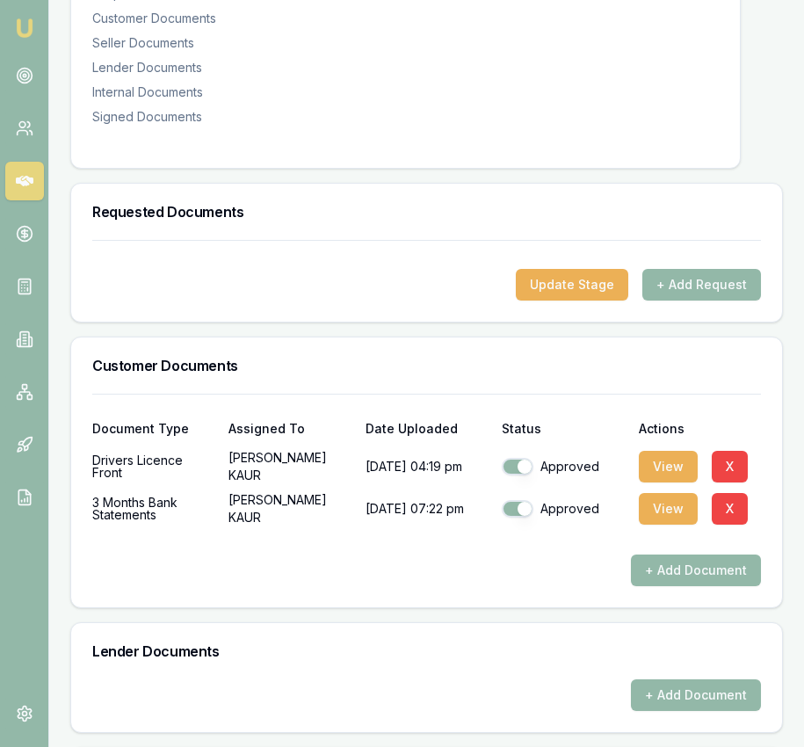
scroll to position [0, 0]
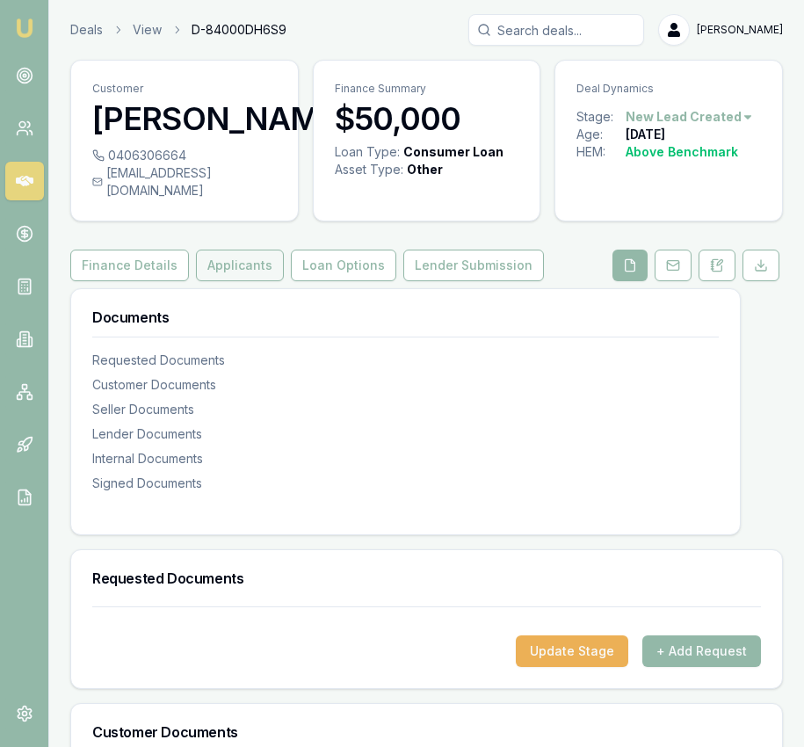
click at [220, 275] on button "Applicants" at bounding box center [240, 266] width 88 height 32
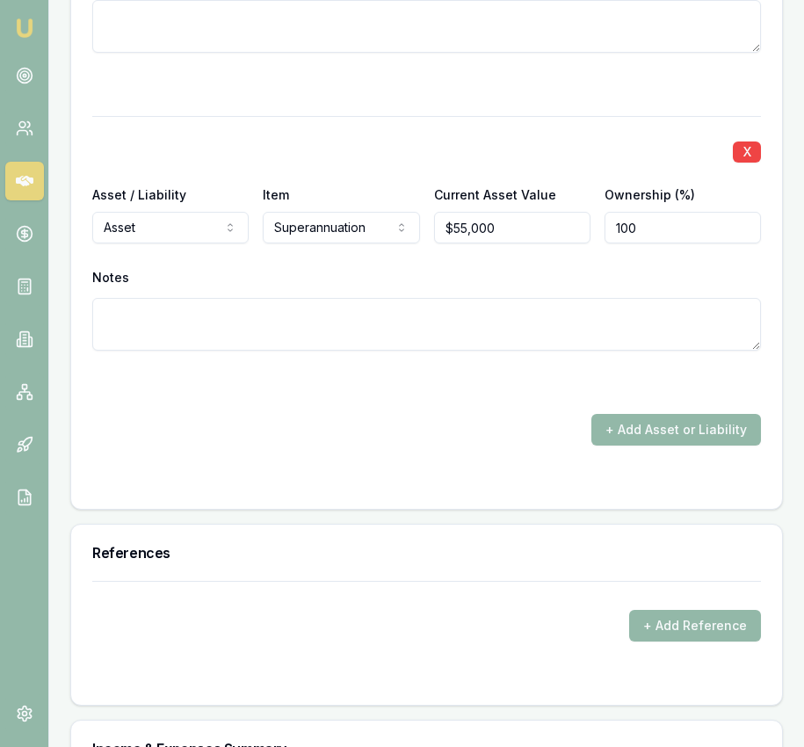
scroll to position [5915, 0]
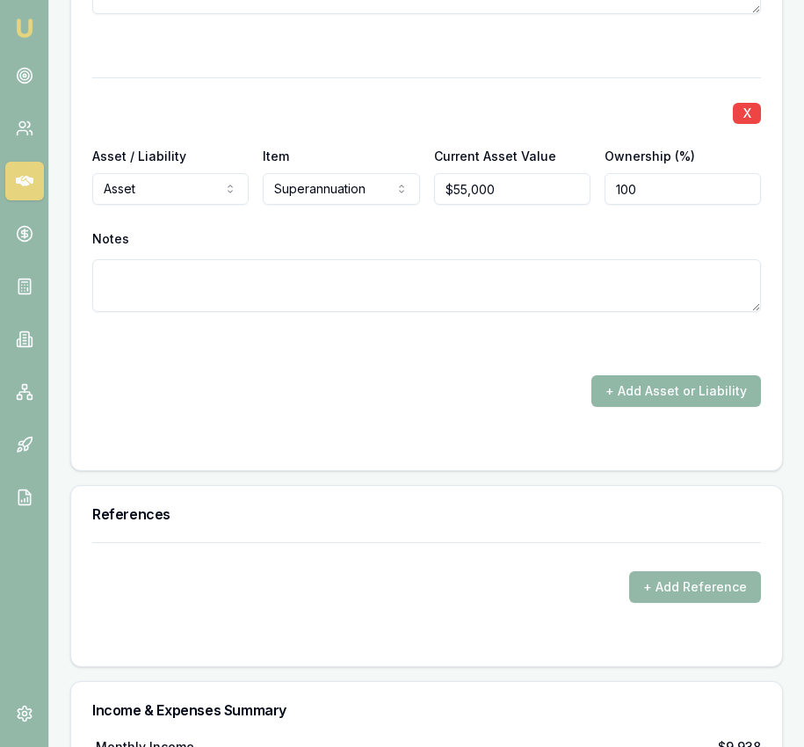
click at [614, 403] on button "+ Add Asset or Liability" at bounding box center [676, 391] width 170 height 32
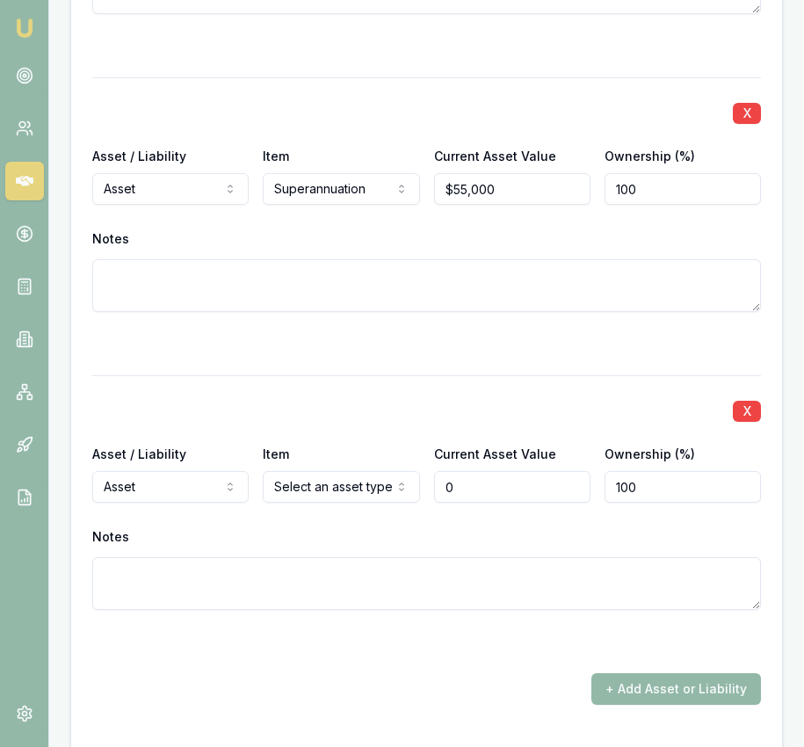
type input "$0"
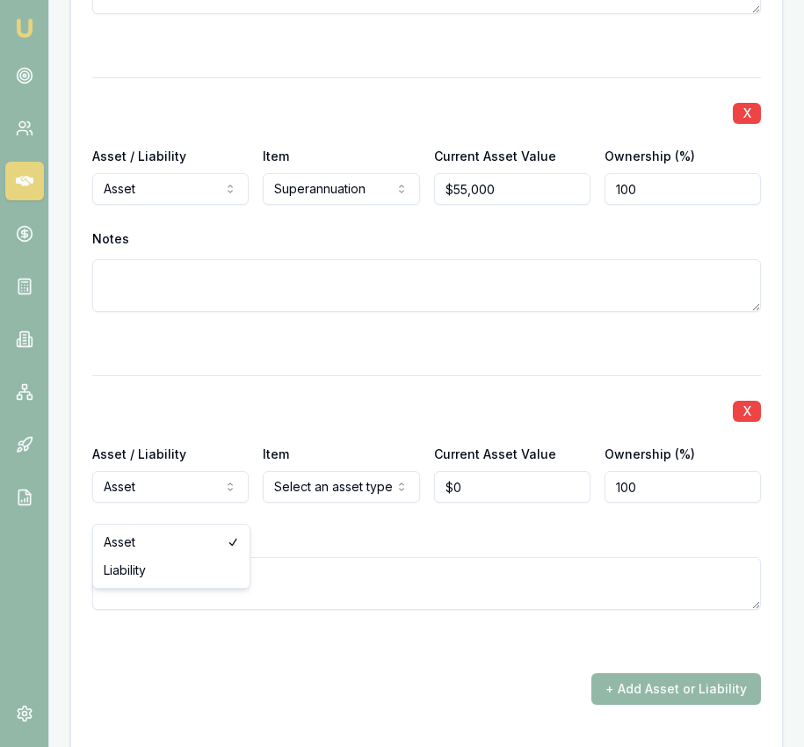
select select "LIABILITY"
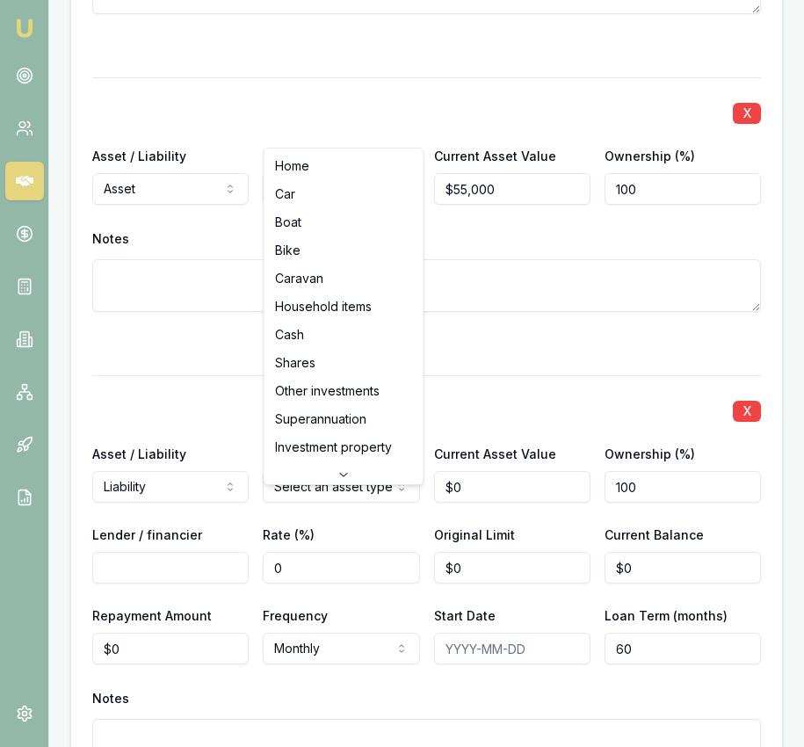
select select "INVESTMENT_PROPERTY"
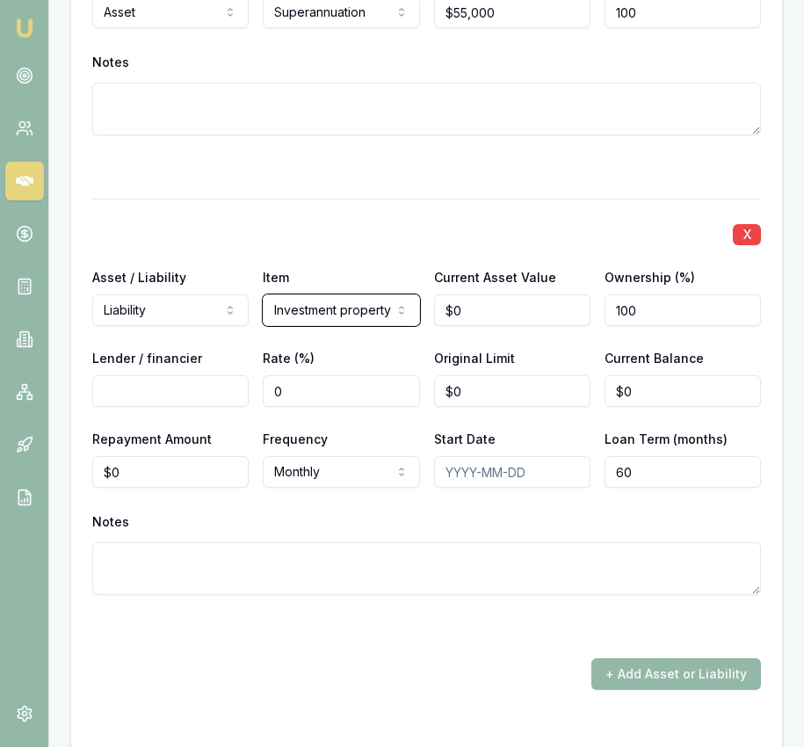
scroll to position [6092, 0]
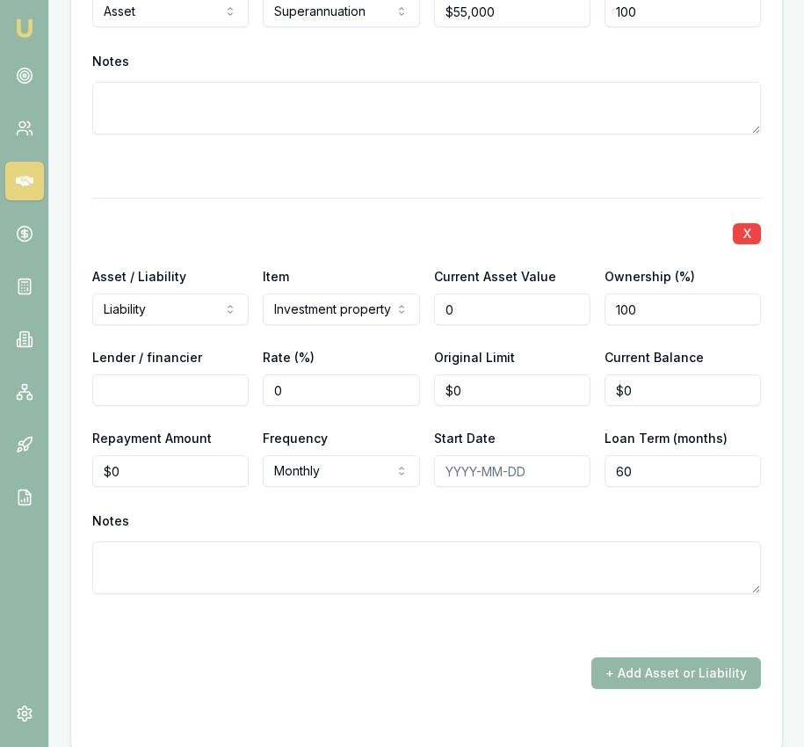
click at [486, 325] on input "0" at bounding box center [512, 309] width 156 height 32
type input "$900,000"
click at [165, 406] on input "Lender / financier" at bounding box center [170, 390] width 156 height 32
type input "BOM"
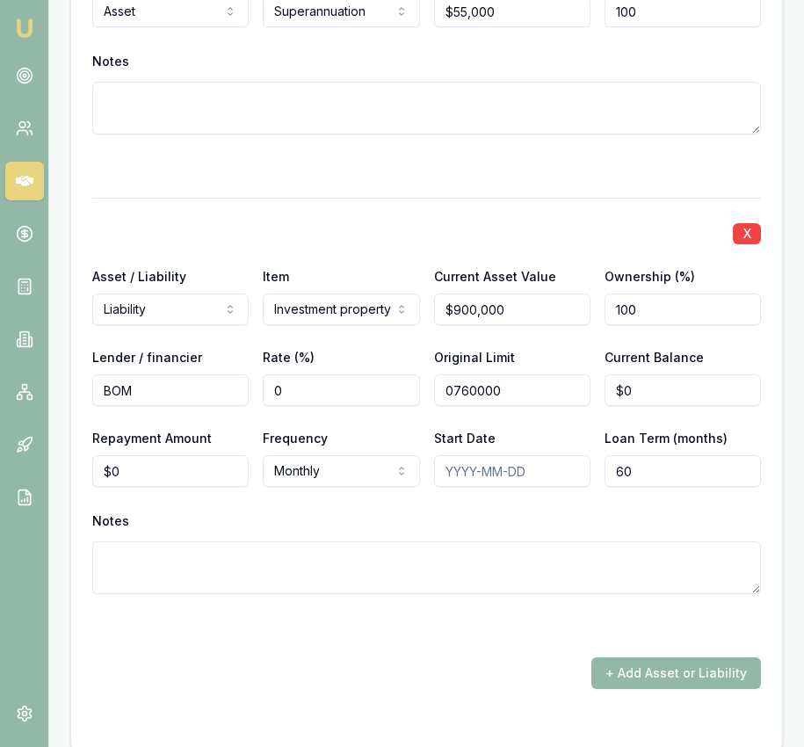
type input "$760,000"
type input "$758,000"
type input "0"
type input "$3,200"
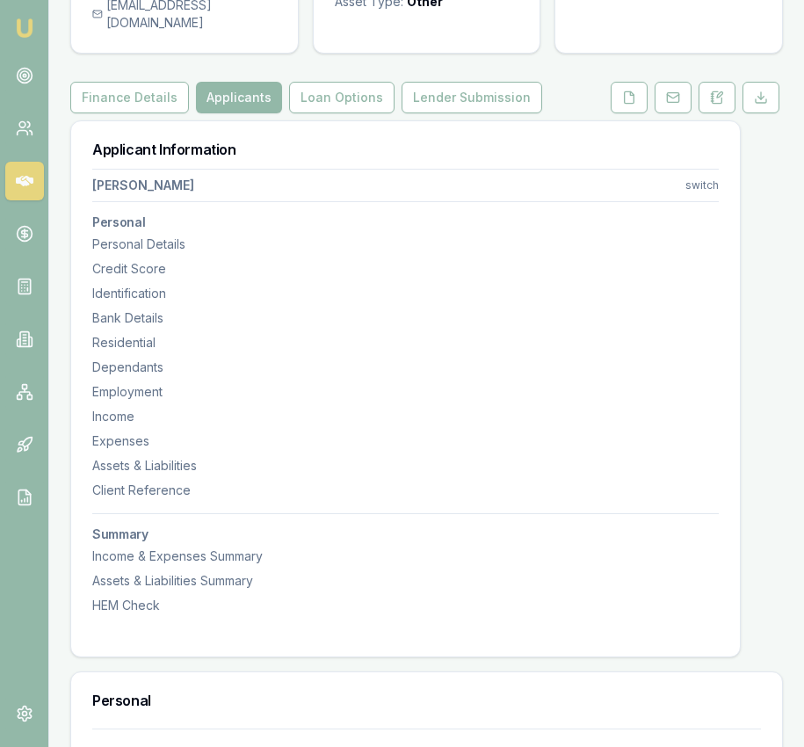
scroll to position [0, 0]
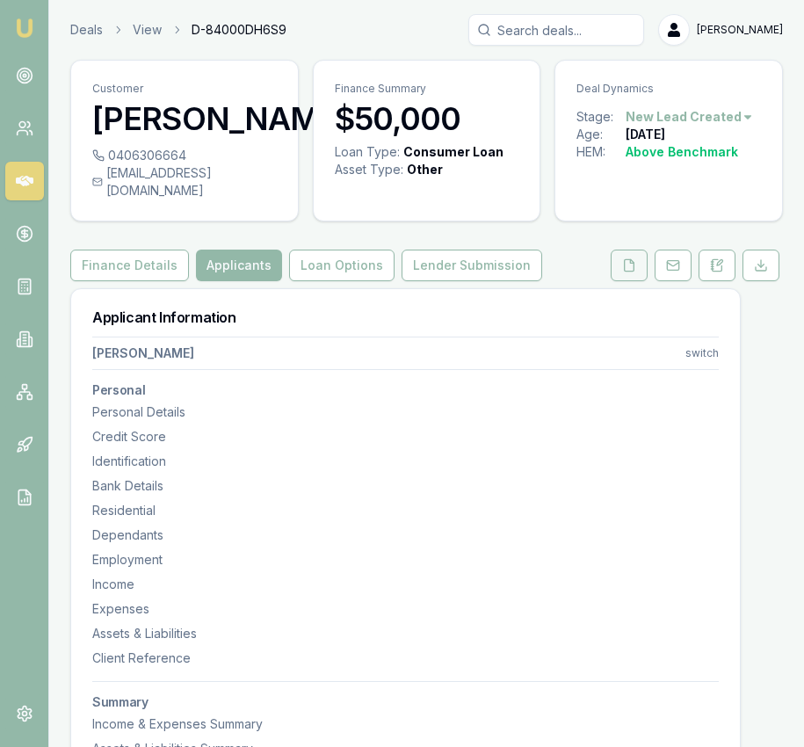
type input "360"
click at [626, 272] on icon at bounding box center [629, 265] width 14 height 14
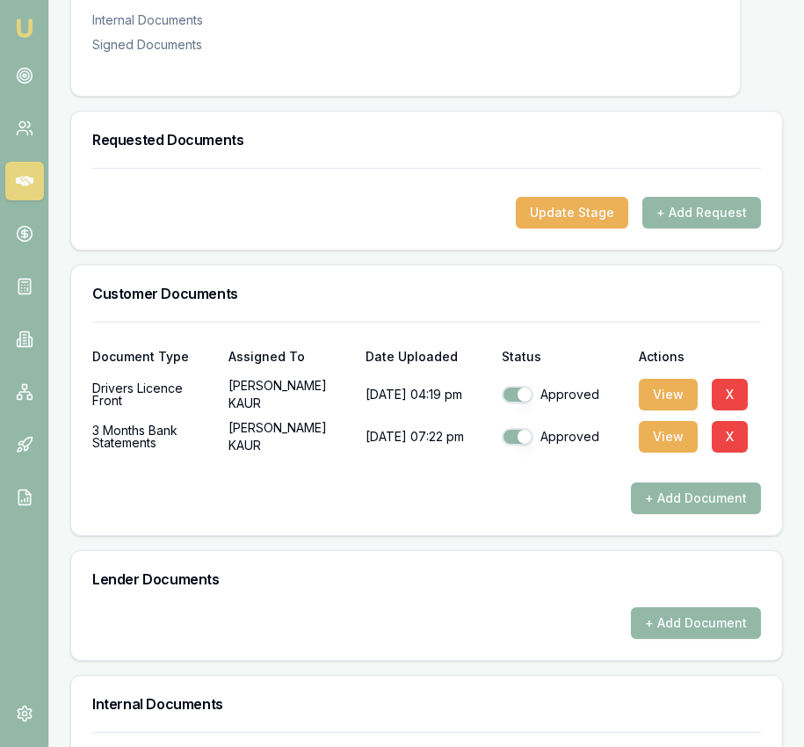
scroll to position [453, 0]
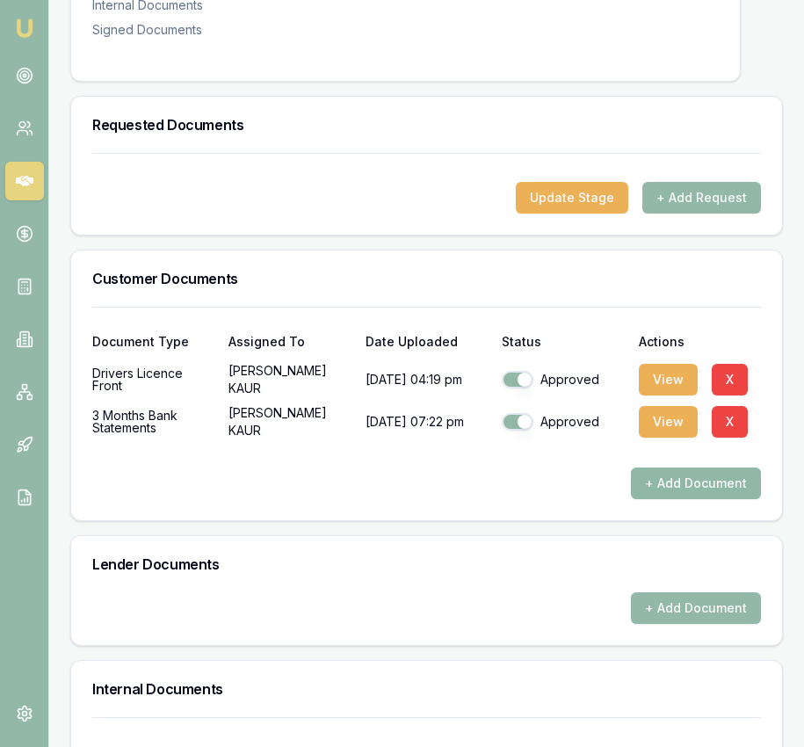
click at [658, 498] on button "+ Add Document" at bounding box center [696, 483] width 130 height 32
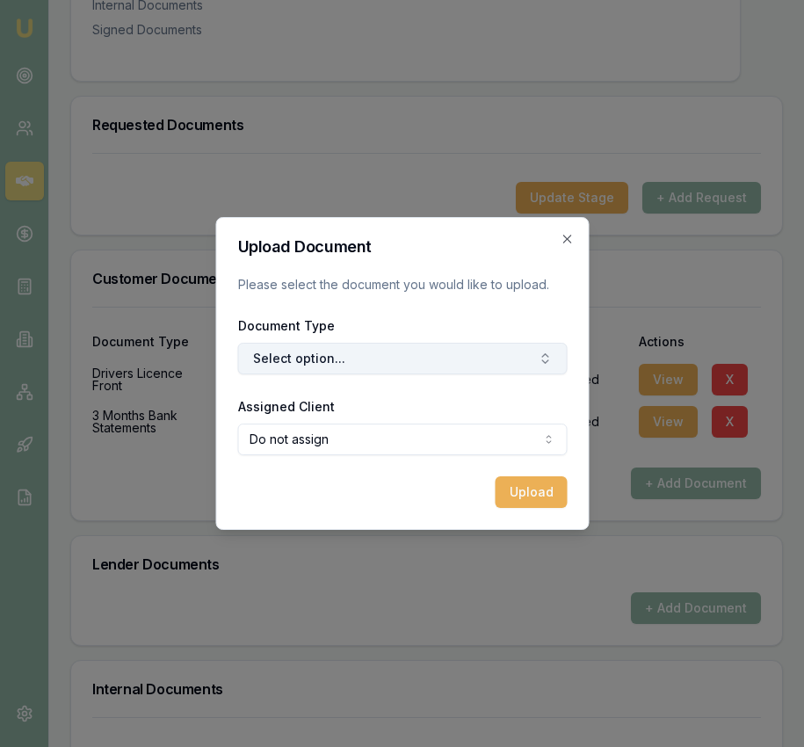
click at [408, 348] on button "Select option..." at bounding box center [401, 359] width 329 height 32
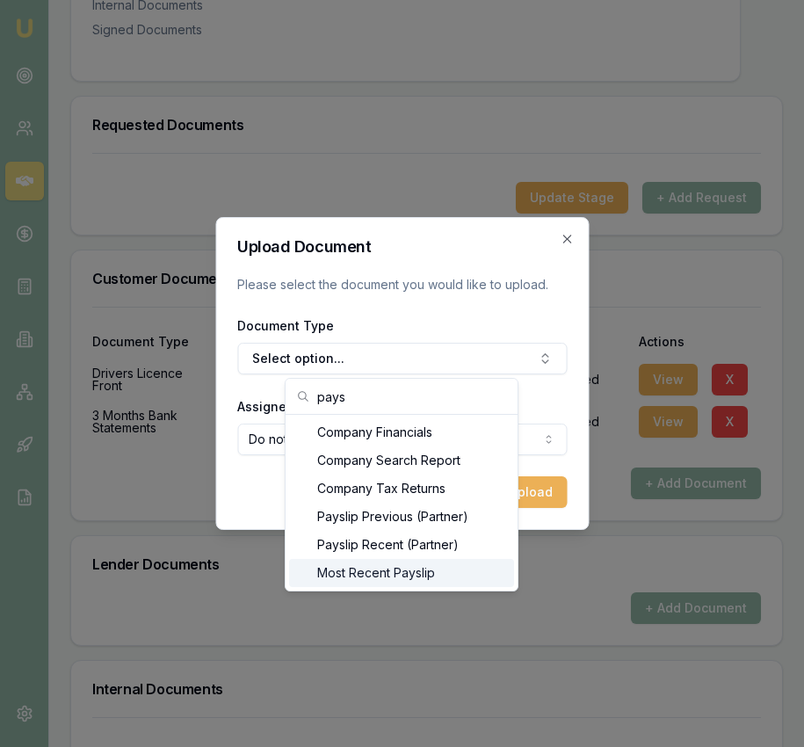
type input "pays"
drag, startPoint x: 452, startPoint y: 572, endPoint x: 423, endPoint y: 540, distance: 42.9
click at [452, 572] on div "Most Recent Payslip" at bounding box center [401, 573] width 225 height 28
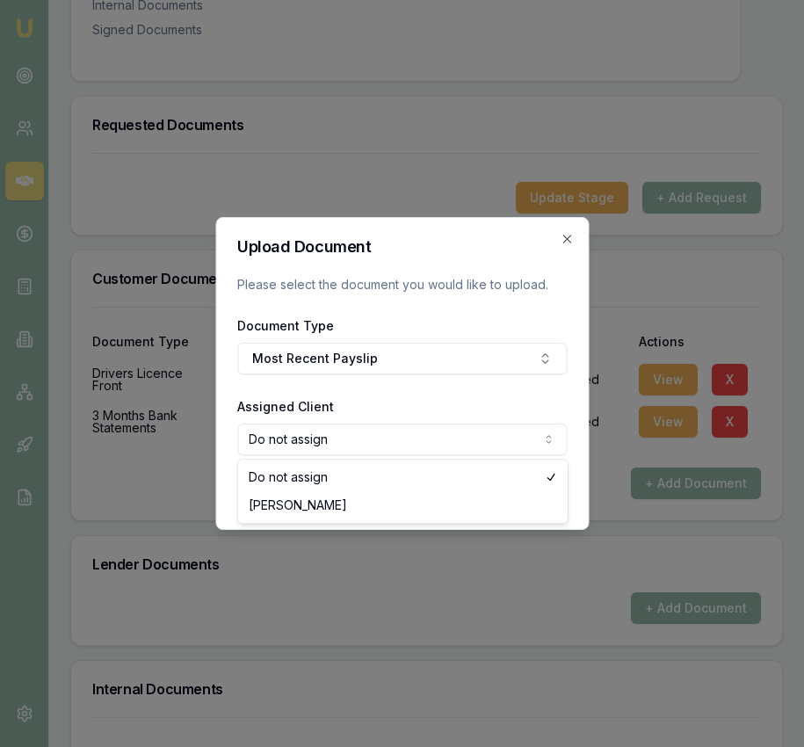
select select "U-88BOCVKNEA"
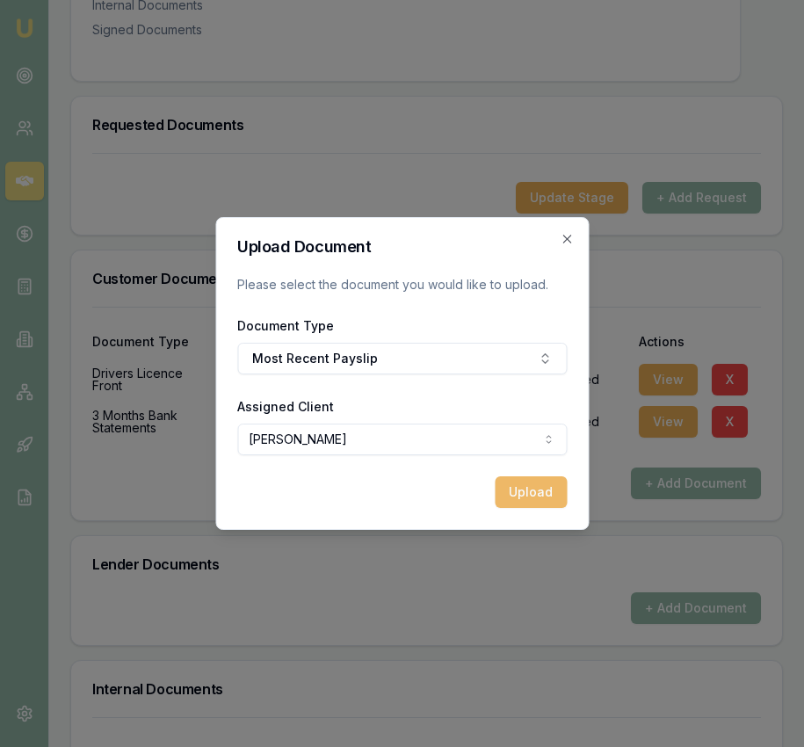
click at [533, 494] on button "Upload" at bounding box center [531, 492] width 72 height 32
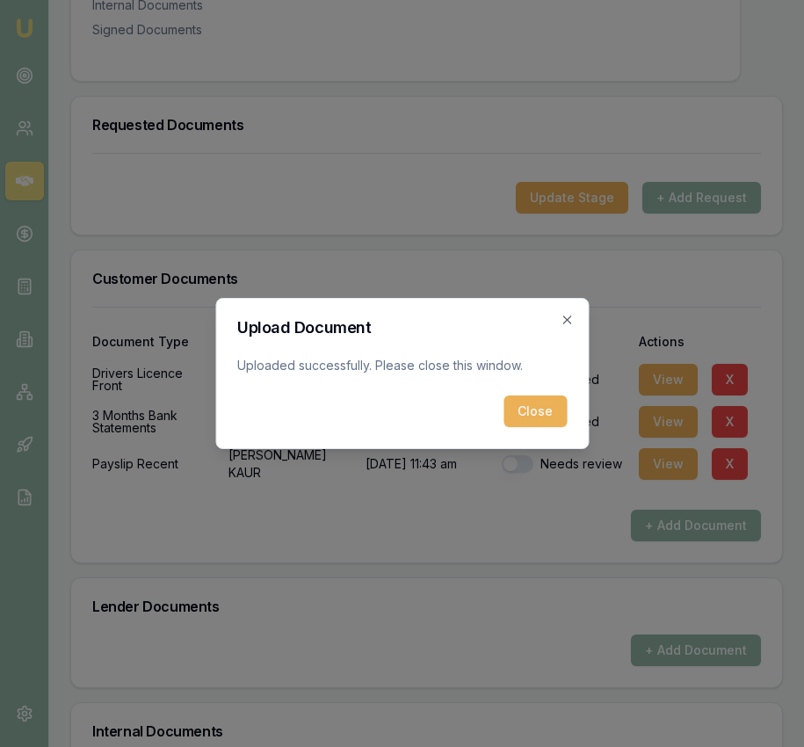
drag, startPoint x: 528, startPoint y: 400, endPoint x: 575, endPoint y: 438, distance: 61.2
click at [528, 400] on button "Close" at bounding box center [534, 411] width 63 height 32
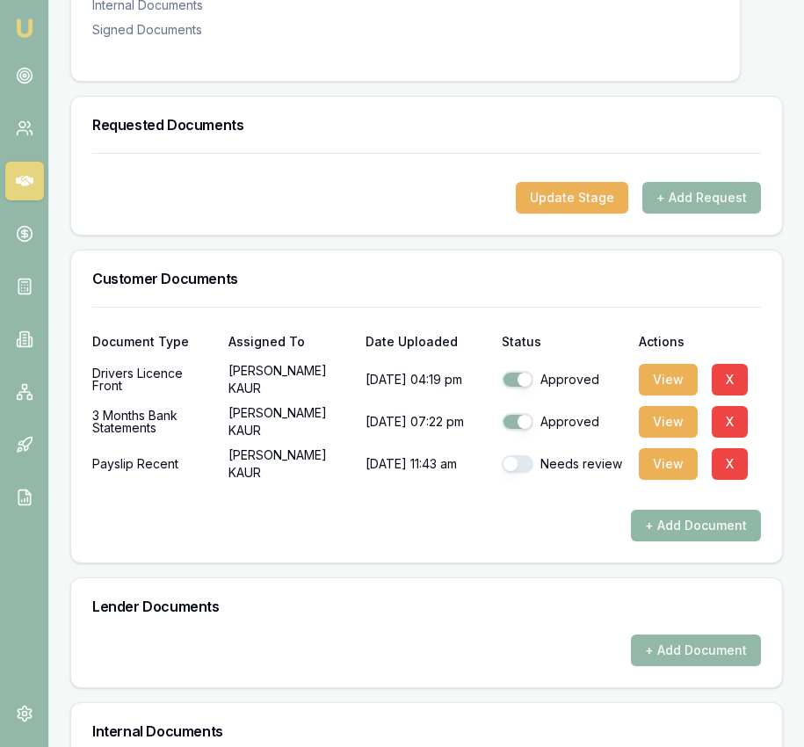
click at [677, 541] on button "+ Add Document" at bounding box center [696, 526] width 130 height 32
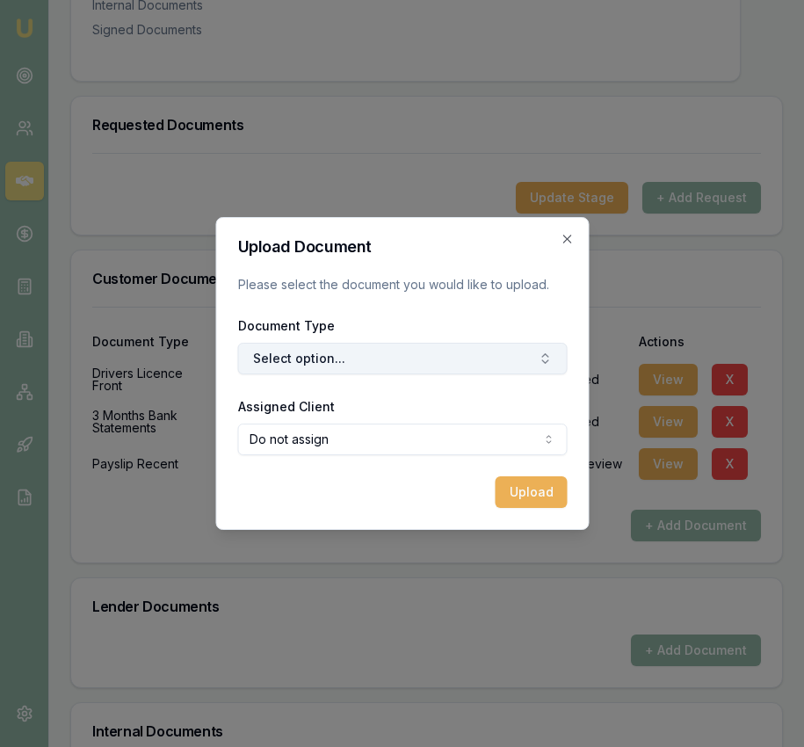
click at [464, 360] on button "Select option..." at bounding box center [401, 359] width 329 height 32
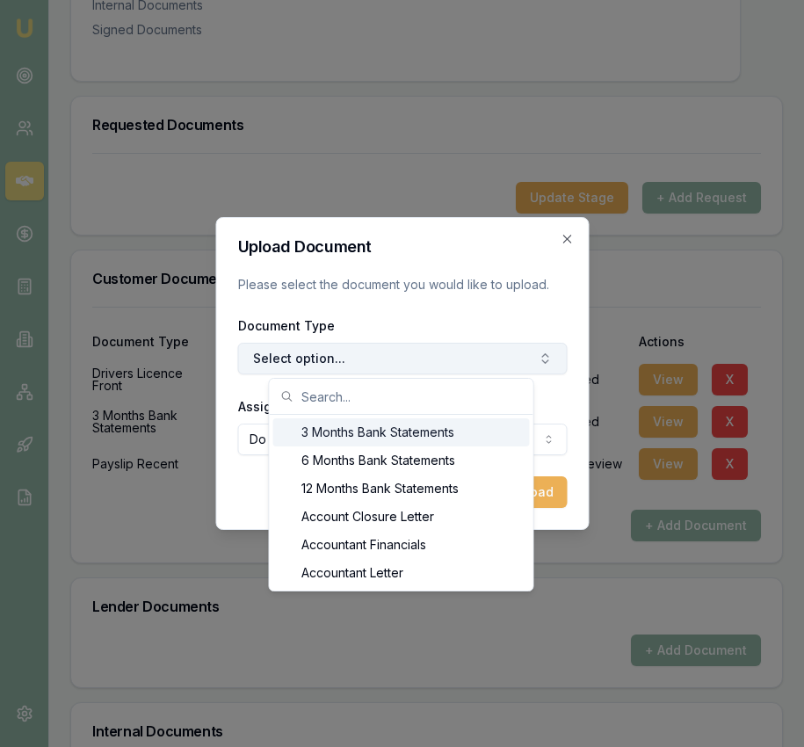
type input "m"
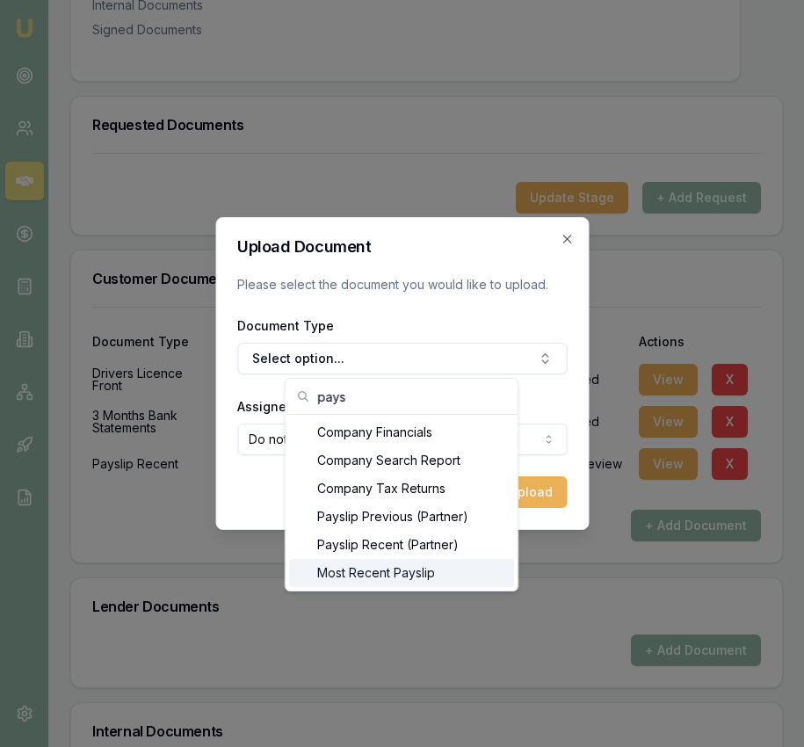
type input "pays"
click at [455, 585] on div "Most Recent Payslip" at bounding box center [401, 573] width 225 height 28
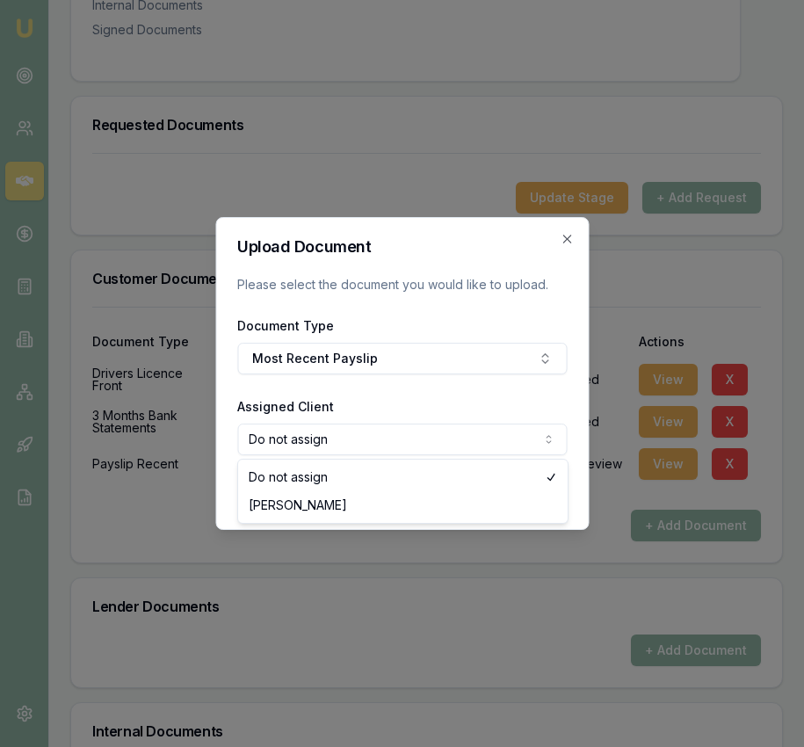
select select "U-88BOCVKNEA"
drag, startPoint x: 439, startPoint y: 500, endPoint x: 496, endPoint y: 494, distance: 57.4
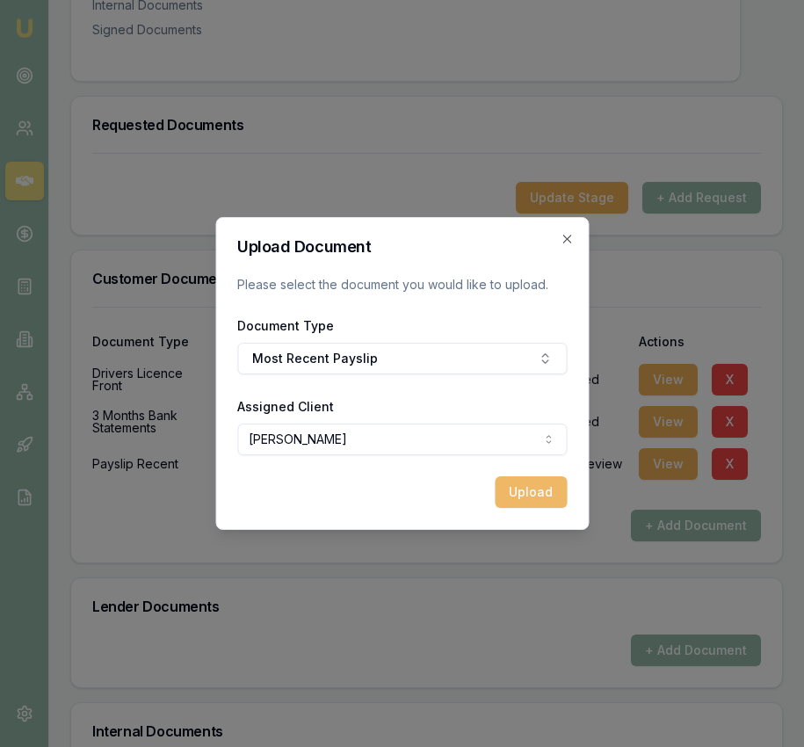
click at [522, 495] on button "Upload" at bounding box center [531, 492] width 72 height 32
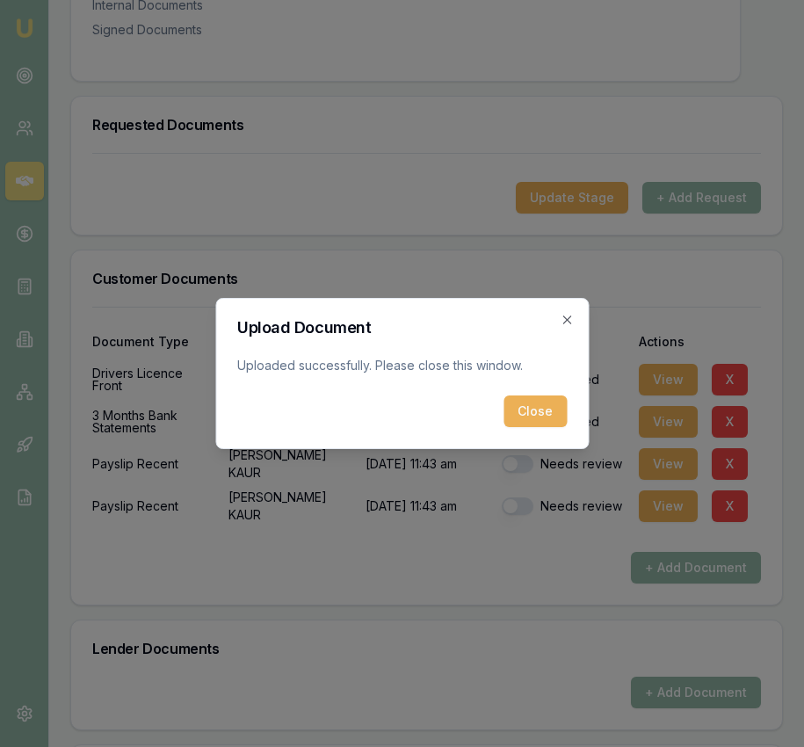
click at [540, 417] on button "Close" at bounding box center [534, 411] width 63 height 32
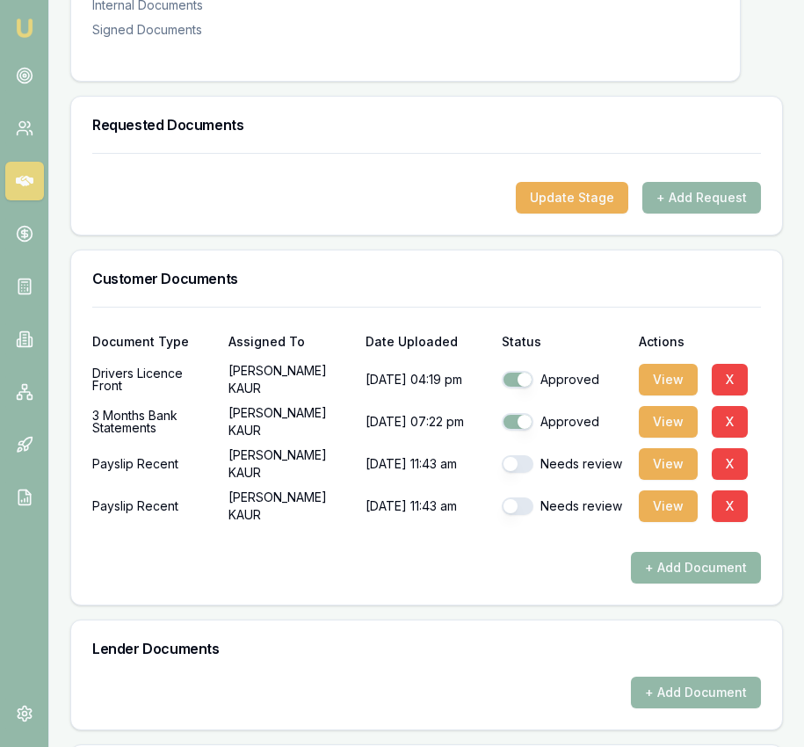
click at [690, 583] on button "+ Add Document" at bounding box center [696, 568] width 130 height 32
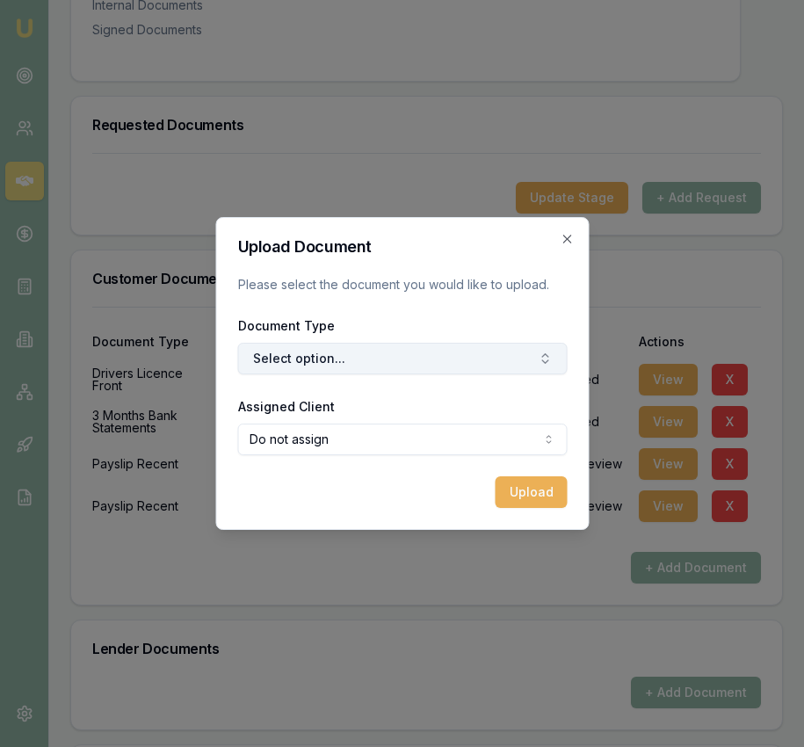
click at [390, 354] on button "Select option..." at bounding box center [401, 359] width 329 height 32
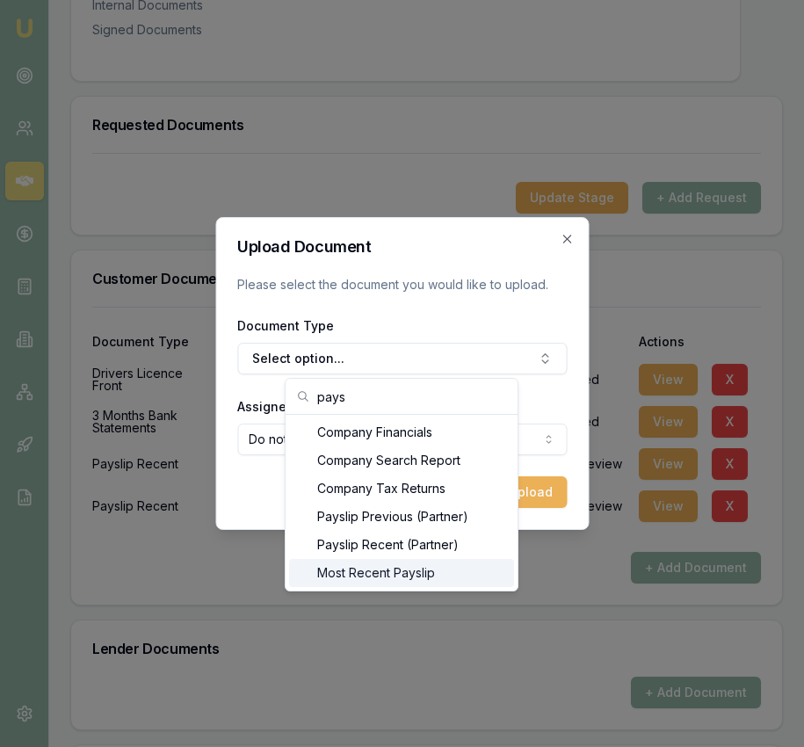
type input "pays"
click at [401, 565] on div "Most Recent Payslip" at bounding box center [401, 573] width 225 height 28
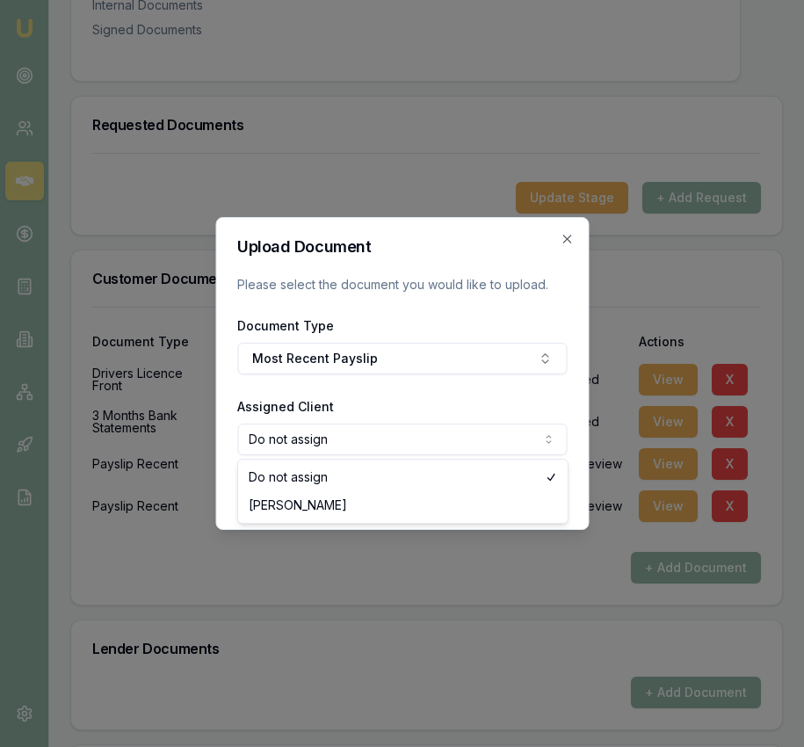
select select "U-88BOCVKNEA"
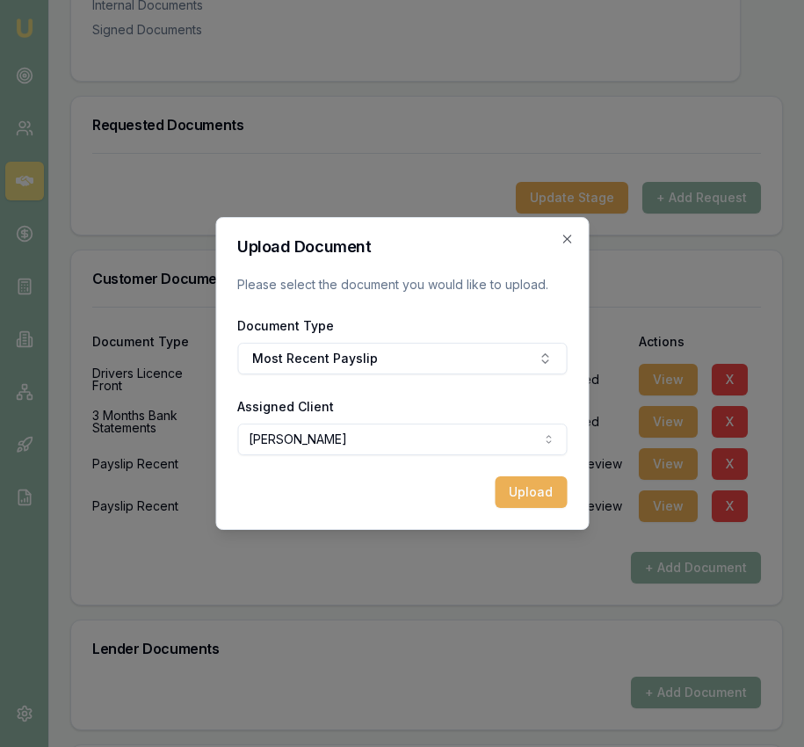
click at [533, 501] on button "Upload" at bounding box center [531, 492] width 72 height 32
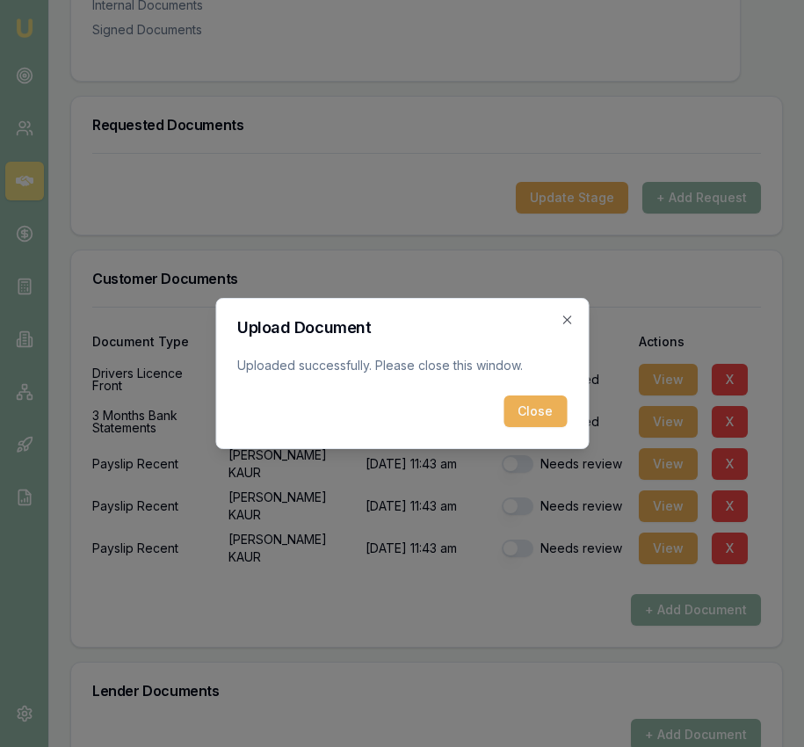
click at [532, 402] on button "Close" at bounding box center [534, 411] width 63 height 32
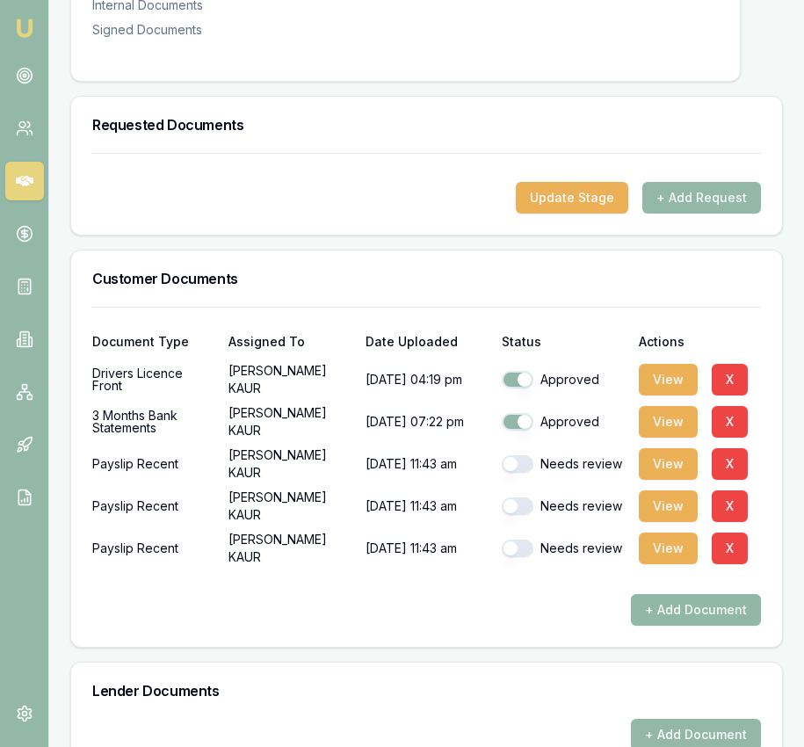
click at [703, 626] on button "+ Add Document" at bounding box center [696, 610] width 130 height 32
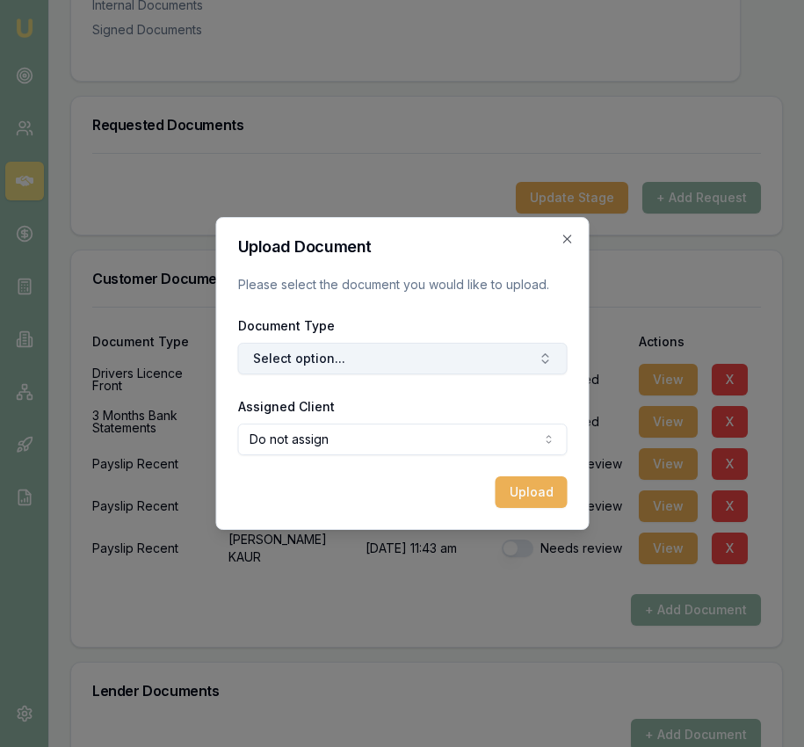
click at [301, 346] on button "Select option..." at bounding box center [401, 359] width 329 height 32
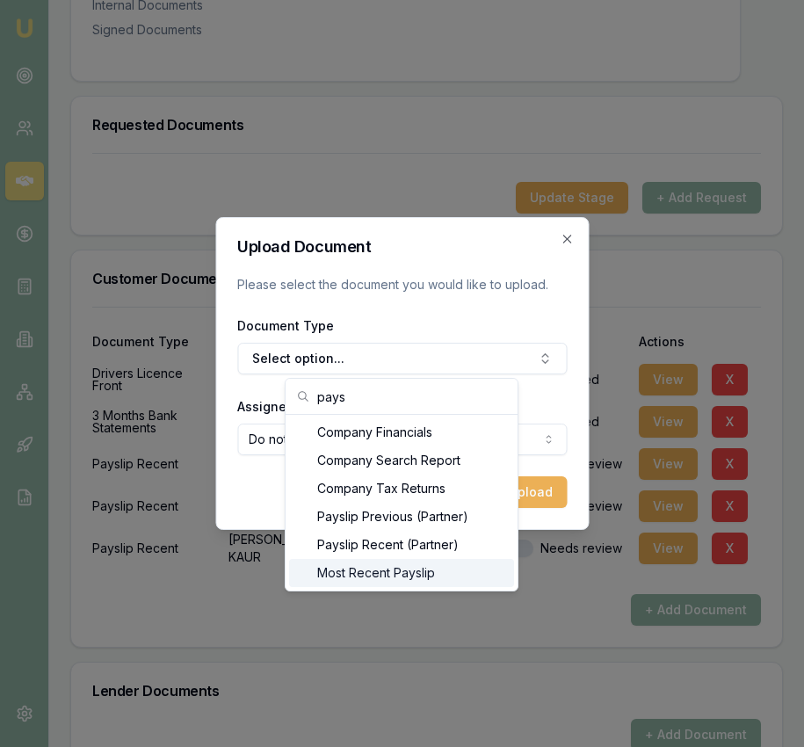
type input "pays"
click at [395, 574] on div "Most Recent Payslip" at bounding box center [401, 573] width 225 height 28
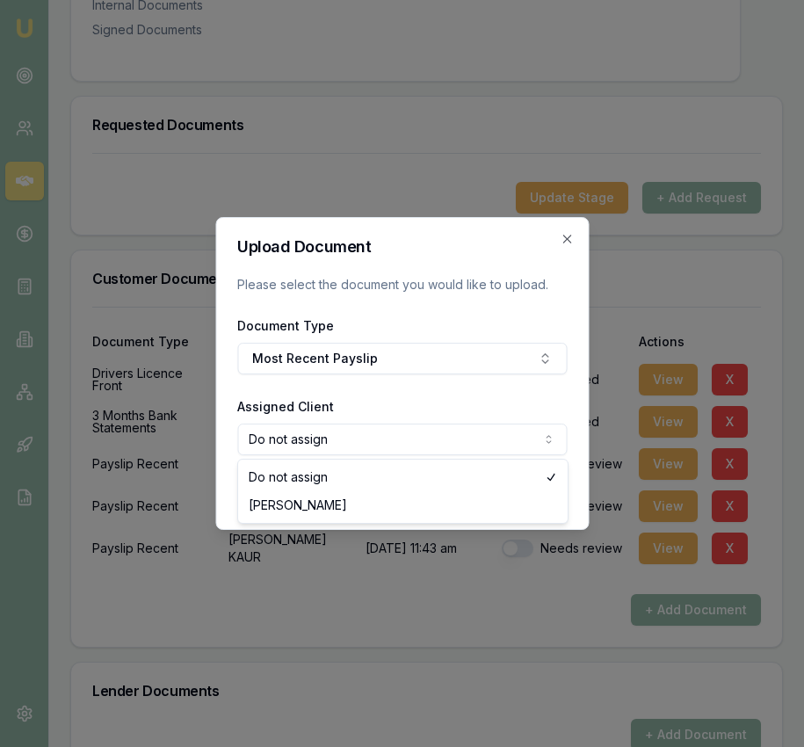
select select "U-88BOCVKNEA"
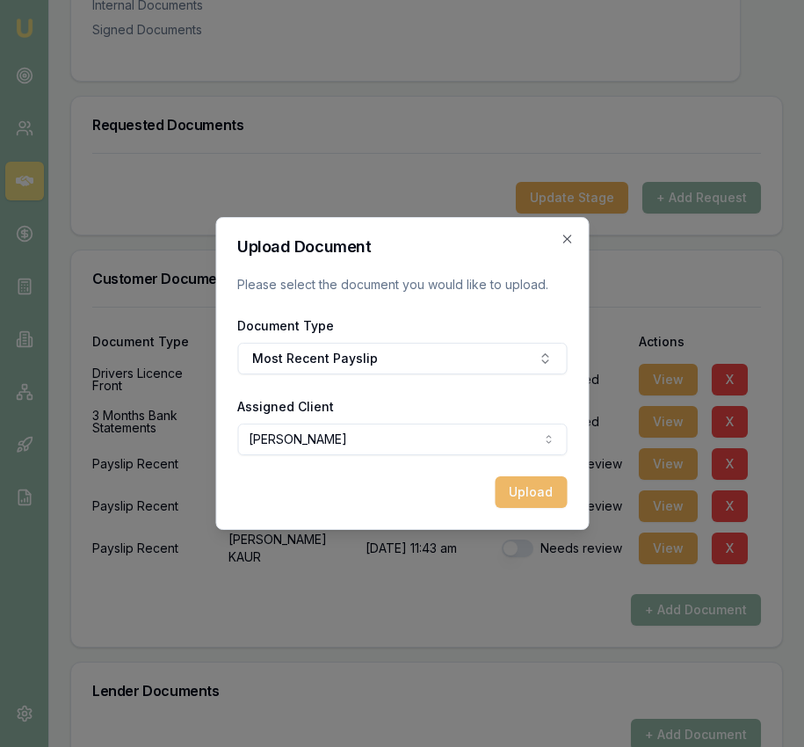
click at [523, 491] on button "Upload" at bounding box center [531, 492] width 72 height 32
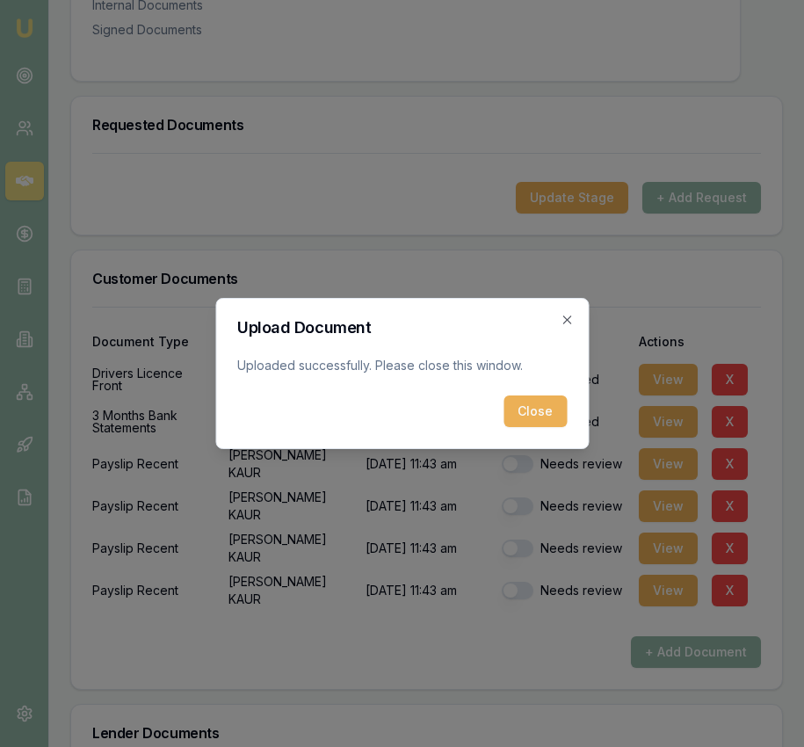
click at [552, 410] on button "Close" at bounding box center [534, 411] width 63 height 32
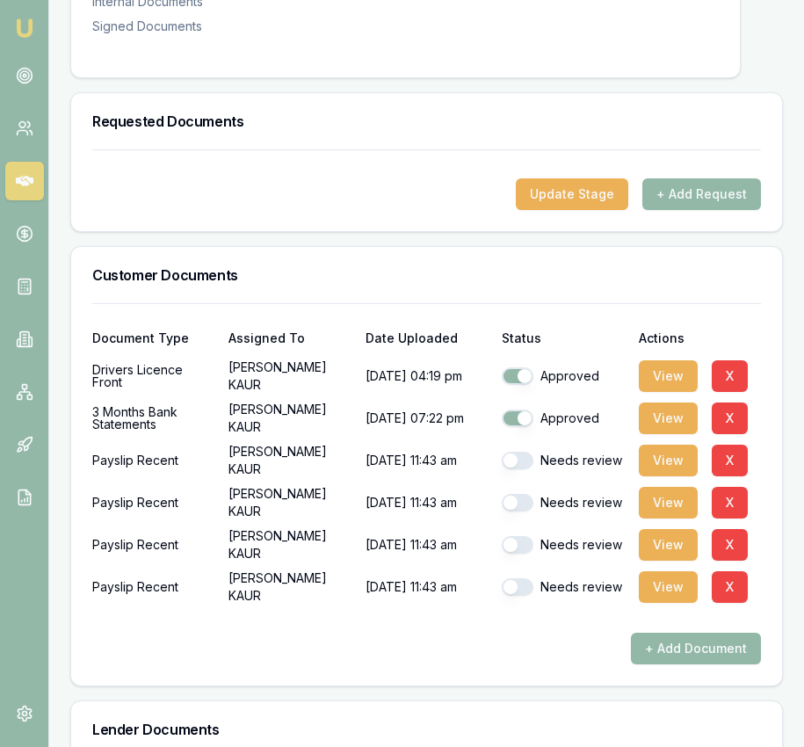
drag, startPoint x: 527, startPoint y: 608, endPoint x: 528, endPoint y: 596, distance: 12.3
click at [528, 596] on button "button" at bounding box center [518, 587] width 32 height 18
checkbox input "true"
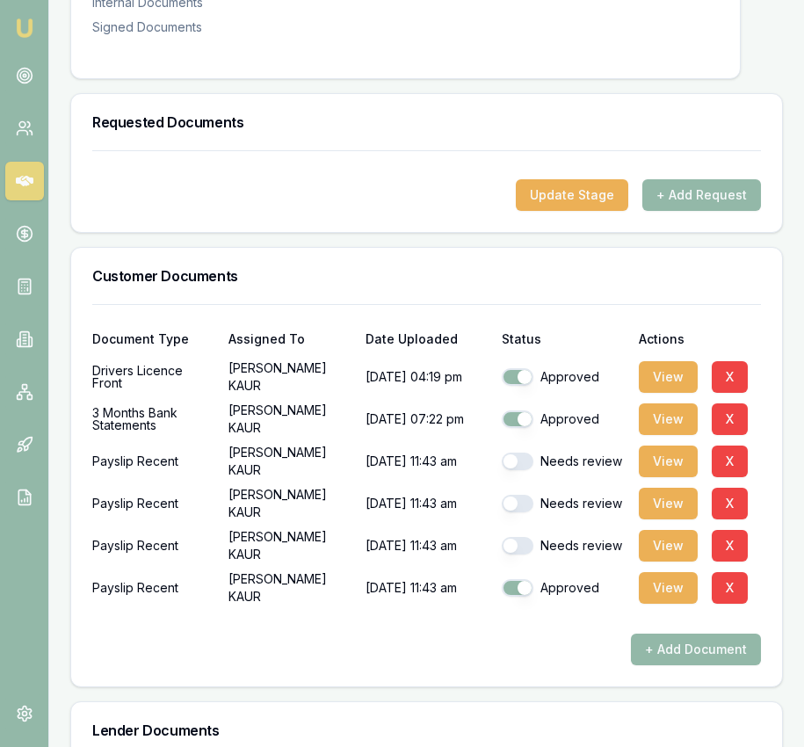
click at [527, 554] on button "button" at bounding box center [518, 546] width 32 height 18
checkbox input "true"
drag, startPoint x: 526, startPoint y: 517, endPoint x: 527, endPoint y: 493, distance: 24.6
click at [526, 512] on button "button" at bounding box center [518, 504] width 32 height 18
checkbox input "true"
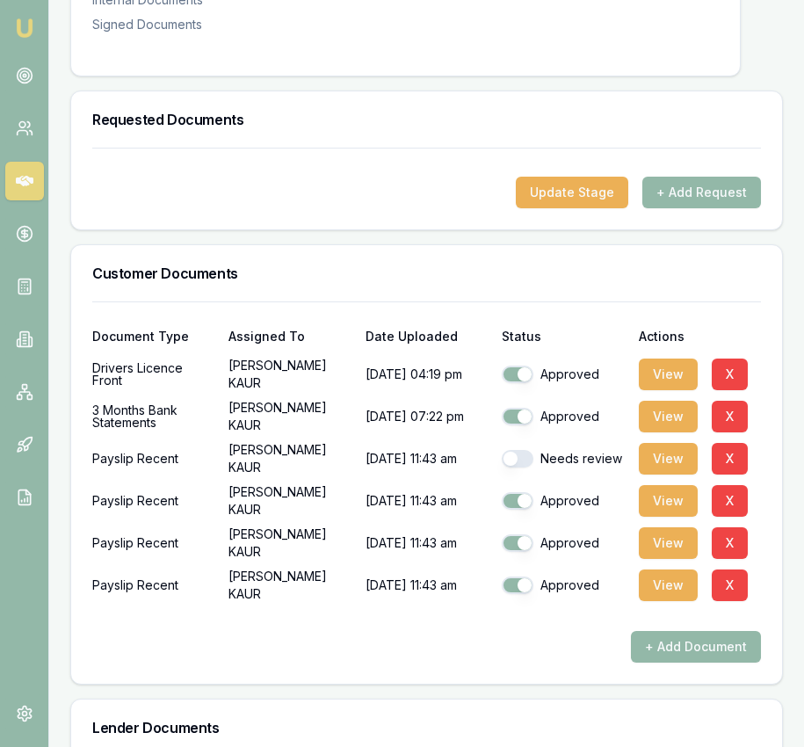
click at [526, 467] on button "button" at bounding box center [518, 459] width 32 height 18
checkbox input "true"
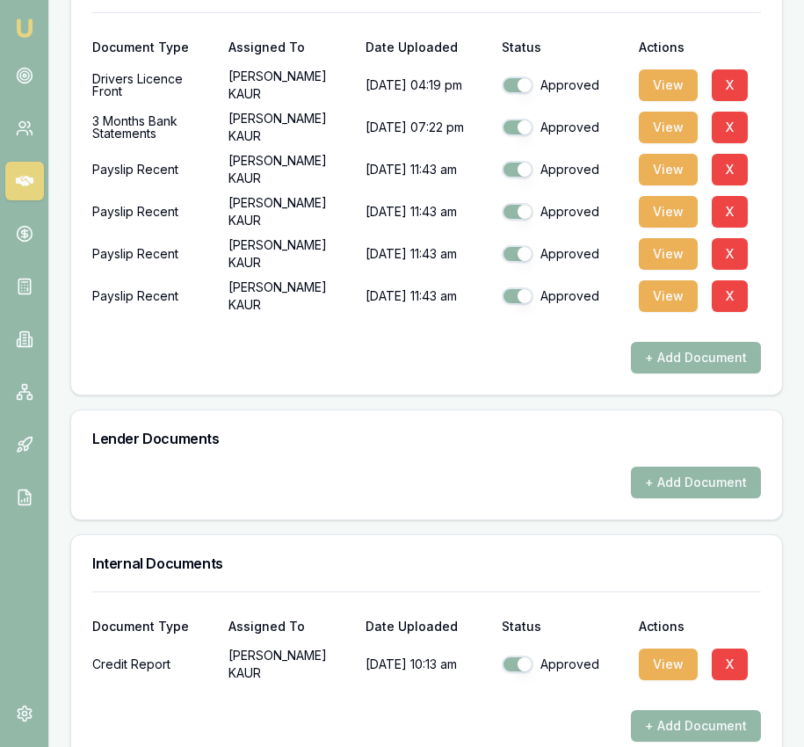
scroll to position [0, 0]
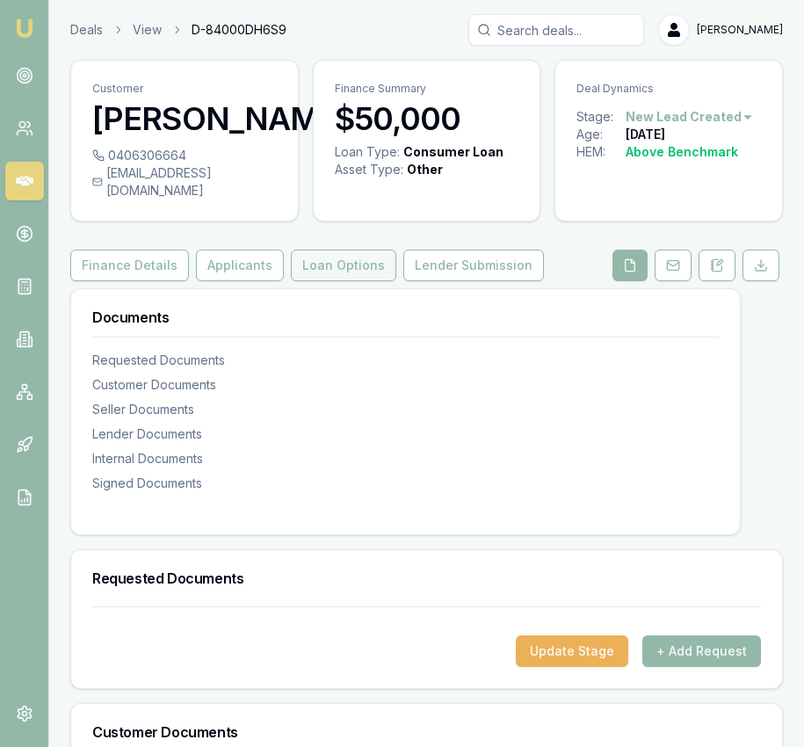
click at [322, 281] on button "Loan Options" at bounding box center [343, 266] width 105 height 32
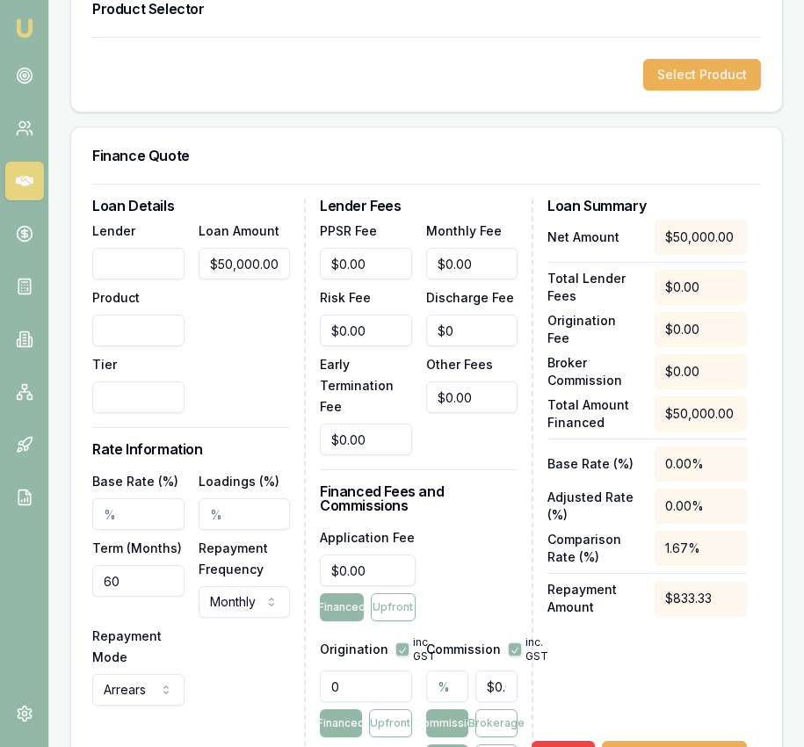
scroll to position [495, 0]
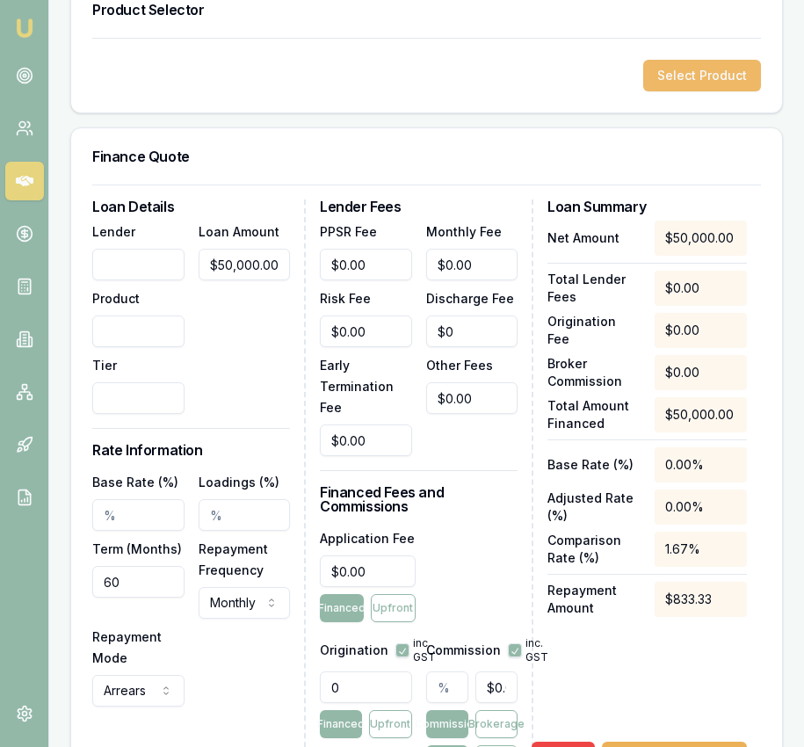
click at [719, 91] on button "Select Product" at bounding box center [702, 76] width 118 height 32
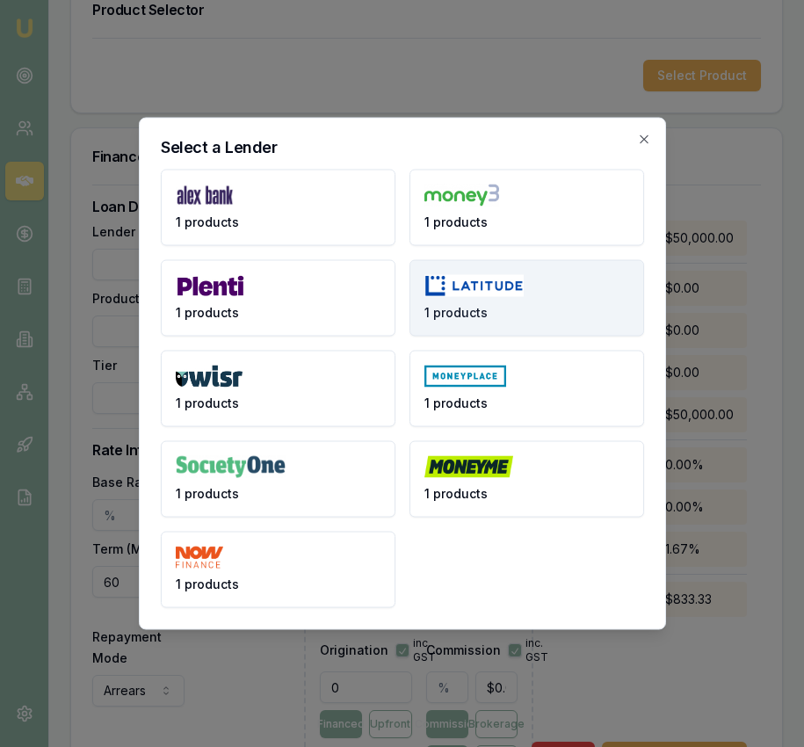
click at [481, 286] on img at bounding box center [474, 286] width 100 height 22
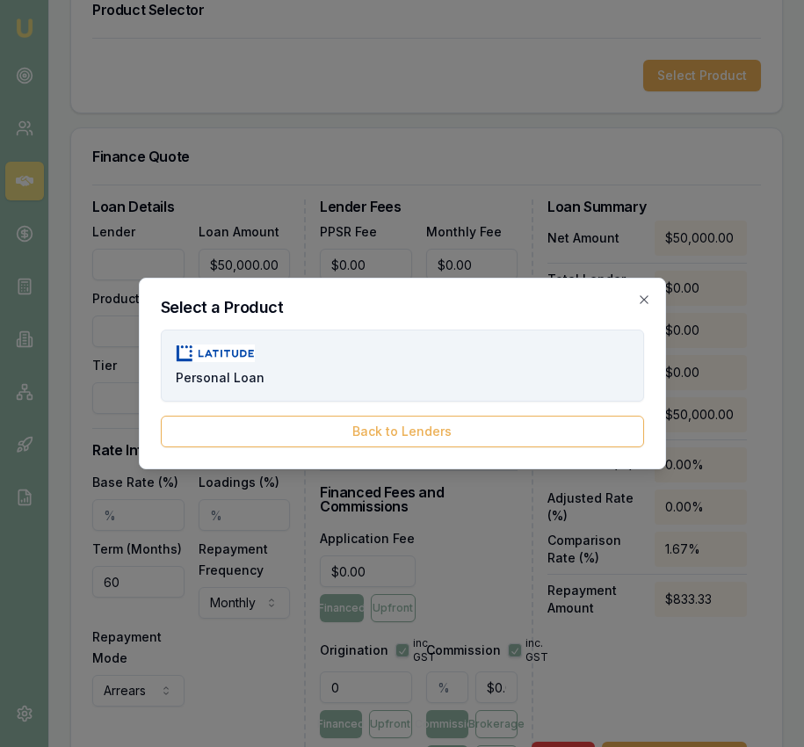
click at [446, 367] on button "Personal Loan" at bounding box center [402, 365] width 483 height 72
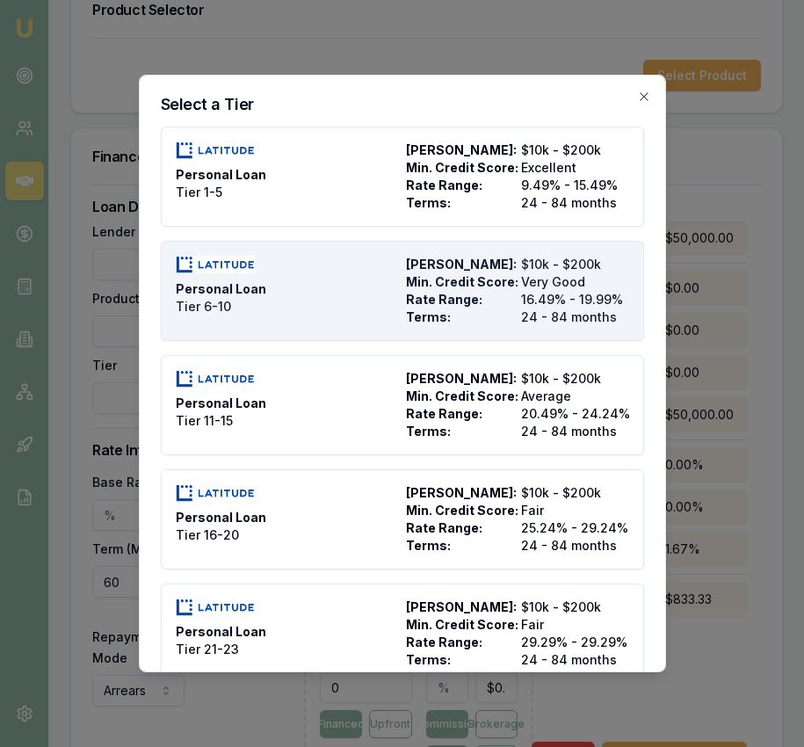
click at [494, 304] on span "Rate Range:" at bounding box center [460, 300] width 108 height 18
type input "Latitude"
type input "Personal Loan"
type input "Tier 6-10"
type input "16.49"
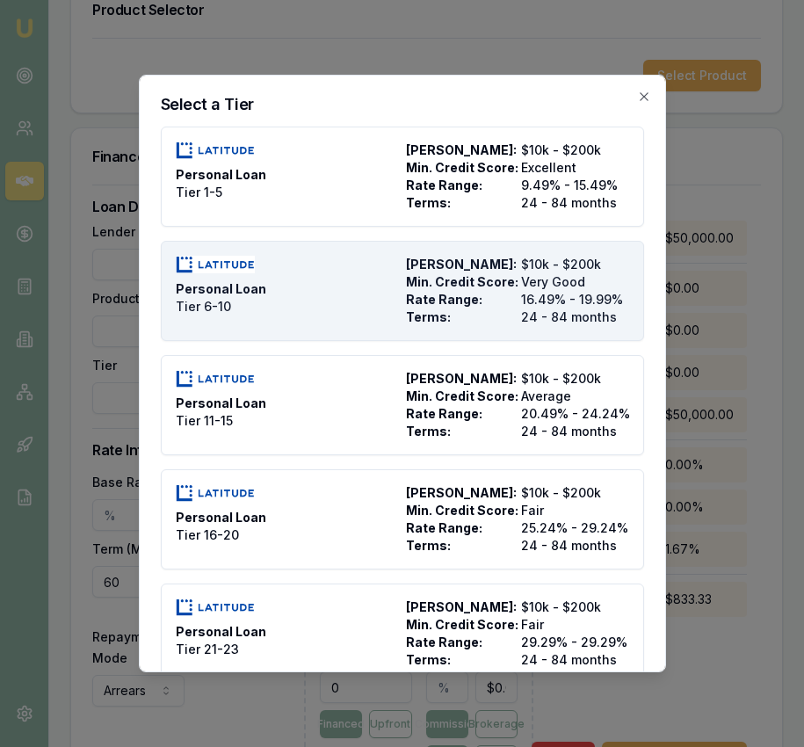
type input "24"
type input "2500"
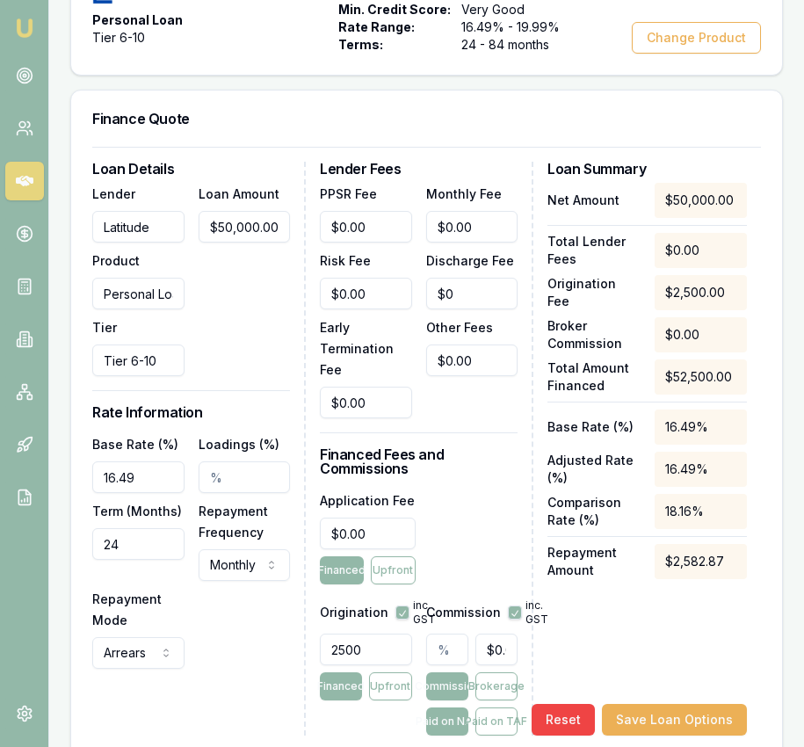
scroll to position [605, 0]
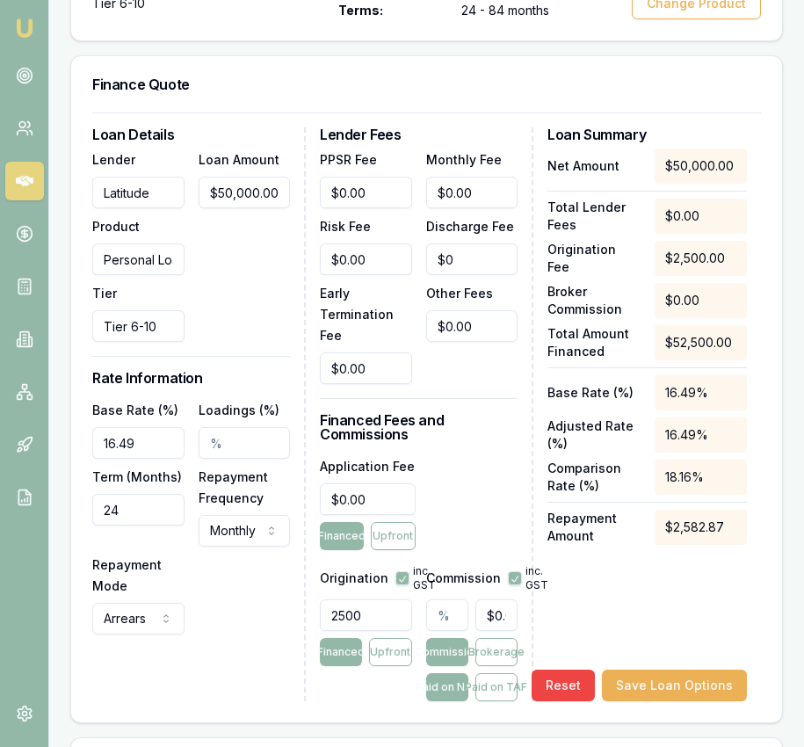
click at [141, 459] on input "16.49" at bounding box center [138, 443] width 92 height 32
type input "18.99%"
click at [153, 525] on input "24" at bounding box center [138, 510] width 92 height 32
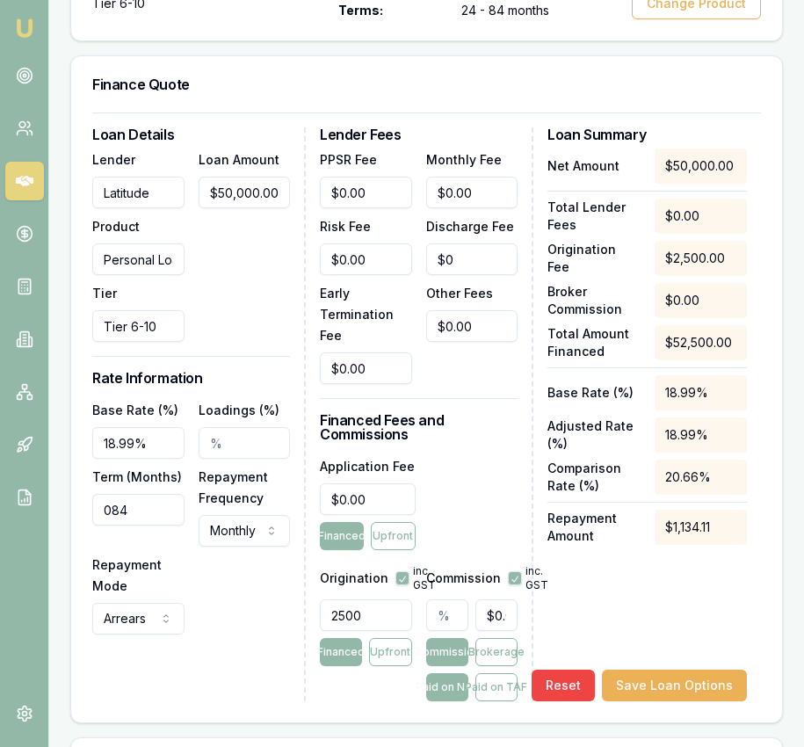
type input "084"
click at [251, 629] on div "Base Rate (%) 18.99% Loadings (%) Term (Months) 084 Repayment Frequency Monthly…" at bounding box center [191, 516] width 198 height 235
type input "0"
click at [476, 202] on input "0" at bounding box center [472, 193] width 92 height 32
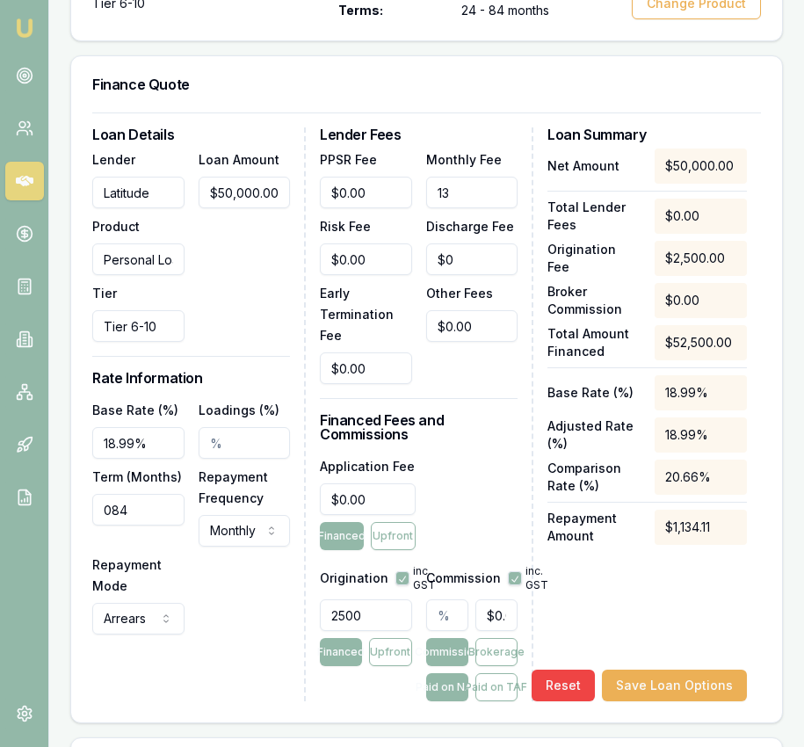
scroll to position [610, 0]
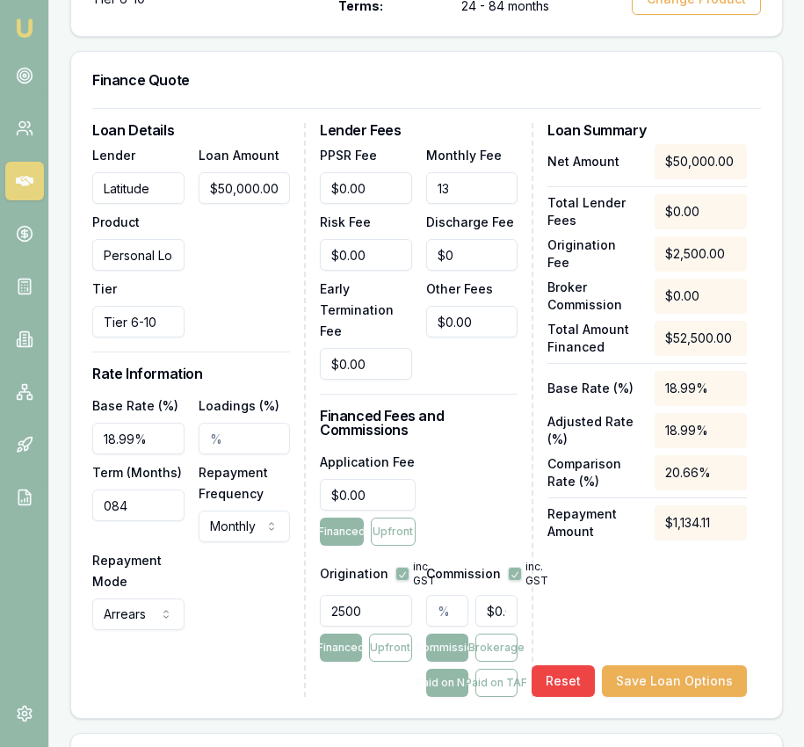
type input "$13.00"
click at [376, 506] on input "0" at bounding box center [368, 495] width 96 height 32
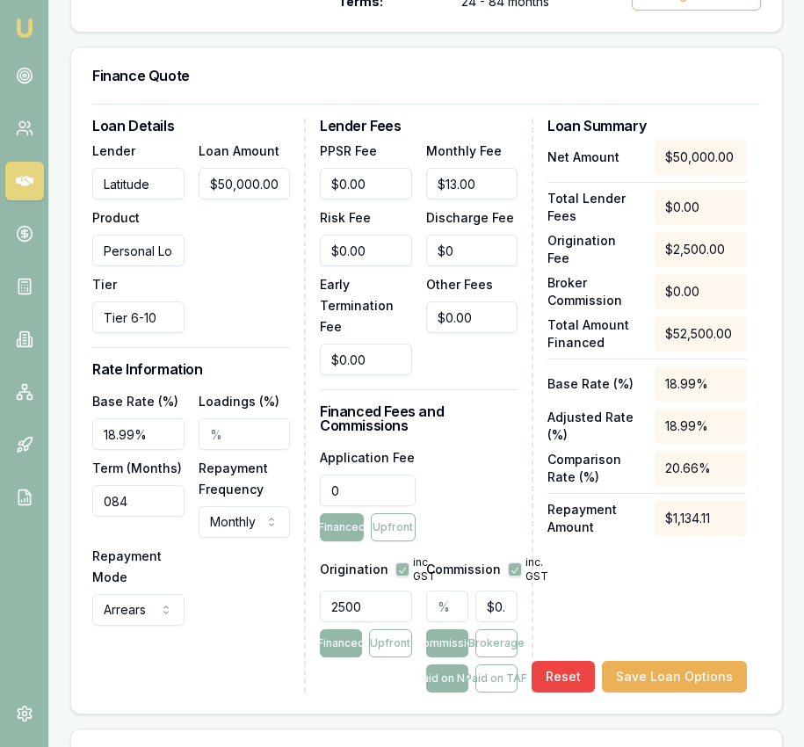
click at [376, 506] on input "0" at bounding box center [368, 490] width 96 height 32
click at [377, 506] on input "0" at bounding box center [368, 490] width 96 height 32
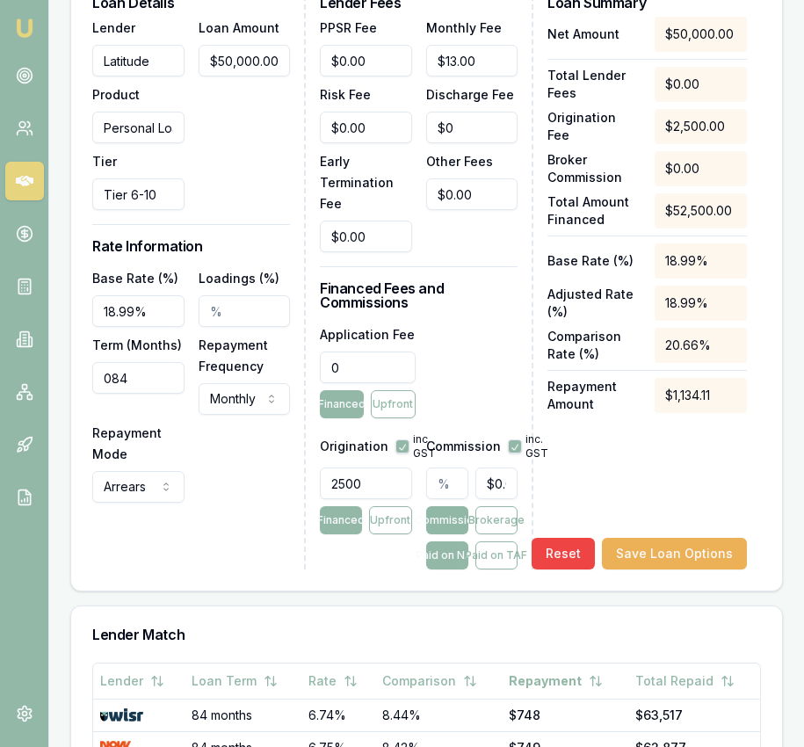
scroll to position [750, 0]
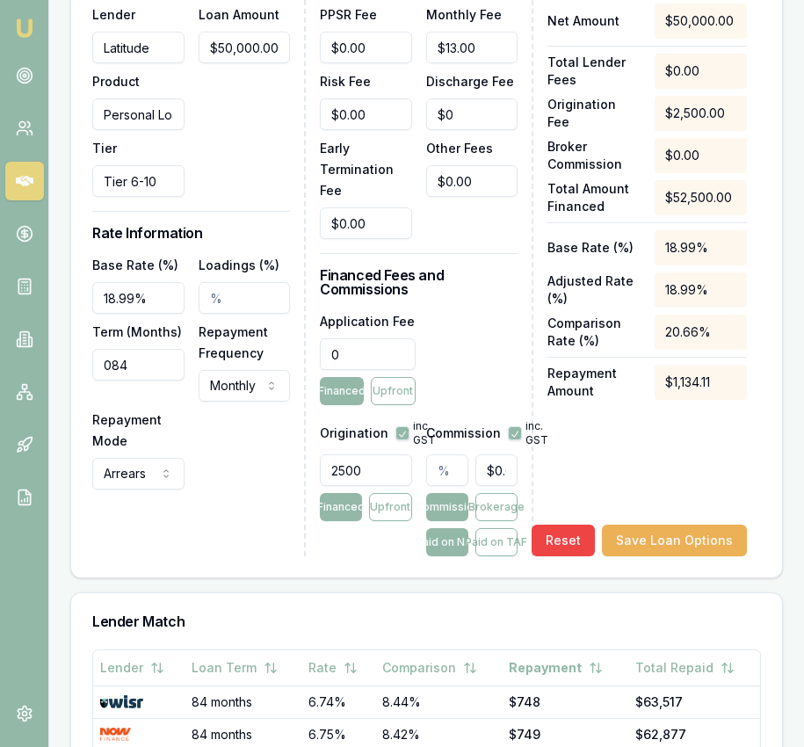
type input "$0.00"
click at [435, 486] on input "text" at bounding box center [447, 470] width 42 height 32
type input "2"
type input "$1,000.00"
type input "2.4"
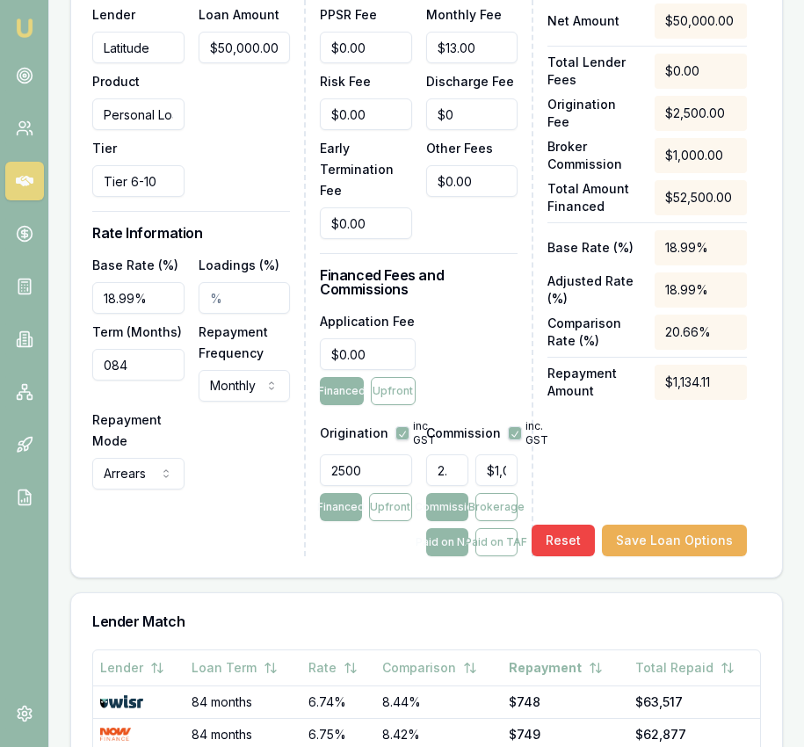
type input "$1,200.00"
type input "2.47"
type input "$1,235.00"
type input "2.475"
type input "$1,237.50"
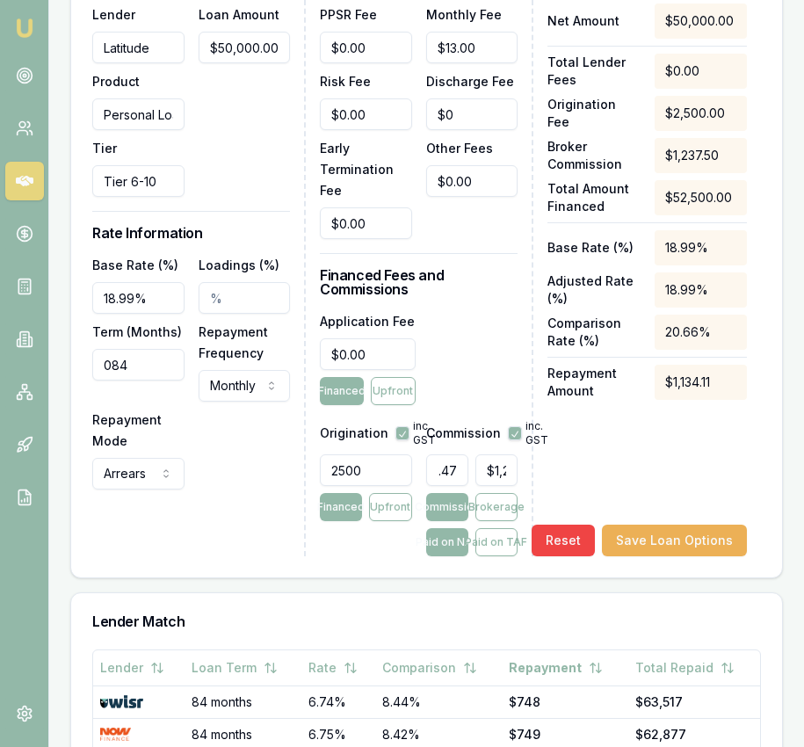
scroll to position [0, 13]
type input "2.48%"
click at [497, 556] on button "Paid on TAF" at bounding box center [496, 542] width 42 height 28
type input "$1,299.38"
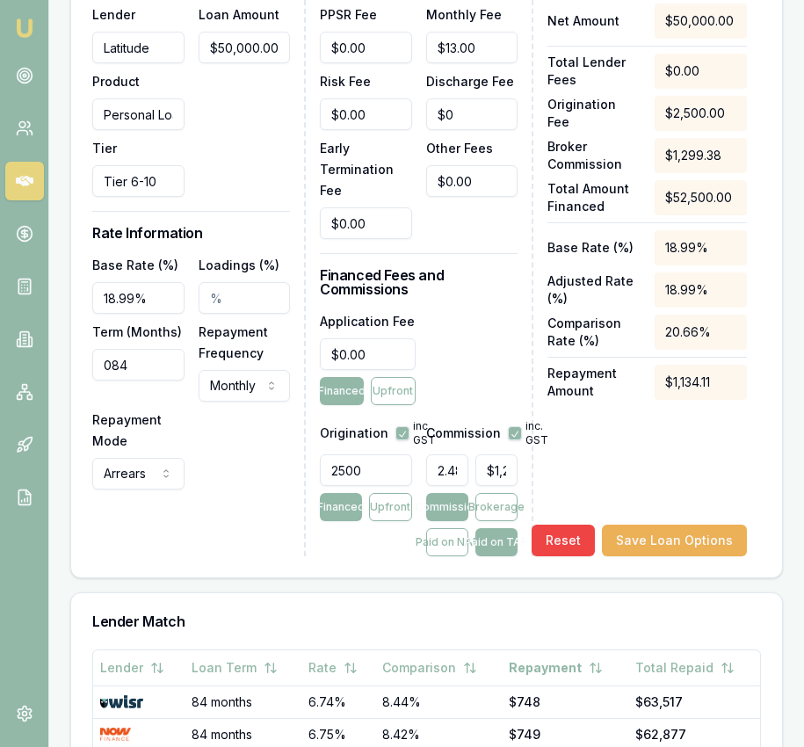
click at [656, 473] on div "Net Amount $50,000.00 Total Lender Fees $0.00 Origination Fee $2,500.00 Broker …" at bounding box center [646, 280] width 199 height 553
click at [673, 554] on button "Save Loan Options" at bounding box center [674, 541] width 145 height 32
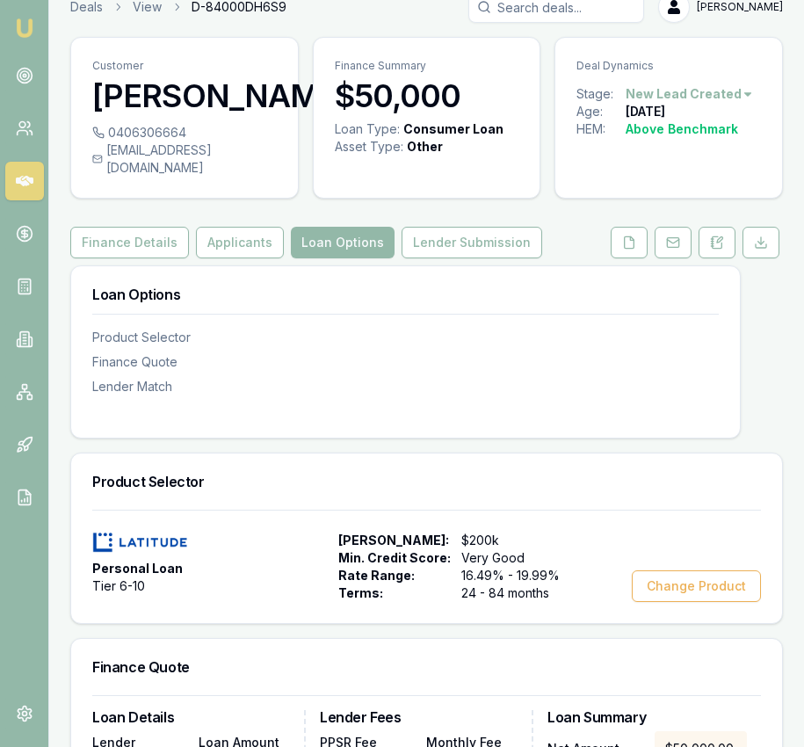
scroll to position [21, 0]
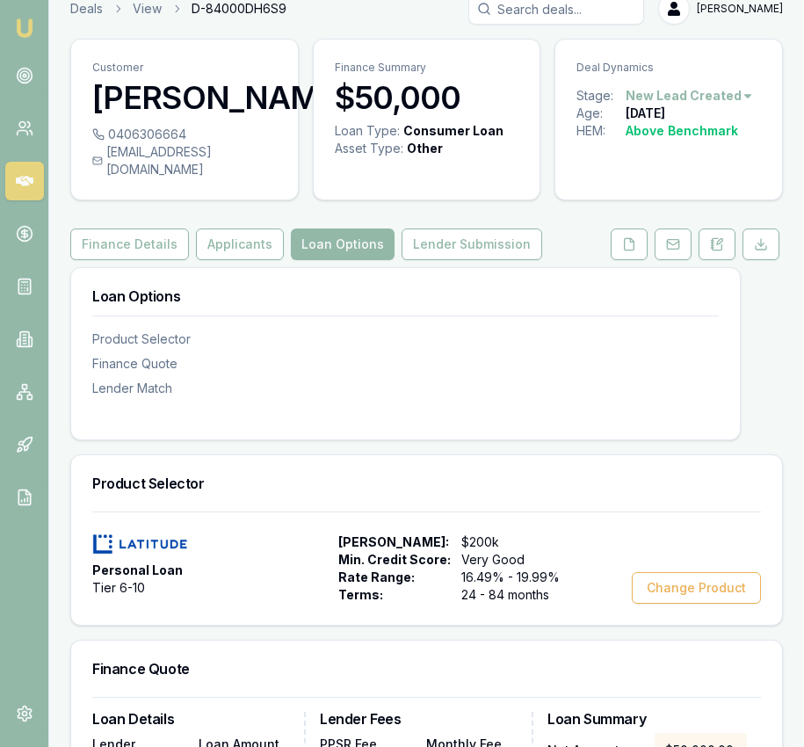
click at [481, 260] on button "Lender Submission" at bounding box center [472, 244] width 141 height 32
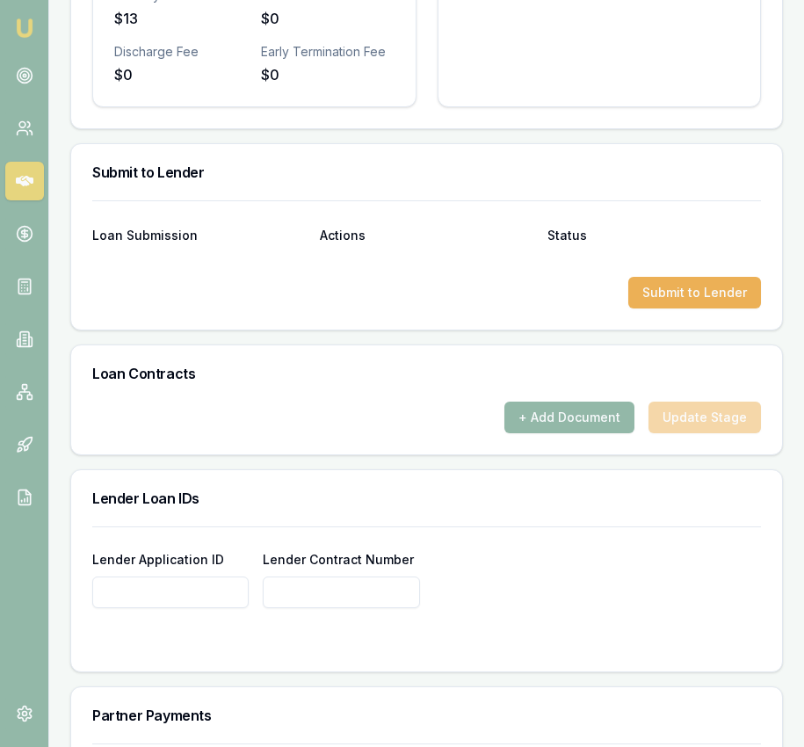
scroll to position [1089, 0]
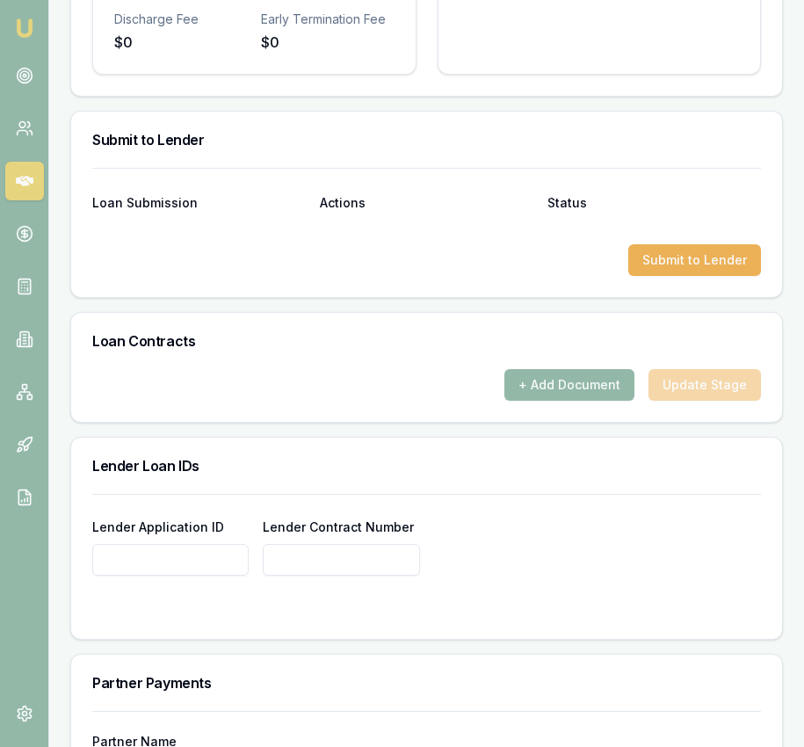
click at [237, 571] on input "Lender Application ID" at bounding box center [170, 560] width 156 height 32
type input "0000649496"
click at [325, 575] on input "Lender Contract Number" at bounding box center [341, 560] width 156 height 32
drag, startPoint x: 237, startPoint y: 569, endPoint x: 170, endPoint y: 580, distance: 68.5
click at [158, 575] on input "0000649496" at bounding box center [170, 560] width 156 height 32
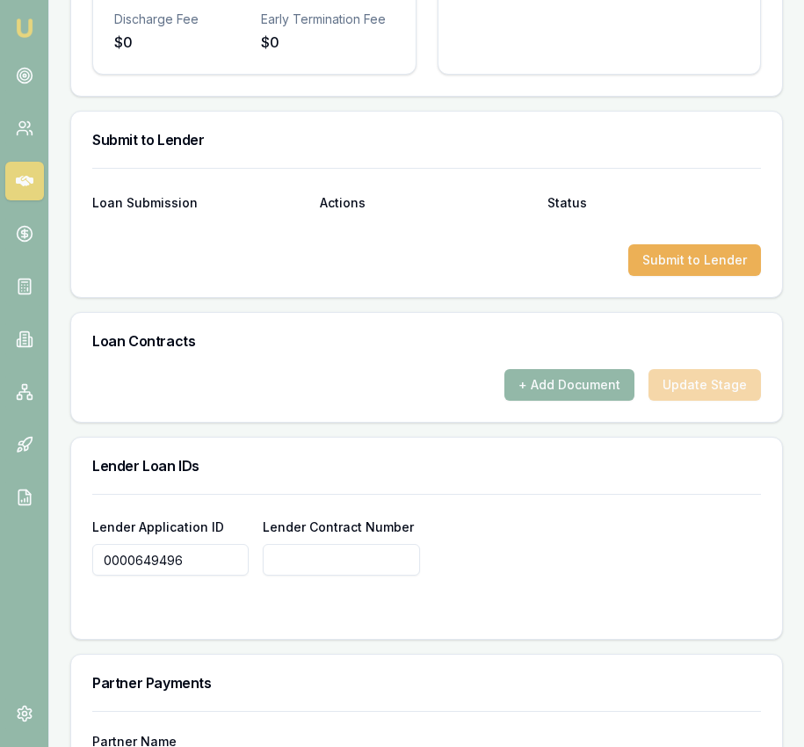
drag, startPoint x: 185, startPoint y: 581, endPoint x: 102, endPoint y: 582, distance: 82.6
click at [101, 575] on input "0000649496" at bounding box center [170, 560] width 156 height 32
click at [307, 562] on input "Lender Contract Number" at bounding box center [341, 560] width 156 height 32
paste input "0000649496"
type input "0000649496"
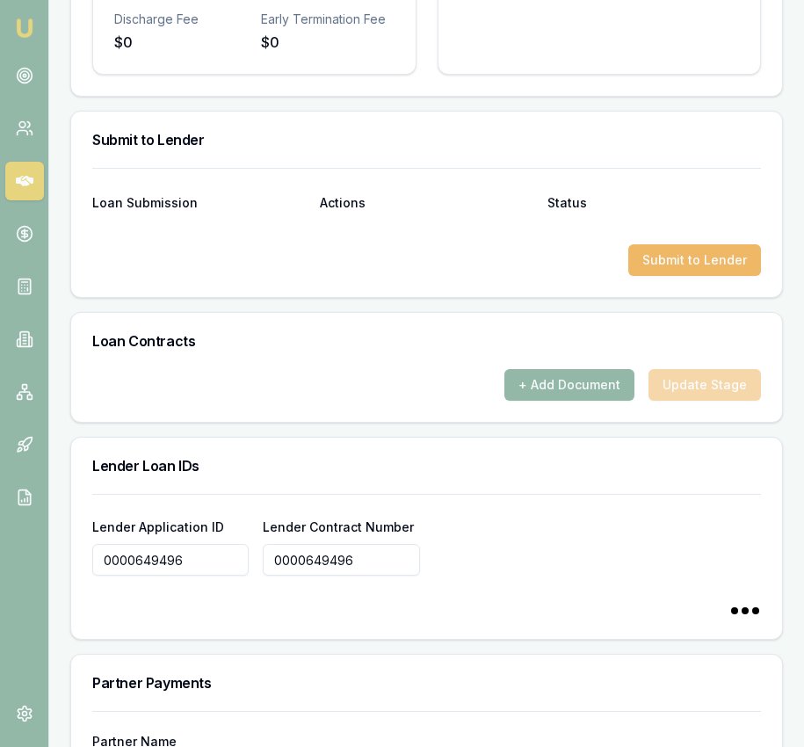
type input "0000649496"
click at [698, 276] on button "Submit to Lender" at bounding box center [694, 260] width 133 height 32
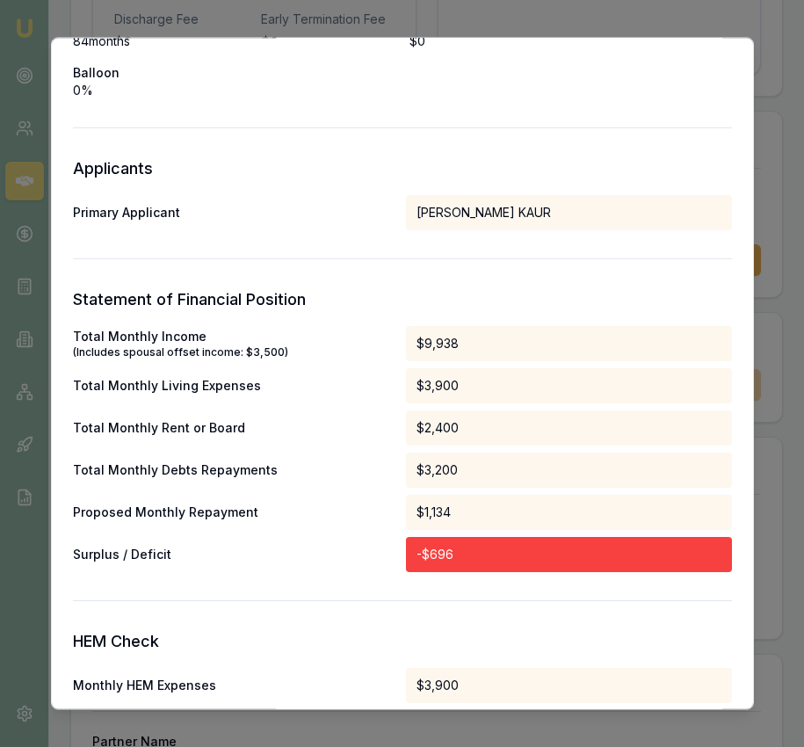
scroll to position [0, 0]
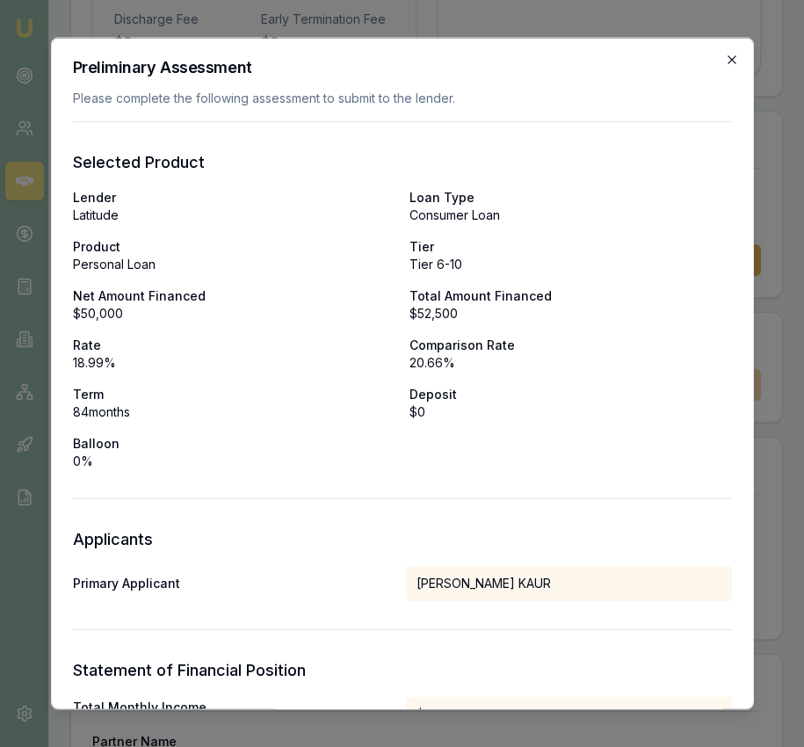
click at [733, 62] on icon "button" at bounding box center [732, 60] width 14 height 14
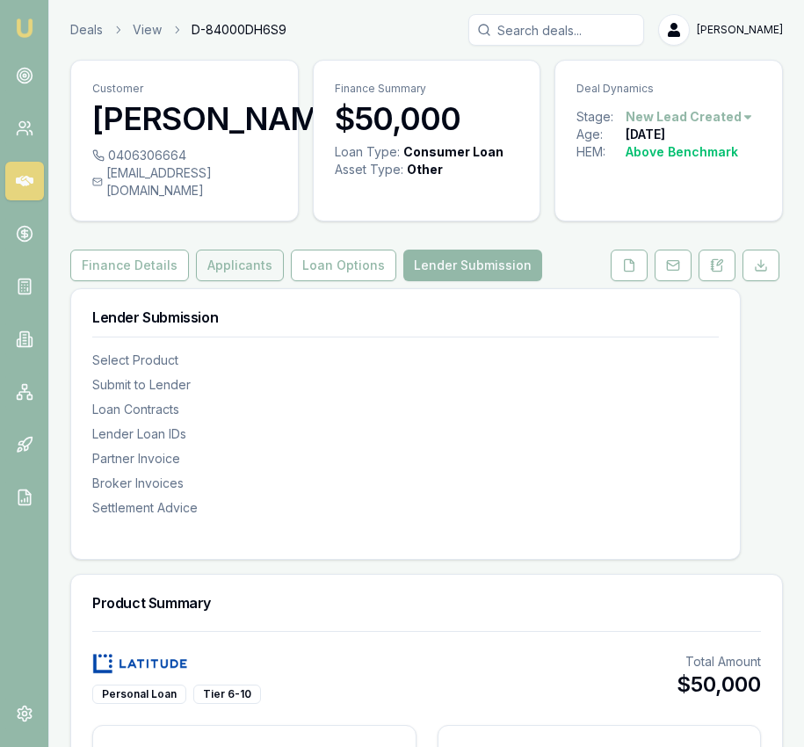
click at [230, 281] on button "Applicants" at bounding box center [240, 266] width 88 height 32
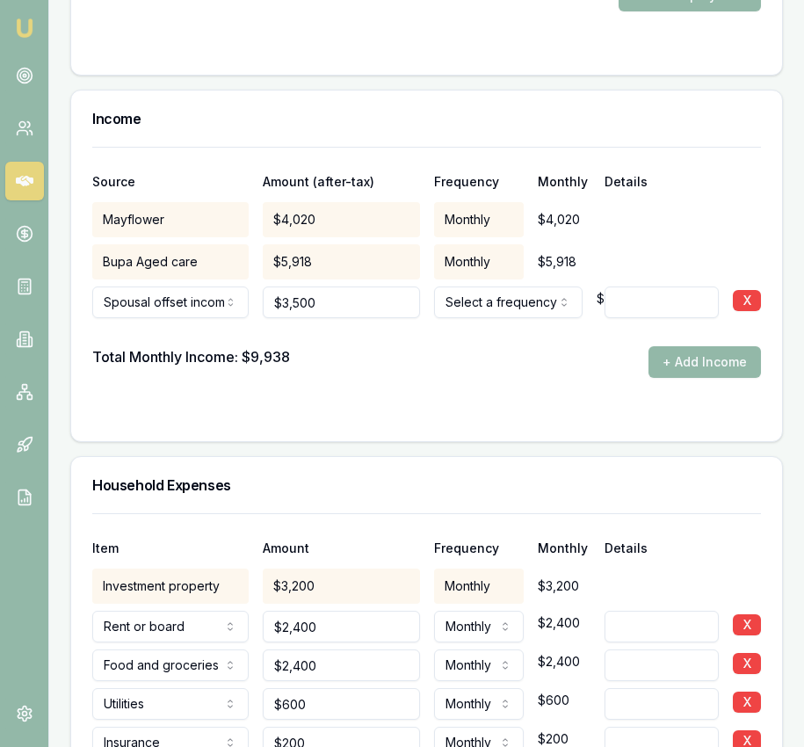
scroll to position [4112, 0]
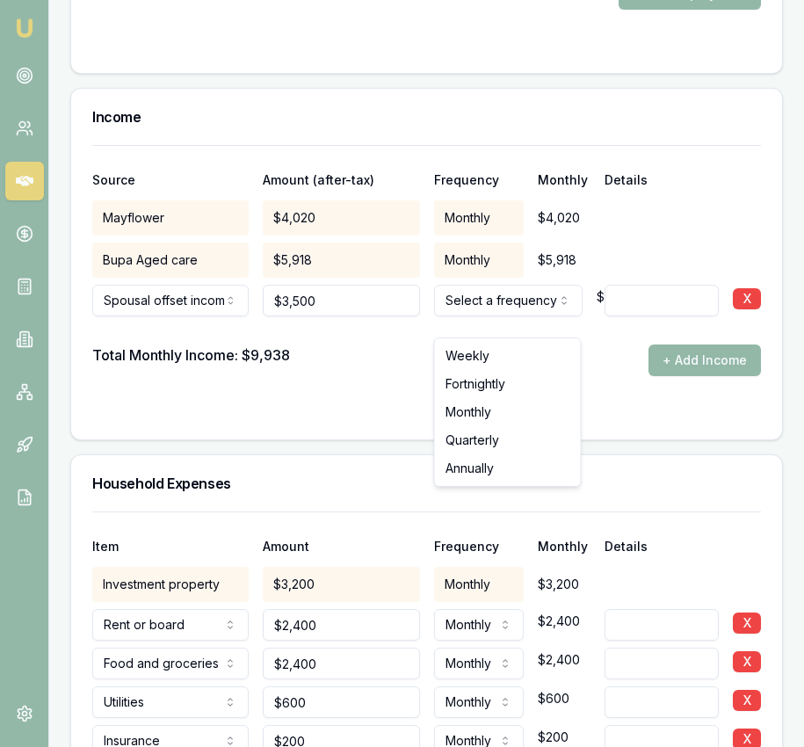
select select "MONTHLY"
click at [496, 414] on form "Source Amount (after-tax) Frequency Monthly Details Mayflower $4,020 Monthly $4…" at bounding box center [426, 281] width 669 height 273
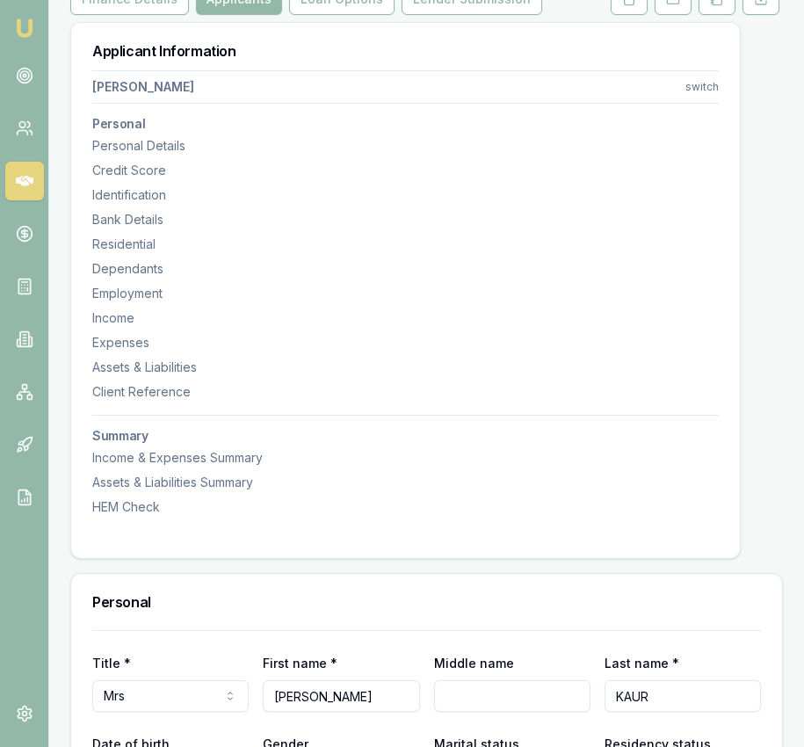
scroll to position [0, 0]
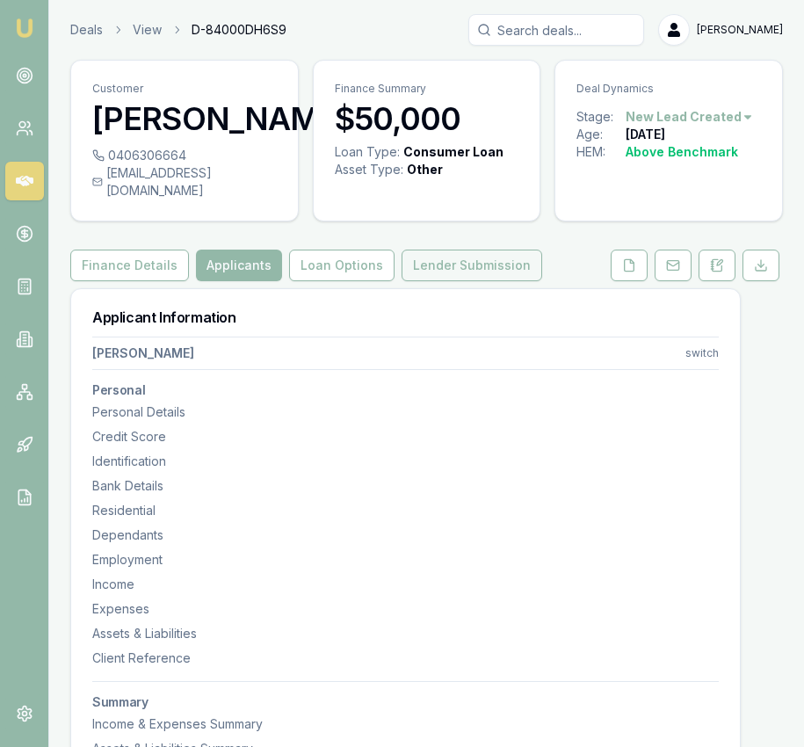
click at [486, 281] on button "Lender Submission" at bounding box center [472, 266] width 141 height 32
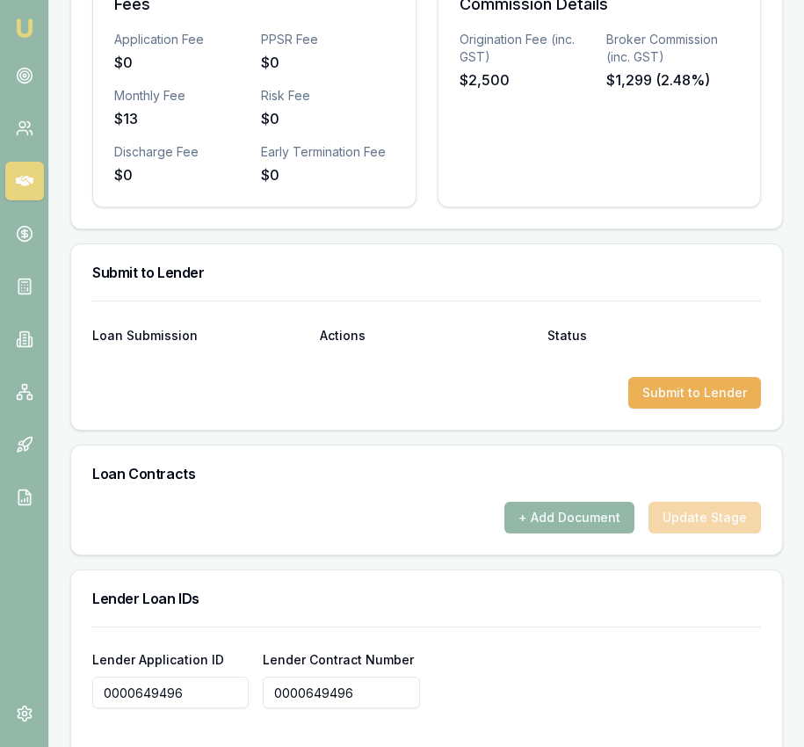
scroll to position [972, 0]
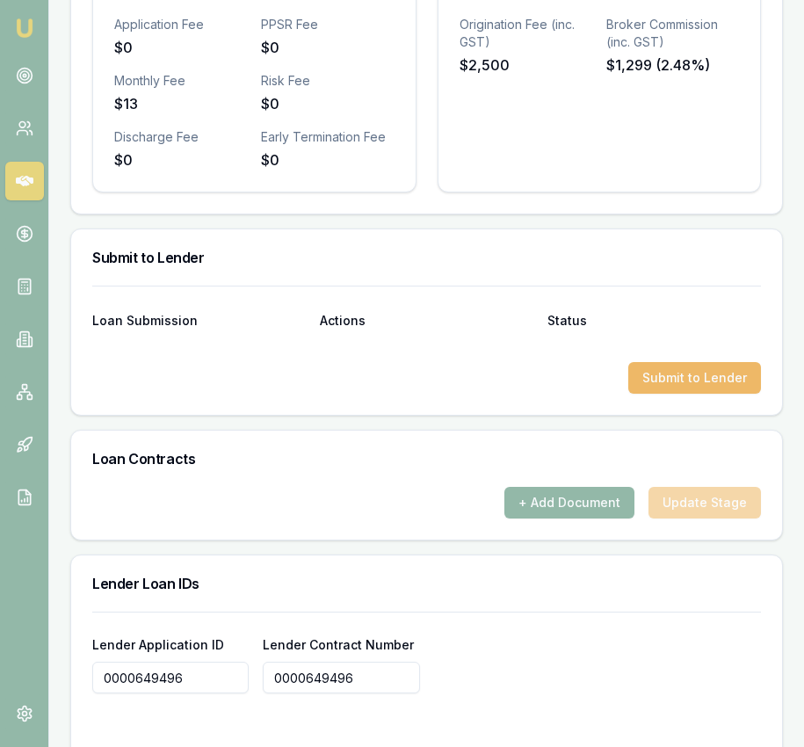
click at [657, 394] on button "Submit to Lender" at bounding box center [694, 378] width 133 height 32
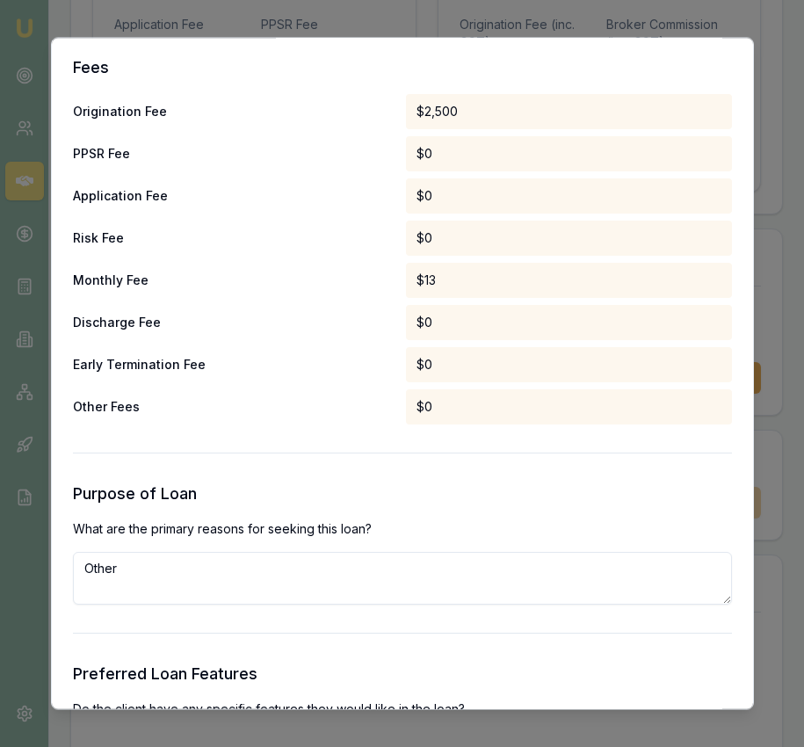
scroll to position [1458, 0]
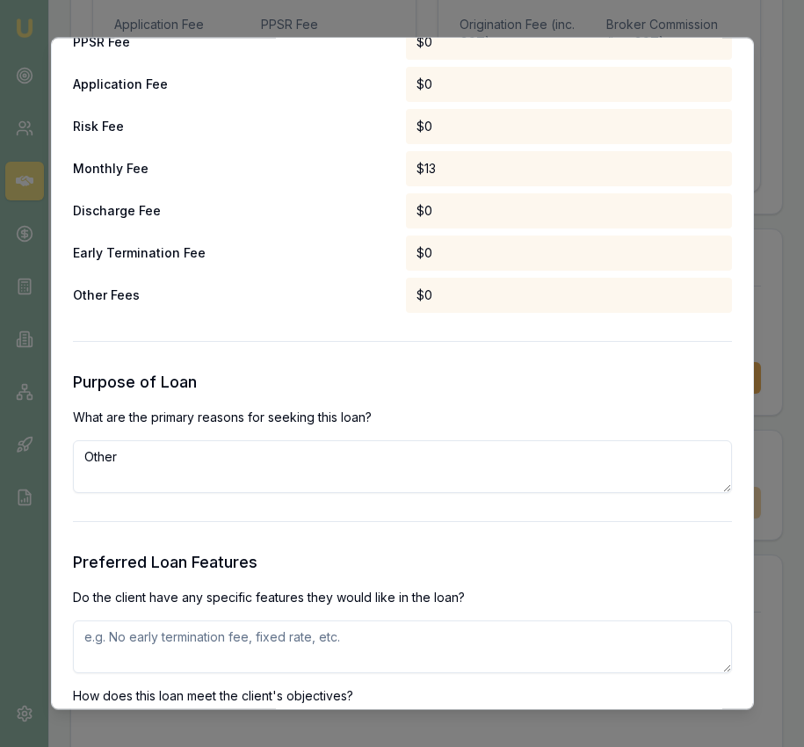
click at [344, 456] on textarea "Other" at bounding box center [402, 467] width 659 height 53
click at [344, 457] on textarea "Other" at bounding box center [402, 467] width 659 height 53
type textarea "require for wedding"
click at [370, 642] on textarea at bounding box center [402, 647] width 659 height 53
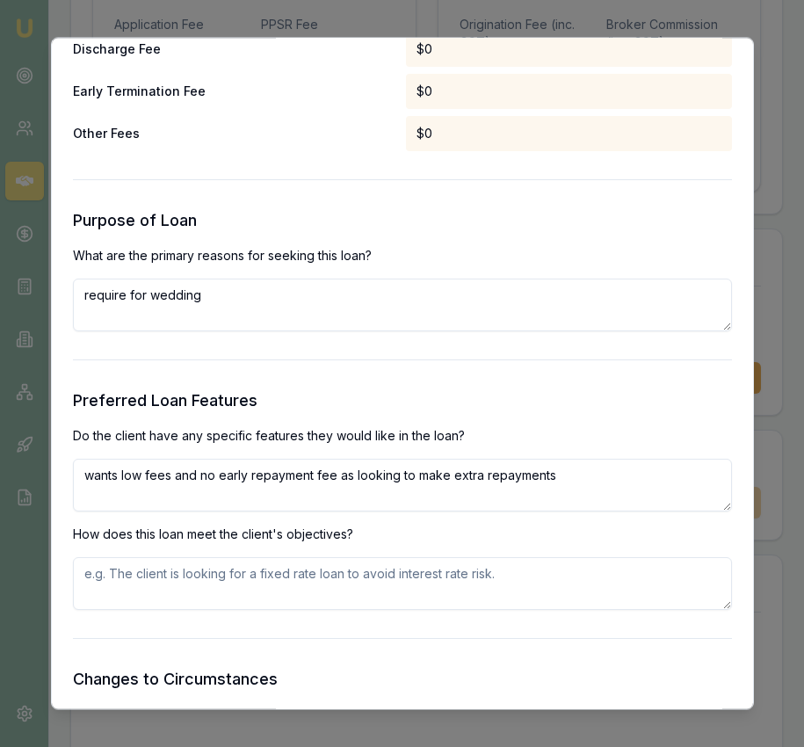
scroll to position [1634, 0]
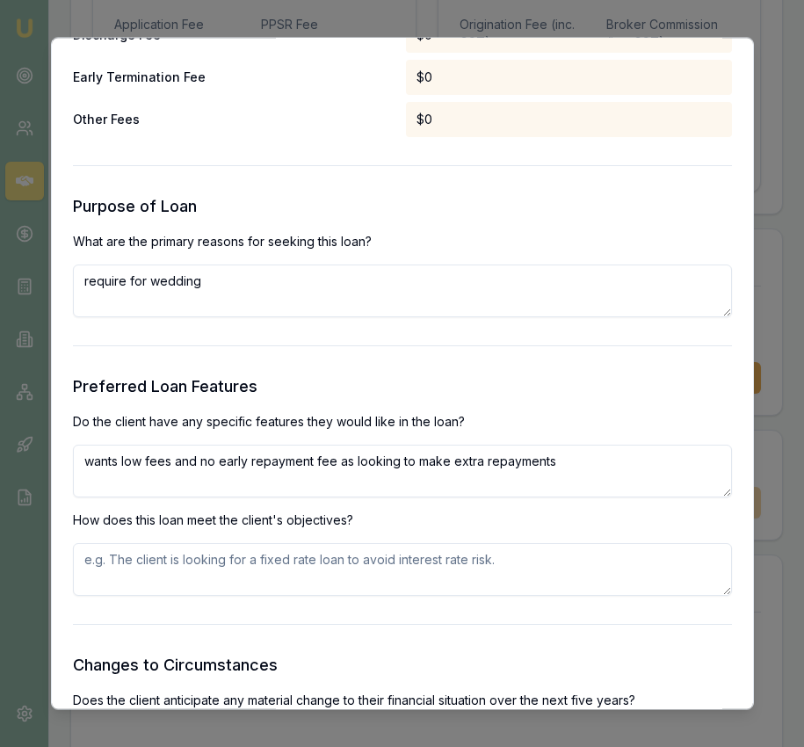
type textarea "wants low fees and no early repayment fee as looking to make extra repayments"
click at [348, 564] on textarea at bounding box center [402, 570] width 659 height 53
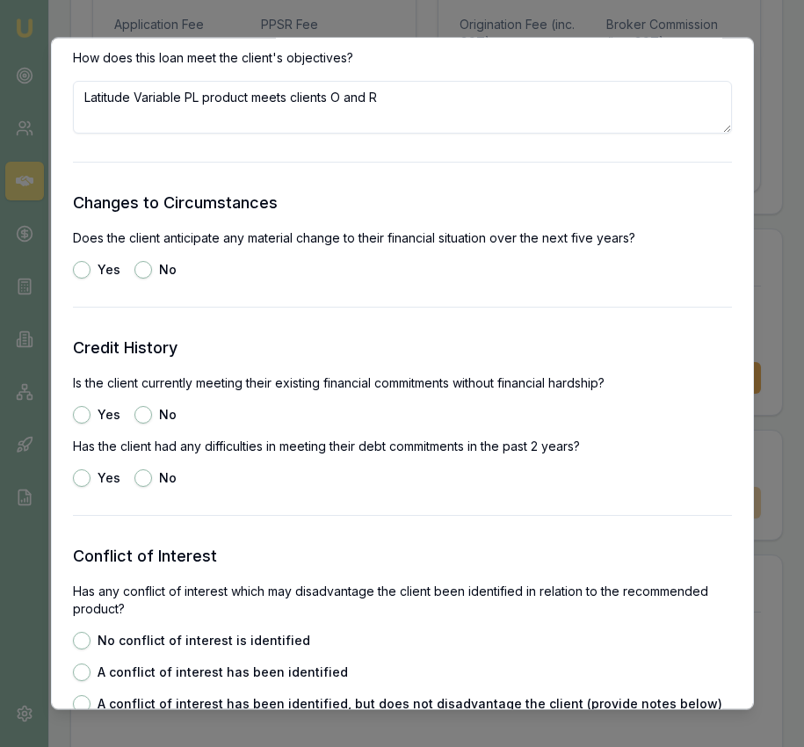
scroll to position [2104, 0]
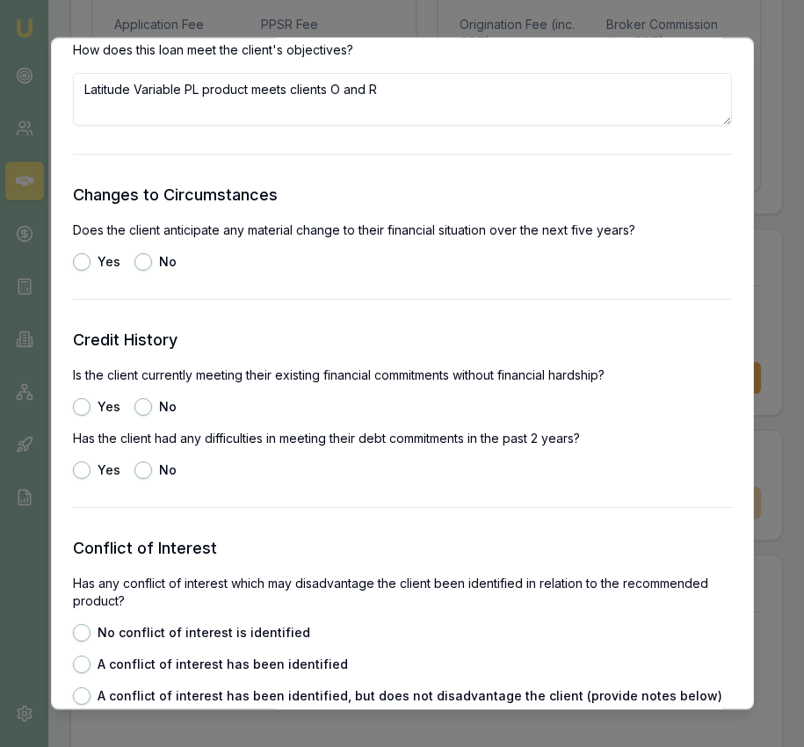
type textarea "Latitude Variable PL product meets clients O and R"
click at [148, 262] on button "No" at bounding box center [143, 263] width 18 height 18
radio input "true"
click at [87, 402] on button "Yes" at bounding box center [82, 408] width 18 height 18
radio input "true"
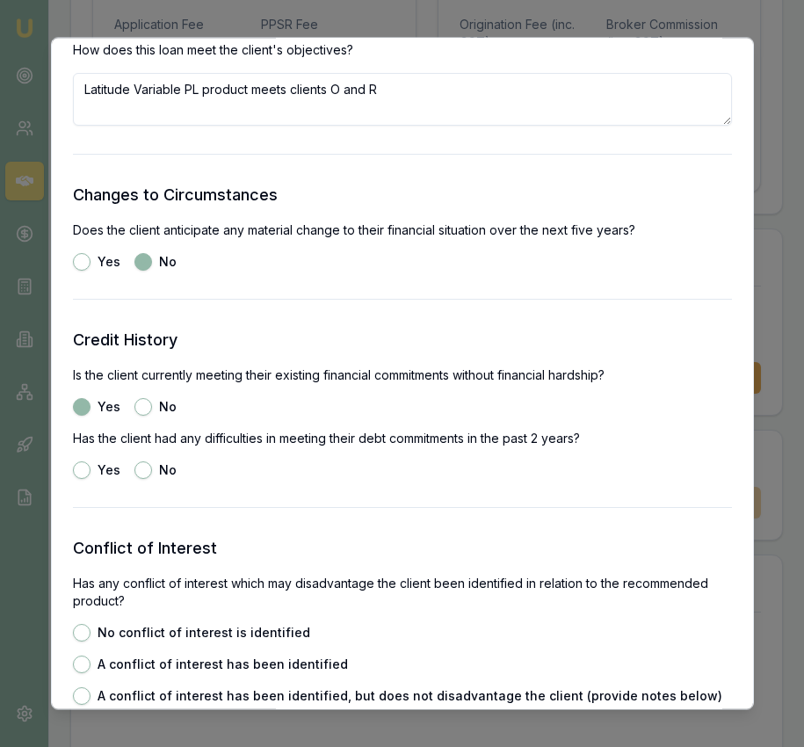
click at [143, 470] on button "No" at bounding box center [143, 471] width 18 height 18
radio input "true"
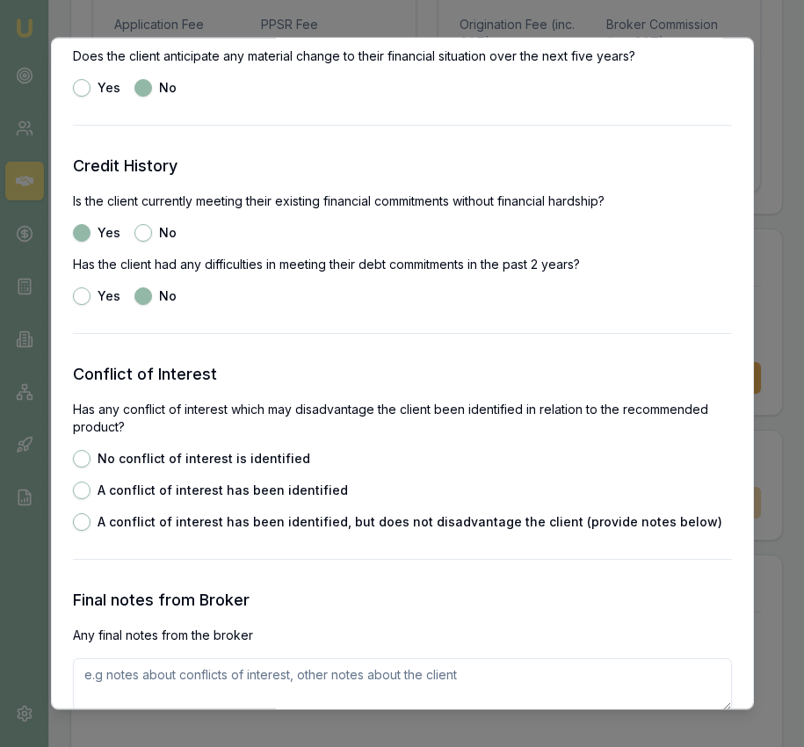
scroll to position [2301, 0]
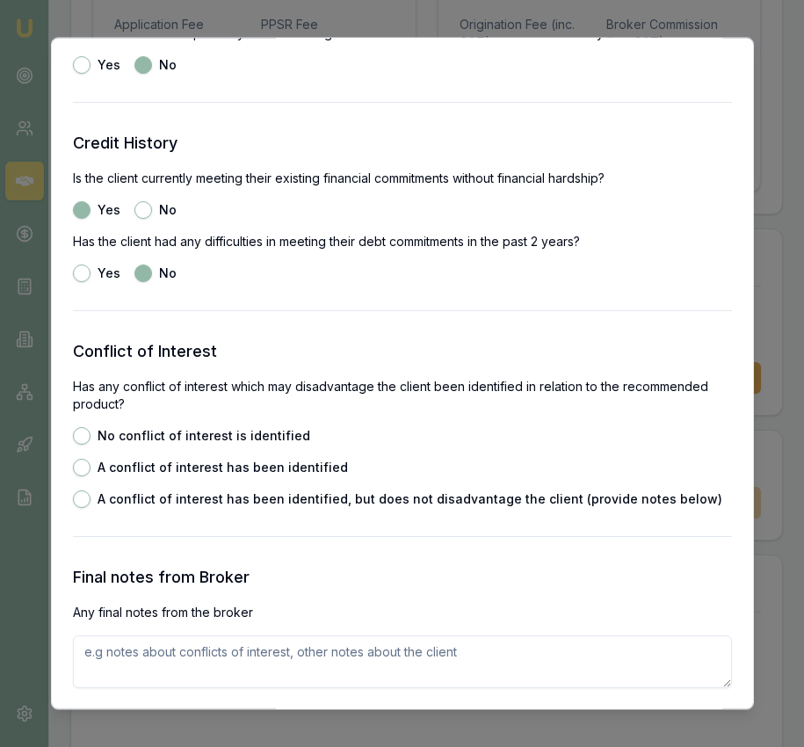
click at [88, 432] on button "No conflict of interest is identified" at bounding box center [82, 437] width 18 height 18
radio input "true"
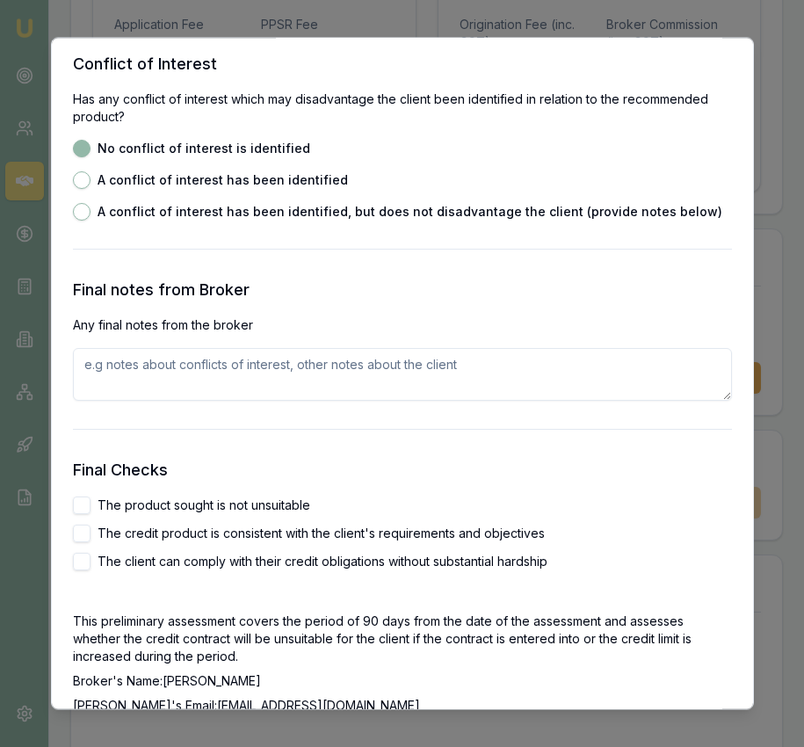
scroll to position [2616, 0]
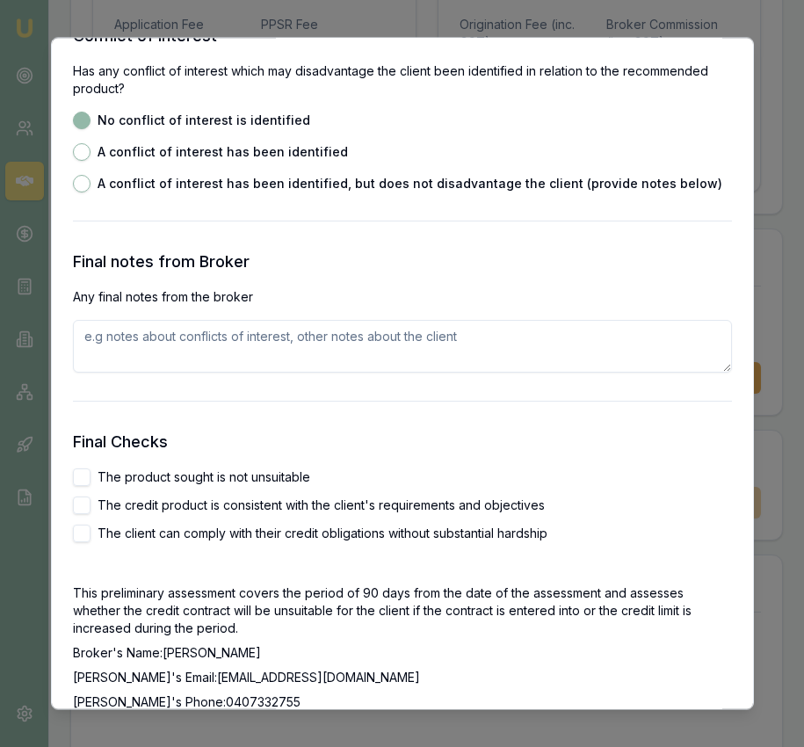
drag, startPoint x: 77, startPoint y: 481, endPoint x: 82, endPoint y: 496, distance: 14.7
click at [77, 481] on button "The product sought is not unsuitable" at bounding box center [82, 478] width 18 height 18
checkbox input "true"
click at [82, 513] on button "The credit product is consistent with the client's requirements and objectives" at bounding box center [82, 506] width 18 height 18
checkbox input "true"
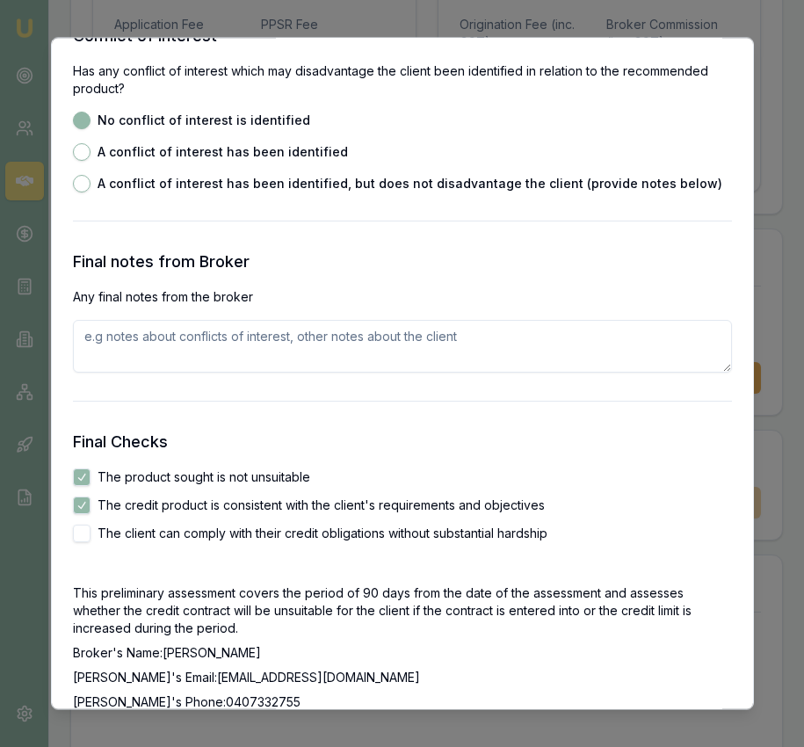
drag, startPoint x: 82, startPoint y: 534, endPoint x: 118, endPoint y: 523, distance: 37.8
click at [82, 534] on button "The client can comply with their credit obligations without substantial hardship" at bounding box center [82, 534] width 18 height 18
checkbox input "true"
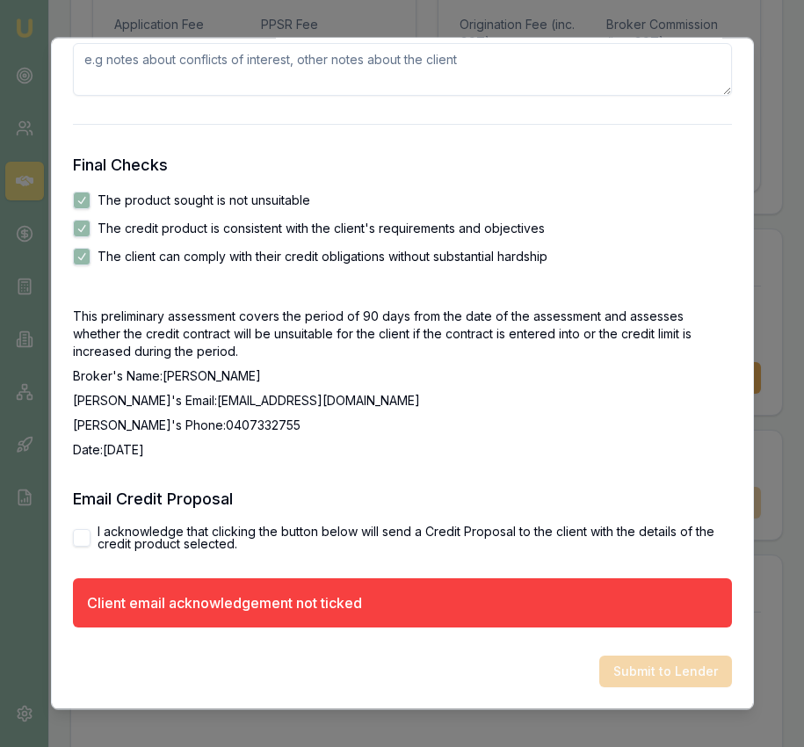
click at [83, 539] on button "I acknowledge that clicking the button below will send a Credit Proposal to the…" at bounding box center [82, 539] width 18 height 18
checkbox input "true"
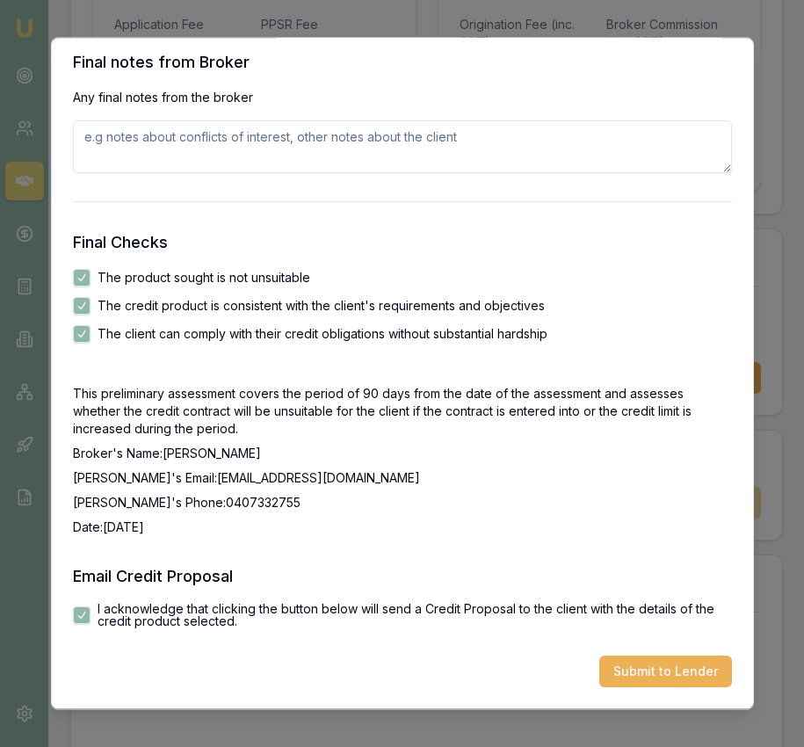
click at [701, 684] on button "Submit to Lender" at bounding box center [665, 672] width 133 height 32
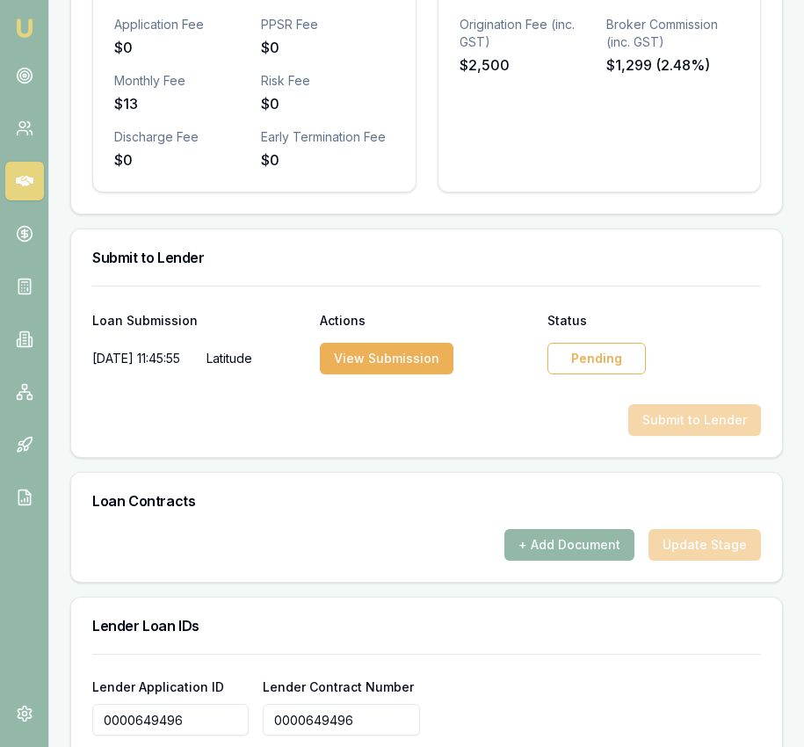
click at [585, 374] on div "Pending" at bounding box center [596, 359] width 98 height 32
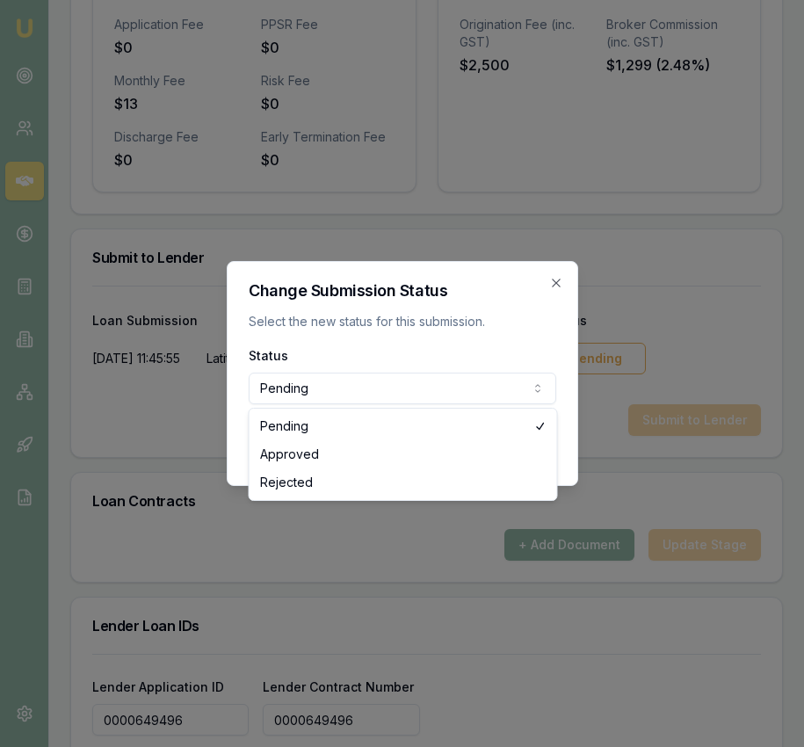
select select "APPROVED"
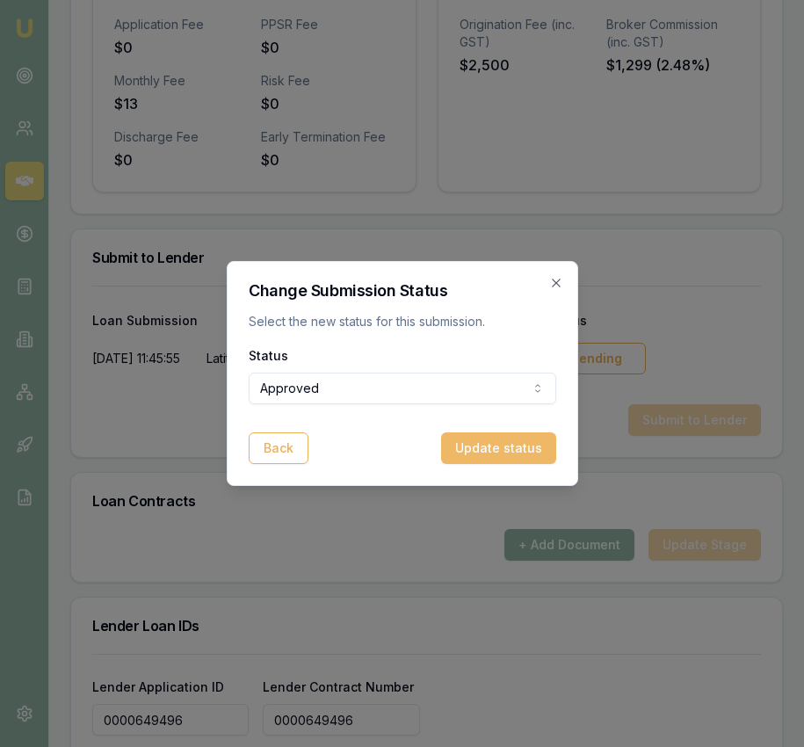
click at [487, 451] on button "Update status" at bounding box center [498, 448] width 115 height 32
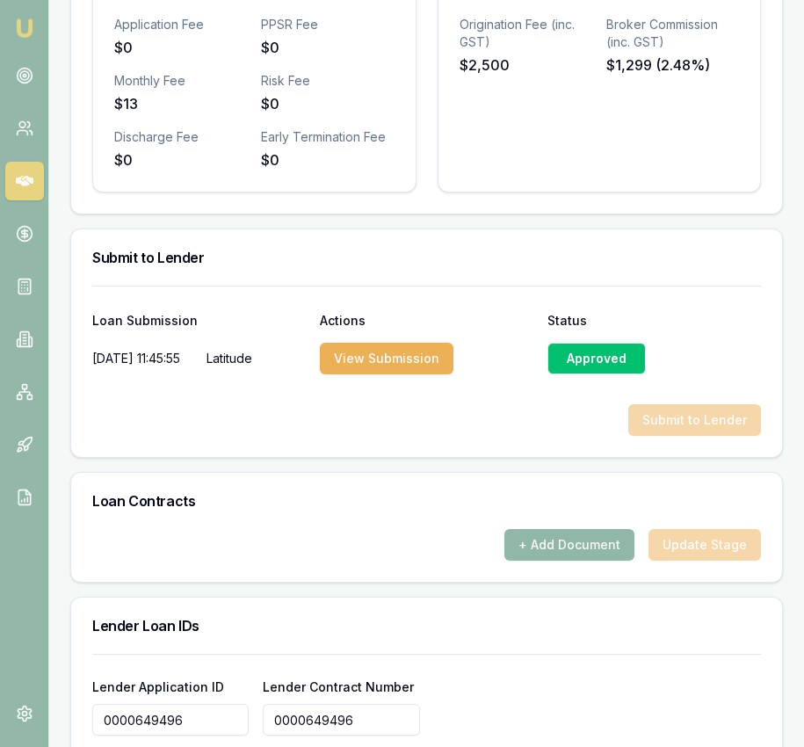
click at [586, 561] on button "+ Add Document" at bounding box center [569, 545] width 130 height 32
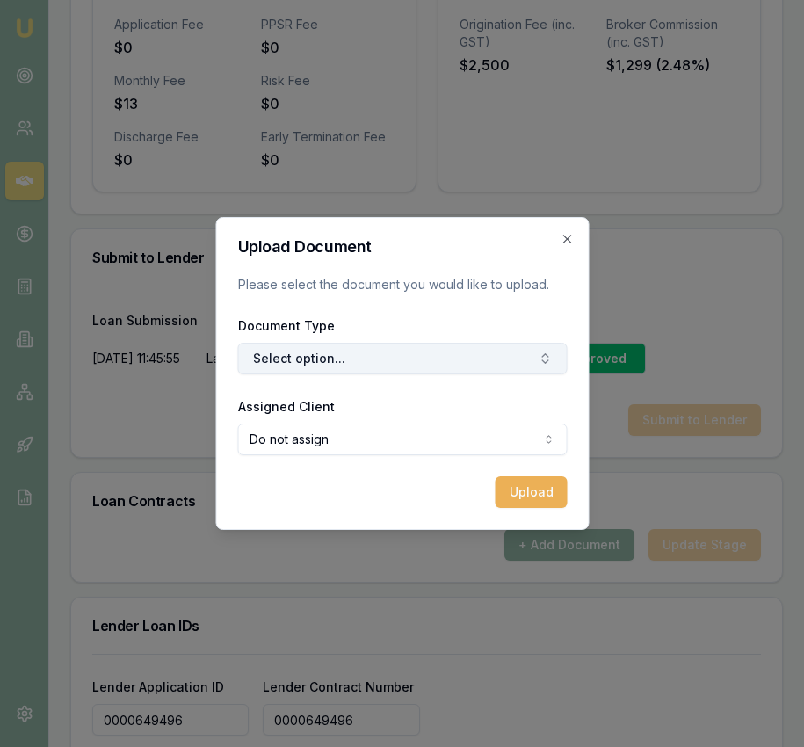
click at [395, 353] on button "Select option..." at bounding box center [401, 359] width 329 height 32
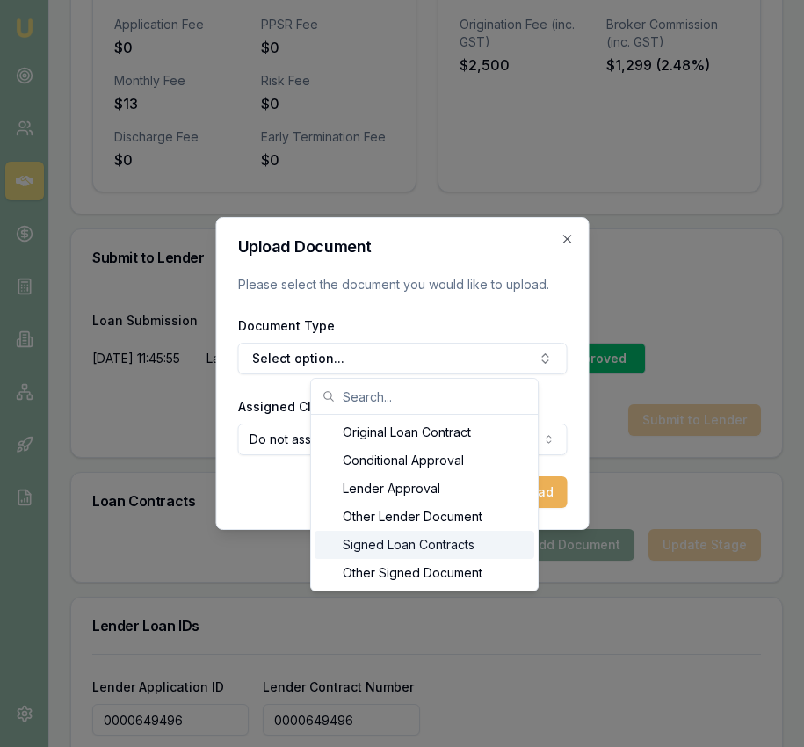
click at [422, 543] on div "Signed Loan Contracts" at bounding box center [425, 545] width 220 height 28
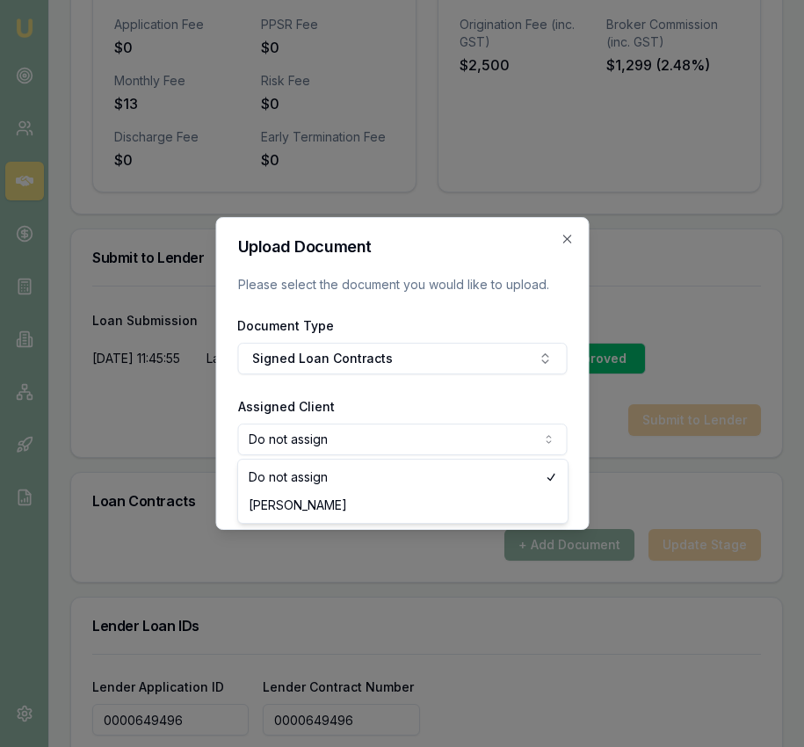
select select "U-88BOCVKNEA"
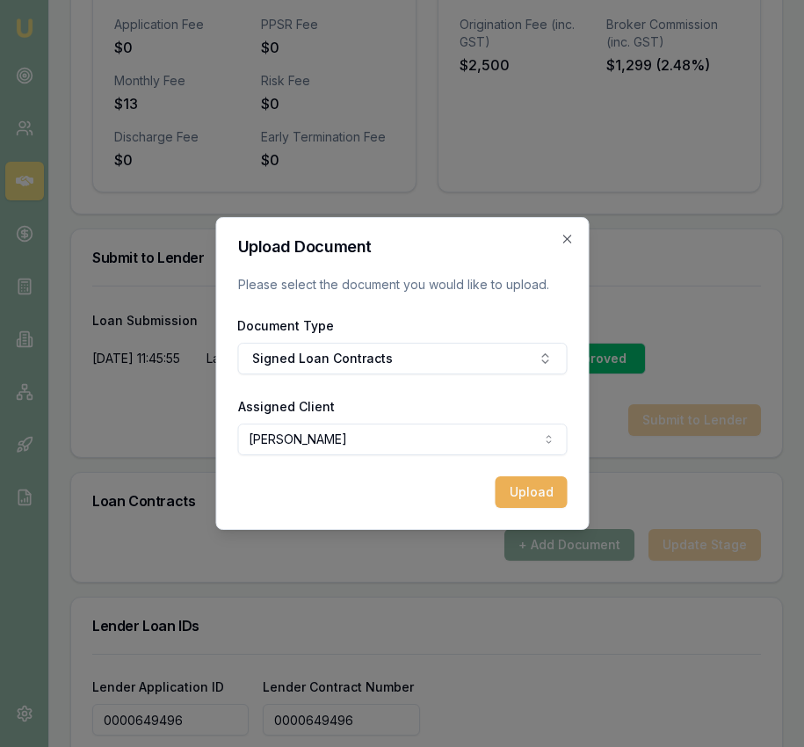
click at [532, 496] on button "Upload" at bounding box center [531, 492] width 72 height 32
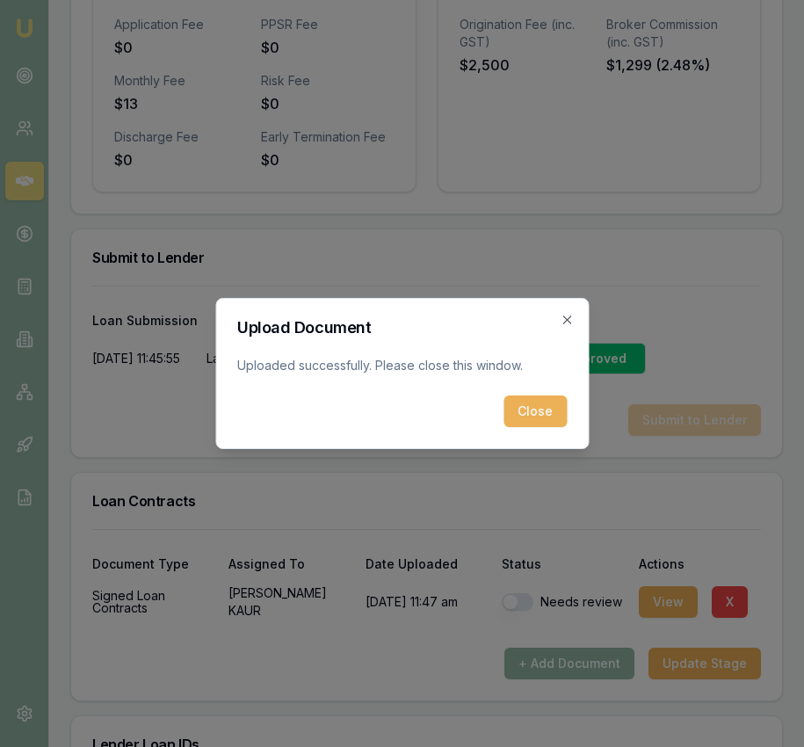
drag, startPoint x: 531, startPoint y: 400, endPoint x: 535, endPoint y: 411, distance: 12.2
click at [531, 400] on button "Close" at bounding box center [534, 411] width 63 height 32
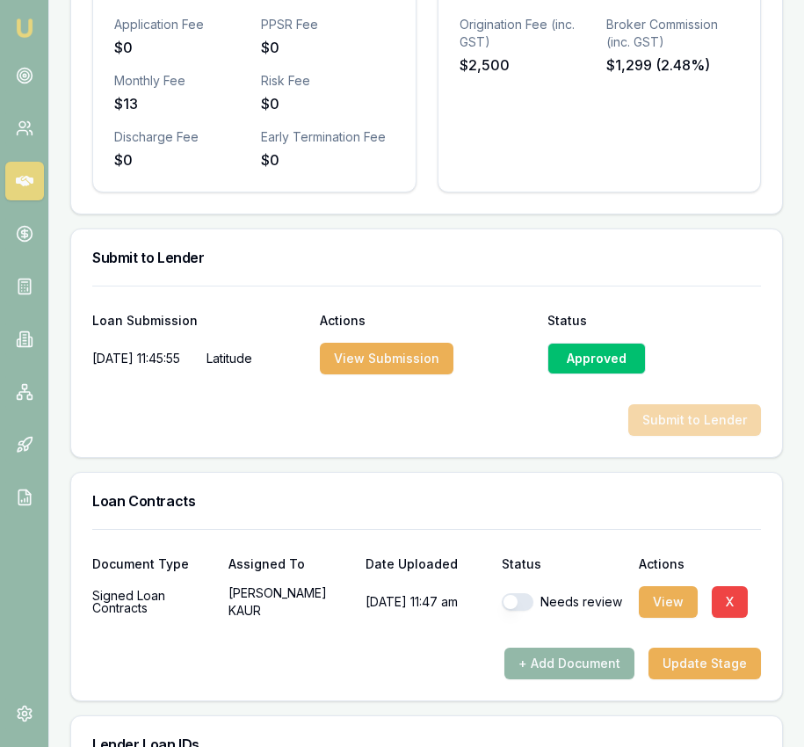
click at [529, 611] on button "button" at bounding box center [518, 602] width 32 height 18
checkbox input "true"
click at [718, 679] on button "Update Stage" at bounding box center [704, 664] width 112 height 32
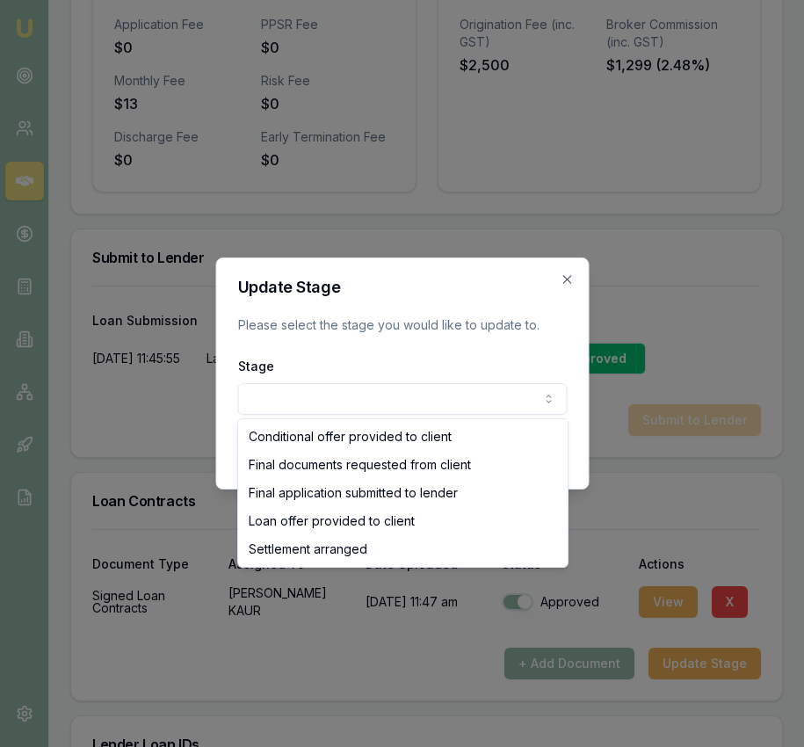
select select "SETTLEMENT_ARRANGED"
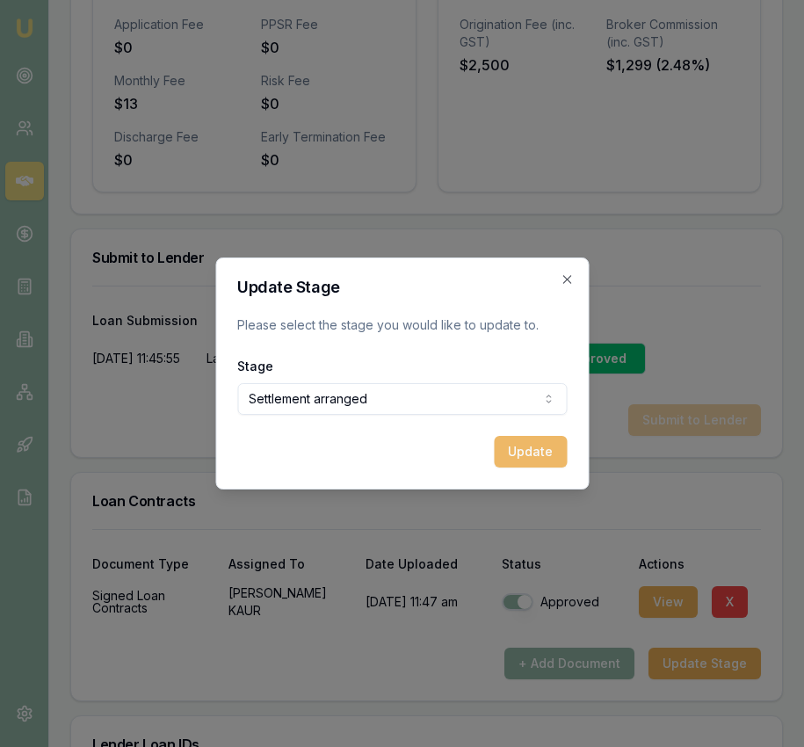
click at [539, 453] on button "Update" at bounding box center [530, 452] width 73 height 32
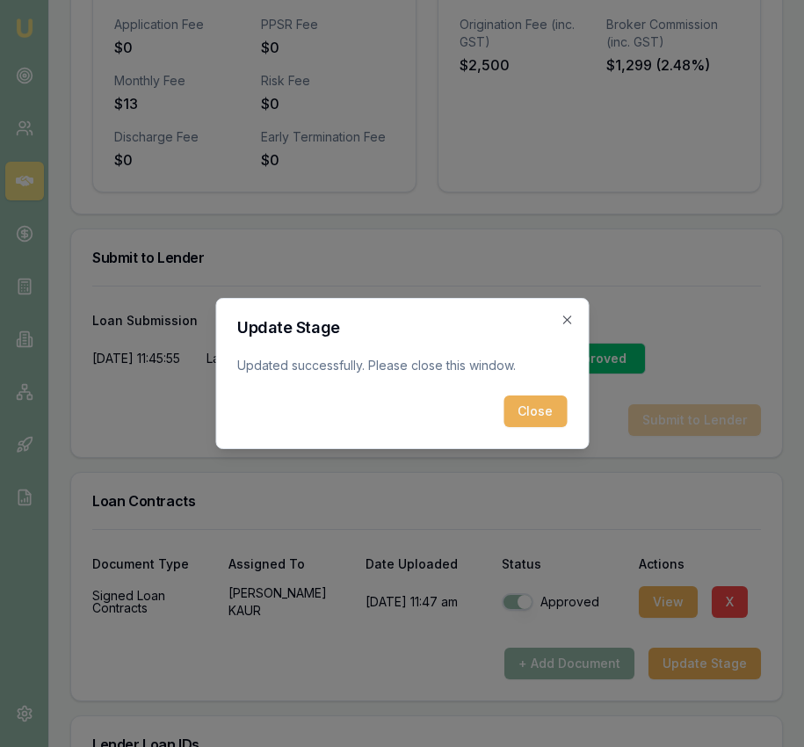
click at [525, 419] on button "Close" at bounding box center [534, 411] width 63 height 32
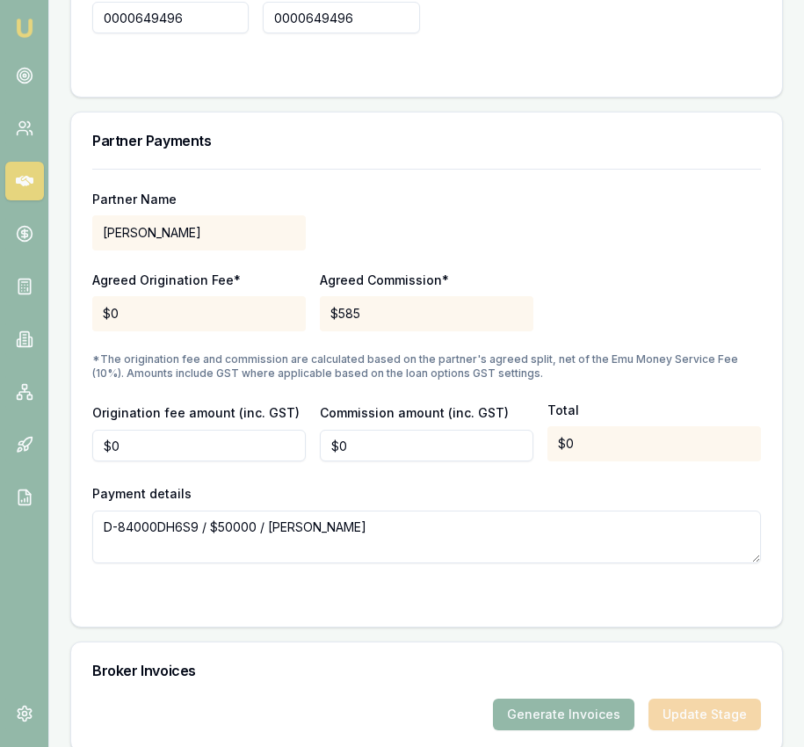
scroll to position [1793, 0]
click at [425, 460] on input "0" at bounding box center [426, 445] width 213 height 32
type input "$990"
click at [486, 495] on div "Partner Name DHANKHAR, SANJEEV Agreed Origination Fee* $0 Agreed Commission* $5…" at bounding box center [426, 365] width 669 height 394
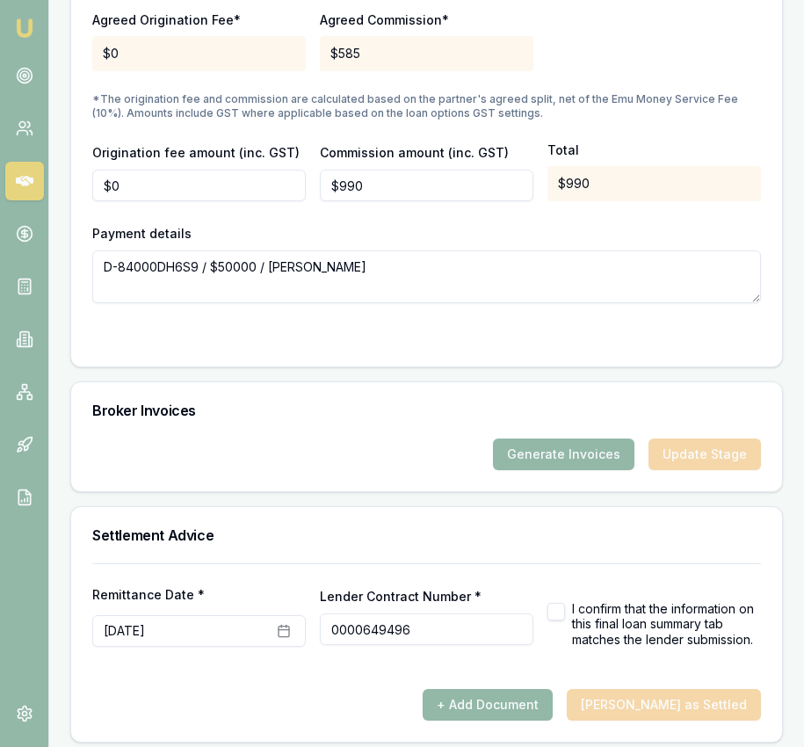
scroll to position [2080, 0]
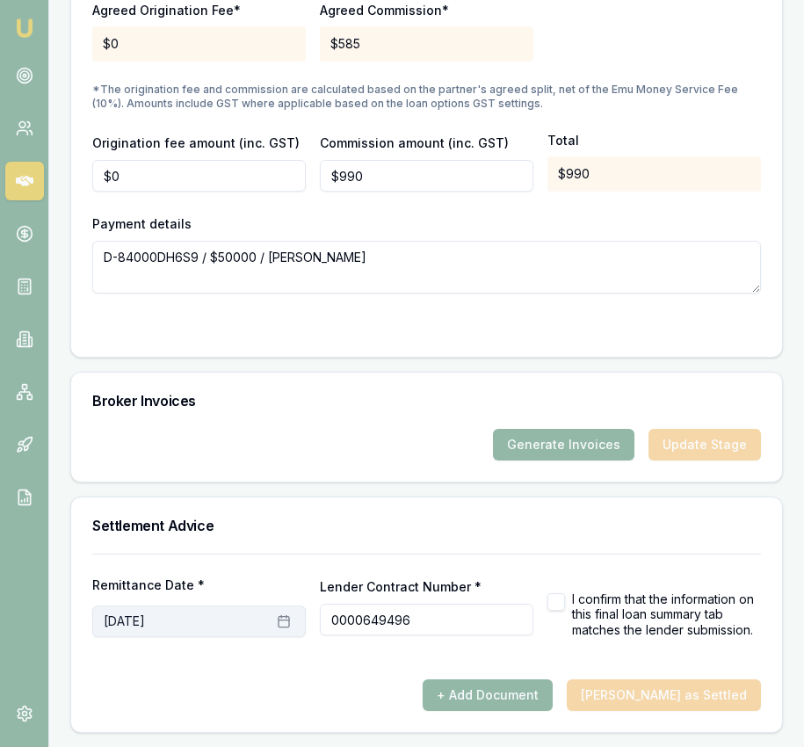
click at [279, 615] on icon "button" at bounding box center [284, 621] width 14 height 14
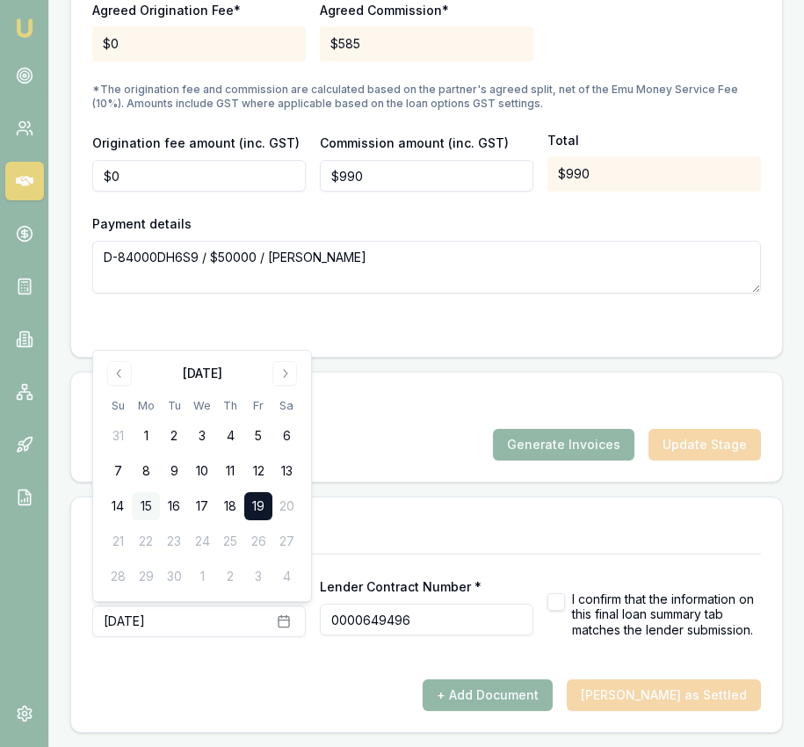
click at [155, 507] on button "15" at bounding box center [146, 506] width 28 height 28
click at [167, 505] on button "16" at bounding box center [174, 506] width 28 height 28
click at [324, 510] on div "Settlement Advice" at bounding box center [426, 525] width 711 height 56
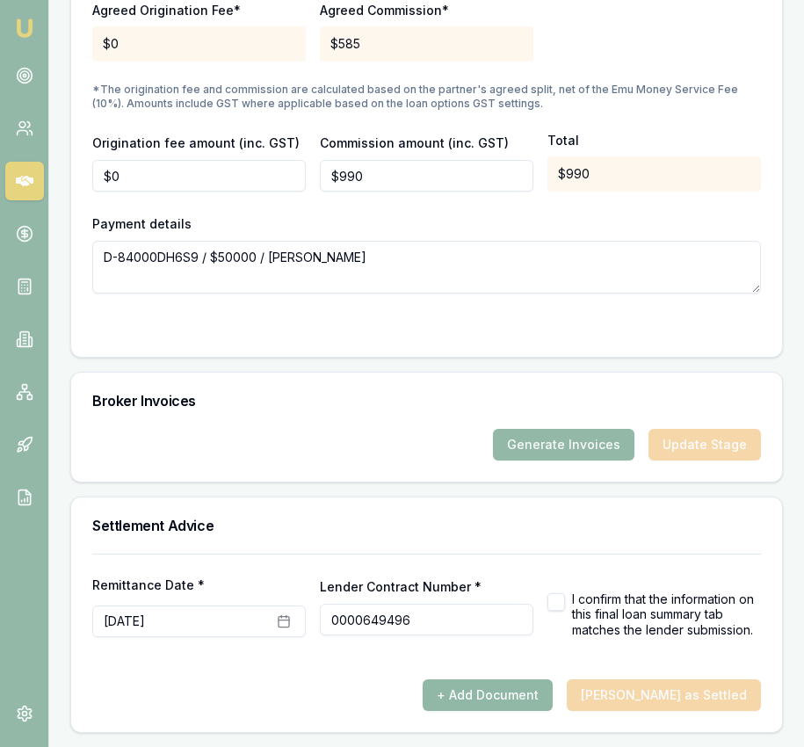
click at [553, 687] on button "+ Add Document" at bounding box center [488, 695] width 130 height 32
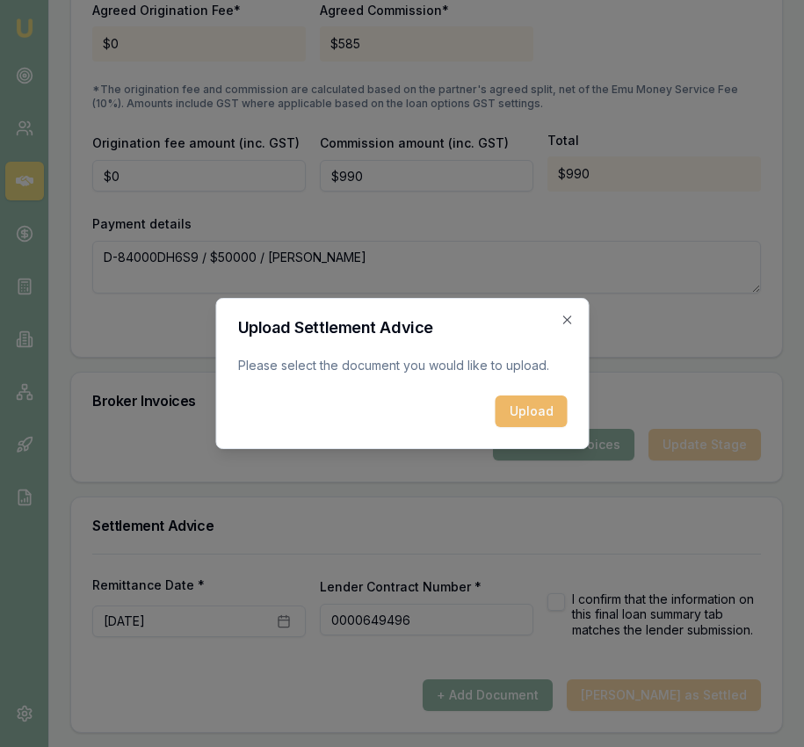
click at [527, 413] on button "Upload" at bounding box center [531, 411] width 72 height 32
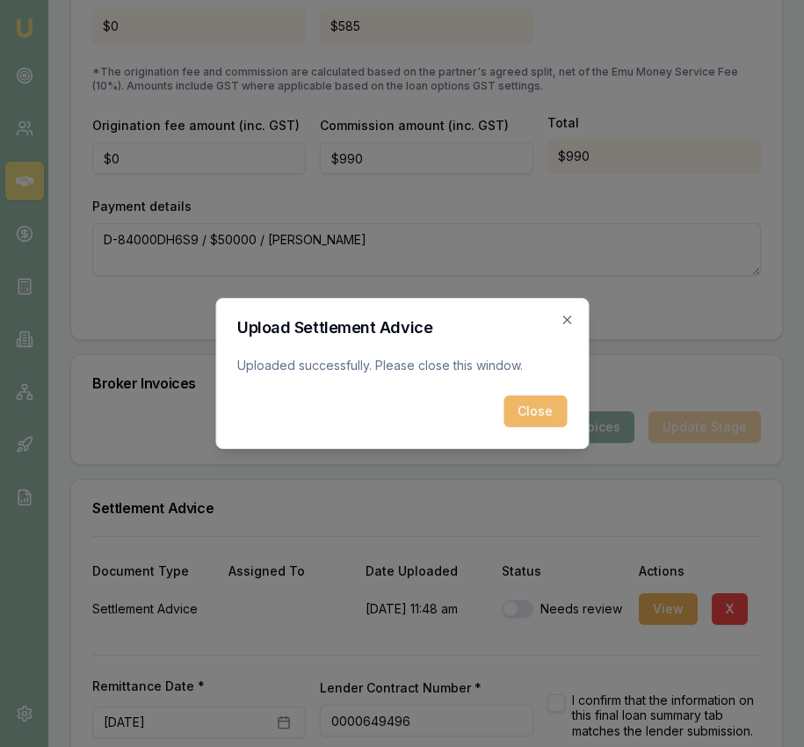
click at [541, 408] on button "Close" at bounding box center [534, 411] width 63 height 32
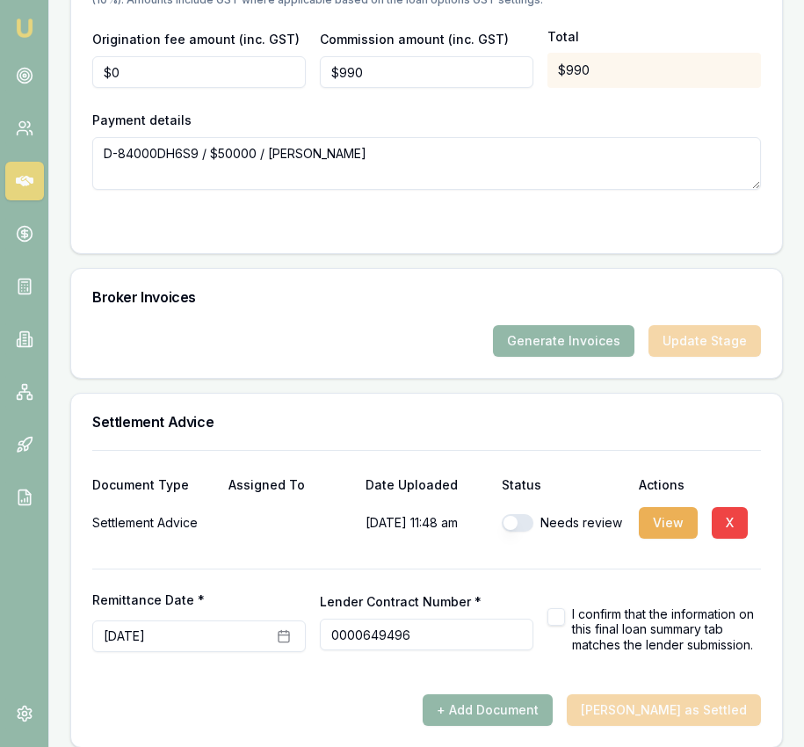
scroll to position [2198, 0]
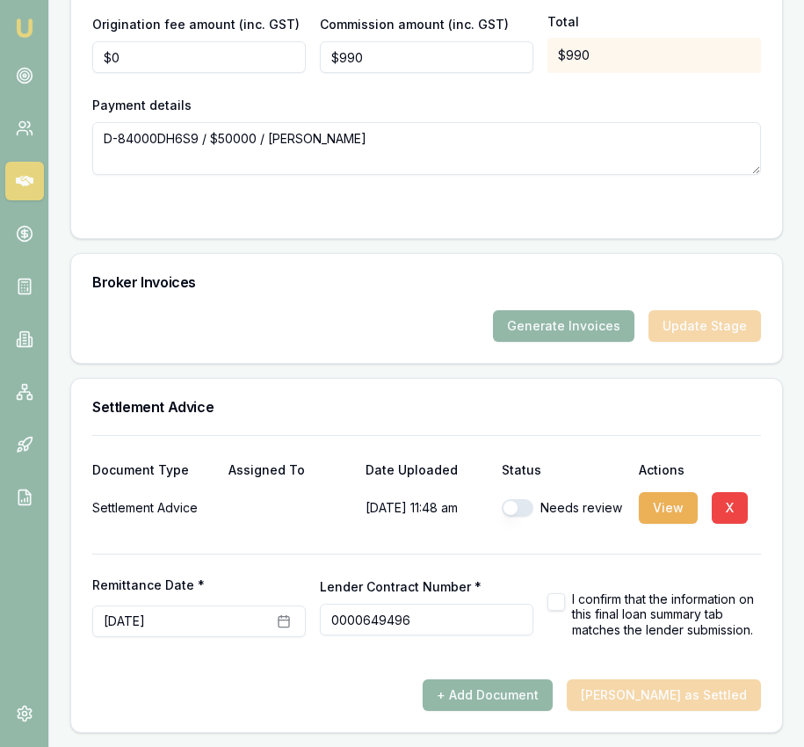
click at [516, 504] on button "button" at bounding box center [518, 508] width 32 height 18
checkbox input "true"
click at [554, 595] on button "button" at bounding box center [556, 602] width 18 height 18
checkbox input "true"
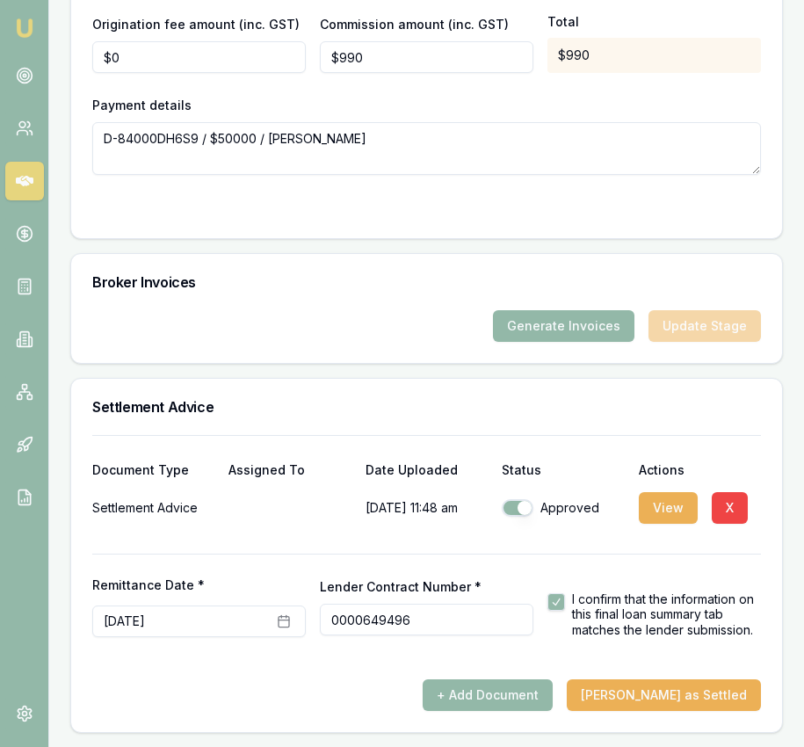
scroll to position [2195, 0]
click at [681, 704] on button "Mark Deal as Settled" at bounding box center [664, 695] width 194 height 32
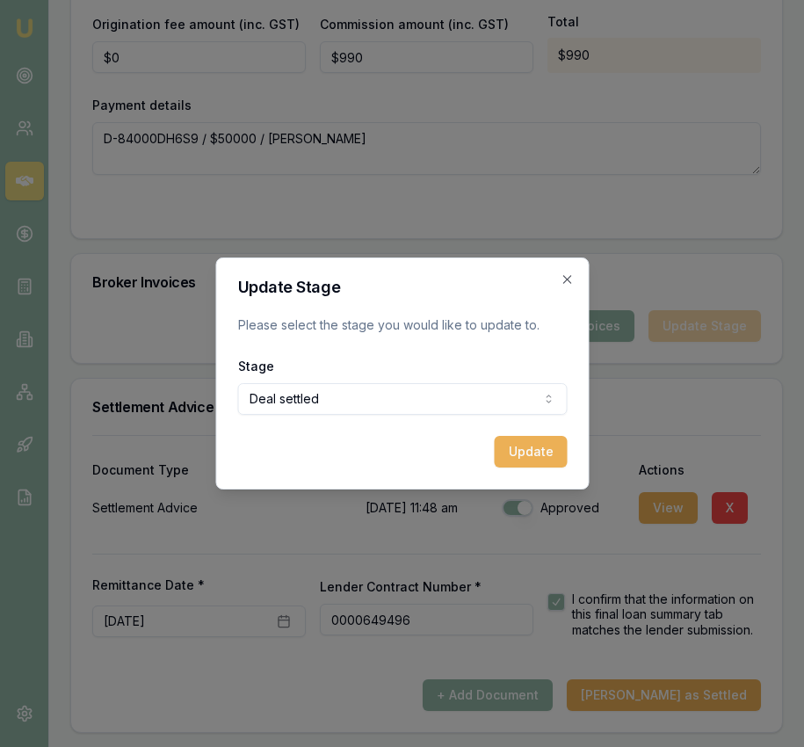
click at [539, 445] on button "Update" at bounding box center [530, 452] width 73 height 32
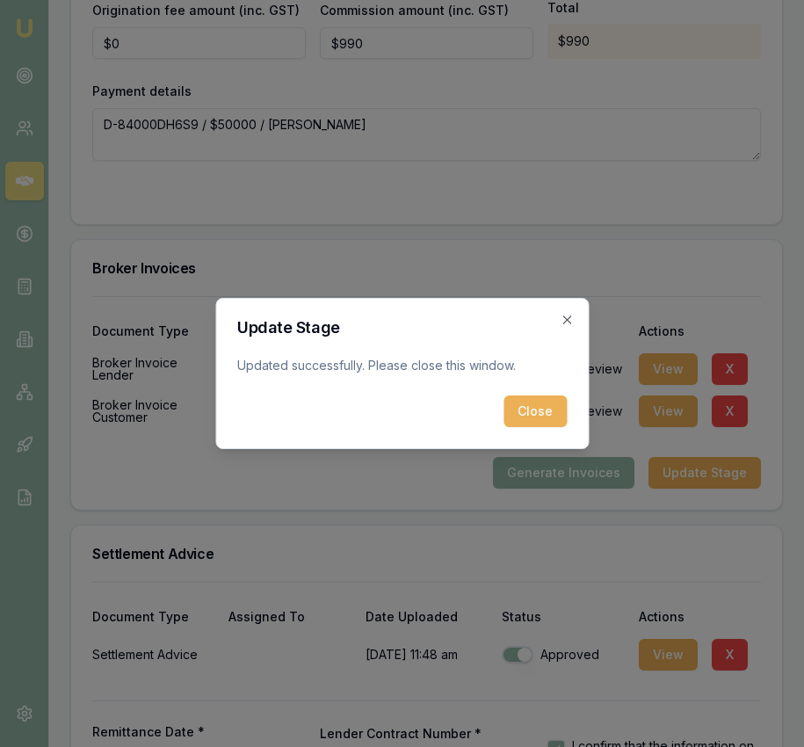
click at [537, 404] on button "Close" at bounding box center [534, 411] width 63 height 32
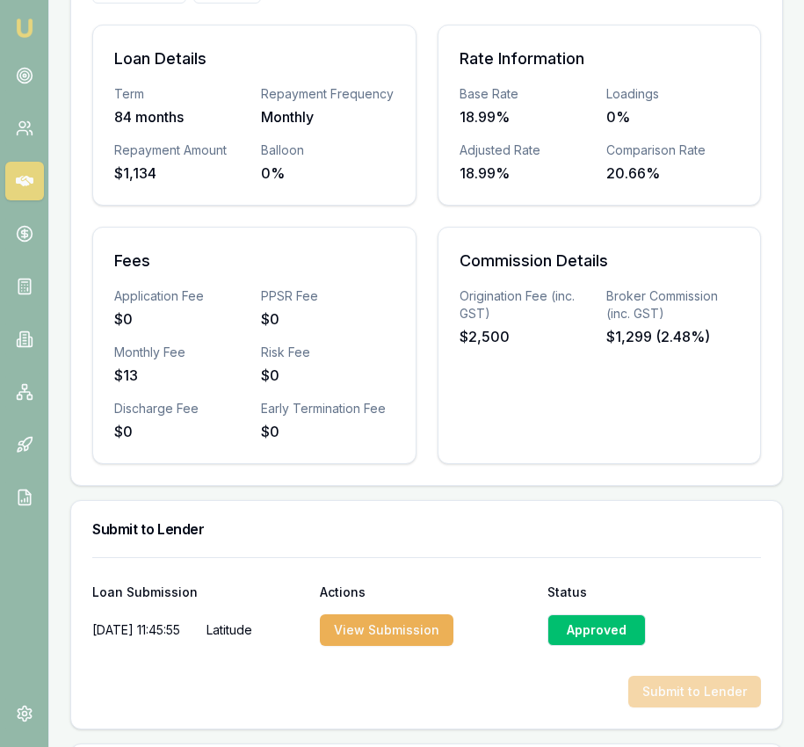
scroll to position [0, 0]
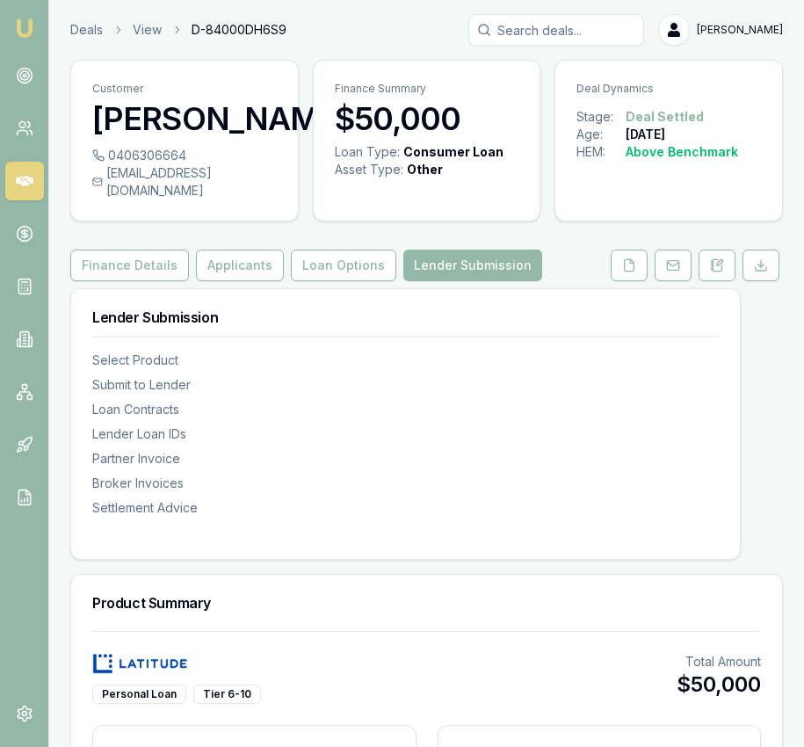
click at [29, 26] on img at bounding box center [24, 28] width 21 height 21
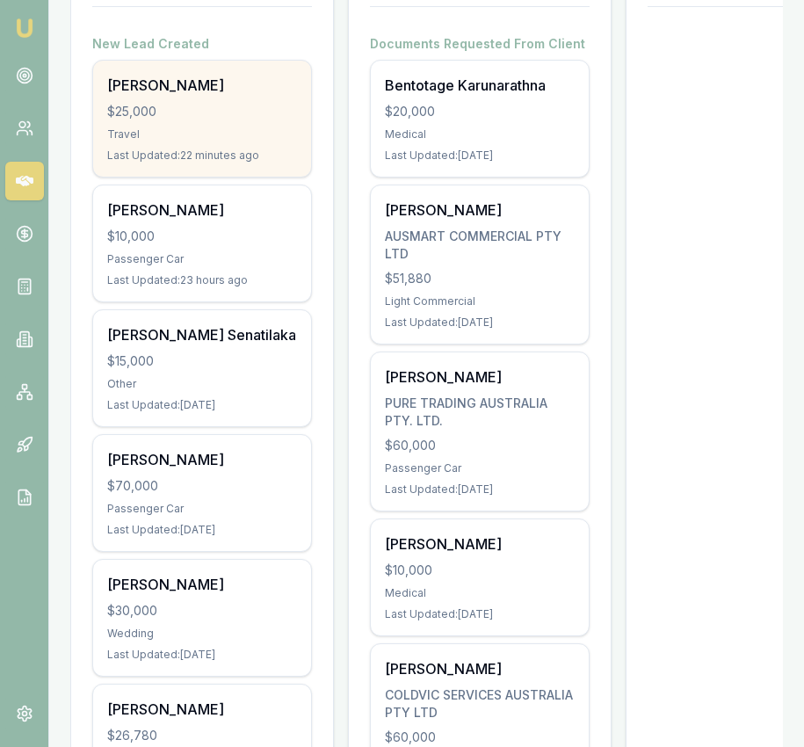
scroll to position [345, 0]
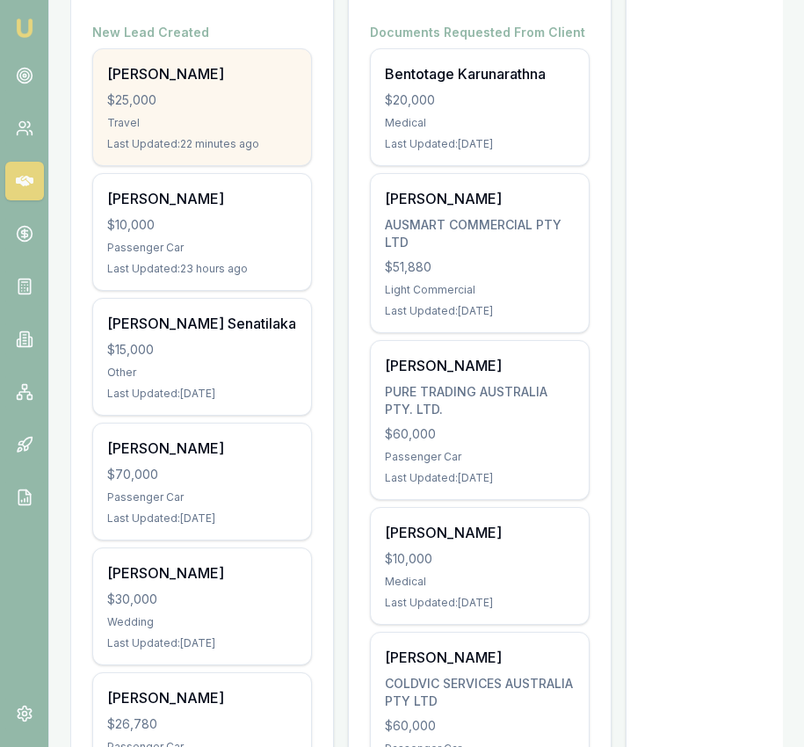
click at [263, 128] on div "Travel" at bounding box center [202, 123] width 190 height 14
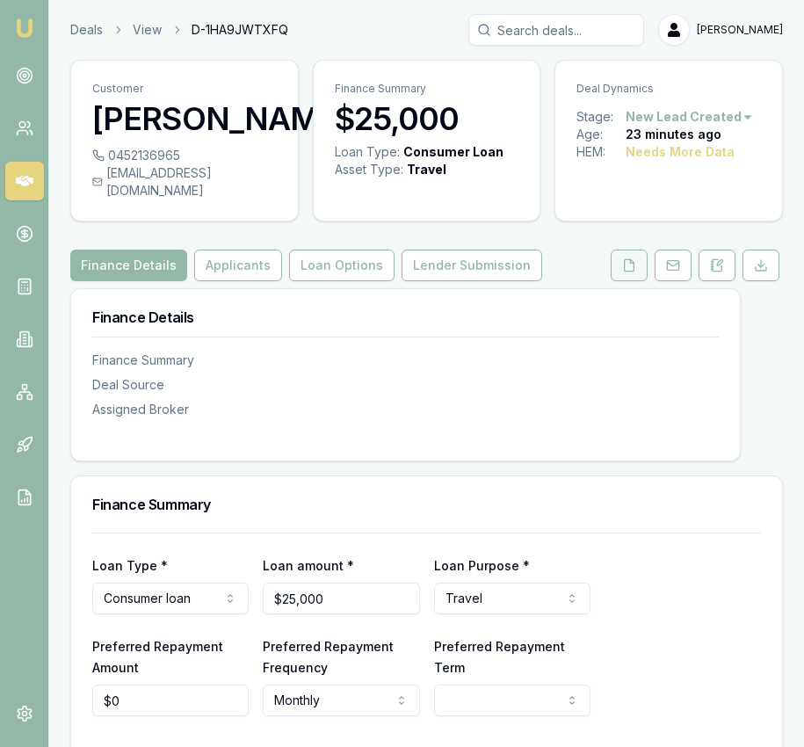
click at [619, 281] on button at bounding box center [629, 266] width 37 height 32
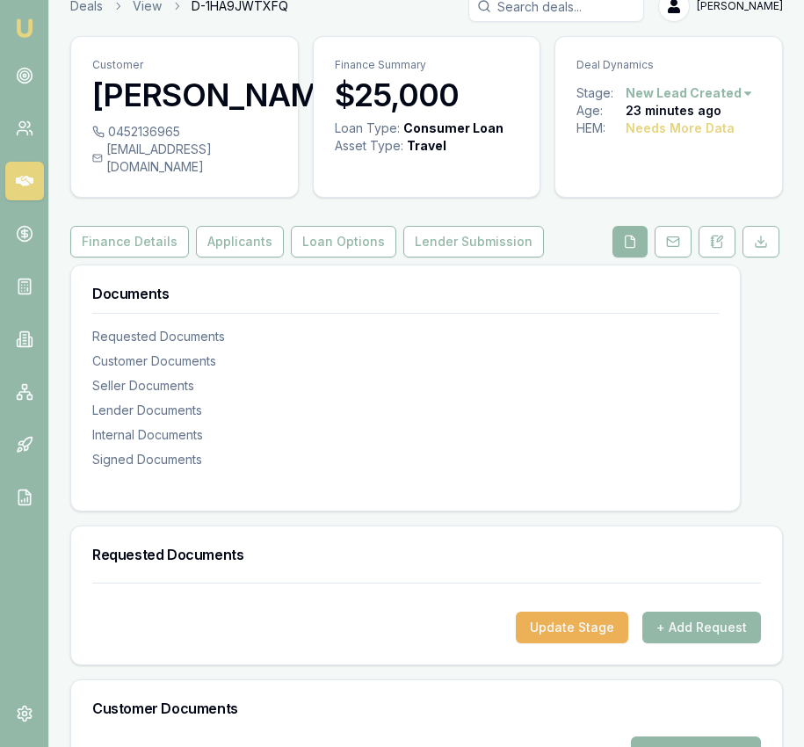
scroll to position [254, 0]
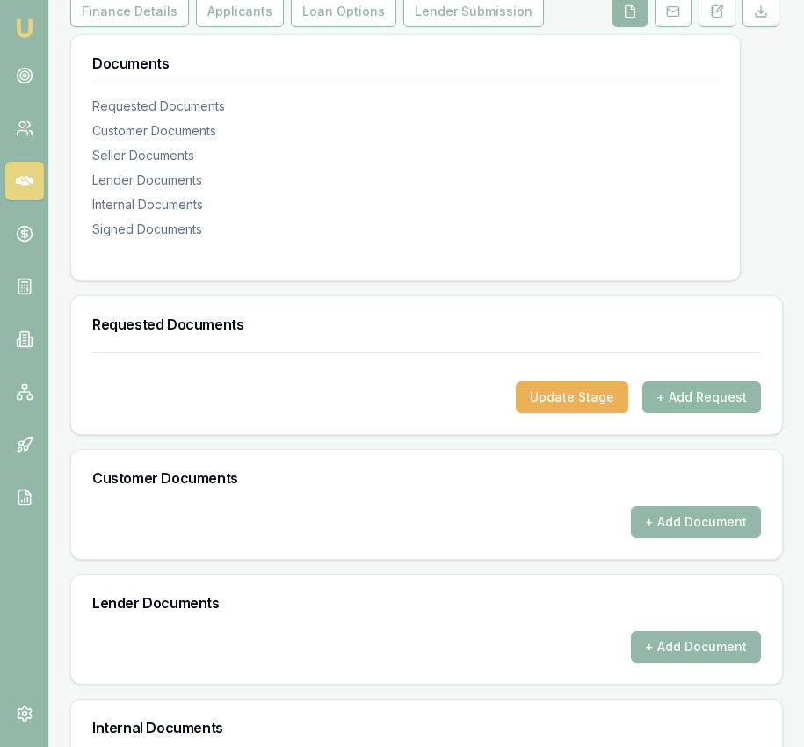
click at [694, 410] on button "+ Add Request" at bounding box center [701, 397] width 119 height 32
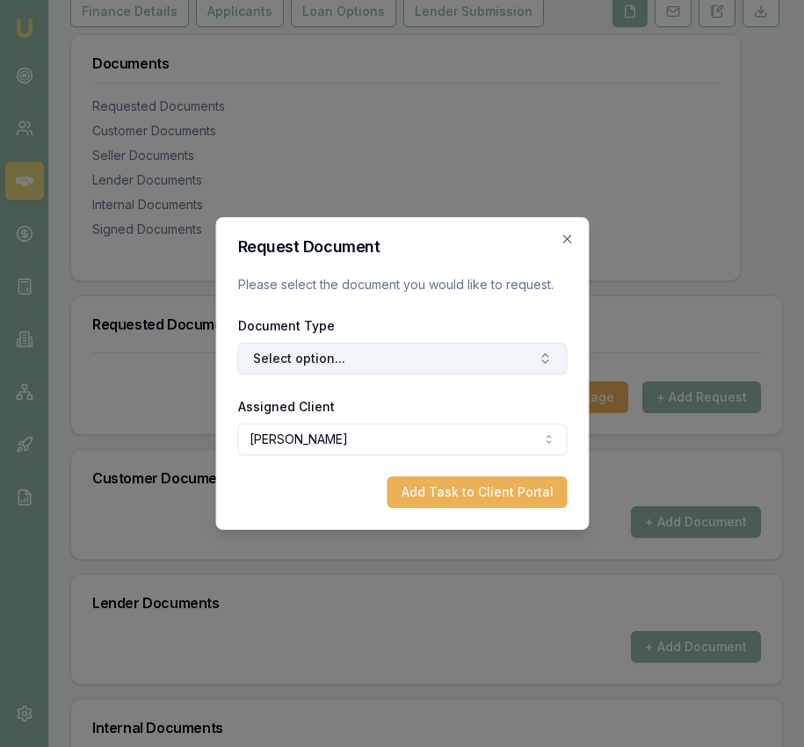
click at [427, 359] on button "Select option..." at bounding box center [401, 359] width 329 height 32
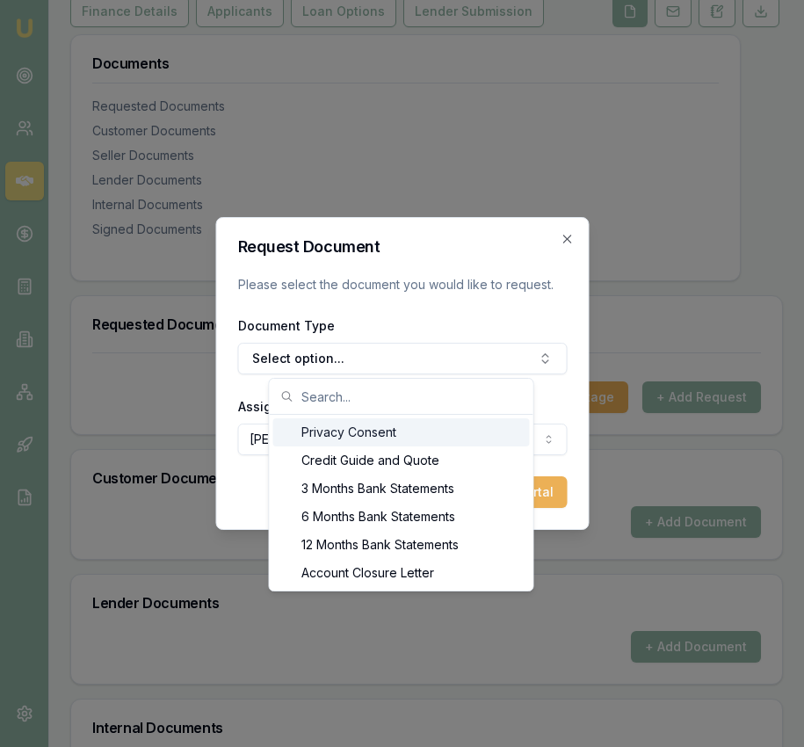
click at [425, 432] on div "Privacy Consent" at bounding box center [401, 432] width 257 height 28
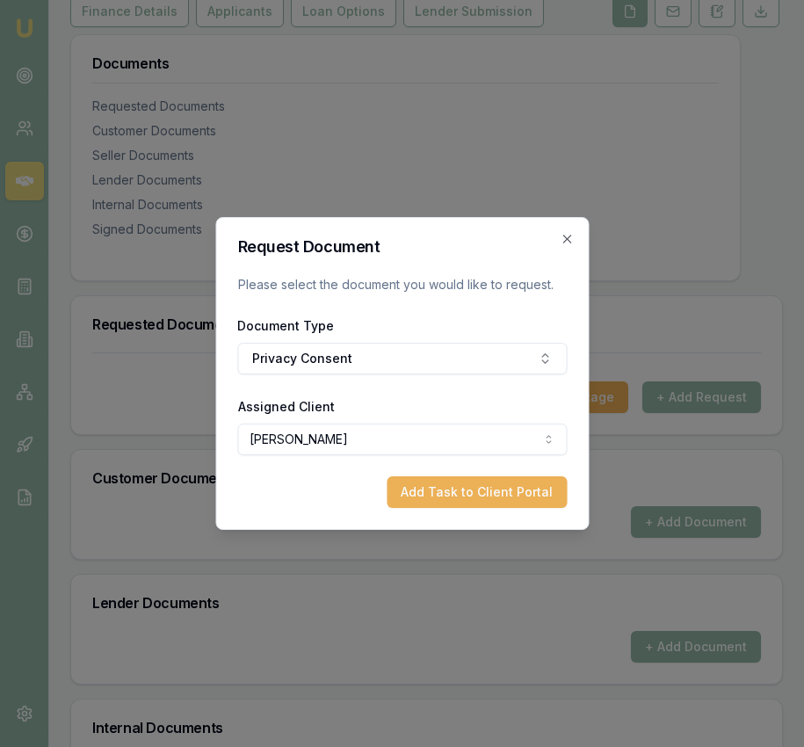
click at [482, 495] on button "Add Task to Client Portal" at bounding box center [477, 492] width 180 height 32
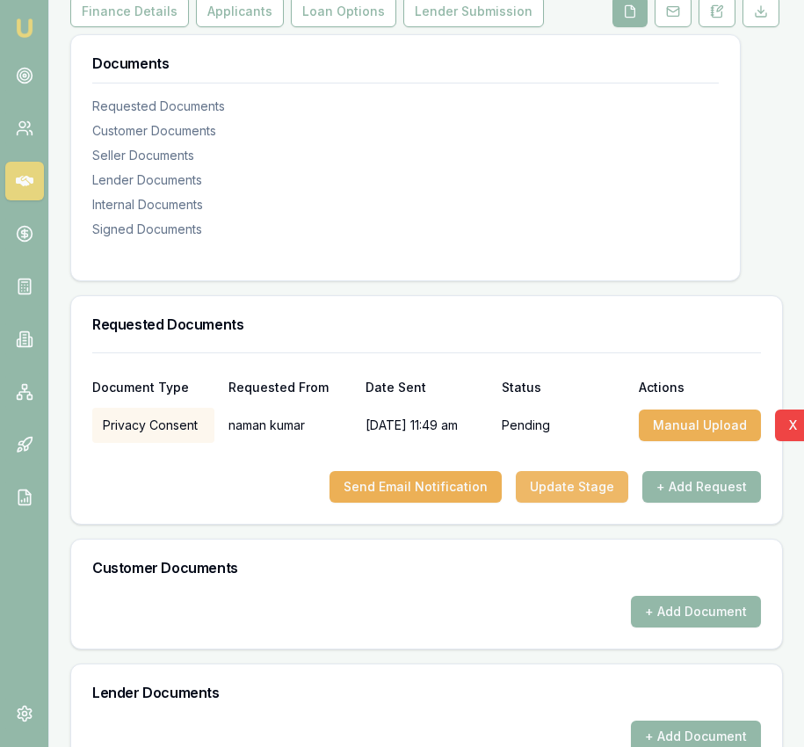
click at [543, 497] on button "Update Stage" at bounding box center [572, 487] width 112 height 32
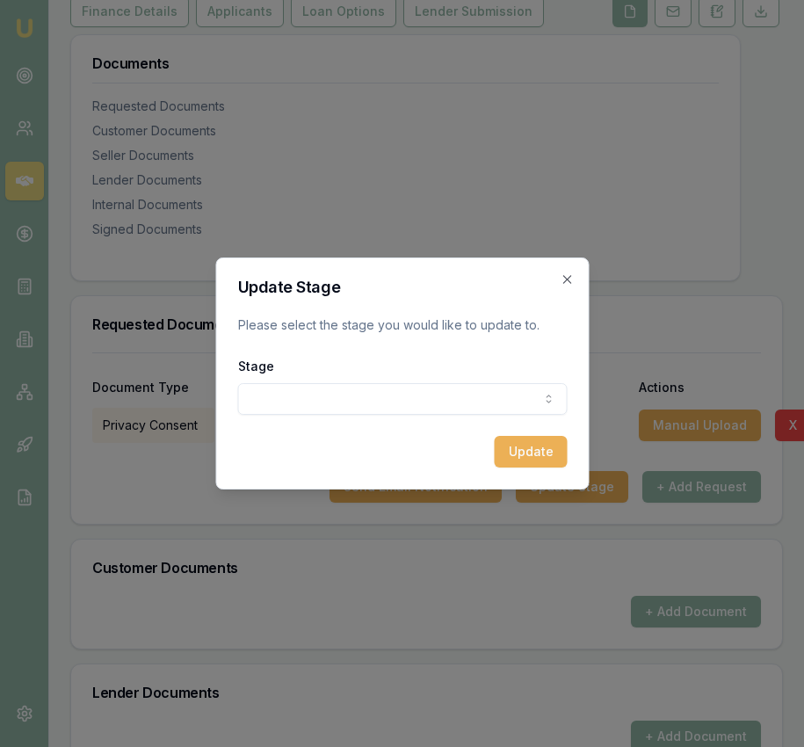
click at [476, 407] on body "Emu Broker Deals View D-1HA9JWTXFQ [PERSON_NAME] Toggle Menu Customer [PERSON_N…" at bounding box center [402, 119] width 804 height 747
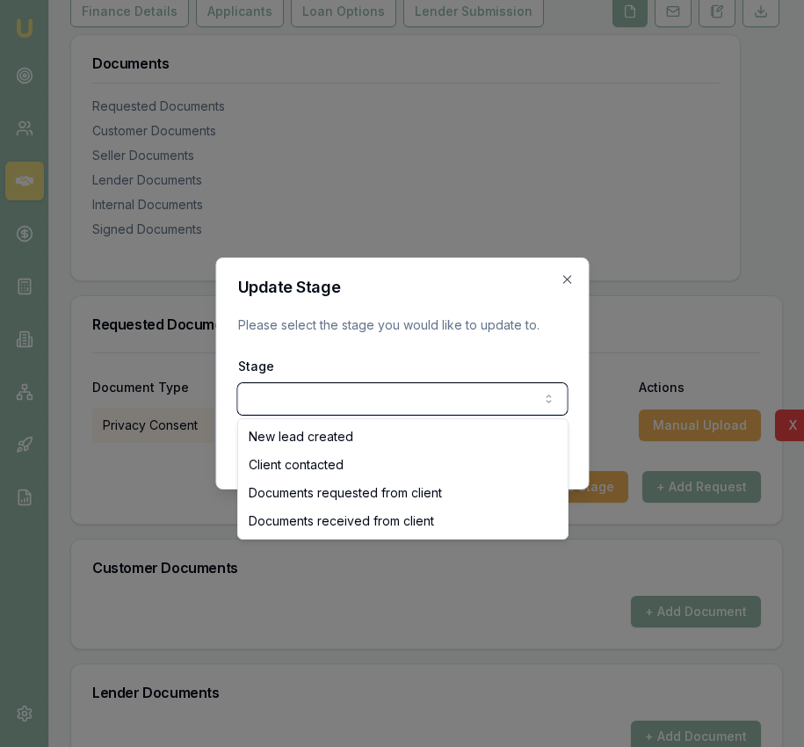
click at [458, 331] on body "Emu Broker Deals View D-1HA9JWTXFQ [PERSON_NAME] Toggle Menu Customer [PERSON_N…" at bounding box center [402, 119] width 804 height 747
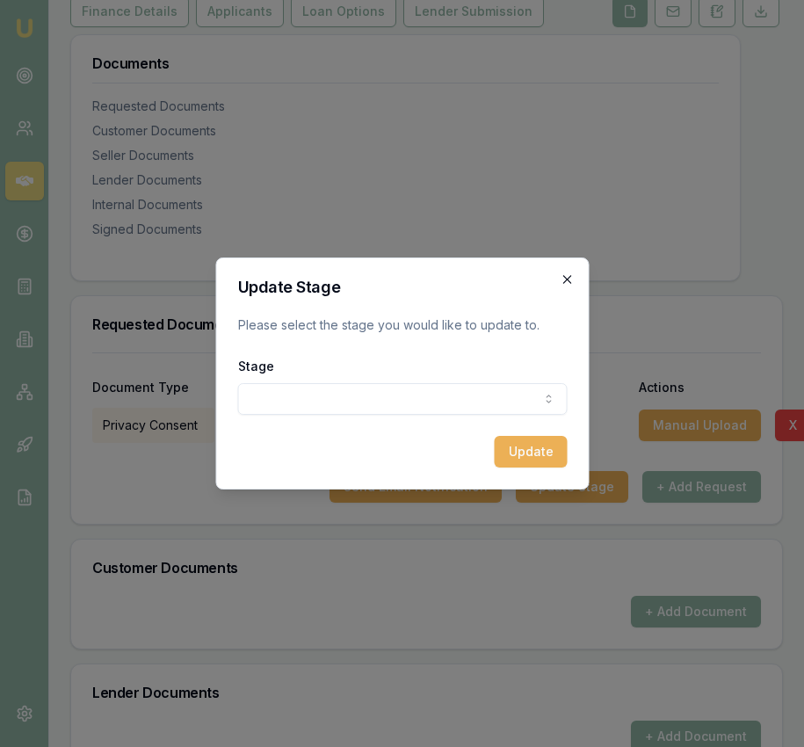
click at [568, 277] on icon "button" at bounding box center [566, 279] width 8 height 8
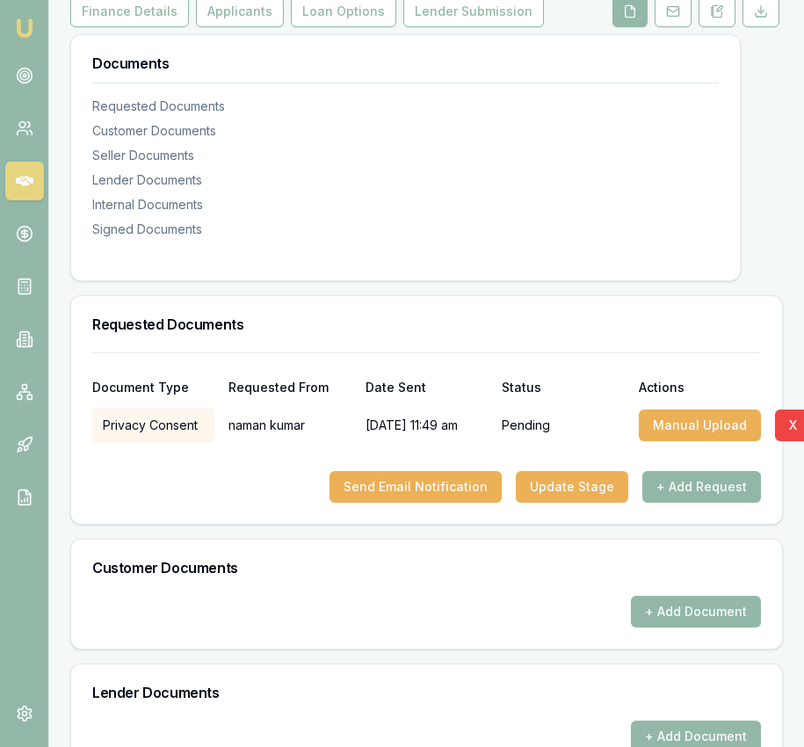
click at [667, 503] on button "+ Add Request" at bounding box center [701, 487] width 119 height 32
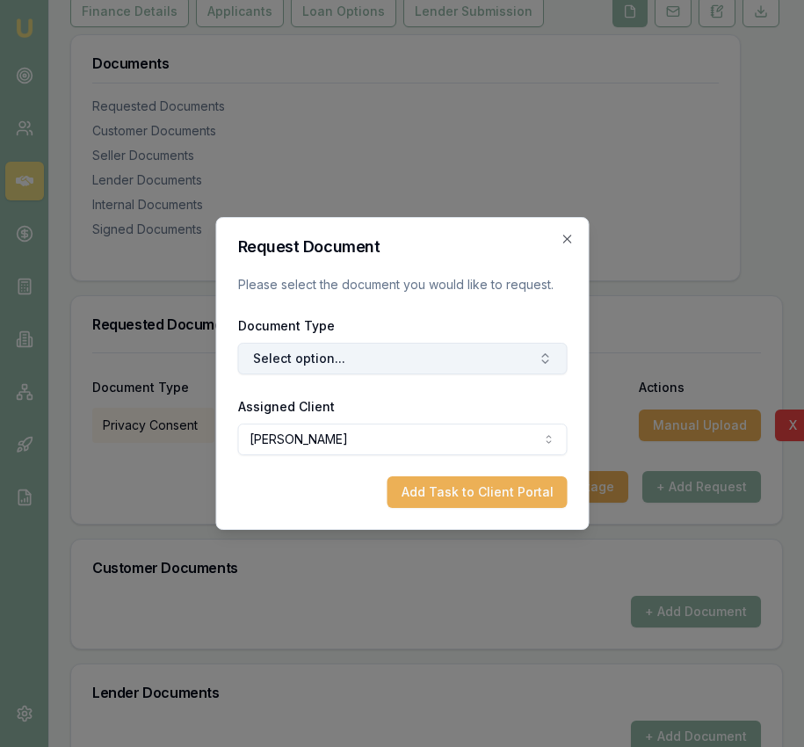
click at [372, 343] on button "Select option..." at bounding box center [401, 359] width 329 height 32
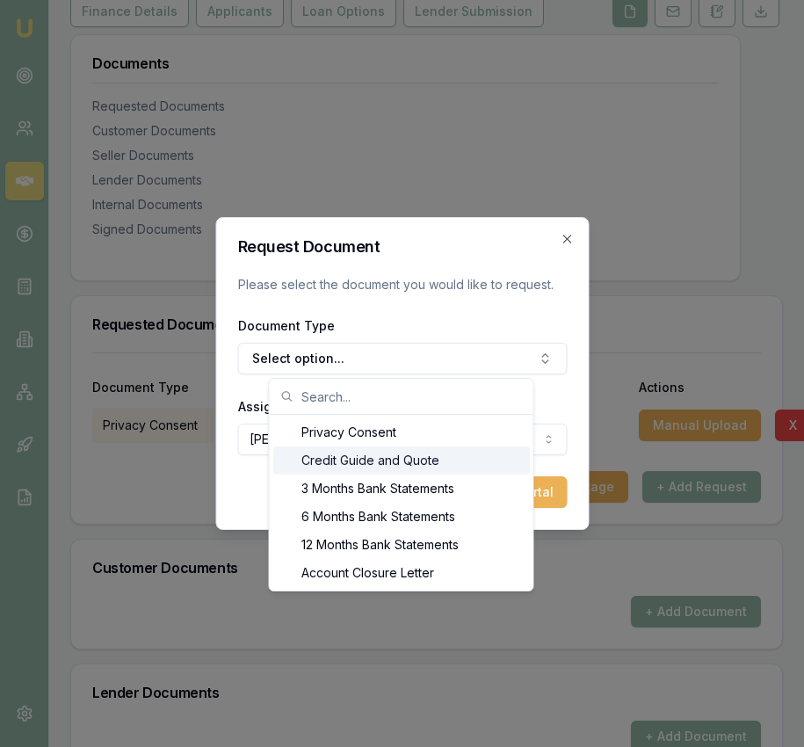
click at [357, 461] on div "Credit Guide and Quote" at bounding box center [401, 460] width 257 height 28
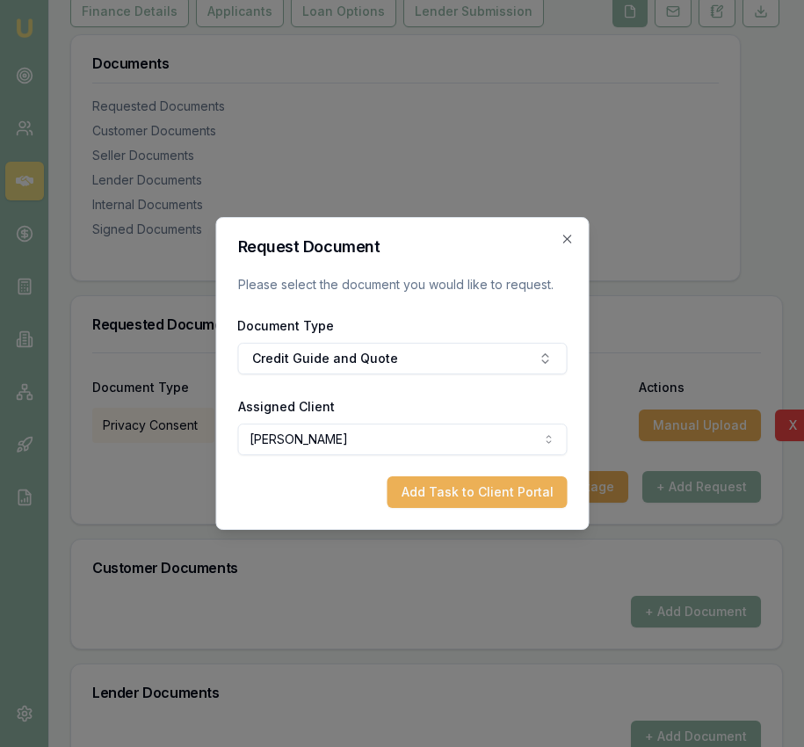
click at [465, 493] on button "Add Task to Client Portal" at bounding box center [477, 492] width 180 height 32
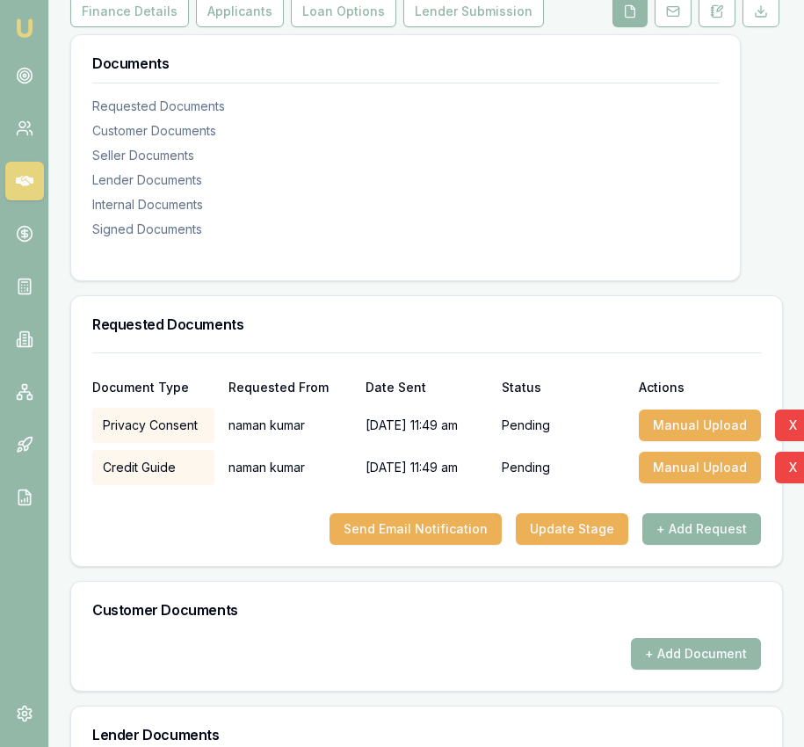
click at [669, 545] on button "+ Add Request" at bounding box center [701, 529] width 119 height 32
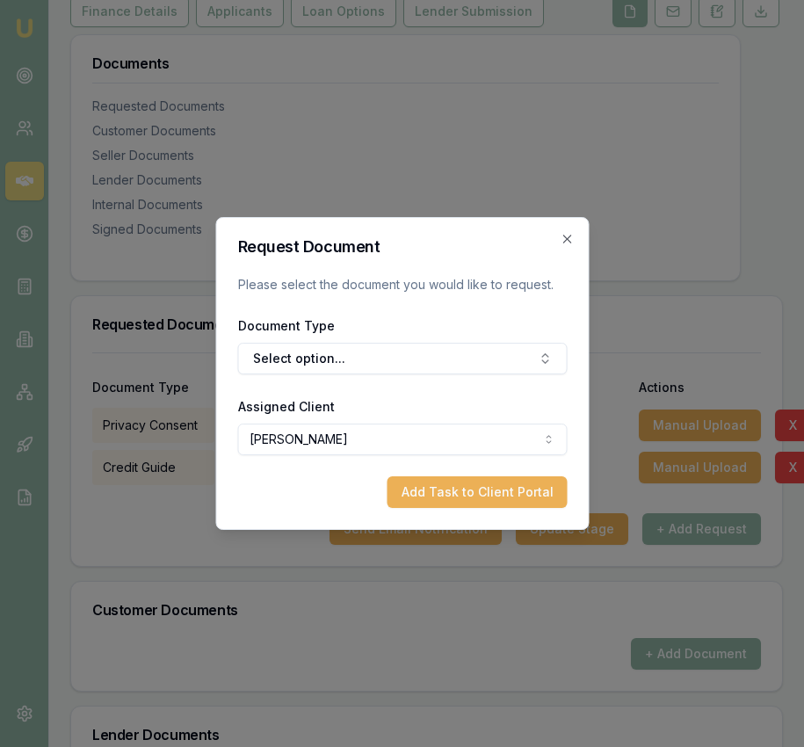
click at [460, 338] on div "Document Type Select option..." at bounding box center [401, 345] width 329 height 60
click at [460, 348] on button "Select option..." at bounding box center [401, 359] width 329 height 32
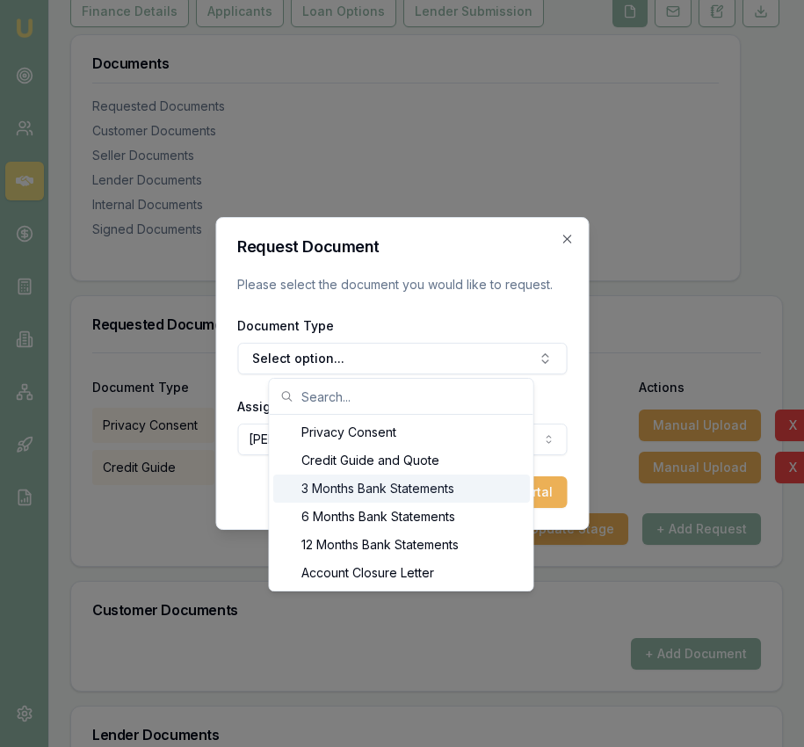
click at [445, 487] on div "3 Months Bank Statements" at bounding box center [401, 488] width 257 height 28
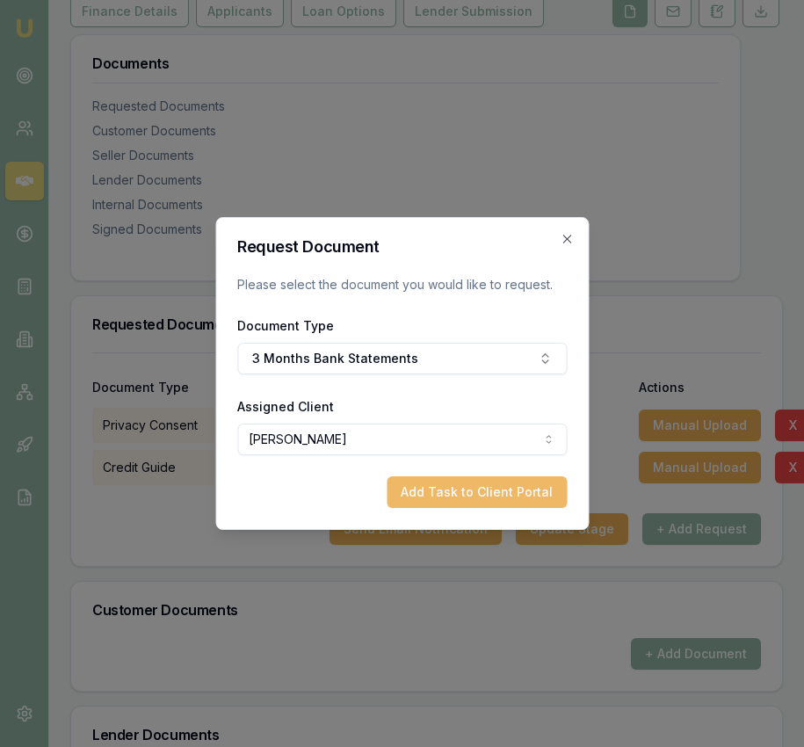
click at [532, 487] on button "Add Task to Client Portal" at bounding box center [477, 492] width 180 height 32
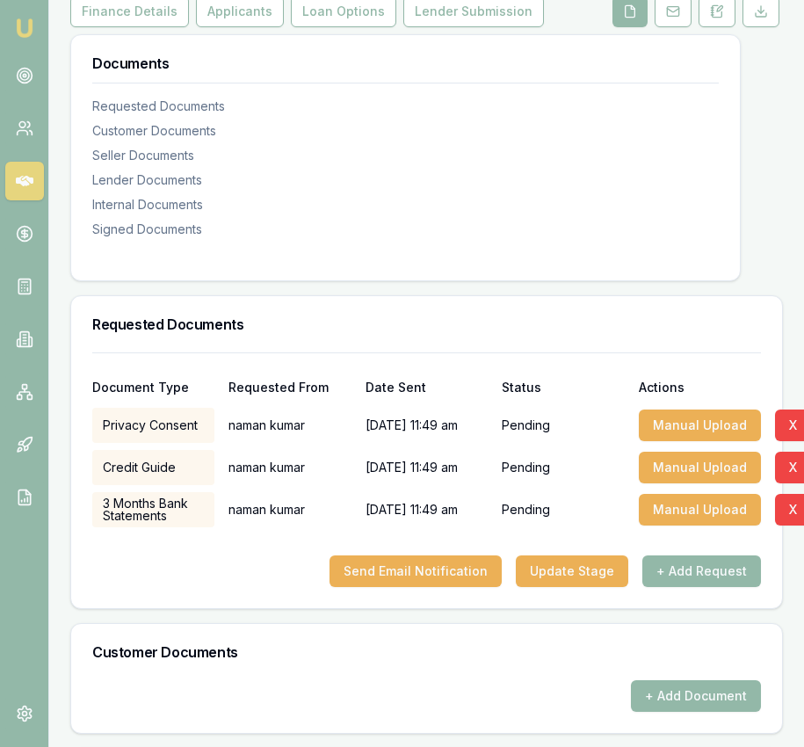
click at [532, 476] on p "Pending" at bounding box center [526, 468] width 48 height 18
click at [473, 580] on button "Send Email Notification" at bounding box center [415, 571] width 172 height 32
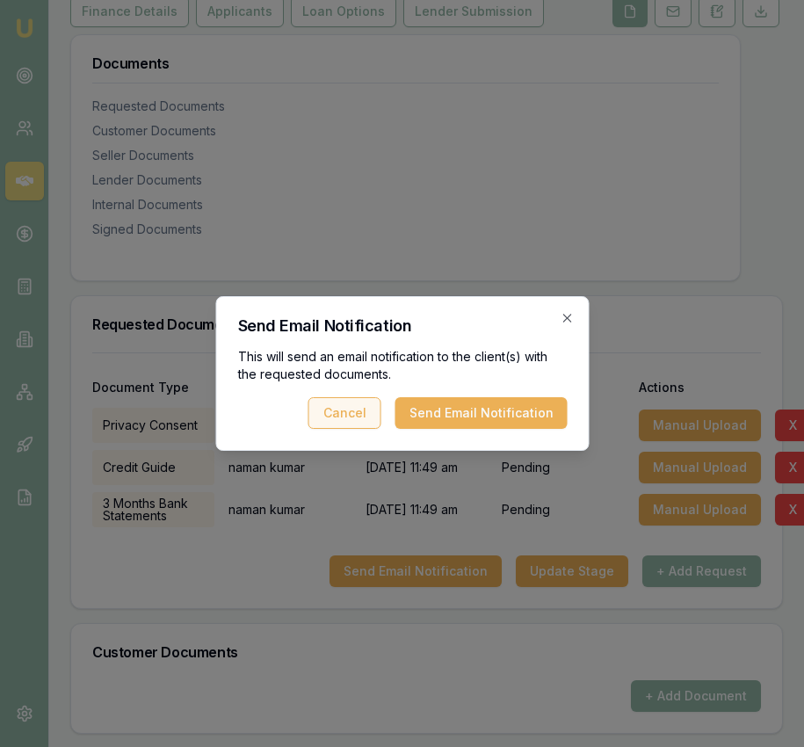
click at [460, 401] on button "Send Email Notification" at bounding box center [480, 413] width 172 height 32
click at [521, 421] on button "Send Email Notification" at bounding box center [480, 413] width 172 height 32
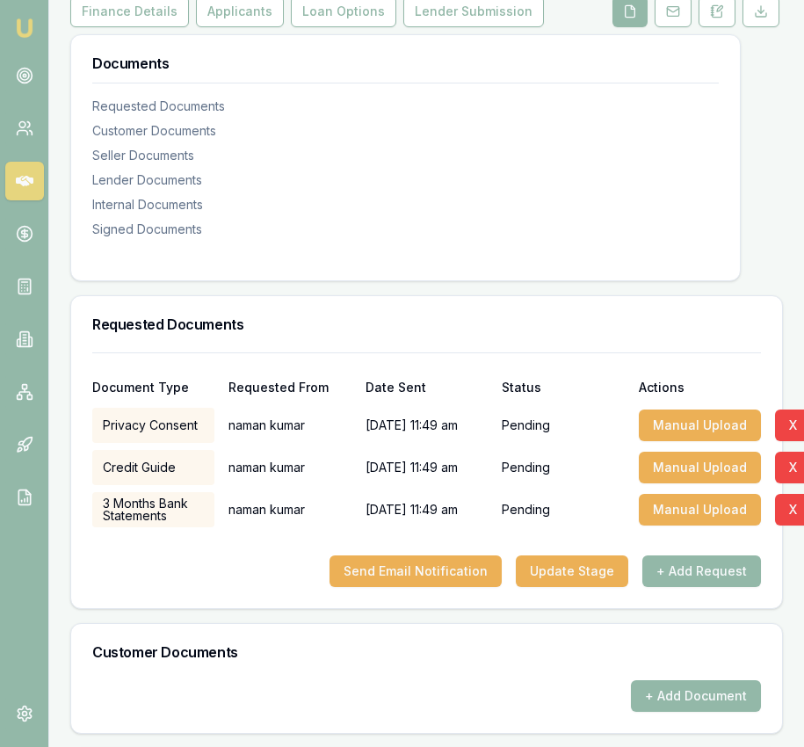
click at [570, 319] on div "Requested Documents" at bounding box center [426, 324] width 711 height 56
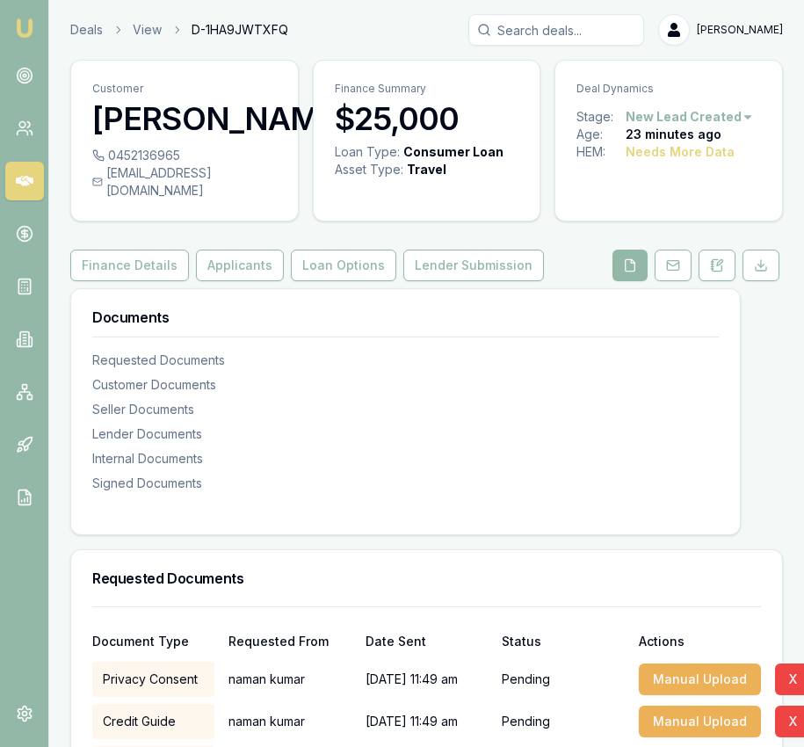
click at [22, 29] on img at bounding box center [24, 28] width 21 height 21
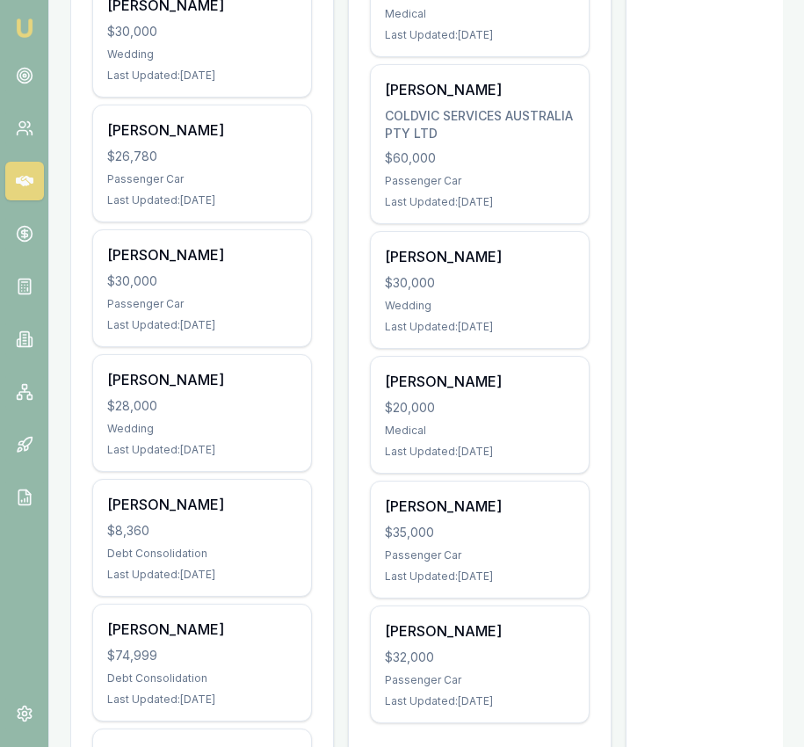
scroll to position [1684, 0]
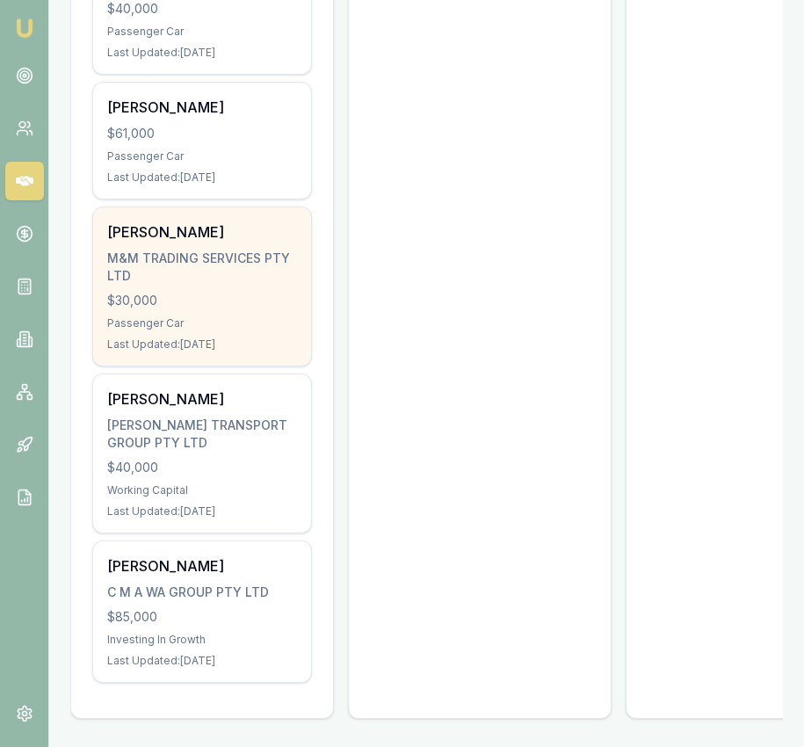
click at [218, 300] on div "$30,000" at bounding box center [202, 301] width 190 height 18
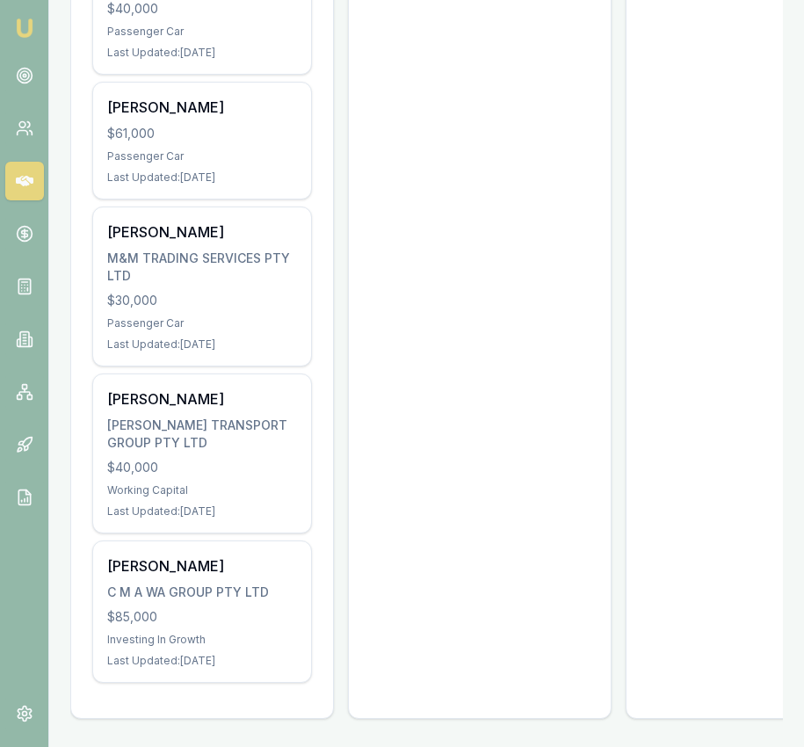
click at [27, 31] on img at bounding box center [24, 28] width 21 height 21
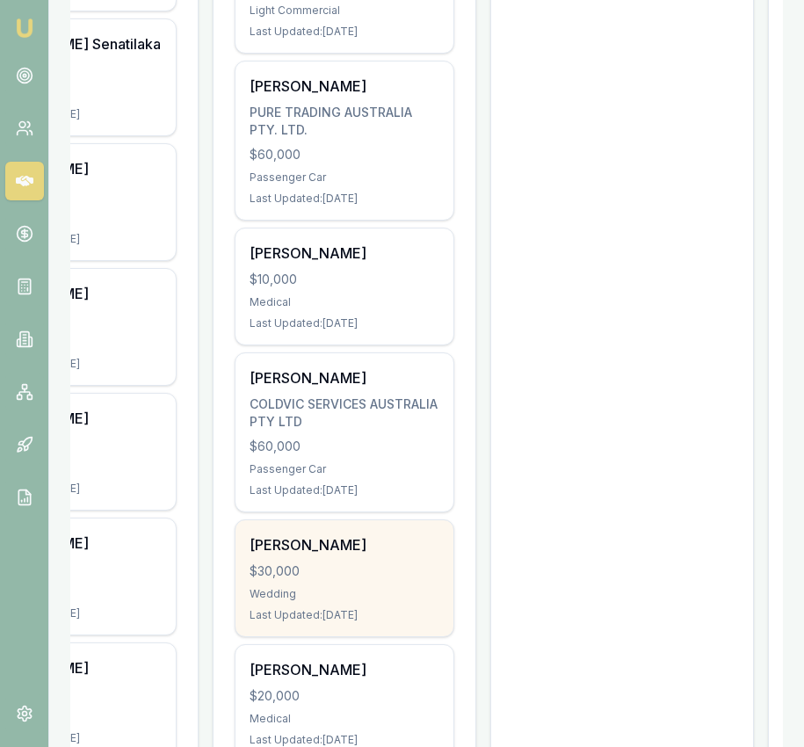
scroll to position [568, 0]
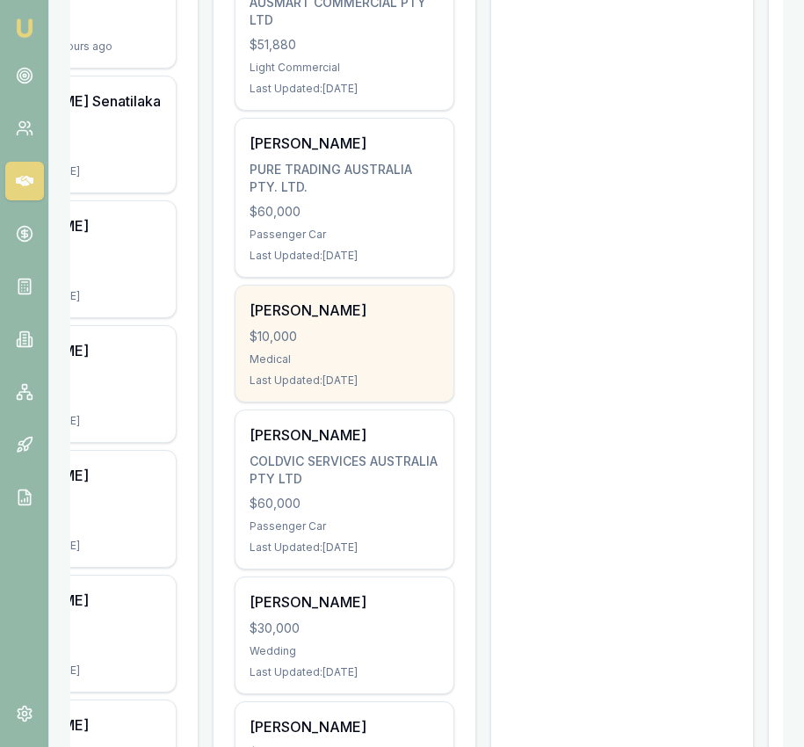
click at [431, 338] on div "$10,000" at bounding box center [345, 337] width 190 height 18
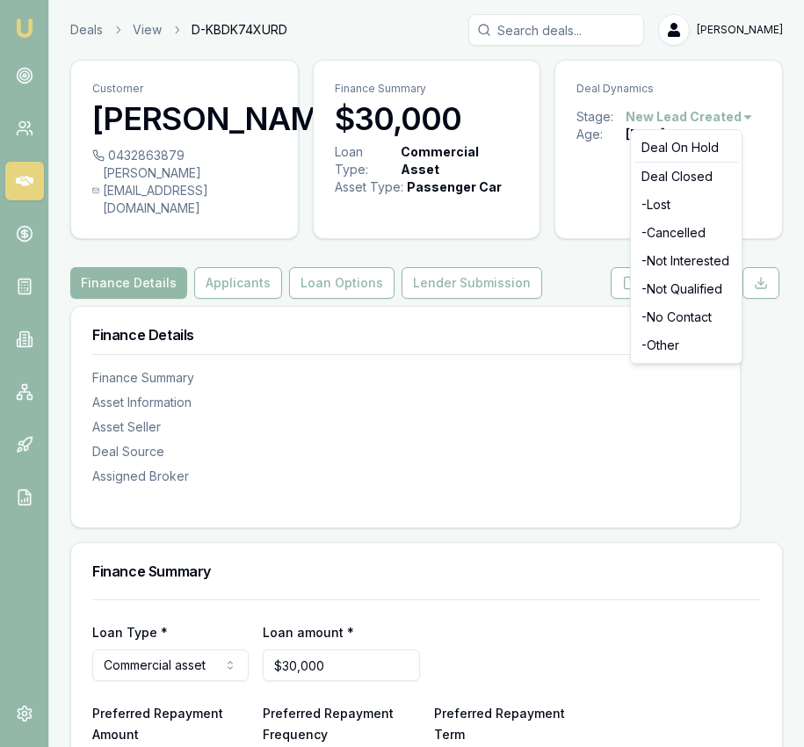
click at [727, 110] on html "Emu Broker Deals View D-KBDK74XURD Eujin Ooi Toggle Menu Customer Melanie Playd…" at bounding box center [402, 373] width 804 height 747
click at [701, 200] on div "- Lost" at bounding box center [686, 205] width 104 height 28
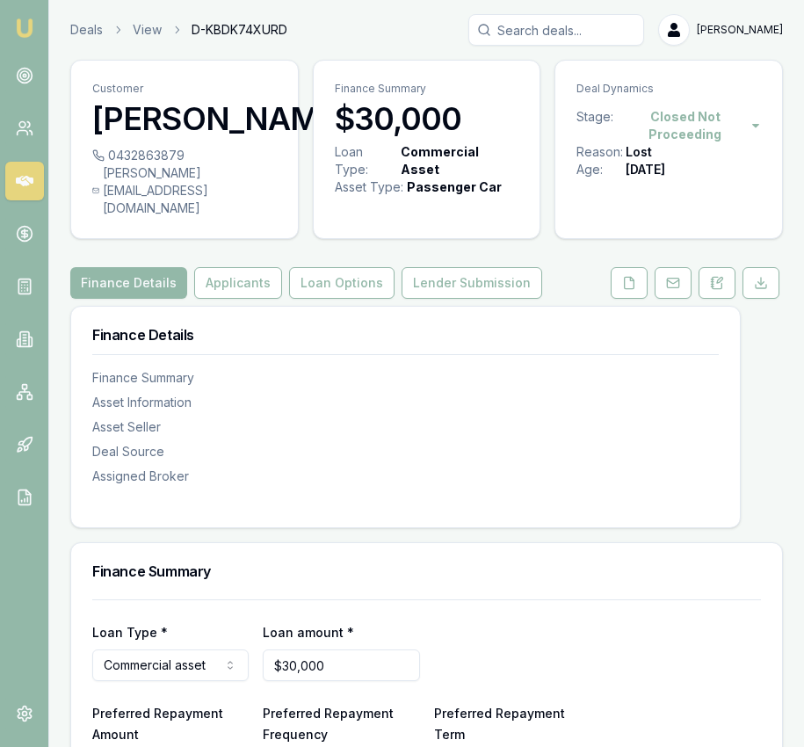
click at [18, 34] on img at bounding box center [24, 28] width 21 height 21
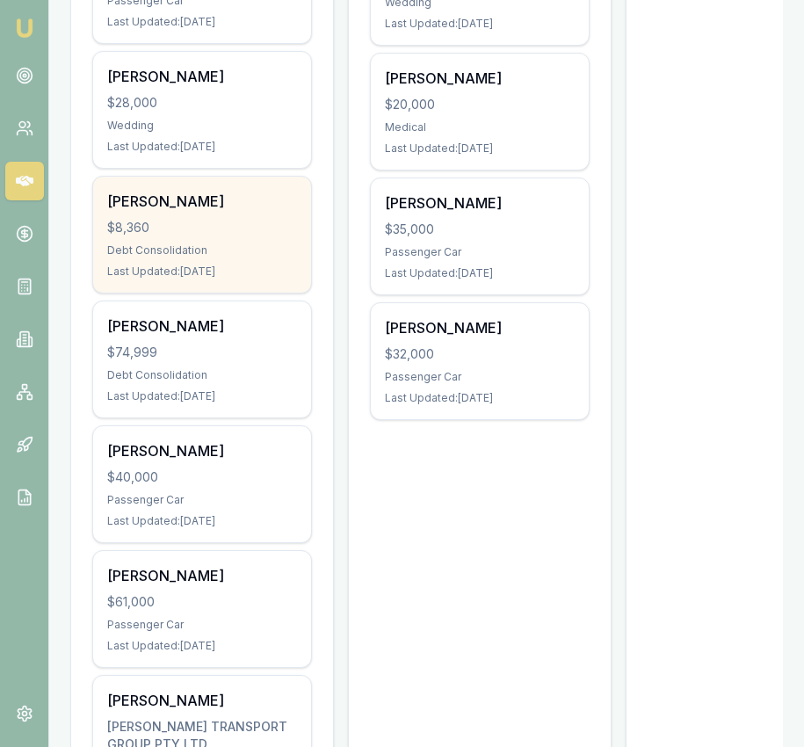
scroll to position [1299, 0]
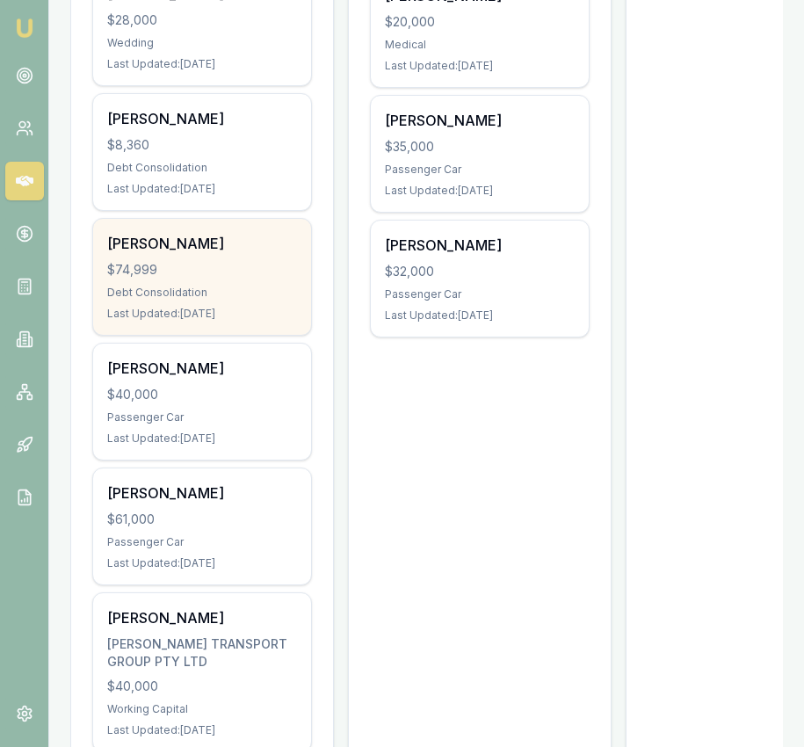
click at [240, 306] on div "Emily-Rose Potter $74,999 Debt Consolidation Last Updated: 4 days ago" at bounding box center [202, 277] width 218 height 116
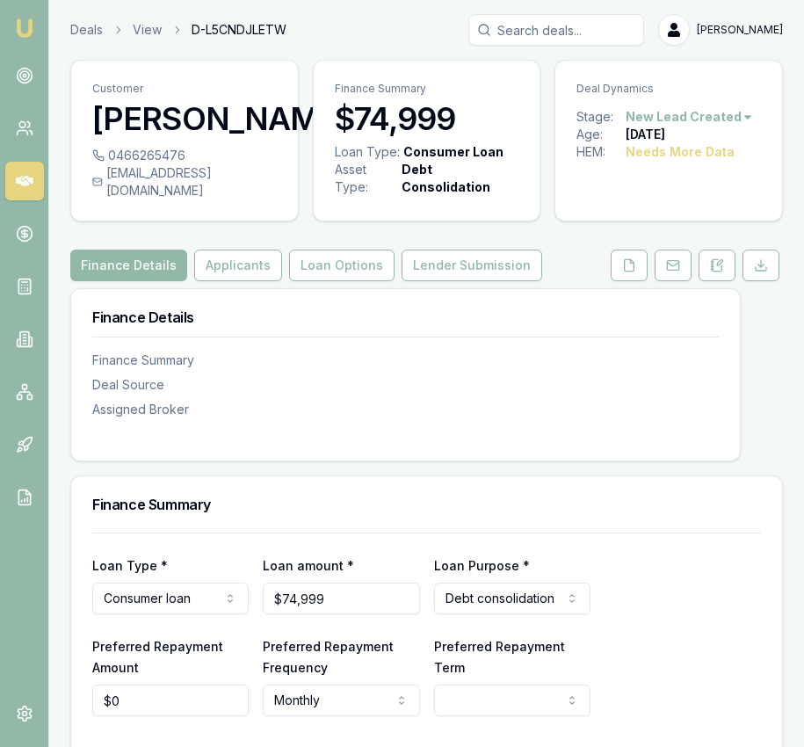
click at [712, 109] on html "Emu Broker Deals View D-L5CNDJLETW [PERSON_NAME] Toggle Menu Customer [PERSON_N…" at bounding box center [402, 373] width 804 height 747
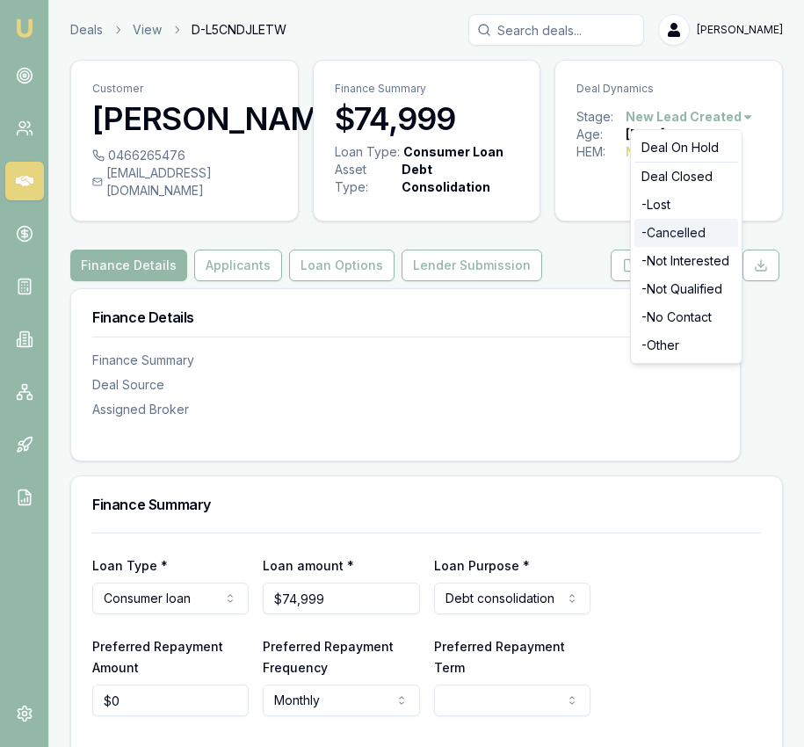
click at [665, 229] on div "- Cancelled" at bounding box center [686, 233] width 104 height 28
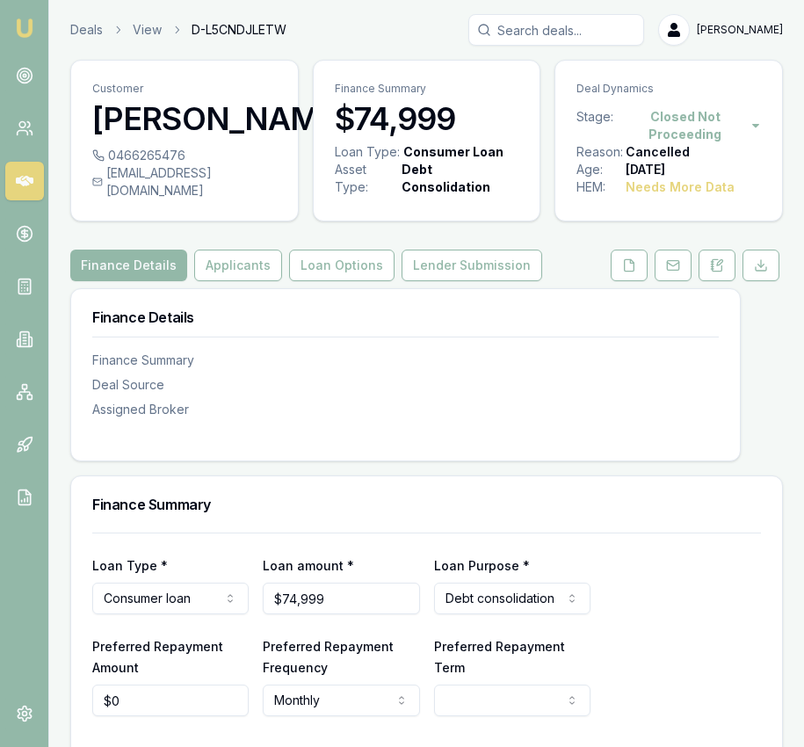
drag, startPoint x: 32, startPoint y: 28, endPoint x: 46, endPoint y: 23, distance: 15.0
click at [32, 28] on img at bounding box center [24, 28] width 21 height 21
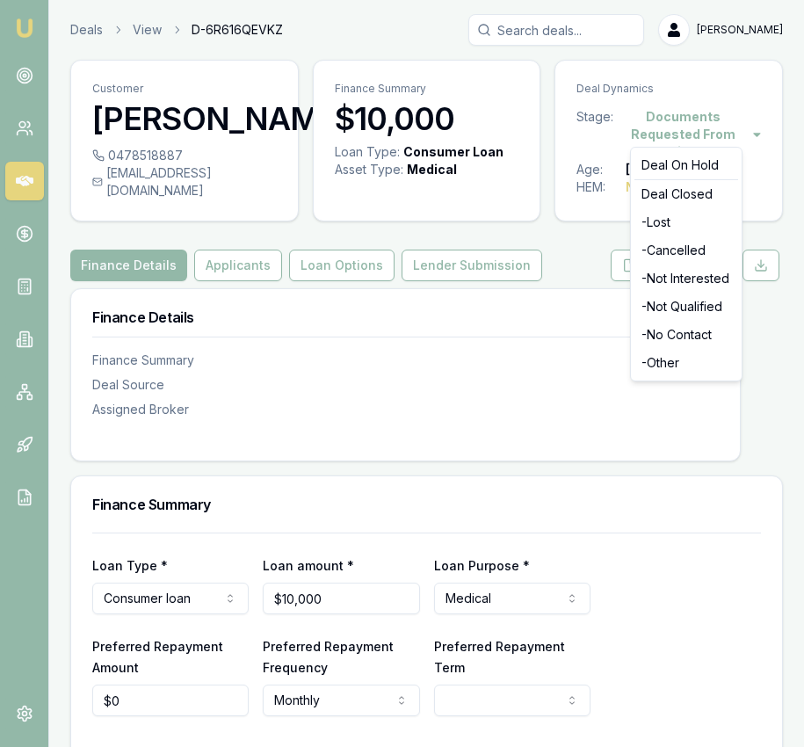
click at [686, 111] on html "Emu Broker Deals View D-6R616QEVKZ [PERSON_NAME] Toggle Menu Customer [PERSON_N…" at bounding box center [402, 373] width 804 height 747
click at [679, 222] on div "- Lost" at bounding box center [686, 222] width 104 height 28
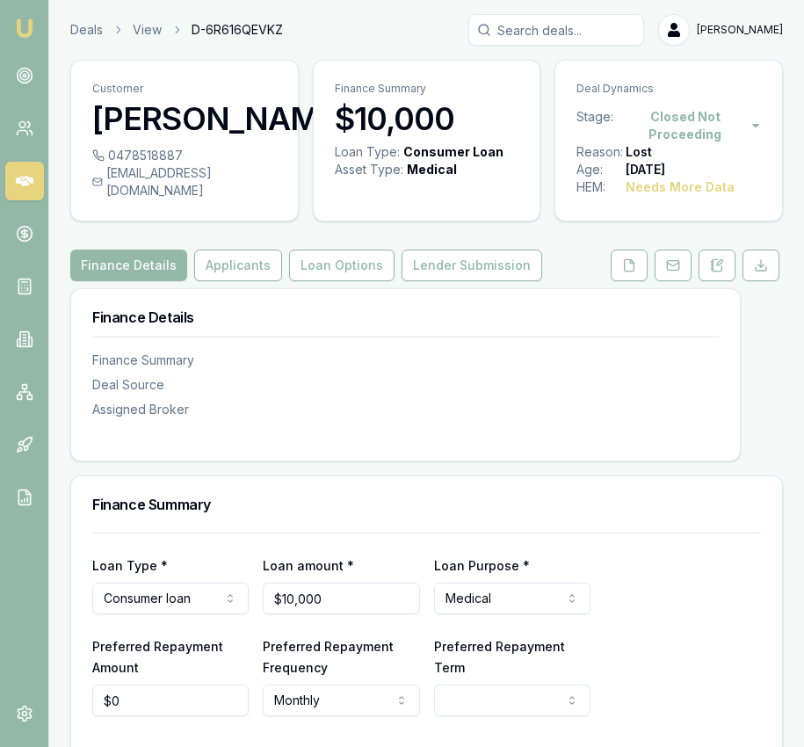
drag, startPoint x: 20, startPoint y: 22, endPoint x: 40, endPoint y: 11, distance: 22.5
click at [21, 22] on img at bounding box center [24, 28] width 21 height 21
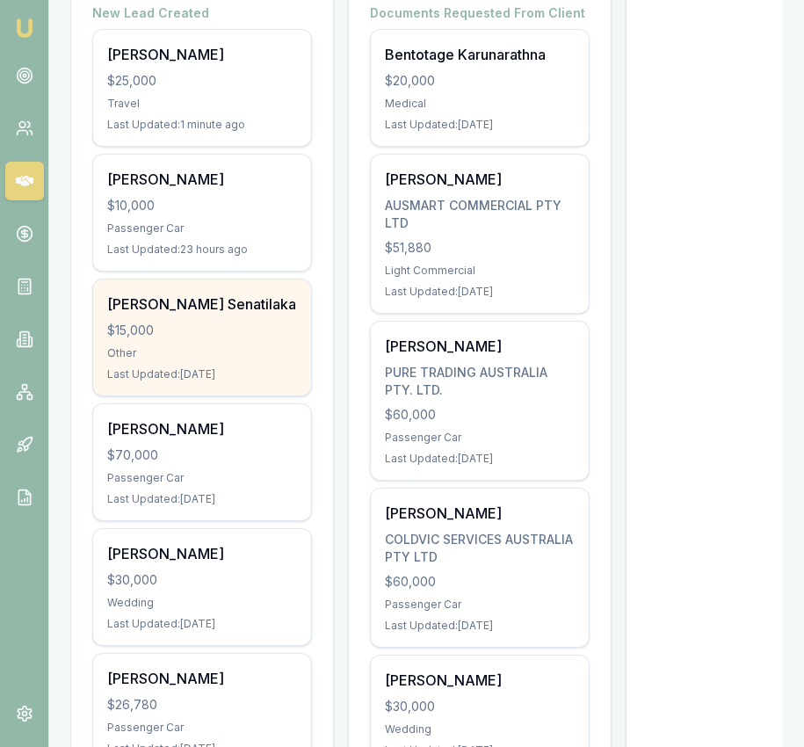
scroll to position [422, 0]
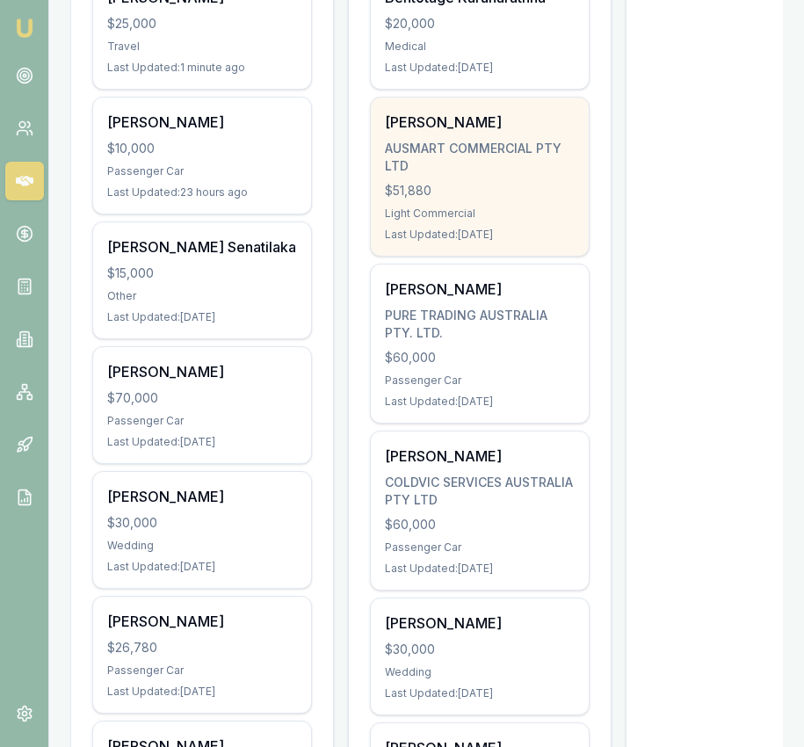
click at [503, 182] on div "$51,880" at bounding box center [480, 191] width 190 height 18
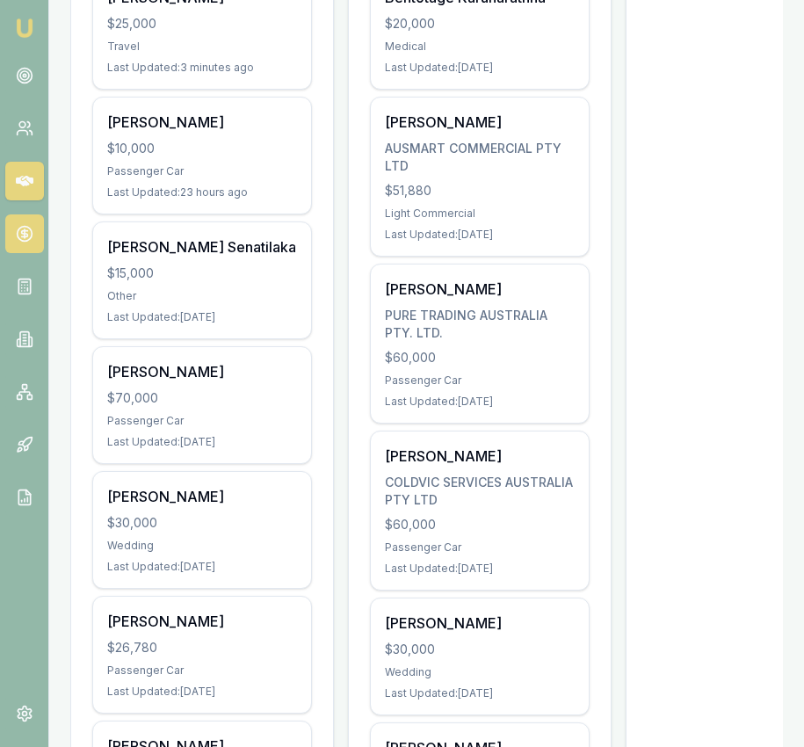
click at [23, 231] on icon at bounding box center [24, 234] width 6 height 6
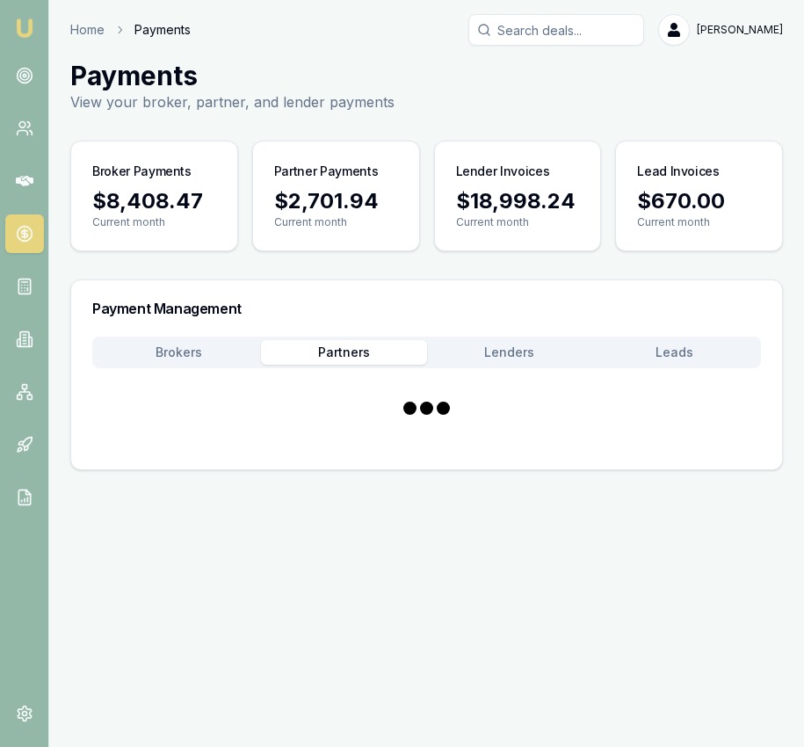
click at [373, 344] on button "Partners" at bounding box center [343, 352] width 165 height 25
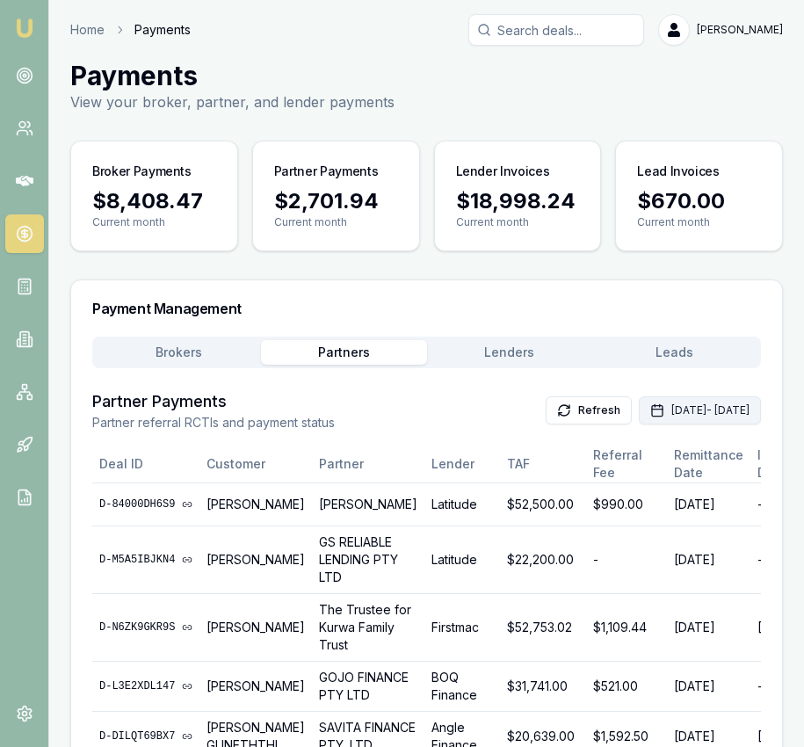
click at [650, 416] on icon "button" at bounding box center [657, 410] width 14 height 14
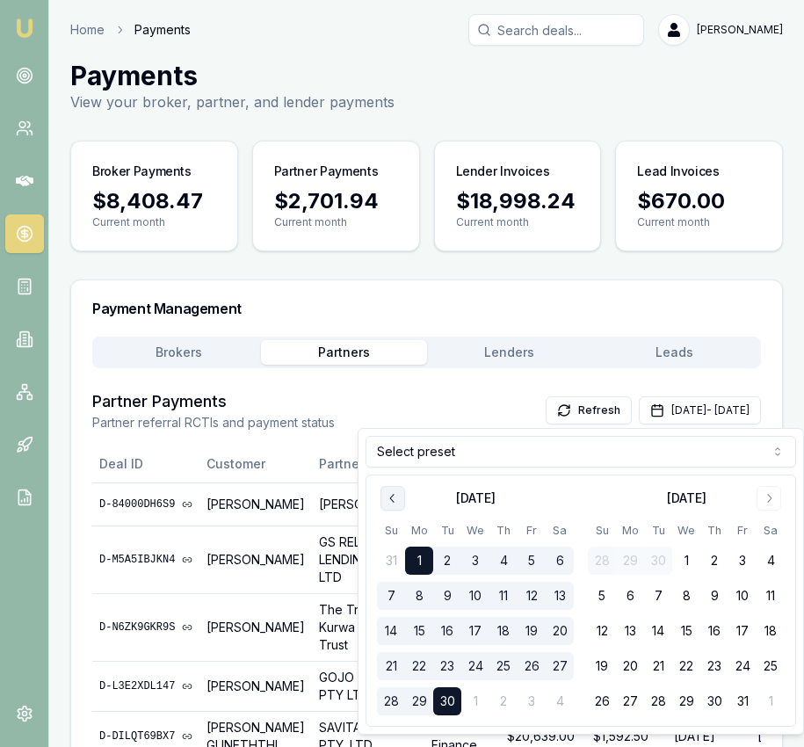
click at [395, 496] on icon "Go to previous month" at bounding box center [393, 498] width 14 height 14
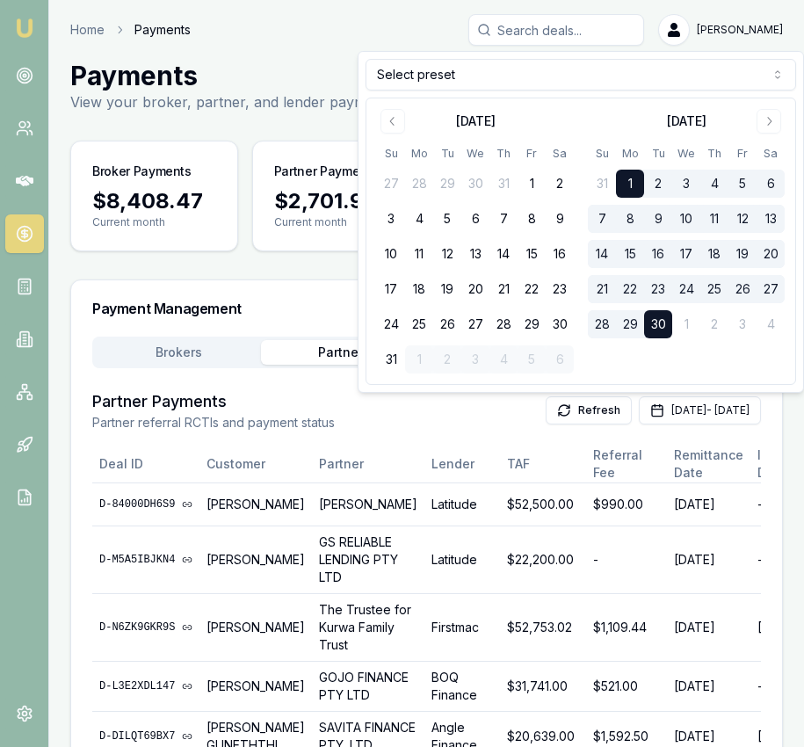
click at [526, 183] on button "1" at bounding box center [531, 184] width 28 height 28
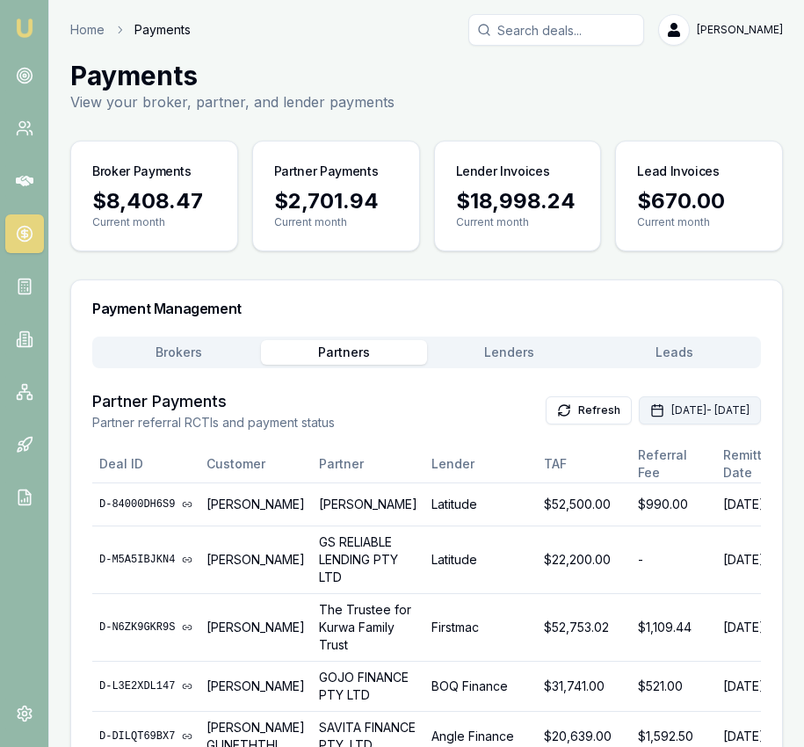
click at [659, 408] on button "Sep 01, 2025 - Sep 30, 2025" at bounding box center [700, 410] width 122 height 28
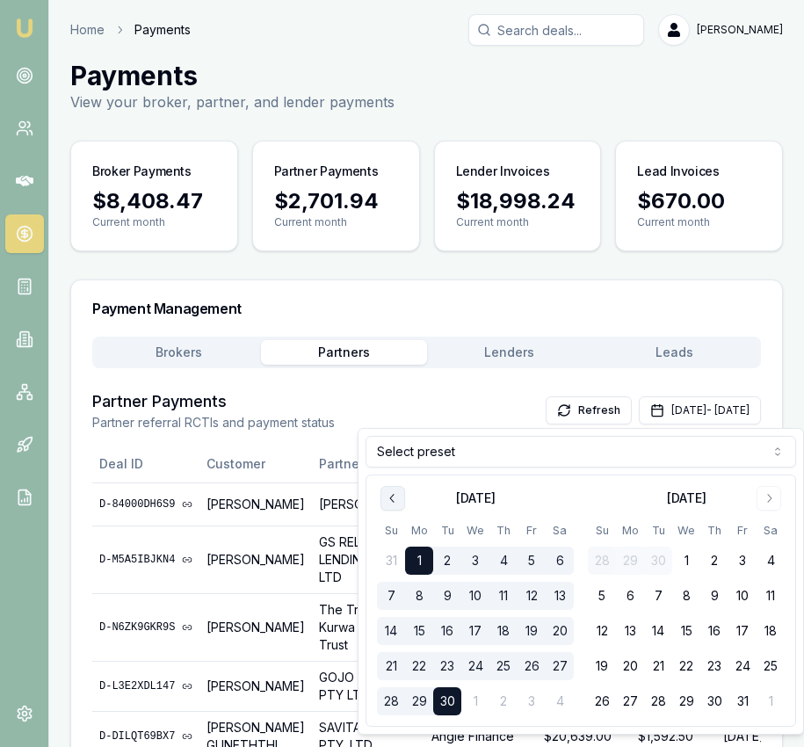
click at [400, 502] on button "Go to previous month" at bounding box center [392, 498] width 25 height 25
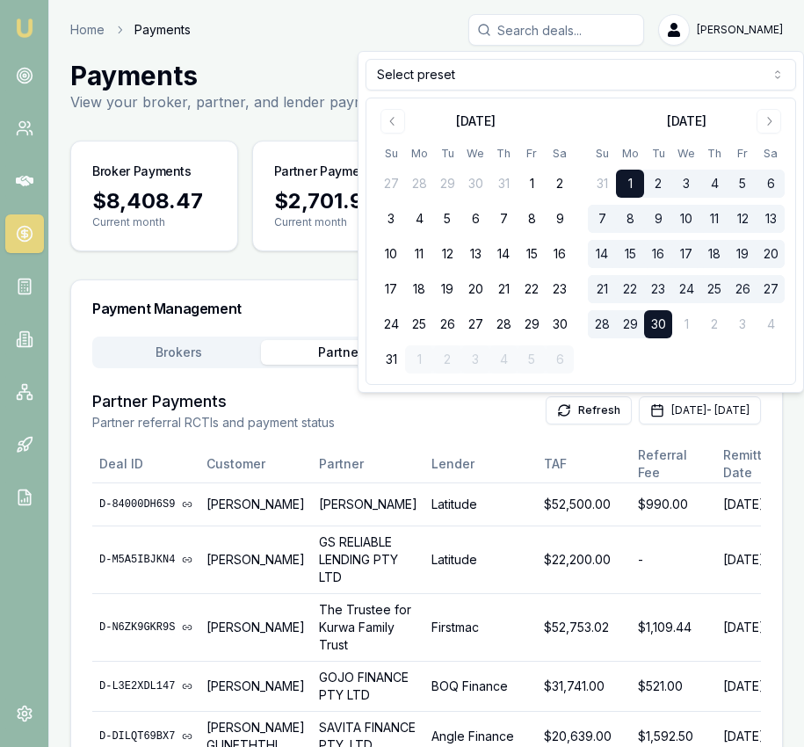
drag, startPoint x: 530, startPoint y: 187, endPoint x: 527, endPoint y: 154, distance: 33.5
click at [534, 178] on button "1" at bounding box center [531, 184] width 28 height 28
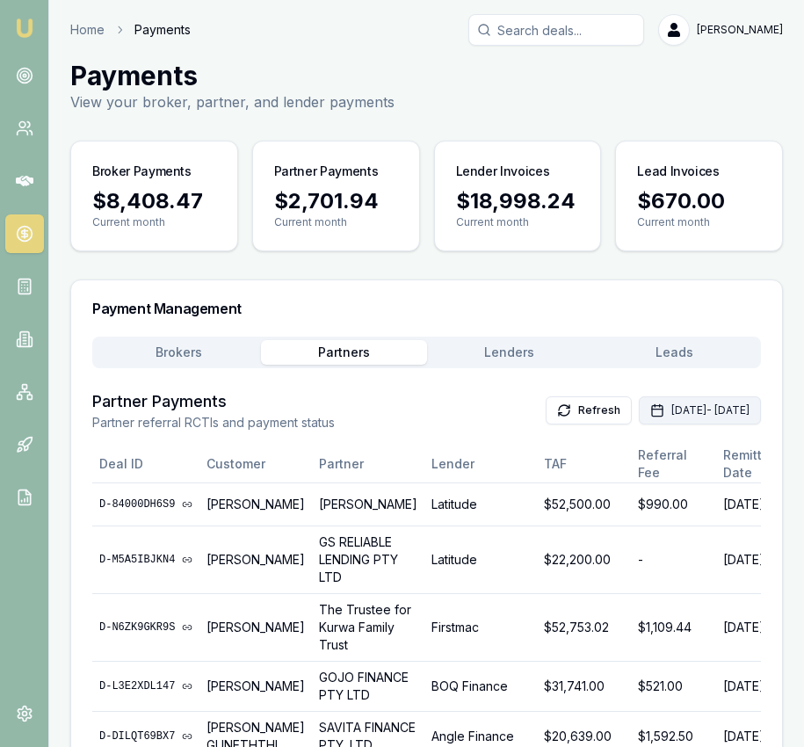
click at [639, 401] on button "Sep 01, 2025 - Sep 30, 2025" at bounding box center [700, 410] width 122 height 28
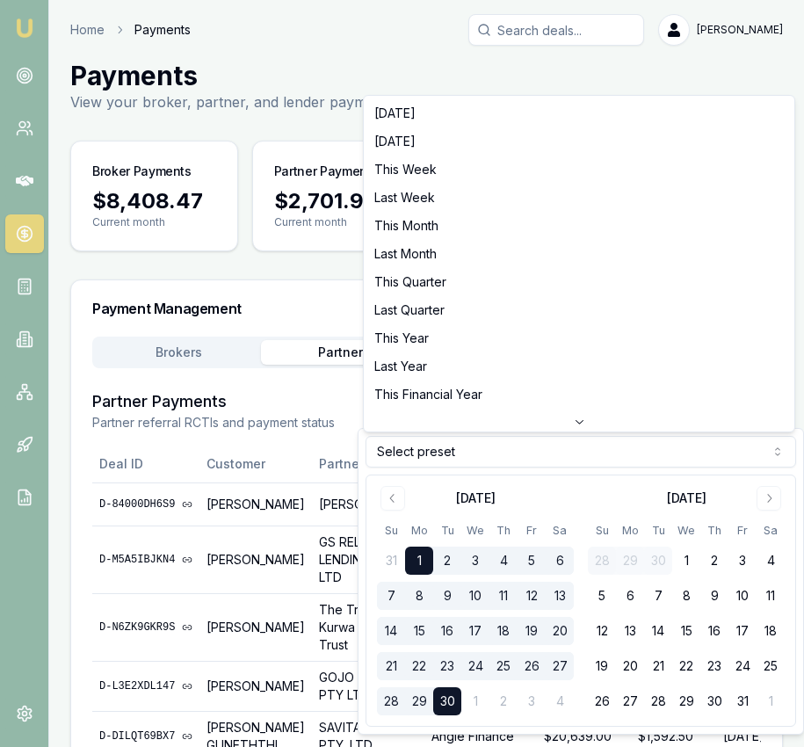
click at [444, 454] on html "Emu Broker Home Payments Eujin Ooi Toggle Menu Payments View your broker, partn…" at bounding box center [402, 373] width 804 height 747
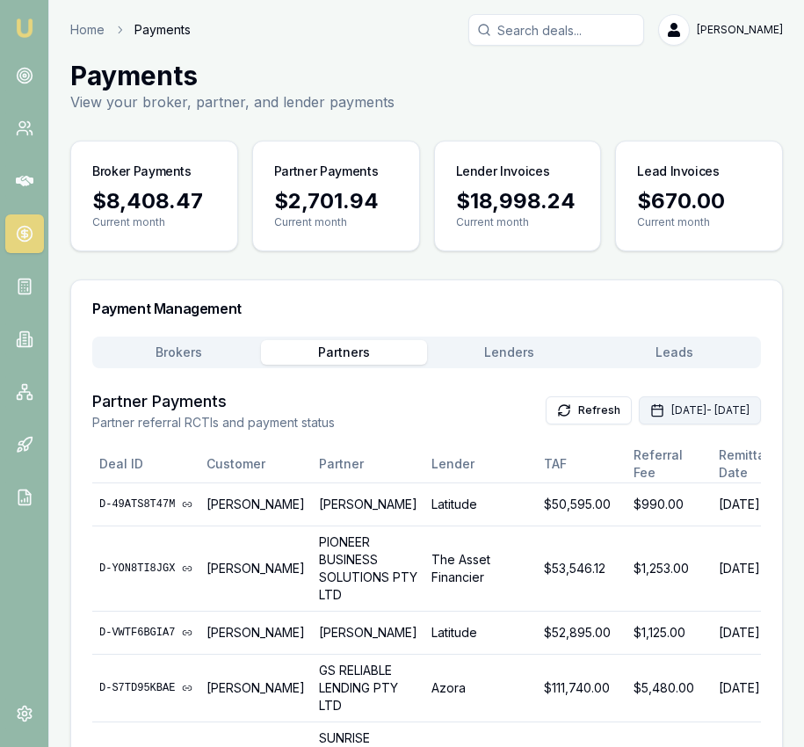
click at [639, 416] on button "Sep 01, 2025 - Sep 30, 2025" at bounding box center [700, 410] width 122 height 28
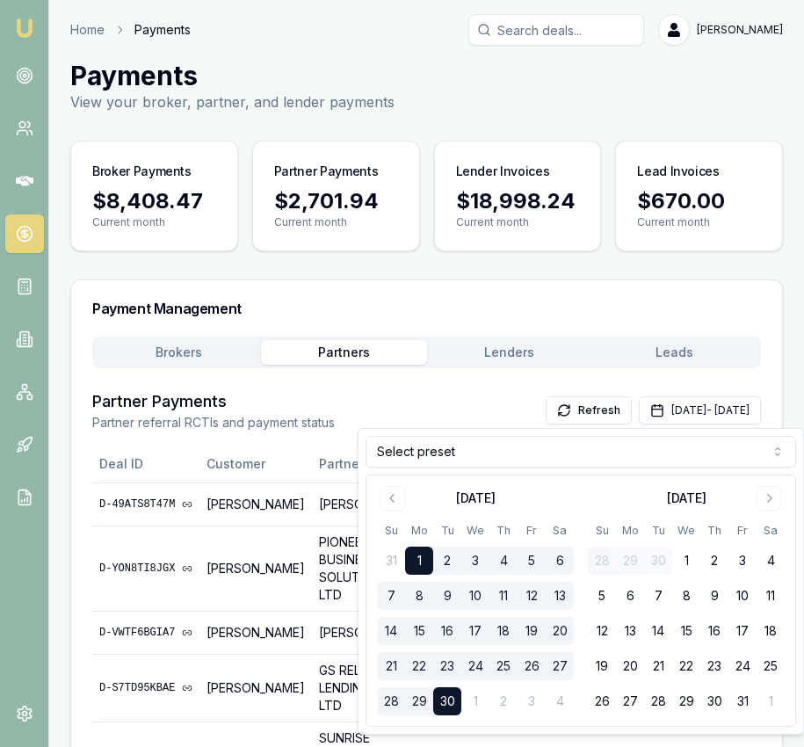
click at [594, 430] on div "Select preset September 2025 Su Mo Tu We Th Fr Sa 31 1 2 3 4 5 6 7 8 9 10 11 12…" at bounding box center [580, 581] width 445 height 305
click at [587, 452] on html "Emu Broker Home Payments Eujin Ooi Toggle Menu Payments View your broker, partn…" at bounding box center [402, 373] width 804 height 747
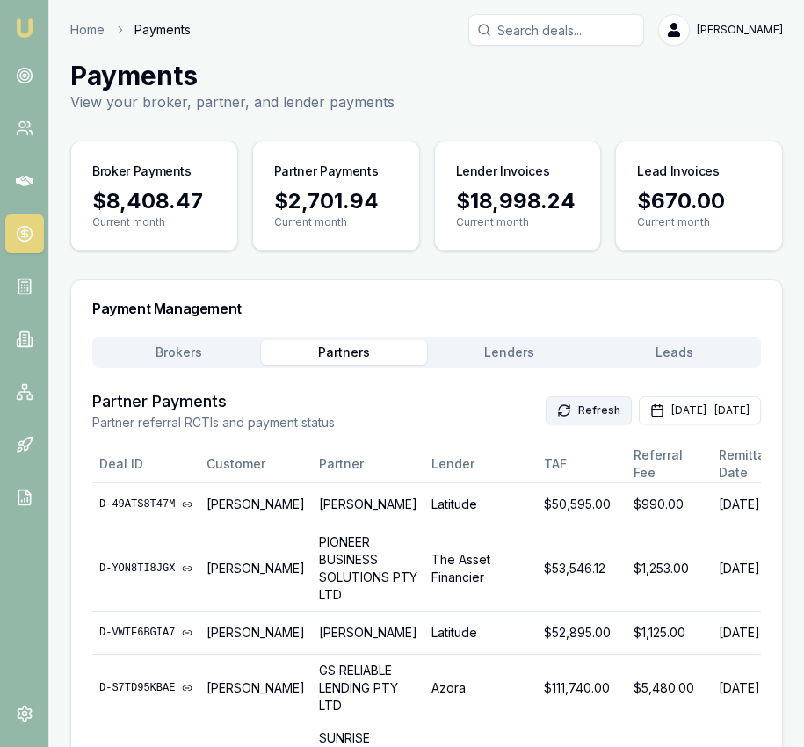
click at [546, 407] on button "Refresh" at bounding box center [589, 410] width 86 height 28
click at [650, 413] on icon "button" at bounding box center [657, 410] width 14 height 14
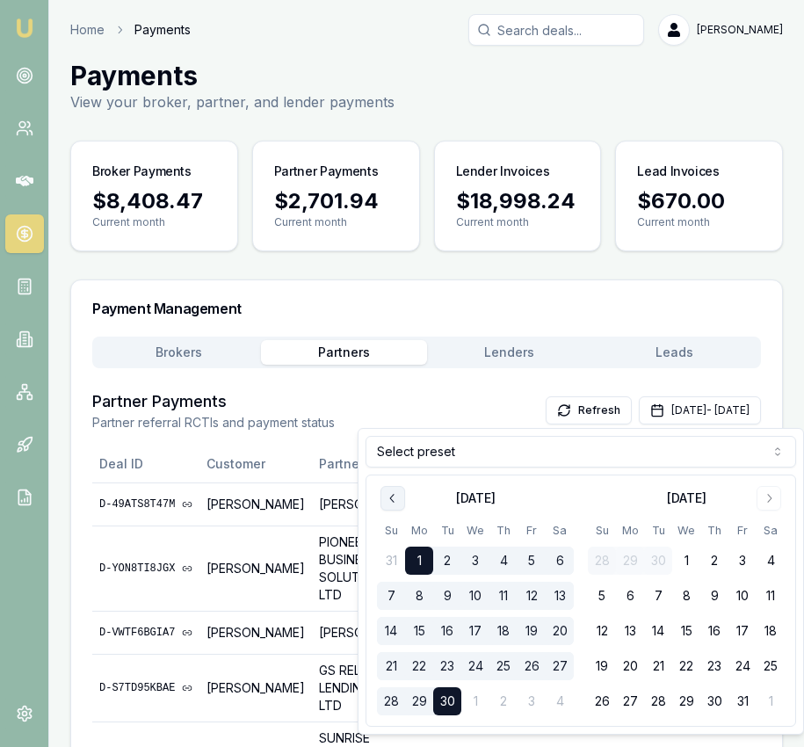
click at [389, 502] on icon "Go to previous month" at bounding box center [393, 498] width 14 height 14
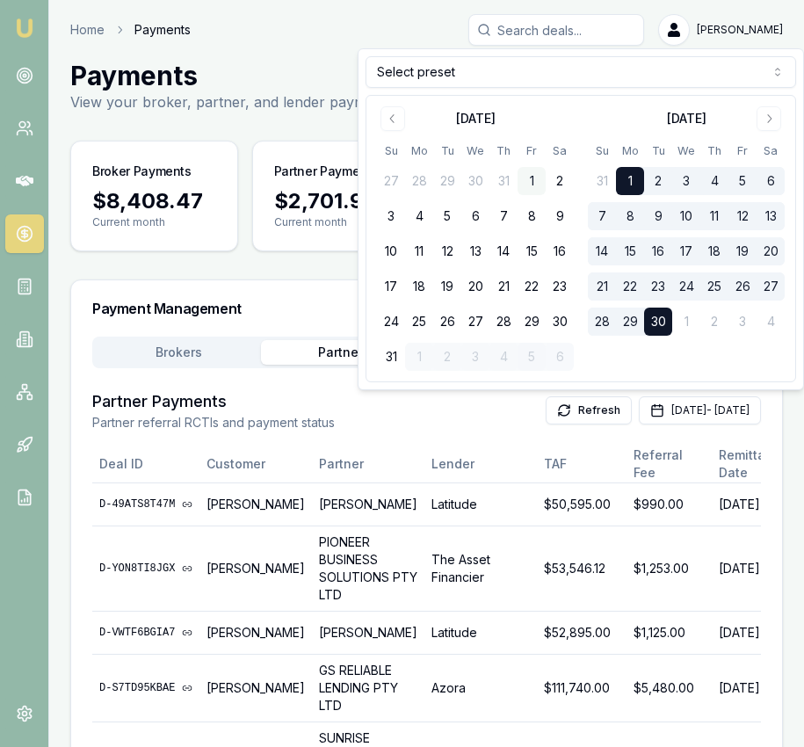
scroll to position [3, 0]
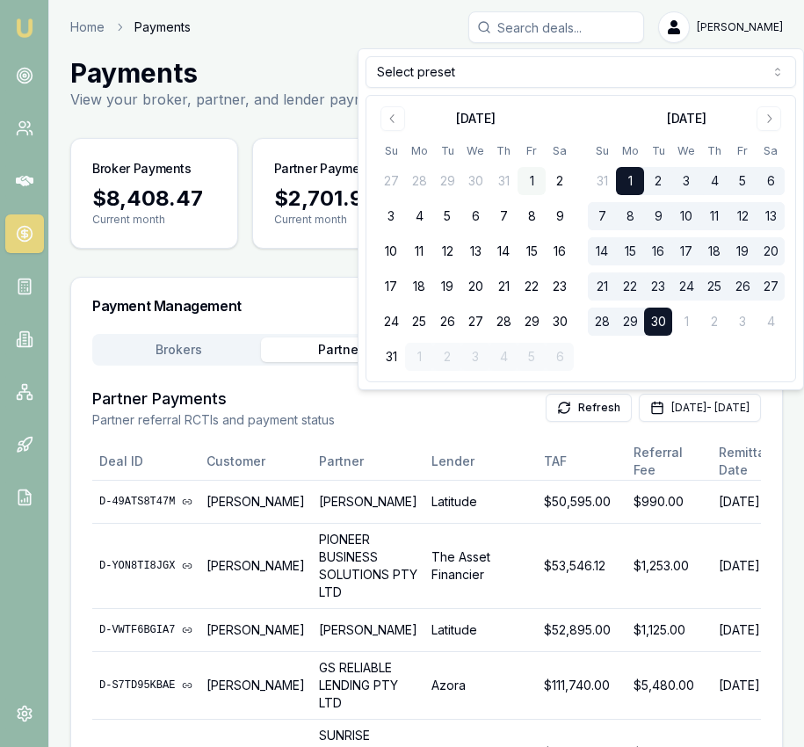
click at [530, 179] on button "1" at bounding box center [531, 181] width 28 height 28
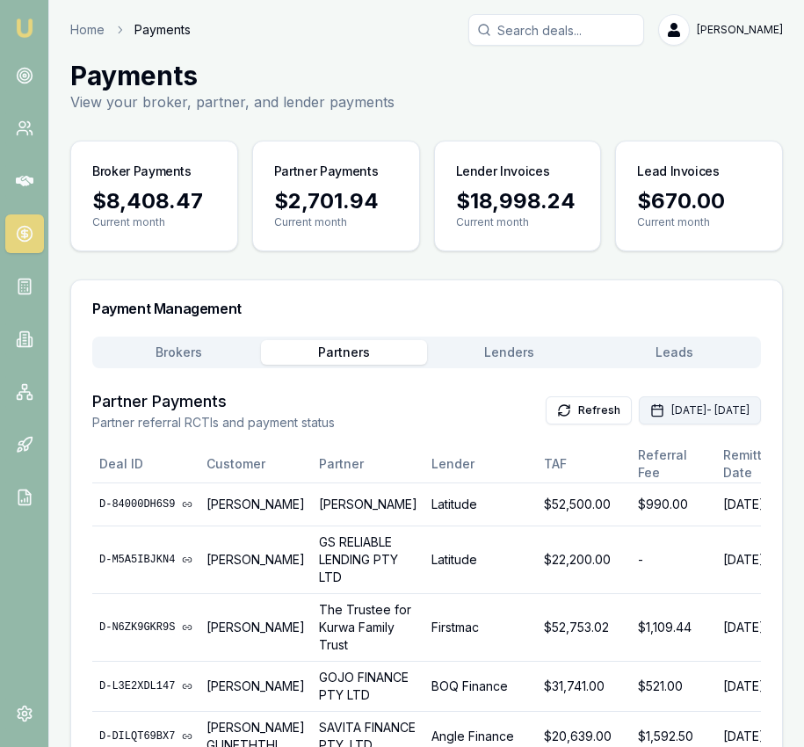
click at [639, 416] on button "Sep 01, 2025 - Sep 30, 2025" at bounding box center [700, 410] width 122 height 28
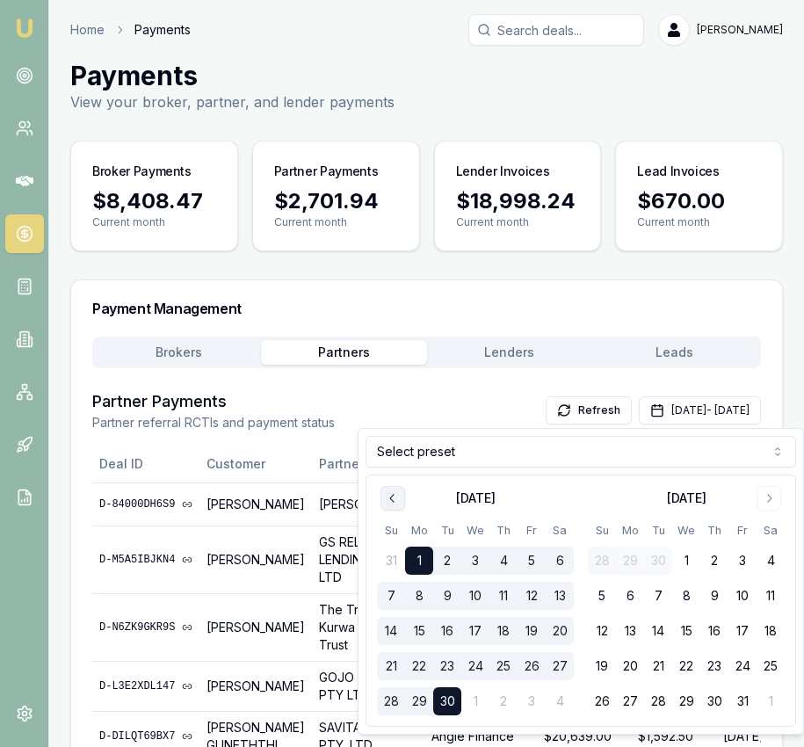
click at [382, 499] on button "Go to previous month" at bounding box center [392, 498] width 25 height 25
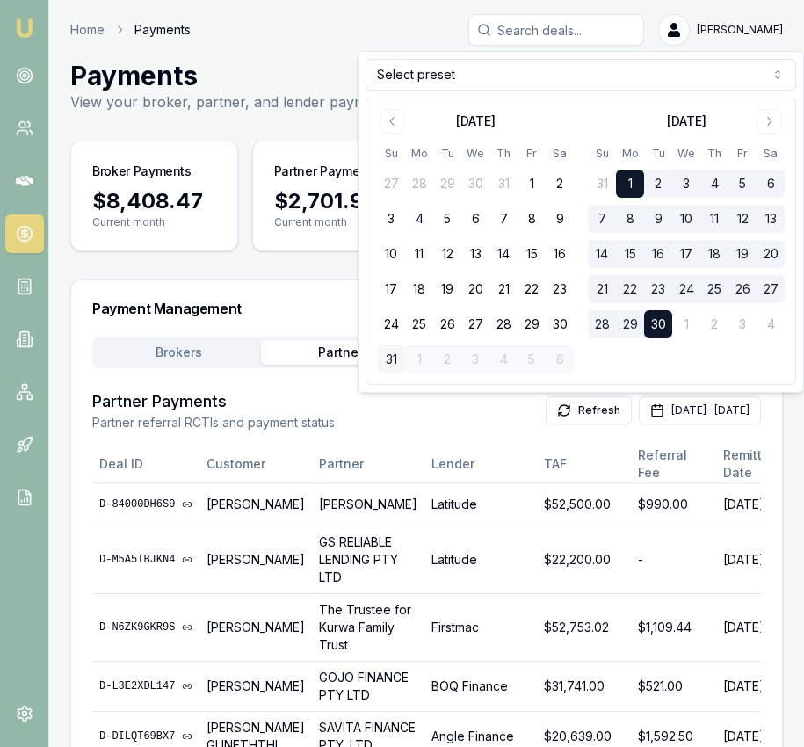
click at [385, 353] on button "31" at bounding box center [391, 359] width 28 height 28
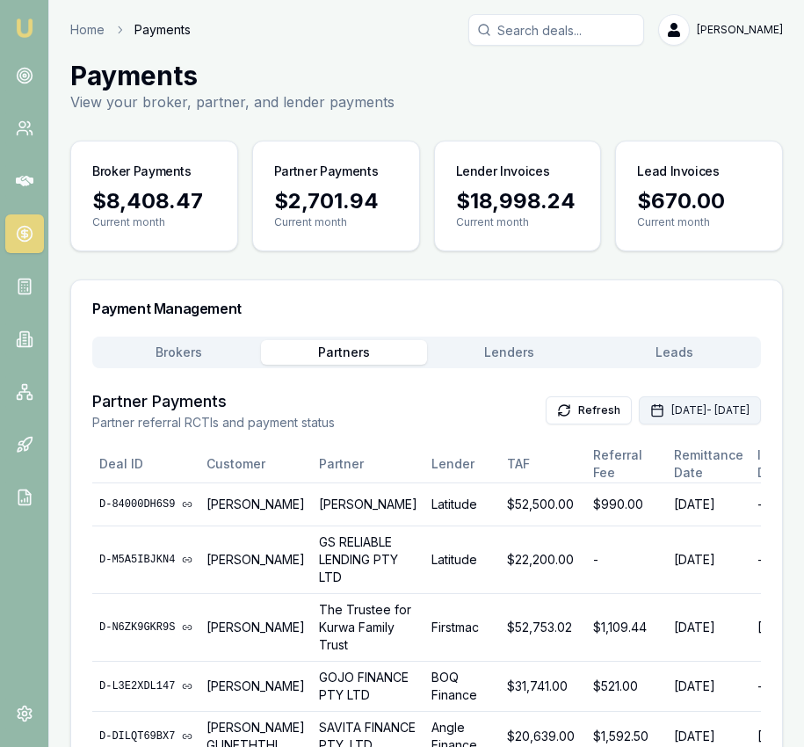
click at [639, 411] on button "Sep 01, 2025 - Sep 30, 2025" at bounding box center [700, 410] width 122 height 28
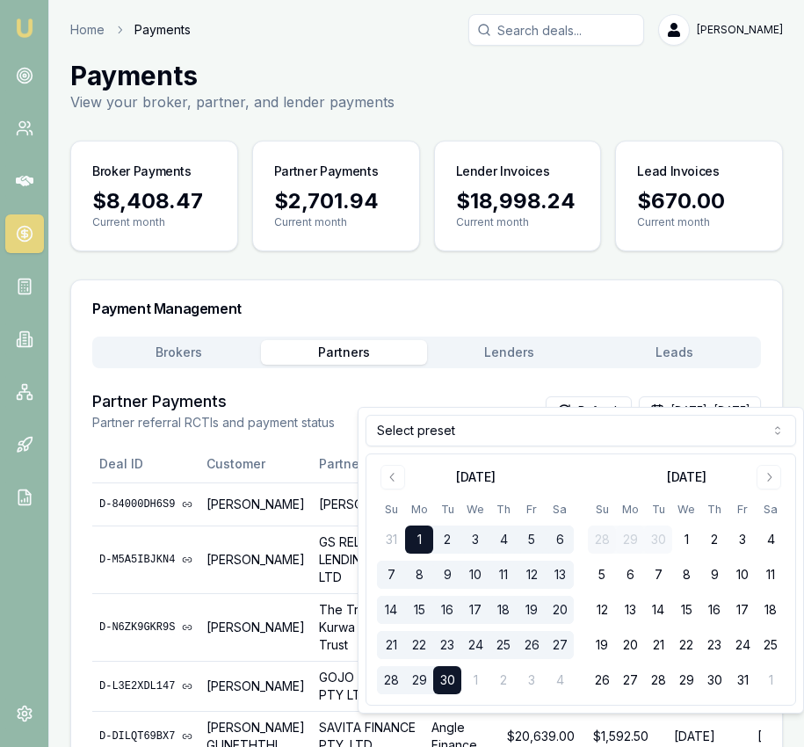
scroll to position [21, 0]
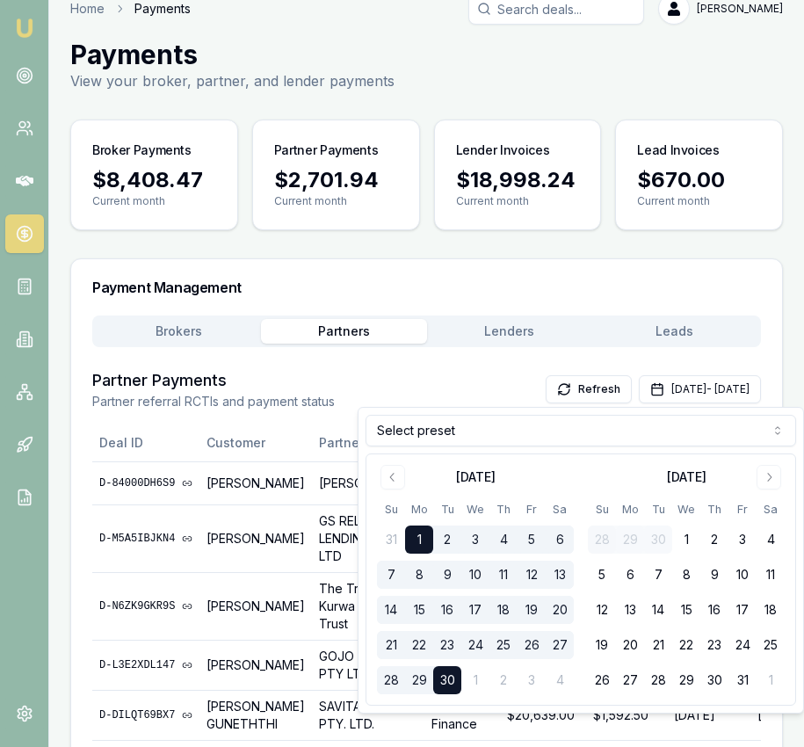
click at [518, 434] on html "Emu Broker Home Payments Eujin Ooi Toggle Menu Payments View your broker, partn…" at bounding box center [402, 352] width 804 height 747
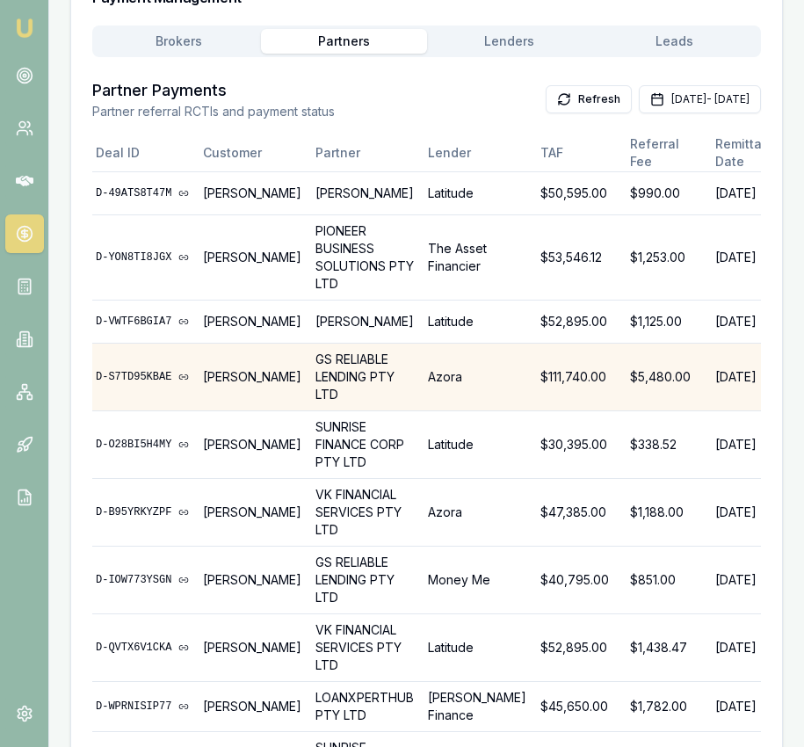
scroll to position [0, 0]
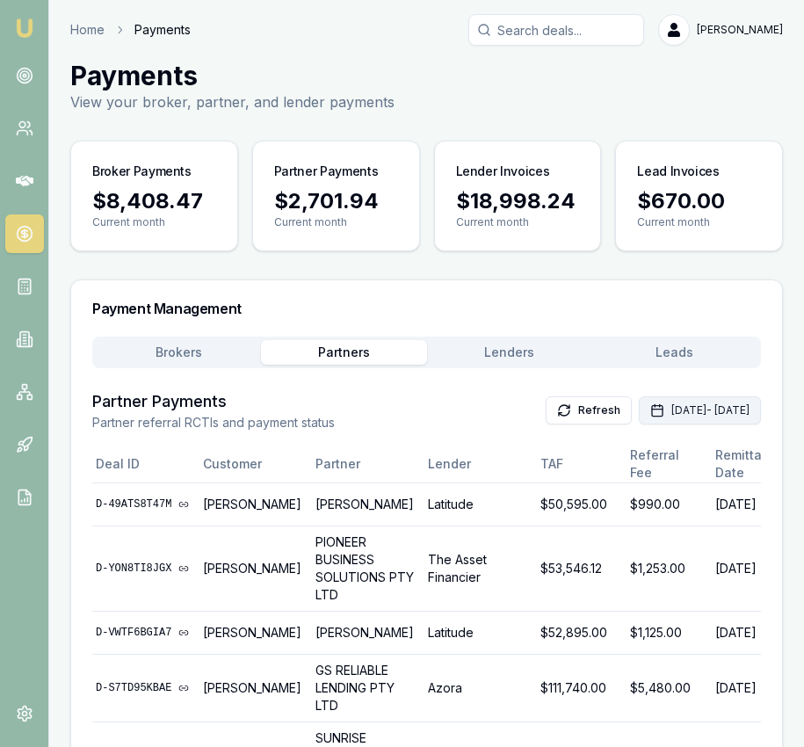
click at [639, 403] on button "Sep 01, 2025 - Sep 30, 2025" at bounding box center [700, 410] width 122 height 28
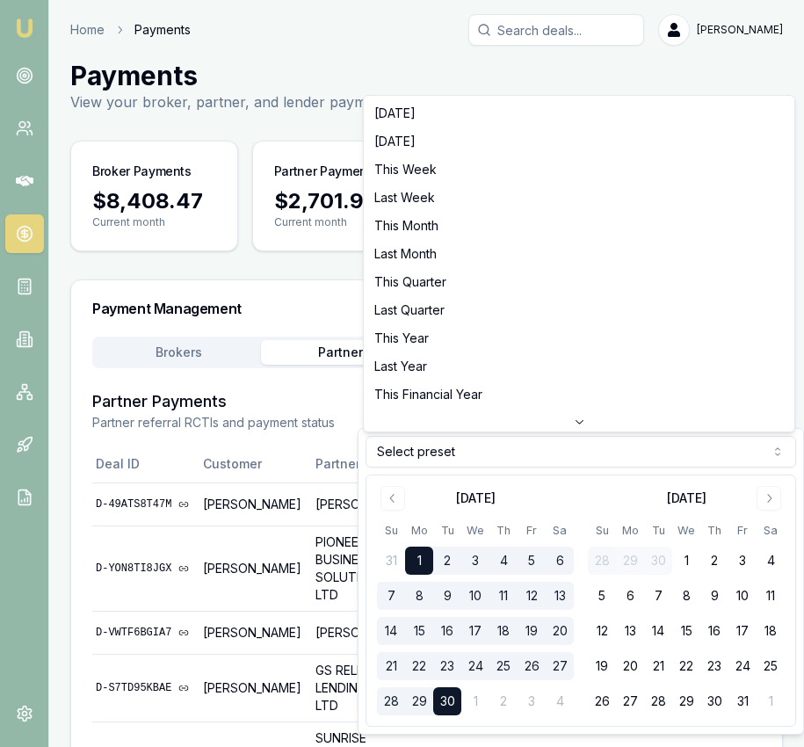
click at [529, 446] on html "Emu Broker Home Payments Eujin Ooi Toggle Menu Payments View your broker, partn…" at bounding box center [402, 373] width 804 height 747
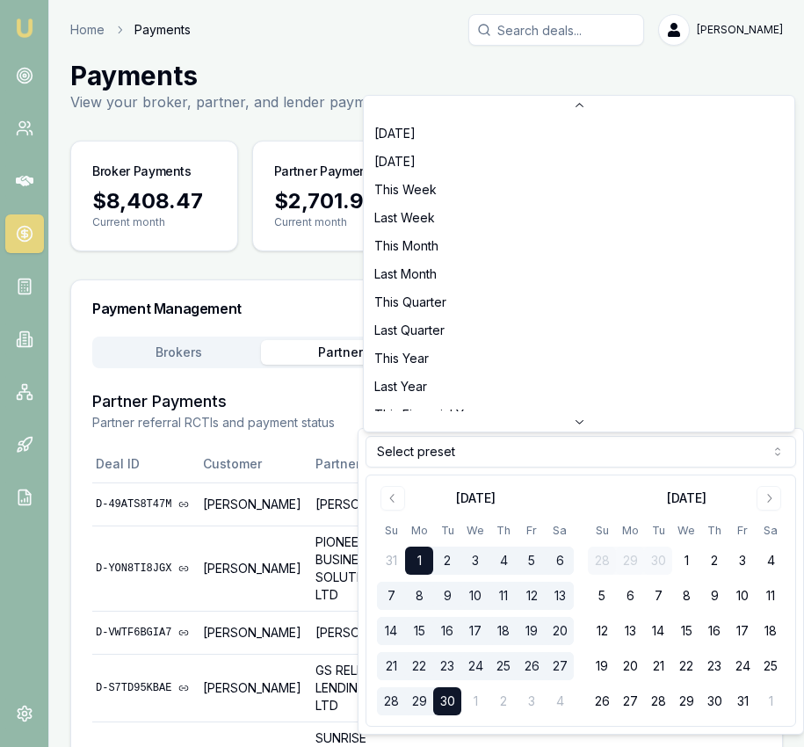
scroll to position [28, 0]
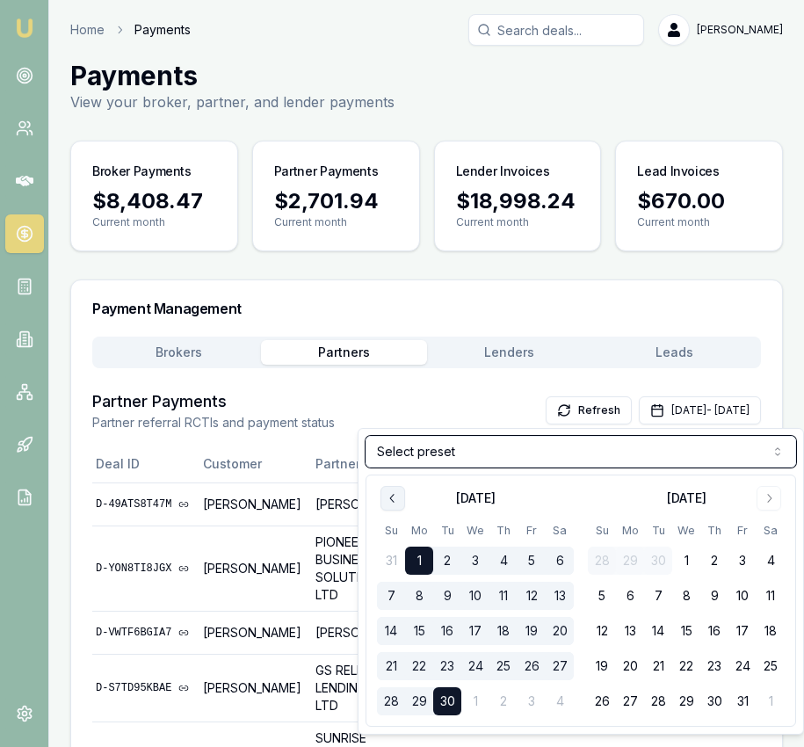
click at [389, 495] on html "Emu Broker Home Payments Eujin Ooi Toggle Menu Payments View your broker, partn…" at bounding box center [402, 373] width 804 height 747
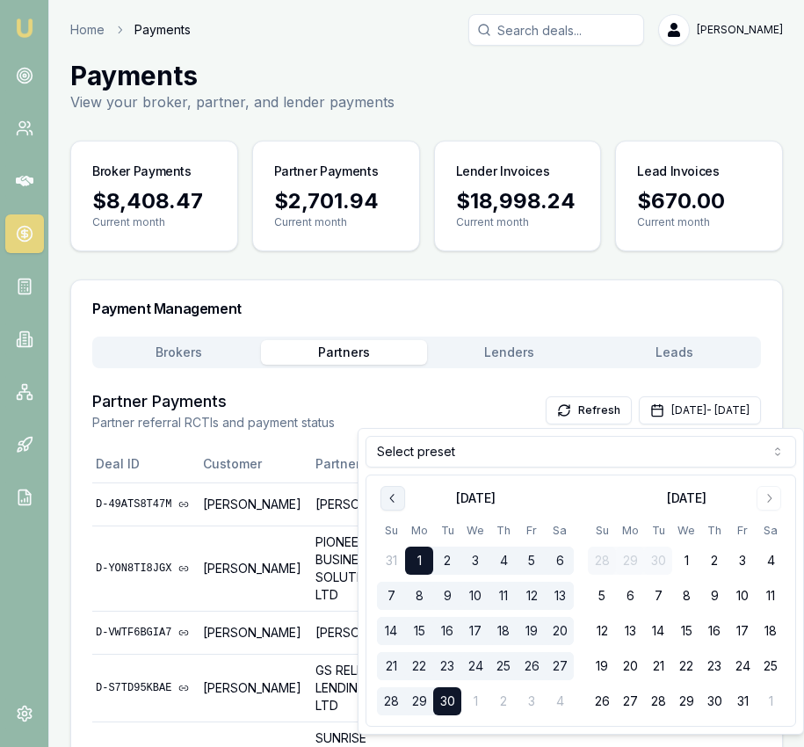
click at [389, 495] on icon "Go to previous month" at bounding box center [393, 498] width 14 height 14
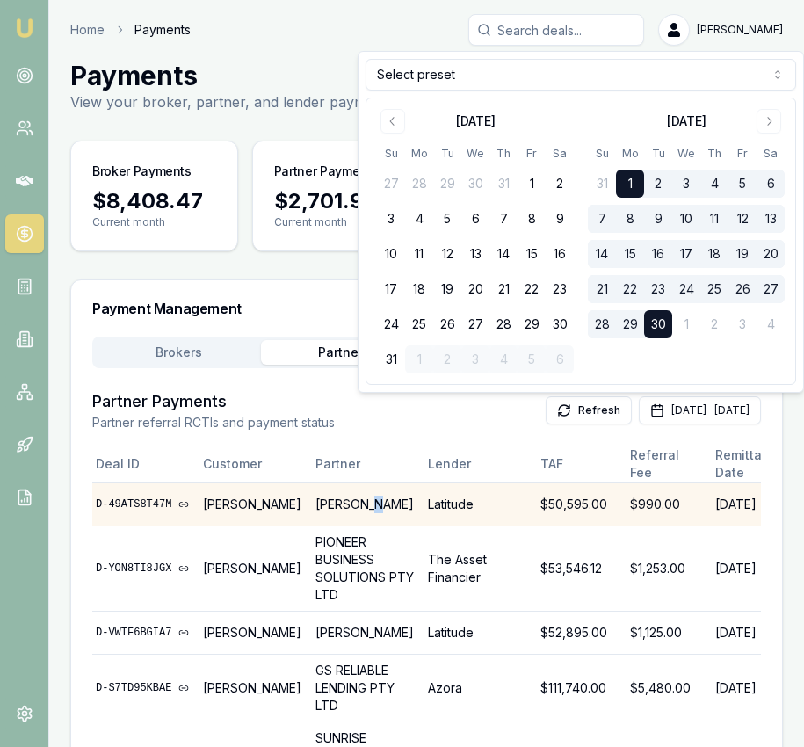
click at [389, 494] on td "DHANKHAR, SANJEEV" at bounding box center [364, 504] width 112 height 43
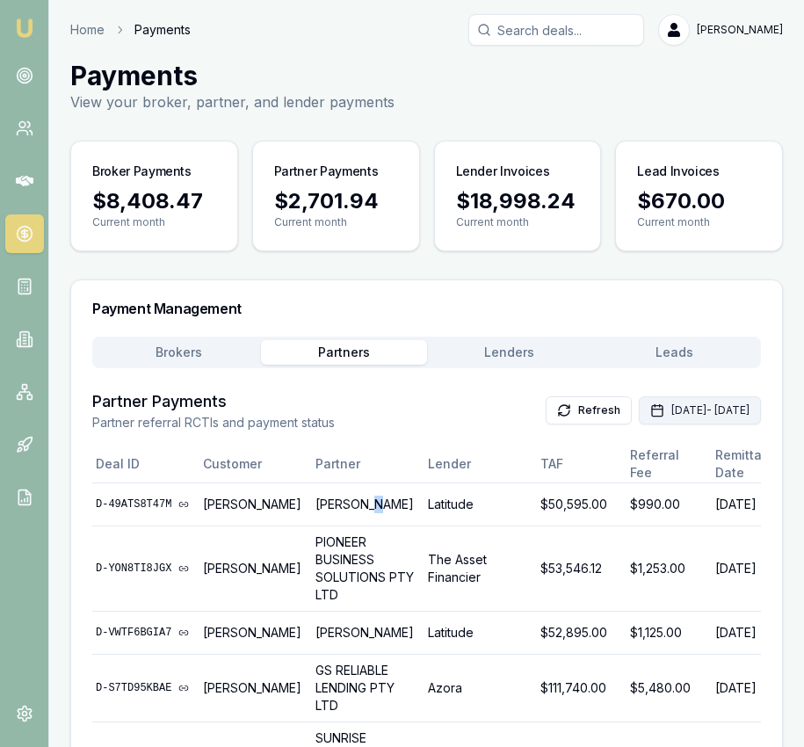
click at [639, 416] on button "Sep 01, 2025 - Sep 30, 2025" at bounding box center [700, 410] width 122 height 28
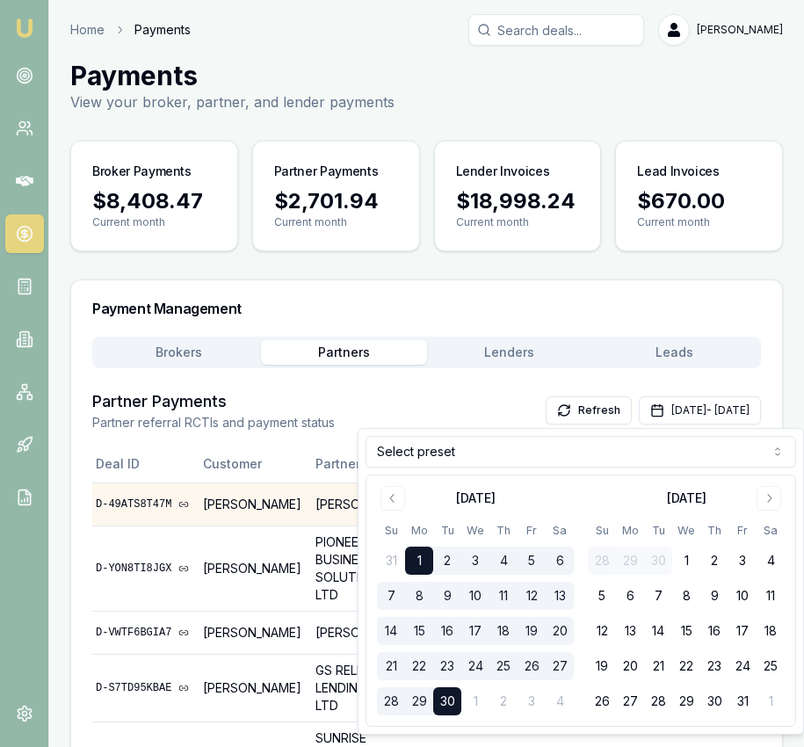
click at [395, 499] on icon "Go to previous month" at bounding box center [393, 498] width 14 height 14
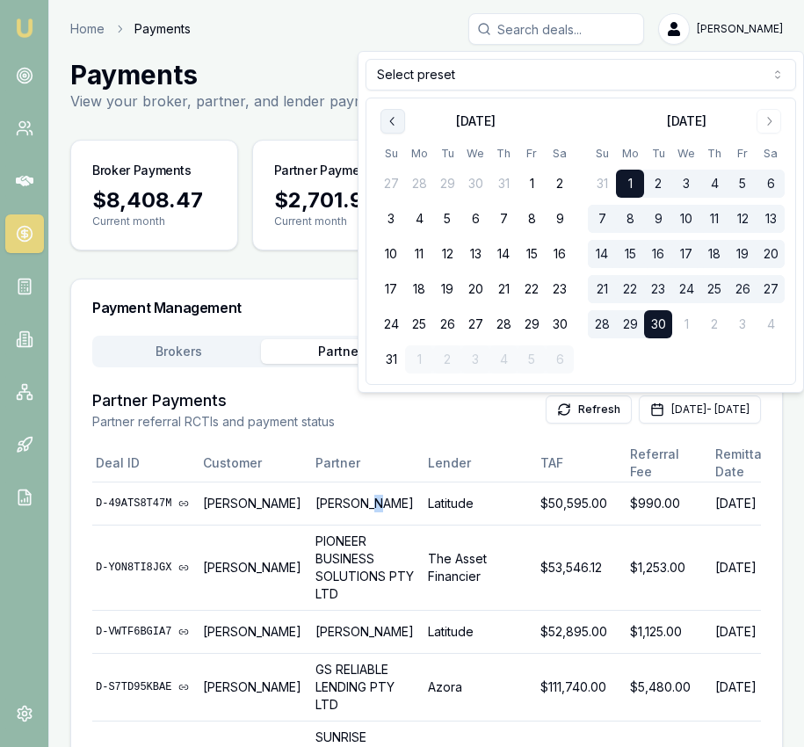
click at [398, 127] on icon "Go to previous month" at bounding box center [393, 121] width 14 height 14
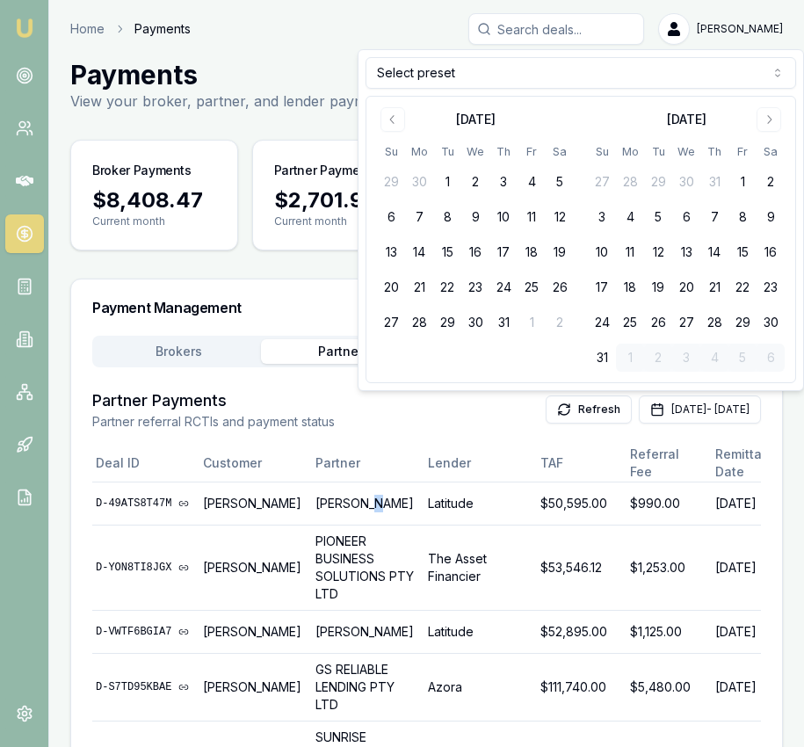
scroll to position [2, 0]
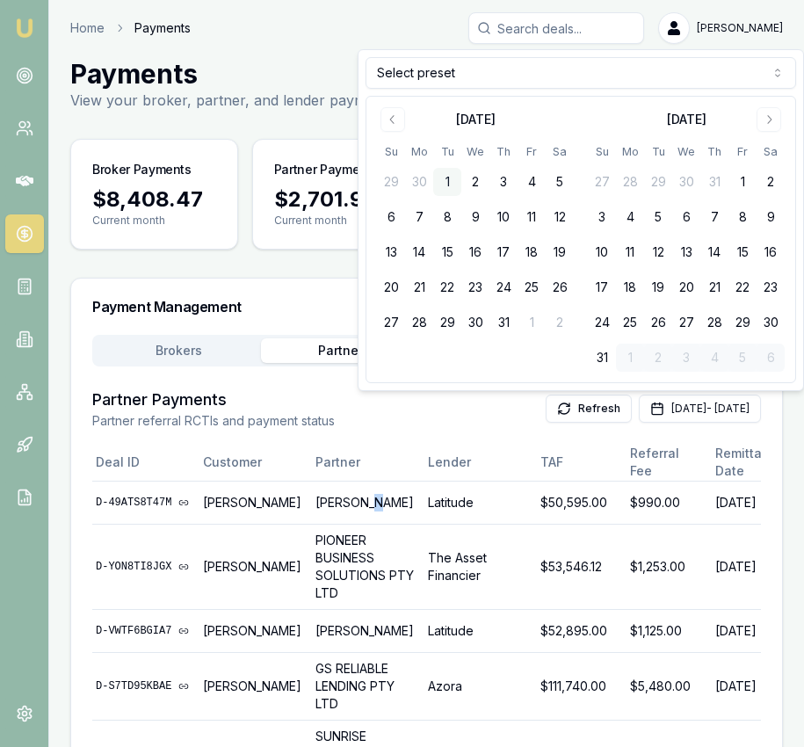
click at [445, 180] on button "1" at bounding box center [447, 182] width 28 height 28
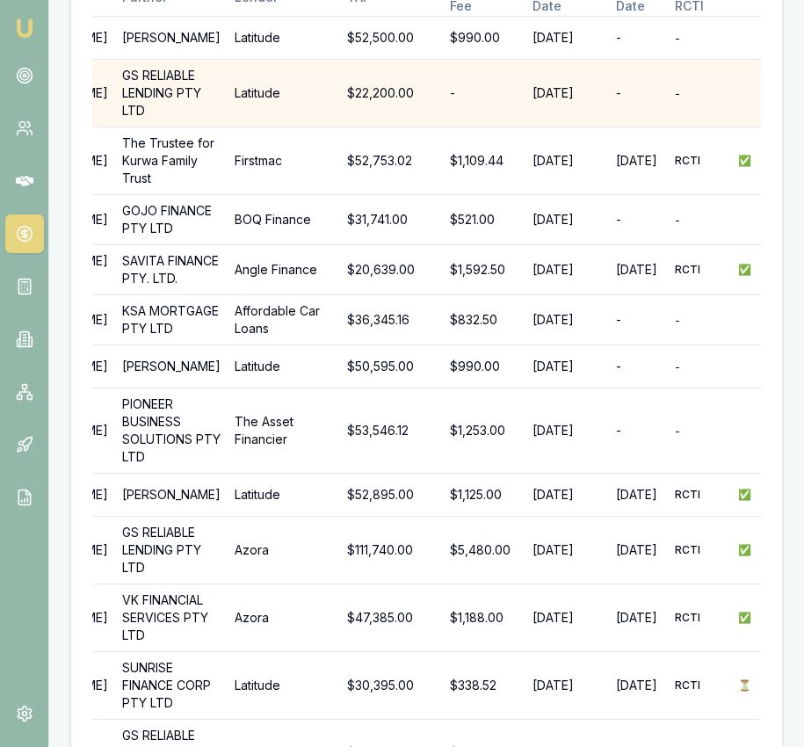
scroll to position [0, 0]
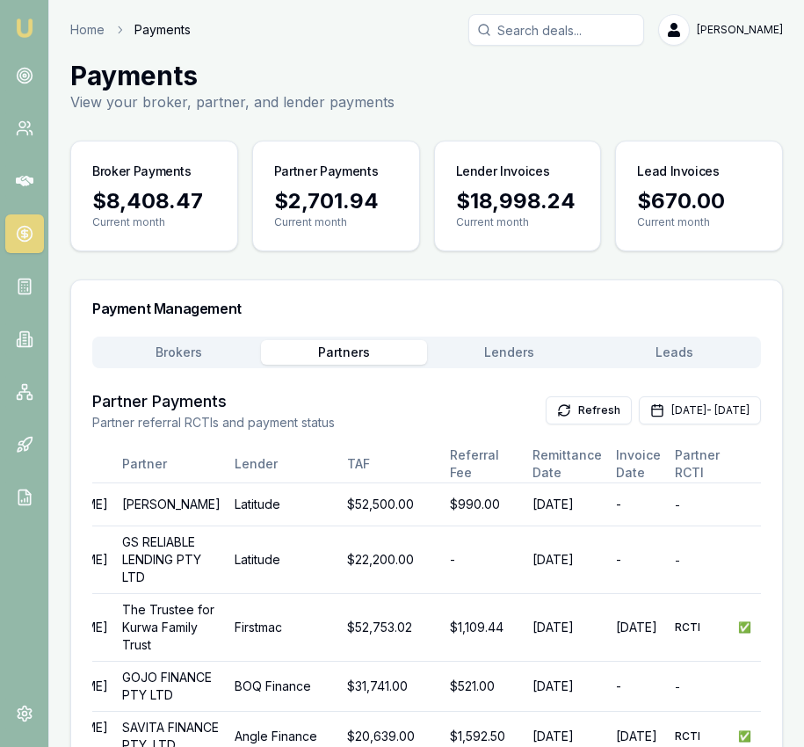
click at [25, 35] on img at bounding box center [24, 28] width 21 height 21
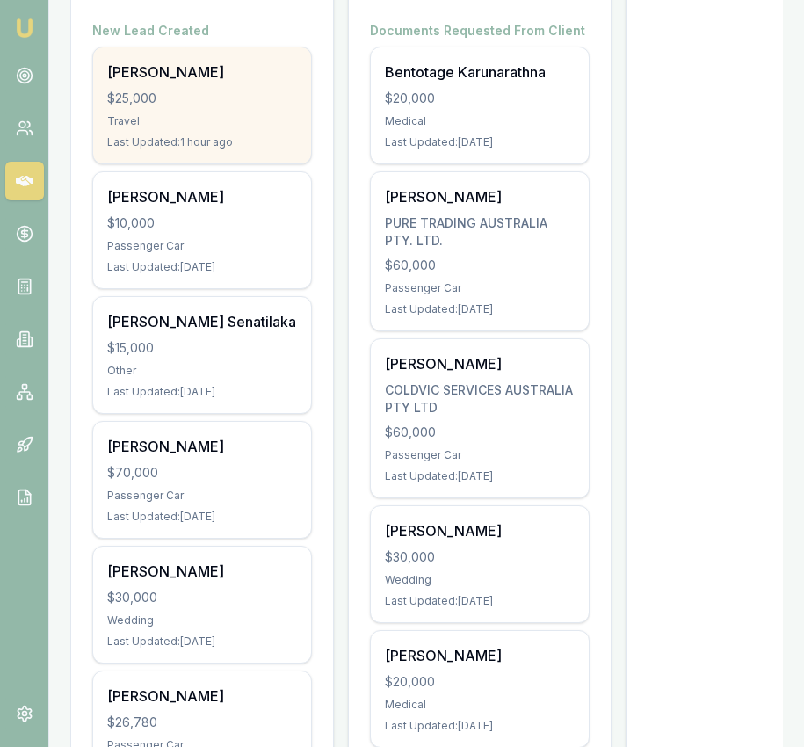
scroll to position [346, 0]
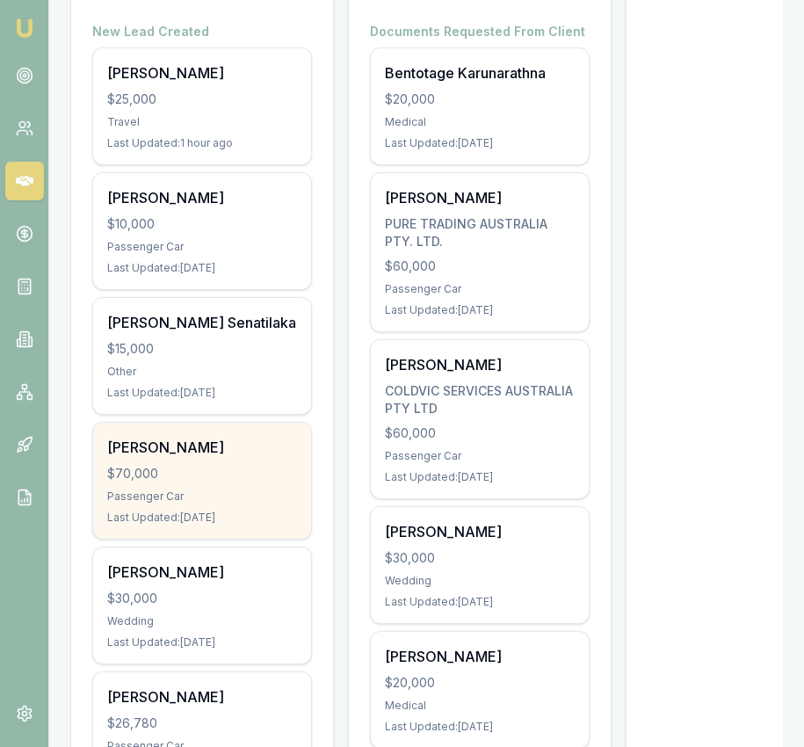
click at [199, 435] on div "Umberto Grand $70,000 Passenger Car Last Updated: 1 day ago" at bounding box center [202, 481] width 218 height 116
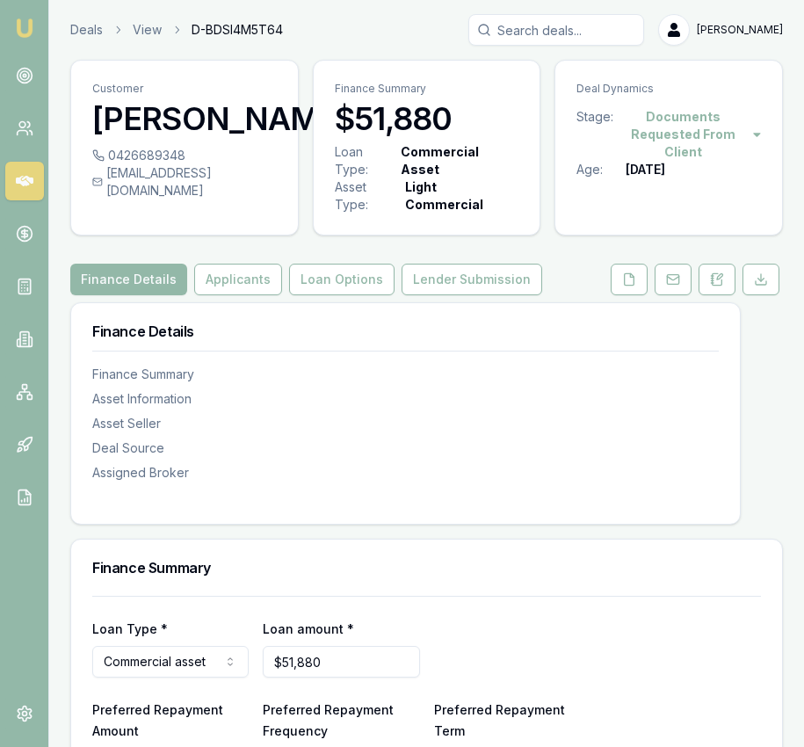
click at [675, 134] on html "Emu Broker Deals View D-BDSI4M5T64 Eujin Ooi Toggle Menu Customer Van Phan 0426…" at bounding box center [402, 373] width 804 height 747
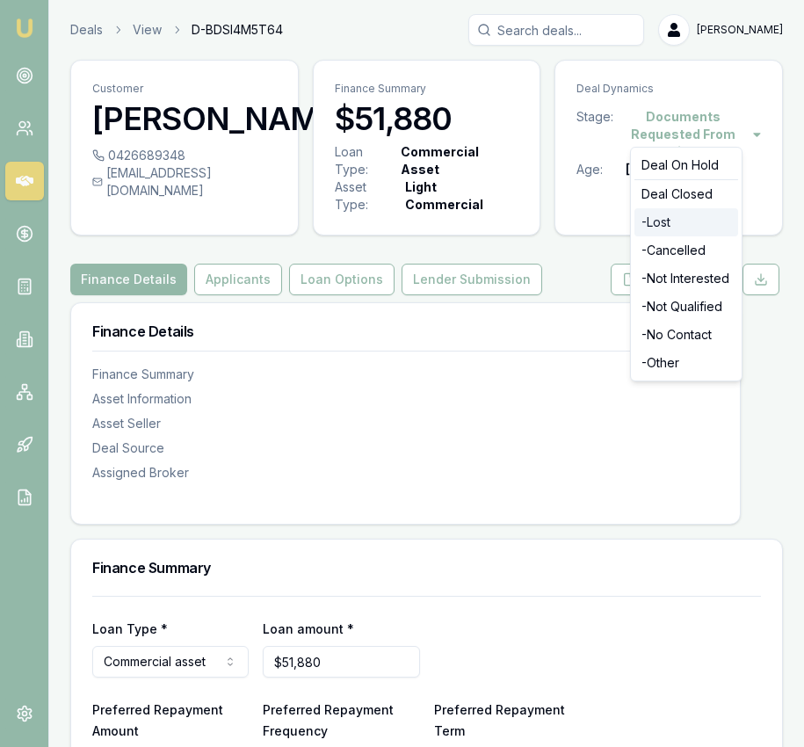
click at [675, 218] on div "- Lost" at bounding box center [686, 222] width 104 height 28
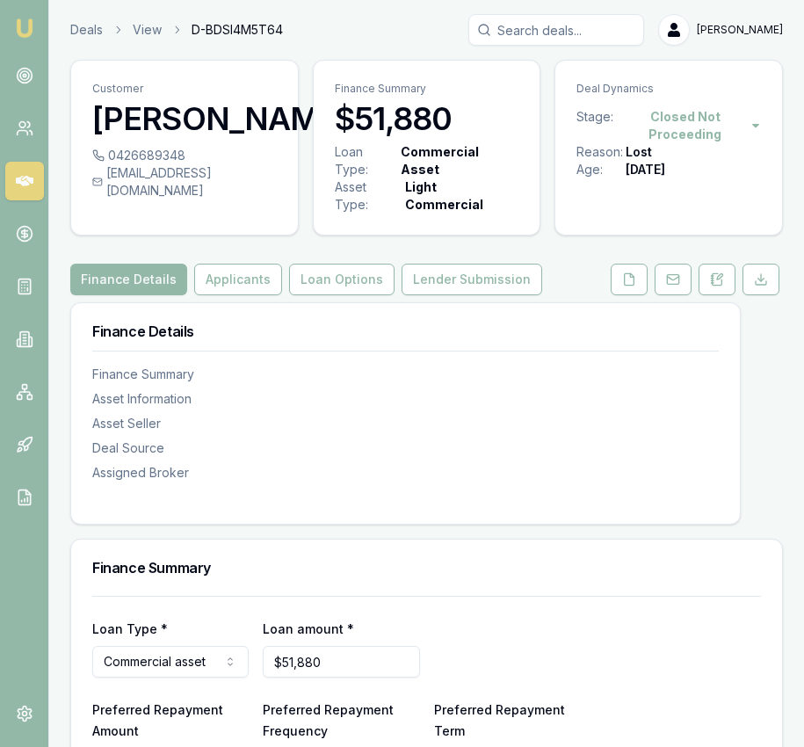
click at [19, 16] on link "Emu Broker" at bounding box center [25, 28] width 28 height 28
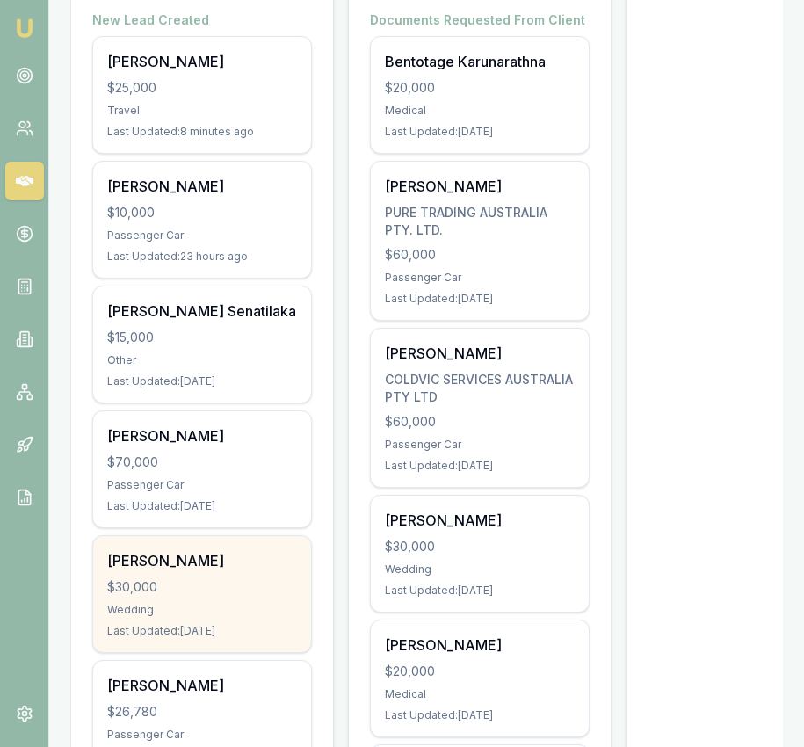
scroll to position [0, 1]
click at [228, 572] on div "[PERSON_NAME] $30,000 Wedding Last Updated: [DATE]" at bounding box center [201, 594] width 218 height 116
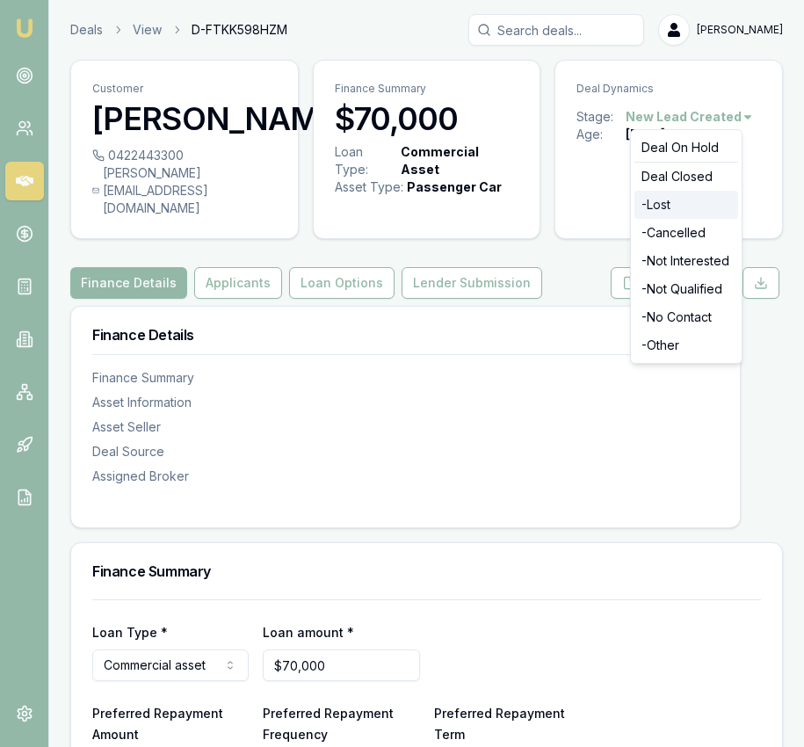
click at [685, 206] on div "- Lost" at bounding box center [686, 205] width 104 height 28
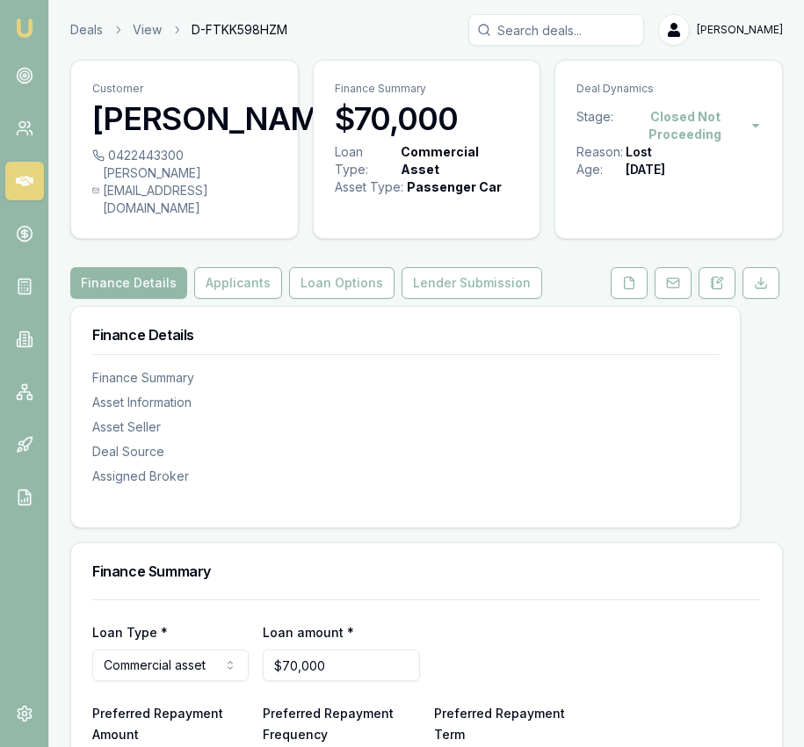
click at [39, 26] on nav "Emu Broker" at bounding box center [24, 265] width 48 height 531
click at [33, 32] on img at bounding box center [24, 28] width 21 height 21
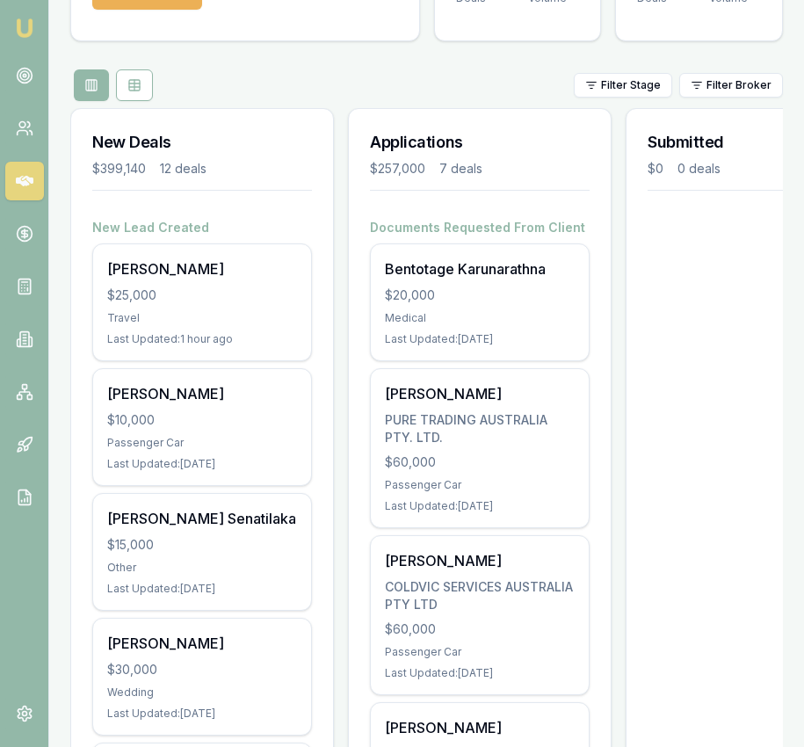
scroll to position [149, 0]
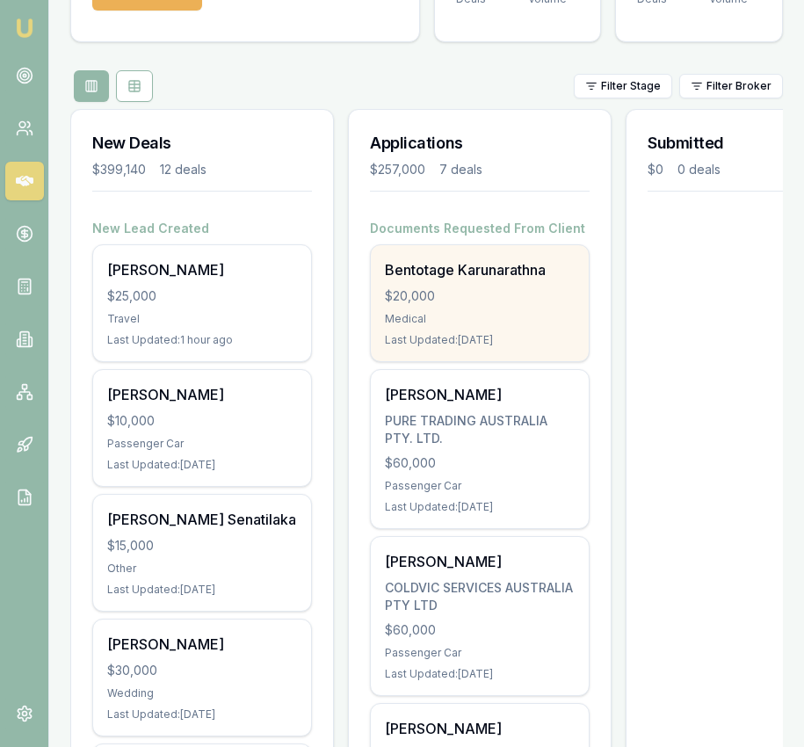
click at [410, 302] on div "$20,000" at bounding box center [480, 296] width 190 height 18
